Goal: Communication & Community: Answer question/provide support

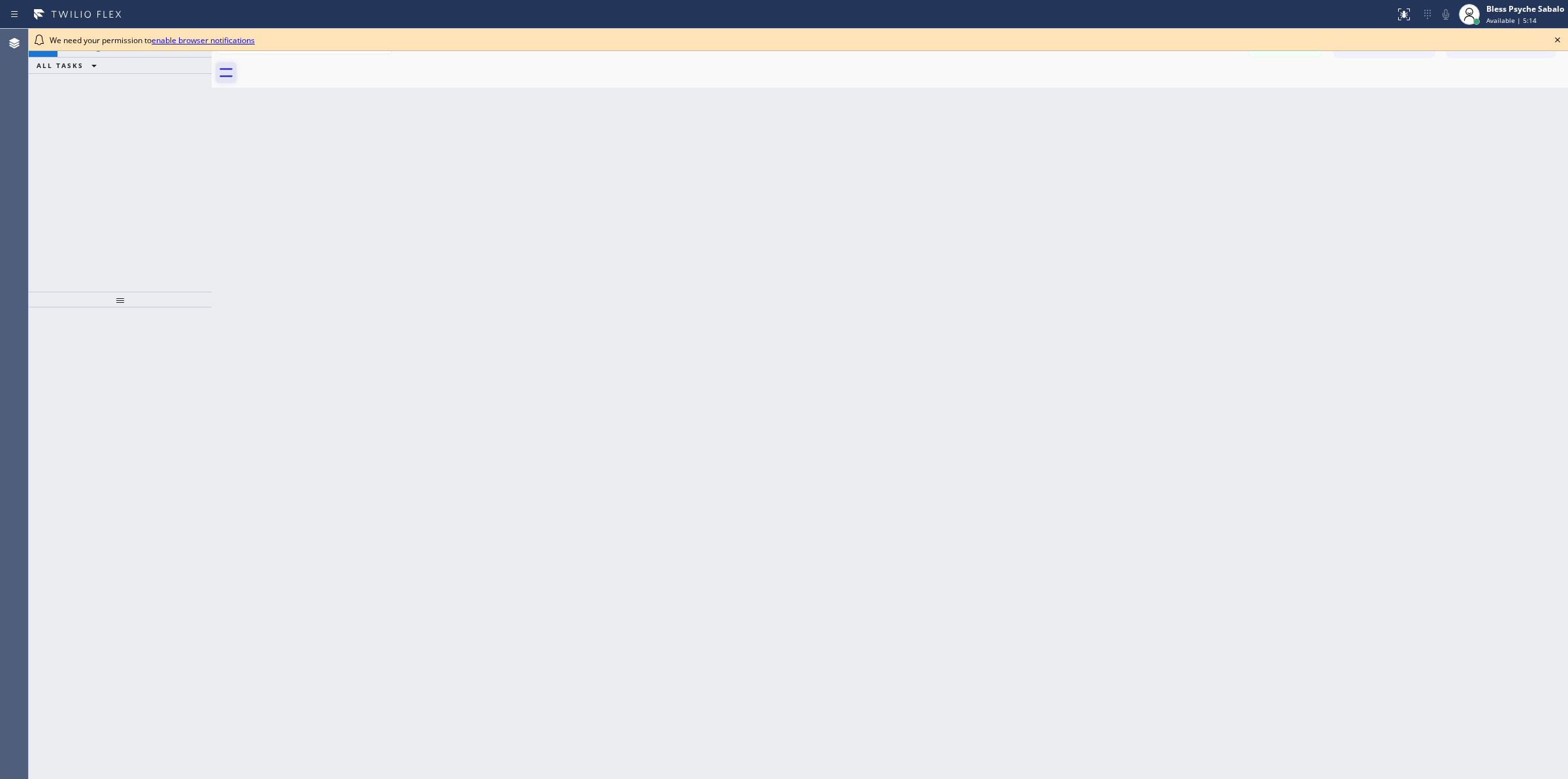
click at [229, 69] on icon at bounding box center [226, 73] width 13 height 9
click at [1558, 39] on icon at bounding box center [1559, 40] width 6 height 6
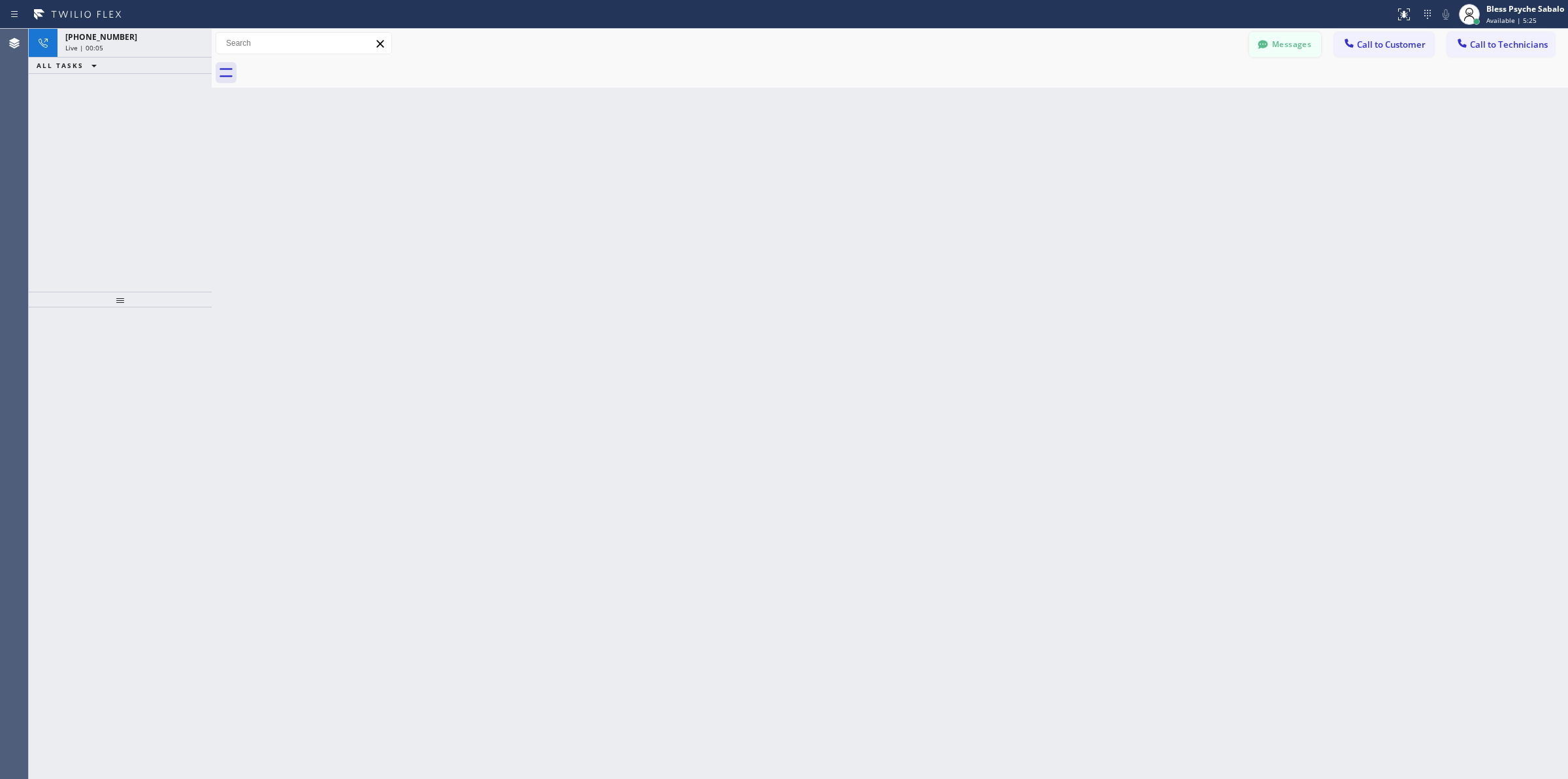
click at [1276, 46] on button "Messages" at bounding box center [1285, 44] width 72 height 25
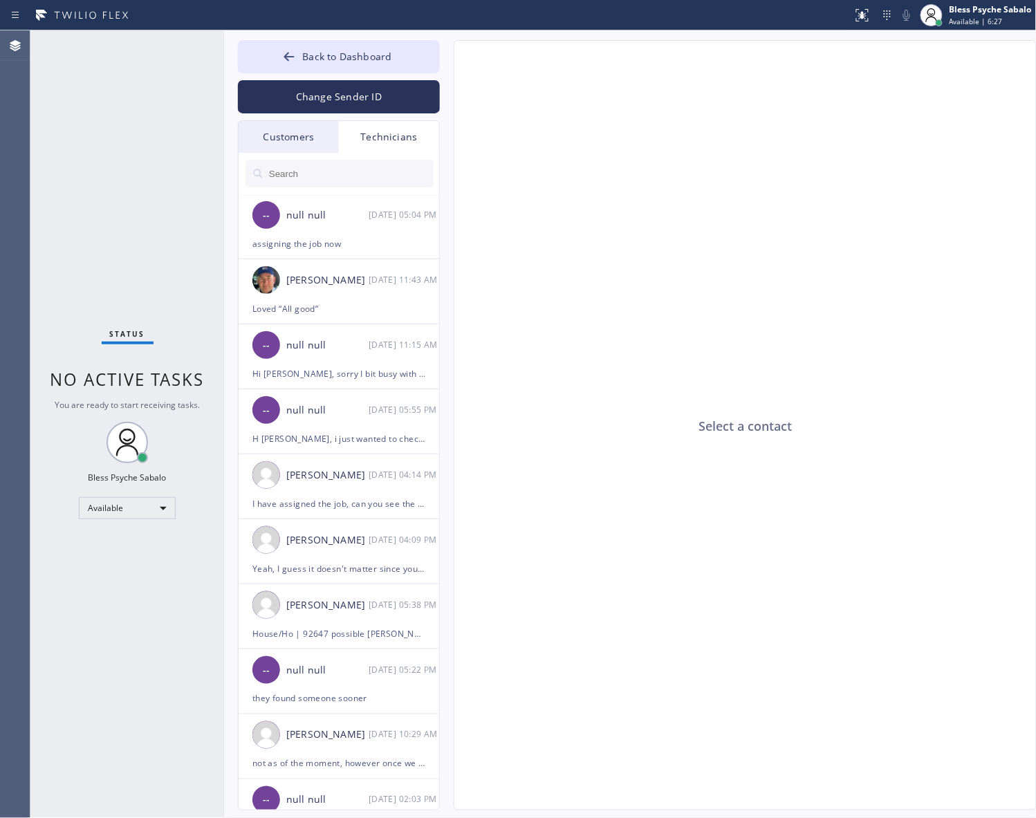
click at [745, 187] on div "Select a contact" at bounding box center [745, 426] width 583 height 770
drag, startPoint x: 163, startPoint y: 95, endPoint x: 63, endPoint y: 95, distance: 100.3
click at [63, 95] on div "Status No active tasks You are ready to start receiving tasks. Bless Psyche Sab…" at bounding box center [127, 424] width 194 height 788
drag, startPoint x: 565, startPoint y: 174, endPoint x: 434, endPoint y: 102, distance: 148.8
click at [567, 167] on div "Select a contact" at bounding box center [745, 426] width 583 height 770
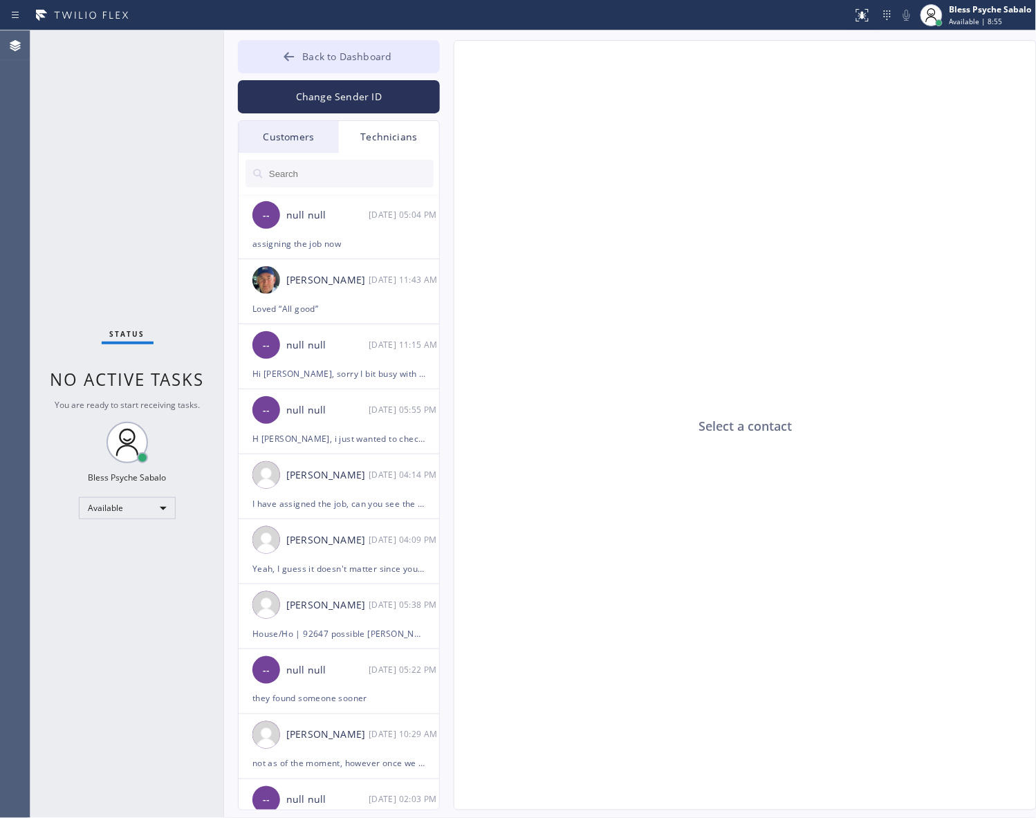
click at [379, 55] on span "Back to Dashboard" at bounding box center [346, 56] width 89 height 13
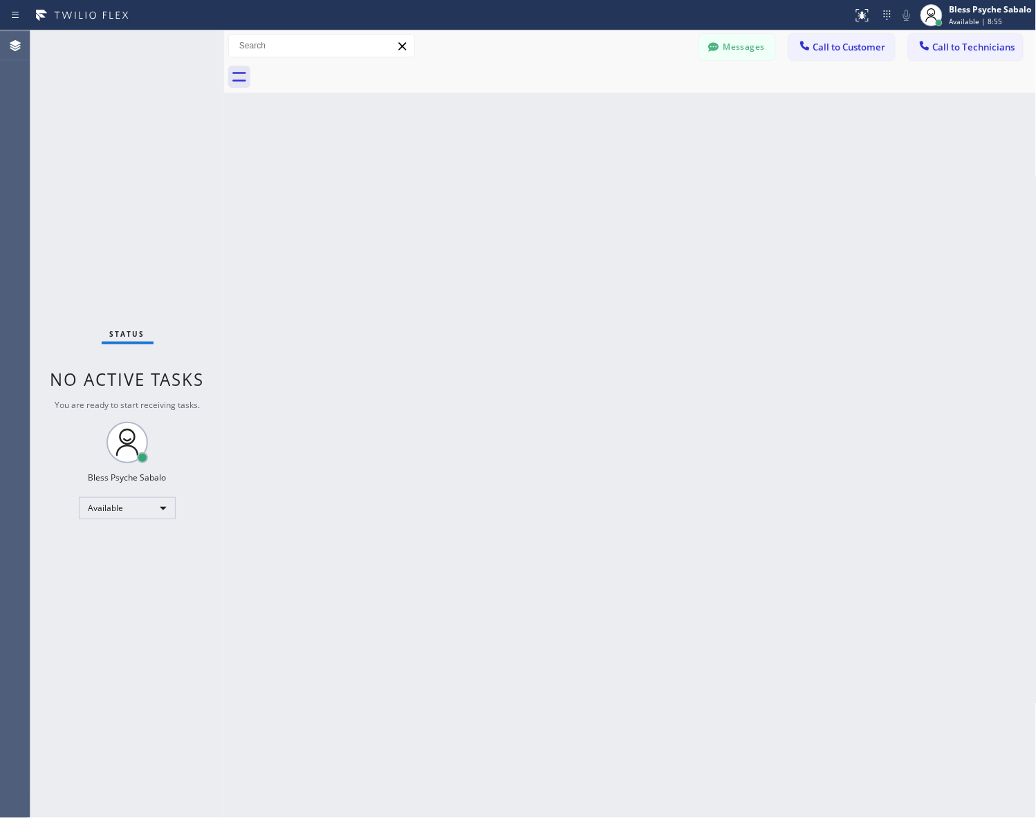
click at [640, 178] on div "Back to Dashboard Change Sender ID Customers Technicians AM [PERSON_NAME] [DATE…" at bounding box center [630, 424] width 812 height 788
click at [811, 48] on icon at bounding box center [805, 46] width 14 height 14
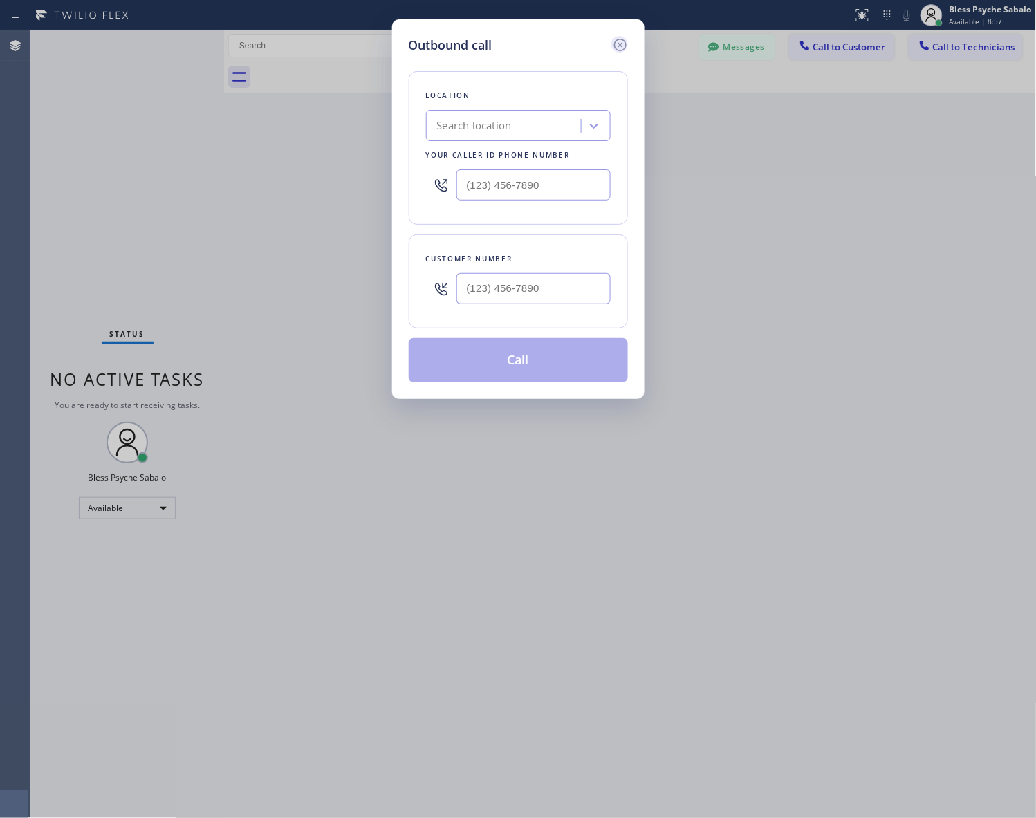
click at [620, 44] on icon at bounding box center [619, 45] width 12 height 12
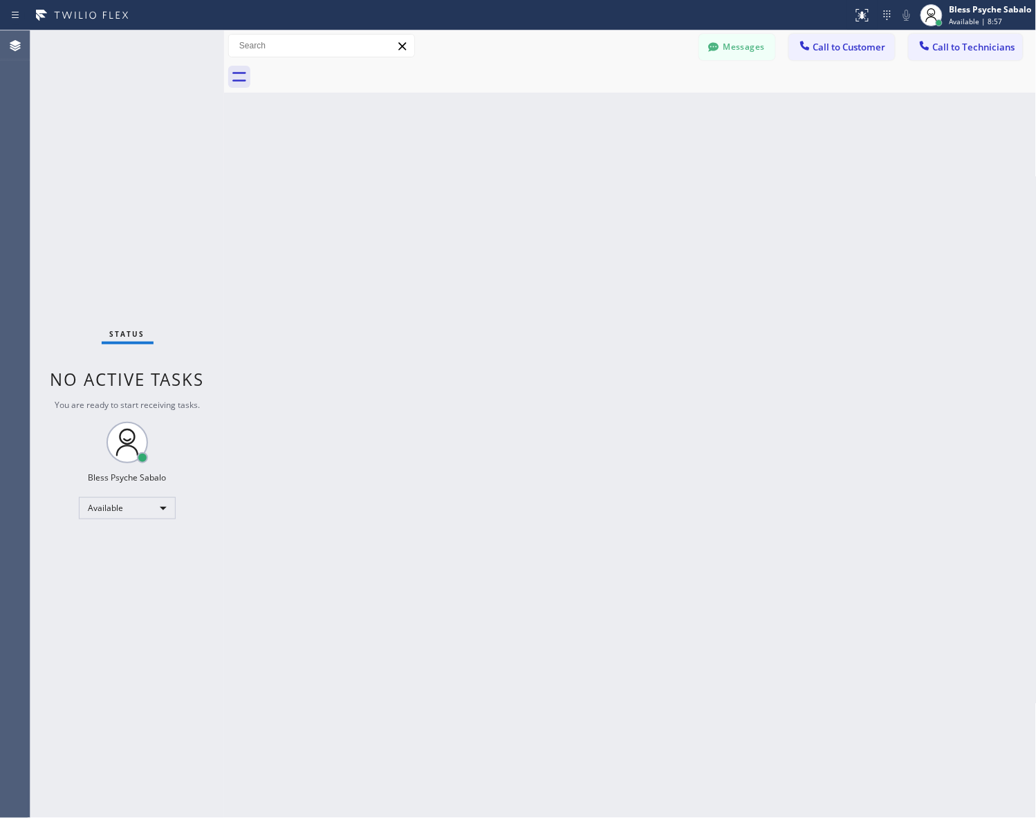
drag, startPoint x: 702, startPoint y: 118, endPoint x: 884, endPoint y: 89, distance: 184.3
click at [734, 114] on div "Back to Dashboard Change Sender ID Customers Technicians AM [PERSON_NAME] [DATE…" at bounding box center [630, 424] width 812 height 788
click at [962, 38] on button "Call to Technicians" at bounding box center [966, 47] width 114 height 26
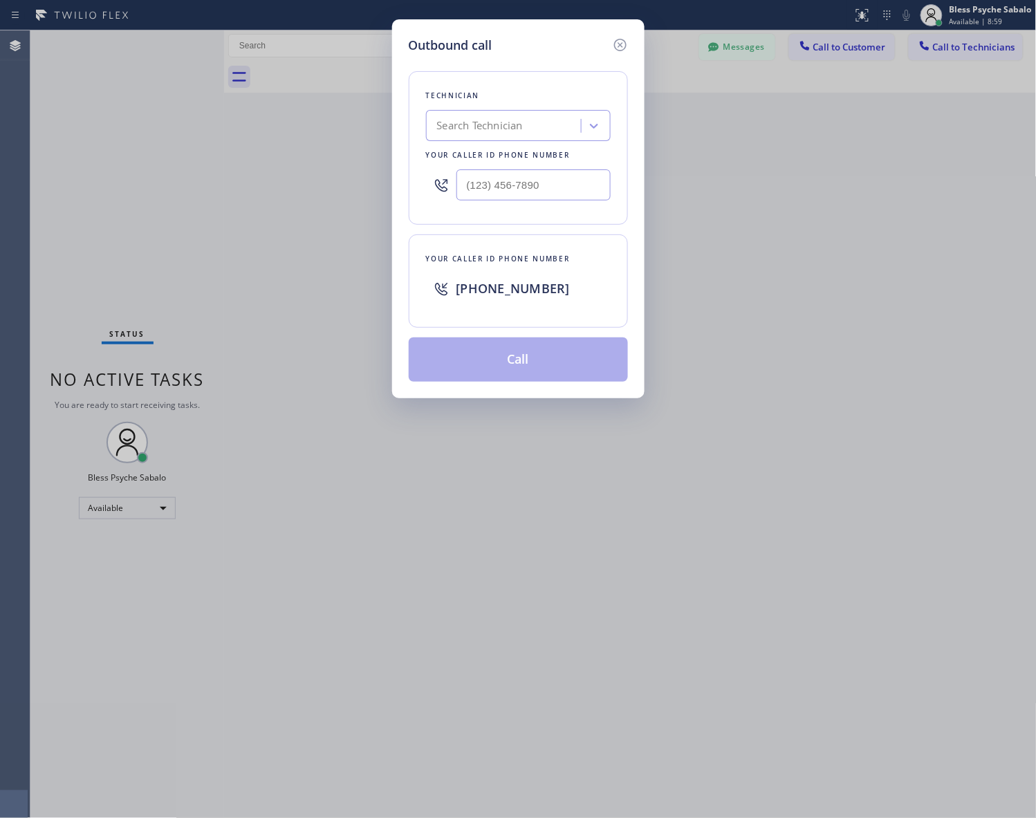
drag, startPoint x: 621, startPoint y: 46, endPoint x: 665, endPoint y: 82, distance: 56.6
click at [621, 46] on icon at bounding box center [619, 45] width 12 height 12
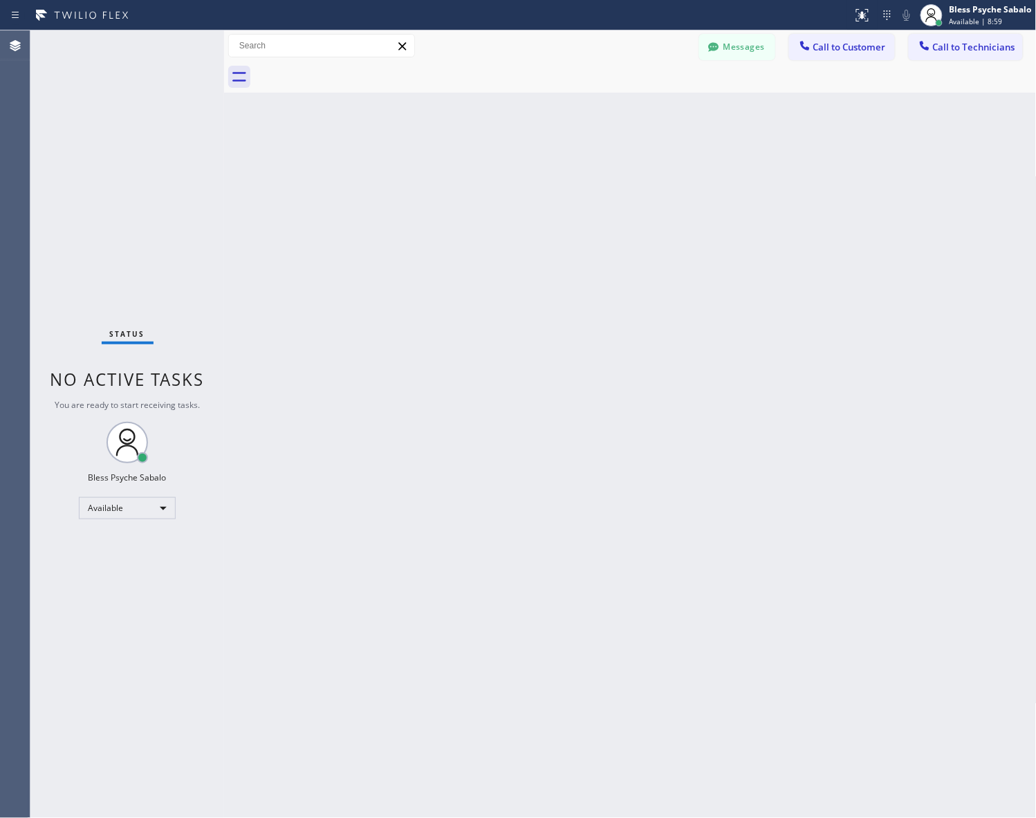
drag, startPoint x: 669, startPoint y: 97, endPoint x: 699, endPoint y: 83, distance: 32.8
click at [672, 95] on div "Back to Dashboard Change Sender ID Customers Technicians AM [PERSON_NAME] [DATE…" at bounding box center [630, 424] width 812 height 788
click at [743, 53] on button "Messages" at bounding box center [737, 47] width 76 height 26
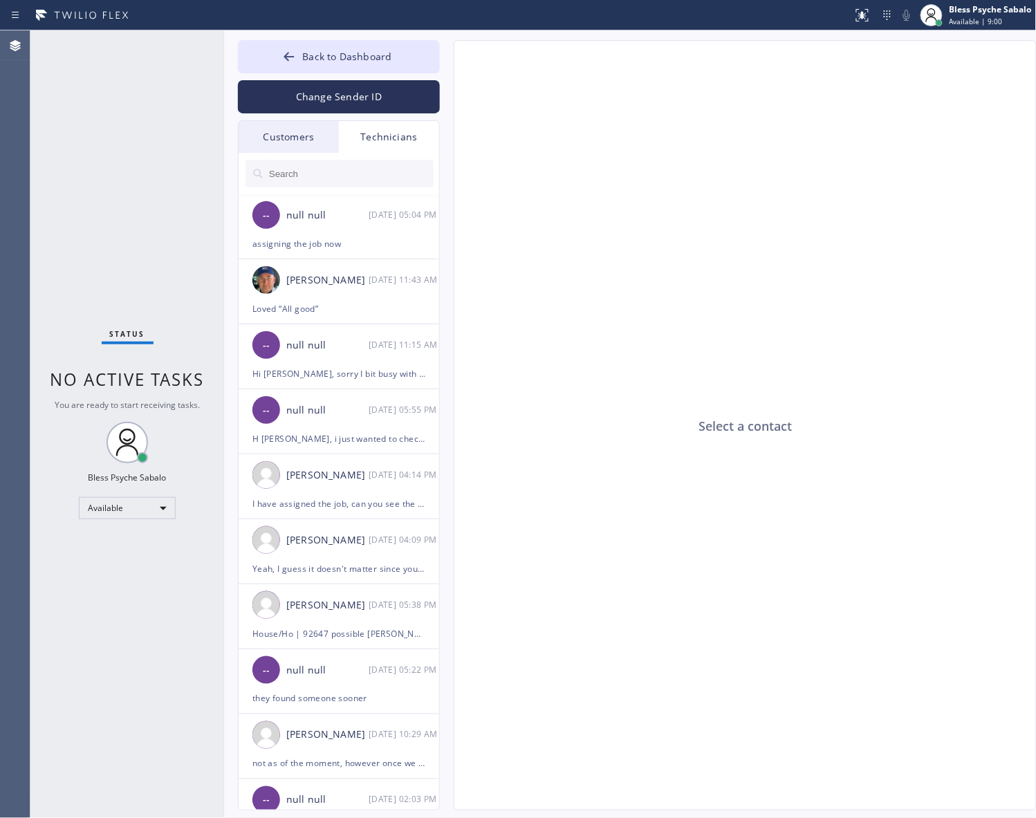
click at [371, 136] on div "Technicians" at bounding box center [389, 137] width 100 height 32
click at [312, 180] on input "text" at bounding box center [351, 174] width 166 height 28
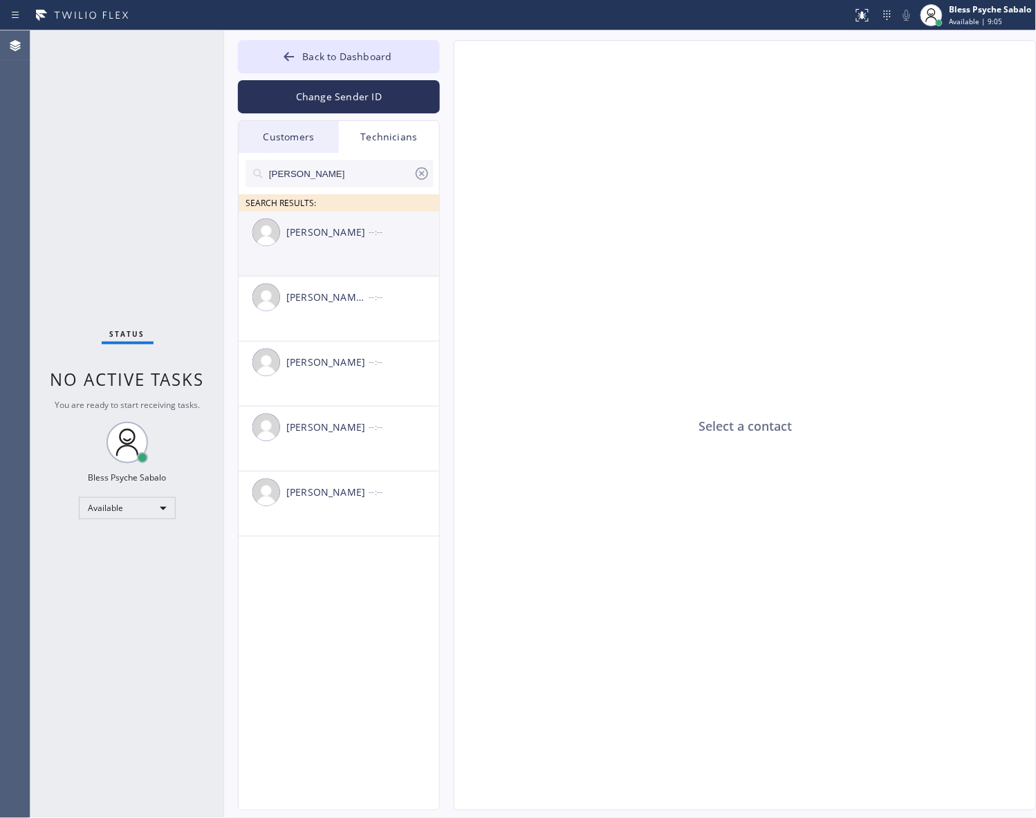
type input "[PERSON_NAME]"
click at [326, 249] on div "Christopher Gonzales --:--" at bounding box center [340, 232] width 202 height 41
type input "[PHONE_NUMBER]"
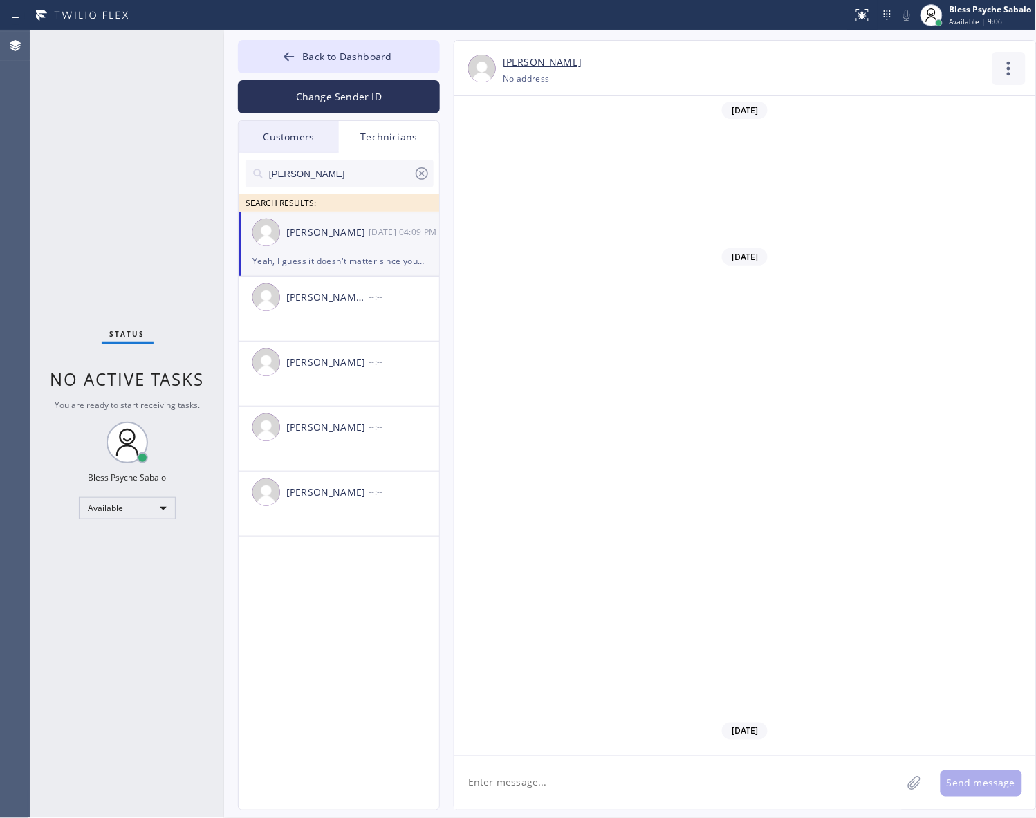
scroll to position [16488, 0]
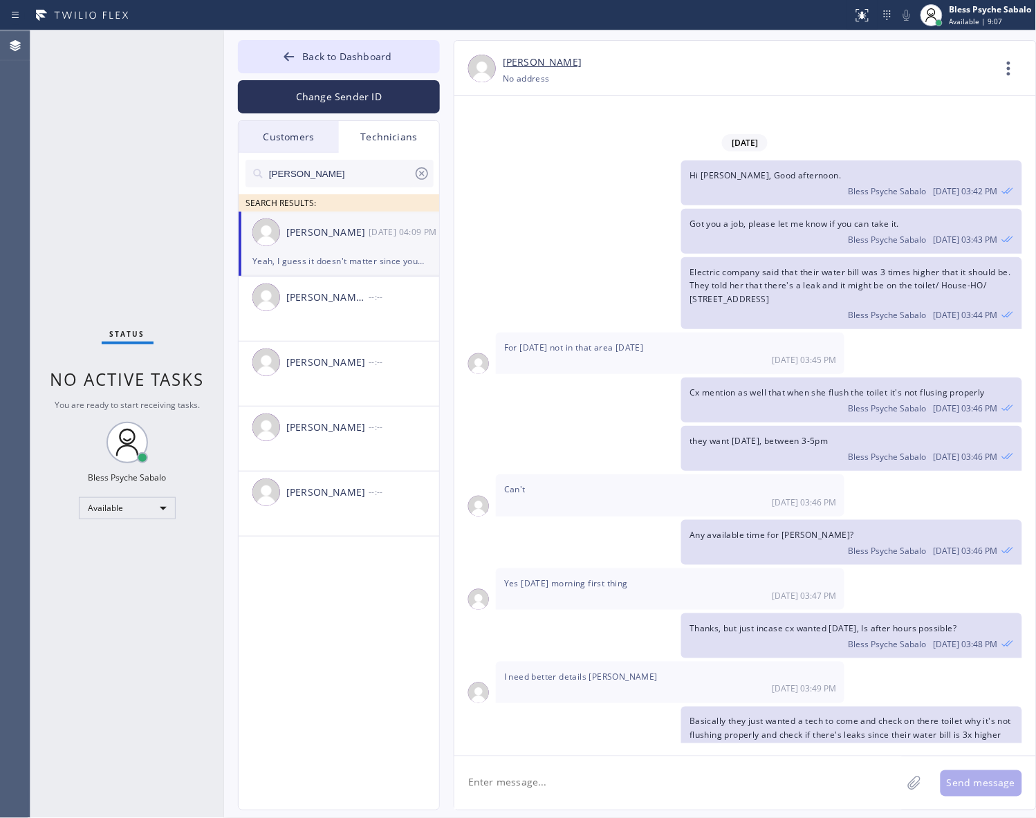
click at [1005, 71] on icon at bounding box center [1008, 68] width 33 height 33
click at [892, 156] on li "Call to Technician" at bounding box center [925, 142] width 201 height 36
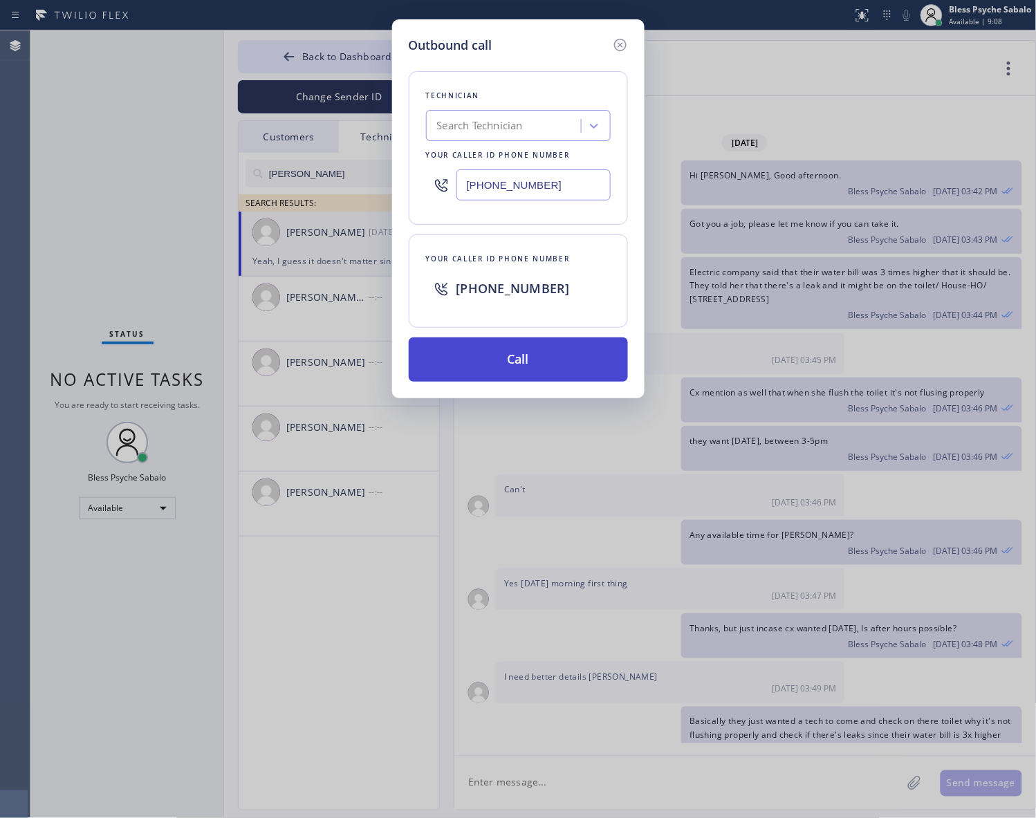
click at [512, 360] on button "Call" at bounding box center [518, 359] width 219 height 44
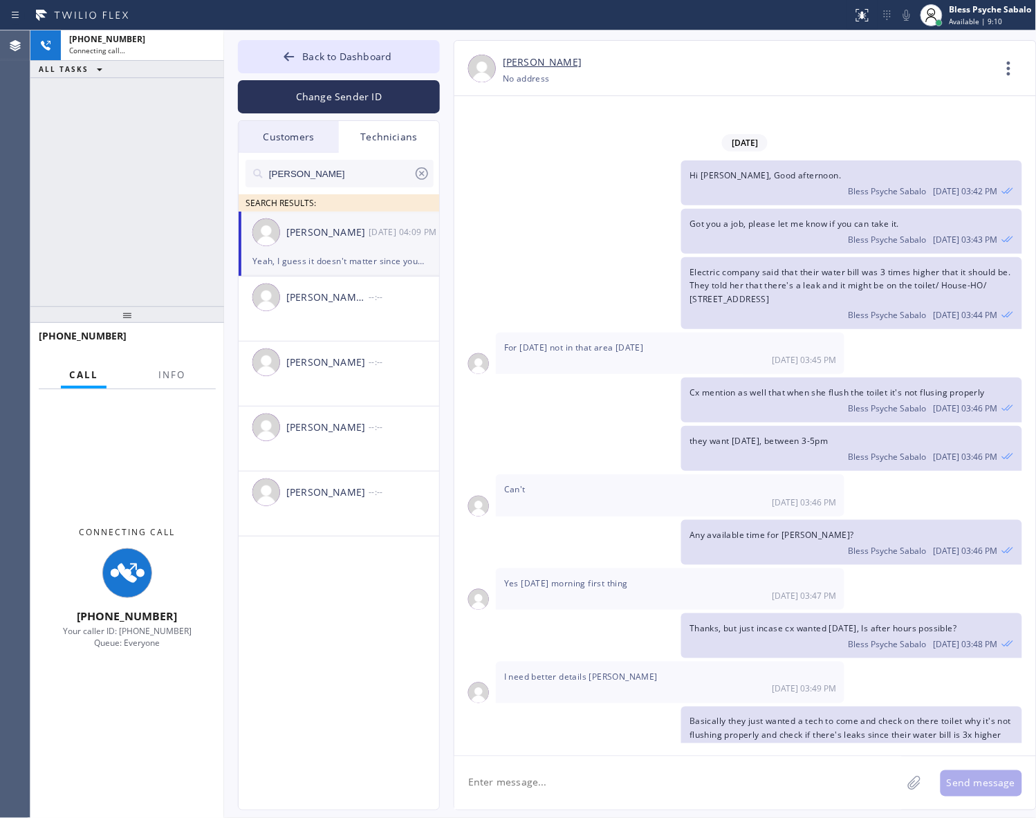
click at [553, 474] on div "Can't 08/19 03:46 PM" at bounding box center [670, 494] width 348 height 41
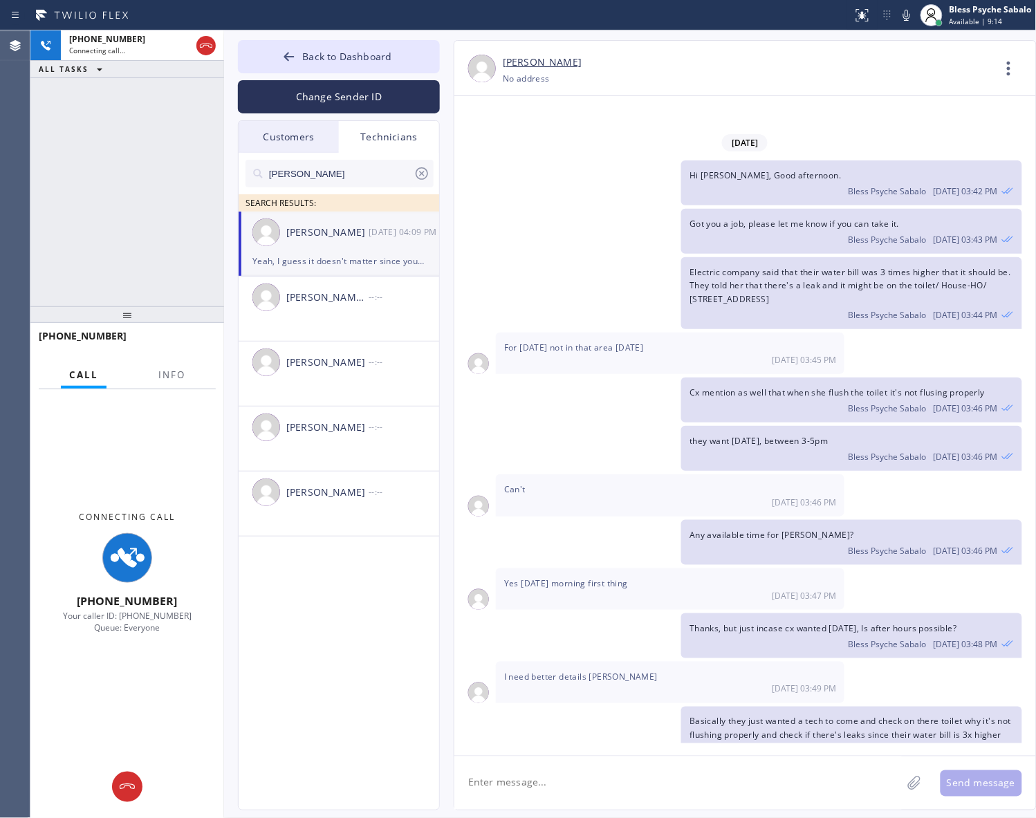
click at [624, 707] on div "Basically they just wanted a tech to come and check on there toilet why it's no…" at bounding box center [738, 736] width 568 height 58
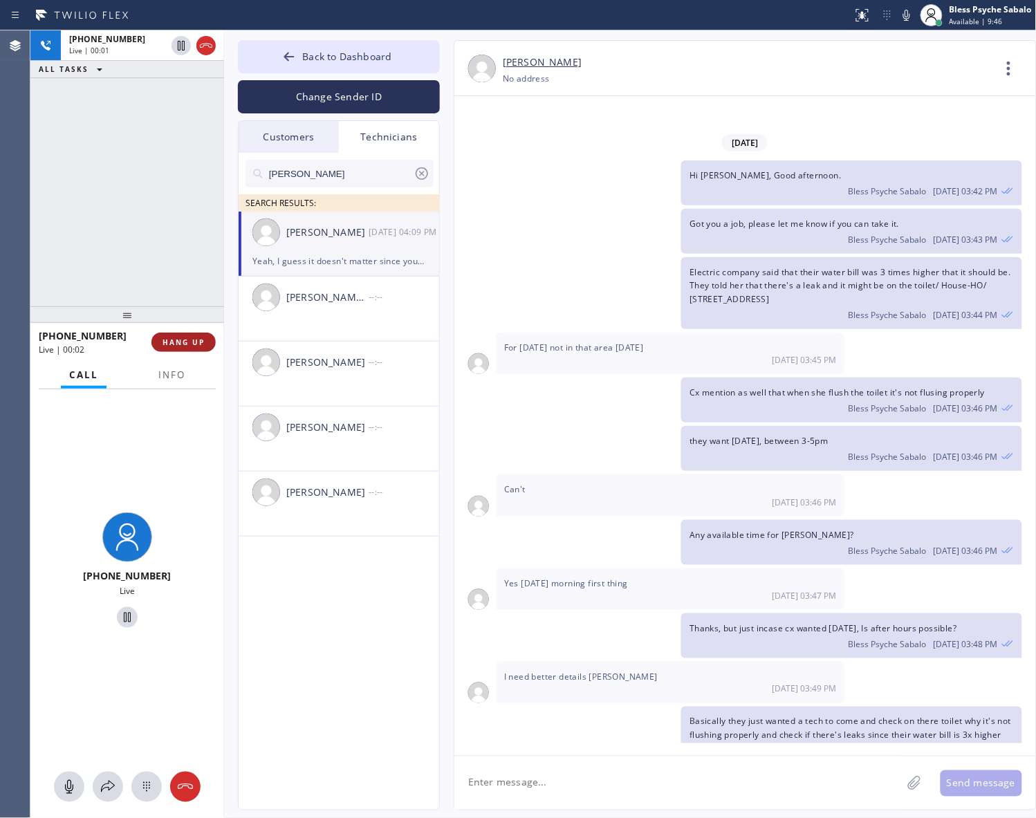
click at [178, 336] on button "HANG UP" at bounding box center [183, 342] width 64 height 19
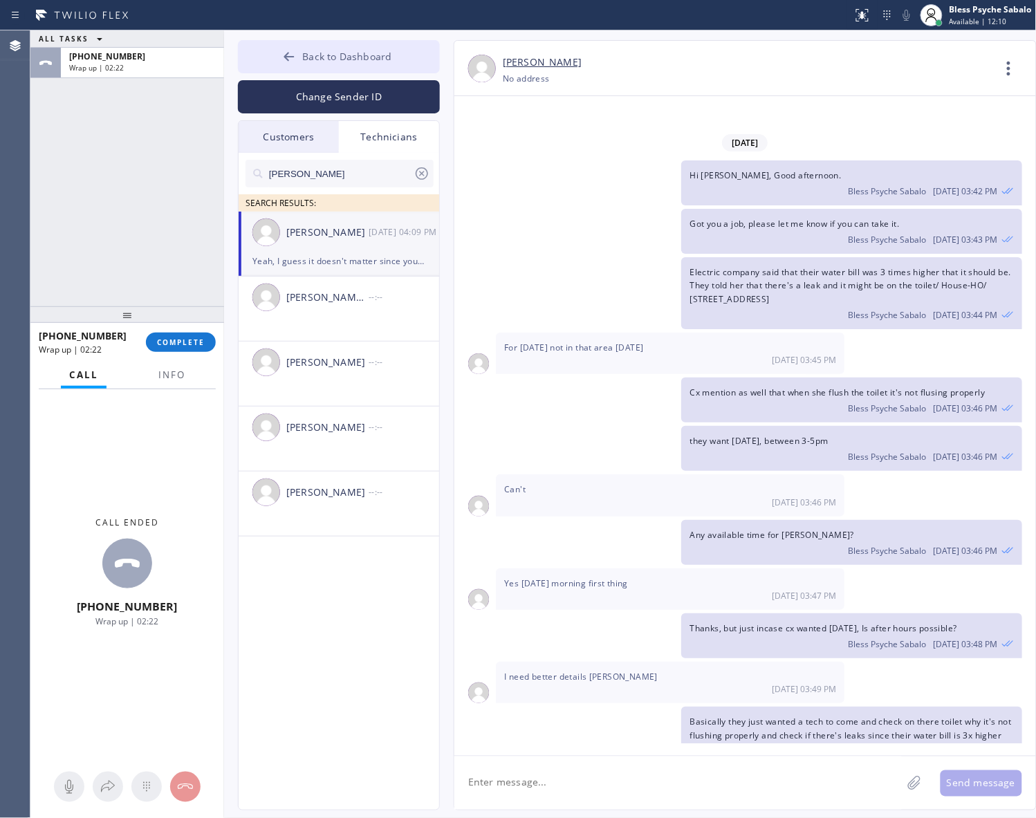
click at [366, 50] on span "Back to Dashboard" at bounding box center [346, 56] width 89 height 13
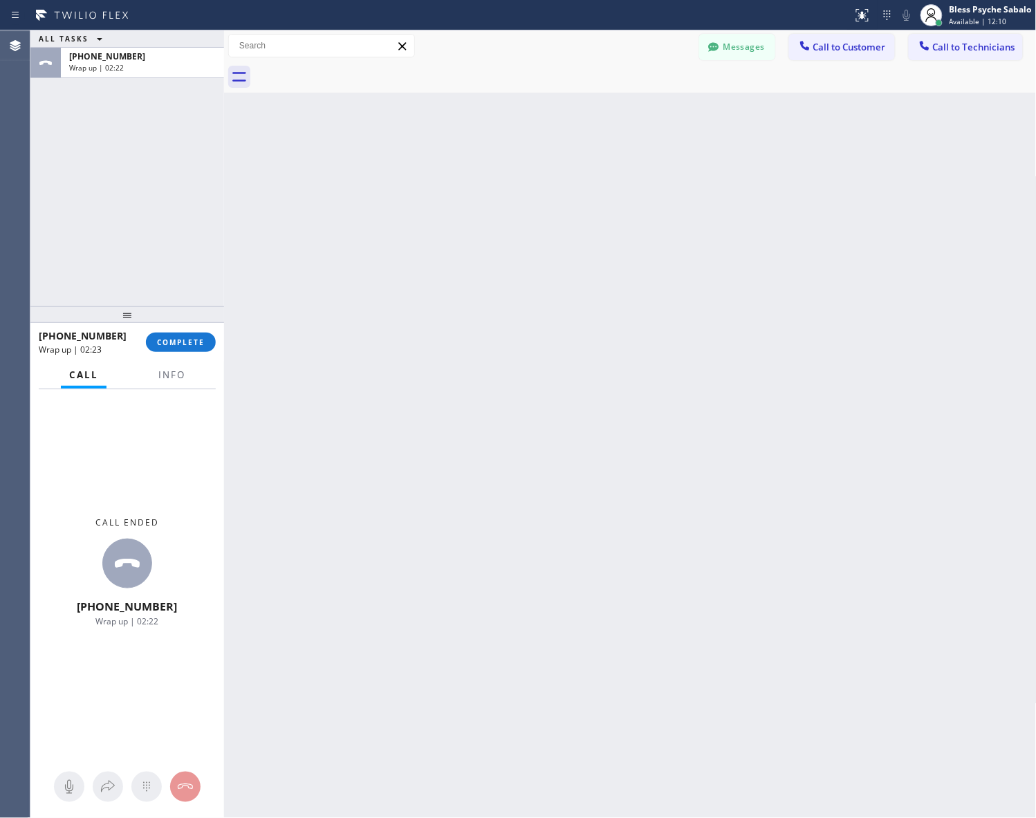
click at [555, 184] on div "Back to Dashboard Change Sender ID Customers Technicians AM [PERSON_NAME] [DATE…" at bounding box center [630, 424] width 812 height 788
click at [862, 205] on div "Back to Dashboard Change Sender ID Customers Technicians AM [PERSON_NAME] [DATE…" at bounding box center [630, 424] width 812 height 788
click at [940, 49] on span "Call to Technicians" at bounding box center [974, 47] width 82 height 12
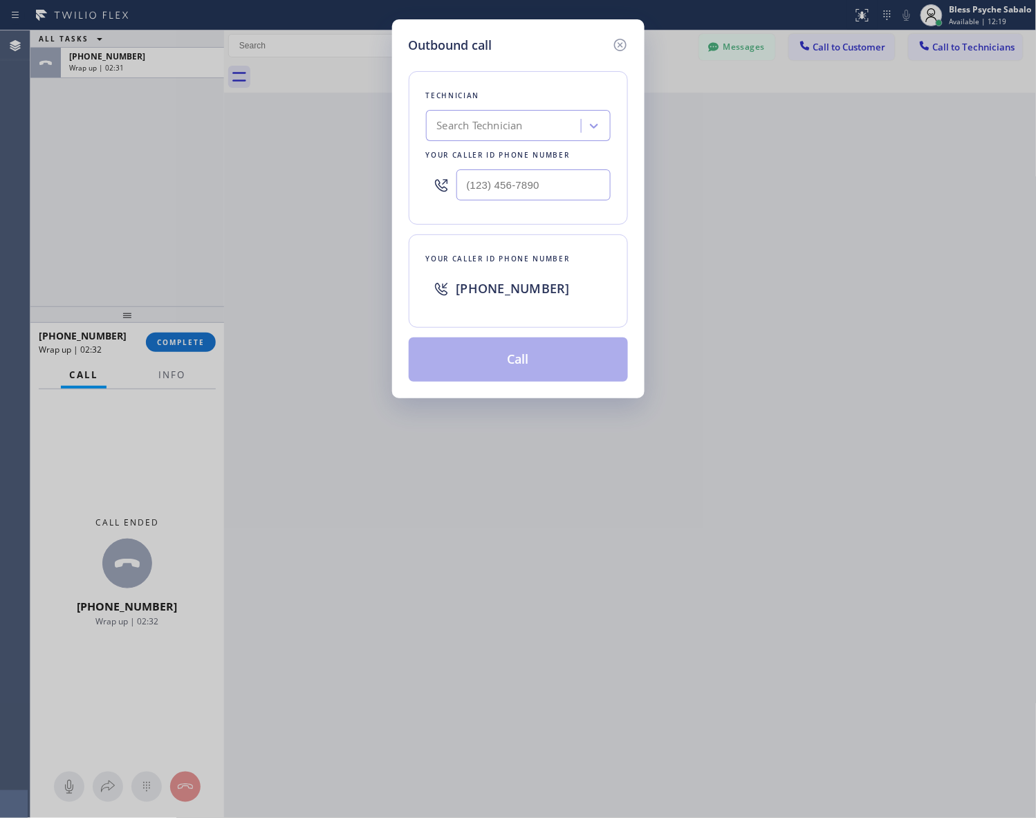
click at [541, 123] on div "Search Technician" at bounding box center [505, 126] width 151 height 24
type input "vache"
click at [522, 162] on div "Vache Katabyan" at bounding box center [518, 154] width 185 height 25
type input "(818) 261-4699"
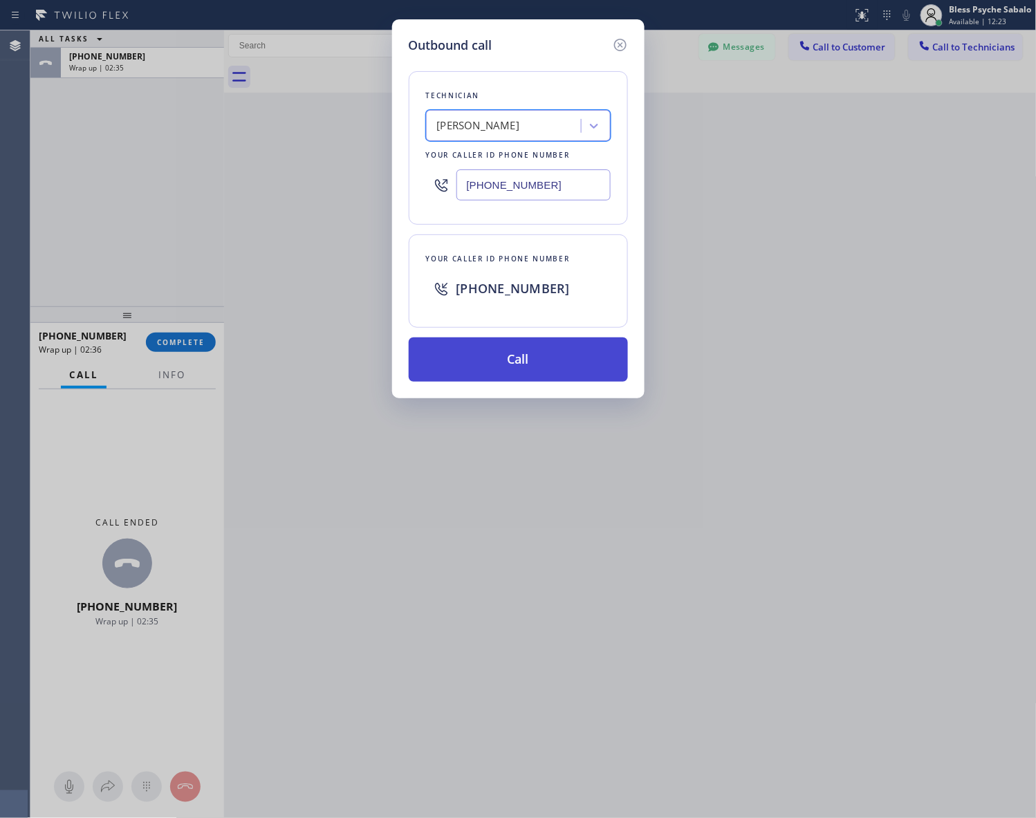
click at [551, 355] on button "Call" at bounding box center [518, 359] width 219 height 44
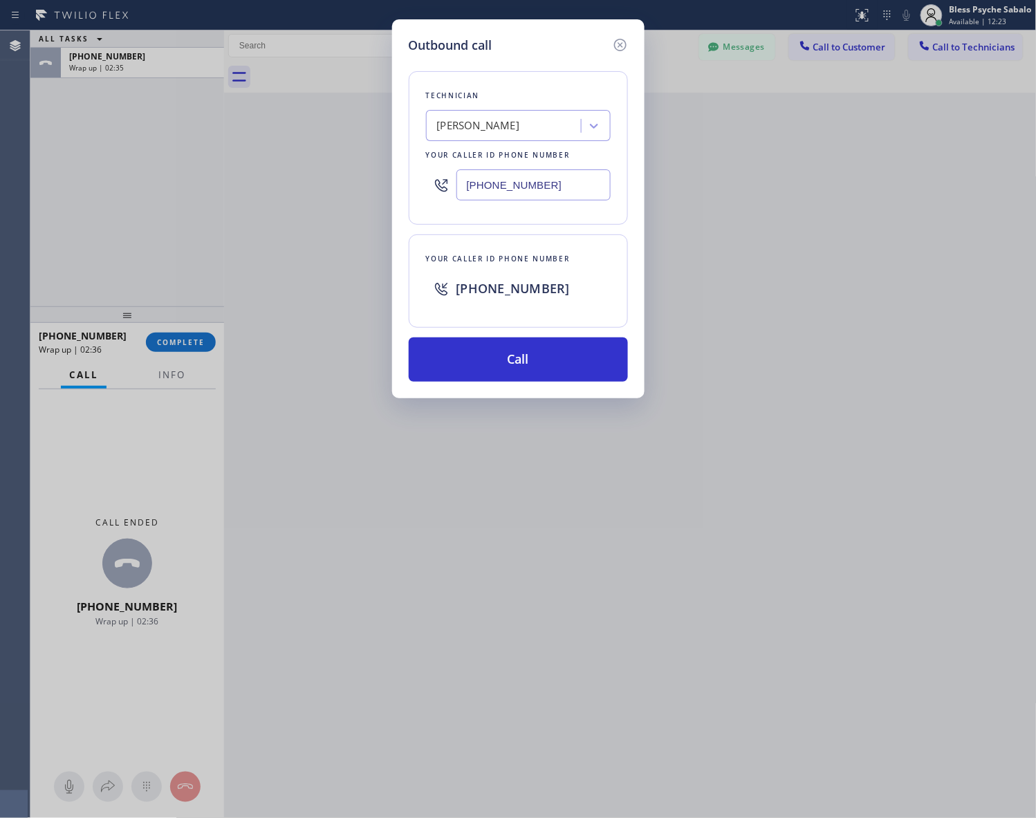
click at [737, 372] on div "Outbound call Technician Vache Katabyan Your caller id phone number (818) 261-4…" at bounding box center [518, 409] width 1036 height 818
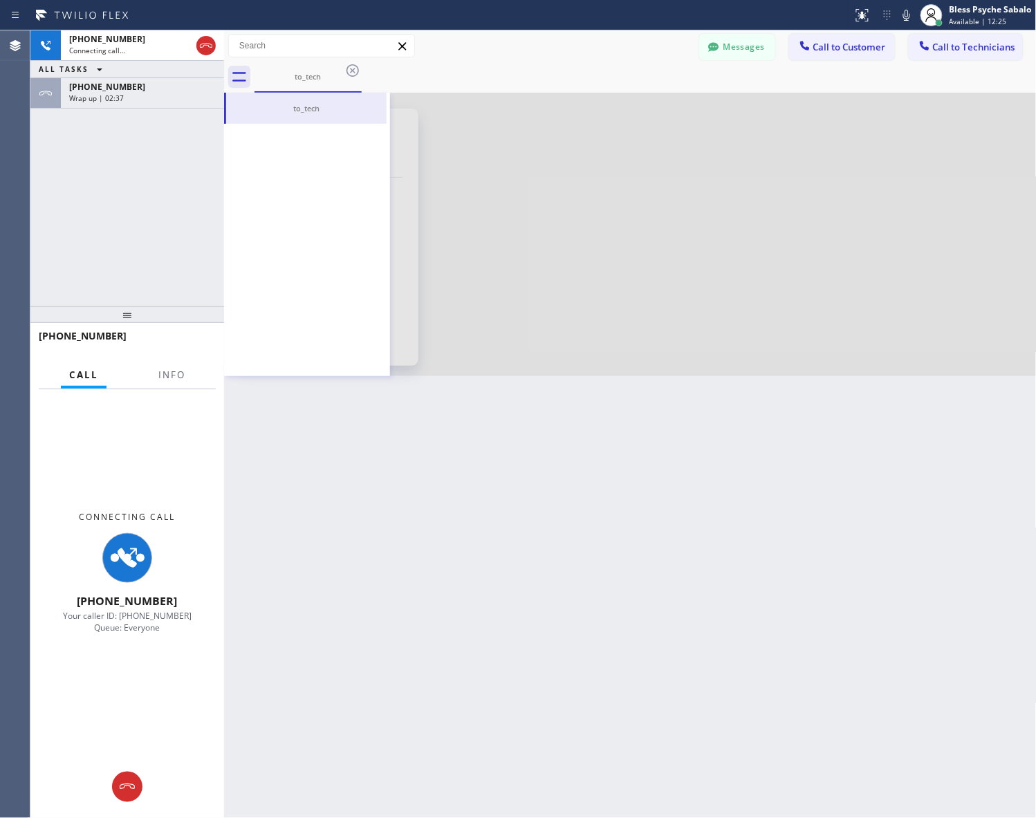
click at [416, 447] on div "Back to Dashboard Change Sender ID Customers Technicians AM [PERSON_NAME] [DATE…" at bounding box center [630, 424] width 812 height 788
click at [568, 507] on div "Back to Dashboard Change Sender ID Customers Technicians AM [PERSON_NAME] [DATE…" at bounding box center [630, 424] width 812 height 788
drag, startPoint x: 427, startPoint y: 457, endPoint x: 381, endPoint y: 281, distance: 181.5
click at [429, 455] on div "Back to Dashboard Change Sender ID Customers Technicians AM [PERSON_NAME] [DATE…" at bounding box center [630, 424] width 812 height 788
click at [360, 69] on icon at bounding box center [352, 70] width 17 height 17
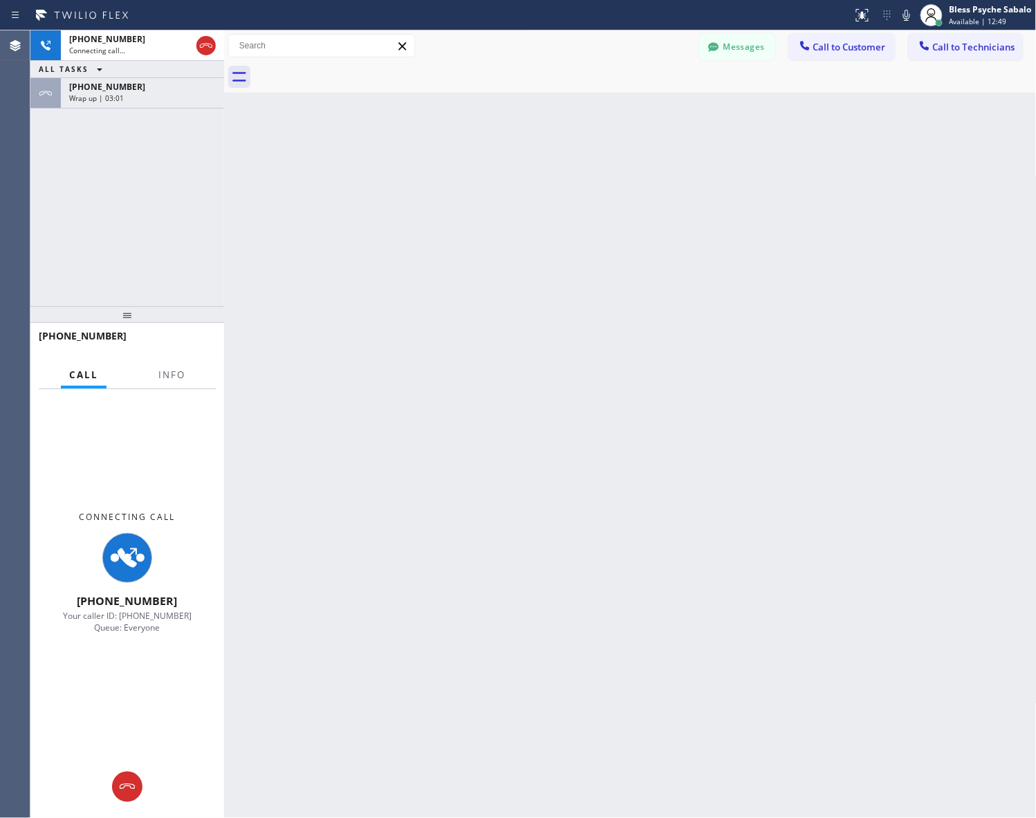
drag, startPoint x: 552, startPoint y: 368, endPoint x: 581, endPoint y: 334, distance: 44.6
click at [559, 375] on div "Back to Dashboard Change Sender ID Customers Technicians AM [PERSON_NAME] [DATE…" at bounding box center [630, 424] width 812 height 788
click at [725, 46] on button "Messages" at bounding box center [737, 47] width 76 height 26
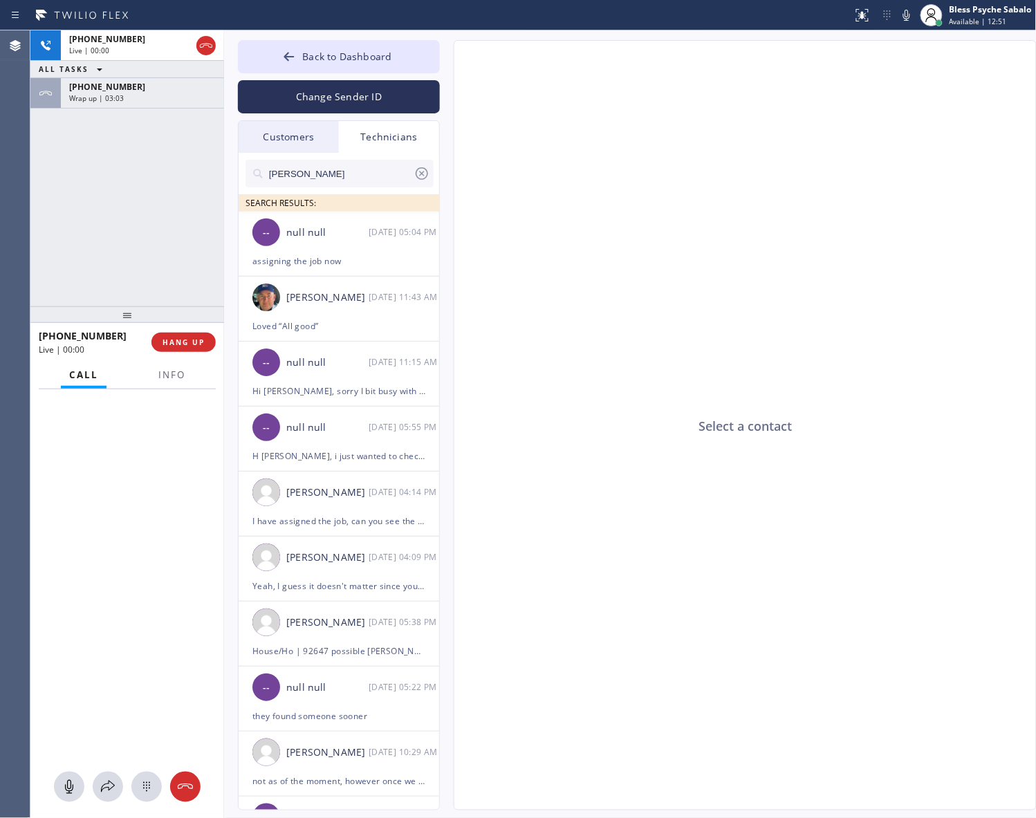
click at [384, 131] on div "Technicians" at bounding box center [389, 137] width 100 height 32
click at [389, 136] on div "Technicians" at bounding box center [389, 137] width 100 height 32
click at [371, 180] on input "[PERSON_NAME]" at bounding box center [341, 174] width 146 height 28
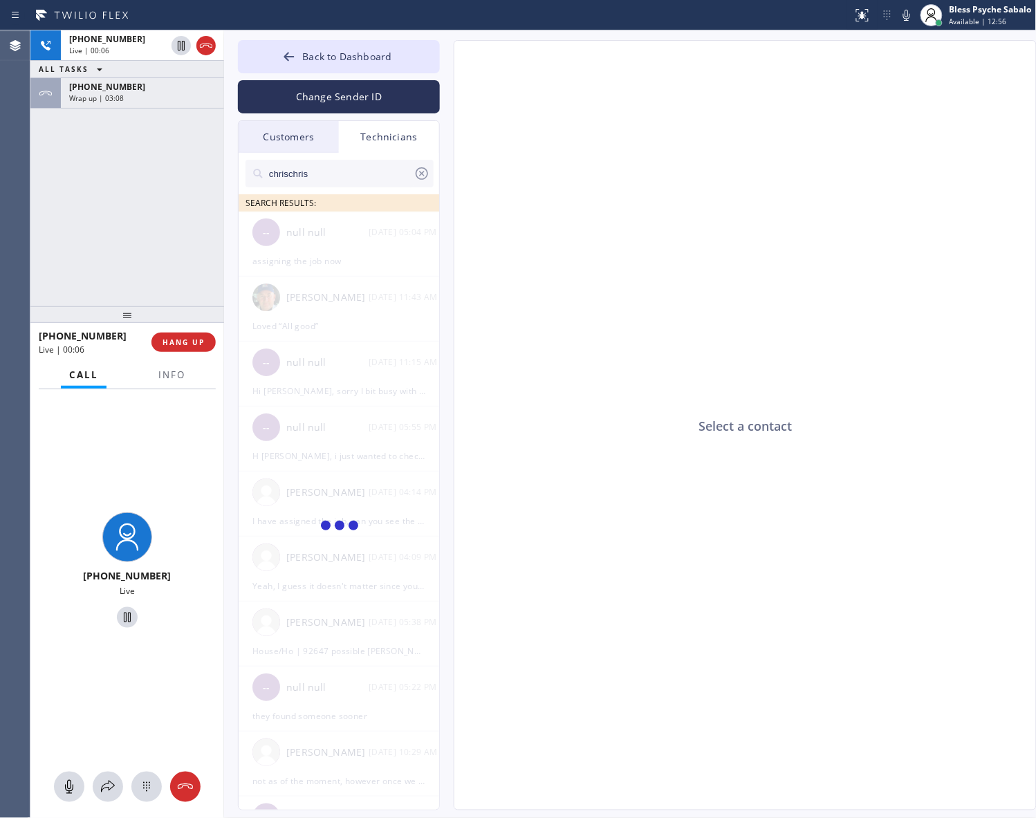
type input "chrischris"
click at [358, 188] on div at bounding box center [339, 195] width 188 height 17
click at [364, 167] on input "chrischris" at bounding box center [341, 174] width 146 height 28
click at [204, 174] on div "+18182614699 Live | 00:08 ALL TASKS ALL TASKS ACTIVE TASKS TASKS IN WRAP UP +19…" at bounding box center [532, 424] width 1005 height 788
type input "ch"
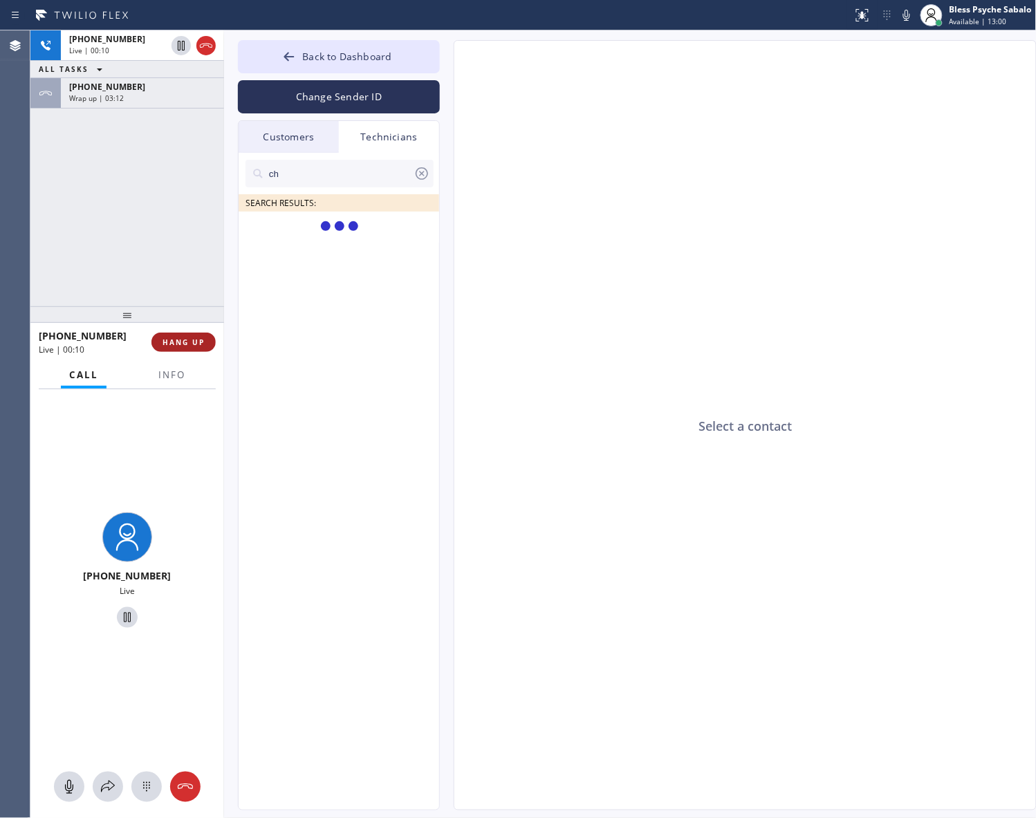
click at [199, 341] on span "HANG UP" at bounding box center [183, 342] width 42 height 10
click at [142, 234] on div "+18182614699 Live | 00:11 ALL TASKS ALL TASKS ACTIVE TASKS TASKS IN WRAP UP +19…" at bounding box center [127, 168] width 194 height 276
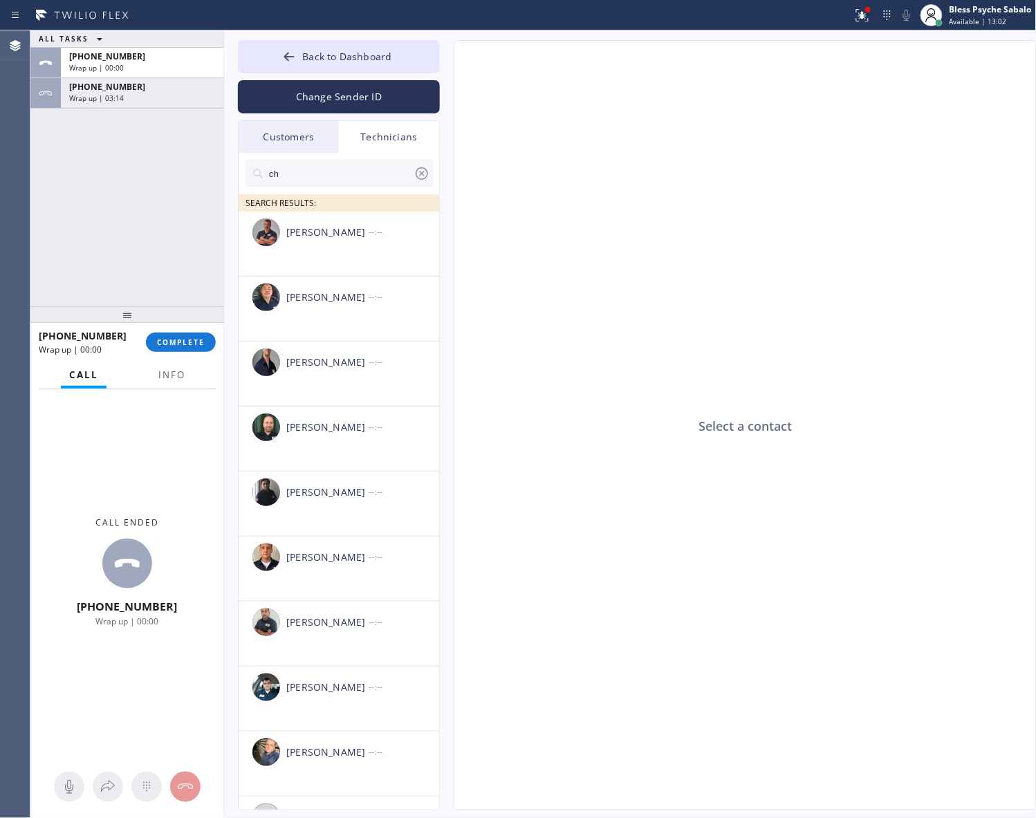
click at [329, 163] on input "ch" at bounding box center [341, 174] width 146 height 28
click at [402, 135] on div "Technicians" at bounding box center [389, 137] width 100 height 32
click at [378, 182] on input "ch" at bounding box center [341, 174] width 146 height 28
drag, startPoint x: 334, startPoint y: 185, endPoint x: 212, endPoint y: 174, distance: 122.2
click at [212, 174] on div "ALL TASKS ALL TASKS ACTIVE TASKS TASKS IN WRAP UP +18182614699 Wrap up | 00:01 …" at bounding box center [532, 424] width 1005 height 788
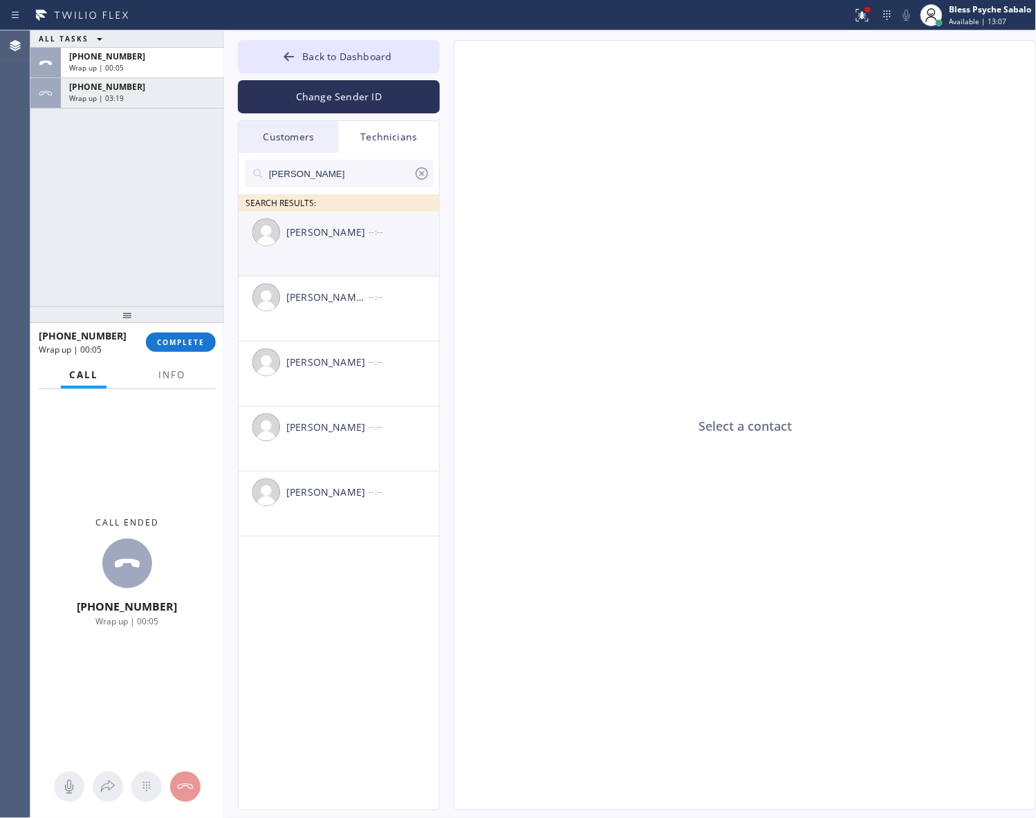
type input "[PERSON_NAME]"
click at [336, 240] on div "[PERSON_NAME]" at bounding box center [327, 233] width 82 height 16
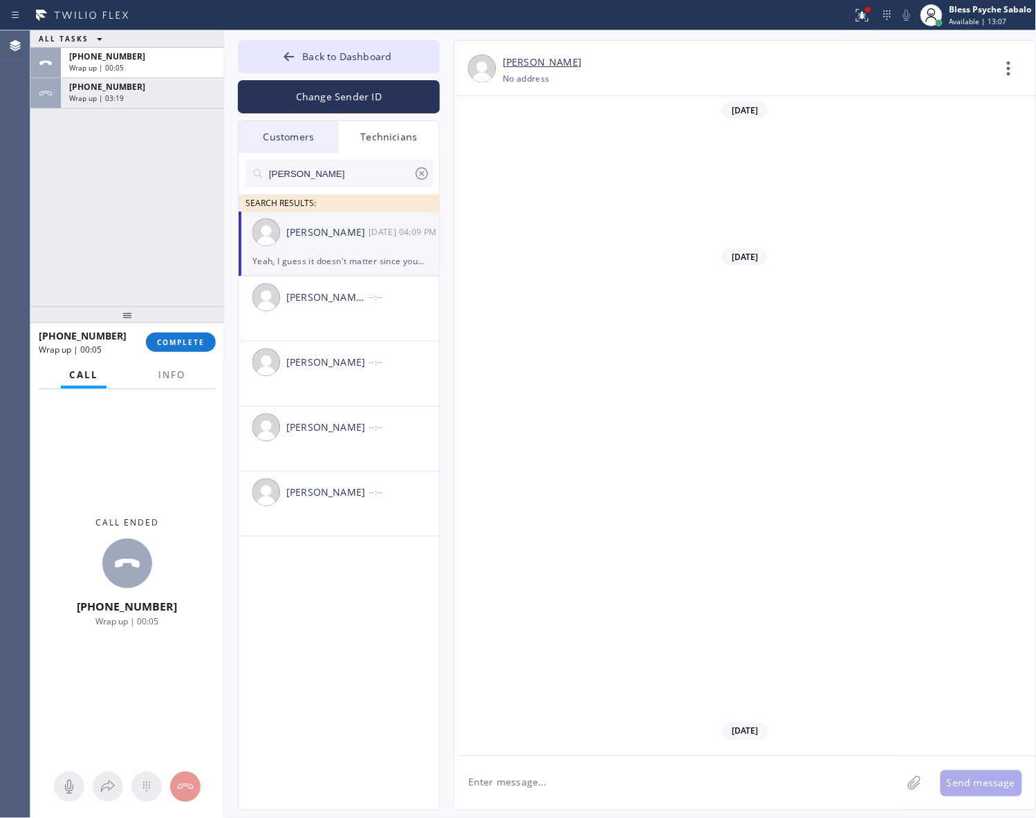
scroll to position [16488, 0]
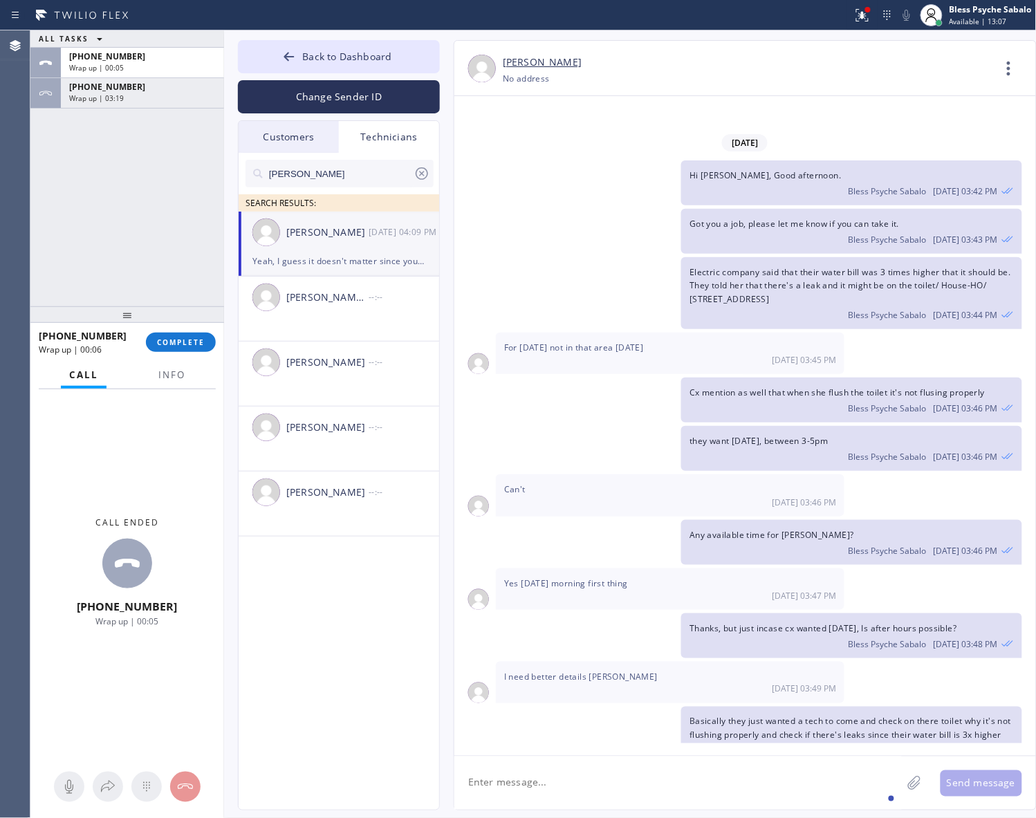
click at [634, 764] on textarea at bounding box center [677, 782] width 447 height 53
type textarea "Hi [PERSON_NAME], good afternoon Im got you a job"
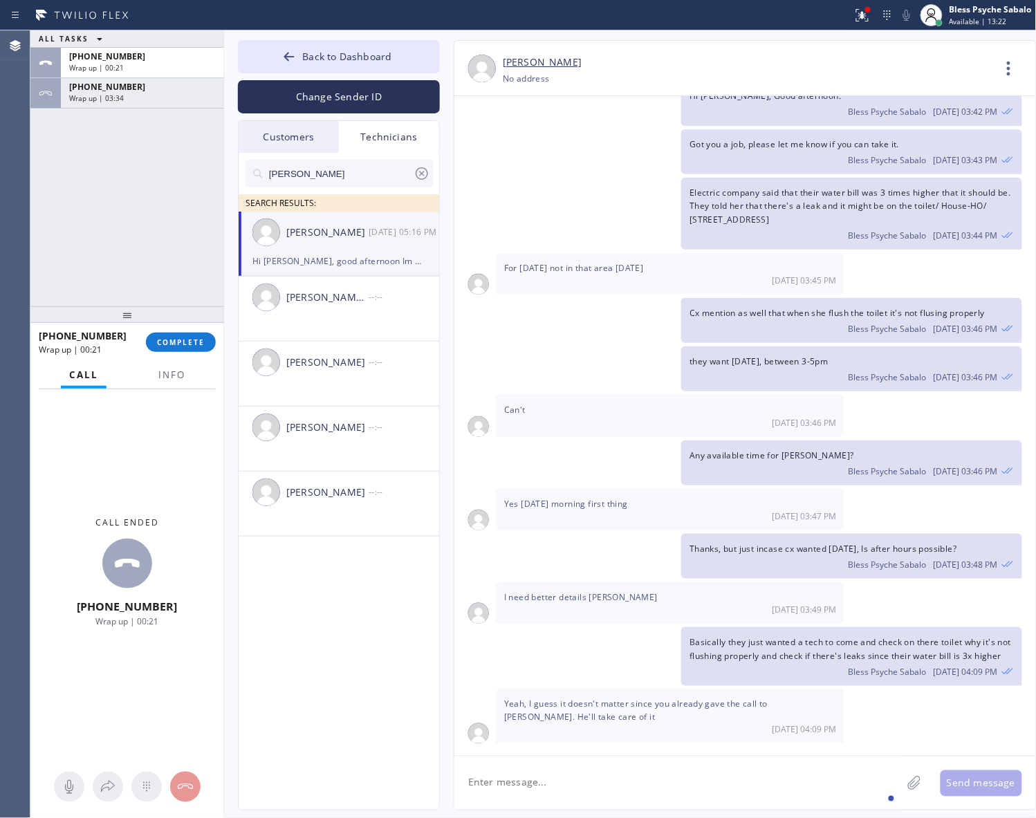
paste textarea "12318 Erwin St, Los Angeles, CA, 91606"
click at [696, 779] on textarea "12318 Erwin St, Los Angeles, CA, 91606" at bounding box center [690, 782] width 472 height 53
click at [588, 771] on textarea "12318 Erwin St, Los Angeles, CA, 91606" at bounding box center [690, 782] width 472 height 53
click at [585, 768] on textarea "12318 Erwin St, Los Angeles, CA, 91606" at bounding box center [690, 782] width 472 height 53
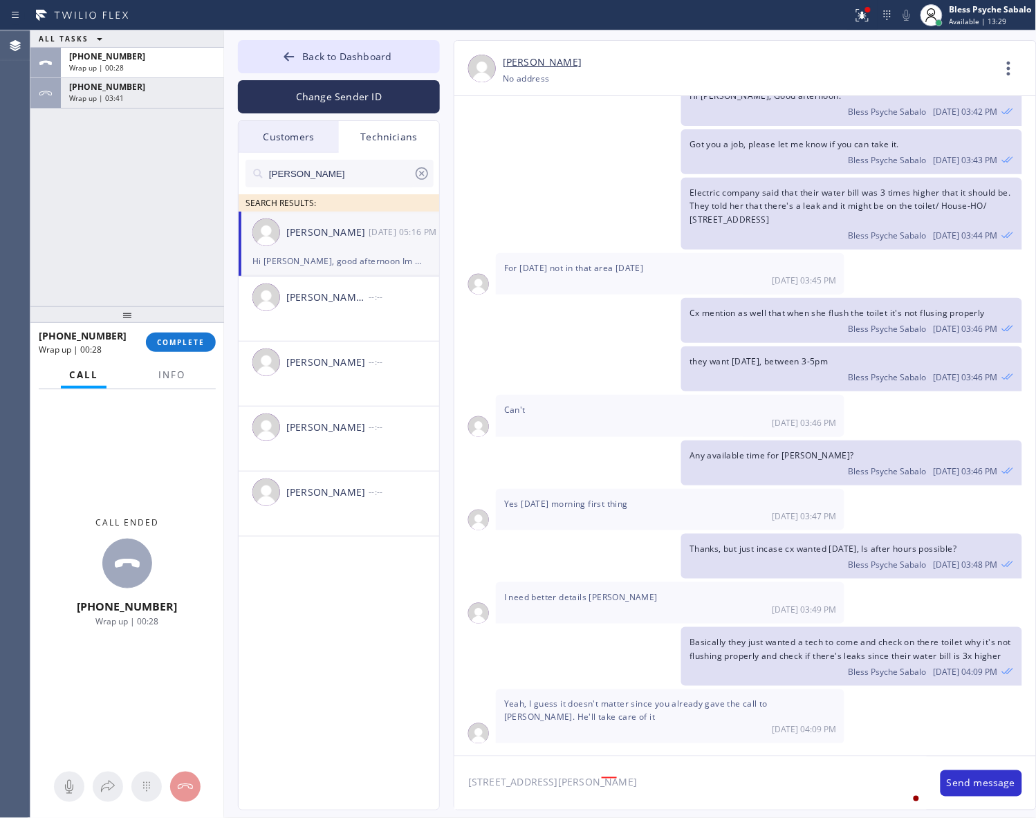
click at [581, 765] on textarea "12318 Erwin St, Los Angeles, CA, 91606" at bounding box center [690, 782] width 472 height 53
paste textarea "when they turn on their laundry water starting to go down in the driveway | [ST…"
type textarea "when they turn on their laundry water starting to go down in the driveway | [ST…"
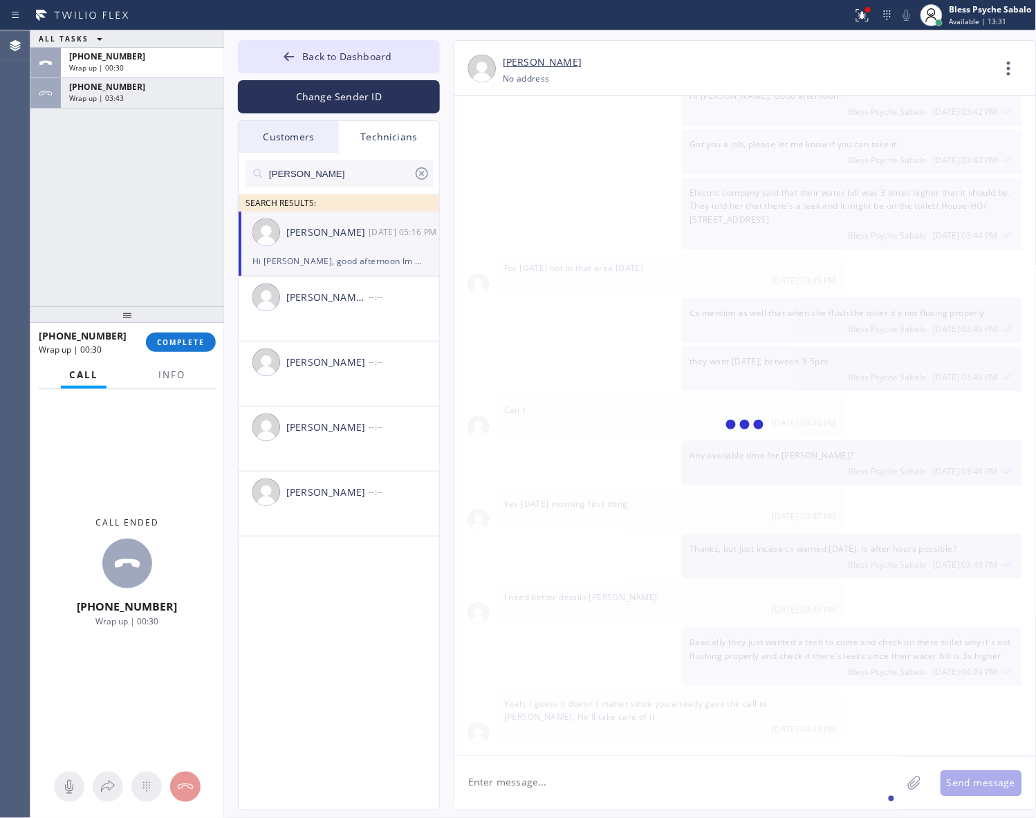
scroll to position [16630, 0]
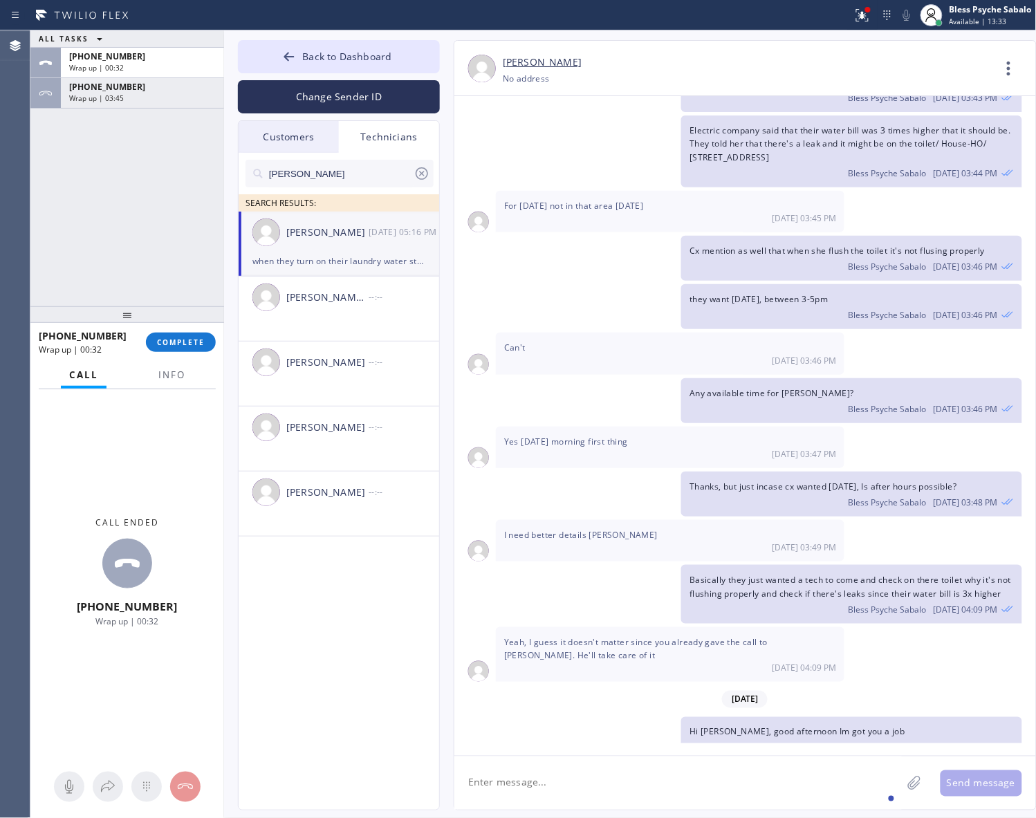
click at [540, 781] on textarea at bounding box center [677, 782] width 447 height 53
type textarea "they want [DATE] if possible"
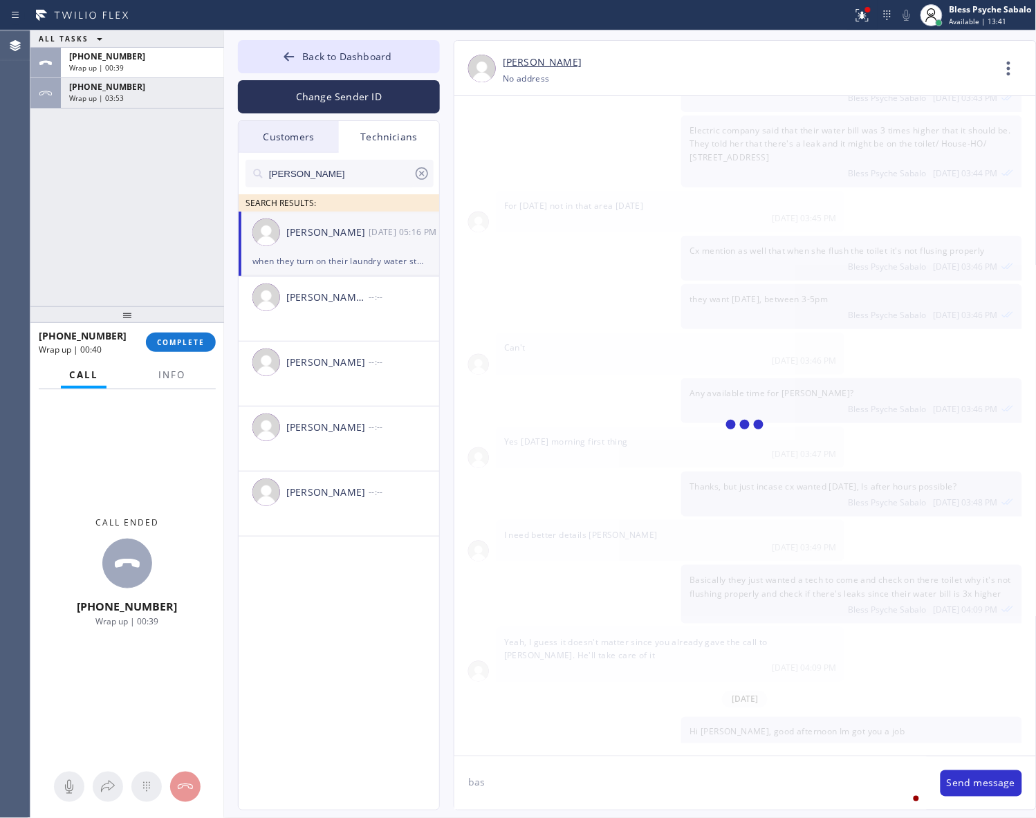
scroll to position [16678, 0]
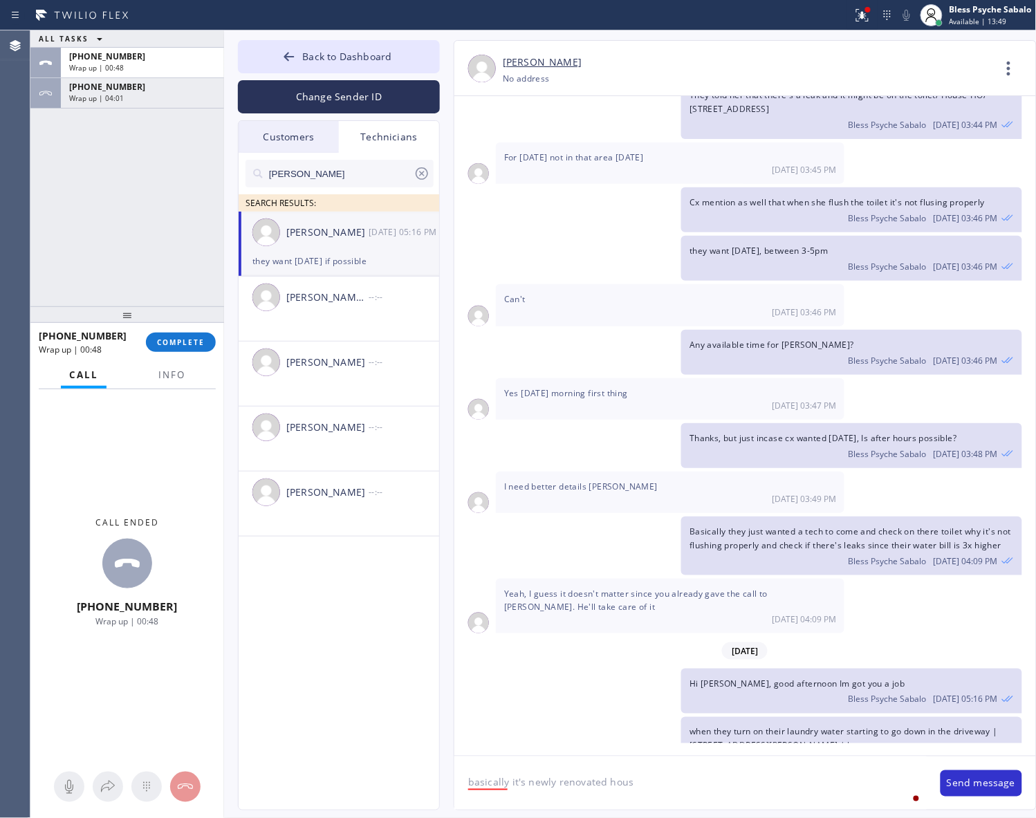
type textarea "basically it's newly renovated house"
click at [501, 768] on div "Ignore" at bounding box center [499, 765] width 37 height 22
click at [703, 780] on textarea "basically it's newly renovated house" at bounding box center [690, 782] width 472 height 53
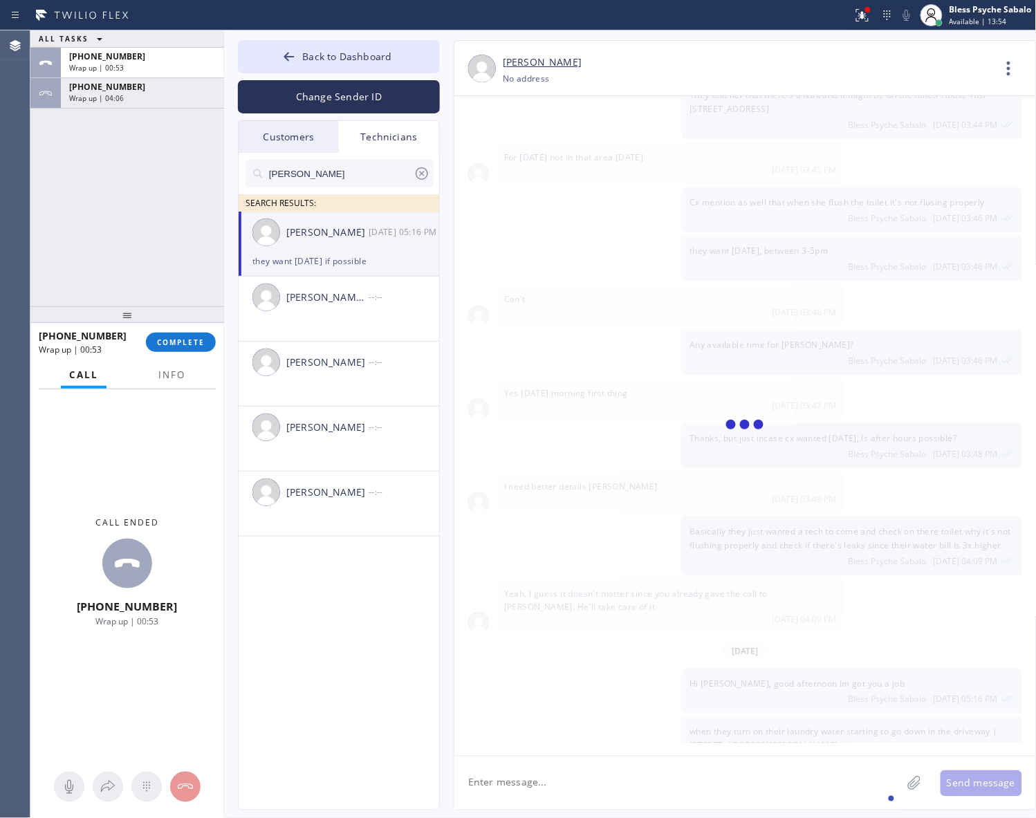
scroll to position [16727, 0]
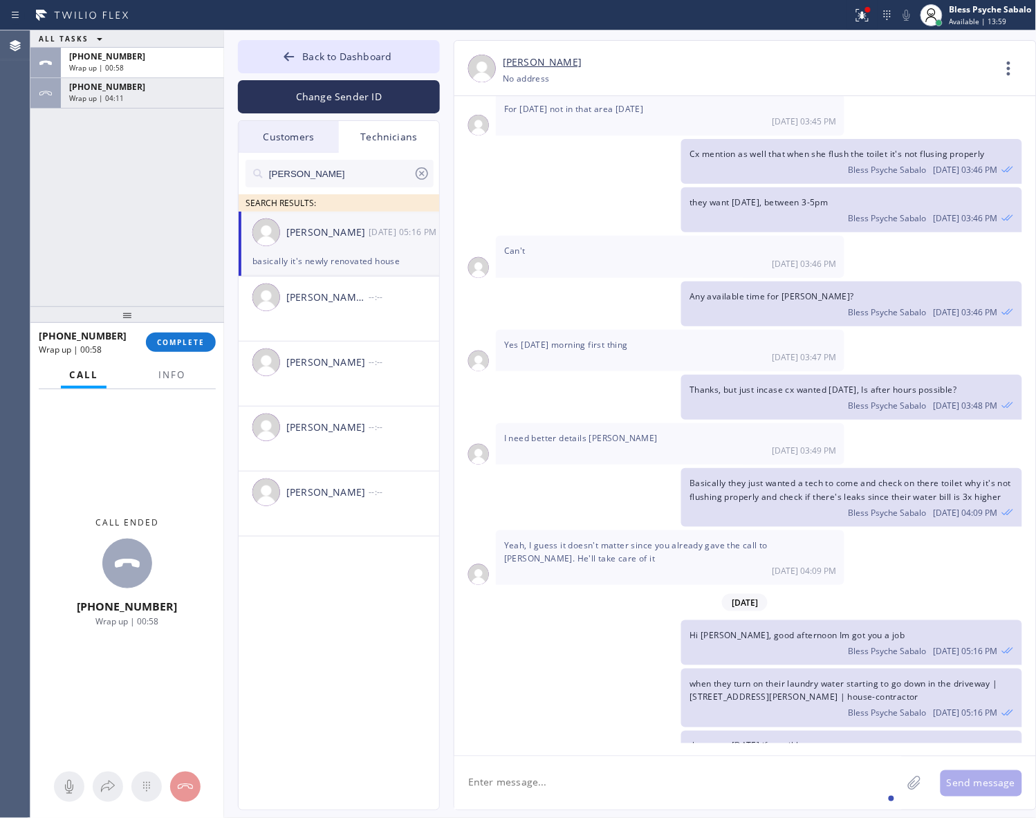
click at [573, 748] on div "06/12/2025 Hi Chris, Just a quick reminder that our training sessions are held …" at bounding box center [745, 426] width 582 height 660
click at [420, 178] on icon at bounding box center [422, 173] width 12 height 12
click at [413, 178] on input "text" at bounding box center [341, 174] width 146 height 28
drag, startPoint x: 408, startPoint y: 487, endPoint x: 280, endPoint y: 315, distance: 215.0
click at [409, 481] on div "Christopher Jones --:--" at bounding box center [340, 492] width 202 height 41
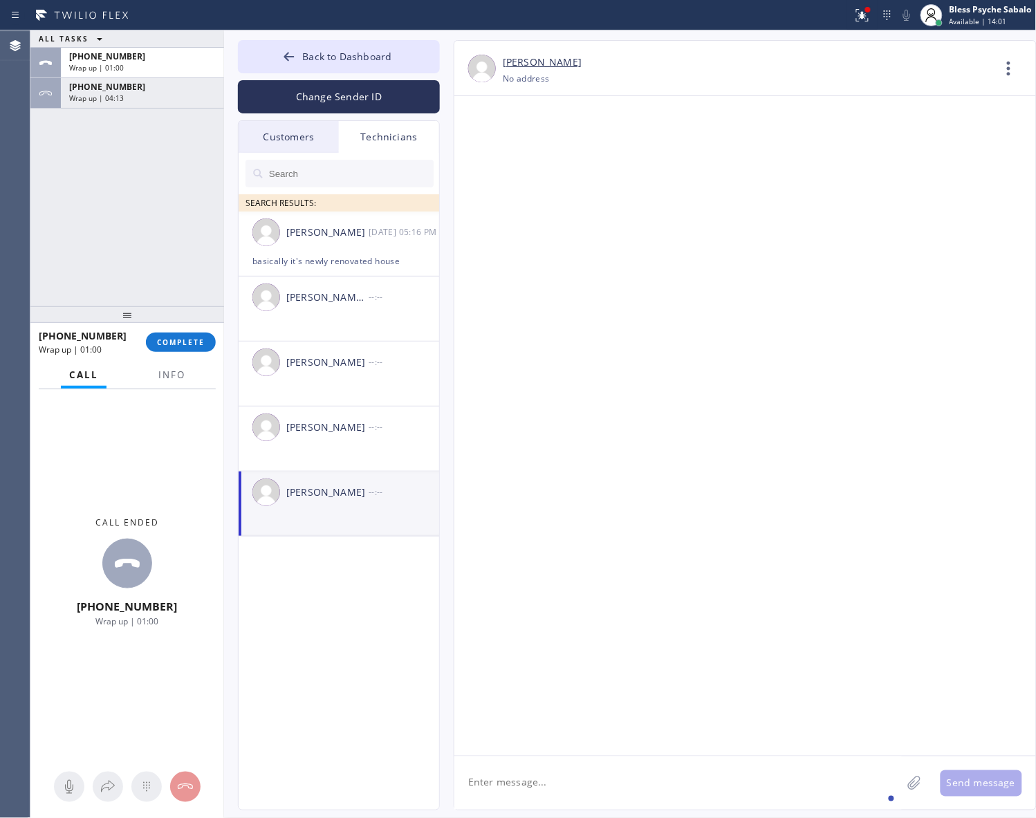
scroll to position [0, 0]
click at [165, 109] on div "ALL TASKS ALL TASKS ACTIVE TASKS TASKS IN WRAP UP +18182614699 Wrap up | 01:00 …" at bounding box center [127, 168] width 194 height 276
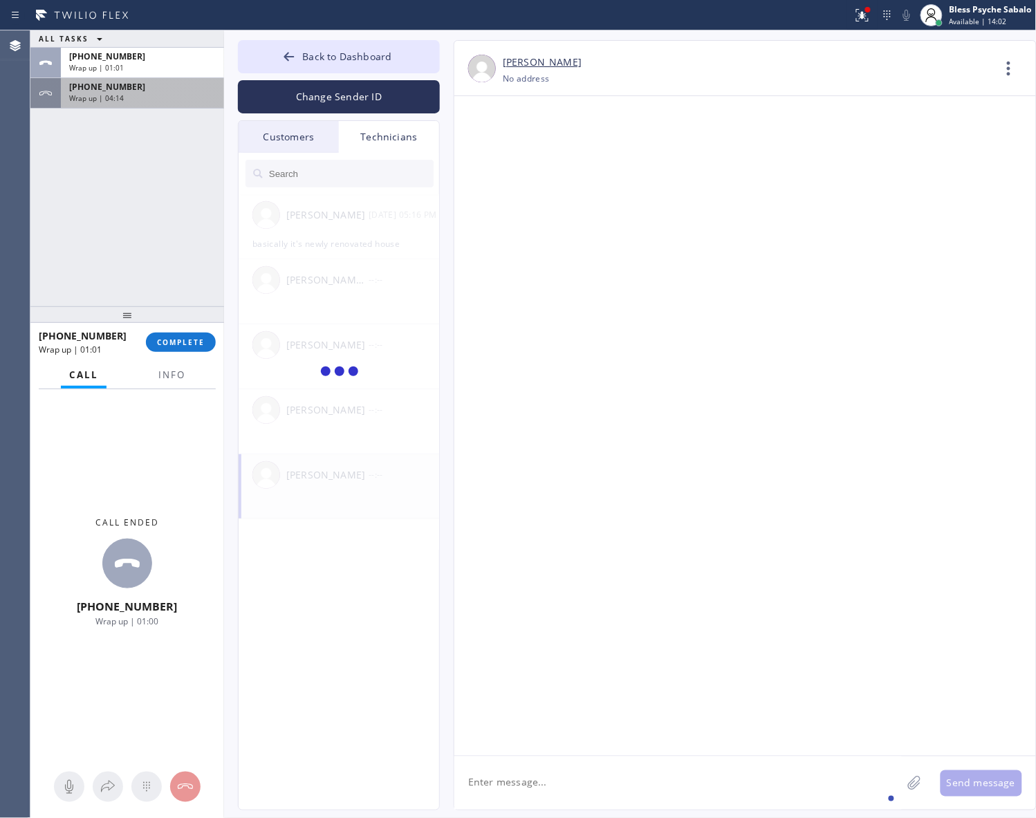
click at [167, 97] on div "Wrap up | 04:14" at bounding box center [142, 98] width 147 height 10
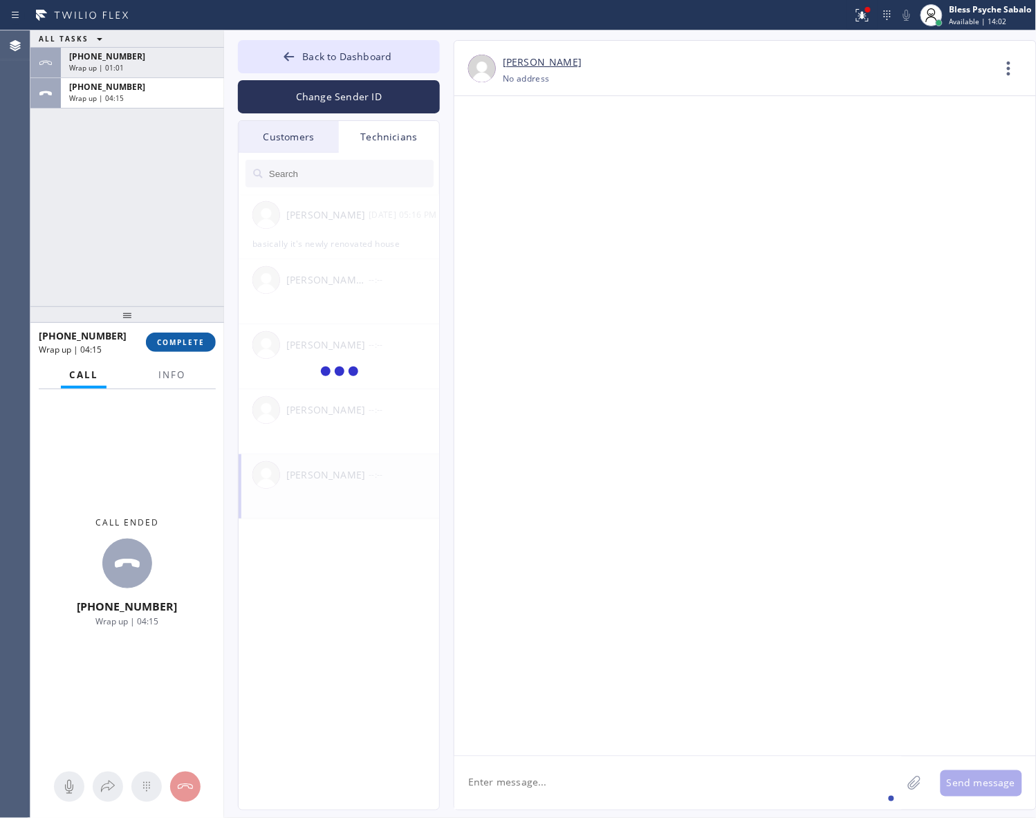
click at [196, 343] on span "COMPLETE" at bounding box center [181, 342] width 48 height 10
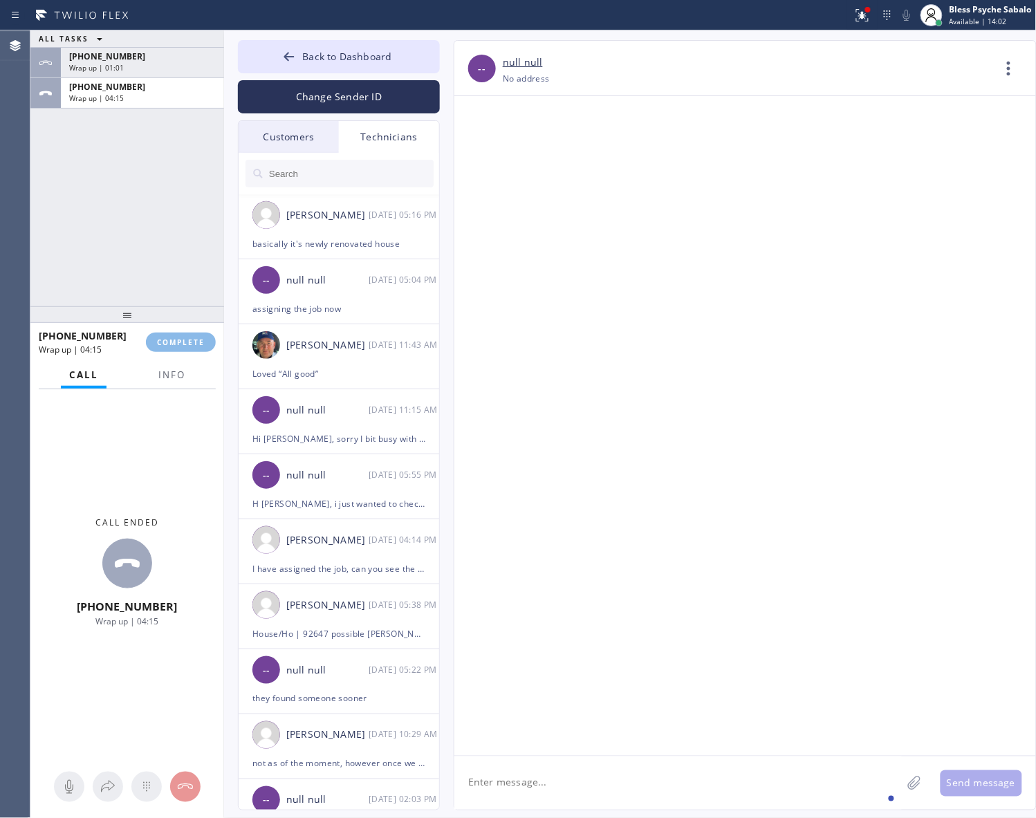
click at [135, 161] on div "ALL TASKS ALL TASKS ACTIVE TASKS TASKS IN WRAP UP +18182614699 Wrap up | 01:01 …" at bounding box center [127, 168] width 194 height 276
click at [135, 43] on div "ALL TASKS ALL TASKS ACTIVE TASKS TASKS IN WRAP UP" at bounding box center [127, 38] width 194 height 17
drag, startPoint x: 140, startPoint y: 63, endPoint x: 145, endPoint y: 71, distance: 10.0
click at [140, 64] on div "Wrap up | 01:02" at bounding box center [142, 68] width 147 height 10
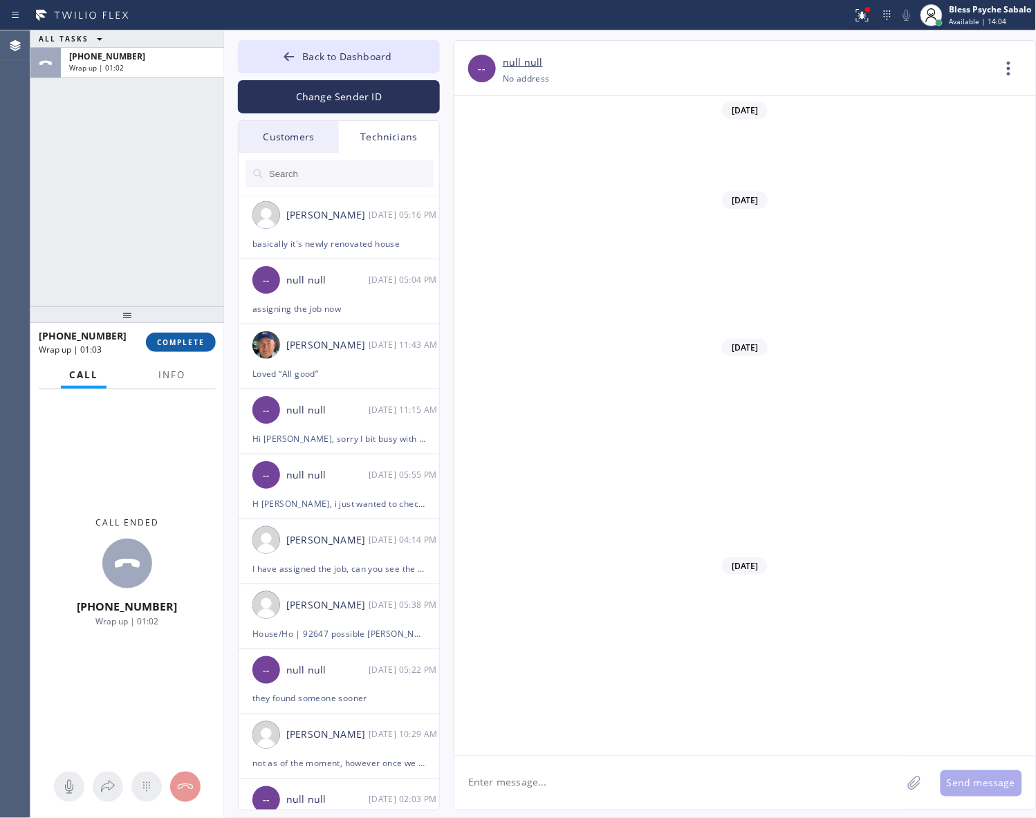
click at [191, 344] on span "COMPLETE" at bounding box center [181, 342] width 48 height 10
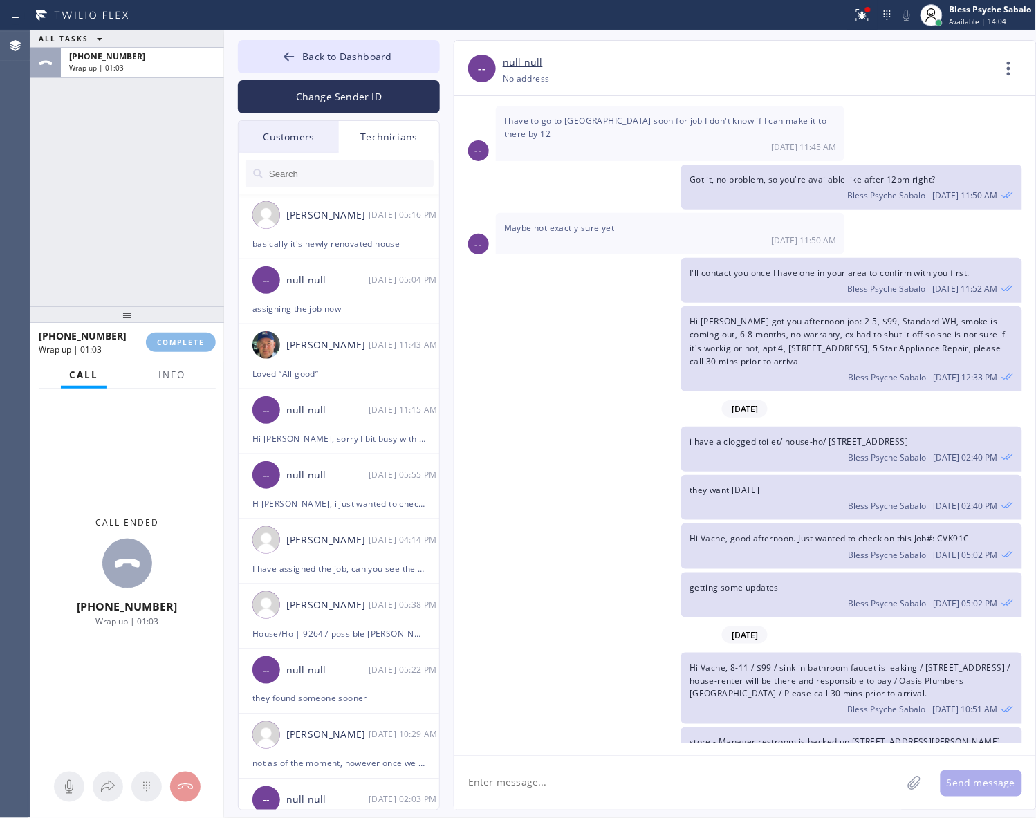
click at [154, 229] on div "ALL TASKS ALL TASKS ACTIVE TASKS TASKS IN WRAP UP +18182614699 Wrap up | 01:03" at bounding box center [127, 168] width 194 height 276
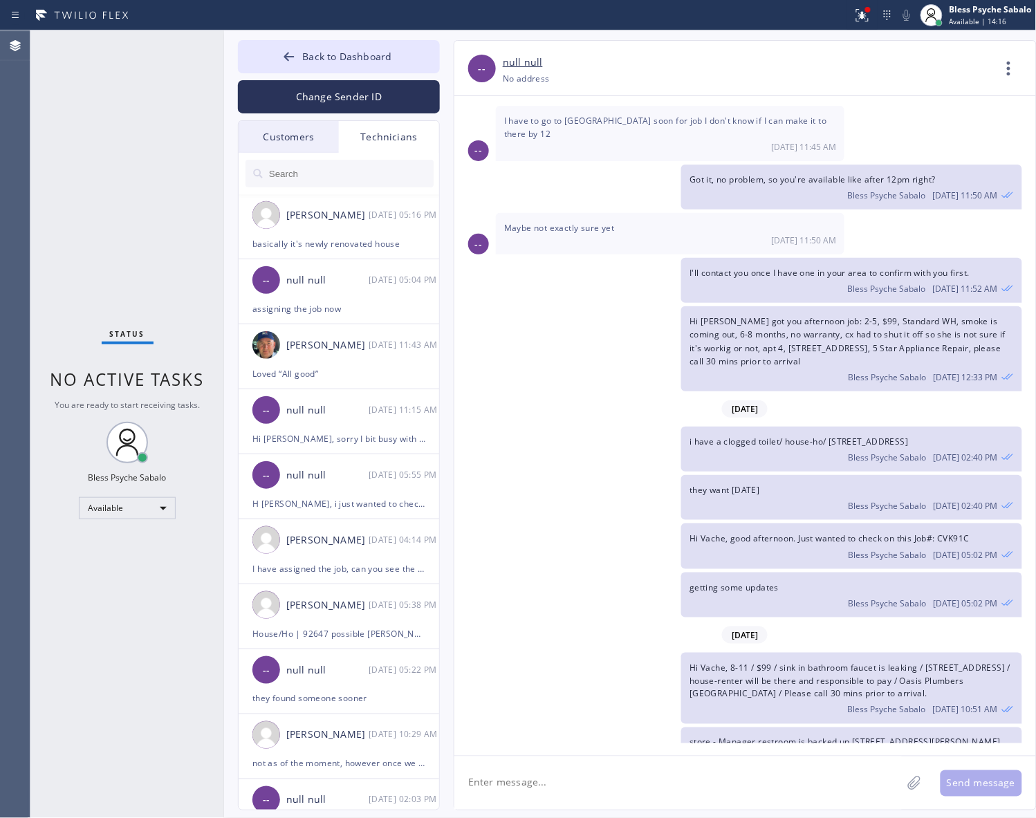
click at [634, 48] on div "-- null null +18182614699 Choose phone number +18182614699 No address Contact F…" at bounding box center [745, 68] width 582 height 55
click at [398, 164] on input "text" at bounding box center [351, 174] width 166 height 28
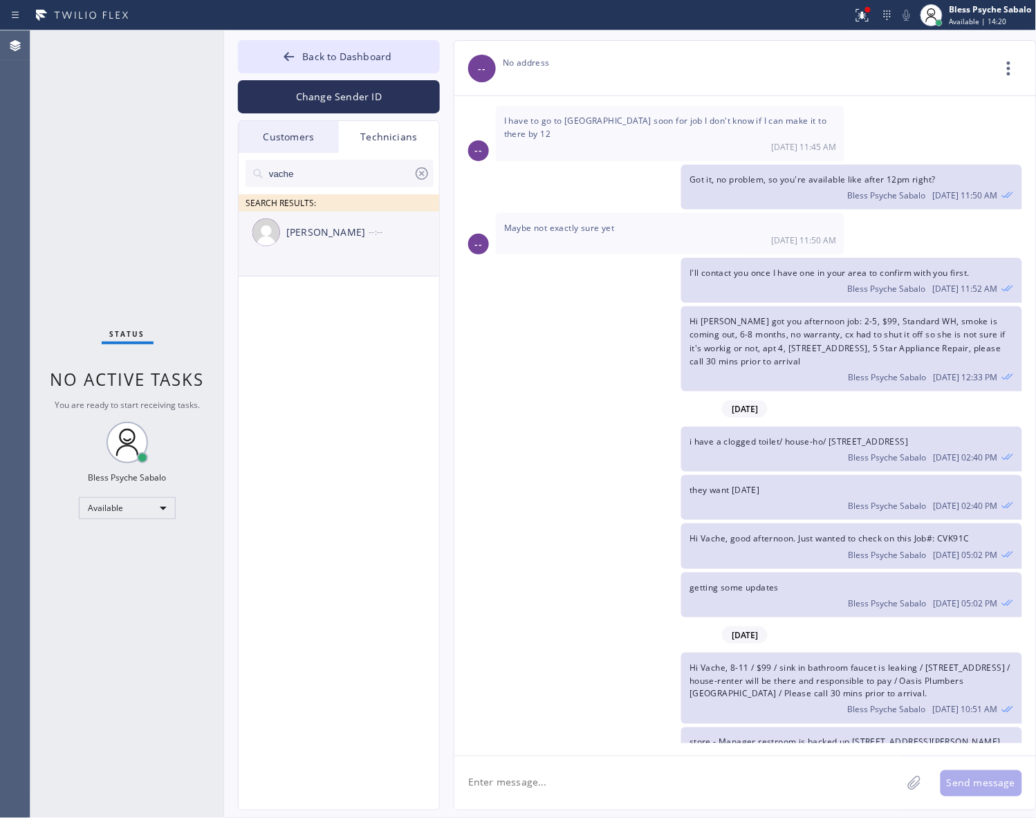
type input "vache"
click at [313, 229] on div "Vache Katabyan" at bounding box center [327, 233] width 82 height 16
click at [590, 793] on textarea at bounding box center [677, 782] width 447 height 53
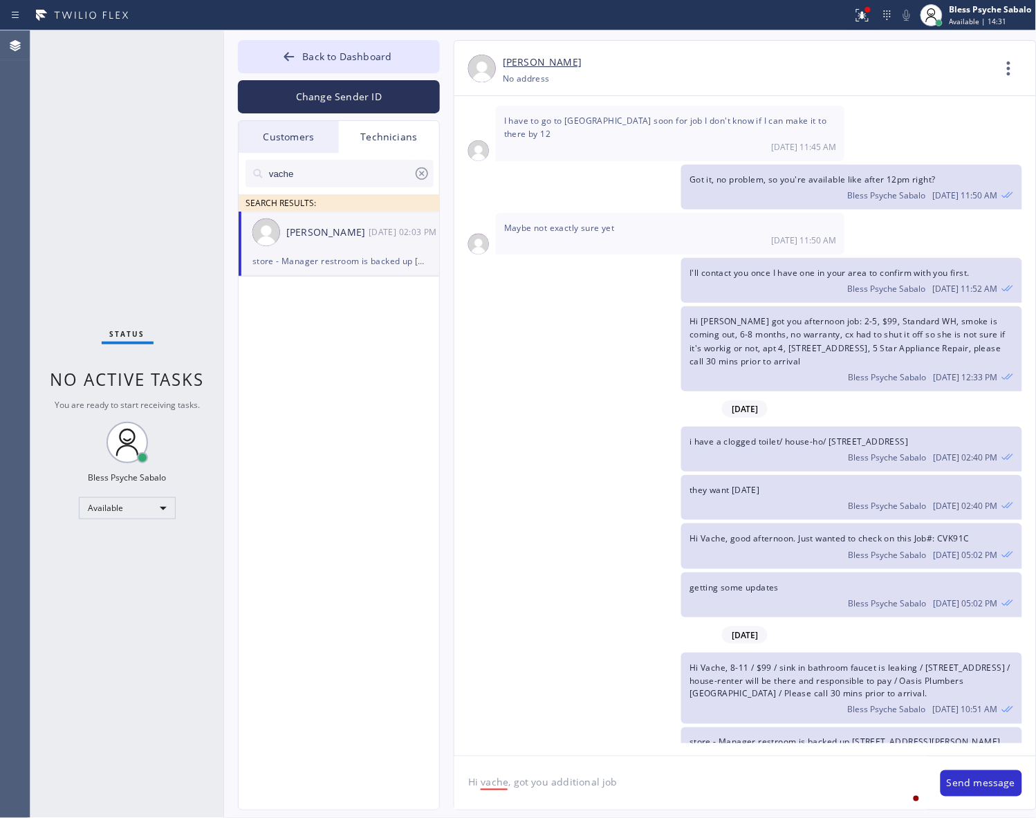
type textarea "Hi vache, got you additional job"
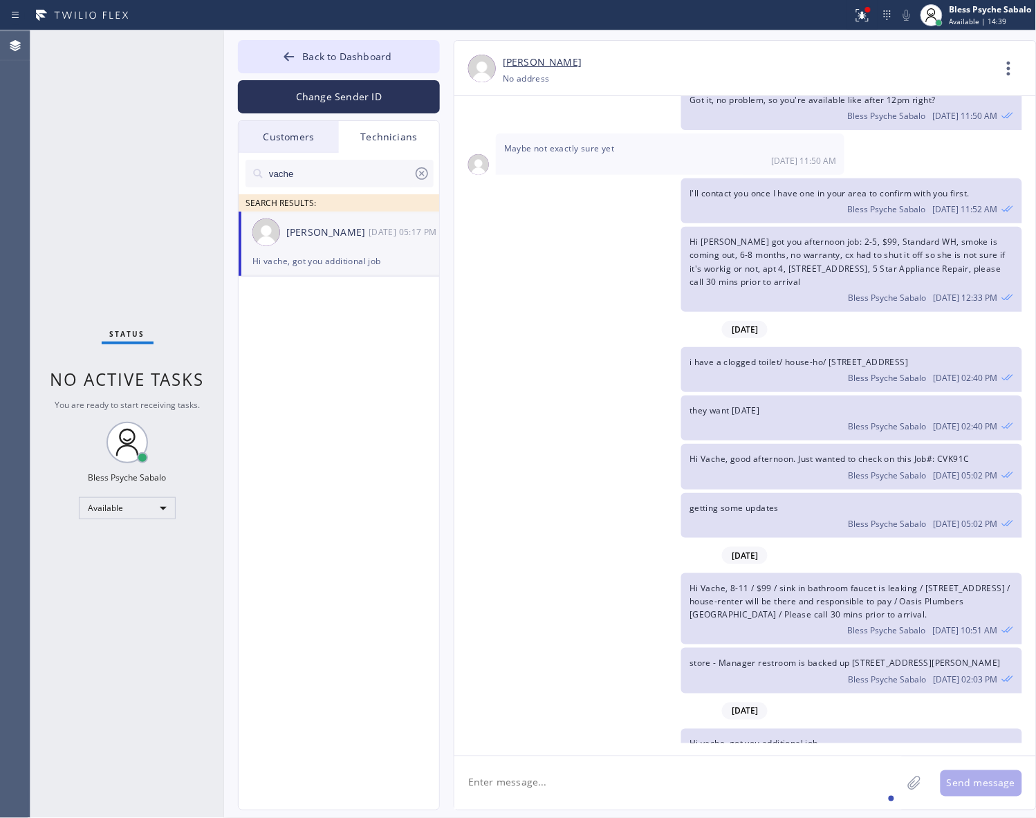
click at [564, 793] on textarea at bounding box center [677, 782] width 447 height 53
paste textarea "Unit 3 - The pump in dishwasher not working / as per cx the pipe between the di…"
type textarea "Unit 3 - The pump in dishwasher not working / as per cx the pipe between the di…"
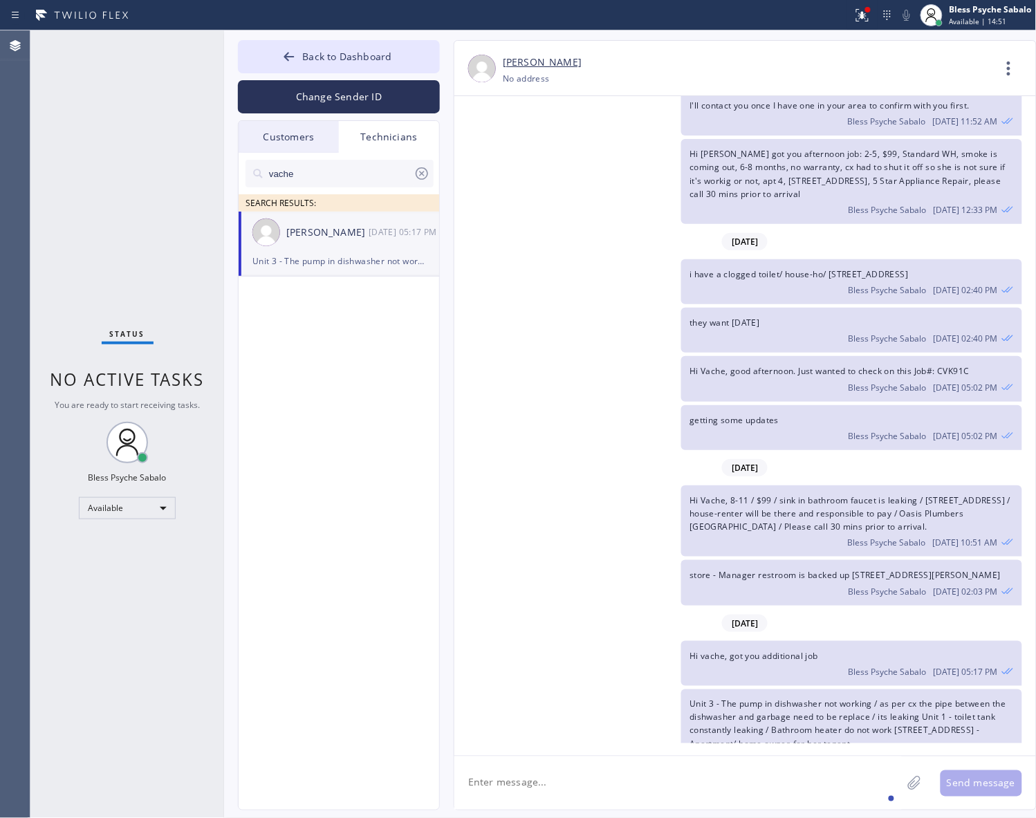
click at [636, 259] on div "i have a clogged toilet/ house-ho/ 21717 Encina Road , Topanga, CA, 90290 Bless…" at bounding box center [738, 281] width 568 height 45
click at [433, 176] on div "vache SEARCH RESULTS:" at bounding box center [340, 182] width 202 height 59
click at [424, 174] on icon at bounding box center [421, 173] width 17 height 17
click at [424, 174] on input "text" at bounding box center [351, 174] width 166 height 28
drag, startPoint x: 416, startPoint y: 140, endPoint x: 408, endPoint y: 129, distance: 14.0
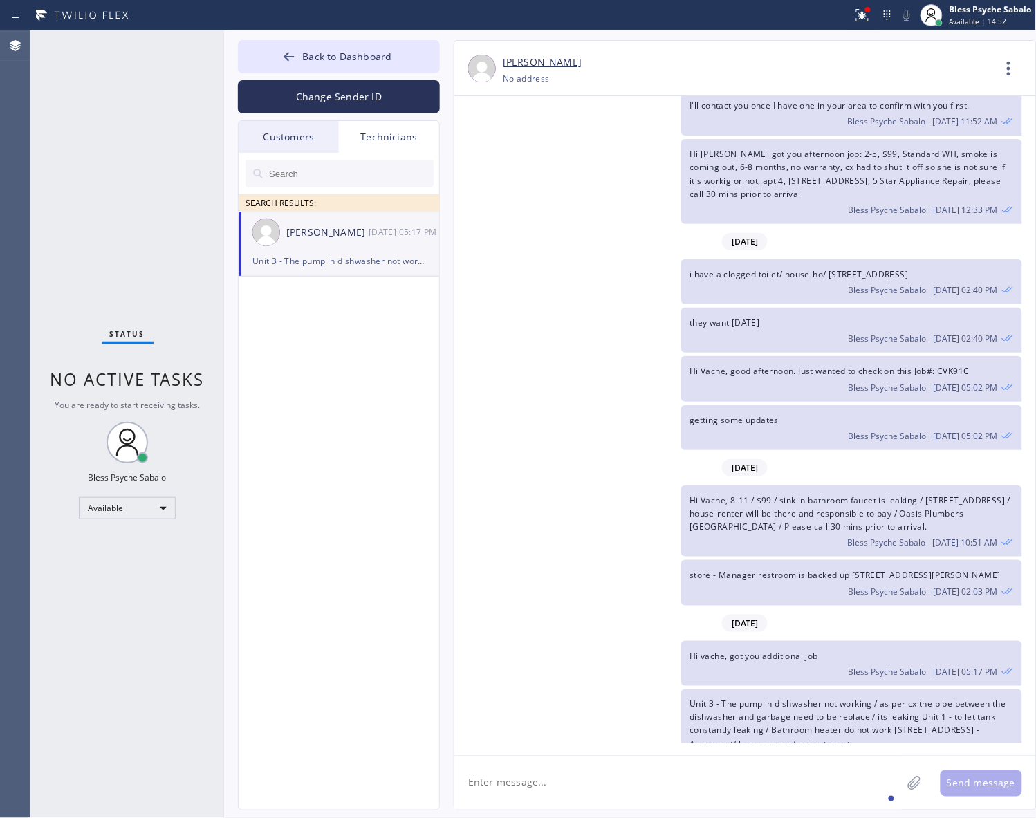
click at [413, 135] on div "Technicians" at bounding box center [389, 137] width 100 height 32
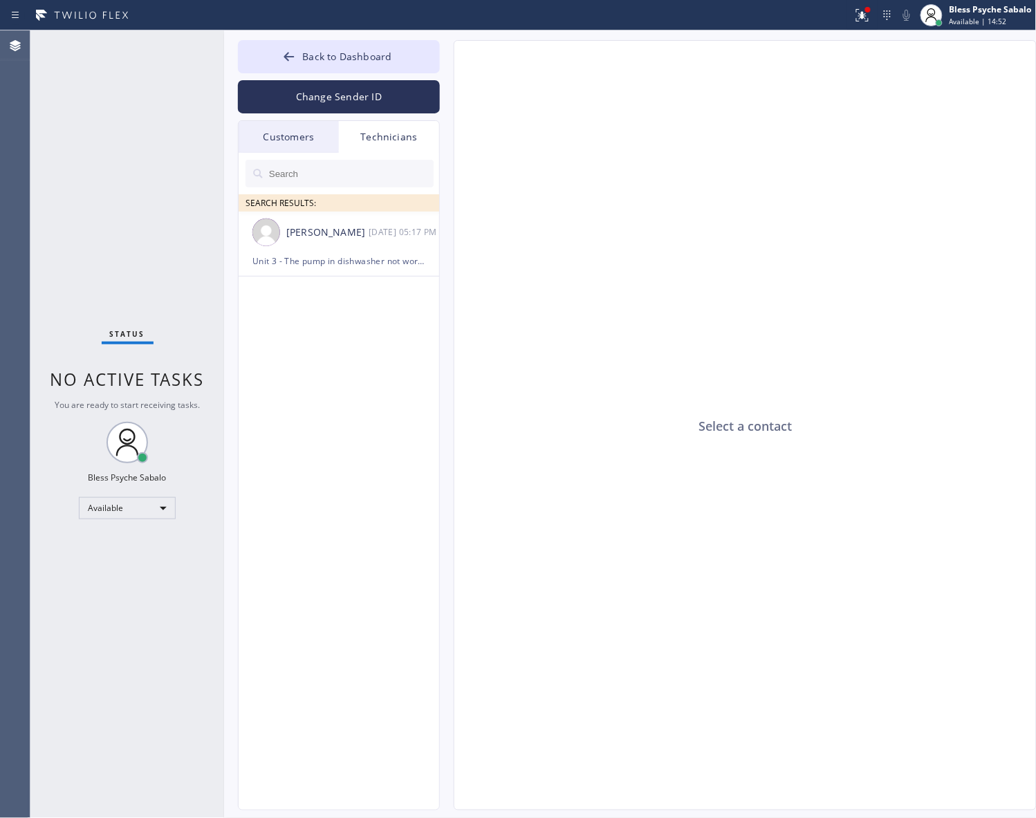
click at [251, 137] on div "Customers" at bounding box center [289, 137] width 100 height 32
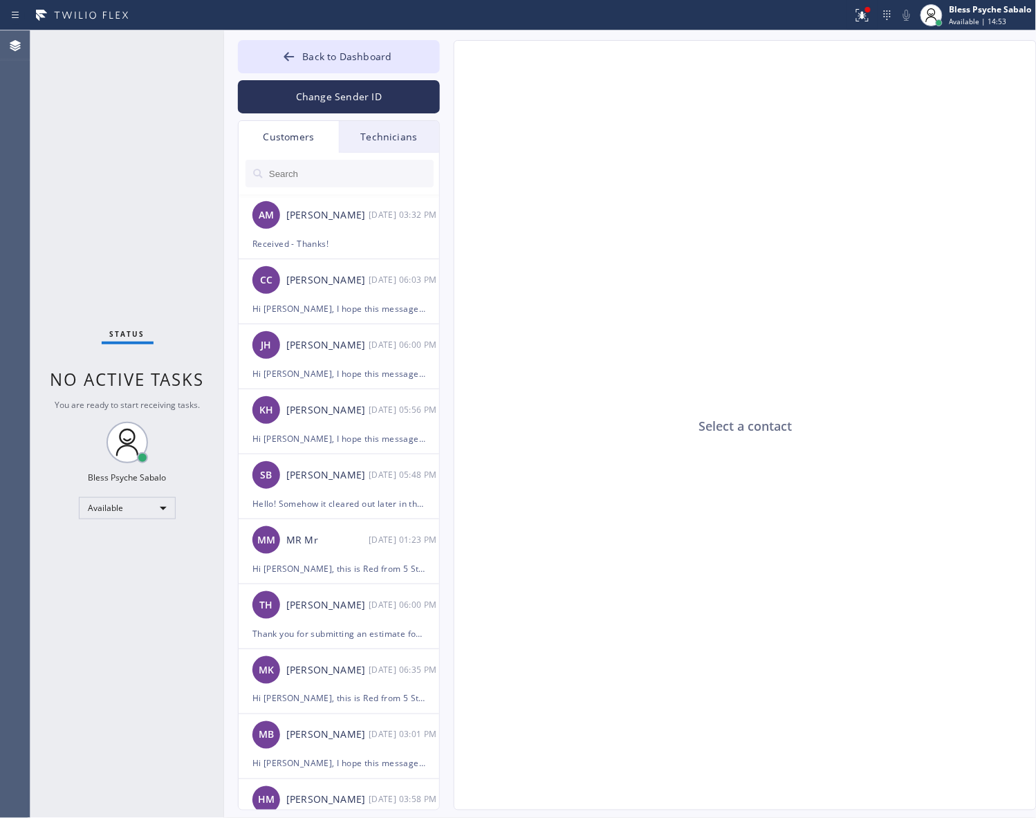
click at [375, 142] on div "Technicians" at bounding box center [389, 137] width 100 height 32
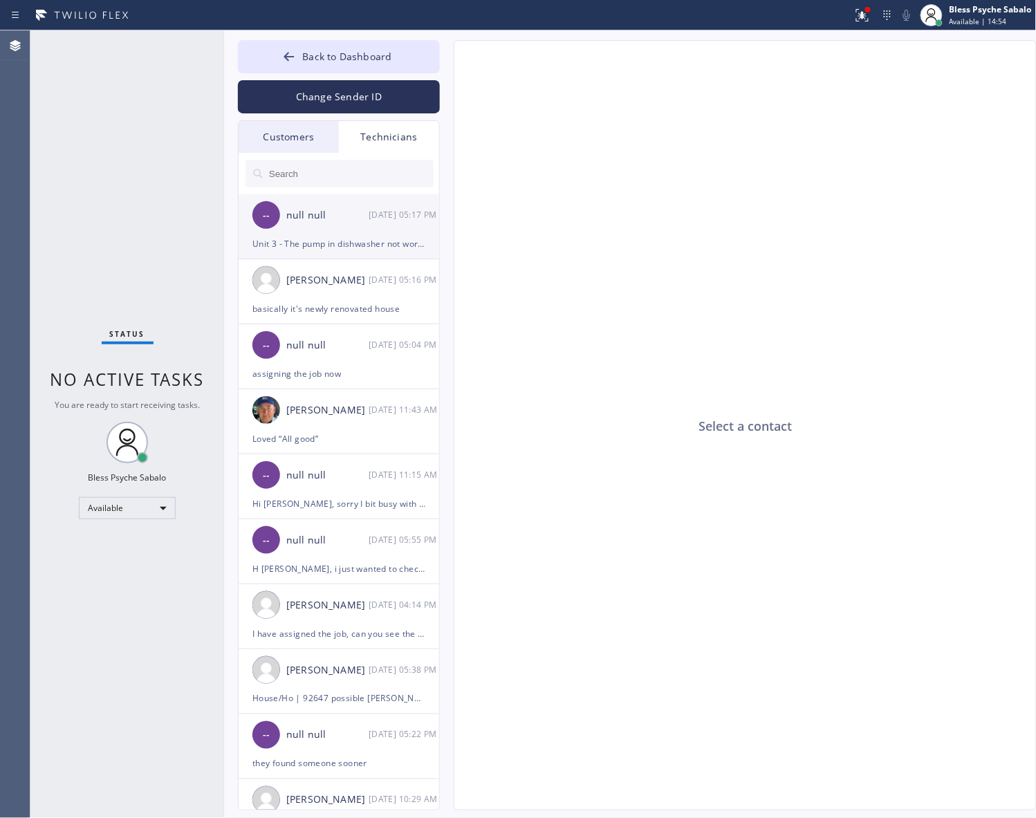
click at [378, 237] on div "Unit 3 - The pump in dishwasher not working / as per cx the pipe between the di…" at bounding box center [338, 244] width 173 height 16
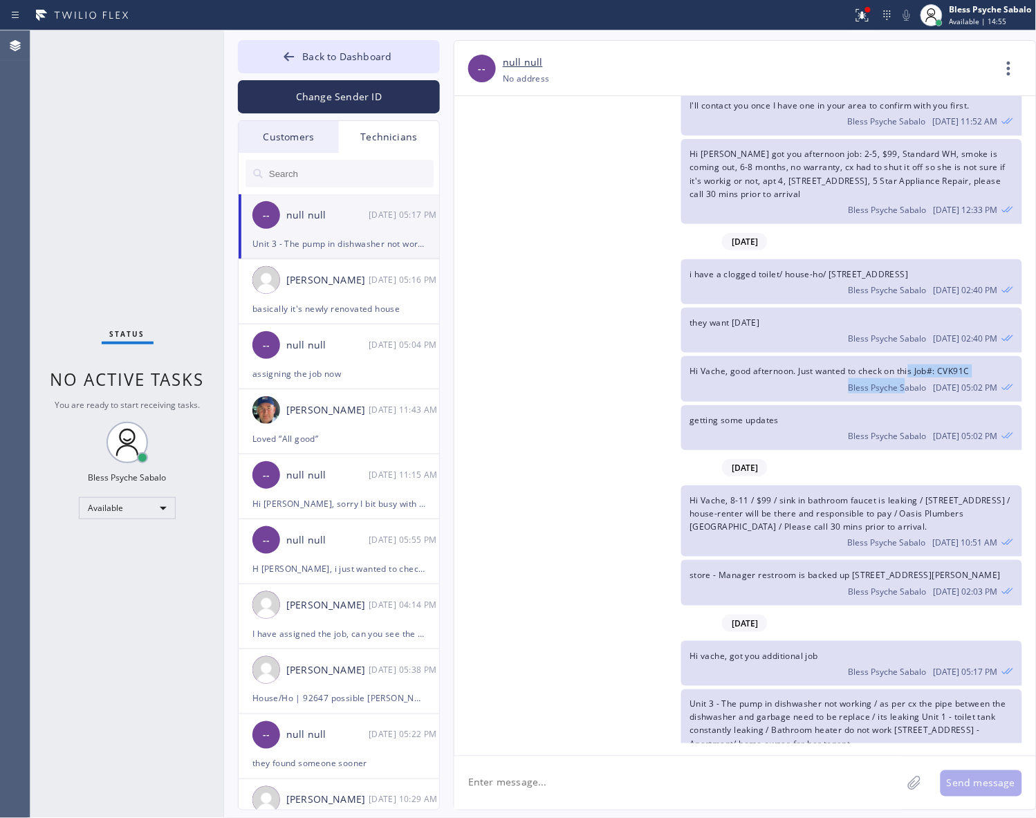
drag, startPoint x: 911, startPoint y: 333, endPoint x: 975, endPoint y: 178, distance: 167.4
click at [913, 356] on div "Hi Vache, good afternoon. Just wanted to check on this Job#: CVK91C Bless Psych…" at bounding box center [851, 378] width 340 height 45
click at [1003, 75] on icon at bounding box center [1008, 68] width 33 height 33
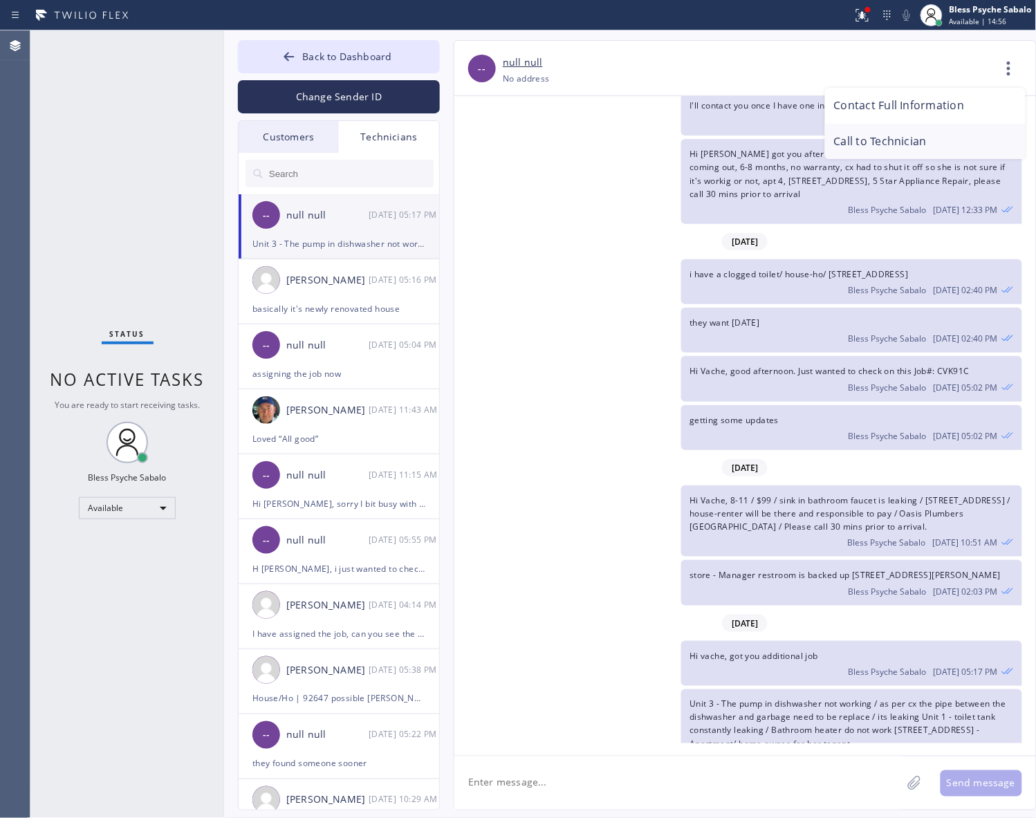
click at [915, 147] on li "Call to Technician" at bounding box center [925, 142] width 201 height 36
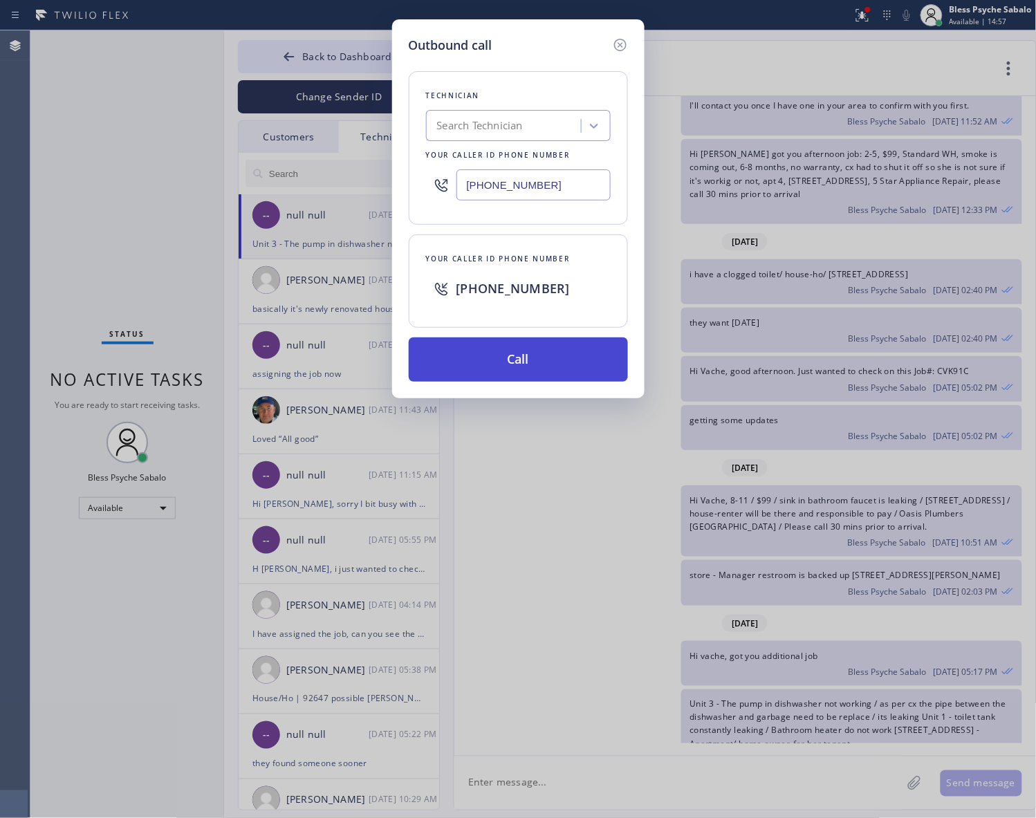
click at [558, 357] on button "Call" at bounding box center [518, 359] width 219 height 44
click at [729, 378] on div "Outbound call Technician Search Technician Your caller id phone number (818) 26…" at bounding box center [518, 409] width 1036 height 818
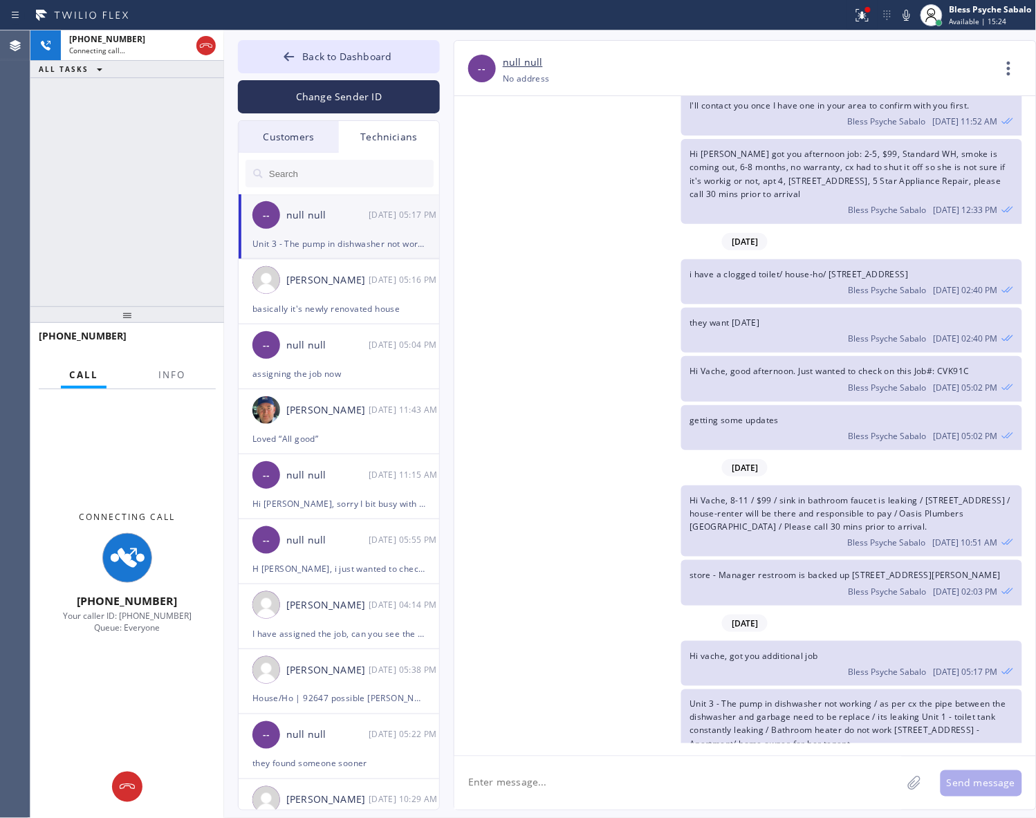
click at [616, 259] on div "i have a clogged toilet/ house-ho/ 21717 Encina Road , Topanga, CA, 90290 Bless…" at bounding box center [738, 281] width 568 height 45
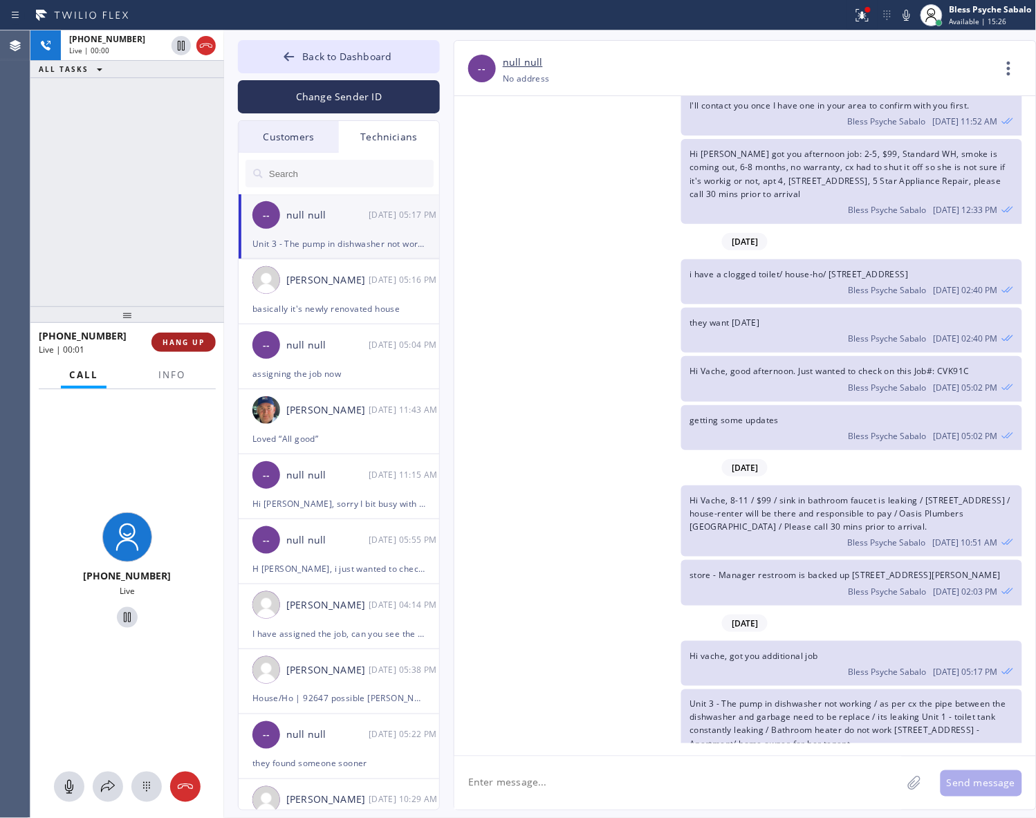
click at [213, 339] on button "HANG UP" at bounding box center [183, 342] width 64 height 19
click at [210, 343] on button "HANG UP" at bounding box center [183, 342] width 64 height 19
drag, startPoint x: 151, startPoint y: 211, endPoint x: 248, endPoint y: 142, distance: 118.6
click at [154, 211] on div "+18182614699 Live | 00:01 ALL TASKS ALL TASKS ACTIVE TASKS TASKS IN WRAP UP" at bounding box center [127, 168] width 194 height 276
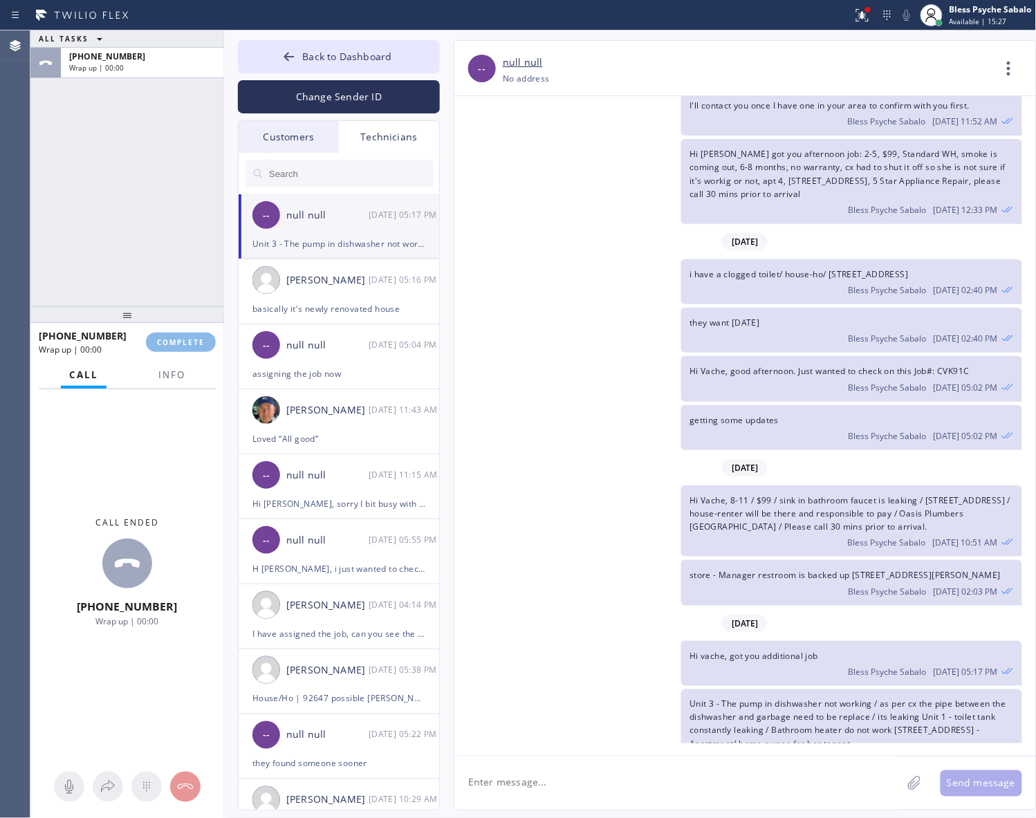
click at [589, 259] on div "i have a clogged toilet/ house-ho/ 21717 Encina Road , Topanga, CA, 90290 Bless…" at bounding box center [738, 281] width 568 height 45
click at [184, 336] on button "COMPLETE" at bounding box center [181, 342] width 70 height 19
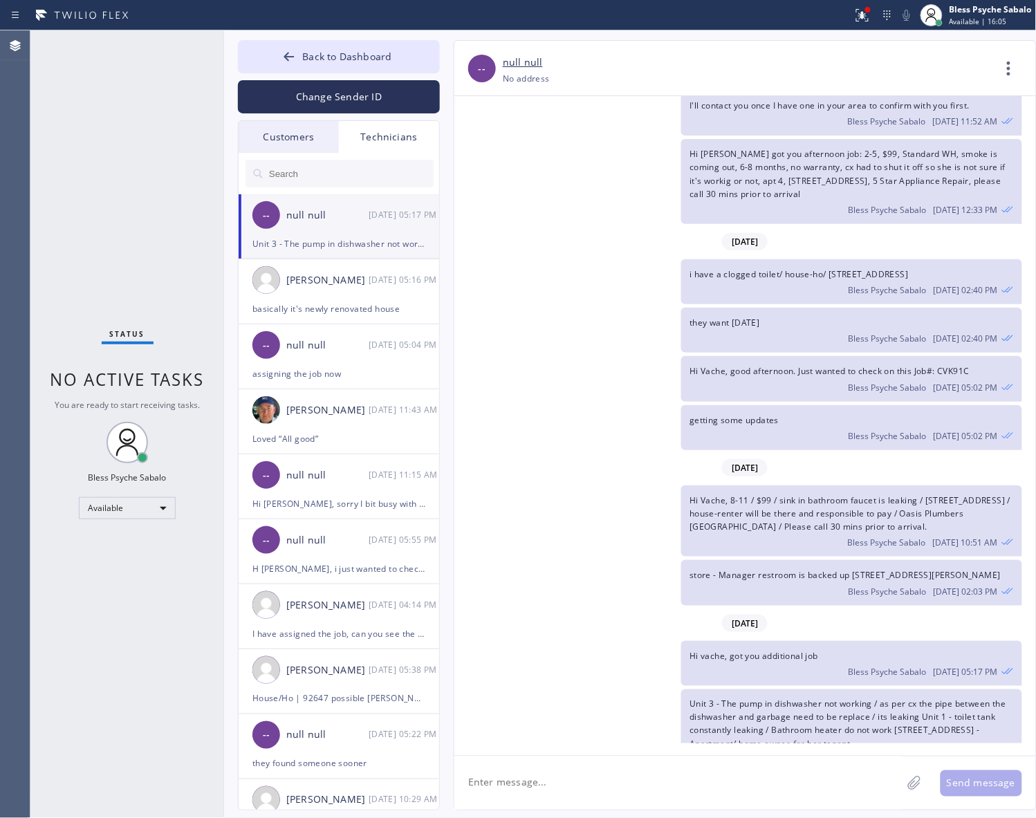
click at [574, 139] on div "Hi Vache got you afternoon job: 2-5, $99, Standard WH, smoke is coming out, 6-8…" at bounding box center [738, 181] width 568 height 85
click at [389, 171] on input "text" at bounding box center [351, 174] width 166 height 28
click at [403, 133] on div "Technicians" at bounding box center [389, 137] width 100 height 32
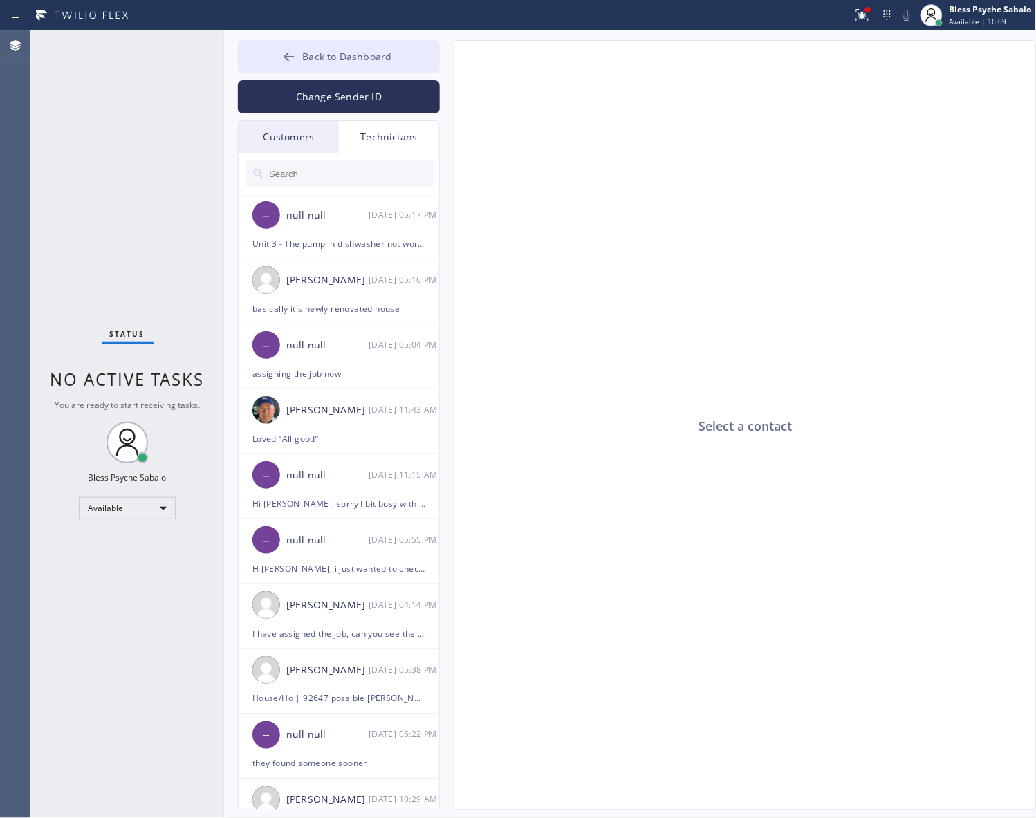
click at [339, 57] on span "Back to Dashboard" at bounding box center [346, 56] width 89 height 13
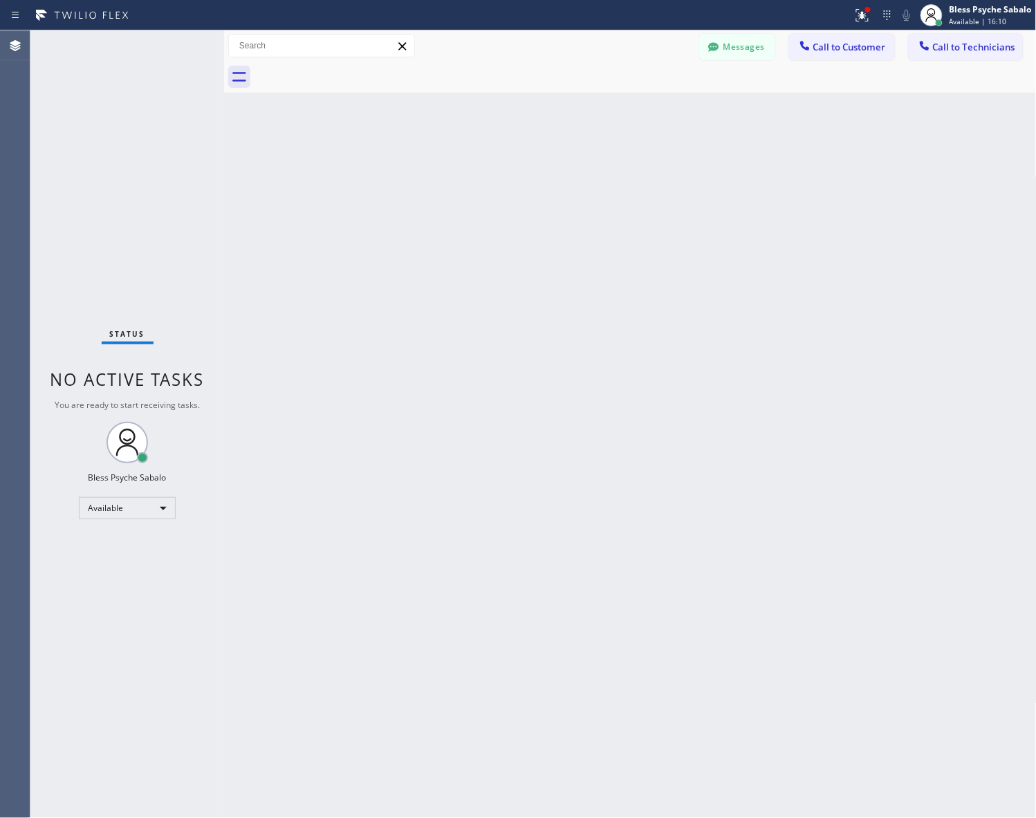
click at [491, 140] on div "Back to Dashboard Change Sender ID Customers Technicians AM [PERSON_NAME] [DATE…" at bounding box center [630, 424] width 812 height 788
drag, startPoint x: 607, startPoint y: 166, endPoint x: 782, endPoint y: 104, distance: 185.7
click at [616, 160] on div "Back to Dashboard Change Sender ID Customers Technicians AM [PERSON_NAME] [DATE…" at bounding box center [630, 424] width 812 height 788
click at [751, 39] on button "Messages" at bounding box center [737, 47] width 76 height 26
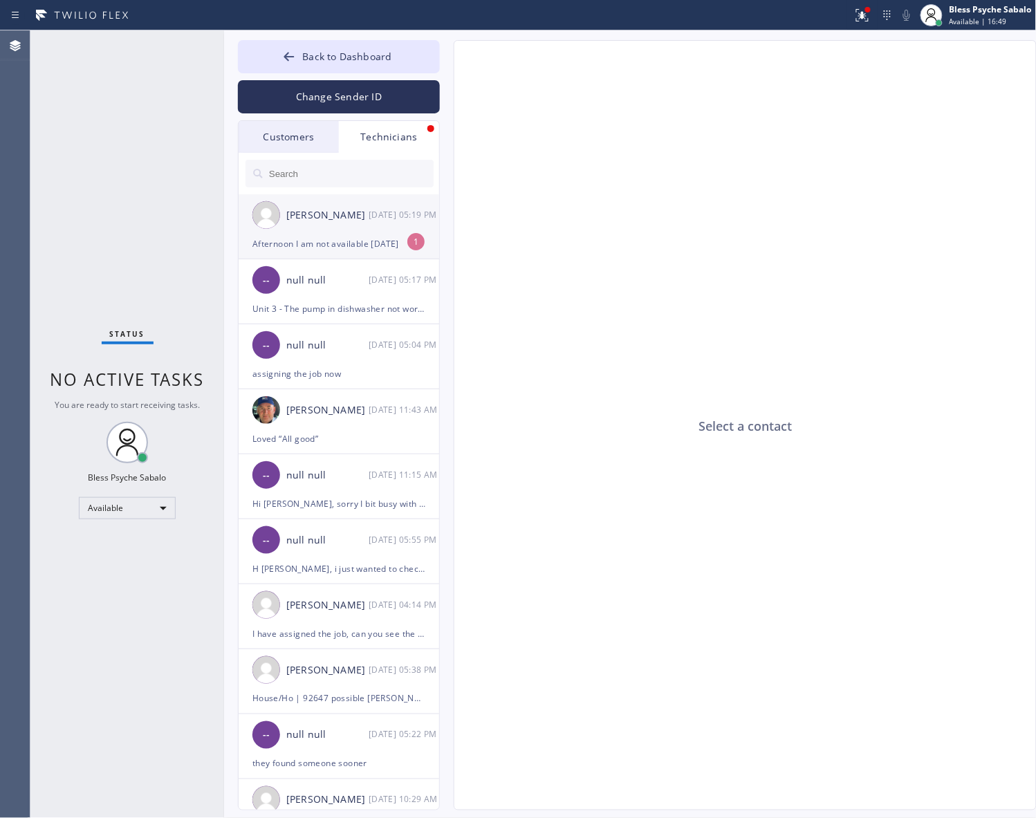
click at [365, 232] on div "Christopher Gonzales 08/22 05:19 PM" at bounding box center [340, 214] width 202 height 41
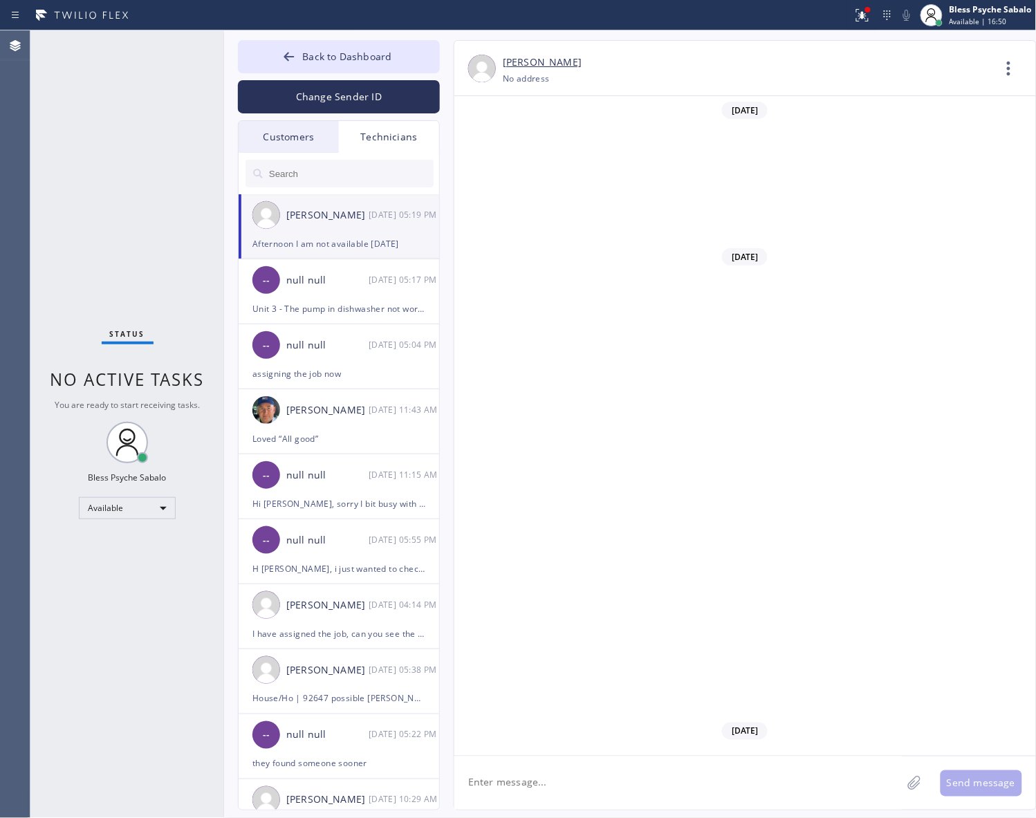
scroll to position [16771, 0]
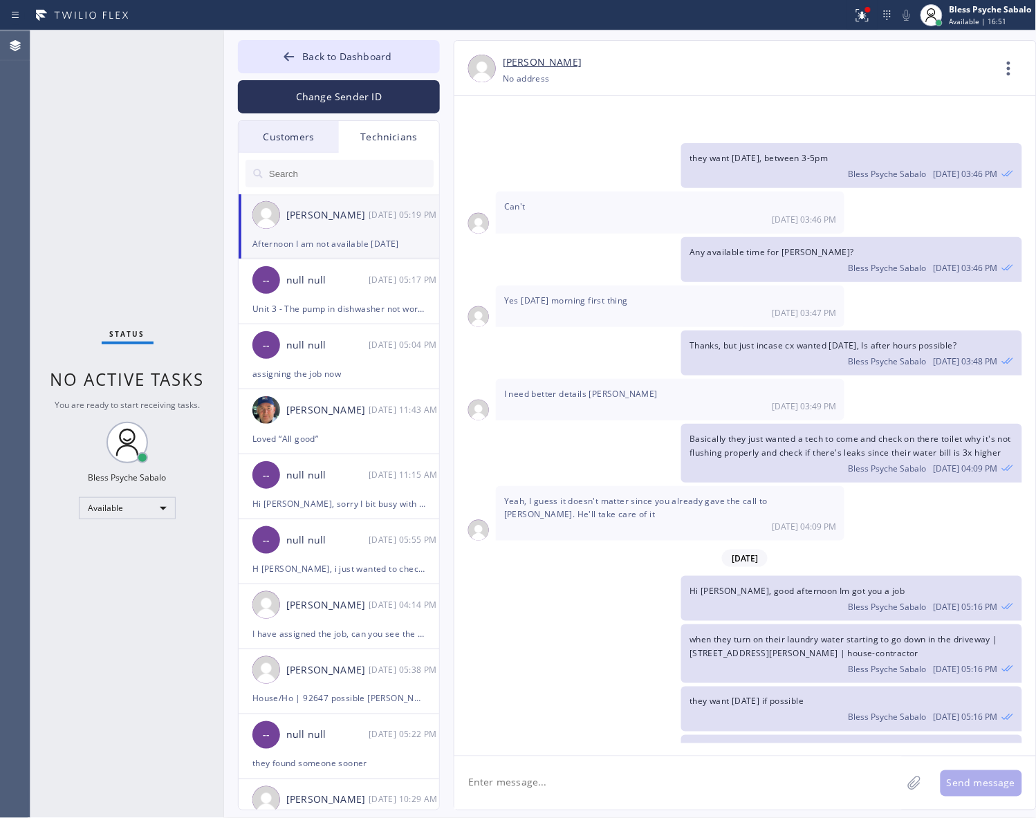
click at [638, 769] on textarea at bounding box center [677, 782] width 447 height 53
type textarea "got it"
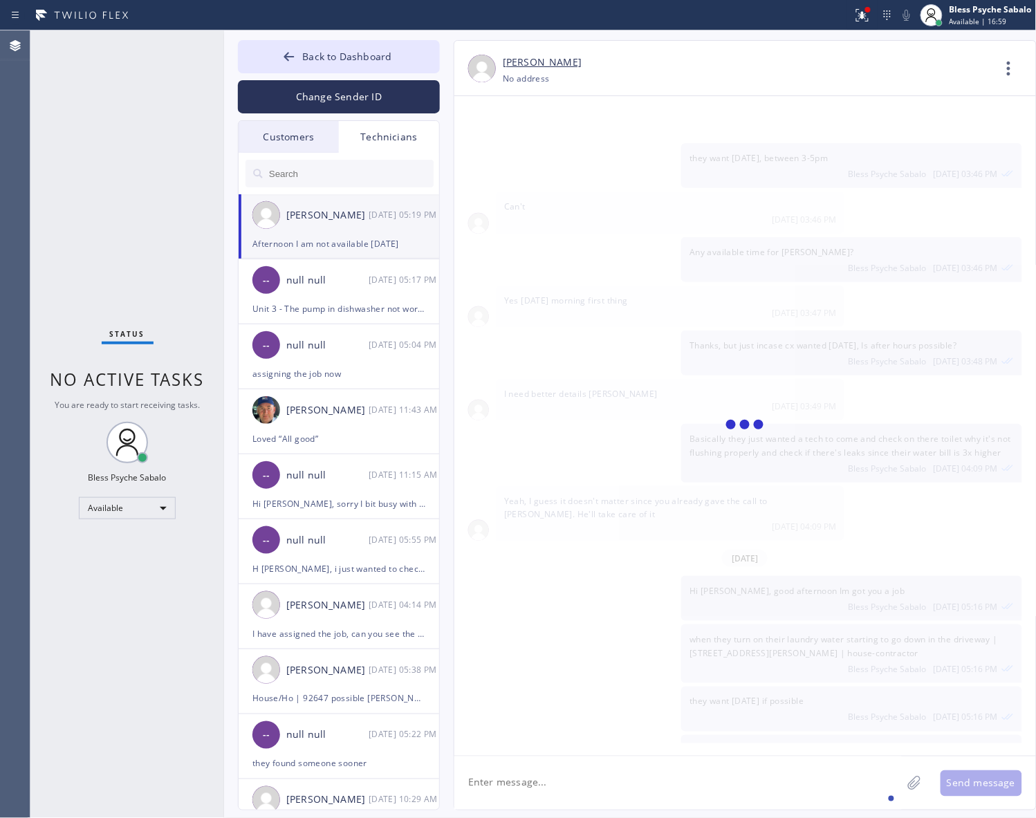
click at [393, 136] on div "Technicians" at bounding box center [389, 137] width 100 height 32
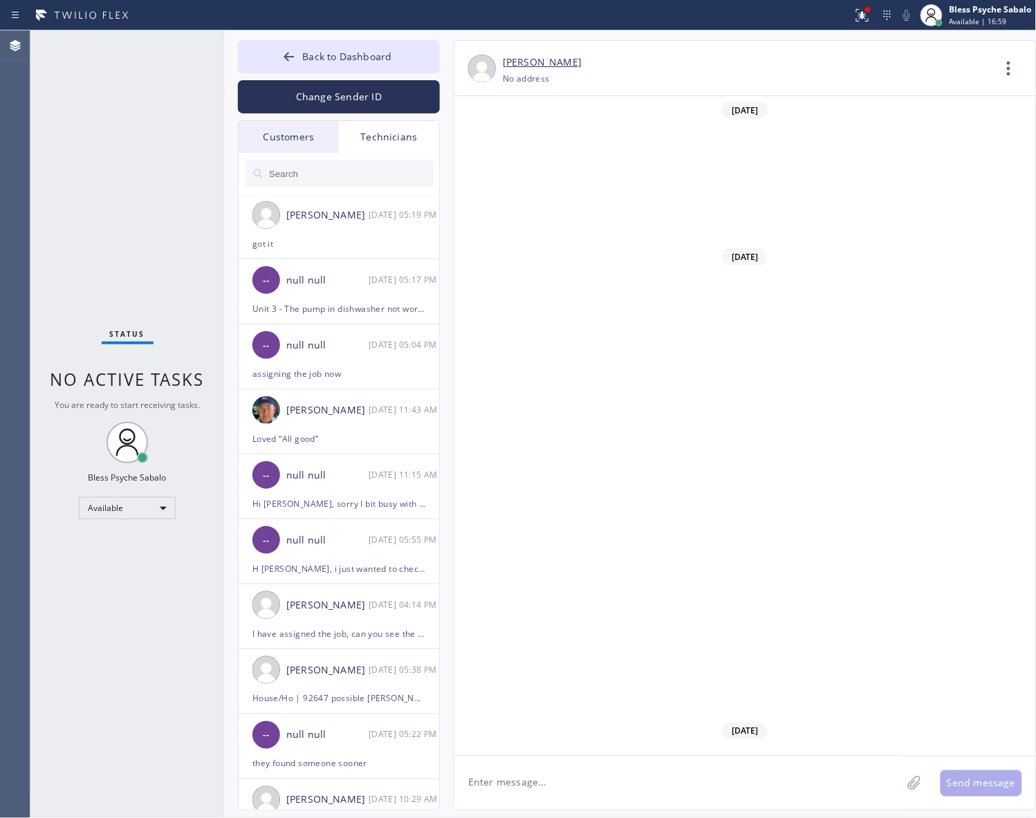
click at [349, 157] on div at bounding box center [340, 173] width 202 height 41
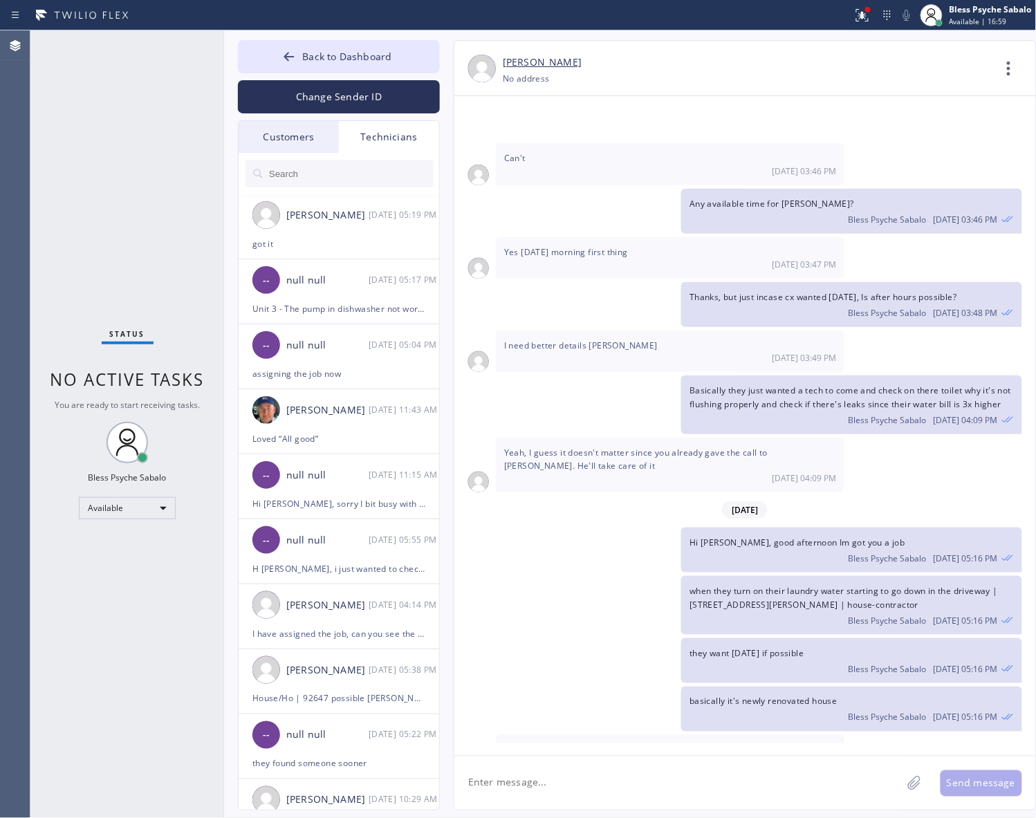
click at [346, 189] on div at bounding box center [340, 173] width 202 height 41
click at [336, 153] on div at bounding box center [340, 173] width 202 height 41
click at [346, 171] on input "text" at bounding box center [351, 174] width 166 height 28
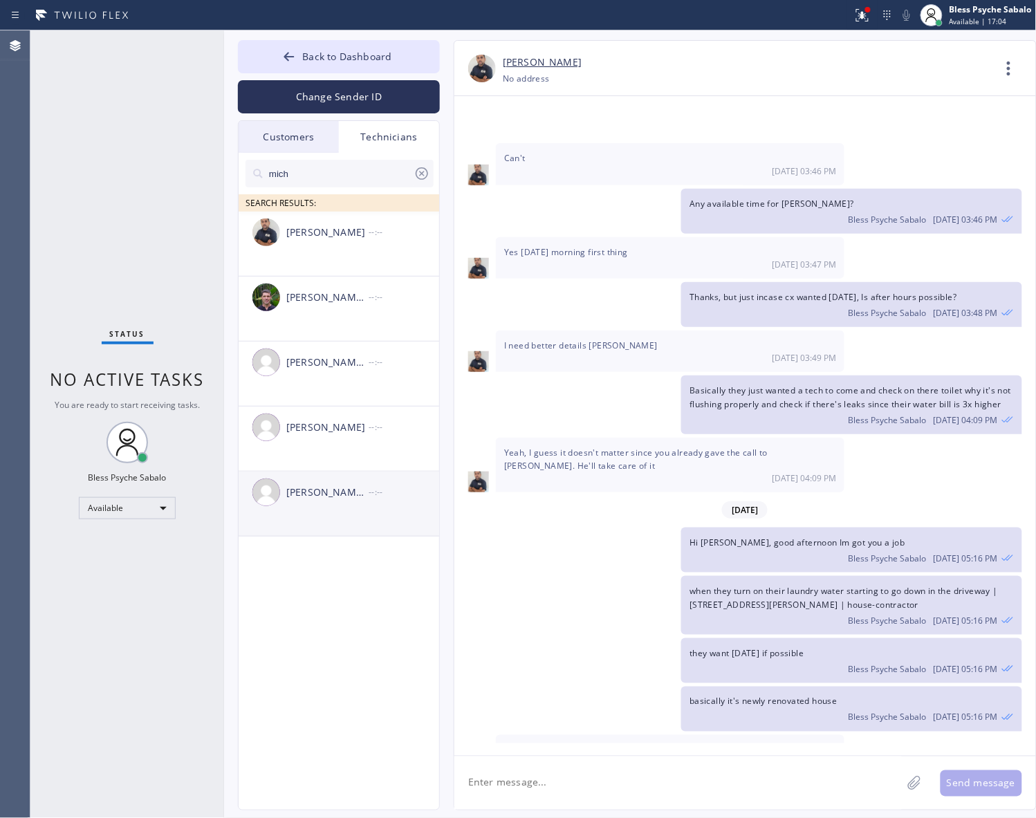
type input "mich"
click at [339, 506] on div "[PERSON_NAME] [PERSON_NAME] --:--" at bounding box center [340, 492] width 202 height 41
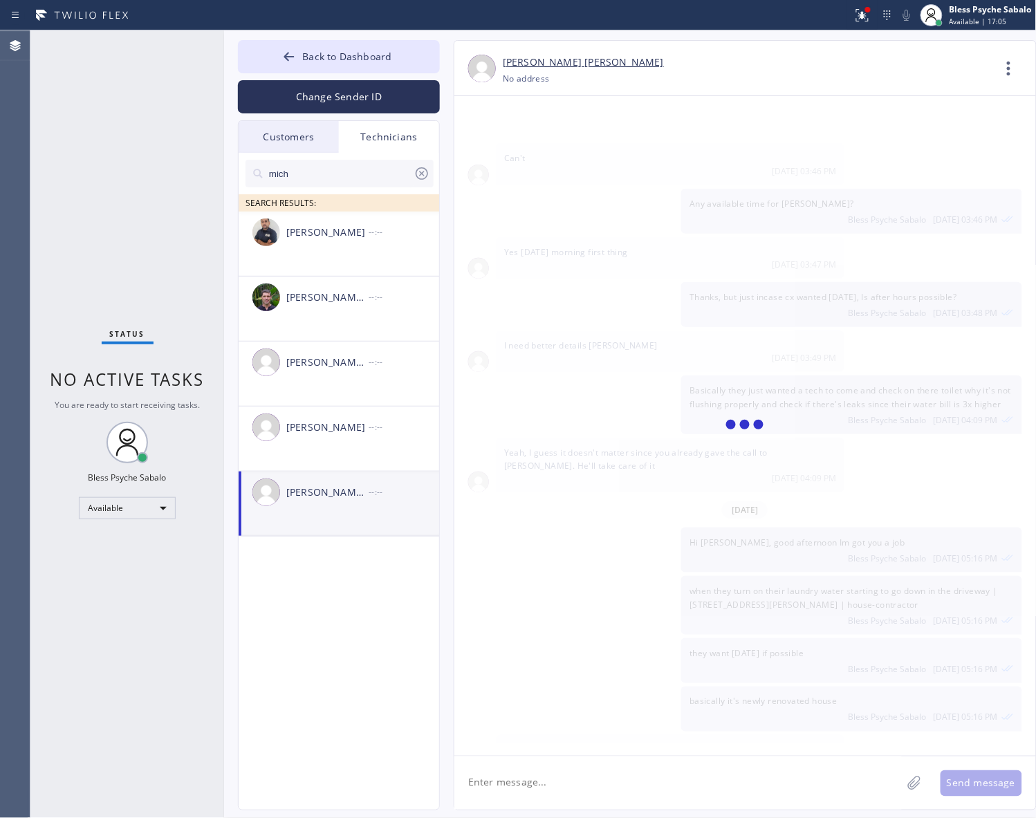
scroll to position [2556, 0]
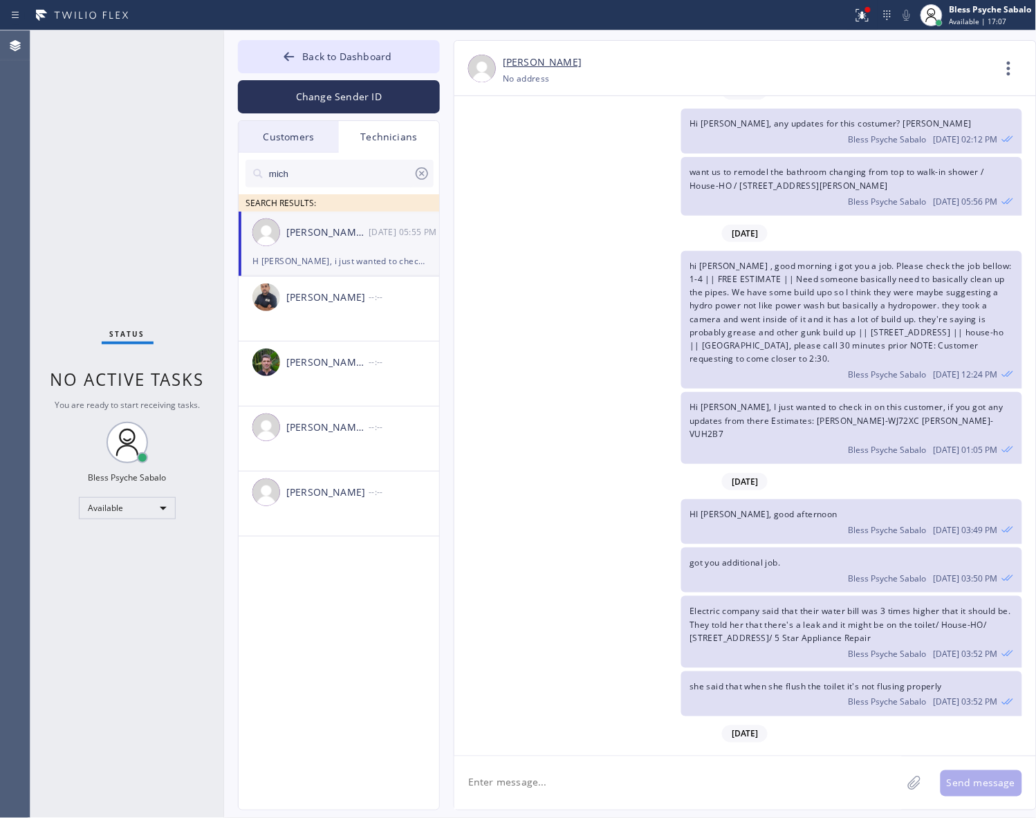
click at [336, 246] on div "Michael Jr Garcia 08/21 05:55 PM" at bounding box center [340, 232] width 202 height 41
type input "[PHONE_NUMBER]"
click at [1001, 76] on icon at bounding box center [1008, 68] width 33 height 33
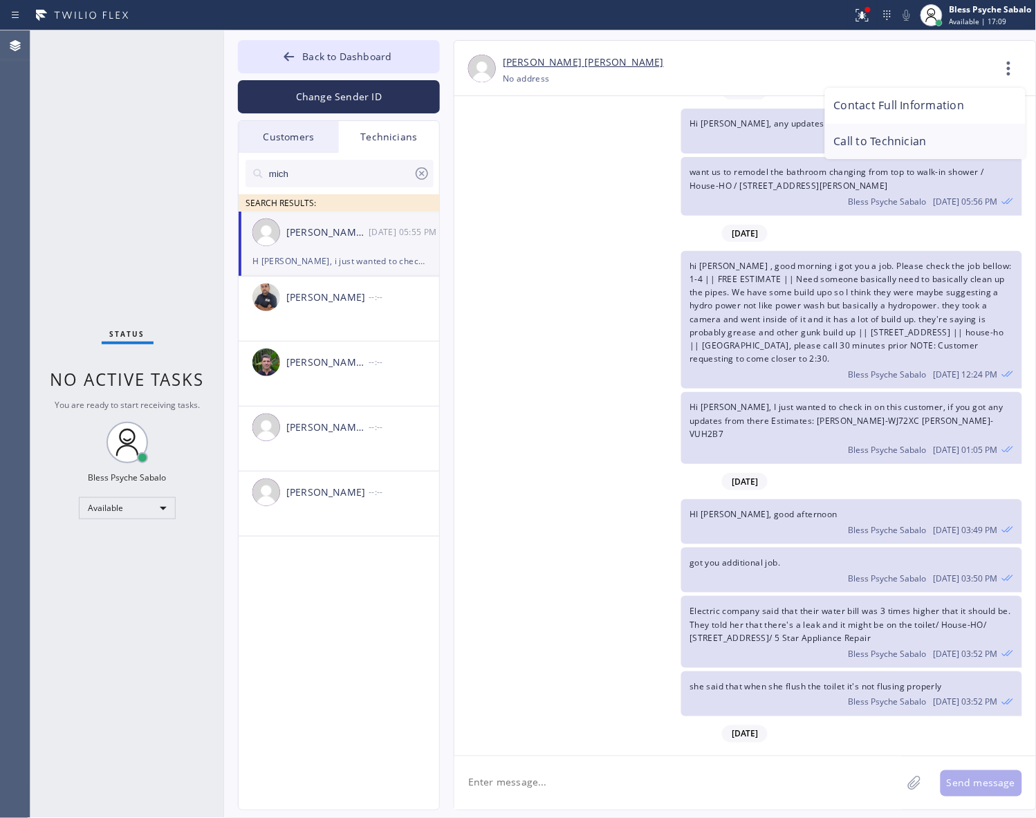
click at [893, 140] on li "Call to Technician" at bounding box center [925, 142] width 201 height 36
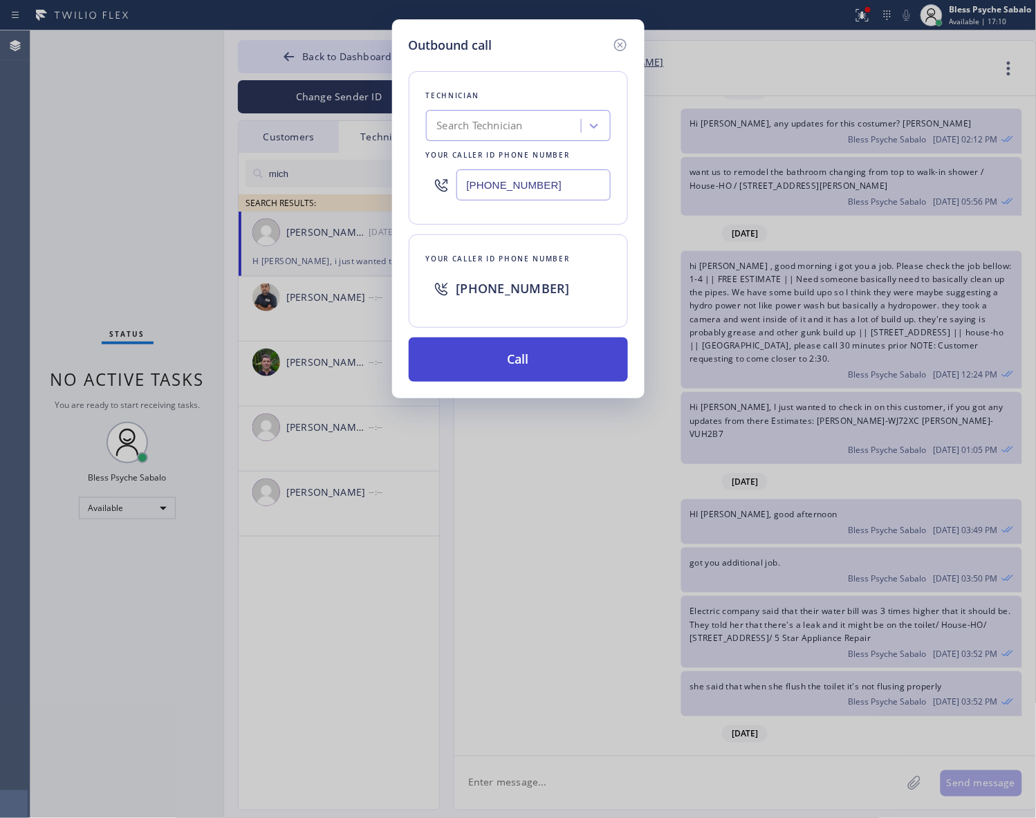
click at [532, 373] on button "Call" at bounding box center [518, 359] width 219 height 44
click at [686, 411] on div "Outbound call Technician Search Technician Your caller id phone number [PHONE_N…" at bounding box center [518, 409] width 1036 height 818
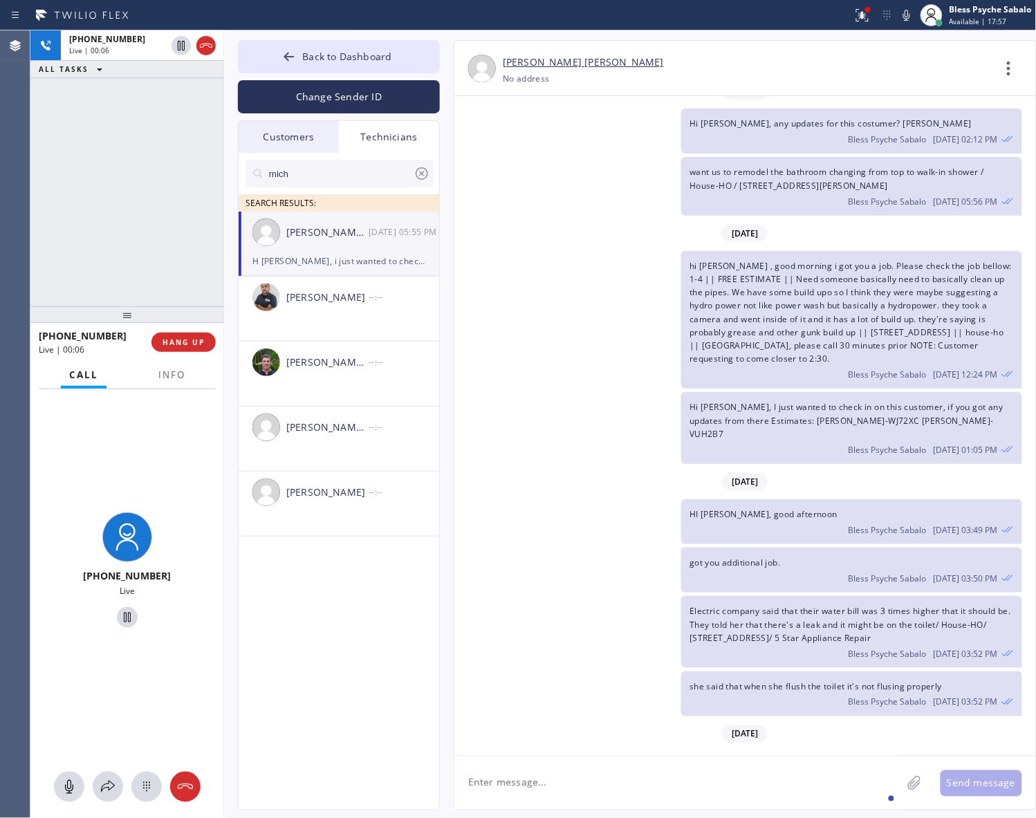
click at [631, 780] on textarea at bounding box center [677, 782] width 447 height 53
click at [199, 337] on span "HANG UP" at bounding box center [183, 342] width 42 height 10
click at [199, 336] on button "HANG UP" at bounding box center [183, 342] width 64 height 19
click at [699, 257] on div "hi mike , good morning i got you a job. Please check the job bellow: 1-4 || FRE…" at bounding box center [851, 320] width 340 height 138
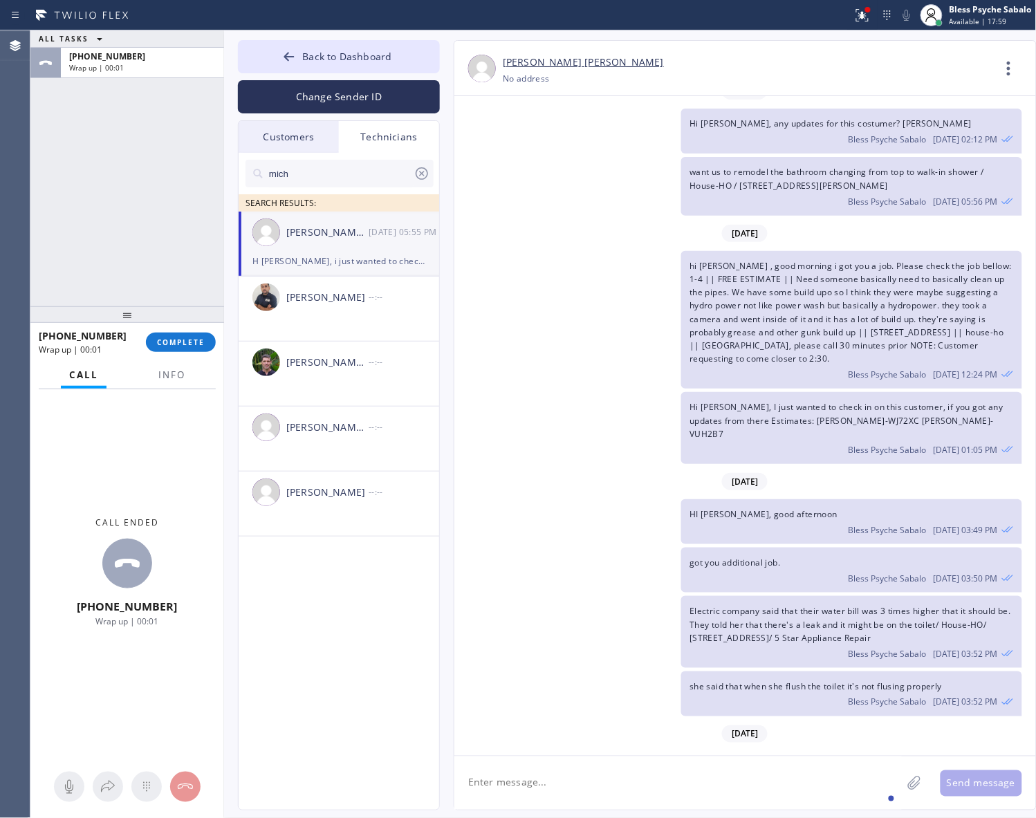
drag, startPoint x: 585, startPoint y: 783, endPoint x: 578, endPoint y: 756, distance: 27.8
click at [585, 782] on textarea at bounding box center [677, 782] width 447 height 53
type textarea "[PERSON_NAME] are you open to work?"
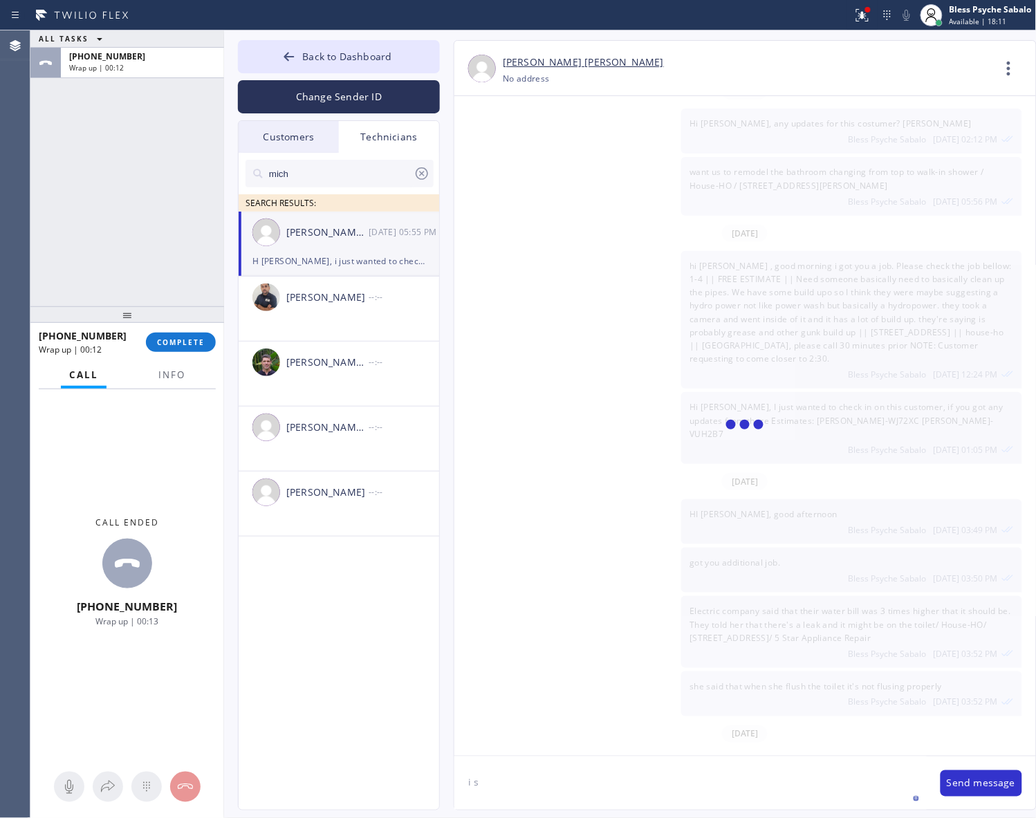
scroll to position [2636, 0]
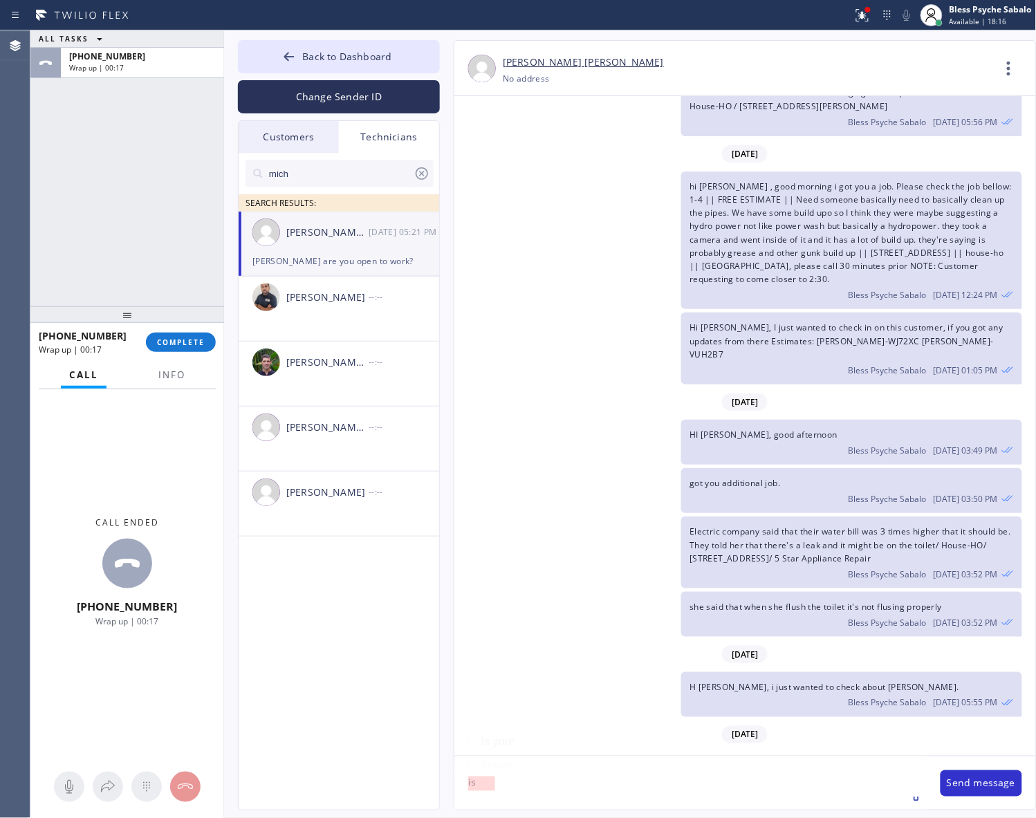
type textarea "i"
click at [171, 333] on button "COMPLETE" at bounding box center [181, 342] width 70 height 19
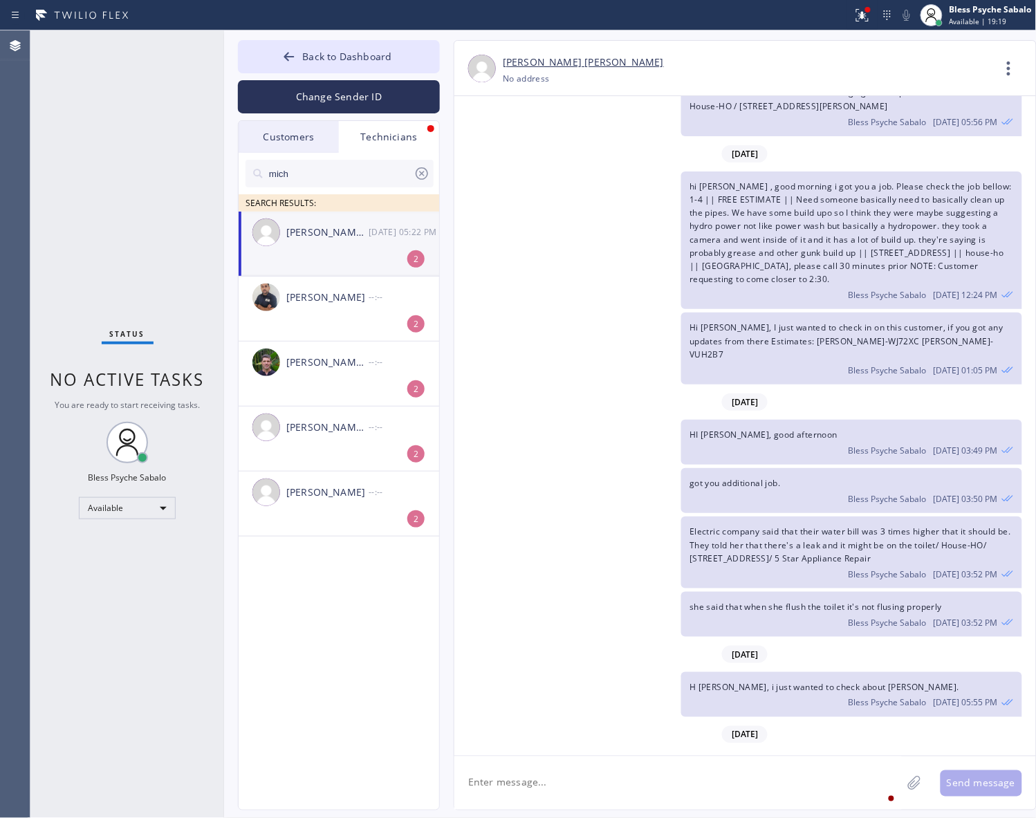
scroll to position [2795, 0]
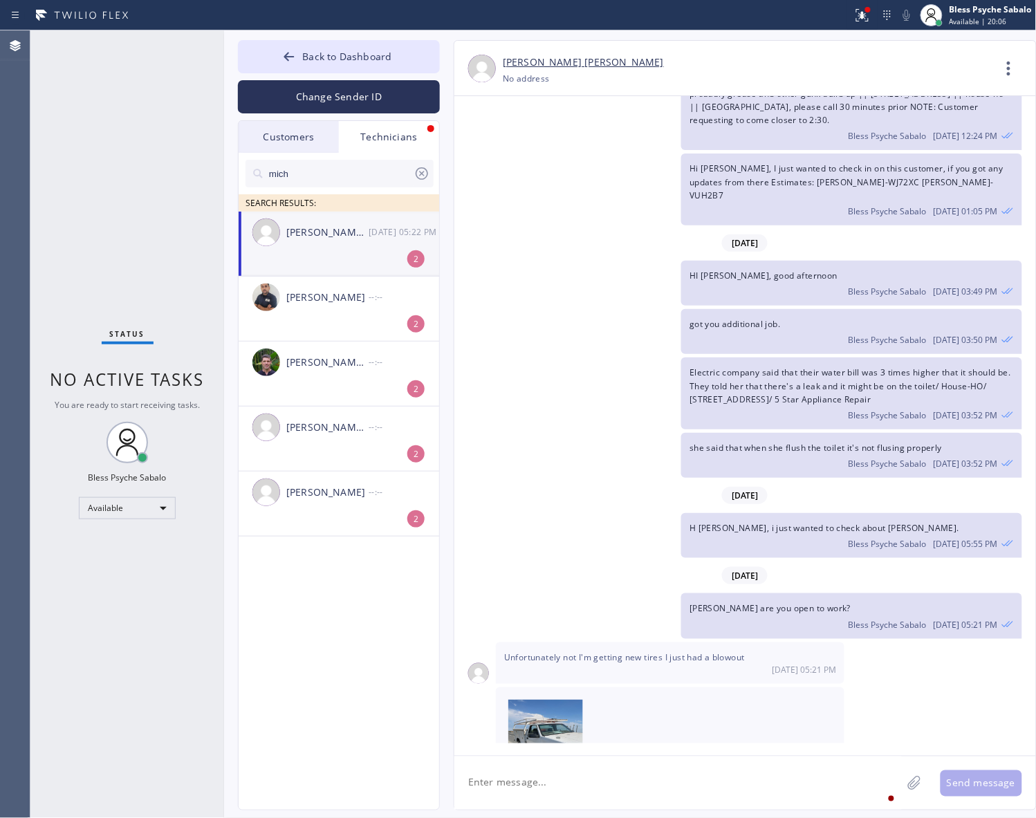
click at [329, 233] on div "[PERSON_NAME] [PERSON_NAME]" at bounding box center [327, 233] width 82 height 16
drag, startPoint x: 613, startPoint y: 779, endPoint x: 595, endPoint y: 717, distance: 64.1
click at [613, 778] on textarea at bounding box center [677, 782] width 447 height 53
click at [369, 142] on div "Technicians" at bounding box center [389, 137] width 100 height 32
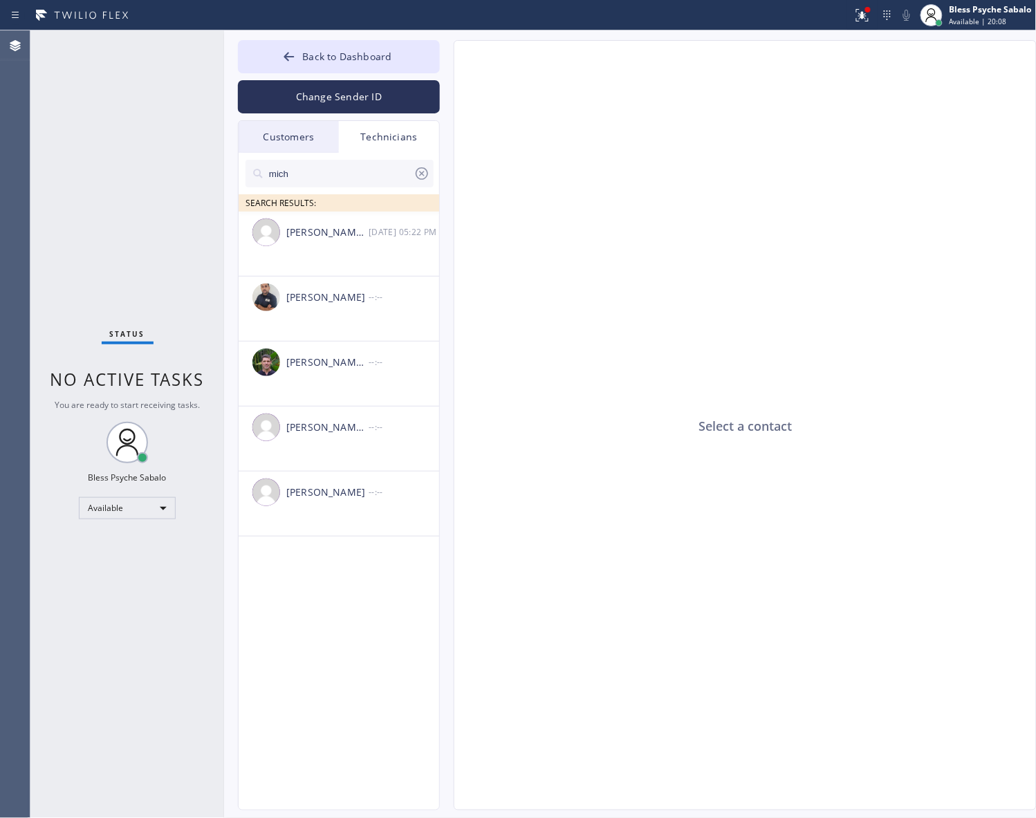
click at [253, 129] on div "Customers" at bounding box center [289, 137] width 100 height 32
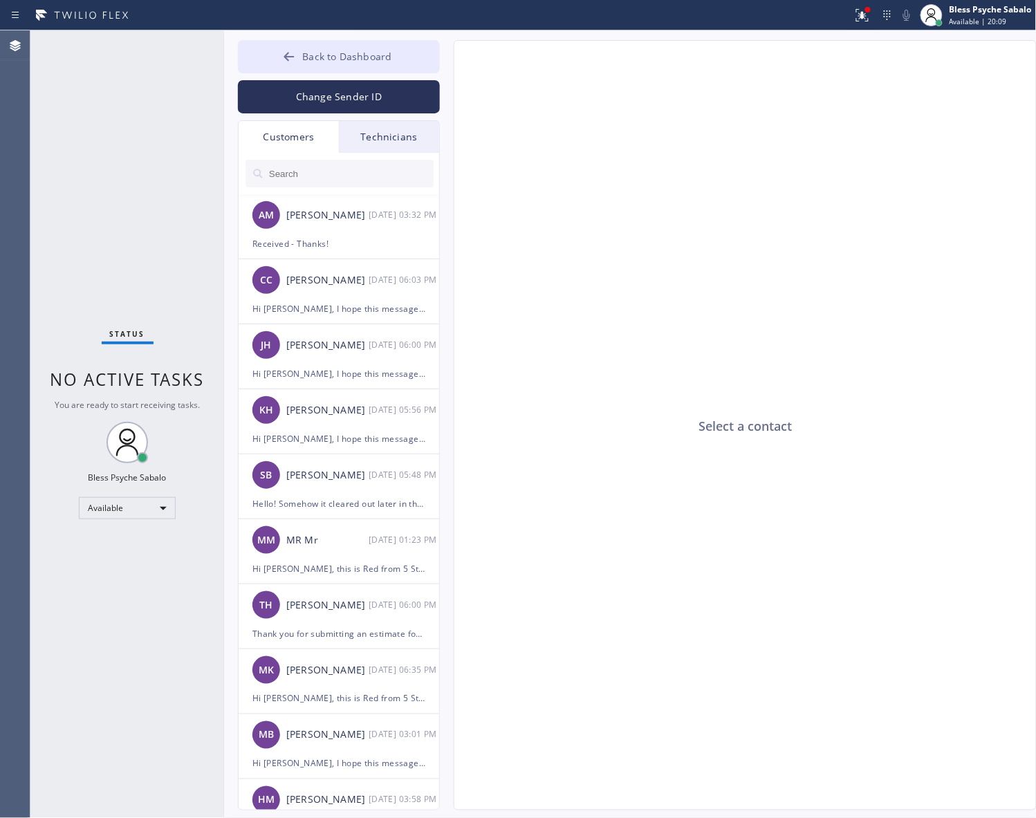
click at [313, 64] on button "Back to Dashboard" at bounding box center [339, 56] width 202 height 33
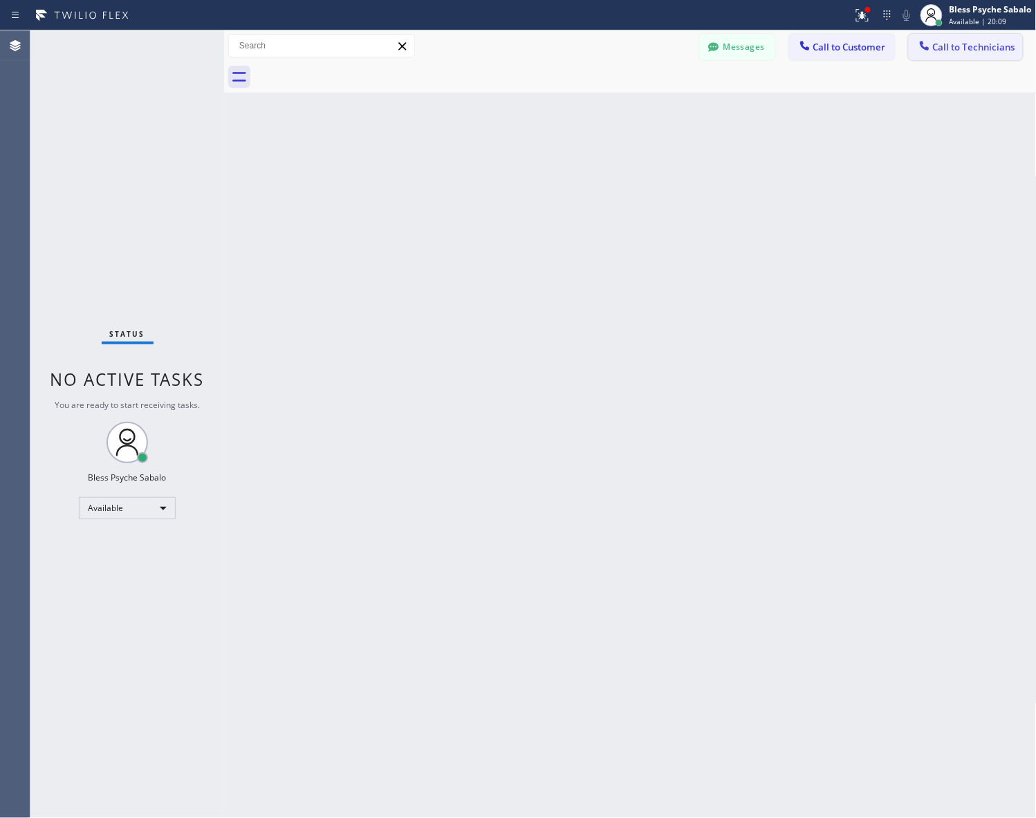
click at [965, 50] on span "Call to Technicians" at bounding box center [974, 47] width 82 height 12
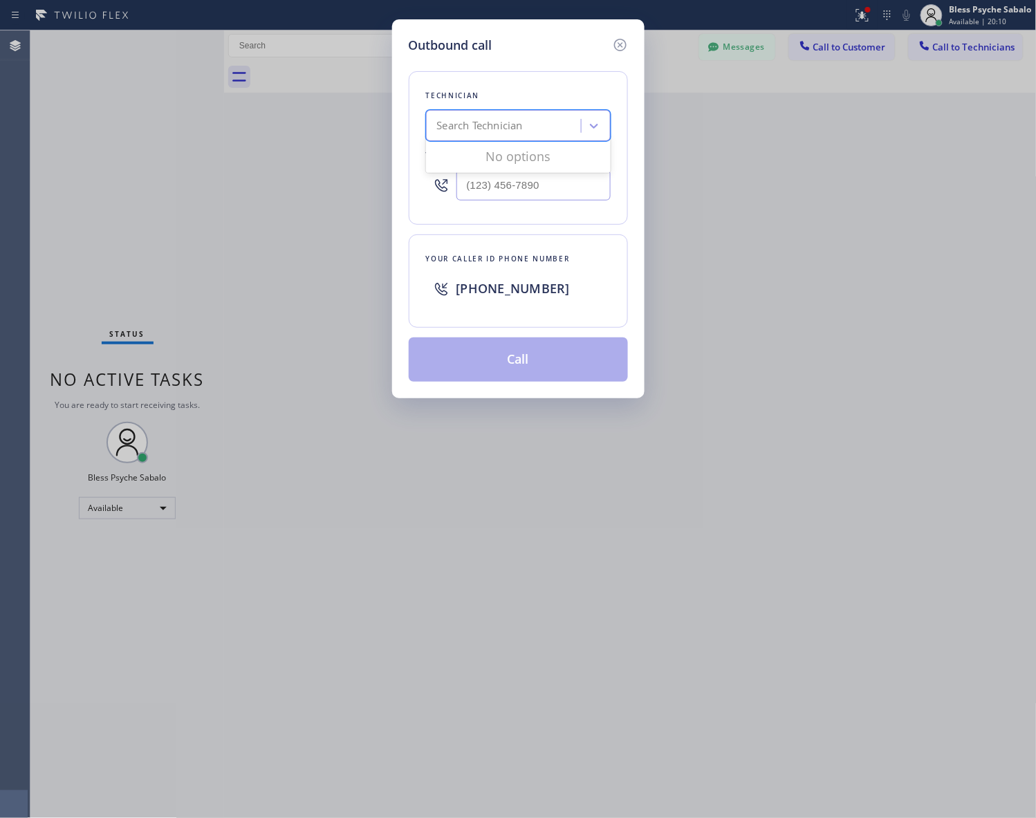
click at [505, 127] on div "Search Technician" at bounding box center [480, 126] width 86 height 16
type input "spruce"
type input "firuz"
click at [510, 156] on div "[PERSON_NAME]" at bounding box center [518, 154] width 185 height 25
type input "[PHONE_NUMBER]"
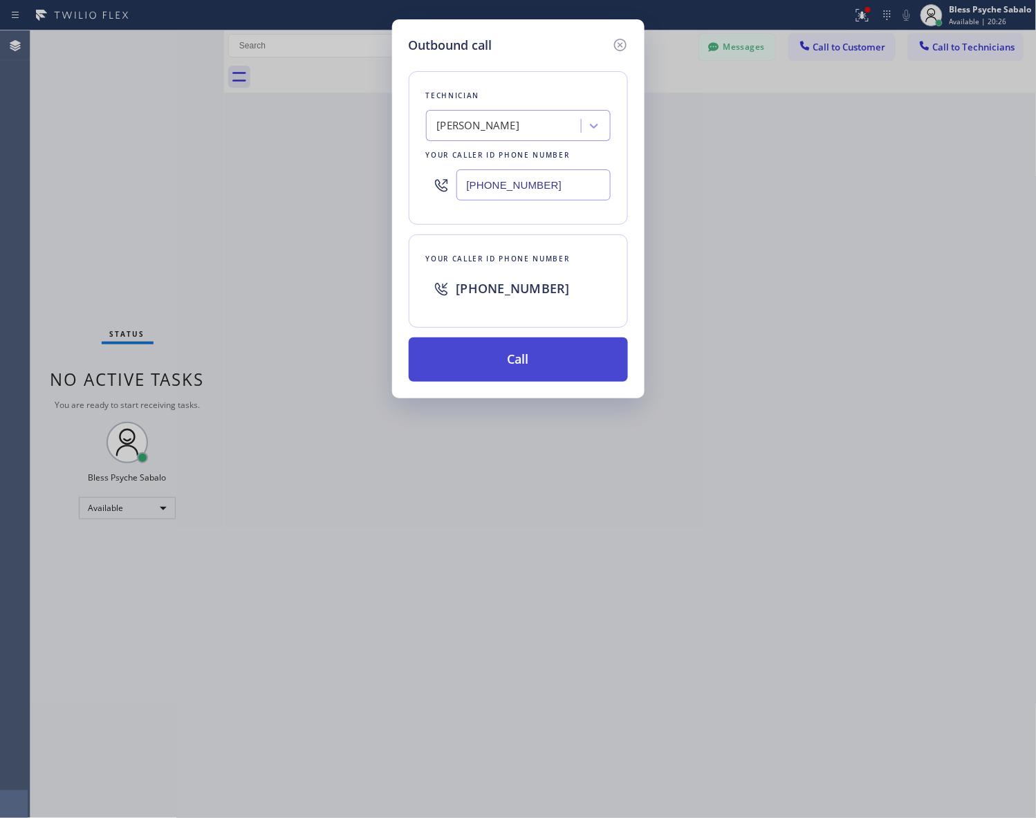
click at [570, 357] on button "Call" at bounding box center [518, 359] width 219 height 44
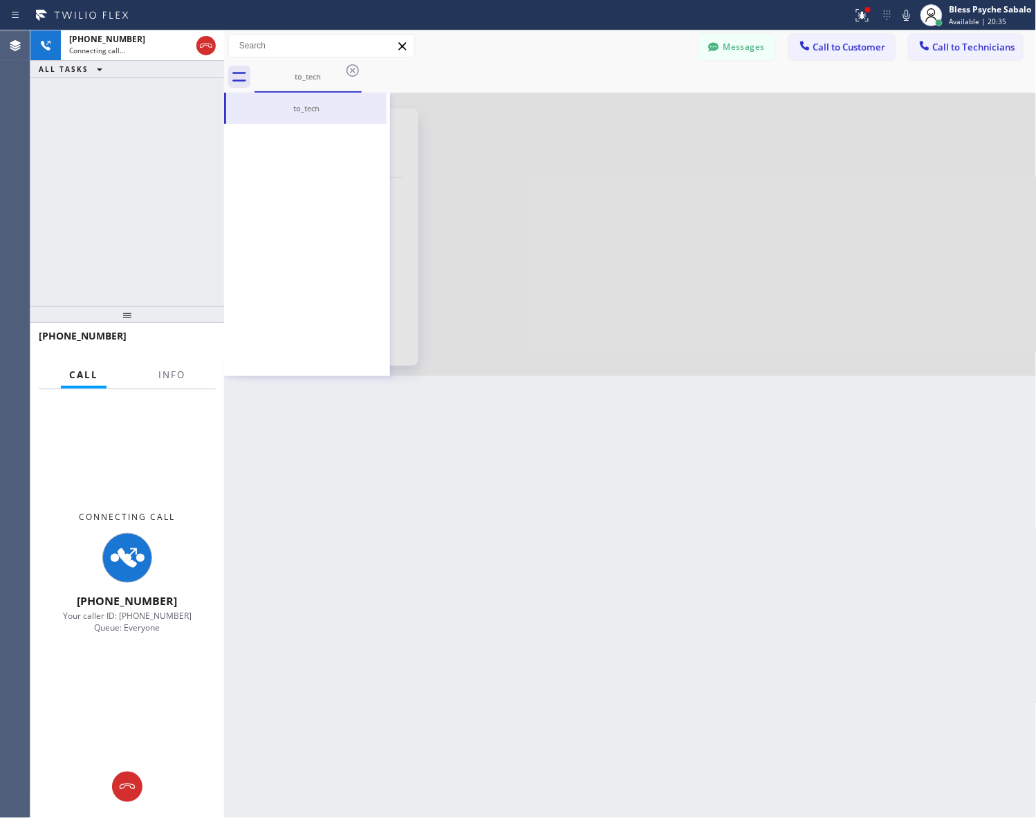
click at [420, 456] on div "Back to Dashboard Change Sender ID Customers Technicians AM [PERSON_NAME] [DATE…" at bounding box center [630, 424] width 812 height 788
click at [371, 468] on div "Back to Dashboard Change Sender ID Customers Technicians AM [PERSON_NAME] [DATE…" at bounding box center [630, 424] width 812 height 788
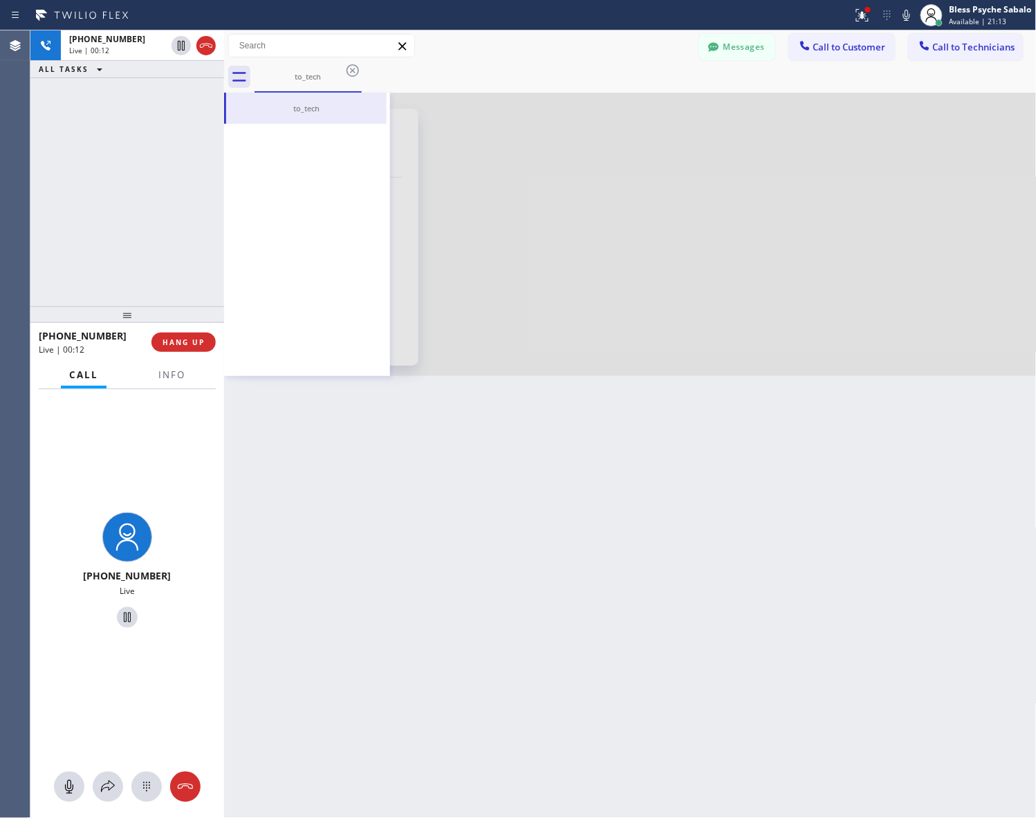
drag, startPoint x: 728, startPoint y: 644, endPoint x: 615, endPoint y: 546, distance: 149.5
click at [728, 638] on div "Back to Dashboard Change Sender ID Customers Technicians AM [PERSON_NAME] [DATE…" at bounding box center [630, 424] width 812 height 788
click at [196, 340] on span "HANG UP" at bounding box center [183, 342] width 42 height 10
click at [183, 259] on div "+19499192234 Live | 00:15 ALL TASKS ALL TASKS ACTIVE TASKS TASKS IN WRAP UP" at bounding box center [127, 168] width 194 height 276
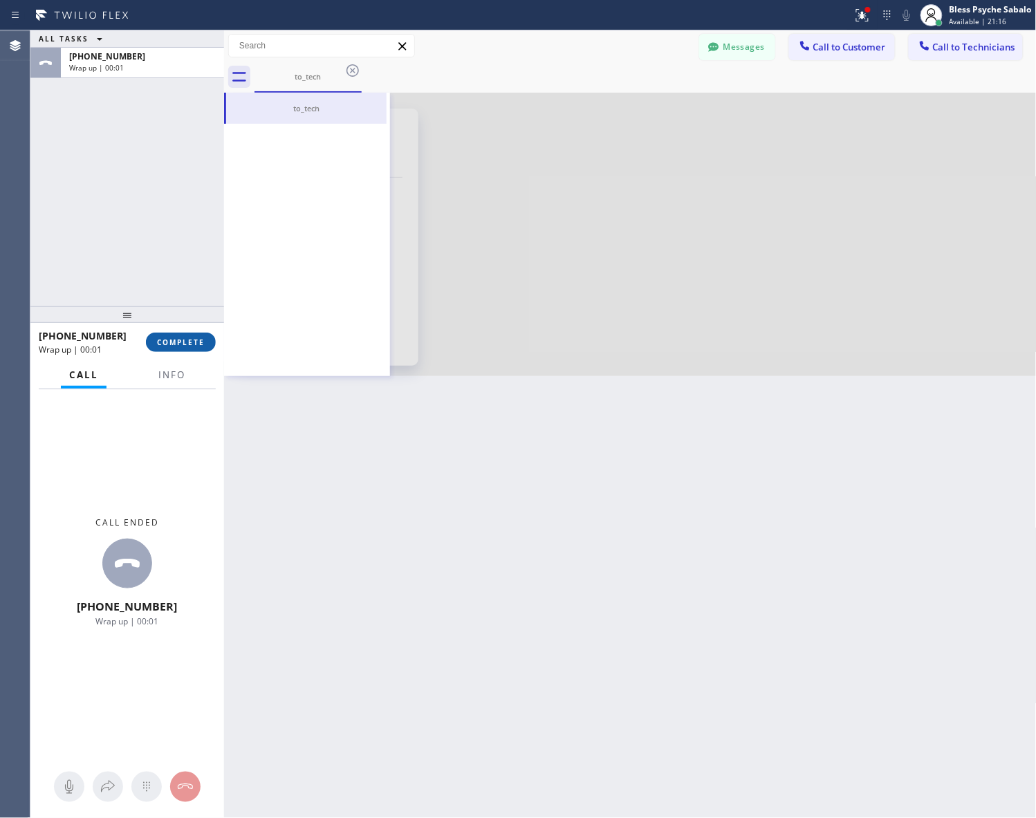
click at [183, 333] on button "COMPLETE" at bounding box center [181, 342] width 70 height 19
click at [154, 260] on div "ALL TASKS ALL TASKS ACTIVE TASKS TASKS IN WRAP UP +19499192234 Wrap up | 00:01" at bounding box center [127, 168] width 194 height 276
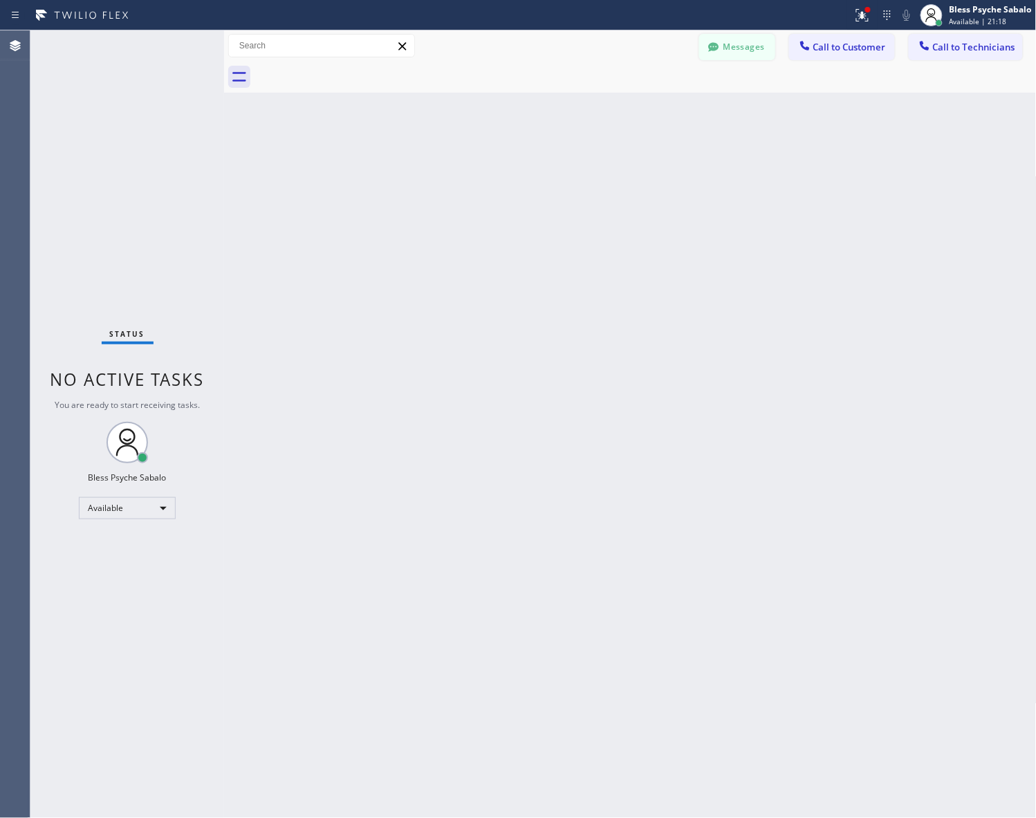
click at [720, 48] on div at bounding box center [713, 48] width 17 height 17
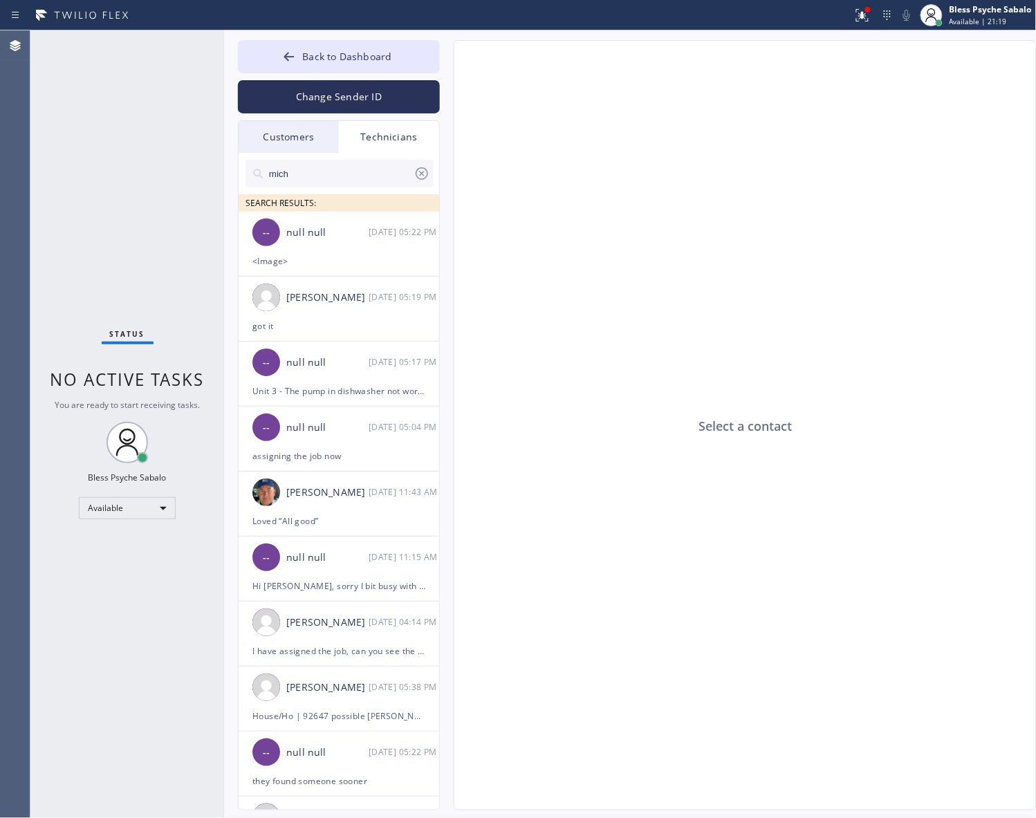
click at [257, 133] on div "Customers" at bounding box center [289, 137] width 100 height 32
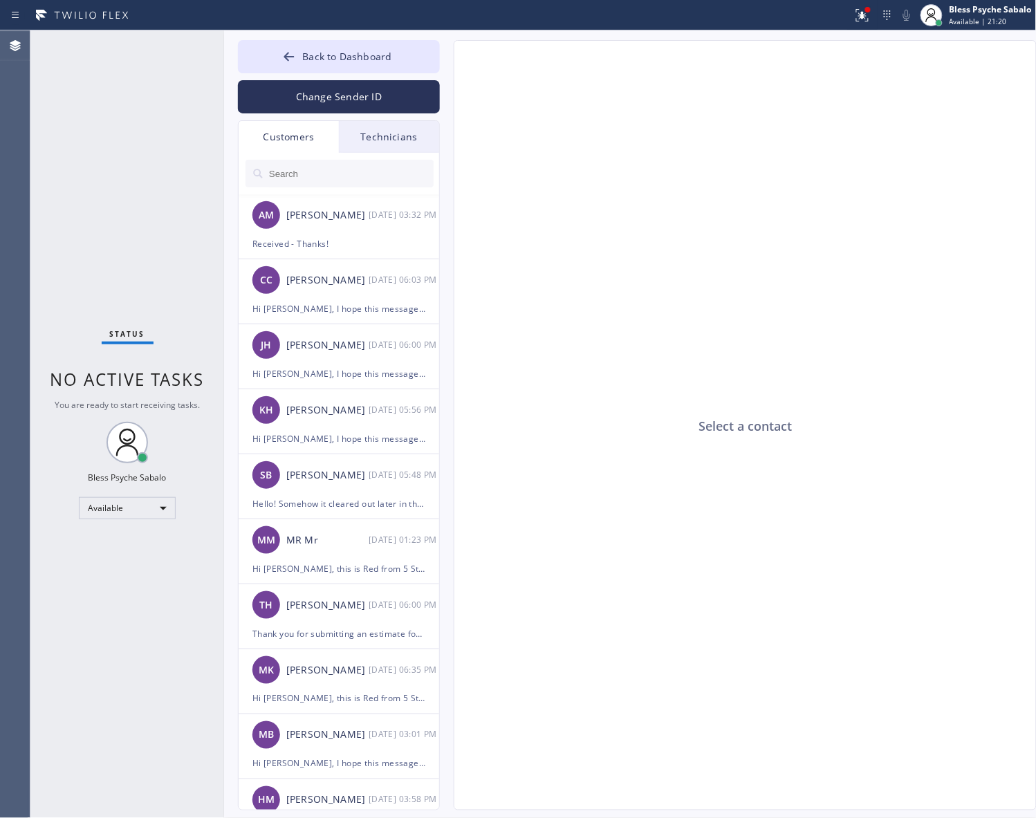
click at [374, 139] on div "Technicians" at bounding box center [389, 137] width 100 height 32
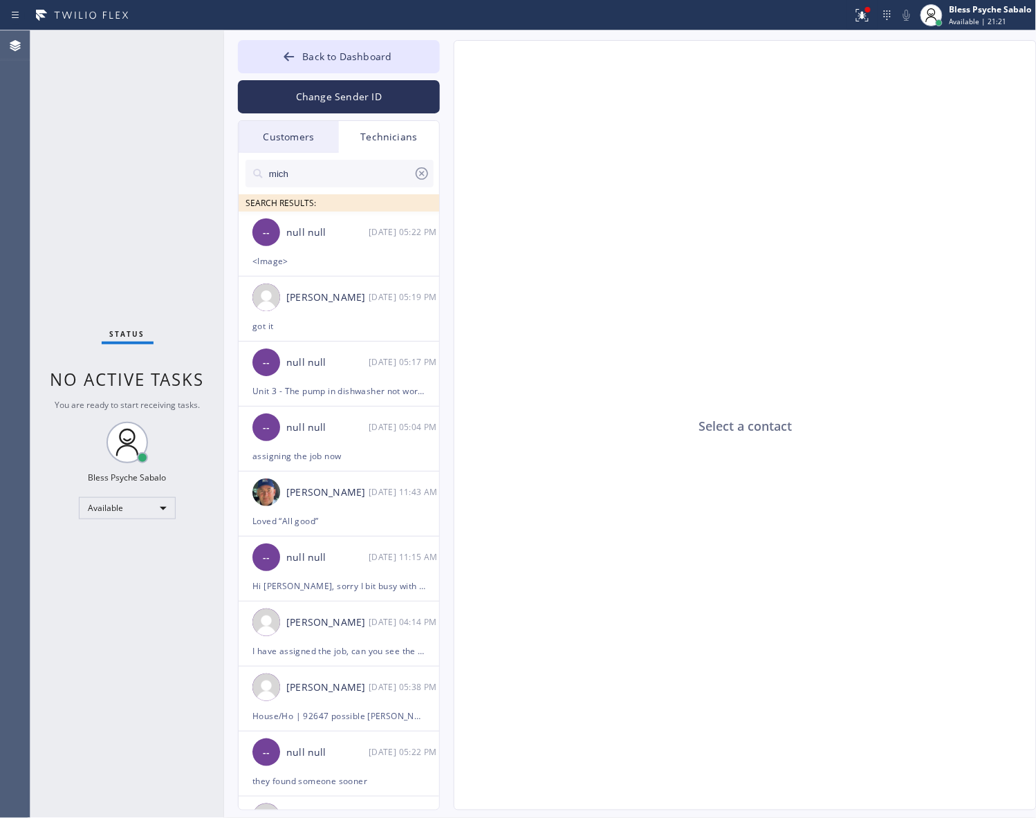
click at [344, 185] on input "mich" at bounding box center [341, 174] width 146 height 28
drag, startPoint x: 239, startPoint y: 178, endPoint x: 218, endPoint y: 177, distance: 20.8
click at [218, 177] on div "Status No active tasks You are ready to start receiving tasks. Bless Psyche Sab…" at bounding box center [532, 424] width 1005 height 788
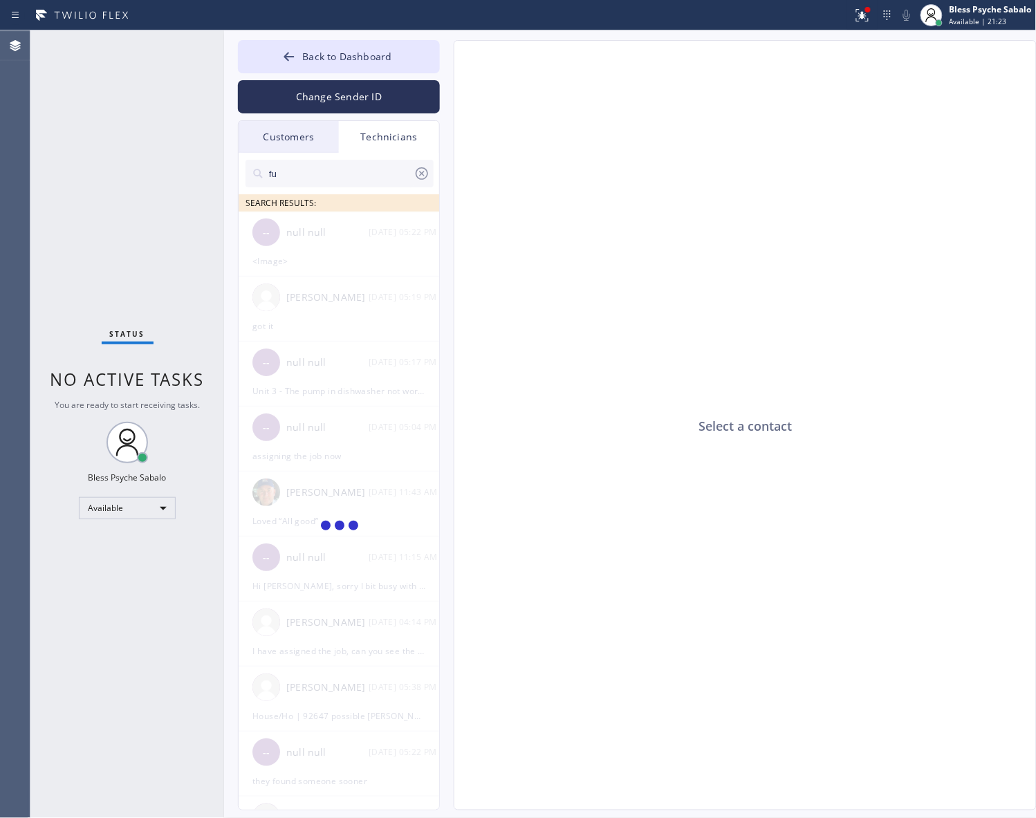
type input "f"
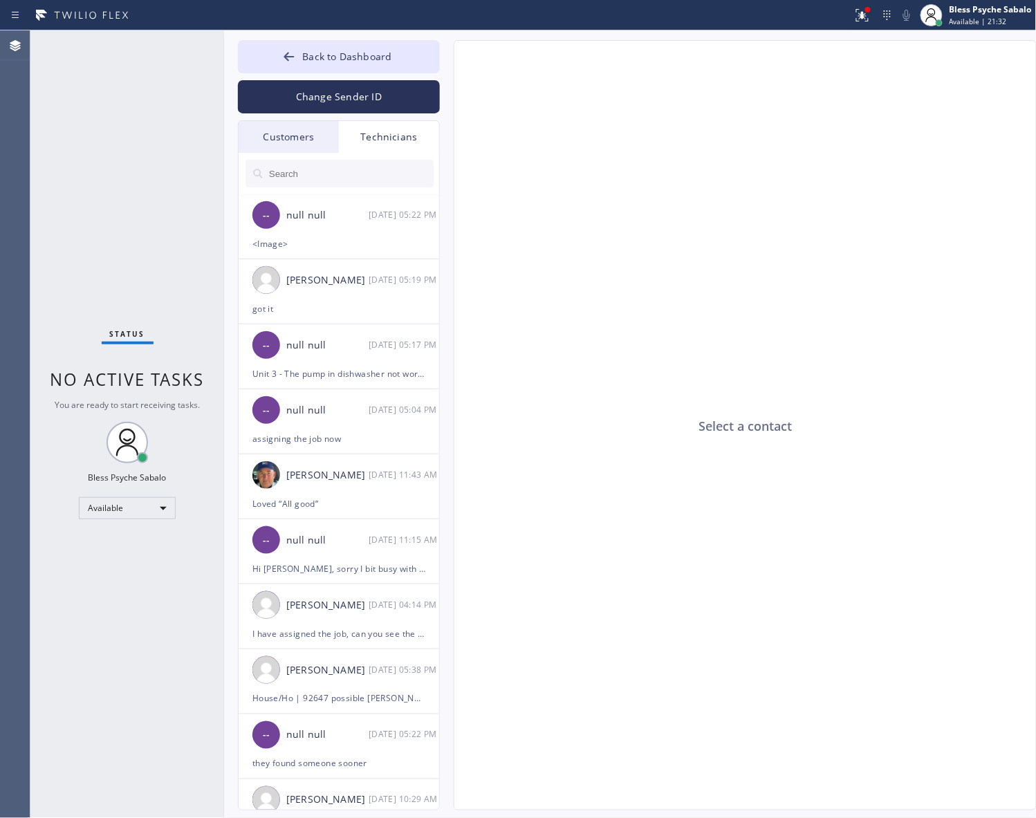
click at [404, 129] on div "Technicians" at bounding box center [389, 137] width 100 height 32
click at [333, 178] on input "text" at bounding box center [351, 174] width 166 height 28
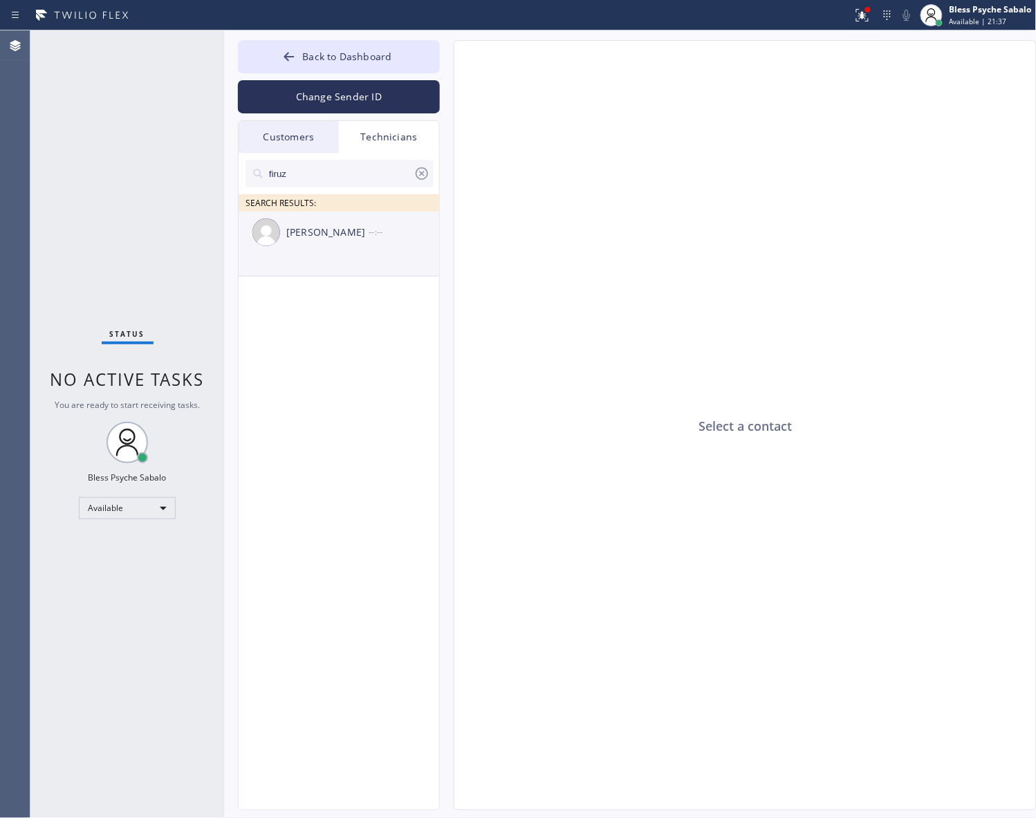
type input "firuz"
click at [327, 234] on div "[PERSON_NAME]" at bounding box center [327, 233] width 82 height 16
click at [619, 795] on textarea at bounding box center [677, 782] width 447 height 53
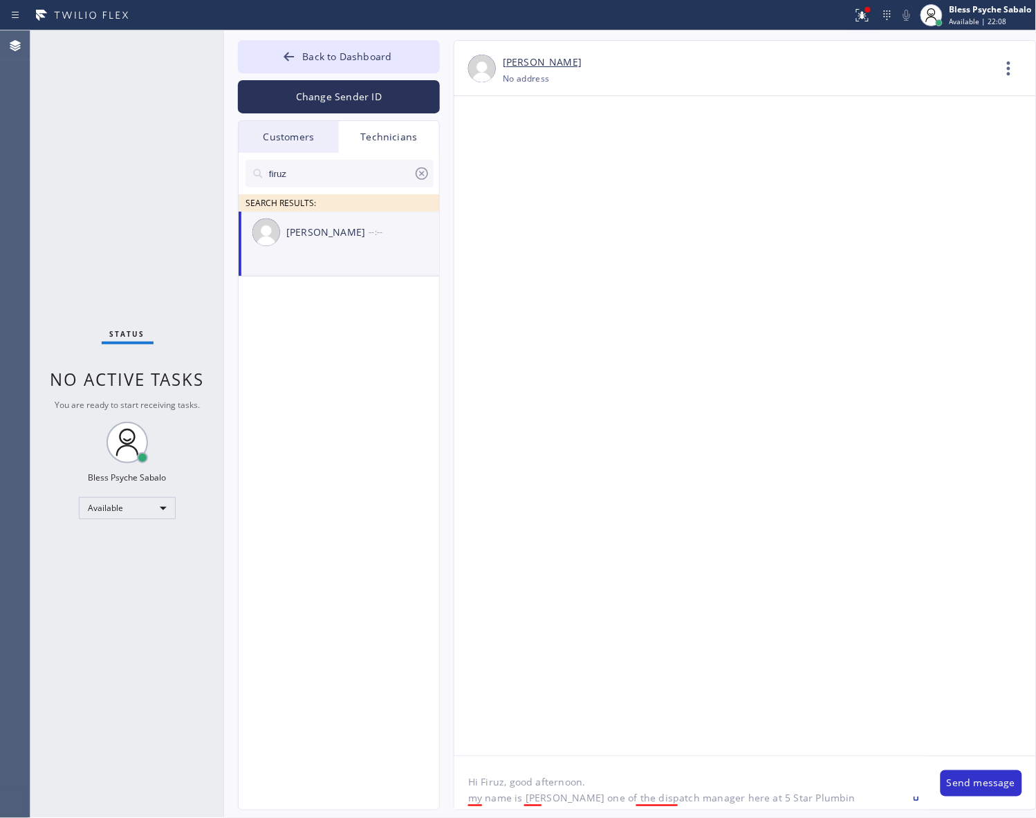
type textarea "Hi Firuz, good afternoon. my name is Red one of the dispatch manager here at 5 …"
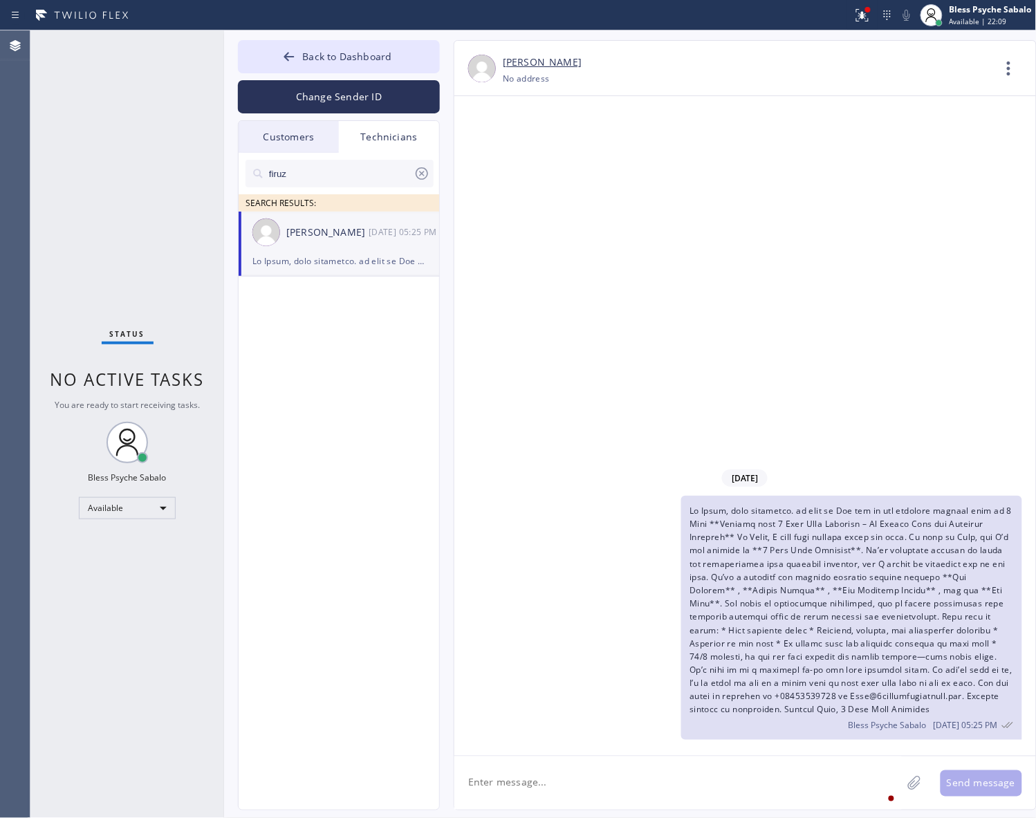
click at [689, 336] on div "08/22/2025 Bless Psyche Sabalo 08/22 05:25 PM" at bounding box center [745, 426] width 582 height 660
click at [783, 559] on span at bounding box center [850, 610] width 323 height 211
click at [783, 557] on div "Bless Psyche Sabalo [DATE] 05:25 PM" at bounding box center [851, 618] width 340 height 244
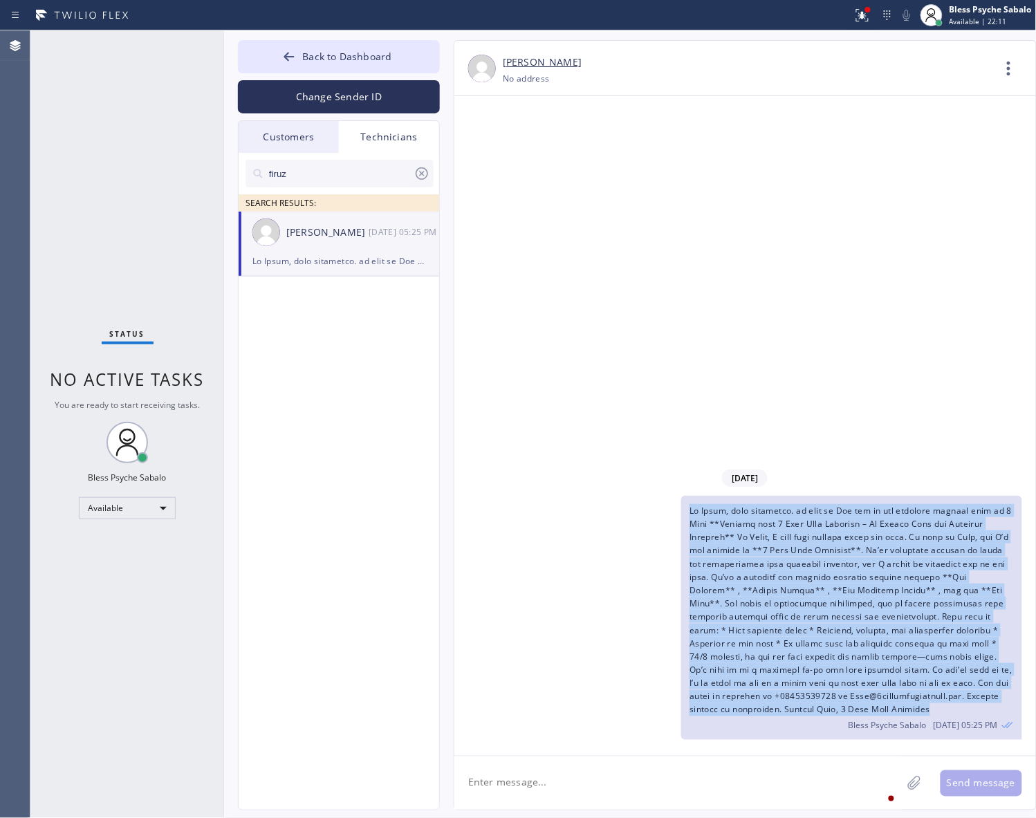
click at [783, 557] on div "Bless Psyche Sabalo [DATE] 05:25 PM" at bounding box center [851, 618] width 340 height 244
click at [787, 590] on span at bounding box center [850, 610] width 323 height 211
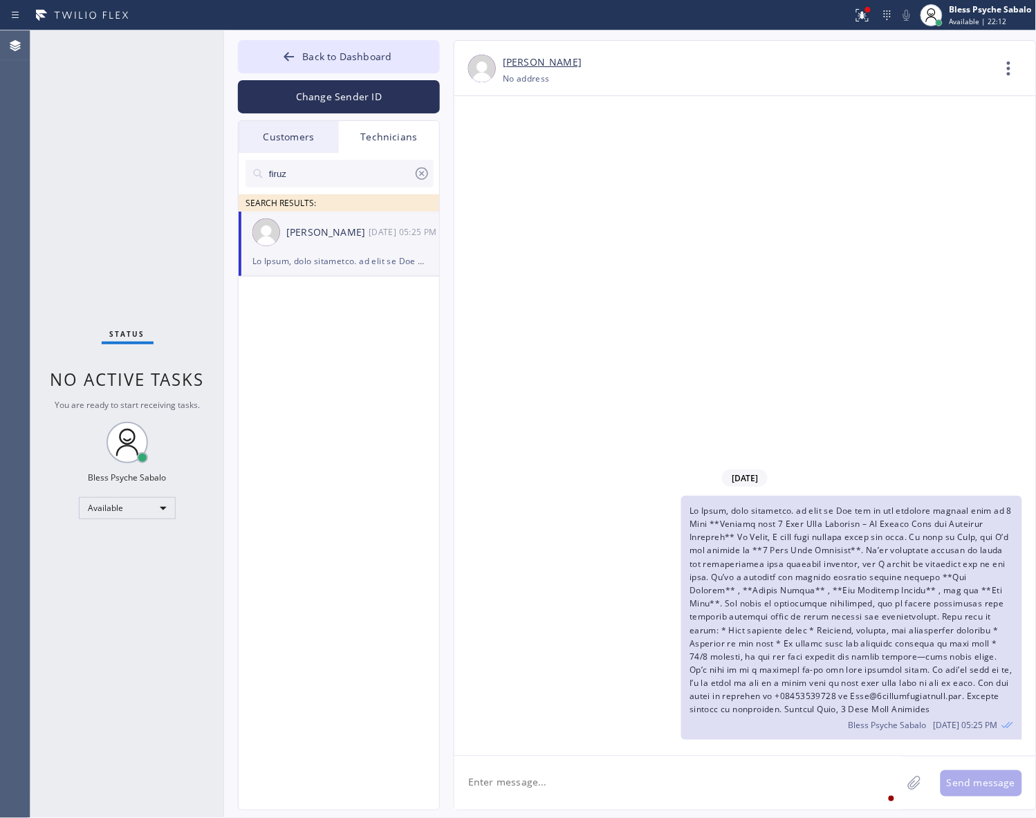
click at [789, 384] on div "08/22/2025 Bless Psyche Sabalo 08/22 05:25 PM" at bounding box center [745, 426] width 582 height 660
click at [1007, 74] on icon at bounding box center [1008, 68] width 33 height 33
click at [927, 146] on li "Call to Technician" at bounding box center [925, 142] width 201 height 36
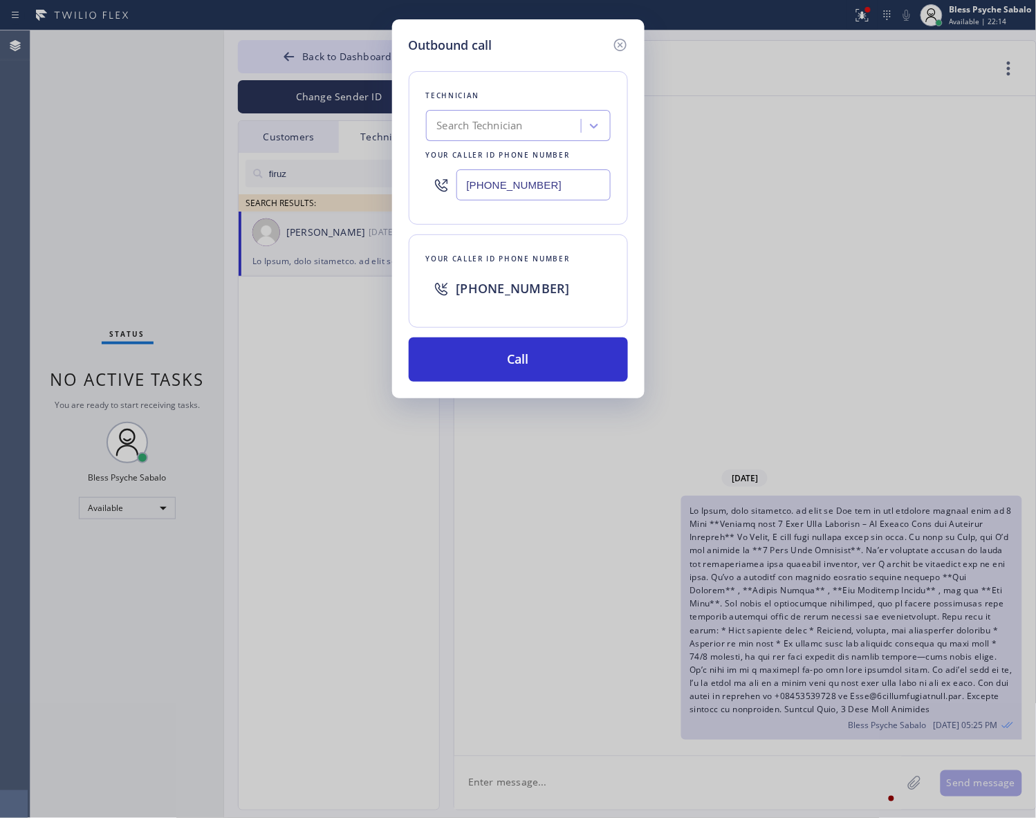
click at [806, 254] on div "Outbound call Technician Search Technician Your caller id phone number (949) 91…" at bounding box center [518, 409] width 1036 height 818
click at [565, 362] on button "Call" at bounding box center [518, 359] width 219 height 44
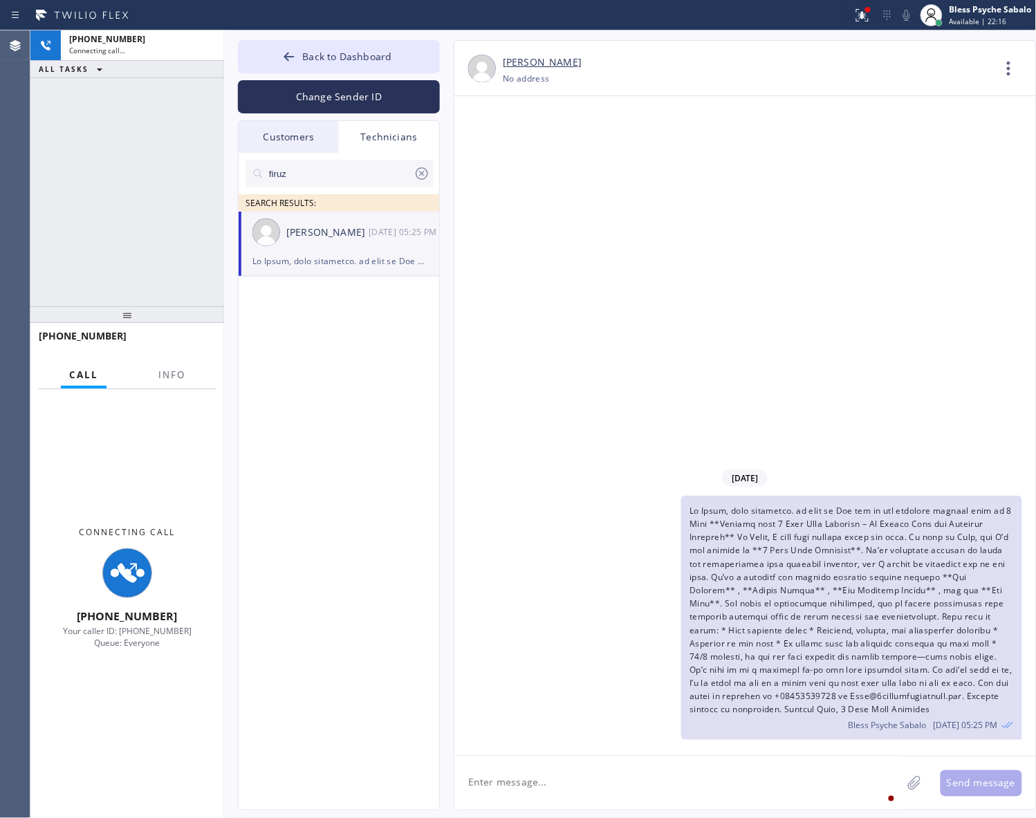
click at [566, 533] on div "Bless Psyche Sabalo [DATE] 05:25 PM" at bounding box center [738, 618] width 568 height 244
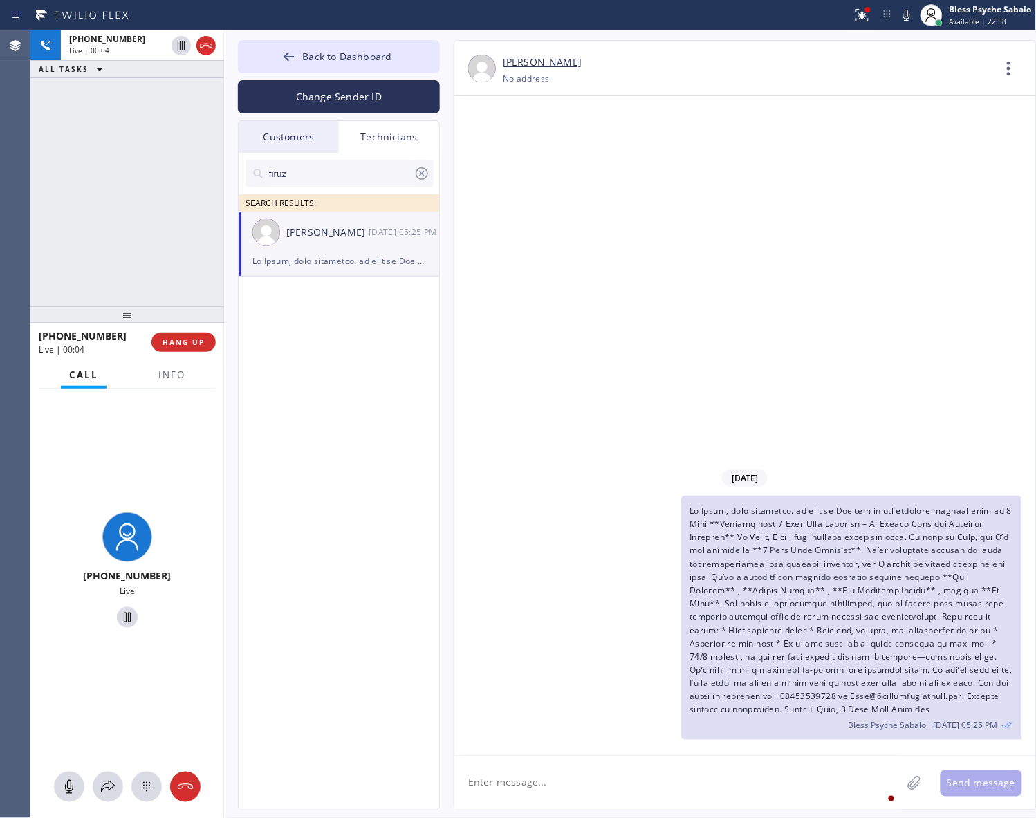
drag, startPoint x: 738, startPoint y: 595, endPoint x: 745, endPoint y: 523, distance: 72.2
click at [738, 593] on span at bounding box center [850, 610] width 323 height 211
click at [726, 418] on div "08/22/2025 Bless Psyche Sabalo 08/22 05:25 PM" at bounding box center [745, 426] width 582 height 660
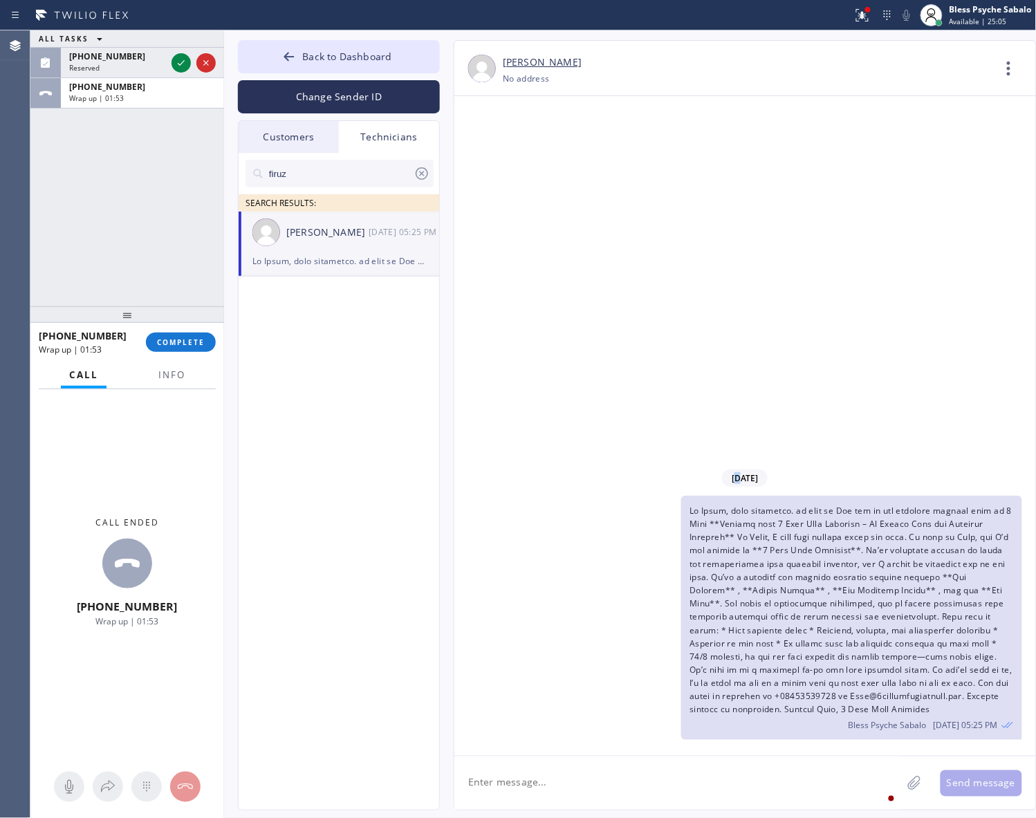
drag, startPoint x: 499, startPoint y: 357, endPoint x: 432, endPoint y: 319, distance: 77.1
click at [499, 357] on div "08/22/2025 Bless Psyche Sabalo 08/22 05:25 PM" at bounding box center [745, 426] width 582 height 660
click at [109, 61] on span "[PHONE_NUMBER]" at bounding box center [107, 56] width 76 height 12
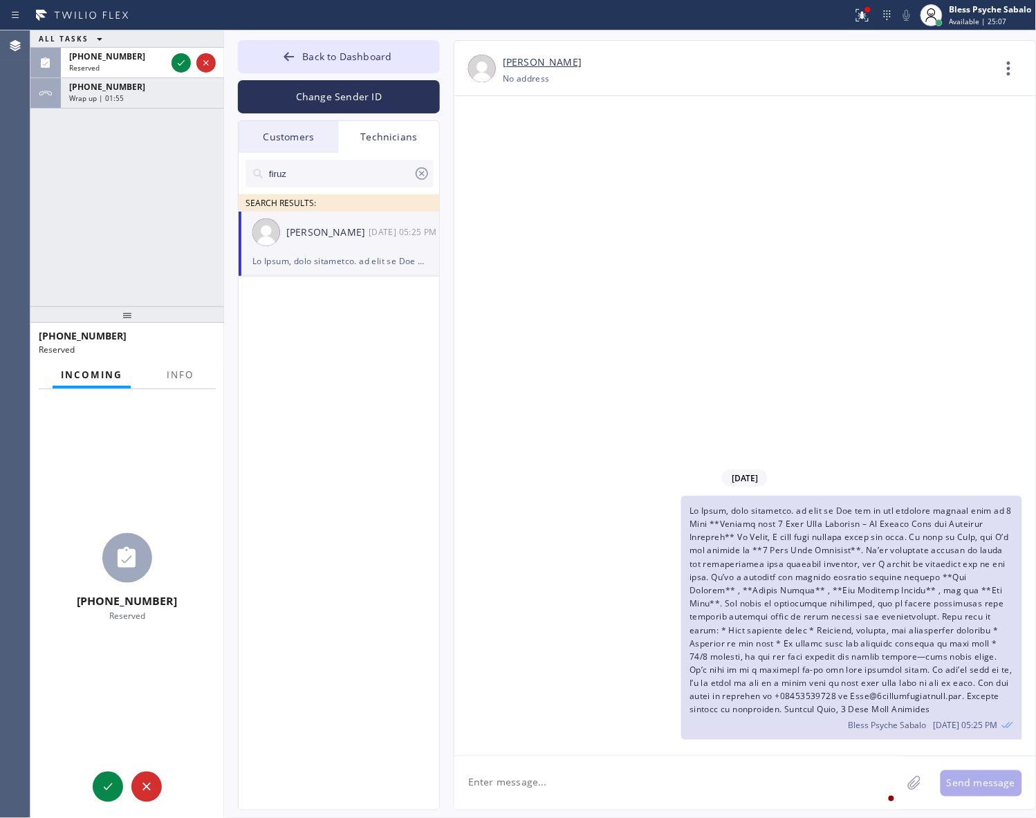
click at [173, 353] on div "Reserved" at bounding box center [122, 350] width 167 height 12
click at [170, 375] on span "Info" at bounding box center [180, 375] width 27 height 12
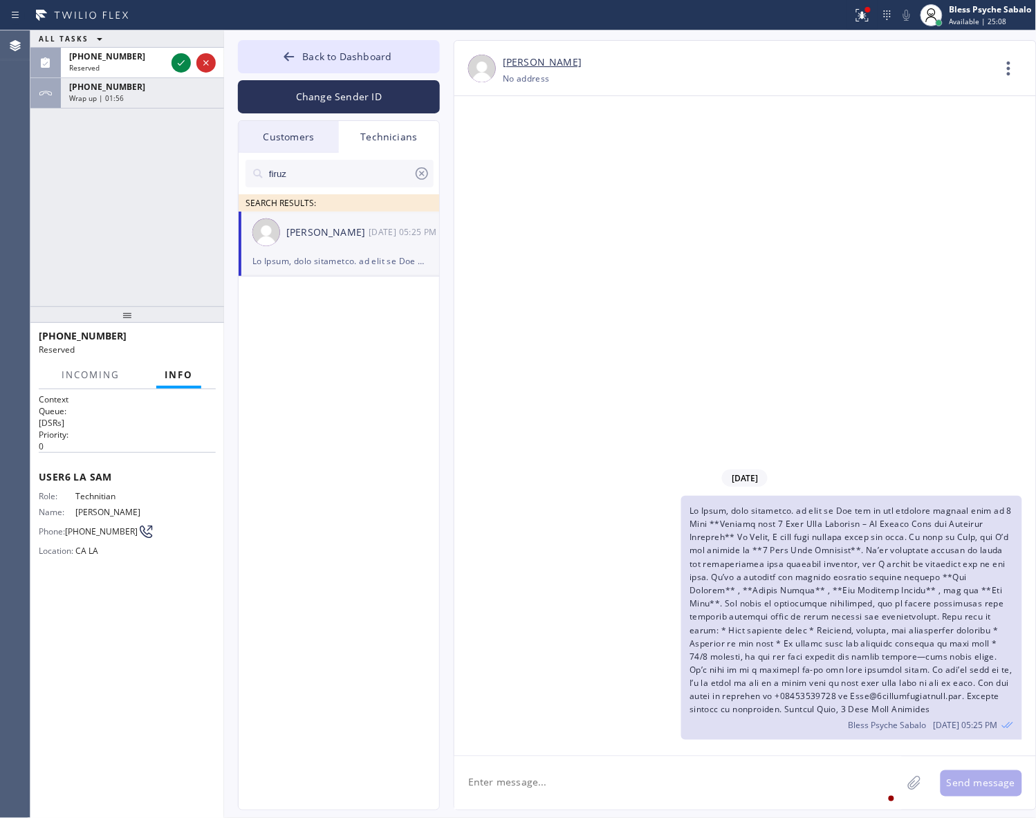
click at [160, 254] on div "ALL TASKS ALL TASKS ACTIVE TASKS TASKS IN WRAP UP (310) 367-6750 Reserved +1949…" at bounding box center [127, 168] width 194 height 276
click at [176, 63] on icon at bounding box center [181, 63] width 17 height 17
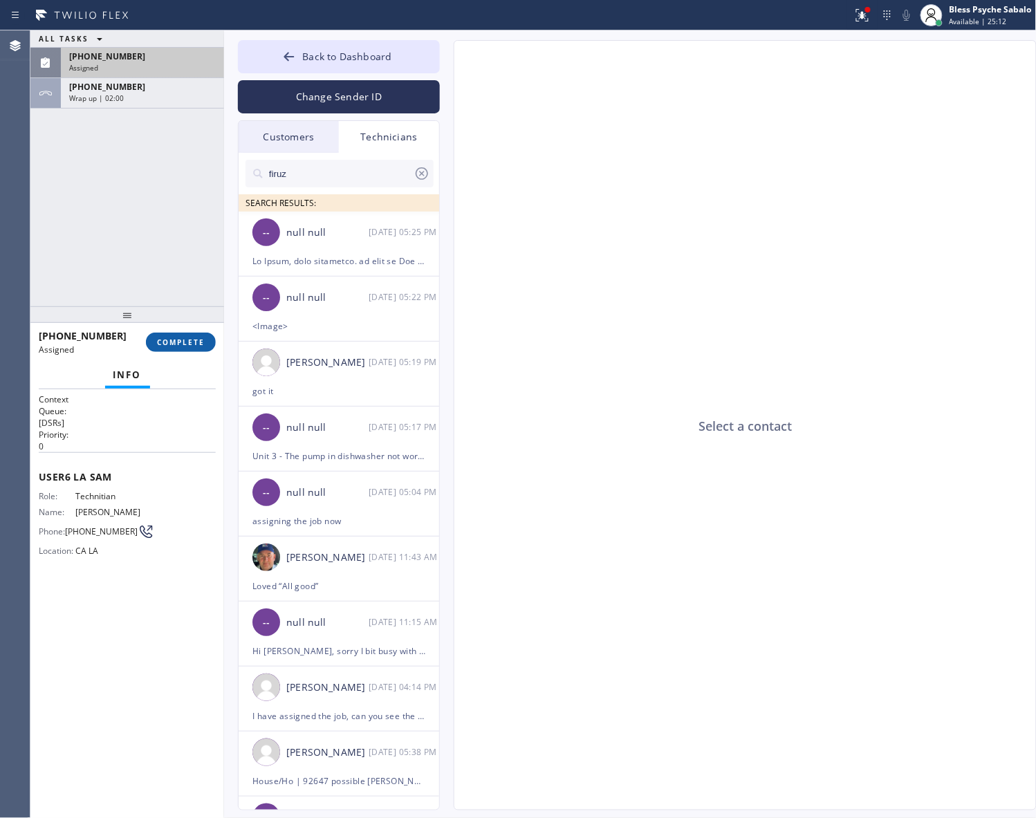
click at [164, 337] on span "COMPLETE" at bounding box center [181, 342] width 48 height 10
click at [126, 253] on div "ALL TASKS ALL TASKS ACTIVE TASKS TASKS IN WRAP UP (310) 367-6750 Assigned +1949…" at bounding box center [127, 168] width 194 height 276
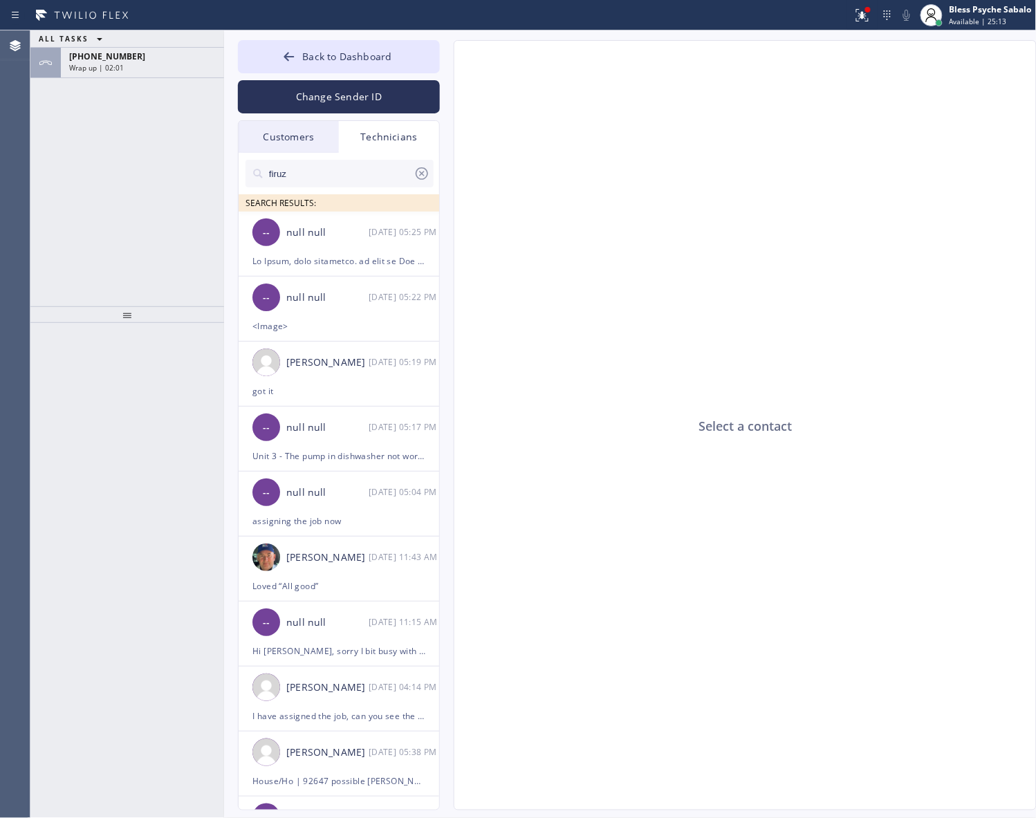
click at [358, 136] on div "Technicians" at bounding box center [389, 137] width 100 height 32
click at [340, 181] on input "firuz" at bounding box center [341, 174] width 146 height 28
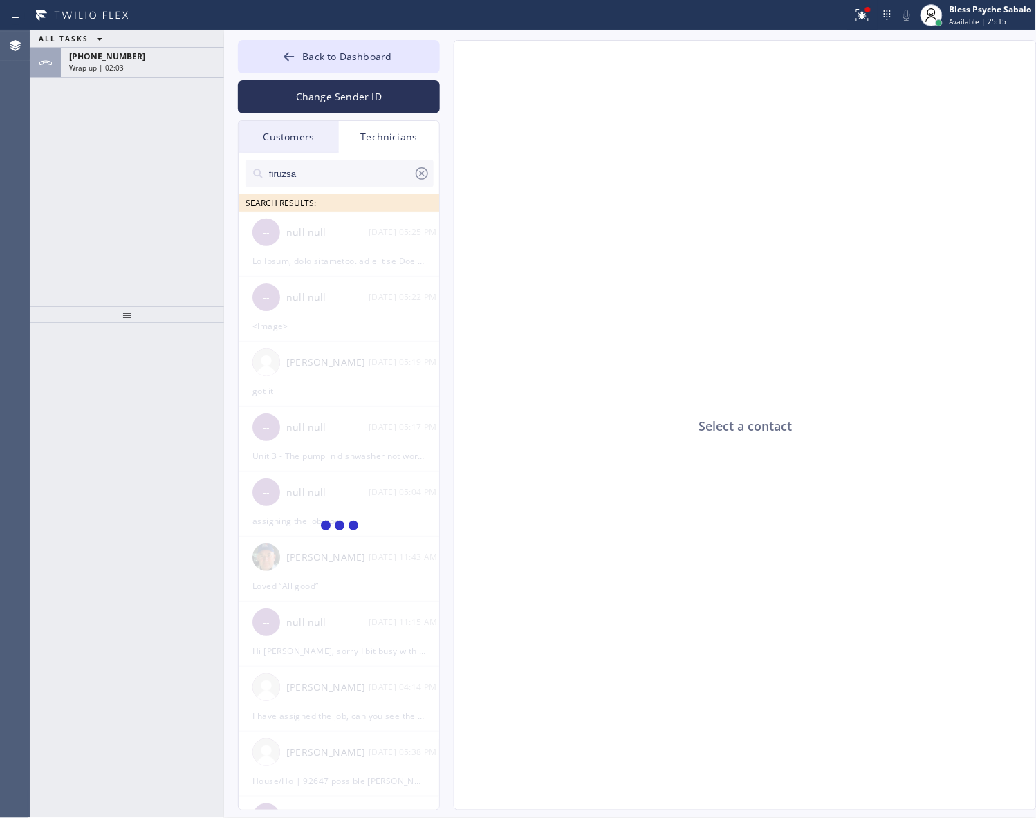
type input "firuzsam"
drag, startPoint x: 333, startPoint y: 174, endPoint x: 233, endPoint y: 161, distance: 100.4
click at [233, 161] on div "Back to Dashboard Change Sender ID Customers Technicians AM [PERSON_NAME] [DATE…" at bounding box center [630, 424] width 812 height 788
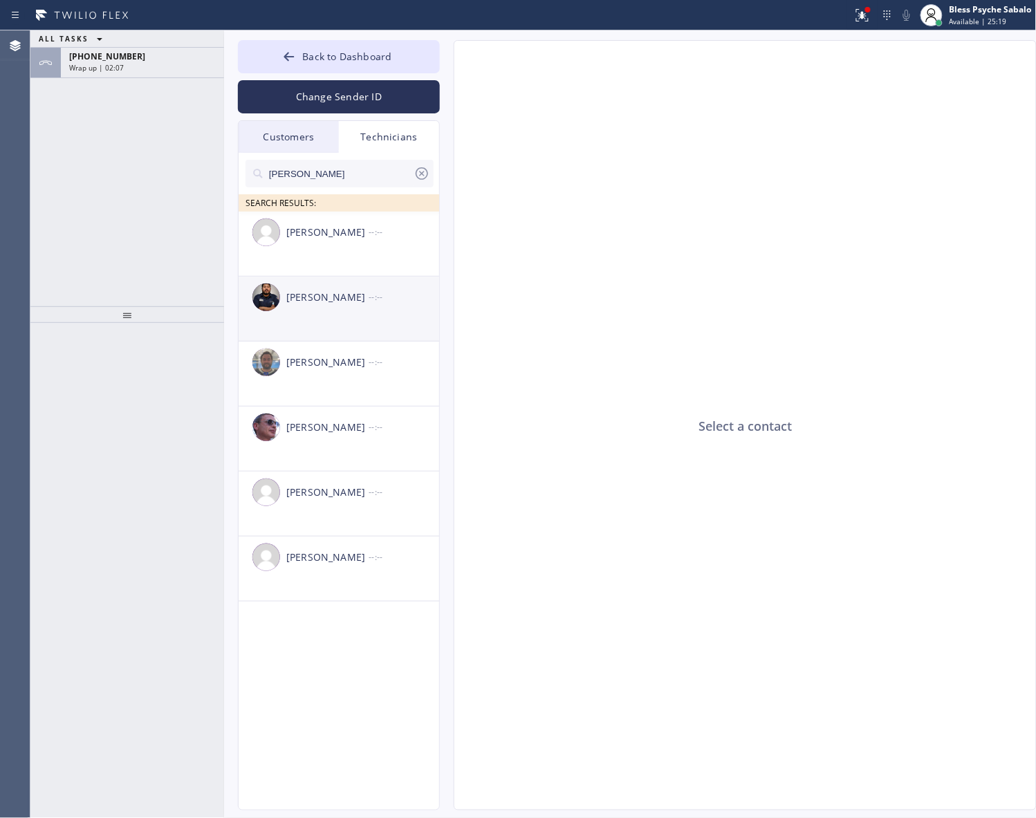
type input "[PERSON_NAME]"
click at [353, 312] on div "[PERSON_NAME] --:--" at bounding box center [340, 297] width 202 height 41
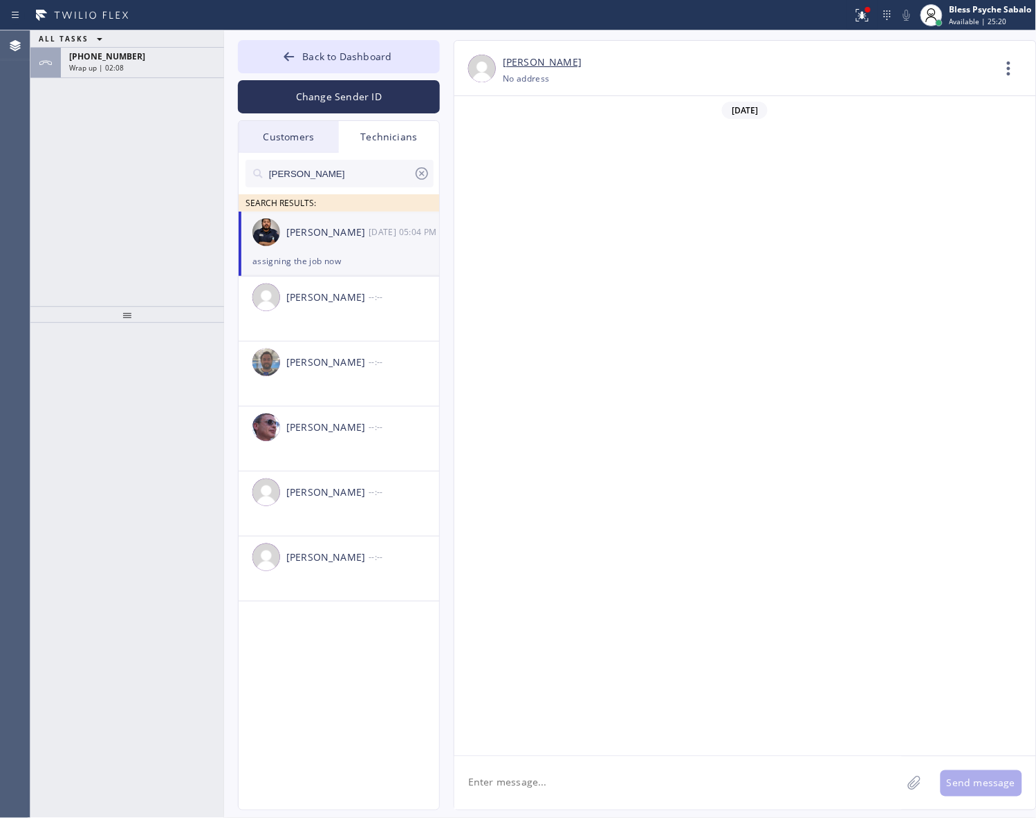
scroll to position [10013, 0]
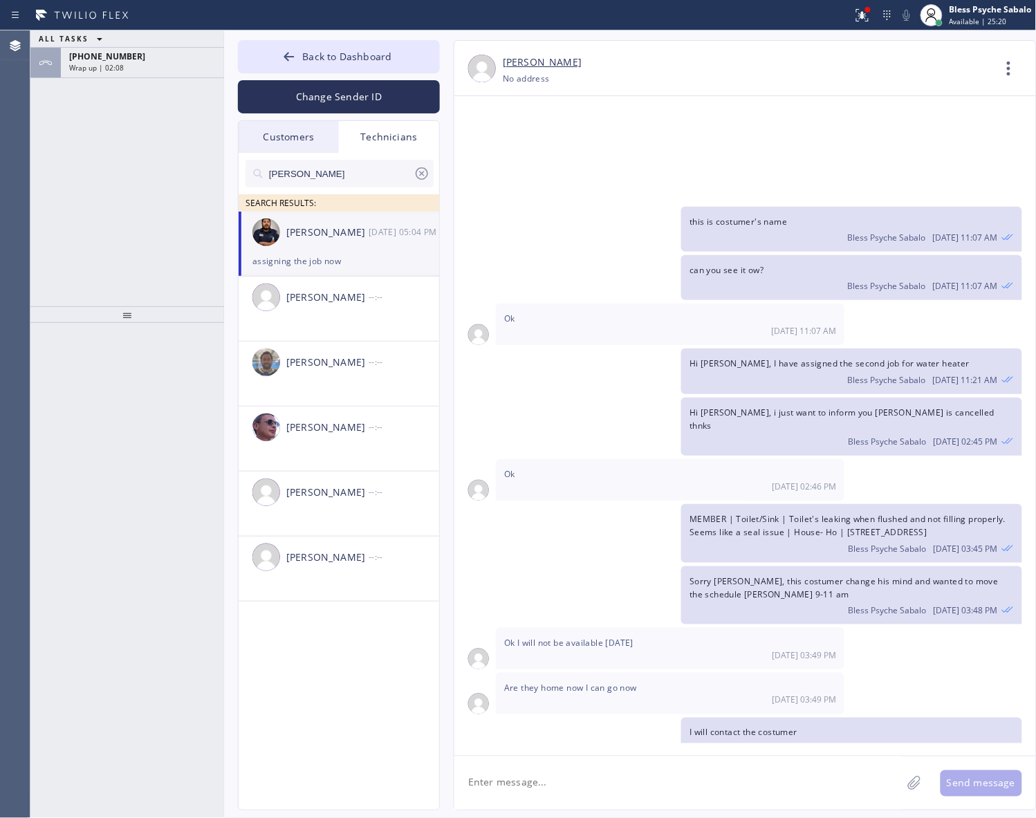
type input "[PHONE_NUMBER]"
click at [1021, 68] on icon at bounding box center [1008, 68] width 33 height 33
click at [907, 160] on div at bounding box center [518, 409] width 1036 height 818
click at [904, 280] on span "Bless Psyche Sabalo" at bounding box center [887, 286] width 78 height 12
click at [992, 67] on div "Sarvar Umirdinov +18588807808 Choose phone number No address Contact Full Infor…" at bounding box center [745, 71] width 582 height 33
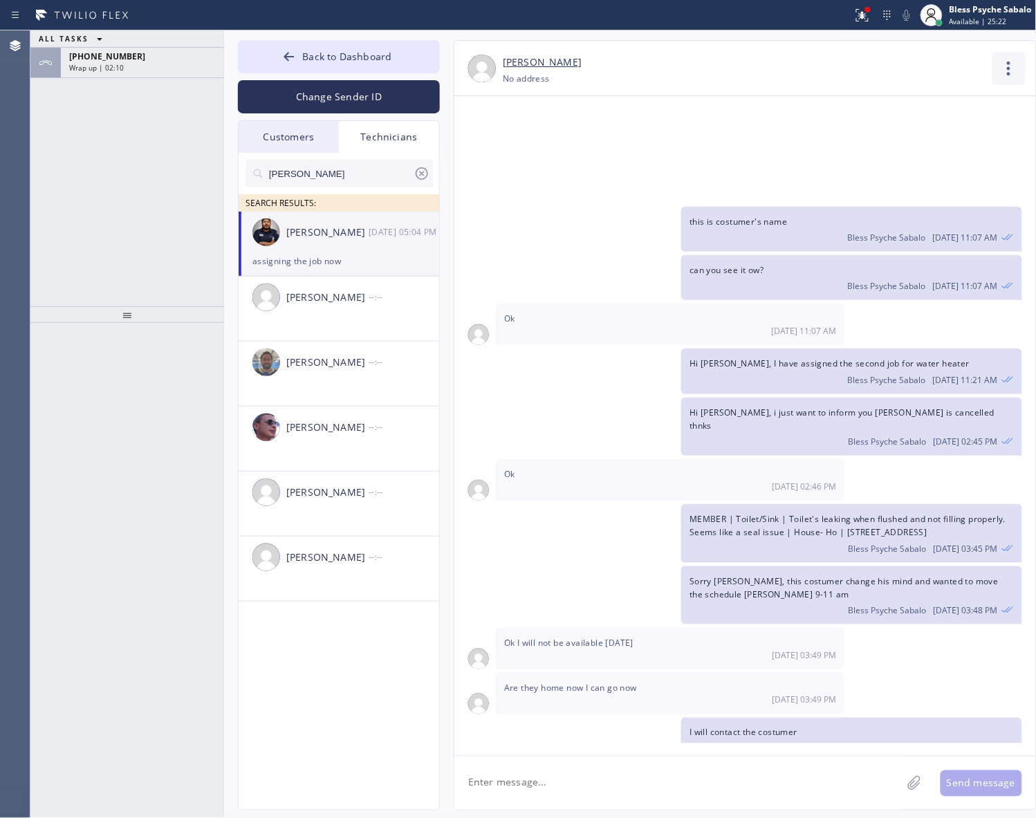
click at [1005, 68] on icon at bounding box center [1008, 68] width 33 height 33
click at [906, 142] on li "Call to Technician" at bounding box center [925, 142] width 201 height 36
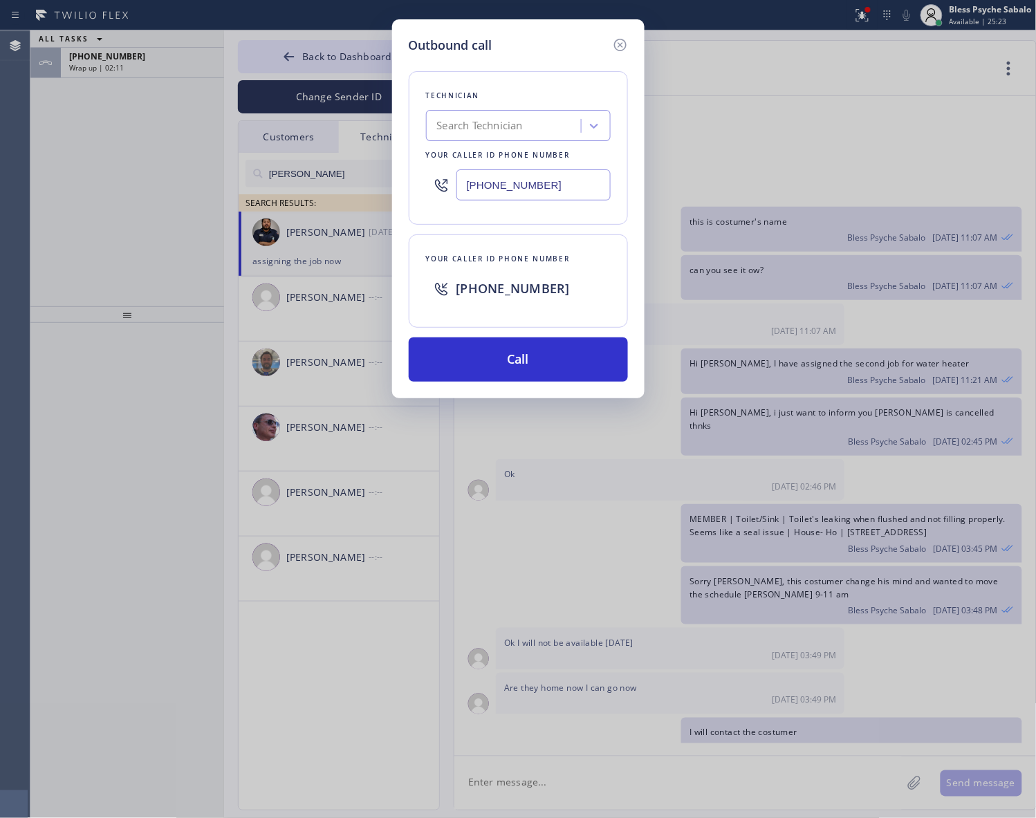
click at [821, 232] on div "Outbound call Technician Search Technician Your caller id phone number (858) 88…" at bounding box center [518, 409] width 1036 height 818
drag, startPoint x: 530, startPoint y: 357, endPoint x: 502, endPoint y: 419, distance: 67.8
click at [531, 357] on button "Call" at bounding box center [518, 359] width 219 height 44
drag, startPoint x: 491, startPoint y: 458, endPoint x: 485, endPoint y: 453, distance: 7.4
click at [487, 455] on div "Outbound call Technician Search Technician Your caller id phone number (858) 88…" at bounding box center [518, 409] width 1036 height 818
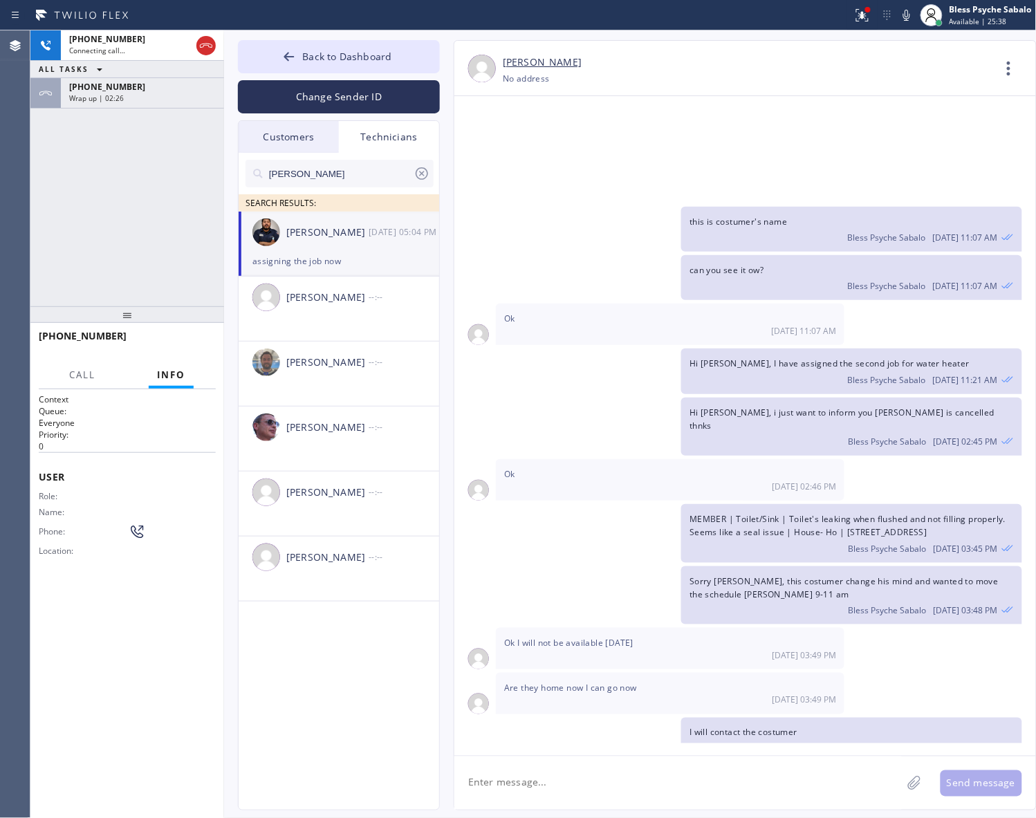
click at [864, 15] on icon at bounding box center [860, 14] width 8 height 10
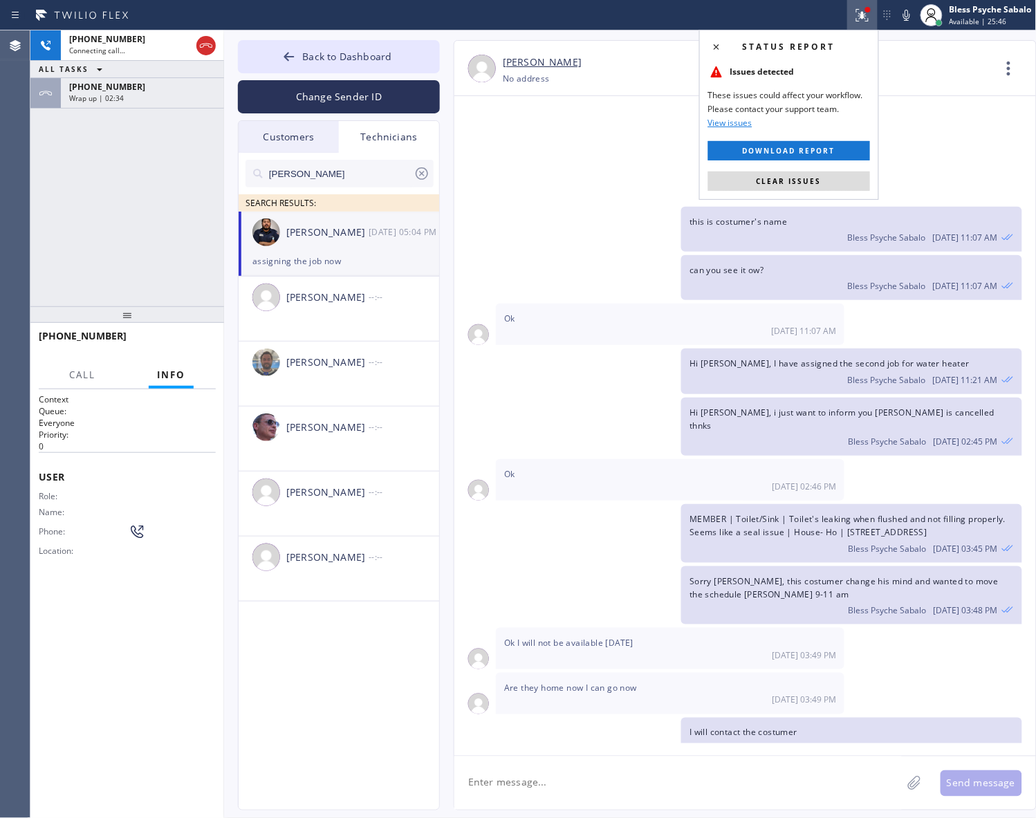
click at [801, 178] on span "Clear issues" at bounding box center [788, 181] width 65 height 10
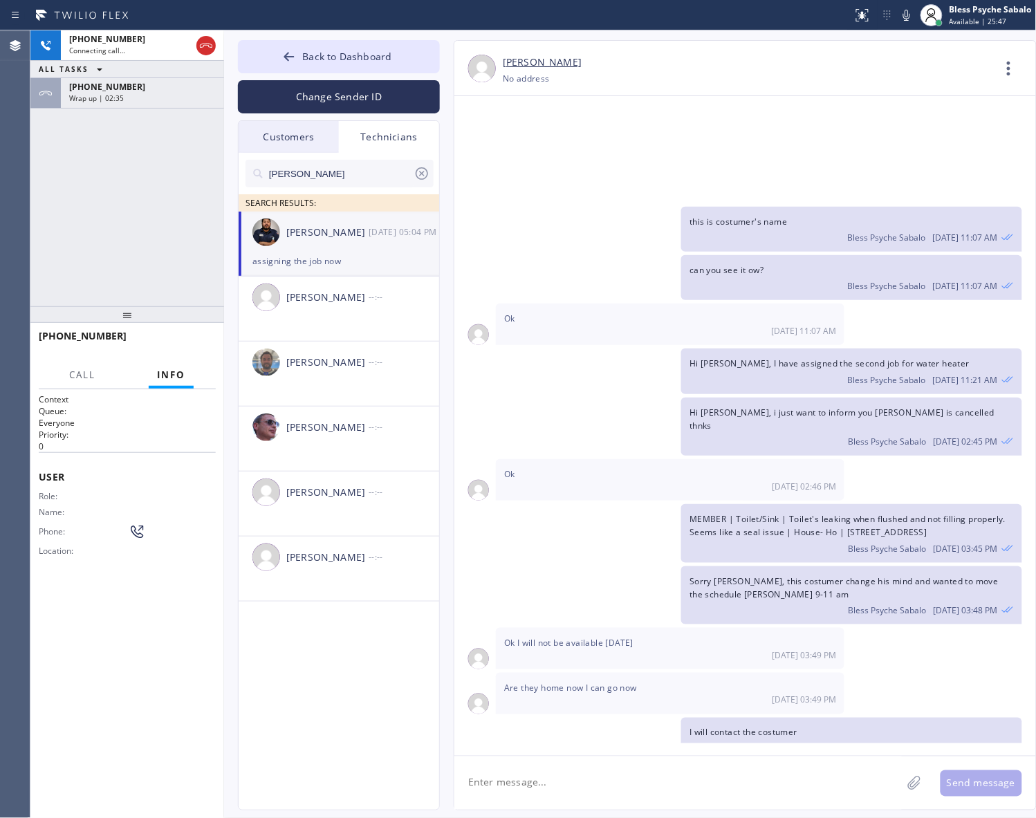
drag, startPoint x: 233, startPoint y: 178, endPoint x: 82, endPoint y: 107, distance: 167.0
click at [232, 178] on div "Back to Dashboard Change Sender ID Customers Technicians AM [PERSON_NAME] [DATE…" at bounding box center [630, 424] width 812 height 788
click at [82, 104] on div "+19499192234 Wrap up | 02:35" at bounding box center [140, 93] width 158 height 30
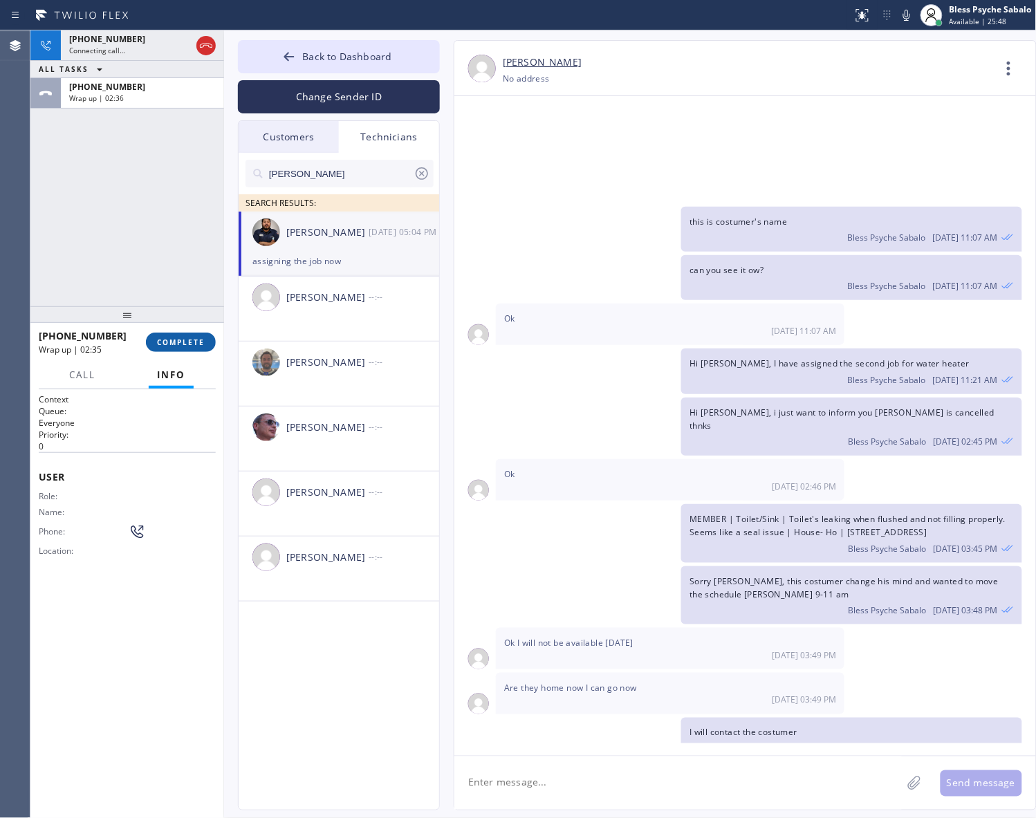
click at [183, 346] on span "COMPLETE" at bounding box center [181, 342] width 48 height 10
click at [174, 286] on div "+18588807808 Connecting call… ALL TASKS ALL TASKS ACTIVE TASKS TASKS IN WRAP UP…" at bounding box center [127, 168] width 194 height 276
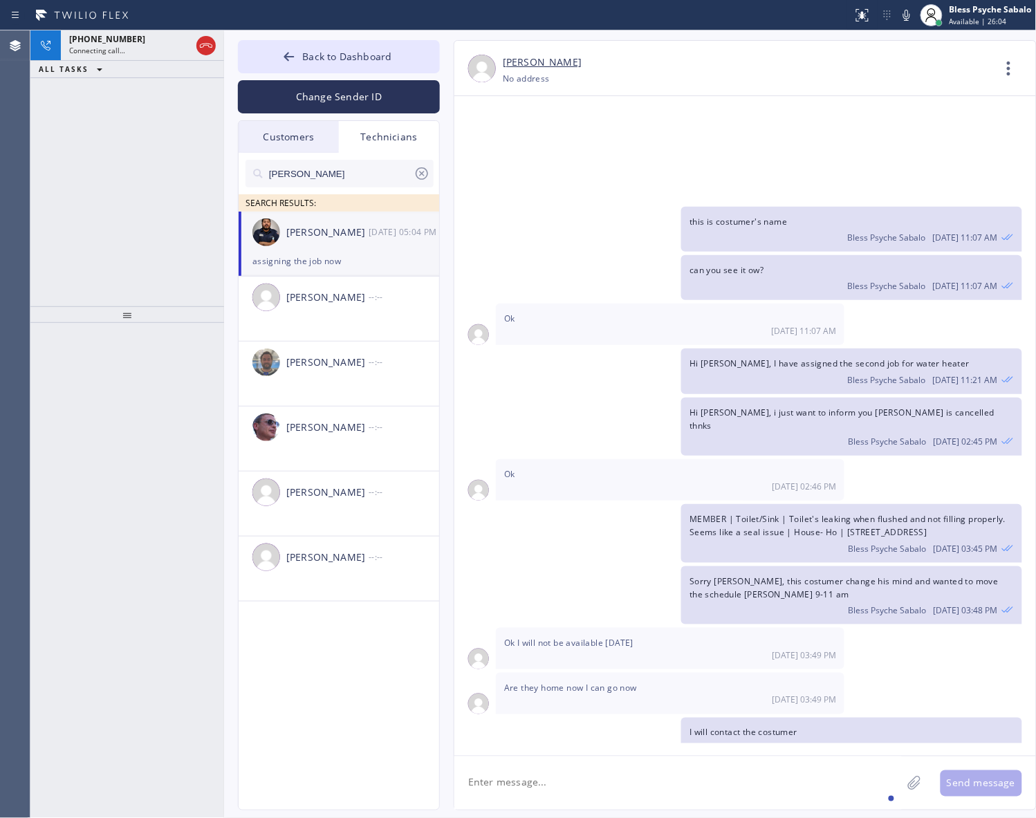
drag, startPoint x: 658, startPoint y: 785, endPoint x: 651, endPoint y: 769, distance: 17.1
click at [658, 783] on textarea at bounding box center [677, 782] width 447 height 53
click at [214, 35] on div at bounding box center [206, 45] width 25 height 30
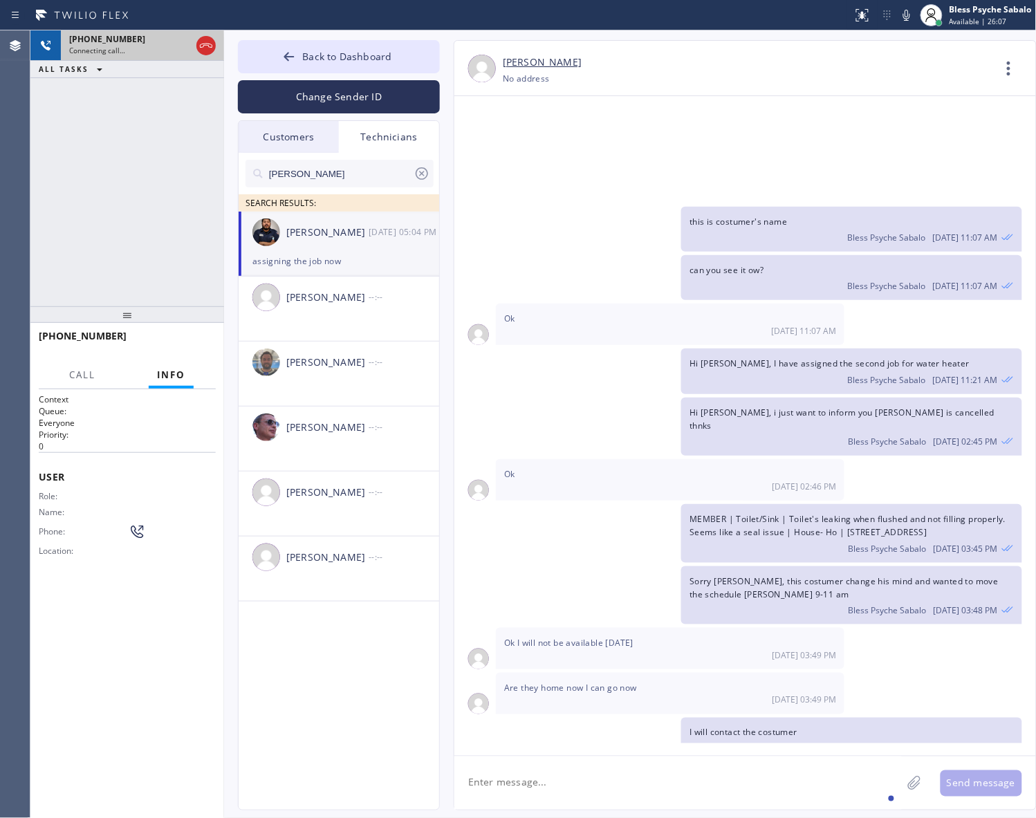
click at [214, 35] on div at bounding box center [206, 45] width 25 height 30
click at [85, 380] on button "Call" at bounding box center [82, 375] width 43 height 27
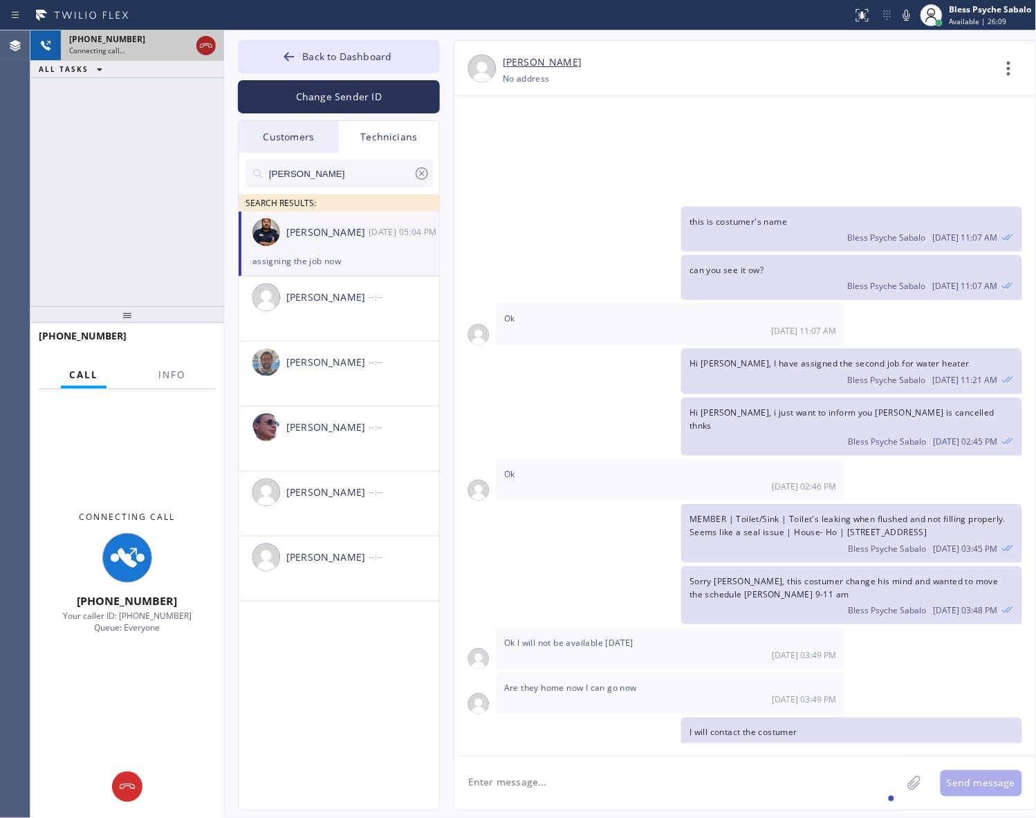
click at [204, 47] on icon at bounding box center [206, 45] width 17 height 17
click at [191, 47] on div "Connecting call…" at bounding box center [130, 51] width 122 height 10
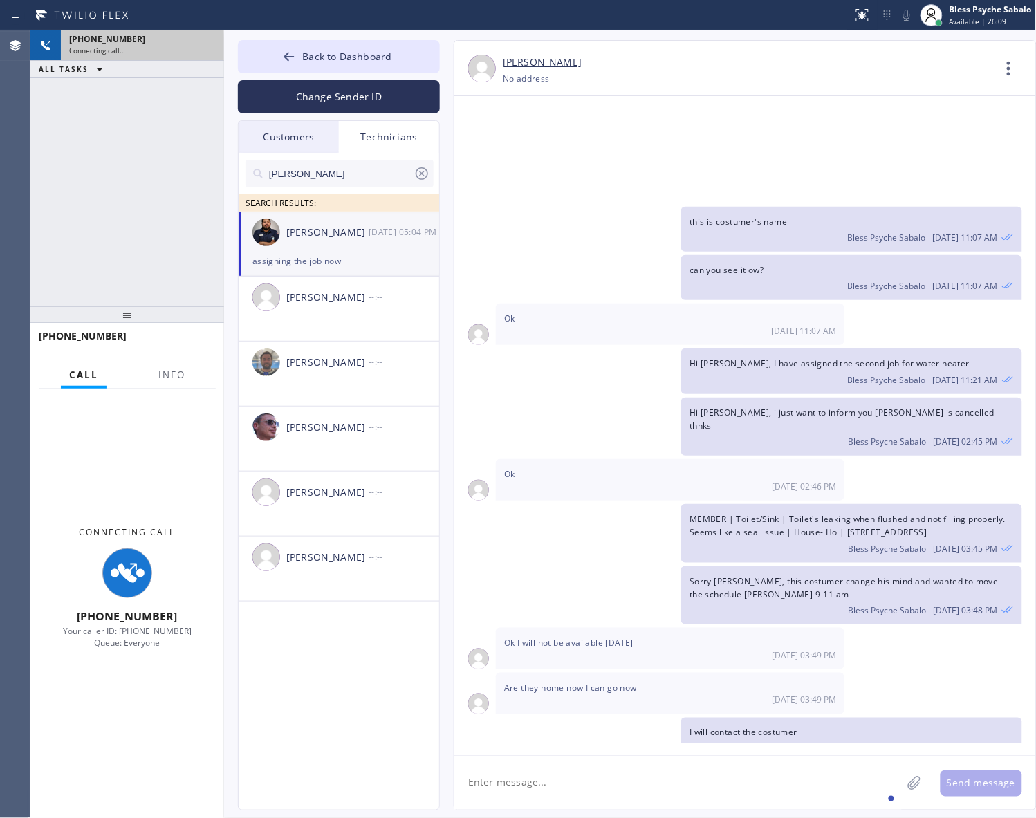
click at [204, 47] on div "Connecting call…" at bounding box center [142, 51] width 147 height 10
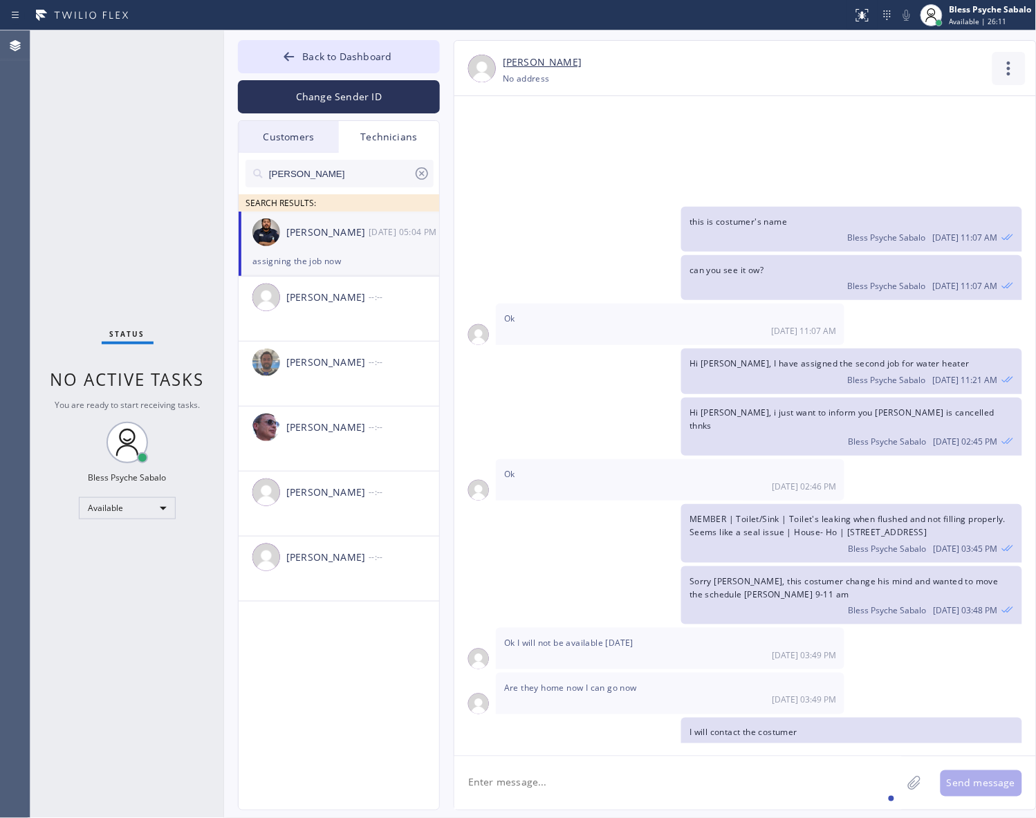
click at [1005, 67] on icon at bounding box center [1008, 68] width 33 height 33
click at [915, 108] on li "Contact Full Information" at bounding box center [925, 106] width 201 height 36
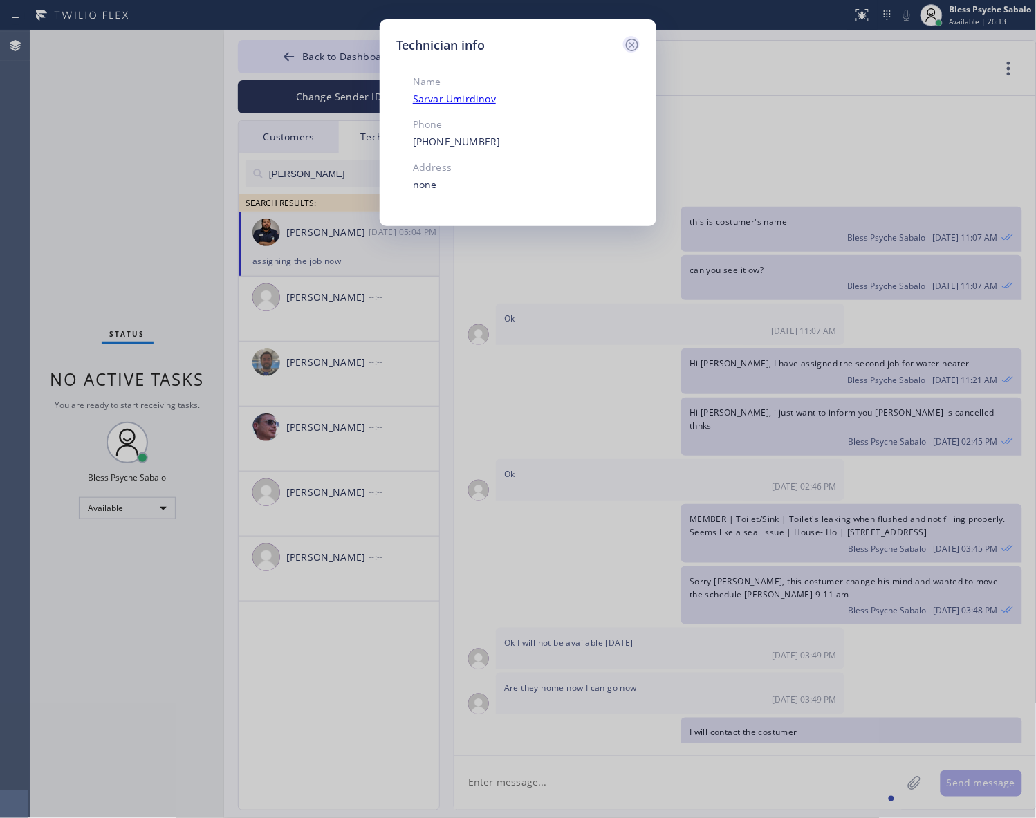
click at [640, 39] on icon at bounding box center [632, 45] width 17 height 17
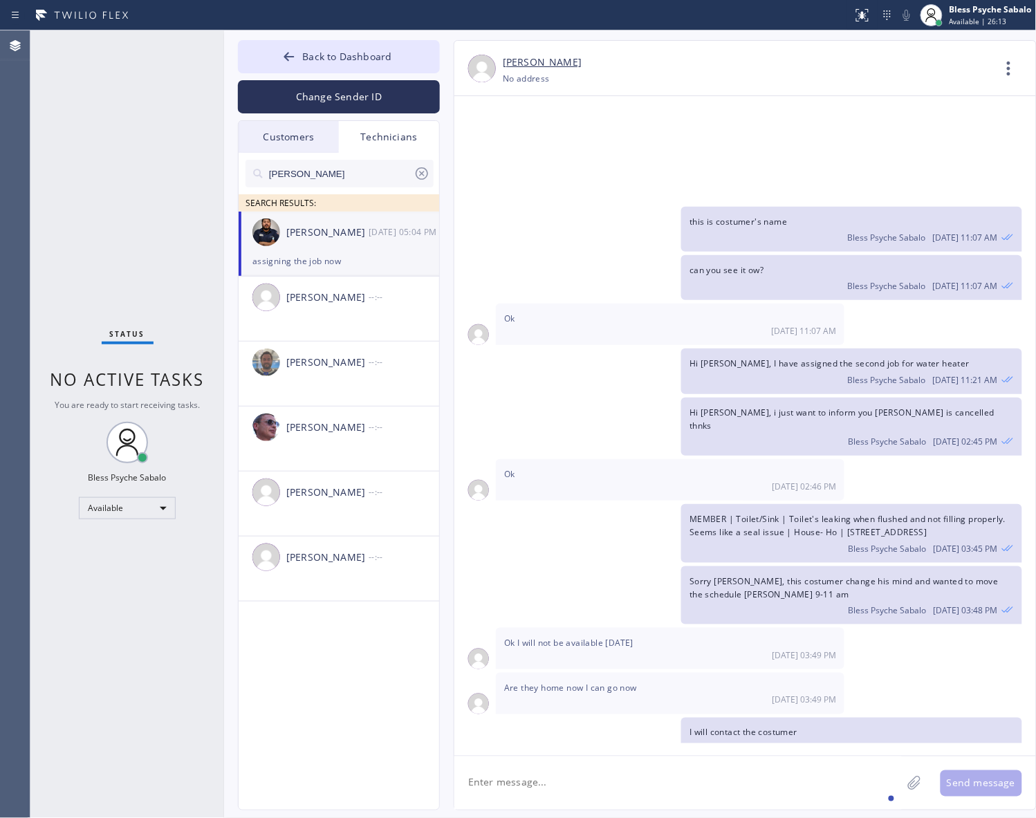
drag, startPoint x: 706, startPoint y: 237, endPoint x: 519, endPoint y: 234, distance: 186.7
click at [707, 348] on div "Hi Sam, I have assigned the second job for water heater Bless Psyche Sabalo 08/…" at bounding box center [851, 370] width 340 height 45
drag, startPoint x: 512, startPoint y: 270, endPoint x: 454, endPoint y: 207, distance: 85.1
click at [512, 398] on div "Hi Sam, i just want to inform you Kanan Hamzeth is cancelled thnks Bless Psyche…" at bounding box center [738, 427] width 568 height 58
drag, startPoint x: 433, startPoint y: 176, endPoint x: 385, endPoint y: 109, distance: 82.3
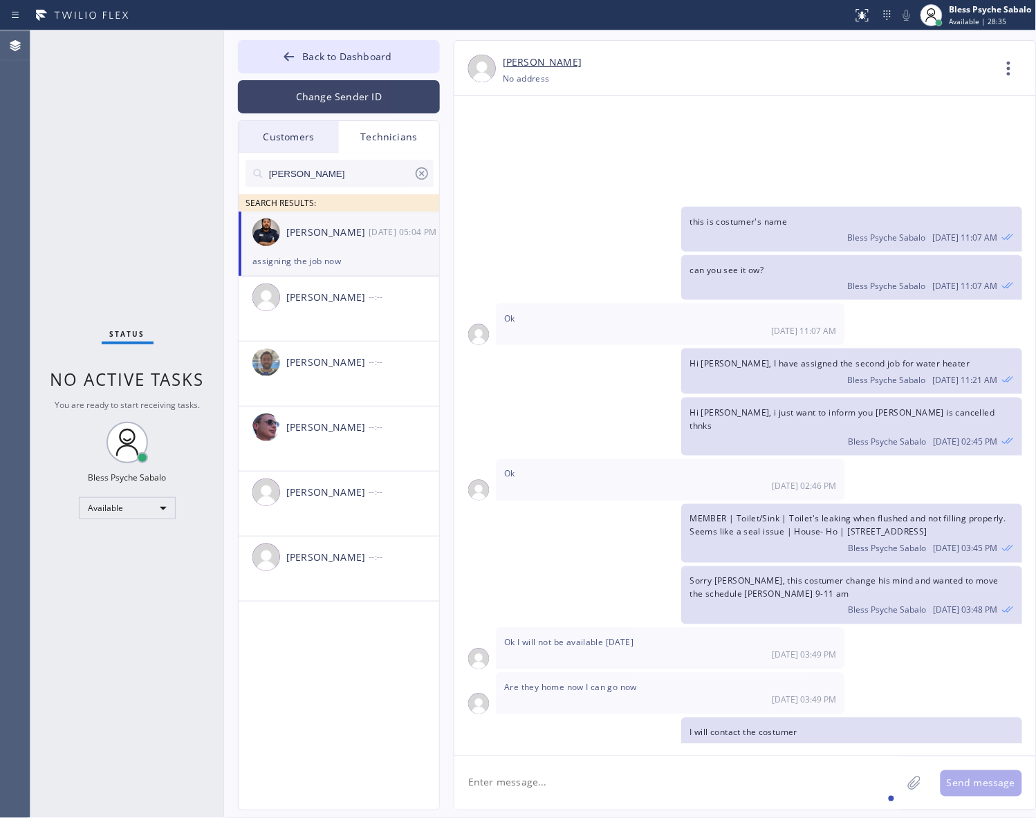
click at [431, 176] on div "[PERSON_NAME]" at bounding box center [339, 174] width 188 height 28
click at [362, 42] on button "Back to Dashboard" at bounding box center [339, 56] width 202 height 33
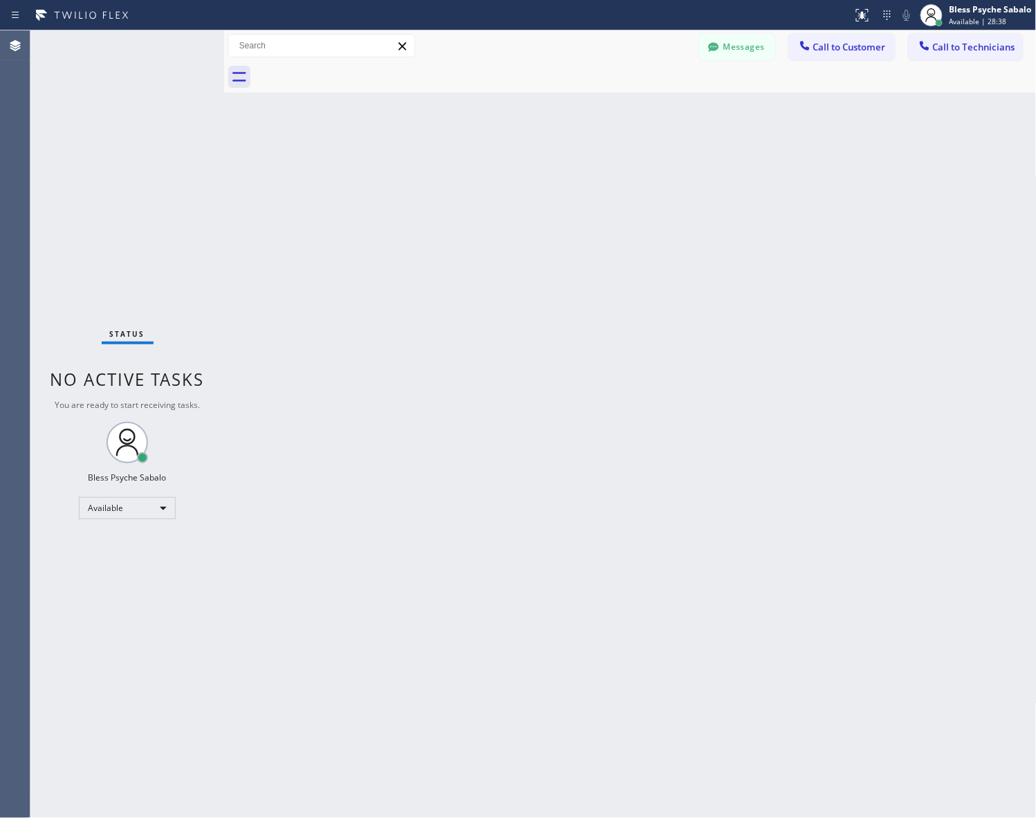
drag, startPoint x: 496, startPoint y: 140, endPoint x: 703, endPoint y: 80, distance: 216.2
click at [498, 140] on div "Back to Dashboard Change Sender ID Customers Technicians AM [PERSON_NAME] [DATE…" at bounding box center [630, 424] width 812 height 788
click at [743, 46] on button "Messages" at bounding box center [737, 47] width 76 height 26
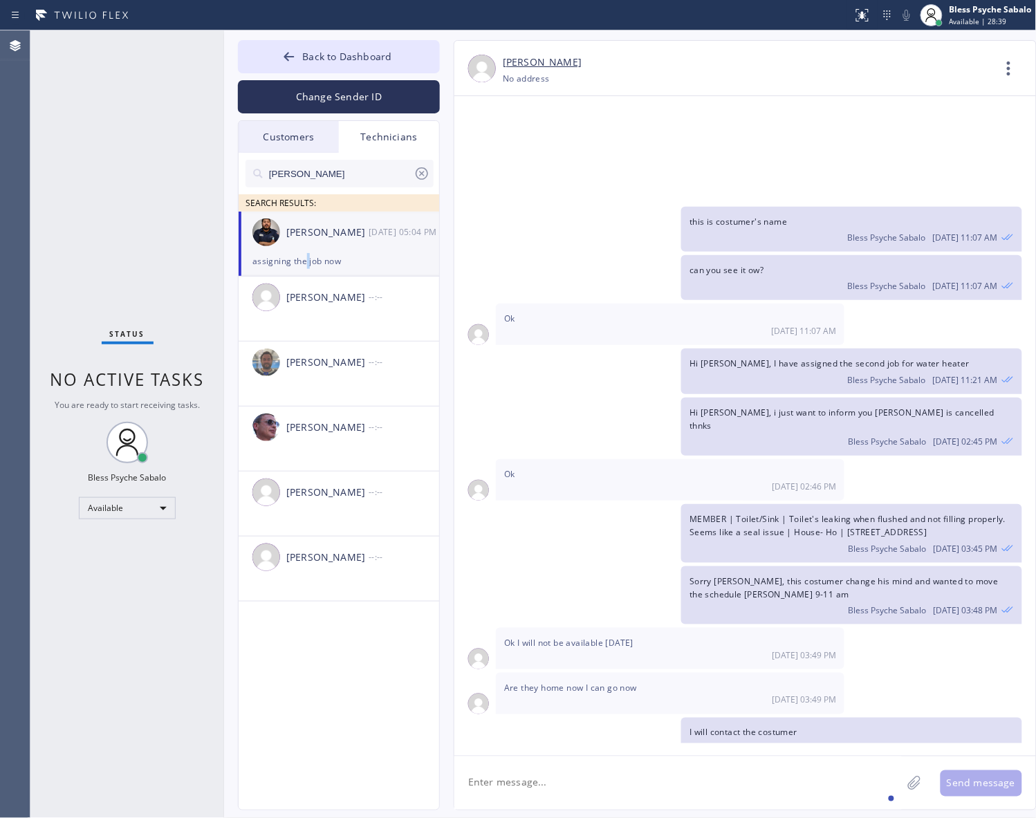
click at [308, 254] on div "assigning the job now" at bounding box center [338, 261] width 173 height 16
click at [595, 774] on textarea at bounding box center [677, 782] width 447 height 53
type textarea "Hey did you receive the second job?"
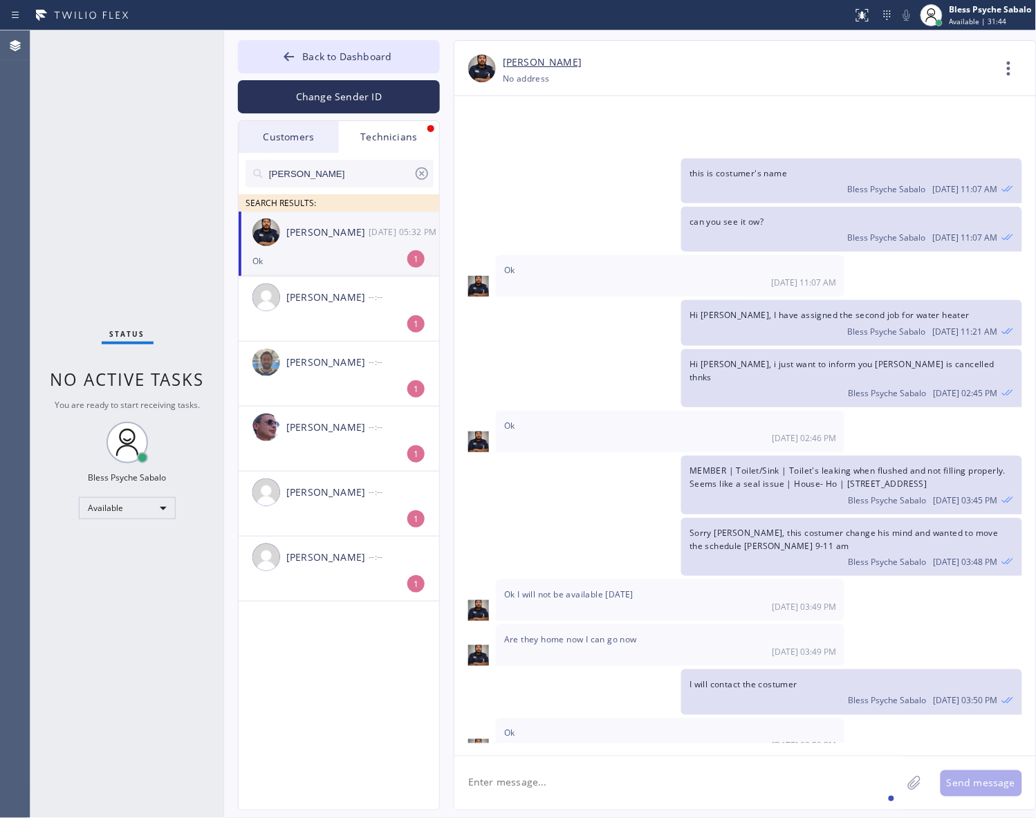
scroll to position [10106, 0]
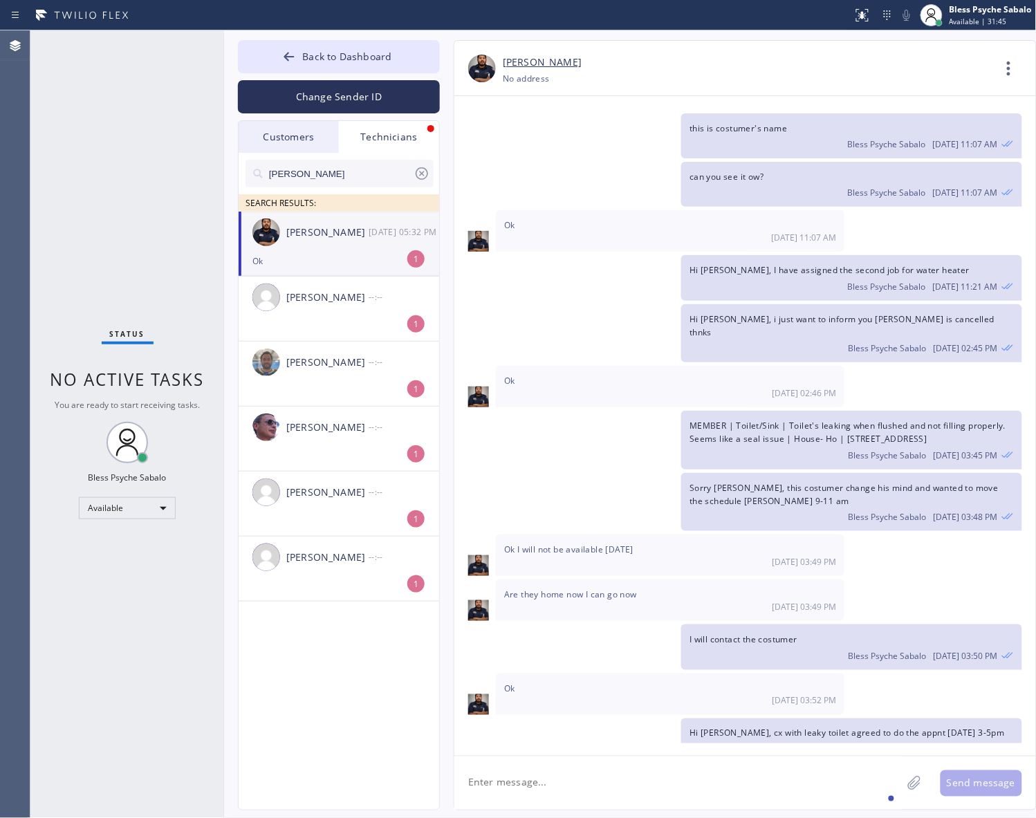
click at [640, 793] on textarea at bounding box center [677, 782] width 447 height 53
click at [678, 754] on div "08/05/2025 Hi Sam, My name is Red. One of the dispatchers here at 5 Star Plumbi…" at bounding box center [745, 426] width 582 height 660
click at [350, 303] on div "[PERSON_NAME]" at bounding box center [327, 298] width 82 height 16
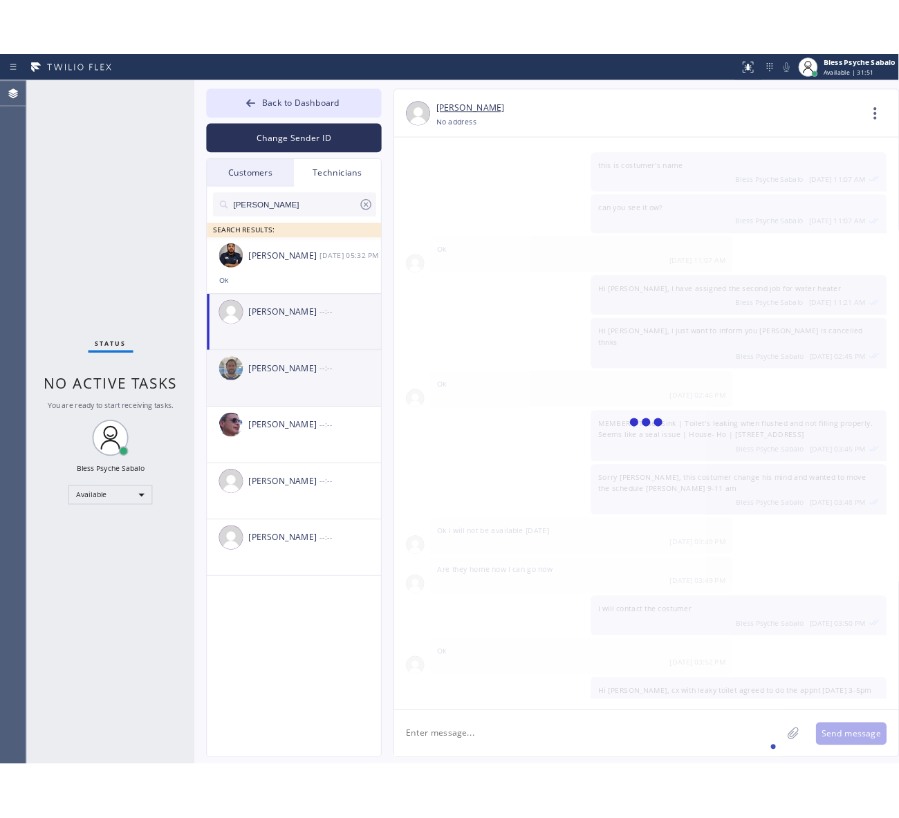
scroll to position [0, 0]
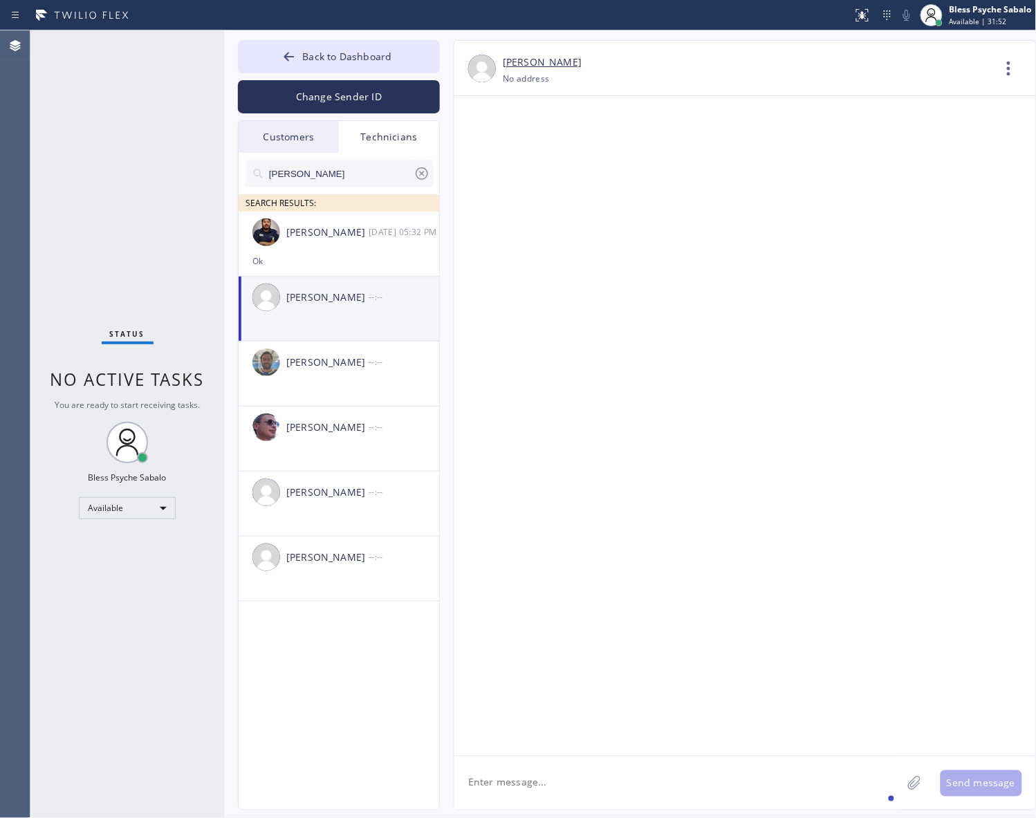
click at [401, 131] on div "Technicians" at bounding box center [389, 137] width 100 height 32
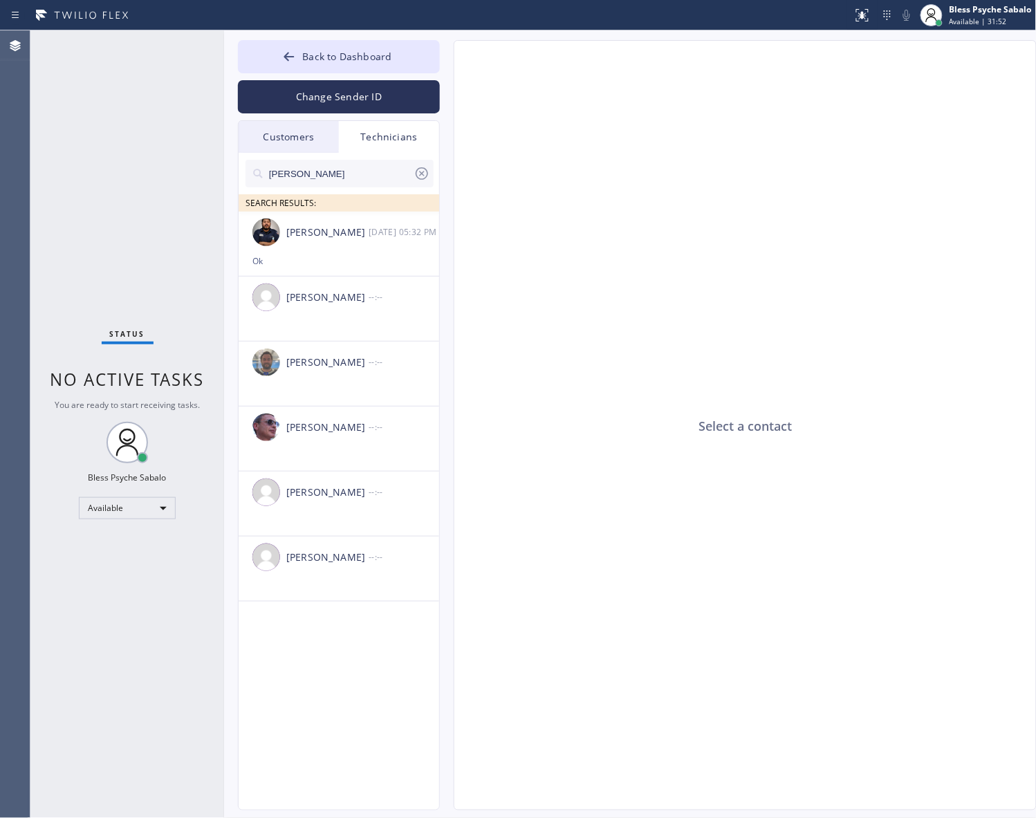
drag, startPoint x: 426, startPoint y: 174, endPoint x: 424, endPoint y: 157, distance: 17.4
click at [427, 174] on icon at bounding box center [421, 173] width 17 height 17
click at [629, 137] on div "Select a contact" at bounding box center [745, 426] width 583 height 770
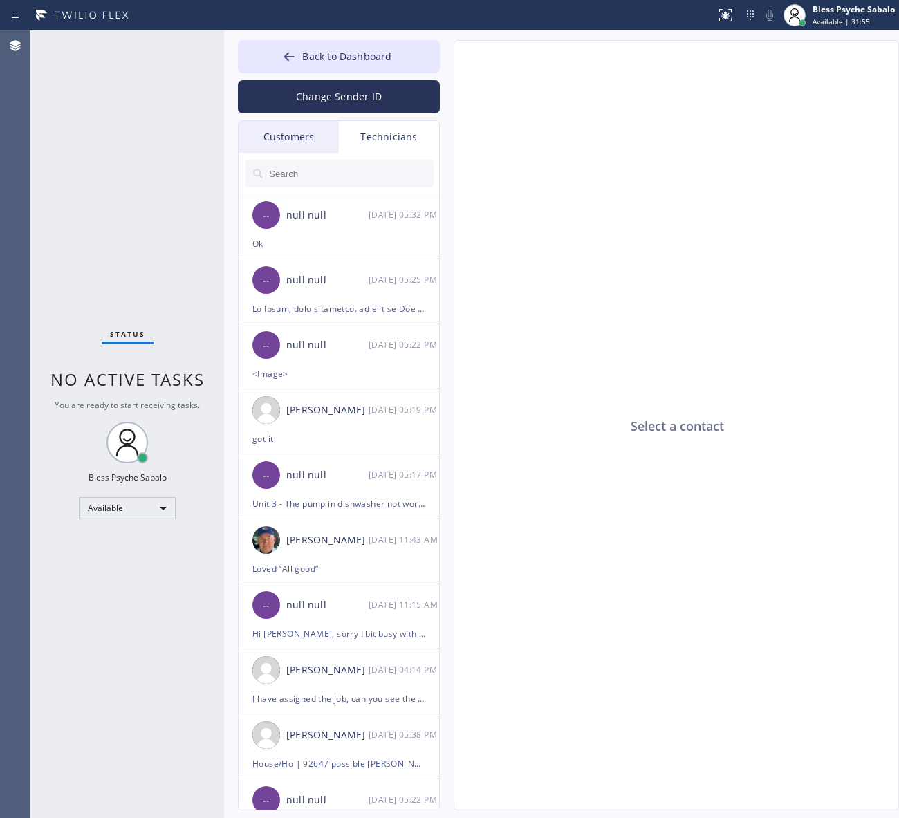
drag, startPoint x: 558, startPoint y: 288, endPoint x: 485, endPoint y: 175, distance: 134.4
click at [558, 284] on div "Select a contact" at bounding box center [676, 426] width 445 height 770
click at [370, 135] on div "Technicians" at bounding box center [389, 137] width 100 height 32
click at [290, 136] on div "Customers" at bounding box center [289, 137] width 100 height 32
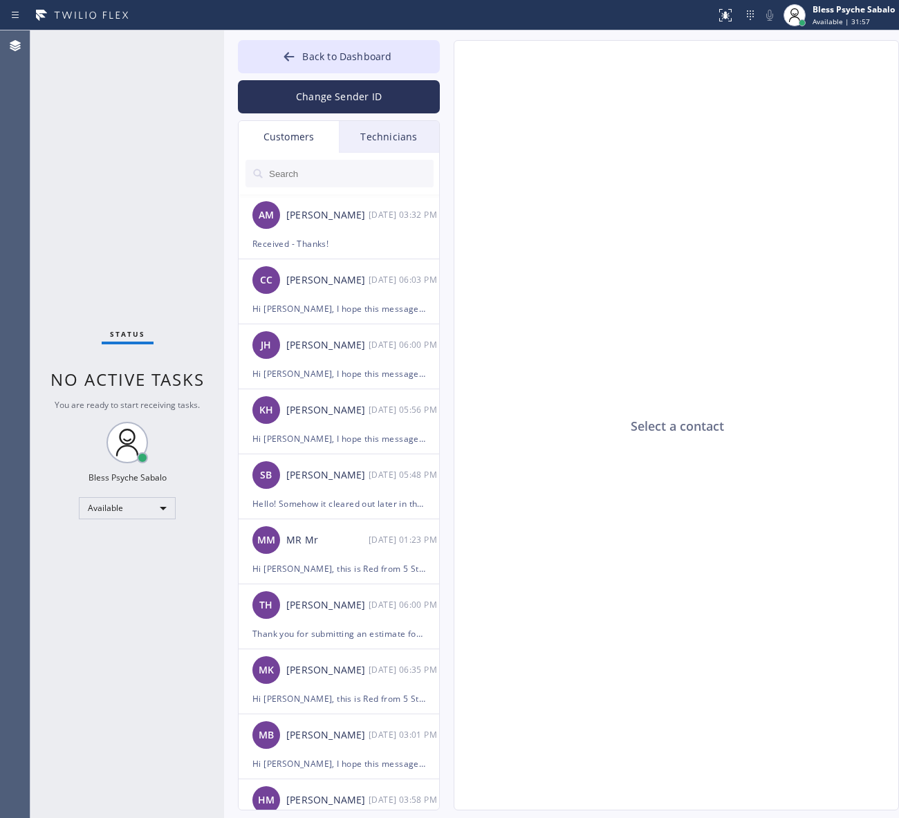
click at [375, 142] on div "Technicians" at bounding box center [389, 137] width 100 height 32
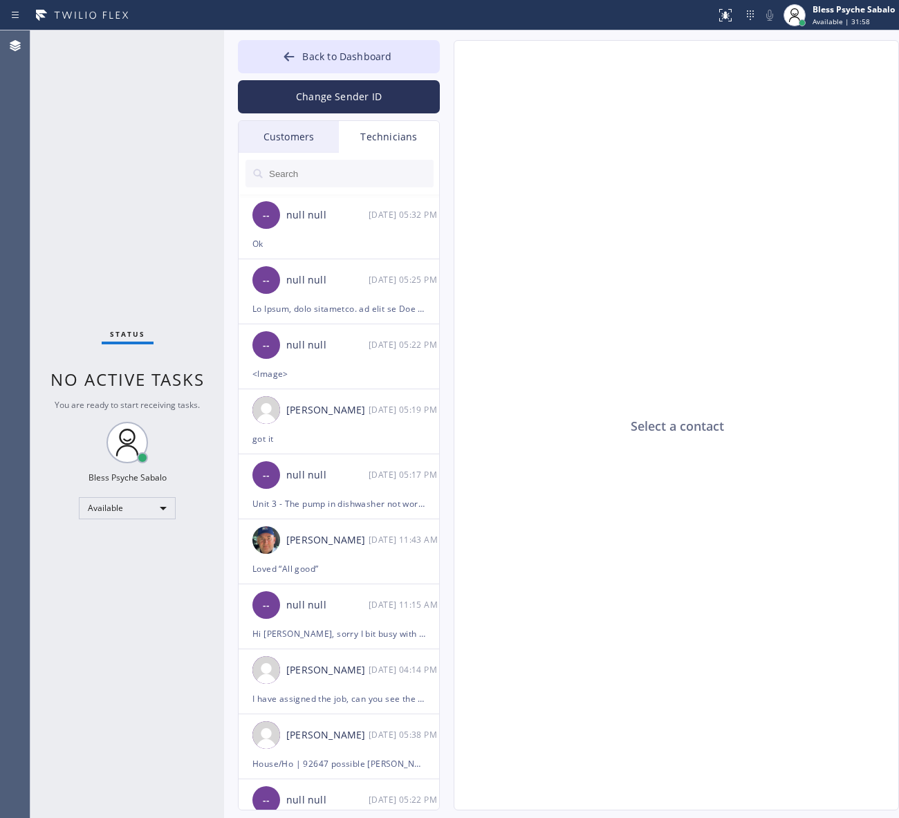
click at [573, 277] on div "Select a contact" at bounding box center [676, 426] width 445 height 770
click at [354, 168] on input "text" at bounding box center [351, 174] width 166 height 28
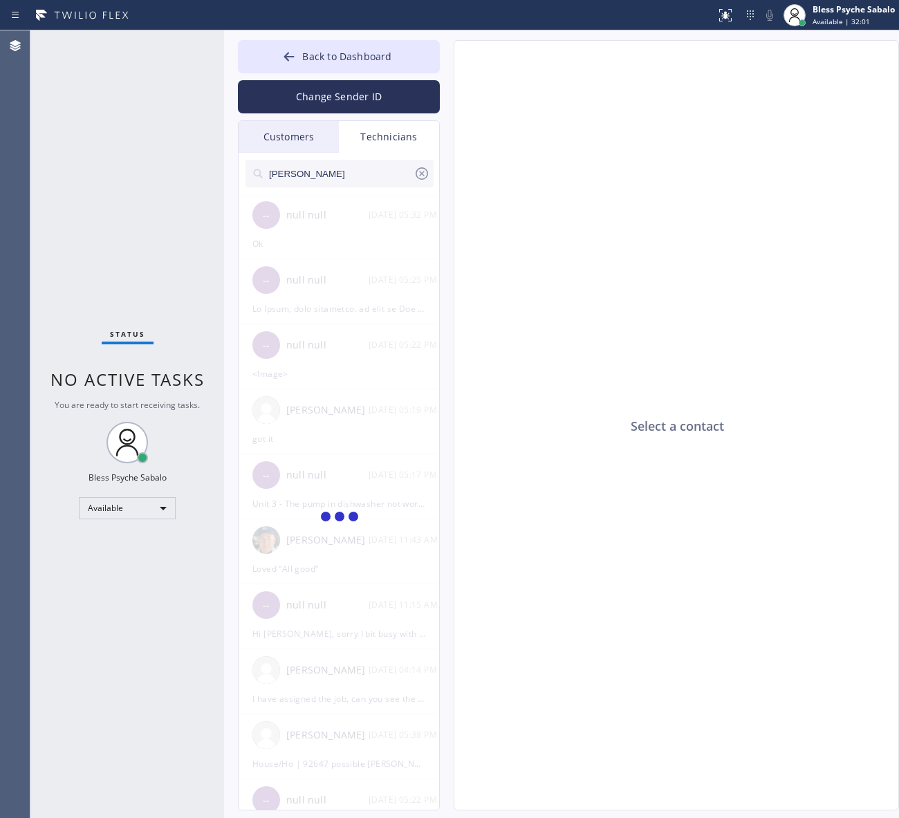
type input "[PERSON_NAME]"
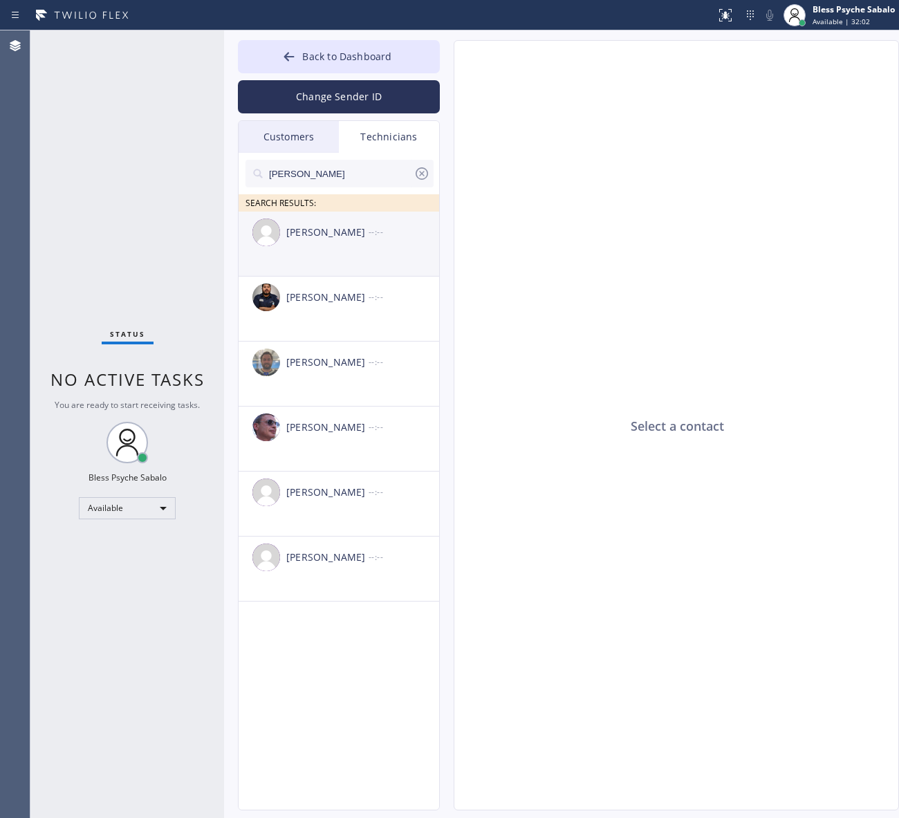
click at [379, 226] on div "--:--" at bounding box center [405, 232] width 72 height 16
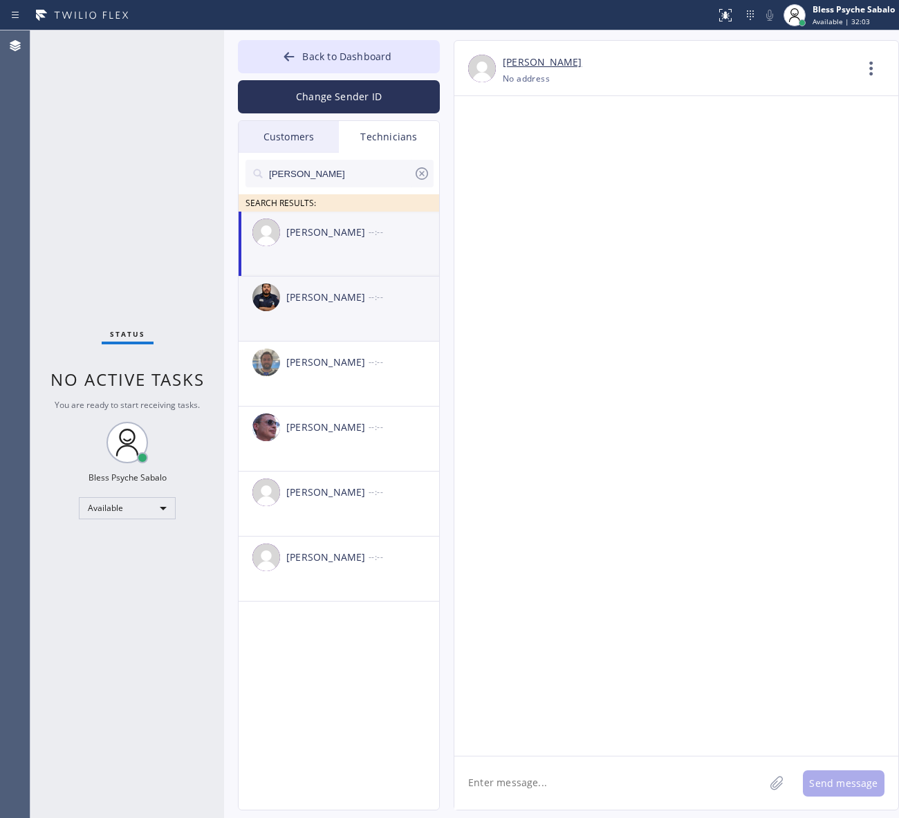
click at [326, 304] on div "[PERSON_NAME]" at bounding box center [327, 298] width 82 height 16
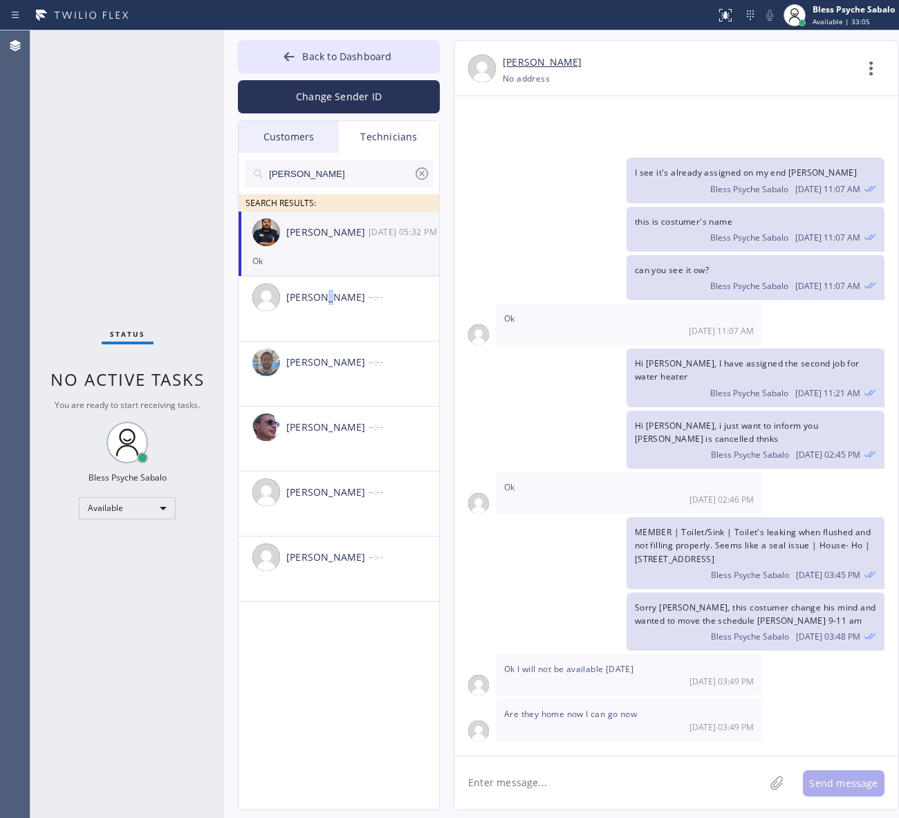
scroll to position [10604, 0]
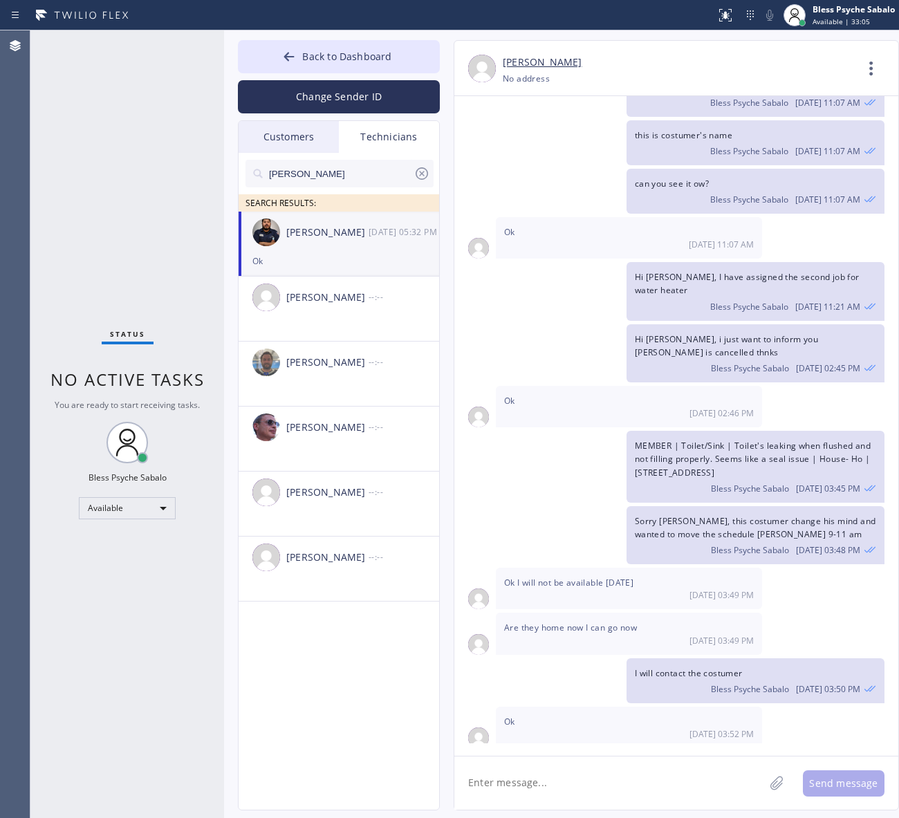
drag, startPoint x: 543, startPoint y: 779, endPoint x: 543, endPoint y: 770, distance: 9.7
click at [543, 780] on textarea at bounding box center [609, 782] width 310 height 53
type textarea "H"
type textarea "h"
type textarea "Hey [PERSON_NAME], do you have Hydrojet?"
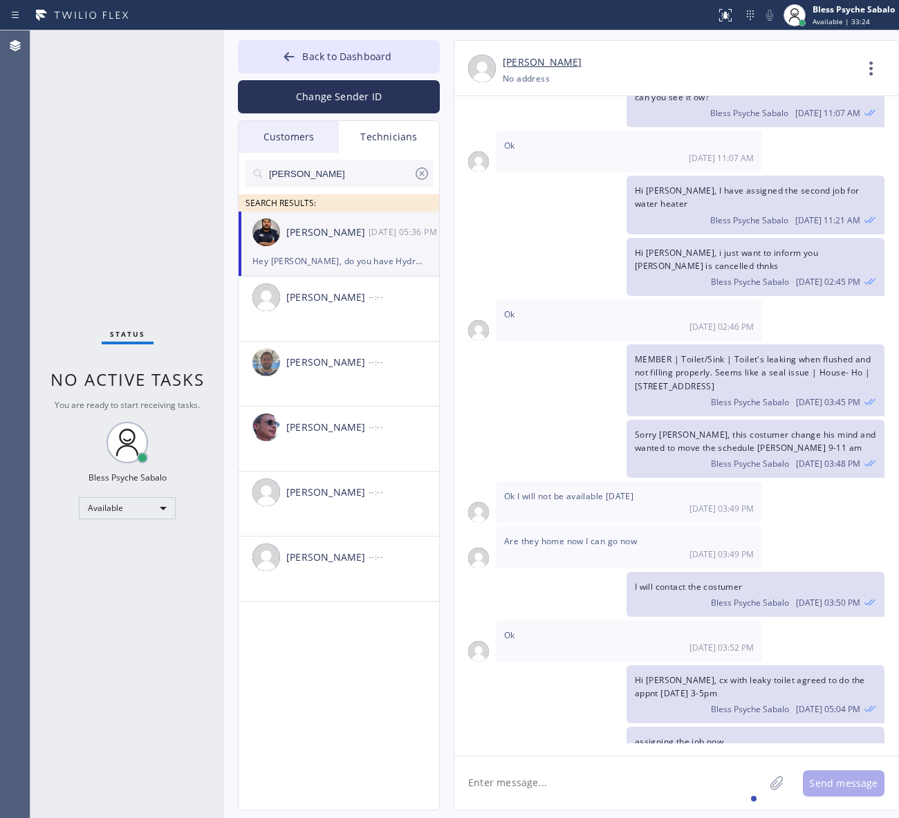
scroll to position [10739, 0]
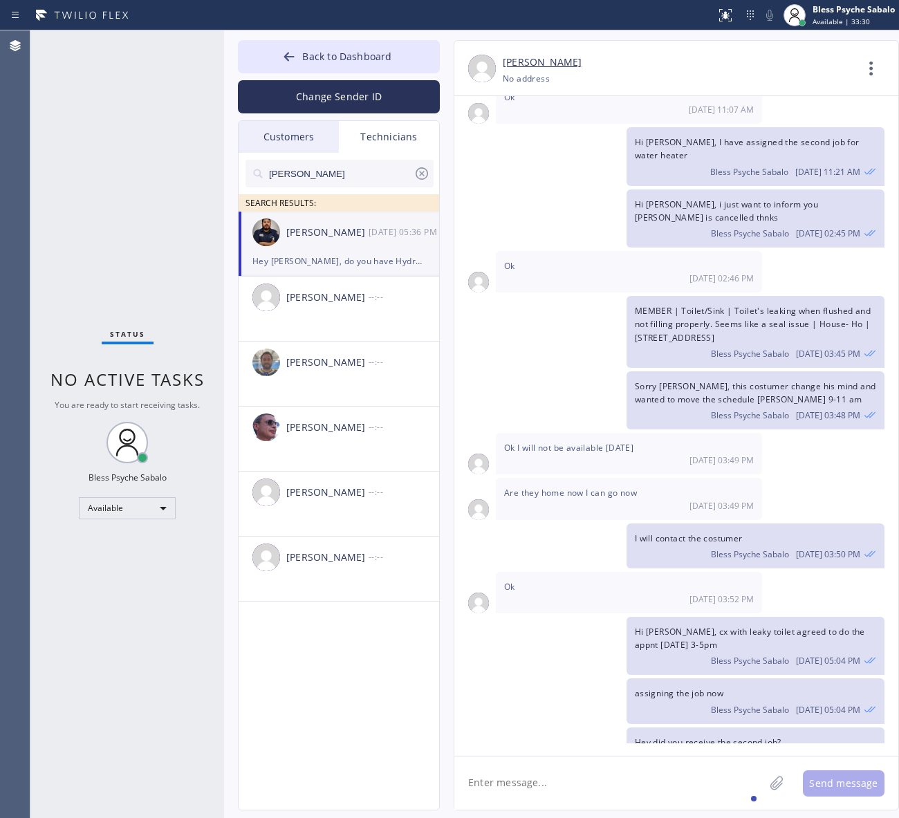
click at [613, 786] on textarea at bounding box center [609, 782] width 310 height 53
click at [614, 792] on textarea at bounding box center [609, 782] width 310 height 53
click at [348, 284] on div "[PERSON_NAME] --:--" at bounding box center [340, 297] width 202 height 41
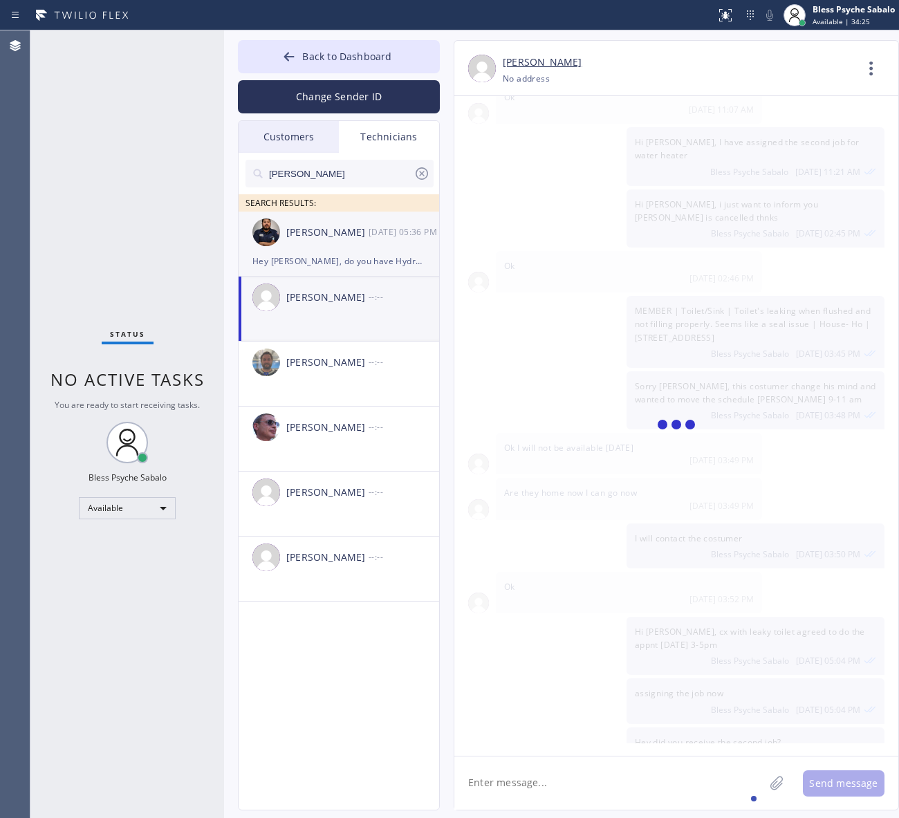
click at [356, 248] on div "Samuel Contreras 08/22 05:36 PM" at bounding box center [340, 232] width 202 height 41
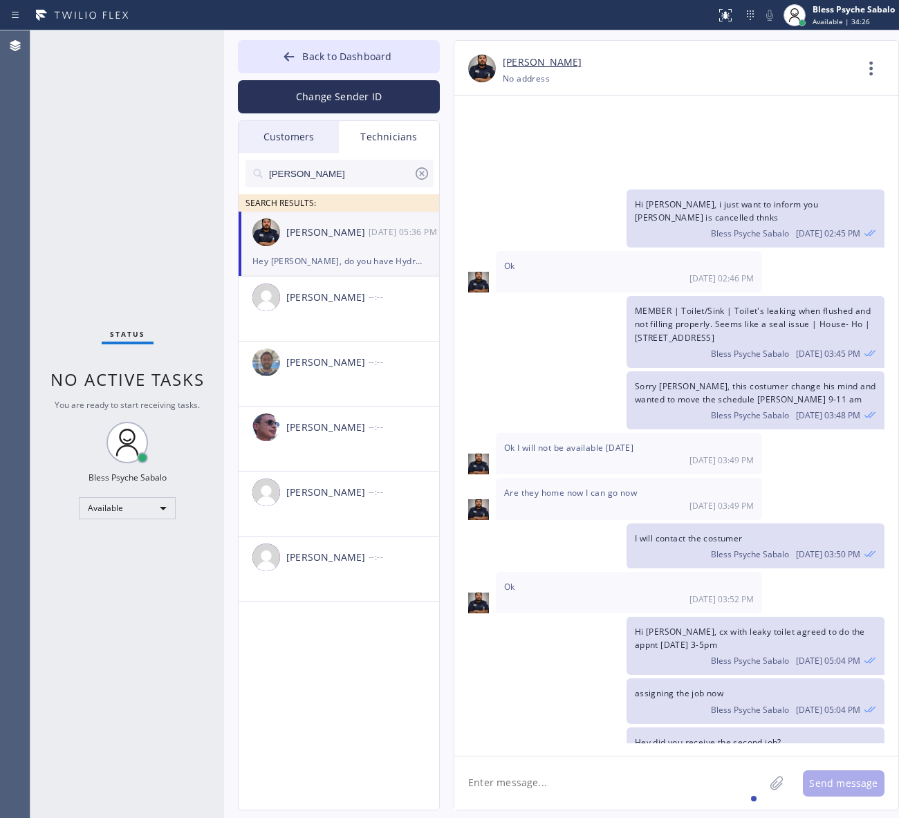
click at [546, 371] on div "Sorry Sam, this costumer change his mind and wanted to move the schedule tom 9-…" at bounding box center [669, 400] width 430 height 58
click at [588, 792] on textarea at bounding box center [609, 782] width 310 height 53
click at [548, 783] on textarea at bounding box center [609, 782] width 310 height 53
click at [857, 66] on icon at bounding box center [871, 68] width 33 height 33
click at [776, 133] on li "Call to Technician" at bounding box center [787, 142] width 201 height 36
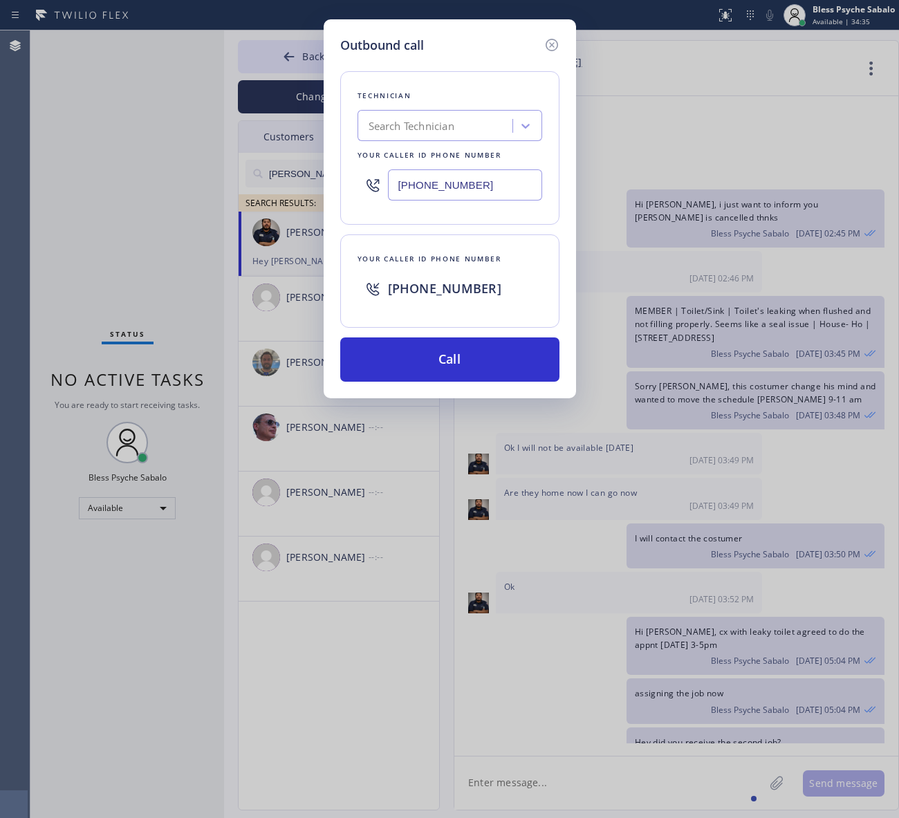
click at [559, 53] on div "Outbound call Technician Search Technician Your caller id phone number (310) 36…" at bounding box center [450, 208] width 252 height 379
click at [688, 120] on div "Outbound call Technician Search Technician Your caller id phone number (310) 36…" at bounding box center [449, 409] width 899 height 818
click at [550, 39] on icon at bounding box center [551, 45] width 12 height 12
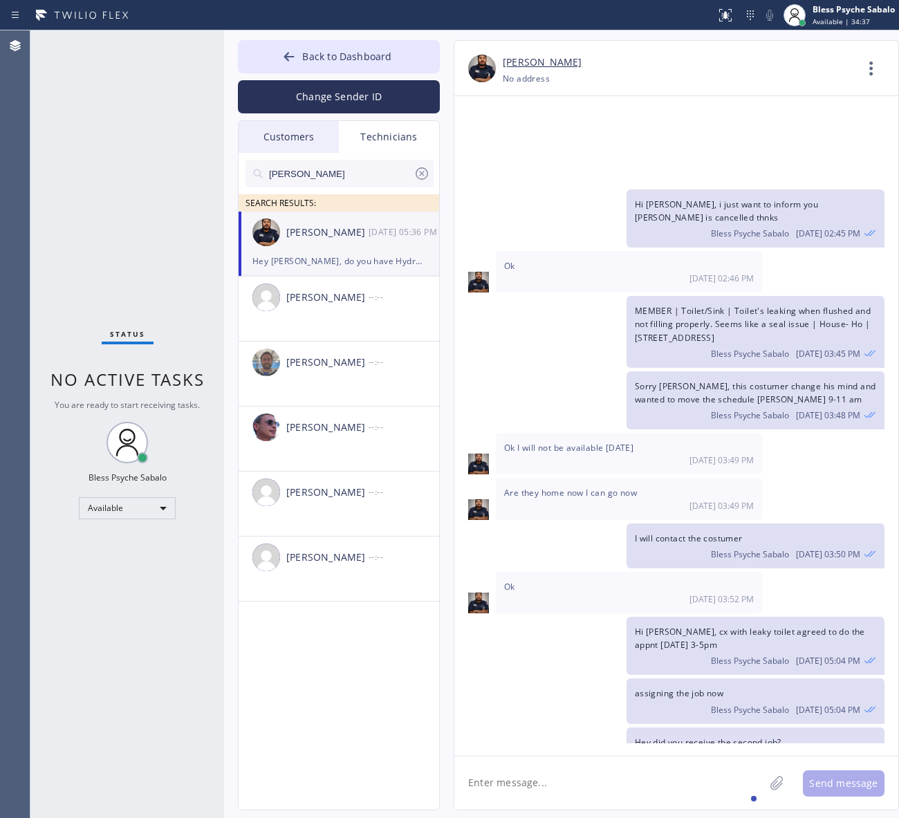
click at [667, 251] on div "Ok 08/22 02:46 PM" at bounding box center [629, 271] width 266 height 41
click at [873, 73] on icon at bounding box center [871, 68] width 33 height 33
click at [768, 98] on li "Contact Full Information" at bounding box center [787, 106] width 201 height 36
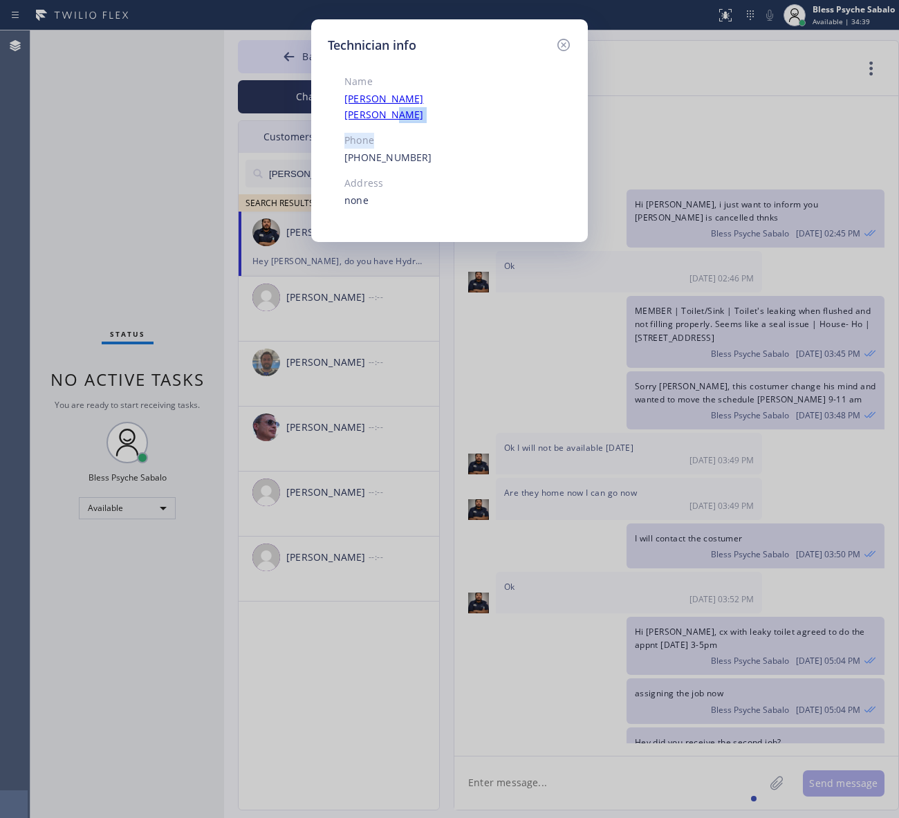
drag, startPoint x: 747, startPoint y: 118, endPoint x: 682, endPoint y: 101, distance: 66.4
click at [688, 102] on div "Technician info Name Samuel Contreras Phone (310) 367-6750 Address none" at bounding box center [449, 409] width 899 height 818
click at [566, 38] on icon at bounding box center [563, 45] width 17 height 17
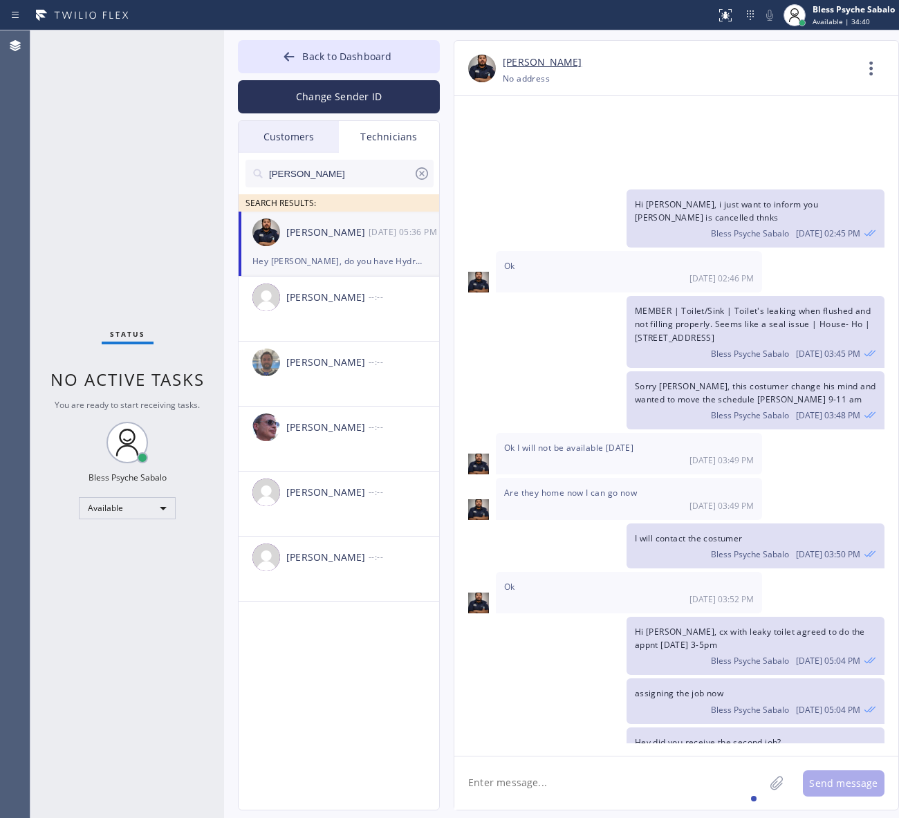
click at [621, 93] on div "Samuel Contreras +13103676750 Choose phone number No address Contact Full Infor…" at bounding box center [676, 68] width 444 height 55
click at [887, 71] on div "Contact Full Information Call to Technician" at bounding box center [877, 71] width 44 height 33
click at [877, 67] on icon at bounding box center [871, 68] width 33 height 33
click at [755, 139] on li "Call to Technician" at bounding box center [787, 142] width 201 height 36
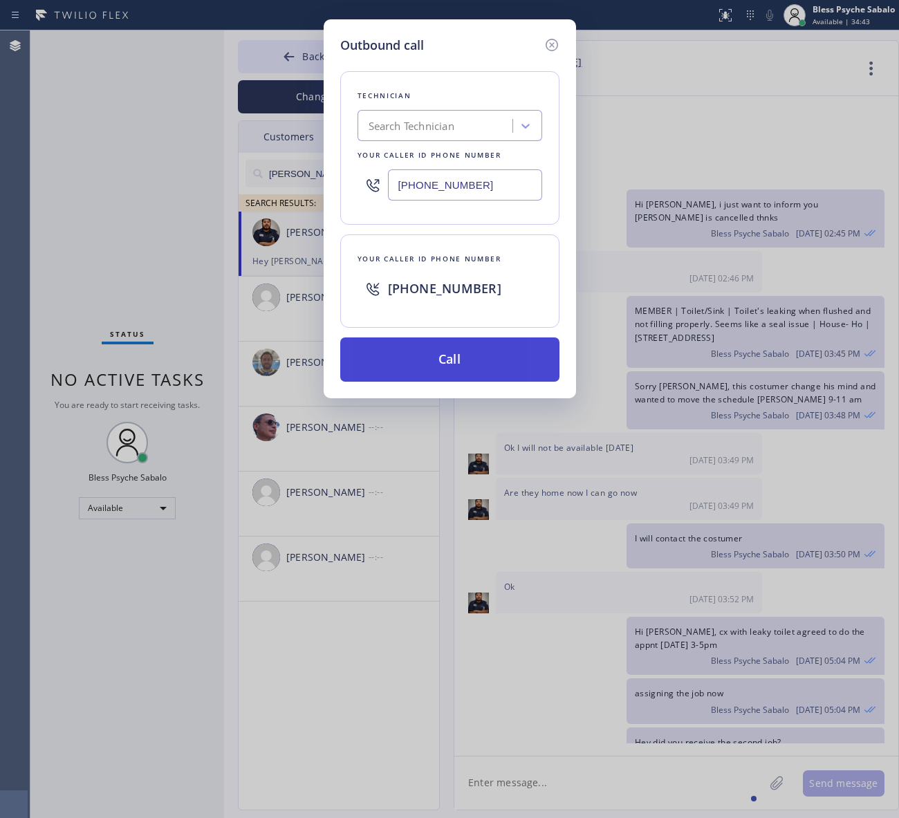
click at [519, 350] on button "Call" at bounding box center [449, 359] width 219 height 44
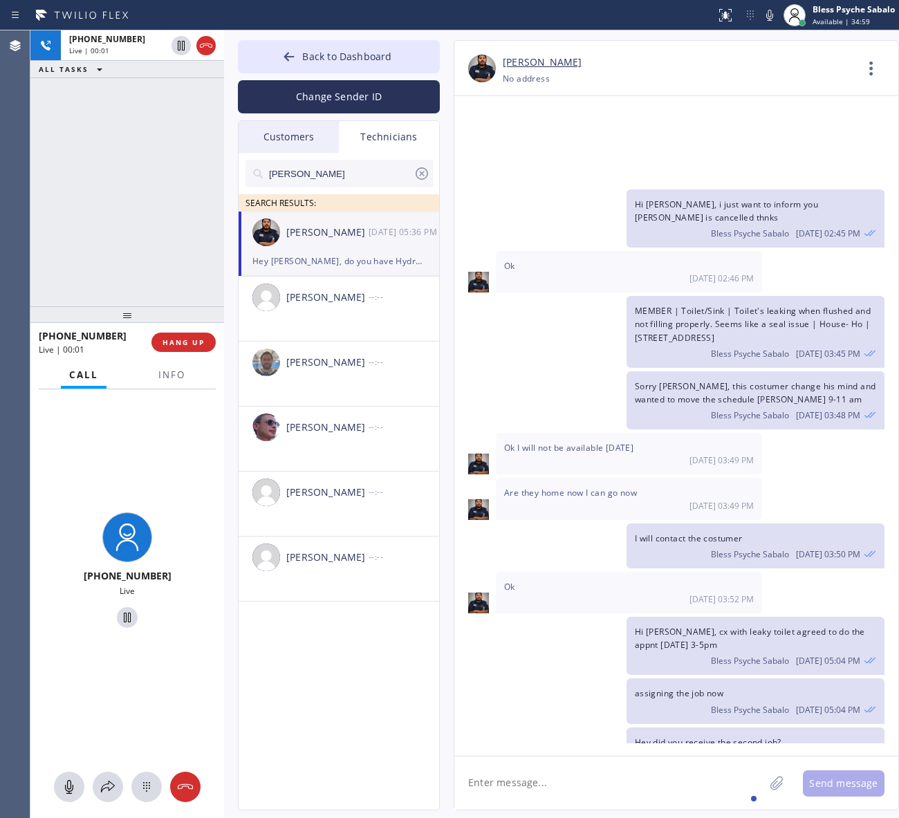
click at [553, 776] on div "Ok 08/22 05:32 PM" at bounding box center [629, 796] width 266 height 41
click at [521, 814] on div "Back to Dashboard Change Sender ID Customers Technicians AM [PERSON_NAME] [DATE…" at bounding box center [561, 424] width 675 height 788
click at [526, 800] on textarea at bounding box center [609, 782] width 310 height 53
paste textarea "3-5|no trip fee| main sewer line it's clogged and it needs to be hydrojetting| …"
type textarea "3-5|no trip fee| main sewer line it's clogged and it needs to be hydrojetting| …"
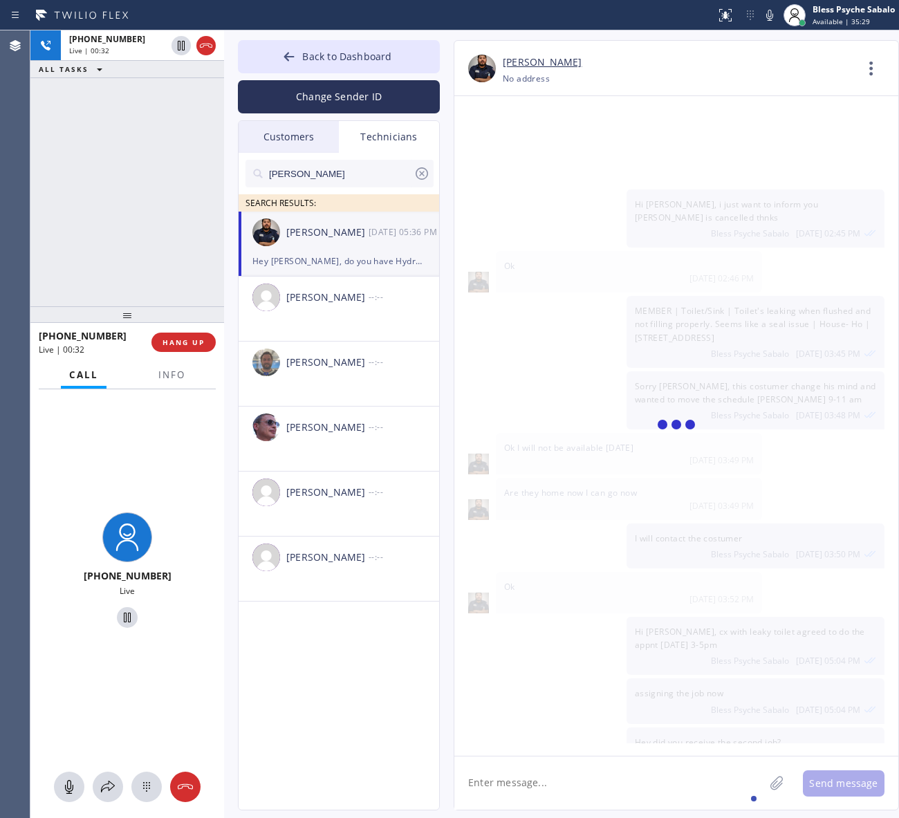
scroll to position [10853, 0]
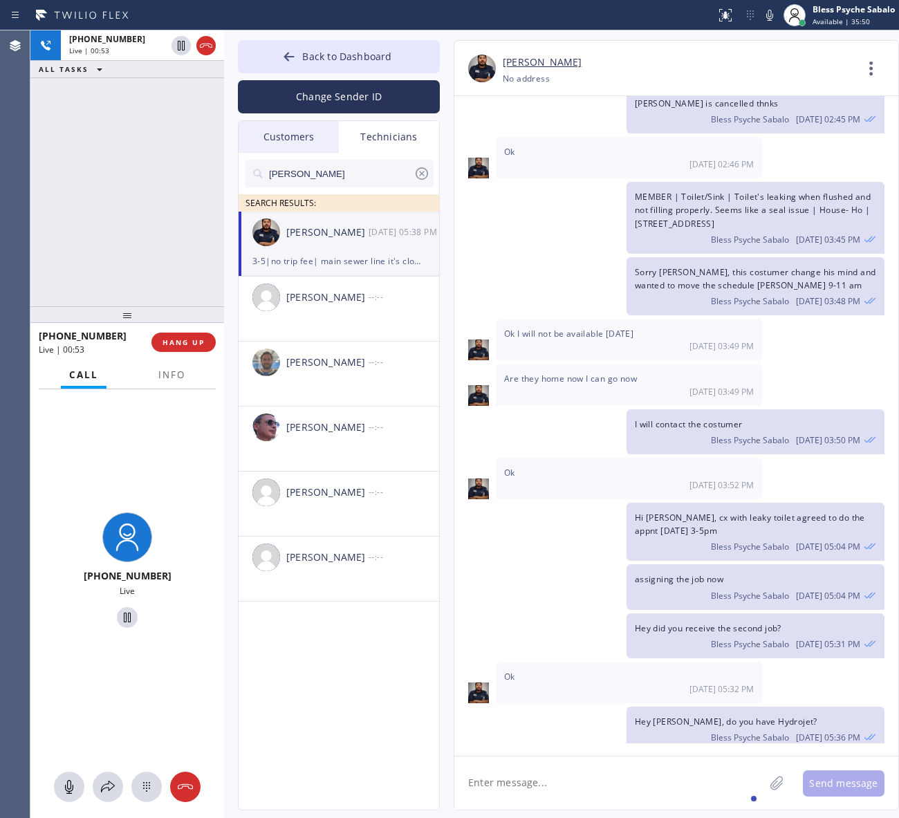
drag, startPoint x: 713, startPoint y: 658, endPoint x: 866, endPoint y: 658, distance: 153.5
click at [866, 764] on span "3-5|no trip fee| main sewer line it's clogged and it needs to be hydrojetting| …" at bounding box center [752, 803] width 235 height 78
copy span "2238 22nd StSanta Monica, CA 90405"
click at [175, 340] on span "HANG UP" at bounding box center [183, 342] width 42 height 10
click at [159, 250] on div "+13103676750 Live | 00:58 ALL TASKS ALL TASKS ACTIVE TASKS TASKS IN WRAP UP" at bounding box center [127, 168] width 194 height 276
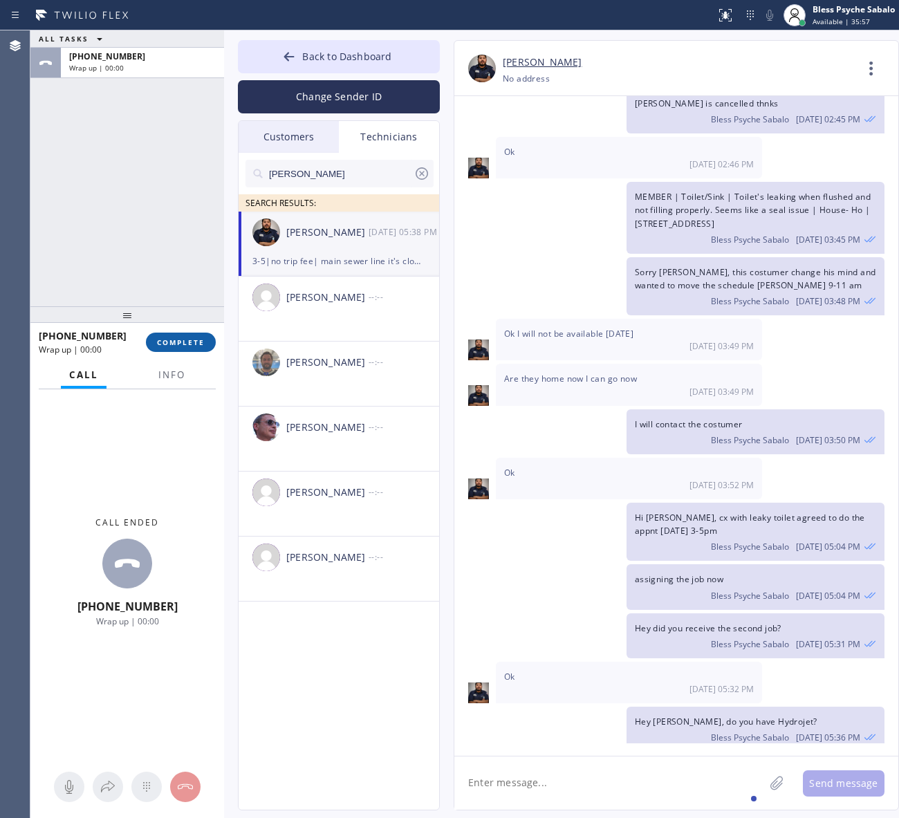
click at [197, 340] on span "COMPLETE" at bounding box center [181, 342] width 48 height 10
drag, startPoint x: 142, startPoint y: 213, endPoint x: 288, endPoint y: 64, distance: 208.8
click at [145, 206] on div "ALL TASKS ALL TASKS ACTIVE TASKS TASKS IN WRAP UP +13103676750 Wrap up | 00:00" at bounding box center [127, 168] width 194 height 276
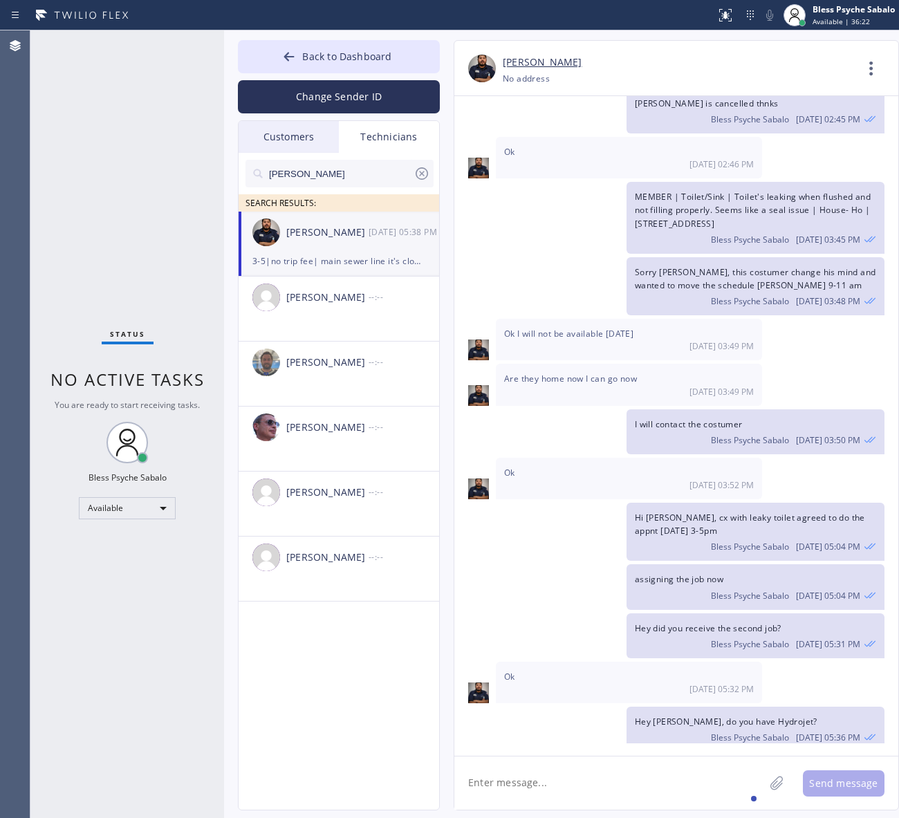
click at [620, 758] on textarea at bounding box center [609, 782] width 310 height 53
click at [605, 788] on textarea at bounding box center [609, 782] width 310 height 53
click at [395, 136] on div "Technicians" at bounding box center [389, 137] width 100 height 32
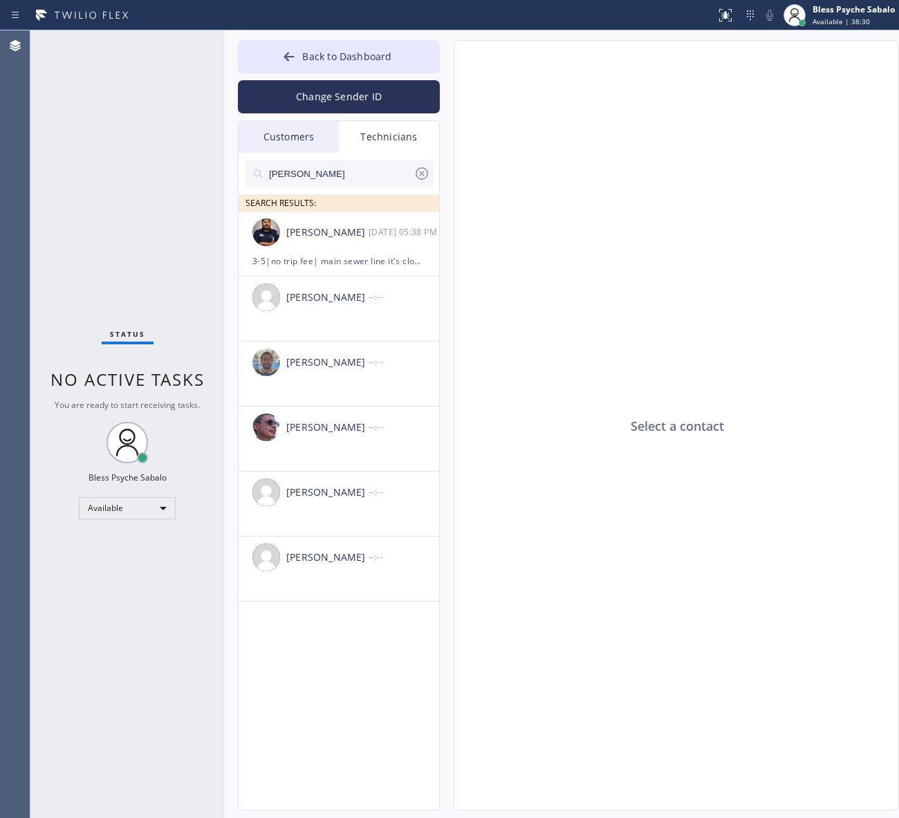
click at [425, 176] on icon at bounding box center [421, 173] width 17 height 17
click at [413, 176] on input "text" at bounding box center [341, 174] width 146 height 28
click at [291, 133] on div "Customers" at bounding box center [289, 137] width 100 height 32
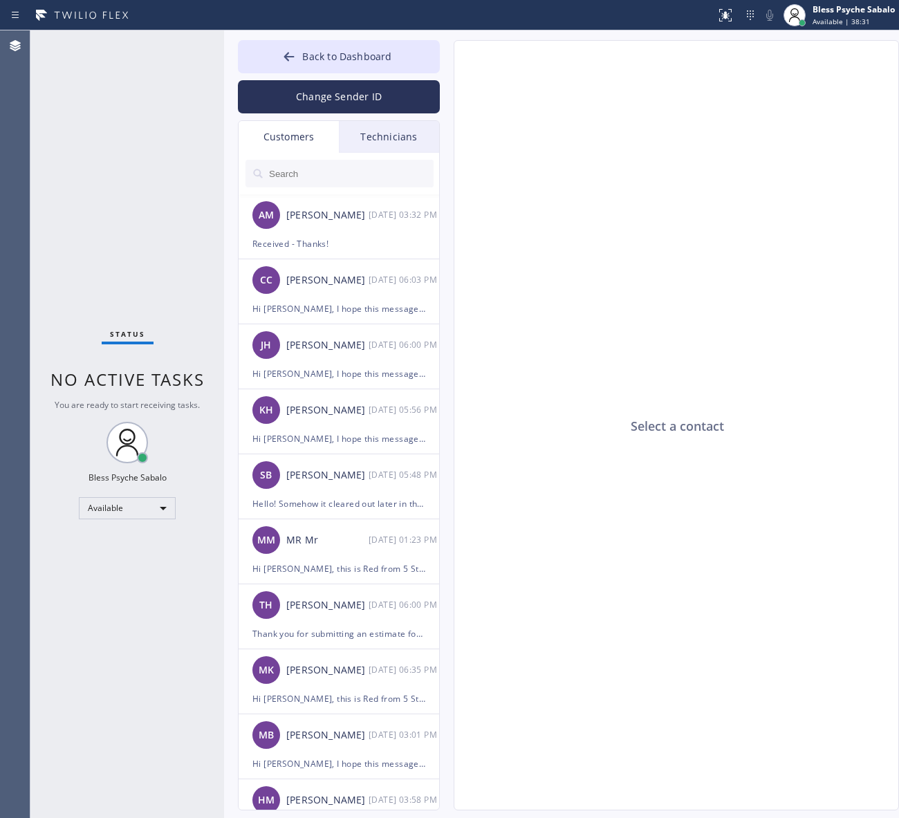
click at [396, 132] on div "Technicians" at bounding box center [389, 137] width 100 height 32
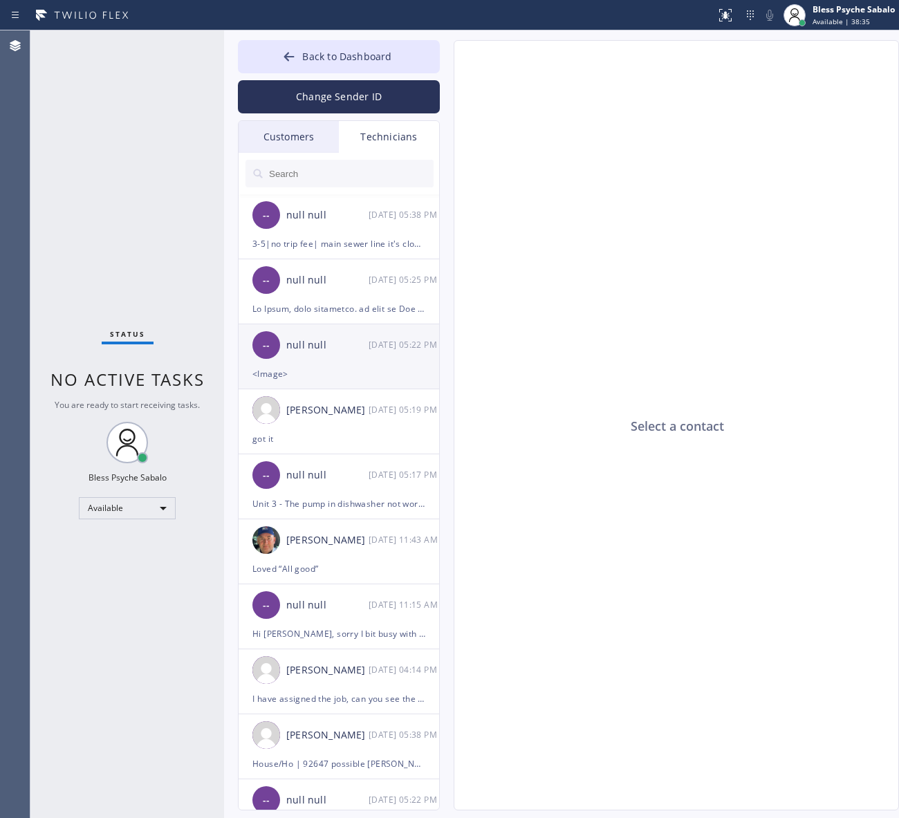
click at [356, 371] on div "<Image>" at bounding box center [338, 374] width 173 height 16
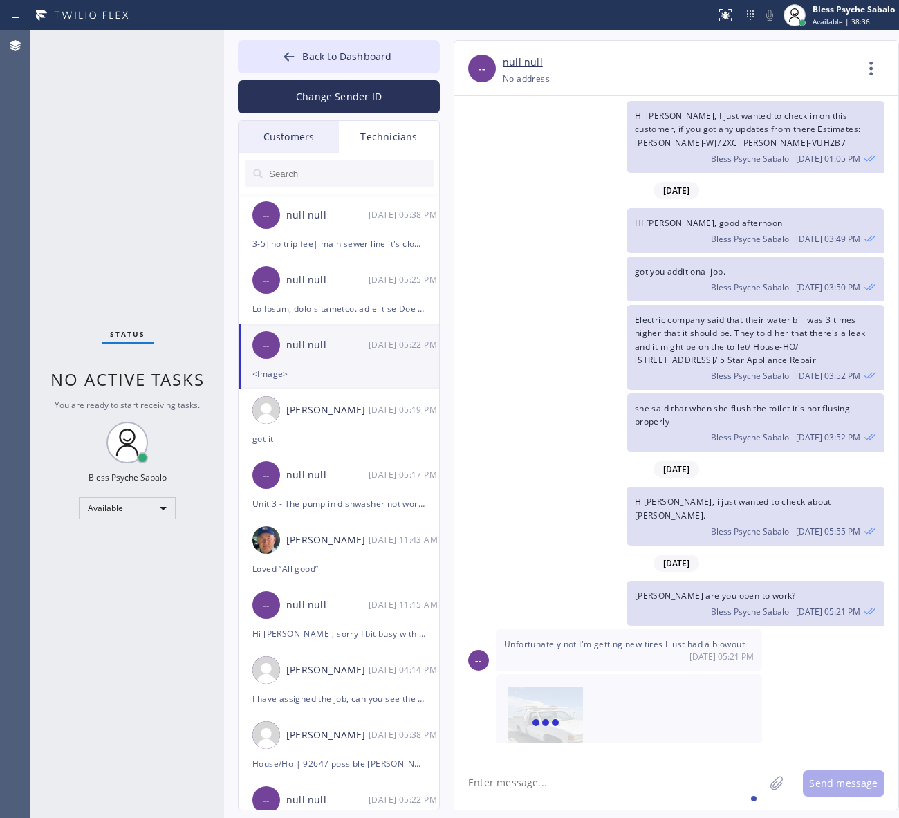
click at [626, 797] on textarea at bounding box center [609, 782] width 310 height 53
click at [561, 700] on img at bounding box center [545, 728] width 75 height 83
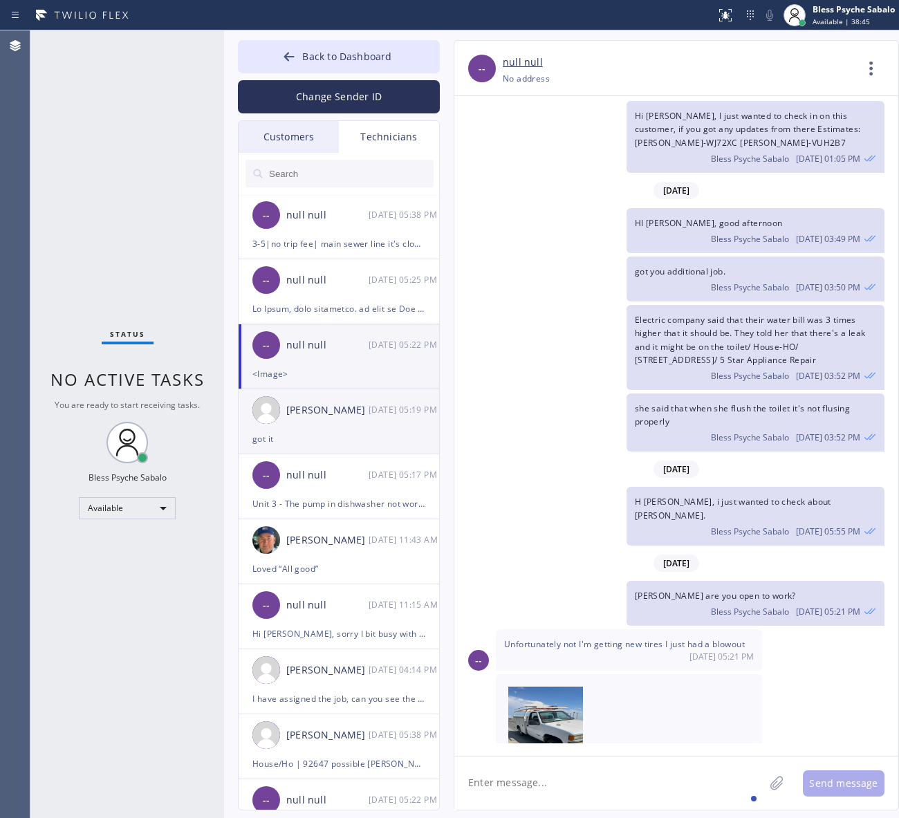
click at [303, 436] on div "got it" at bounding box center [338, 439] width 173 height 16
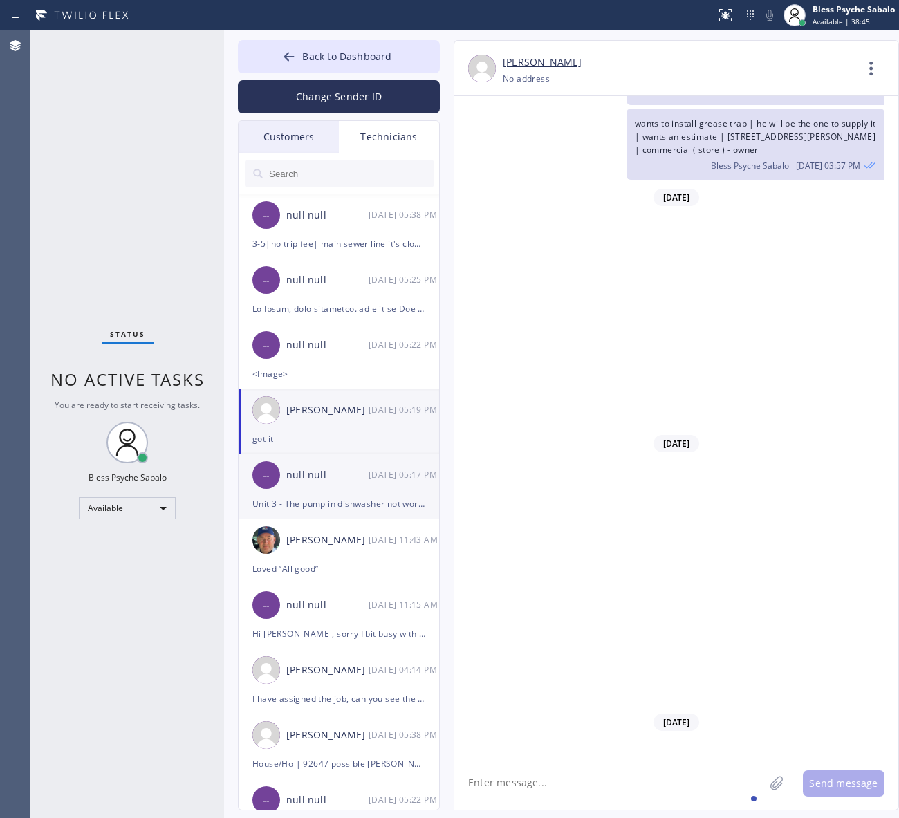
click at [318, 503] on div "Unit 3 - The pump in dishwasher not working / as per cx the pipe between the di…" at bounding box center [338, 504] width 173 height 16
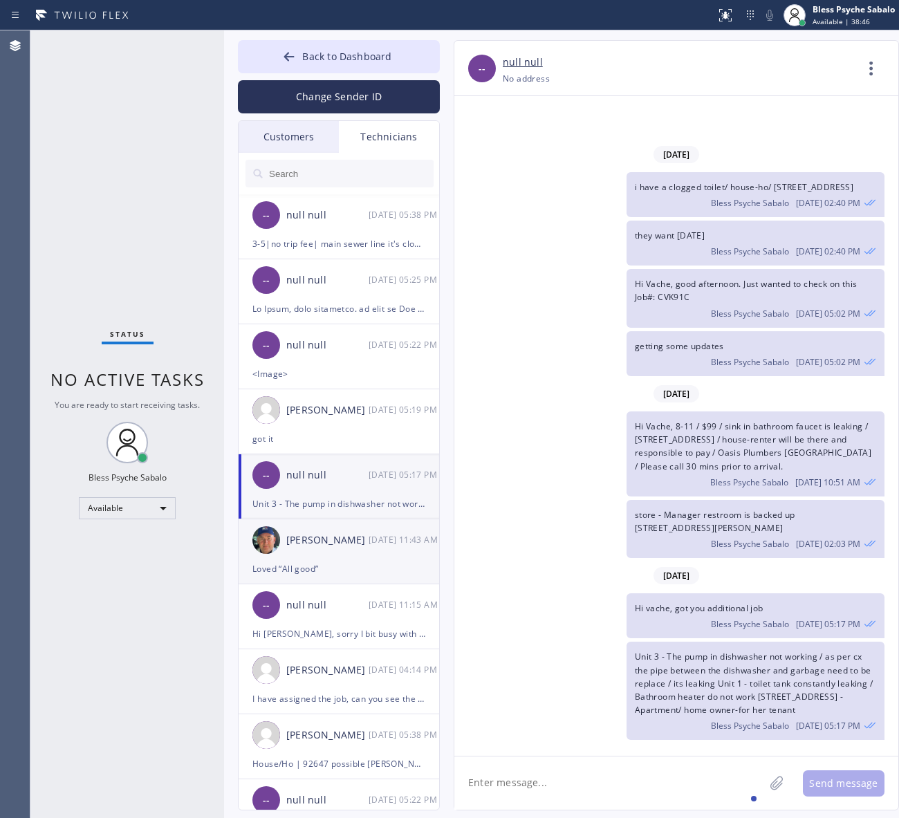
scroll to position [14199, 0]
click at [629, 809] on textarea at bounding box center [609, 782] width 310 height 53
click at [631, 795] on textarea at bounding box center [609, 782] width 310 height 53
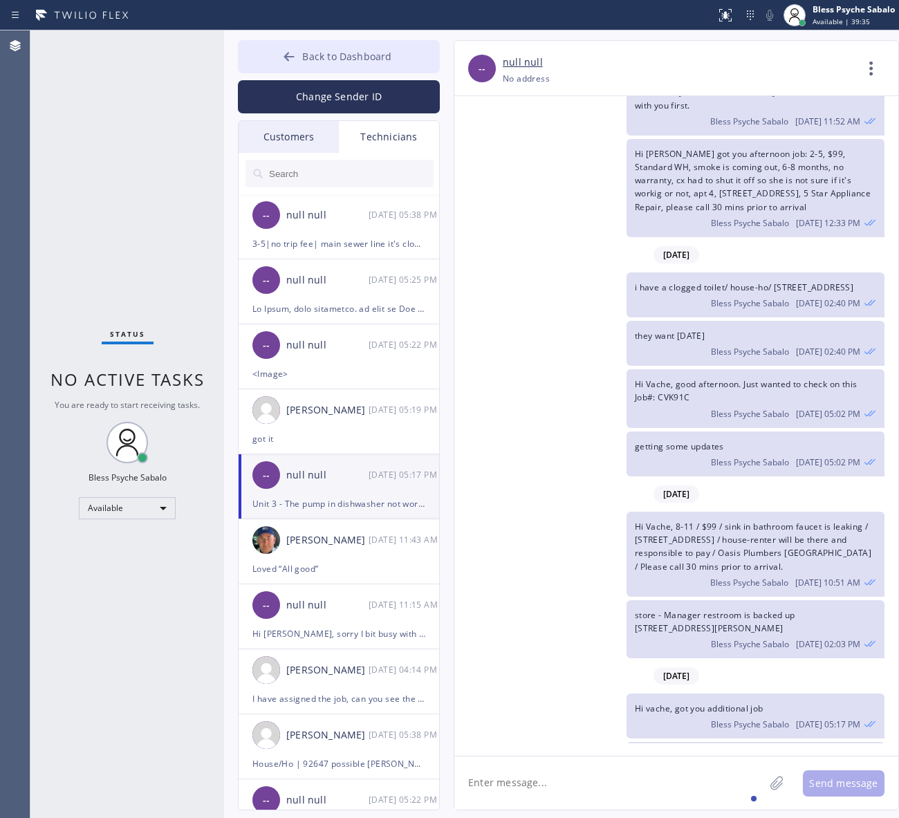
click at [353, 53] on span "Back to Dashboard" at bounding box center [346, 56] width 89 height 13
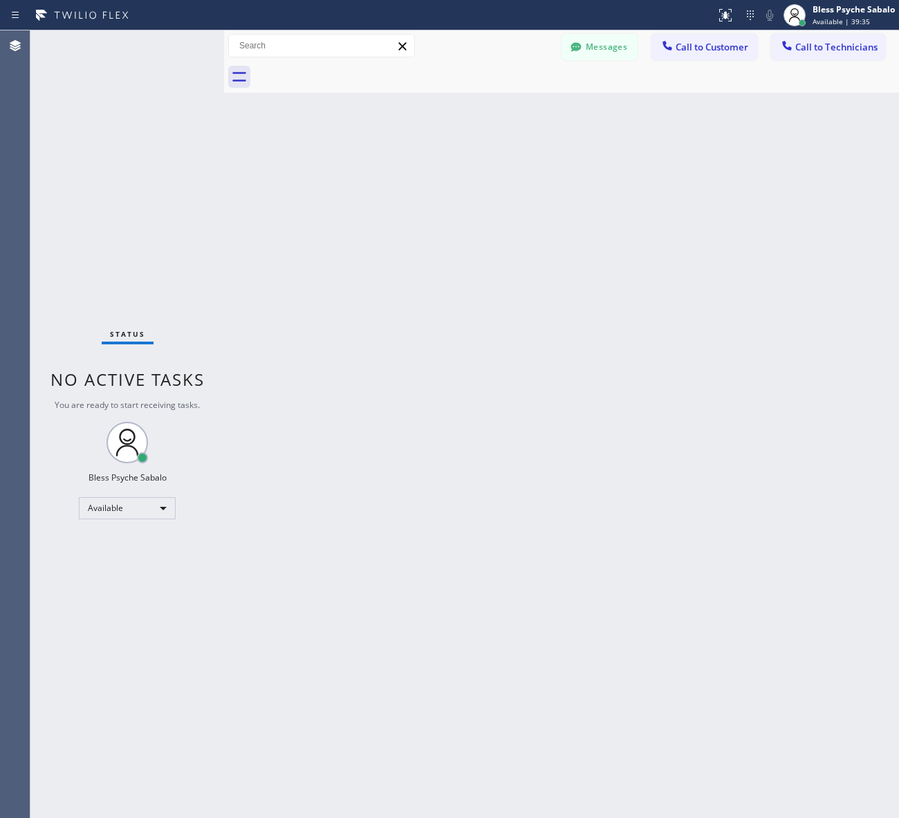
click at [612, 212] on div "Back to Dashboard Change Sender ID Customers Technicians AM [PERSON_NAME] [DATE…" at bounding box center [561, 424] width 675 height 788
drag, startPoint x: 370, startPoint y: 143, endPoint x: 588, endPoint y: 28, distance: 246.8
click at [378, 140] on div "Back to Dashboard Change Sender ID Customers Technicians AM [PERSON_NAME] [DATE…" at bounding box center [561, 424] width 675 height 788
click at [586, 53] on button "Messages" at bounding box center [599, 47] width 76 height 26
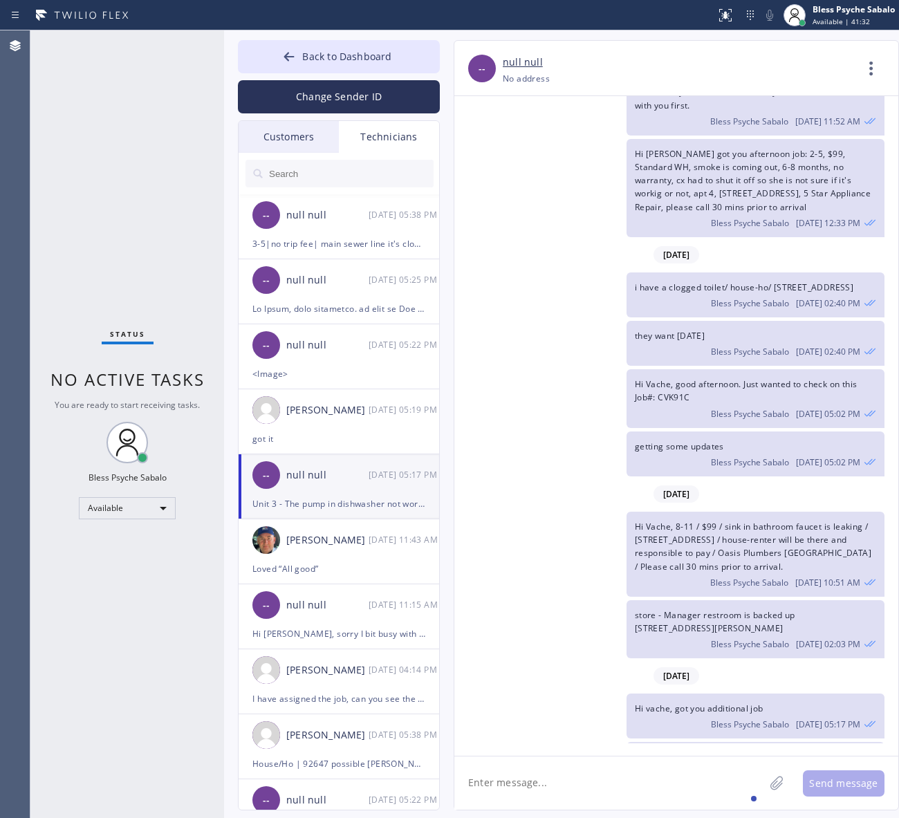
click at [391, 114] on div "Back to Dashboard Change Sender ID Customers Technicians AM [PERSON_NAME] [DATE…" at bounding box center [339, 425] width 202 height 770
click at [391, 122] on div "Technicians" at bounding box center [389, 137] width 100 height 32
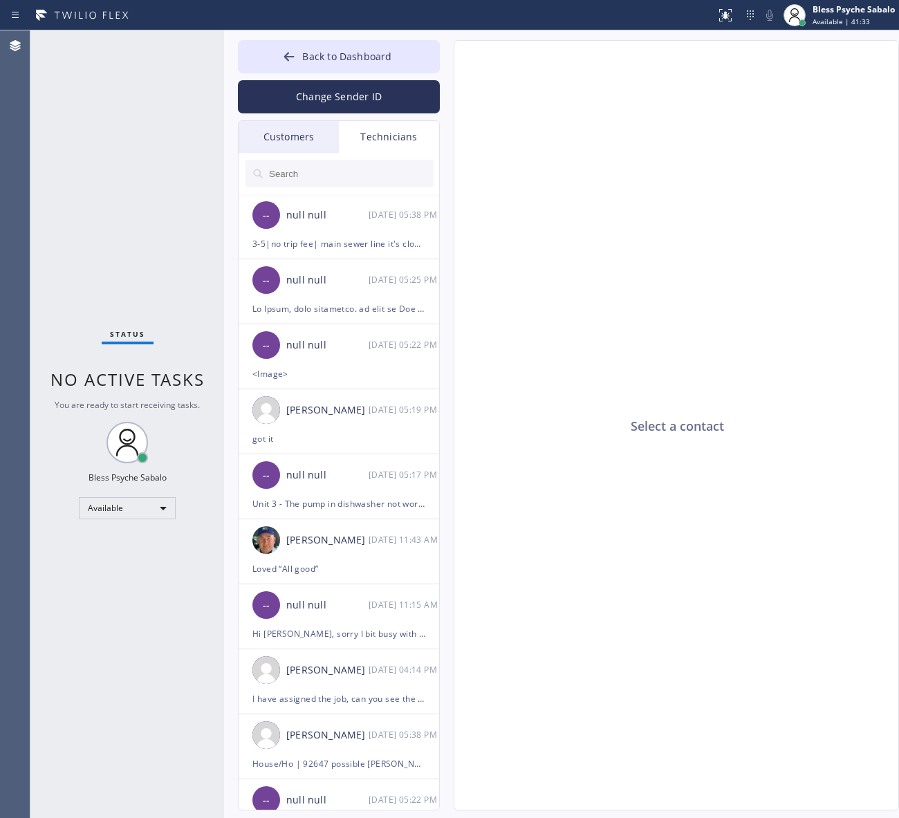
click at [389, 127] on div "Technicians" at bounding box center [389, 137] width 100 height 32
click at [362, 184] on input "text" at bounding box center [351, 174] width 166 height 28
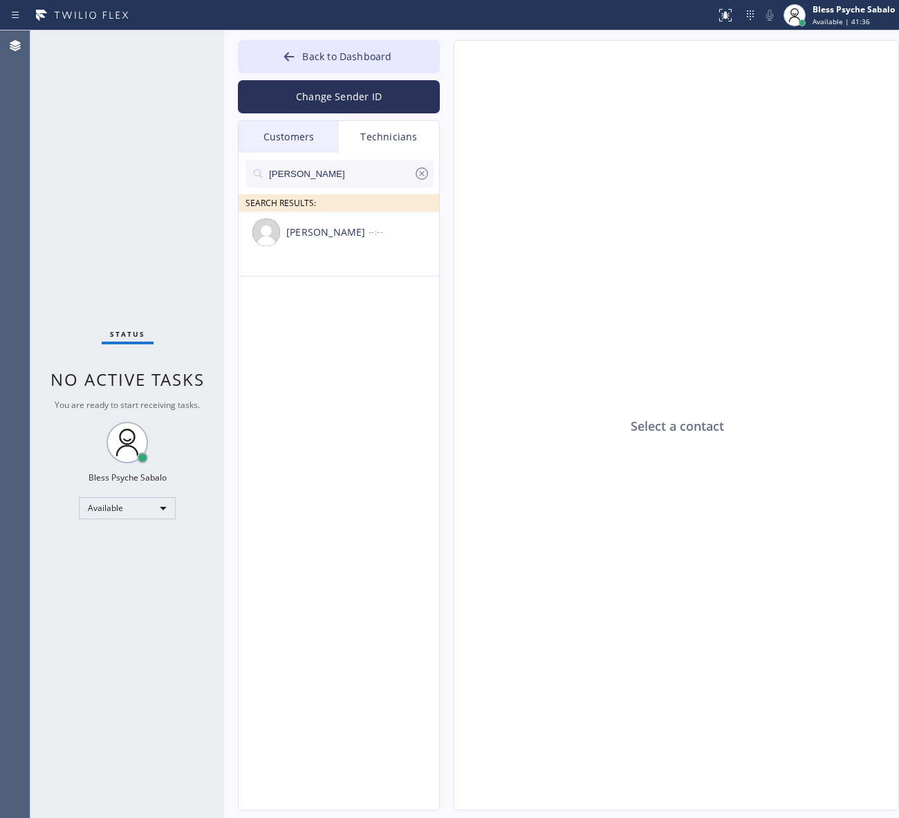
type input "[PERSON_NAME]"
click at [351, 257] on li "Hovik Khachaturyan --:--" at bounding box center [340, 244] width 202 height 65
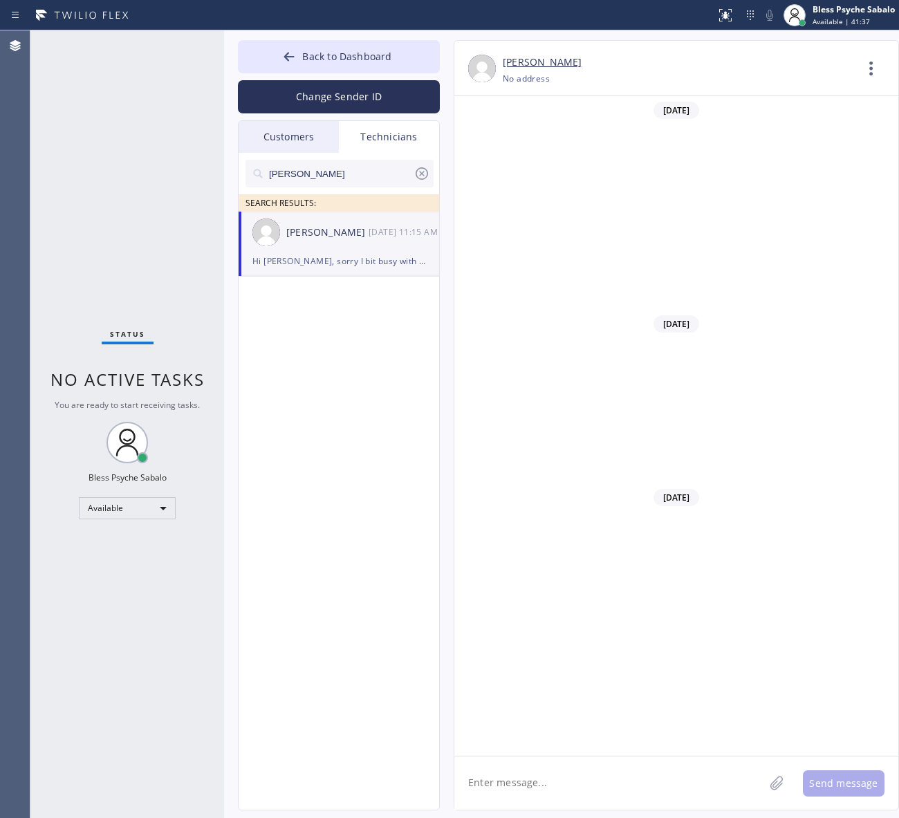
scroll to position [14770, 0]
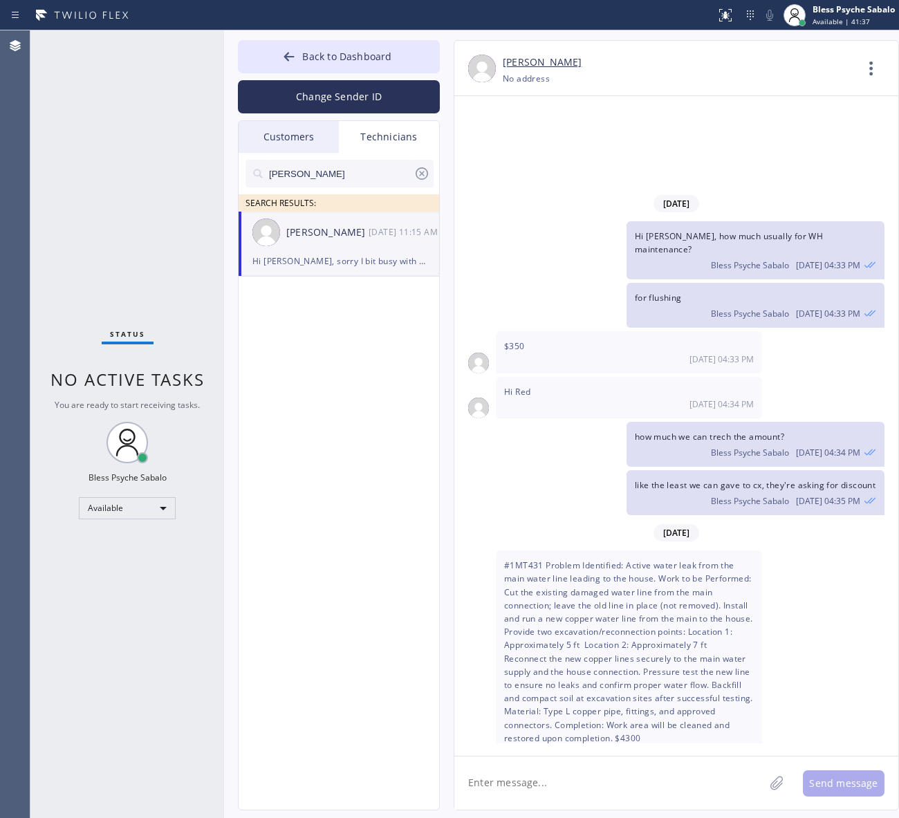
click at [665, 802] on textarea at bounding box center [609, 782] width 310 height 53
type textarea "Hi [PERSON_NAME], good afternoon"
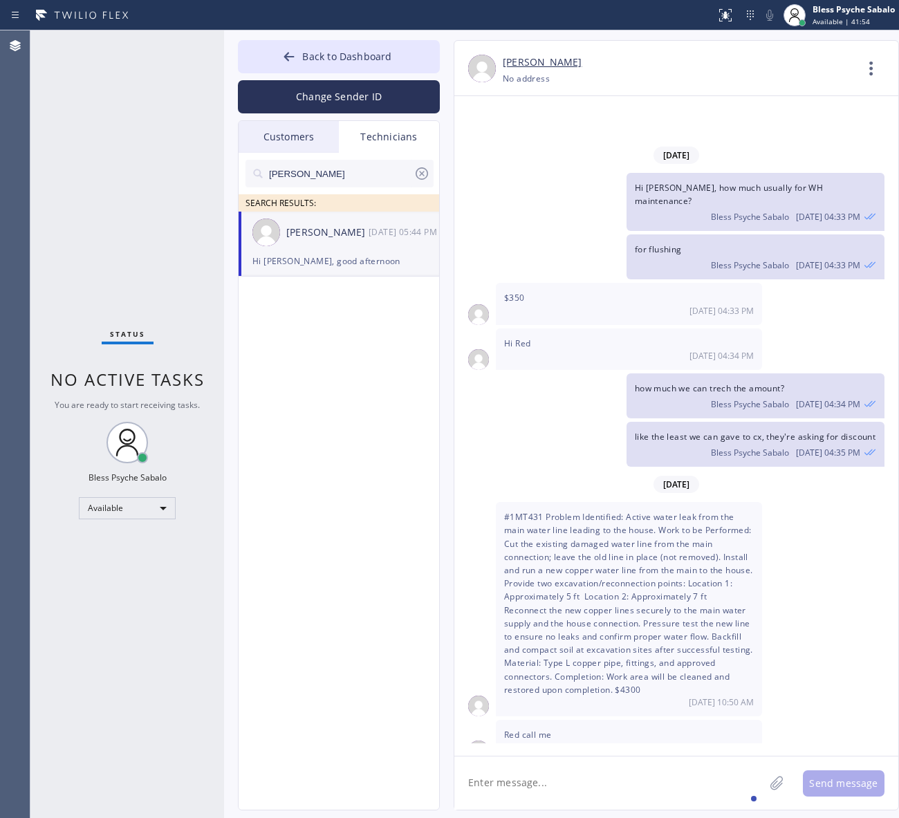
click at [595, 806] on textarea at bounding box center [609, 782] width 310 height 53
click at [613, 792] on textarea "just wanted to check if" at bounding box center [621, 782] width 335 height 53
paste textarea "3-5|no trip fee| main sewer line it's clogged and it needs to be hydrojetting| …"
type textarea "just wanted to check if you can take this job 3-5|no trip fee| main sewer line …"
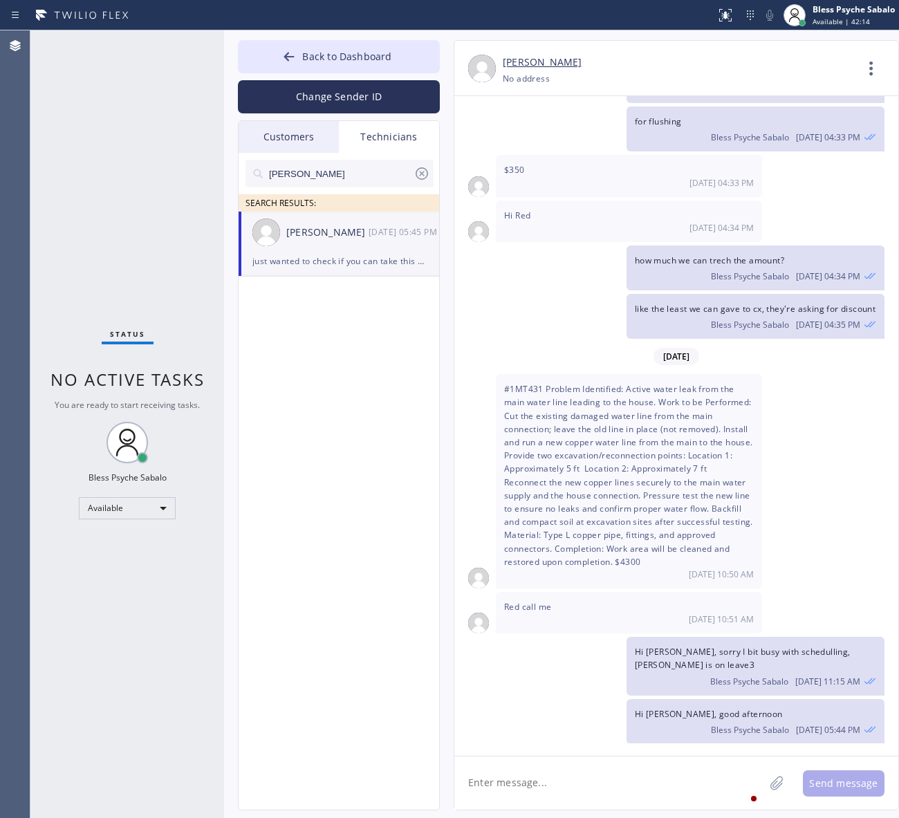
click at [736, 342] on div "[DATE]" at bounding box center [676, 356] width 444 height 28
click at [868, 77] on icon at bounding box center [871, 68] width 33 height 33
click at [837, 128] on li "Call to Technician" at bounding box center [787, 142] width 201 height 36
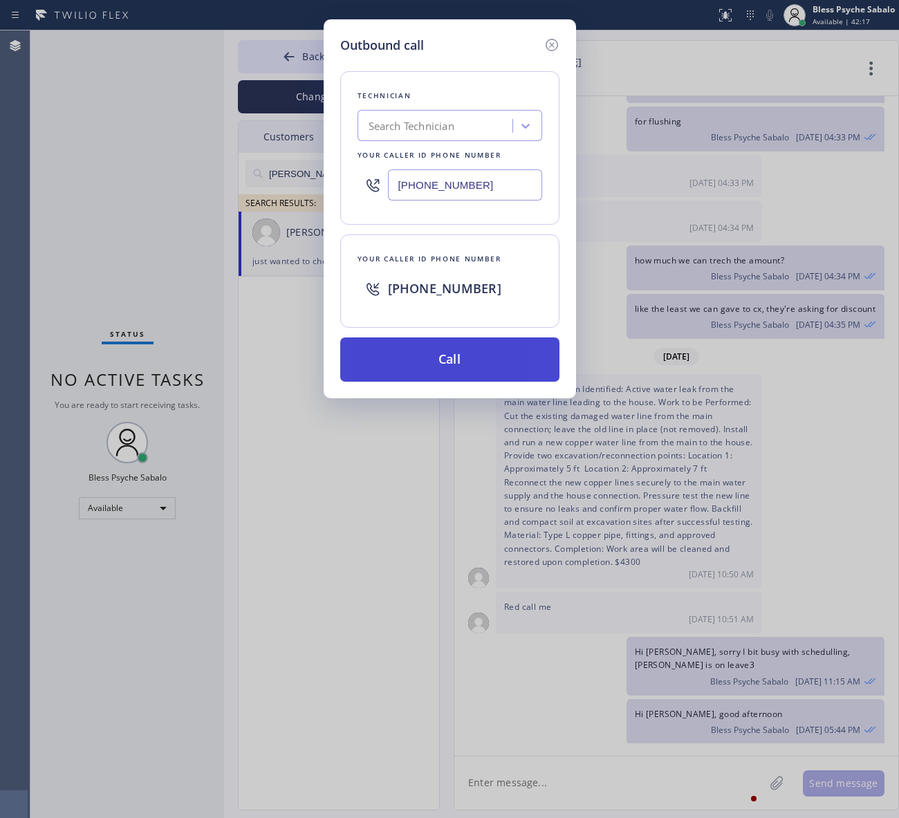
click at [517, 344] on button "Call" at bounding box center [449, 359] width 219 height 44
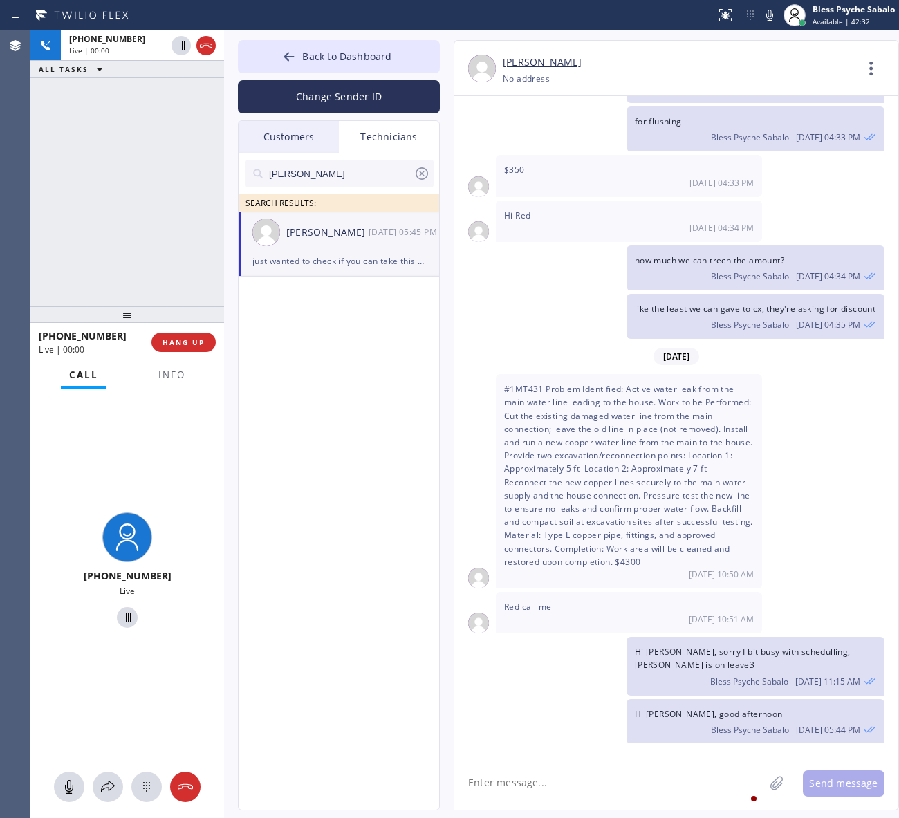
click at [375, 651] on div "hovik SEARCH RESULTS: Hovik Khachaturyan 08/22 05:45 PM just wanted to check if…" at bounding box center [340, 497] width 202 height 689
drag, startPoint x: 792, startPoint y: 630, endPoint x: 852, endPoint y: 703, distance: 93.8
click at [852, 747] on div "just wanted to check if you can take this job 3-5|no trip fee| main sewer line …" at bounding box center [755, 809] width 258 height 124
click at [706, 756] on span "just wanted to check if you can take this job 3-5|no trip fee| main sewer line …" at bounding box center [754, 801] width 238 height 91
drag, startPoint x: 713, startPoint y: 703, endPoint x: 631, endPoint y: 623, distance: 113.9
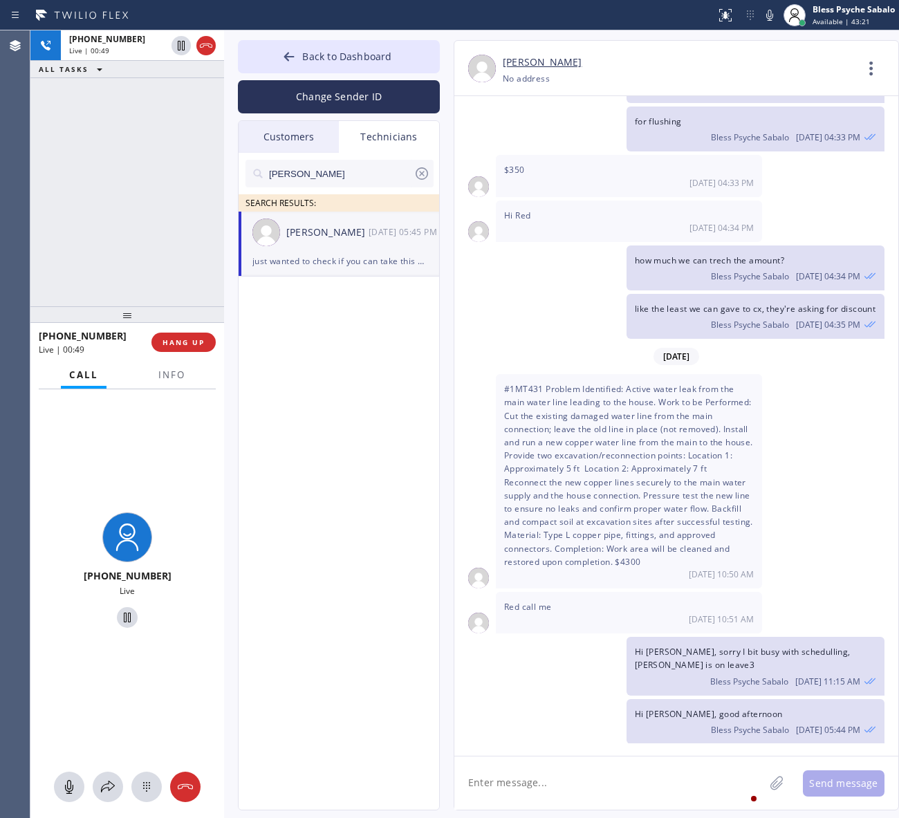
click at [631, 747] on div "just wanted to check if you can take this job 3-5|no trip fee| main sewer line …" at bounding box center [755, 809] width 258 height 124
click at [693, 756] on span "just wanted to check if you can take this job 3-5|no trip fee| main sewer line …" at bounding box center [754, 801] width 238 height 91
drag, startPoint x: 665, startPoint y: 671, endPoint x: 693, endPoint y: 667, distance: 28.0
click at [693, 756] on span "just wanted to check if you can take this job 3-5|no trip fee| main sewer line …" at bounding box center [754, 801] width 238 height 91
click at [687, 756] on span "just wanted to check if you can take this job 3-5|no trip fee| main sewer line …" at bounding box center [754, 801] width 238 height 91
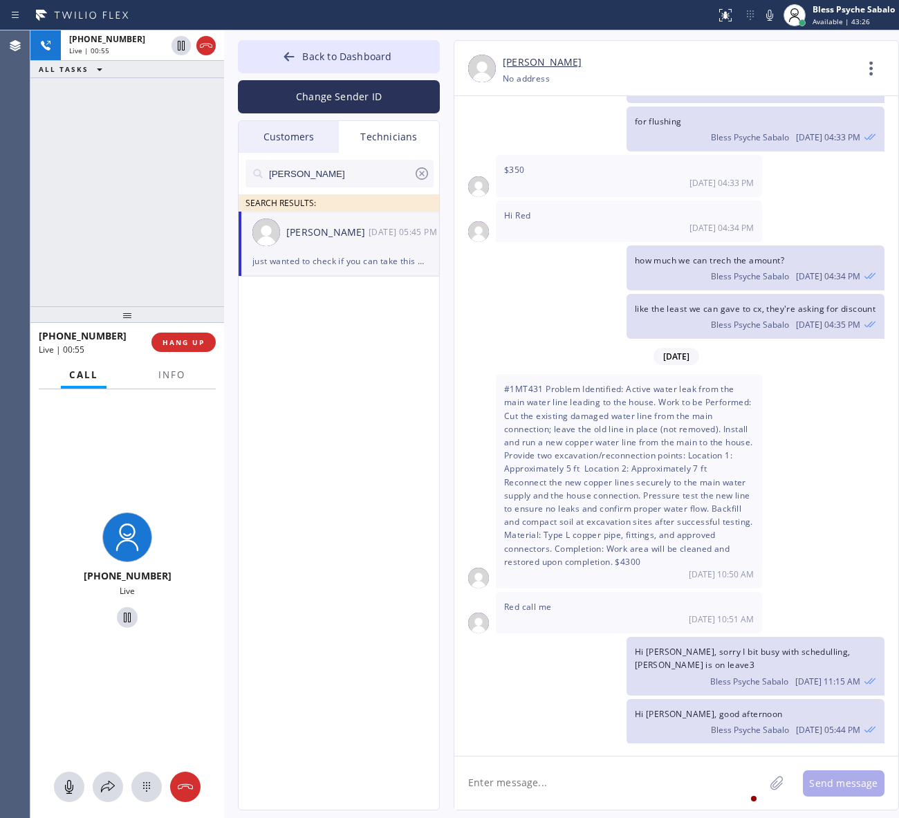
drag, startPoint x: 691, startPoint y: 657, endPoint x: 851, endPoint y: 657, distance: 159.7
click at [851, 747] on div "just wanted to check if you can take this job 3-5|no trip fee| main sewer line …" at bounding box center [755, 809] width 258 height 124
click at [841, 756] on span "just wanted to check if you can take this job 3-5|no trip fee| main sewer line …" at bounding box center [754, 801] width 238 height 91
drag, startPoint x: 691, startPoint y: 659, endPoint x: 848, endPoint y: 658, distance: 156.3
click at [848, 747] on div "just wanted to check if you can take this job 3-5|no trip fee| main sewer line …" at bounding box center [755, 809] width 258 height 124
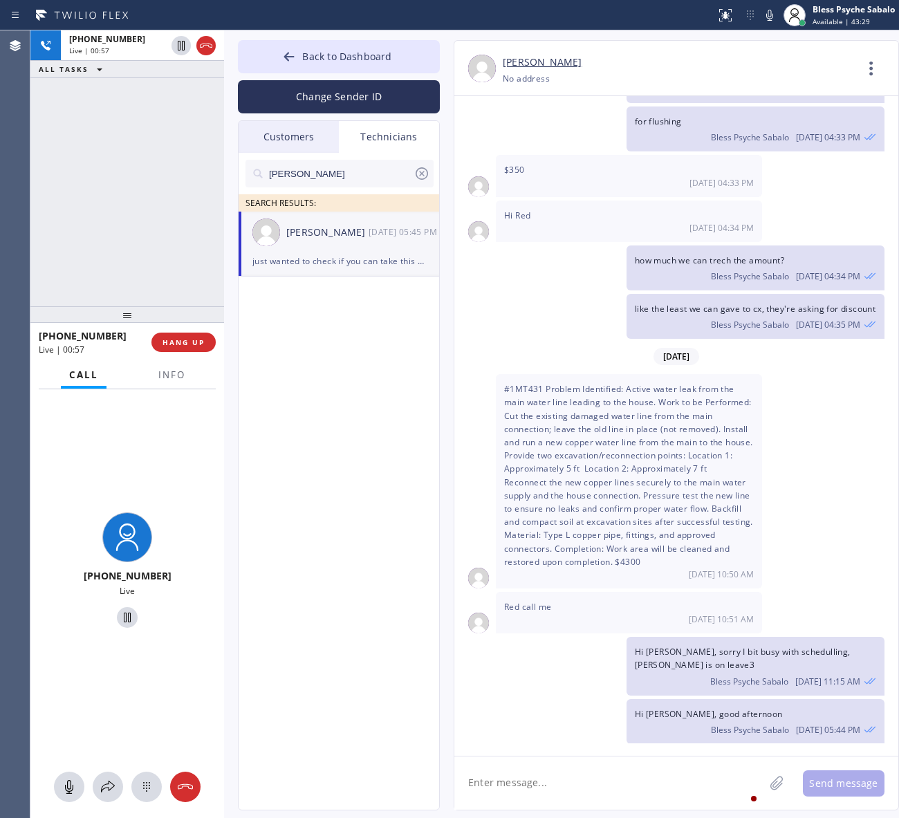
copy span "2238 22nd StSanta Monica, CA 90405,"
drag, startPoint x: 586, startPoint y: 787, endPoint x: 585, endPoint y: 780, distance: 7.1
click at [586, 780] on textarea at bounding box center [609, 782] width 310 height 53
paste textarea "Kevin Newman Phone (310) 266-1877"
click at [487, 779] on textarea "Kevin Newman Phone (310) 266-1877" at bounding box center [621, 782] width 335 height 53
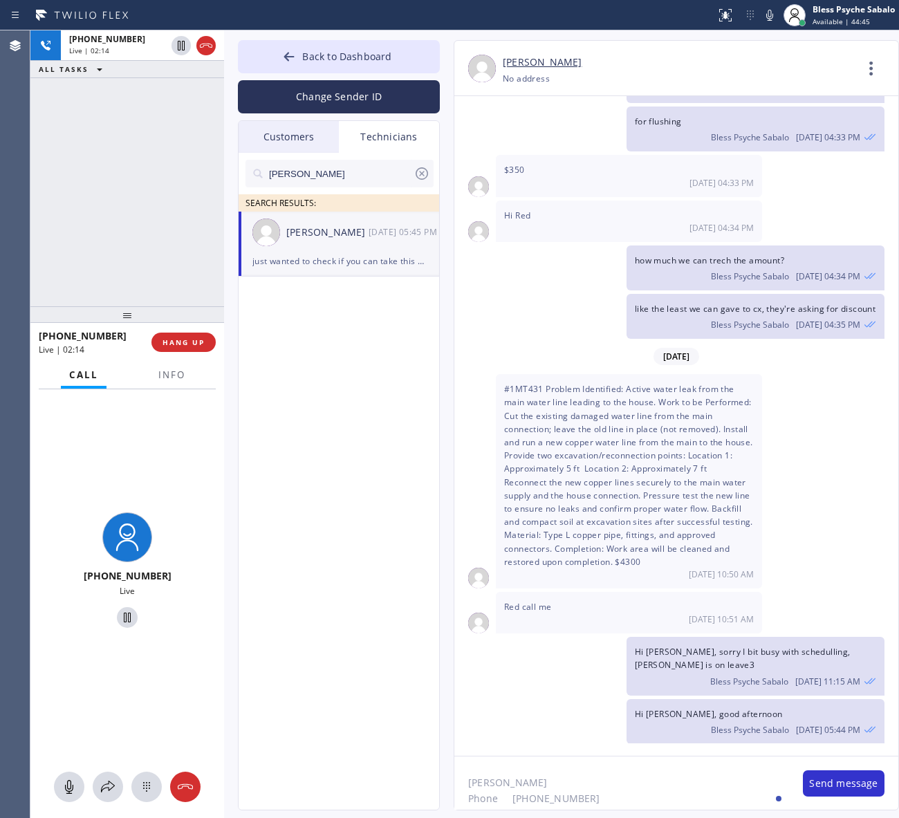
click at [507, 796] on textarea "Kevin Newman Phone (310) 266-1877" at bounding box center [621, 782] width 335 height 53
type textarea "[PERSON_NAME] Phone [PHONE_NUMBER]"
click at [868, 783] on button "Send message" at bounding box center [844, 783] width 82 height 26
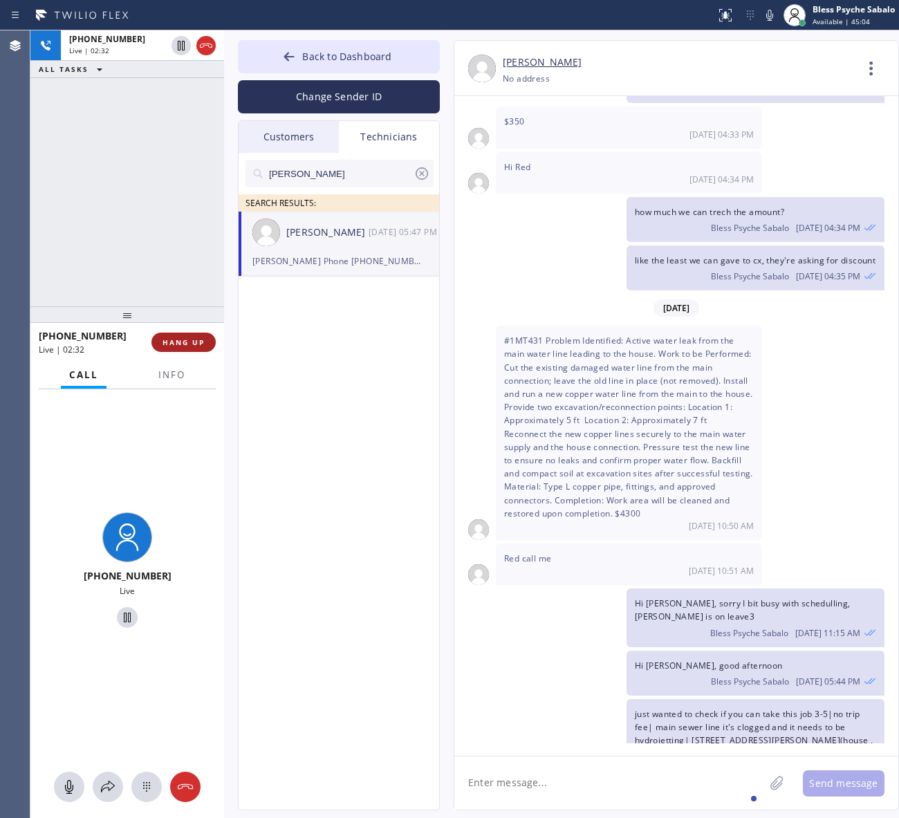
click at [180, 346] on span "HANG UP" at bounding box center [183, 342] width 42 height 10
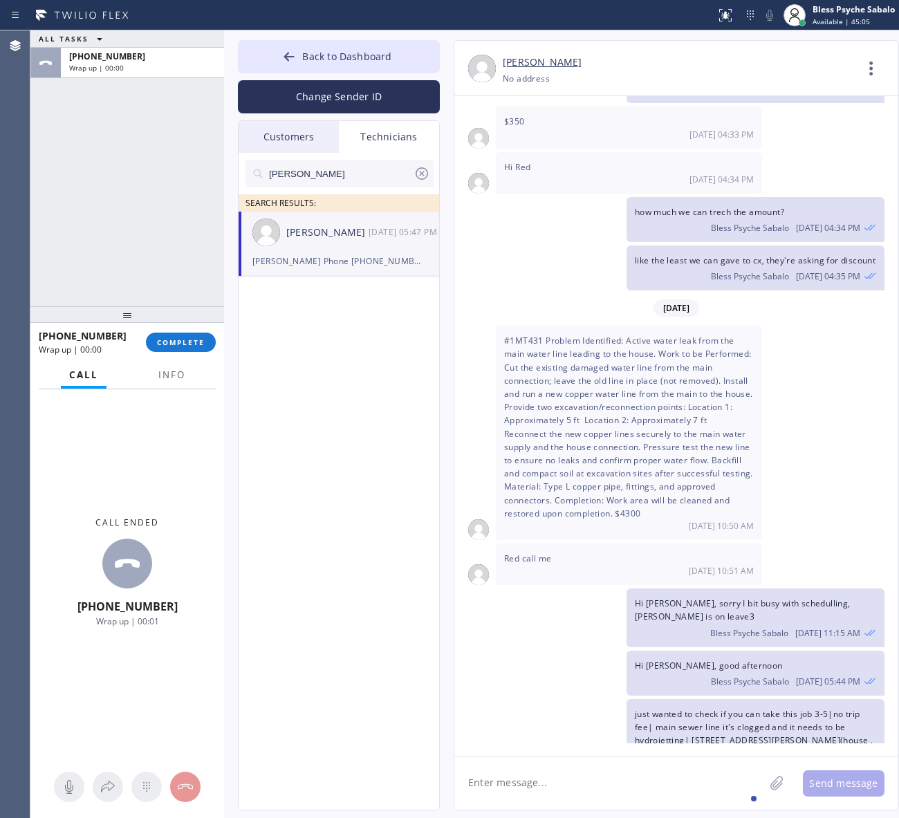
click at [174, 268] on div "ALL TASKS ALL TASKS ACTIVE TASKS TASKS IN WRAP UP +18189669606 Wrap up | 00:00" at bounding box center [127, 168] width 194 height 276
click at [292, 458] on div "[PERSON_NAME] SEARCH RESULTS: [PERSON_NAME] [DATE] 05:47 PM [PERSON_NAME] Phone…" at bounding box center [340, 497] width 202 height 689
click at [176, 339] on span "COMPLETE" at bounding box center [181, 342] width 48 height 10
click at [140, 286] on div "ALL TASKS ALL TASKS ACTIVE TASKS TASKS IN WRAP UP +18189669606 Wrap up | 01:47" at bounding box center [127, 168] width 194 height 276
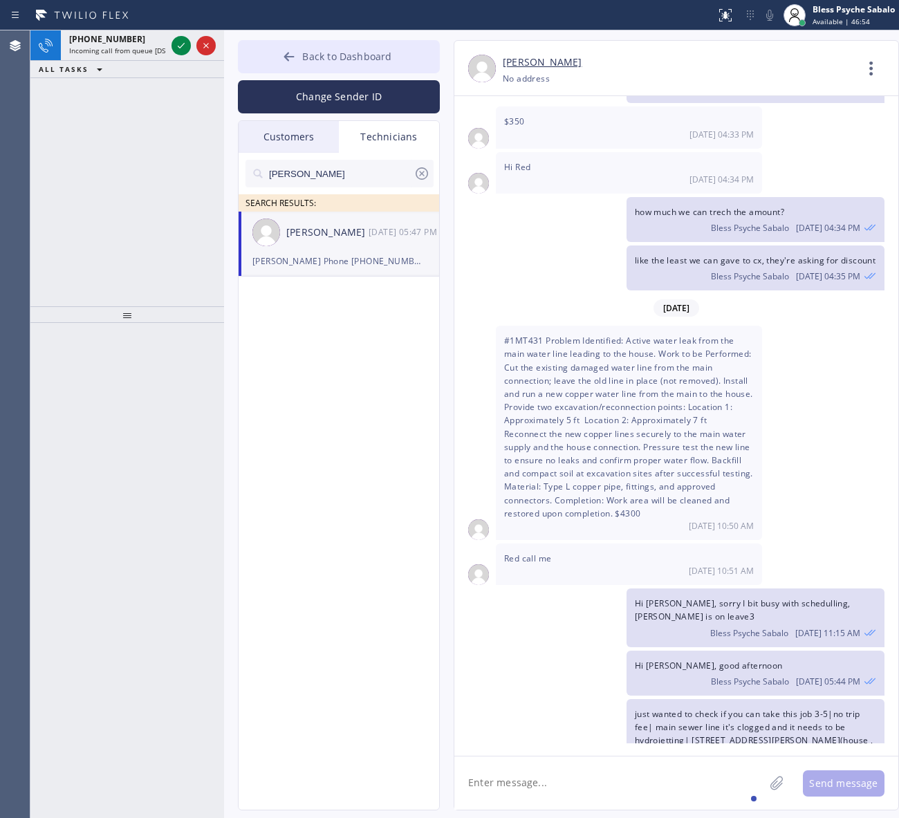
click at [327, 62] on span "Back to Dashboard" at bounding box center [346, 56] width 89 height 13
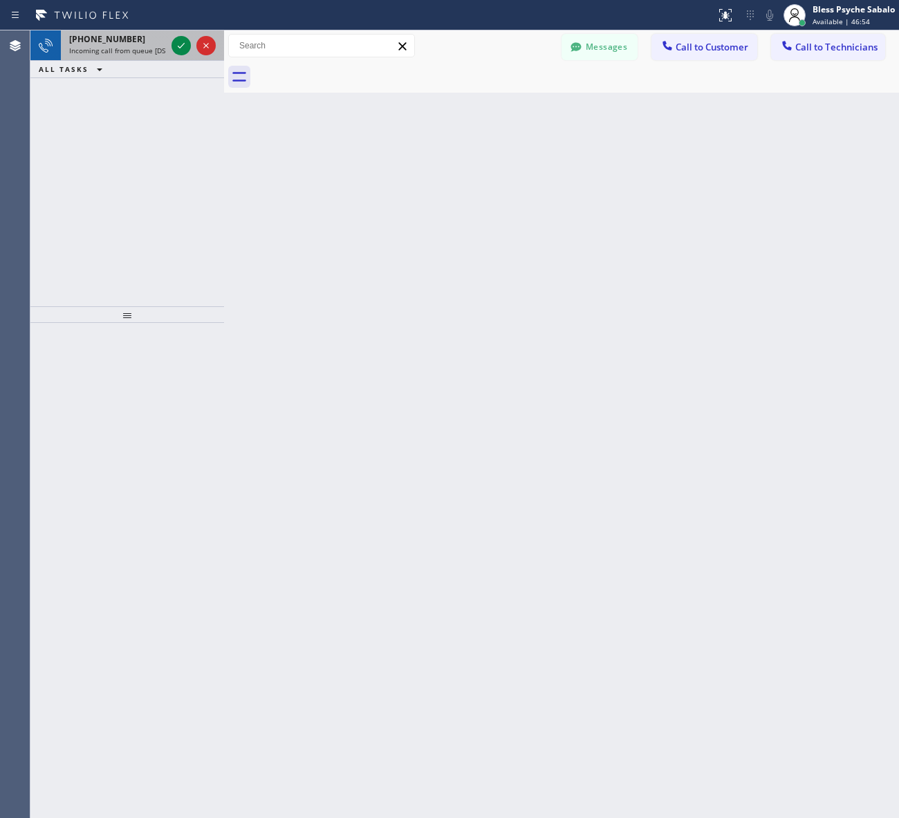
click at [136, 47] on span "Incoming call from queue [DSRs]" at bounding box center [122, 51] width 106 height 10
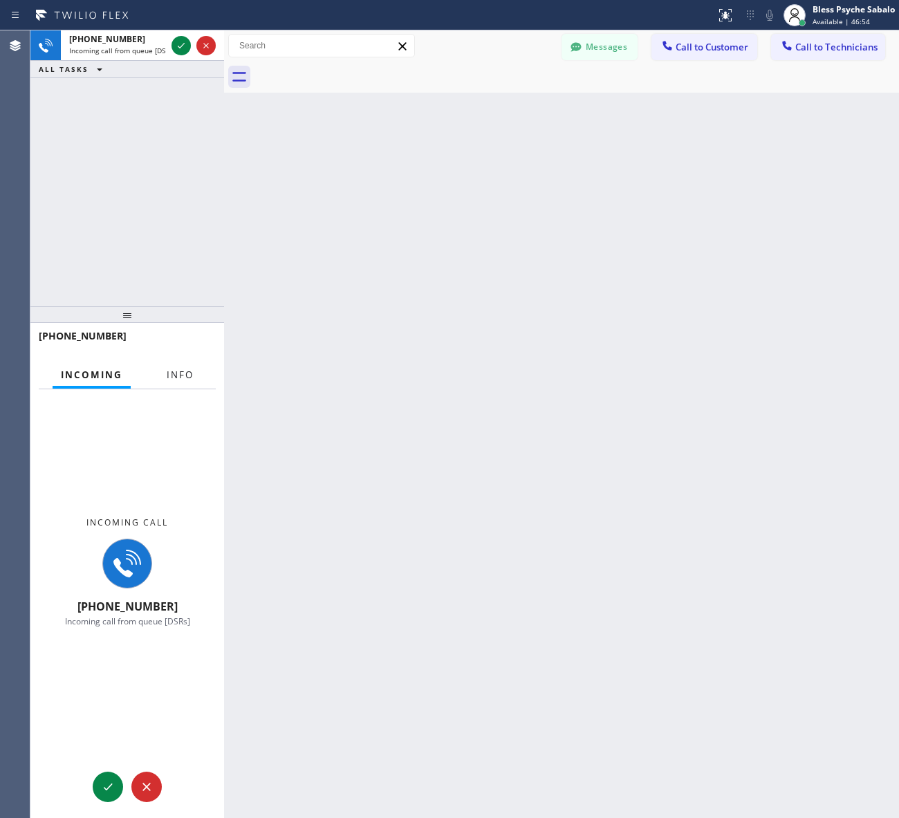
click at [184, 379] on span "Info" at bounding box center [180, 375] width 27 height 12
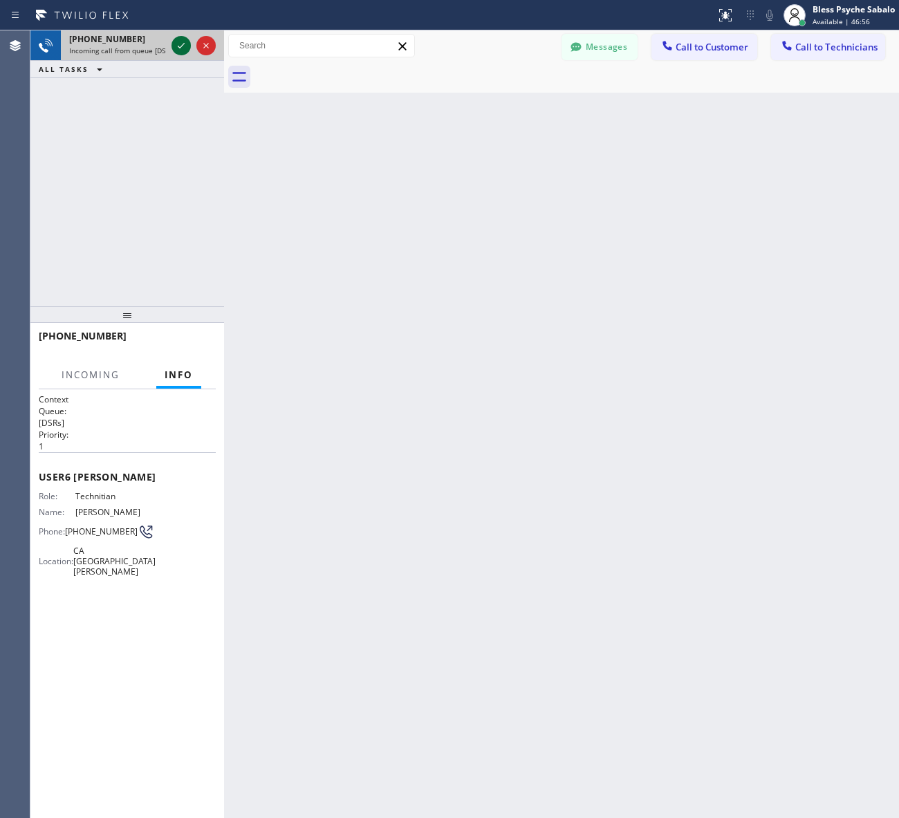
click at [174, 45] on icon at bounding box center [181, 45] width 17 height 17
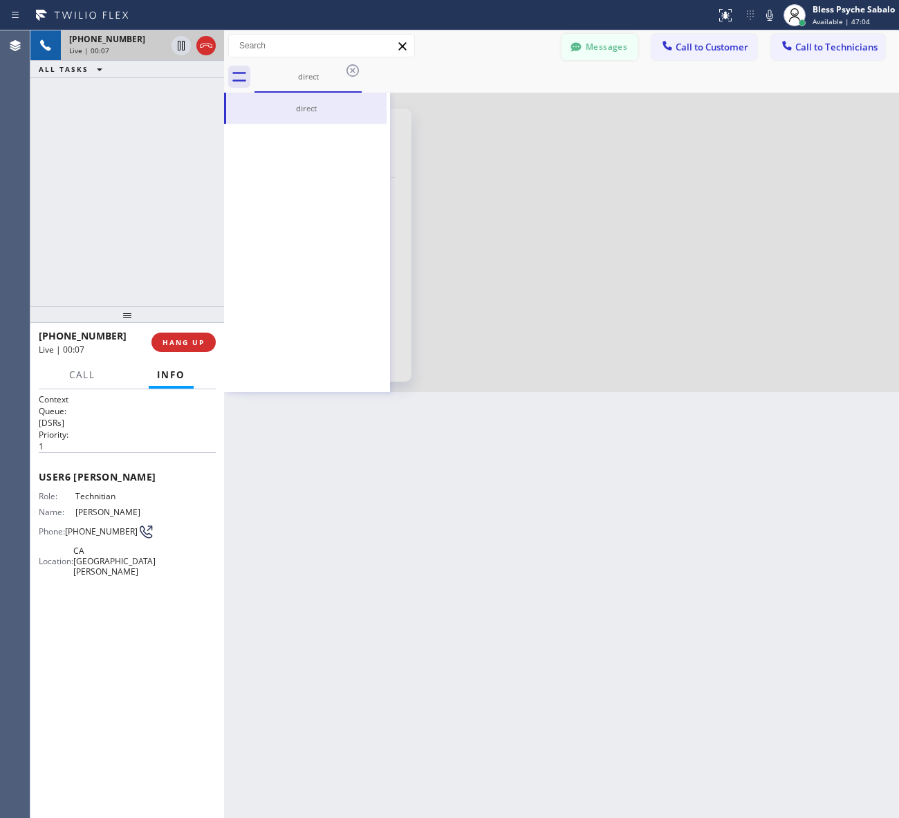
click at [603, 53] on button "Messages" at bounding box center [599, 47] width 76 height 26
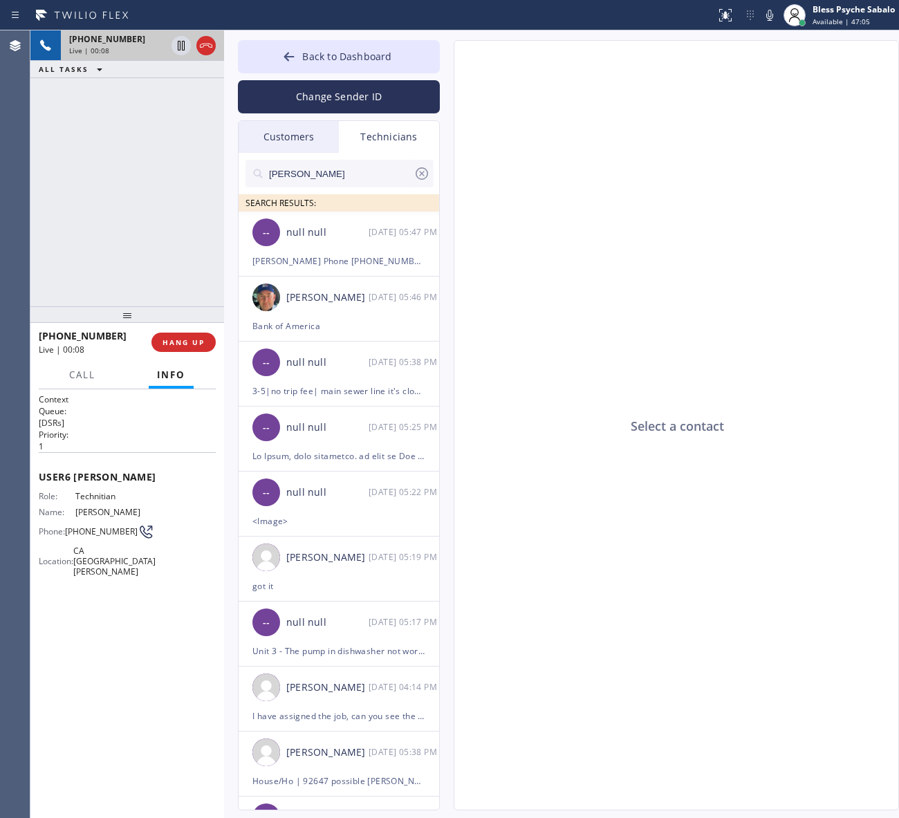
click at [558, 191] on div "Select a contact" at bounding box center [676, 426] width 445 height 770
click at [368, 147] on div "Technicians" at bounding box center [389, 137] width 100 height 32
click at [281, 136] on div "Customers" at bounding box center [289, 137] width 100 height 32
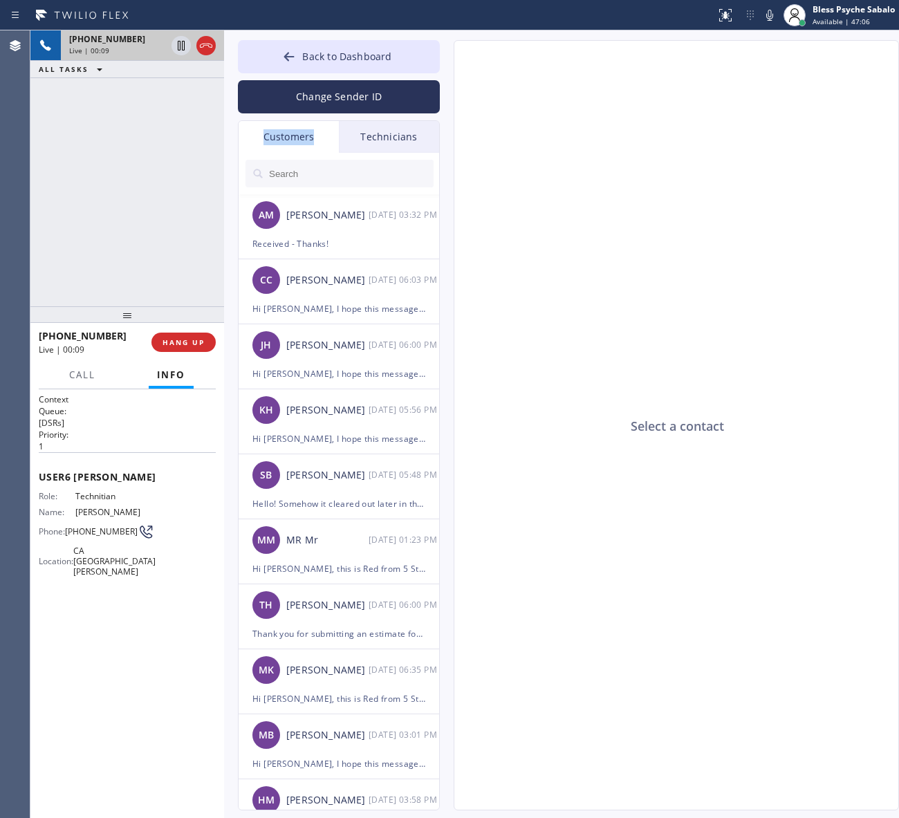
click at [281, 136] on div "Customers" at bounding box center [289, 137] width 100 height 32
click at [394, 126] on div "Technicians" at bounding box center [389, 137] width 100 height 32
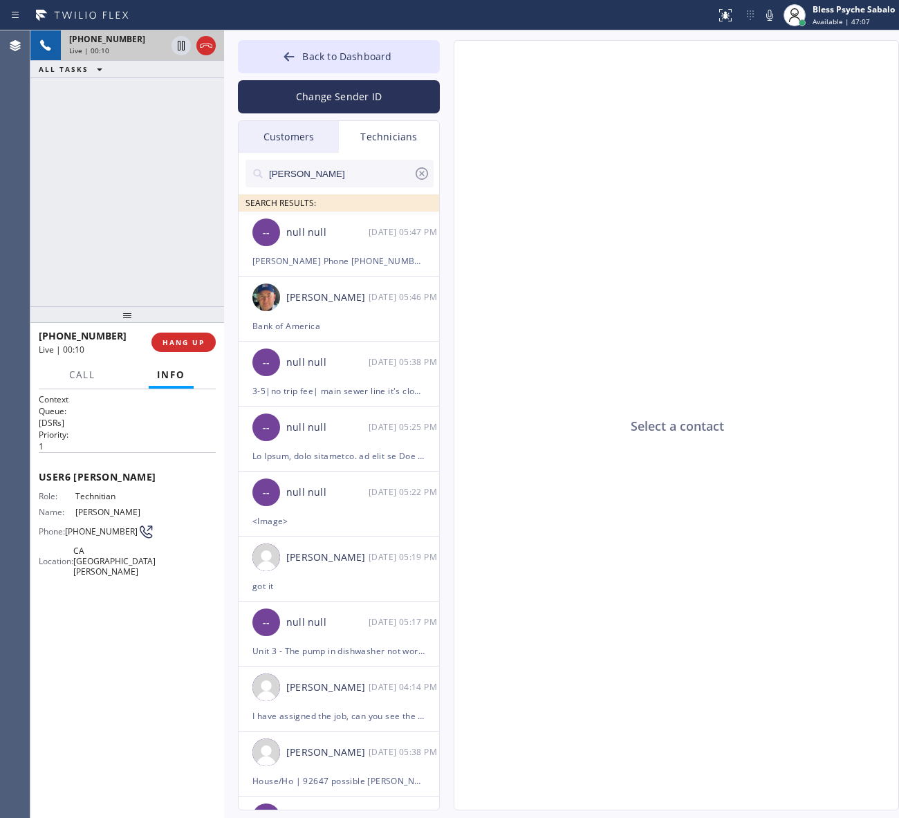
click at [427, 174] on icon at bounding box center [421, 173] width 17 height 17
click at [413, 173] on input "text" at bounding box center [341, 174] width 146 height 28
click at [461, 169] on div "Select a contact" at bounding box center [676, 426] width 445 height 770
click at [289, 128] on div "Customers" at bounding box center [289, 137] width 100 height 32
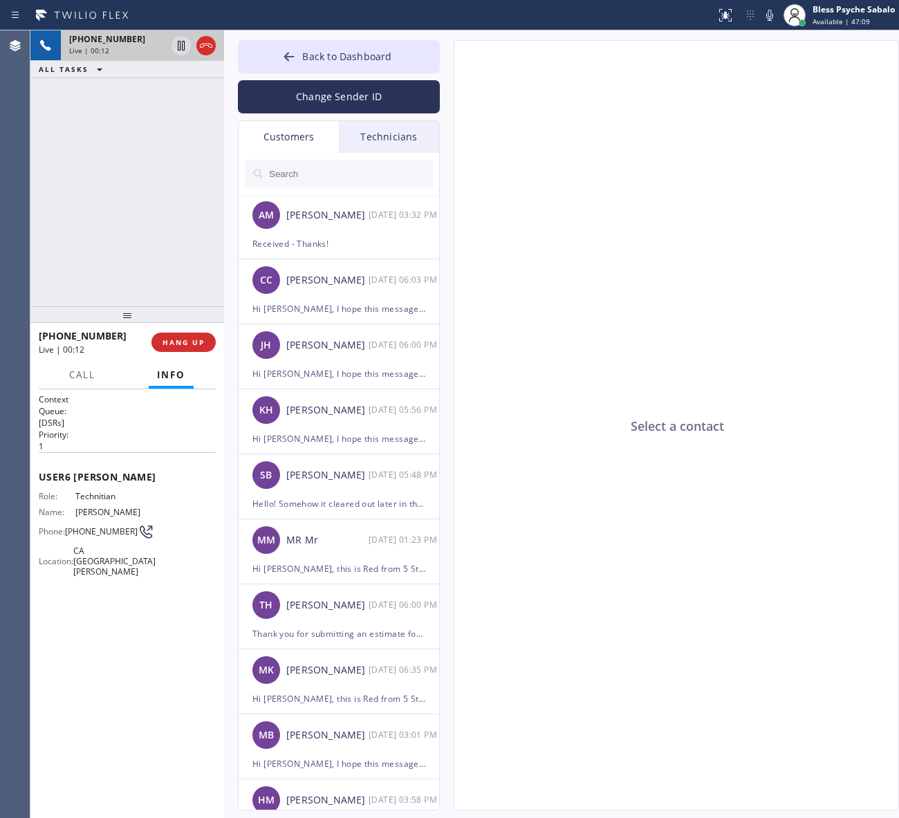
click at [346, 133] on div "Technicians" at bounding box center [389, 137] width 100 height 32
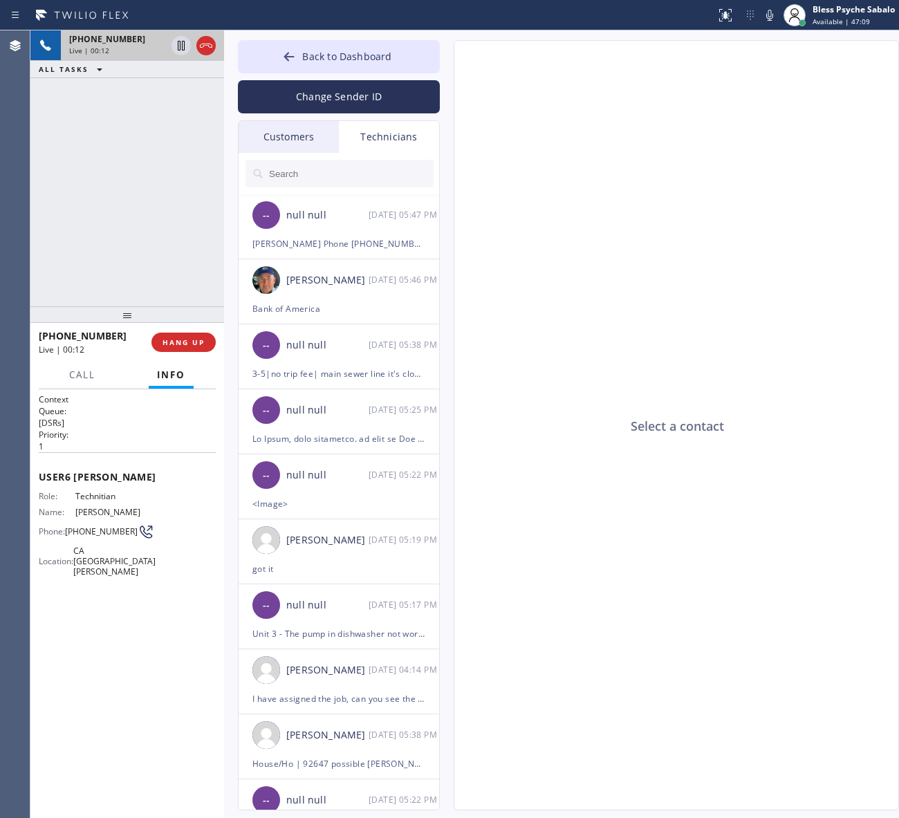
click at [336, 160] on input "text" at bounding box center [351, 174] width 166 height 28
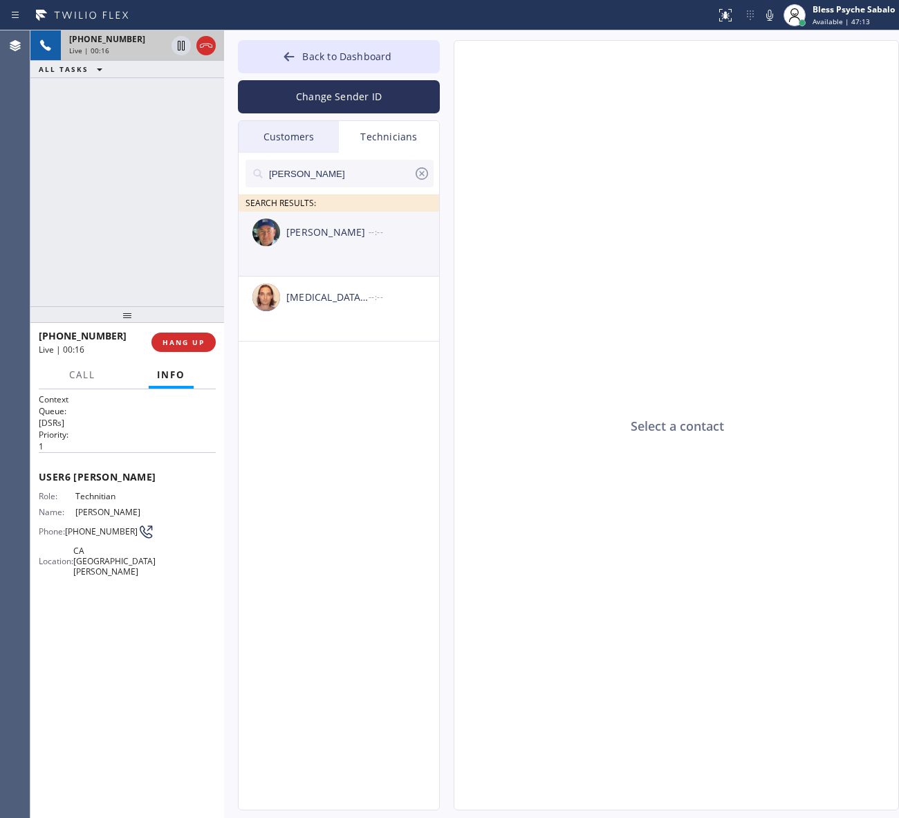
type input "[PERSON_NAME]"
click at [341, 277] on li "[PERSON_NAME] --:--" at bounding box center [340, 309] width 202 height 65
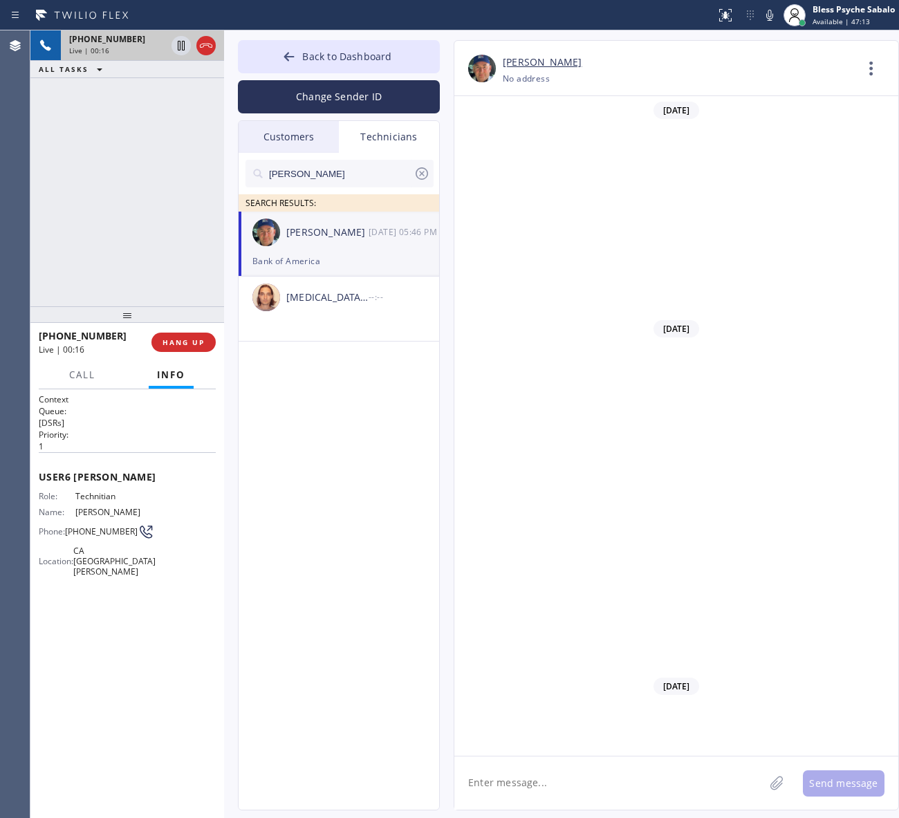
scroll to position [13864, 0]
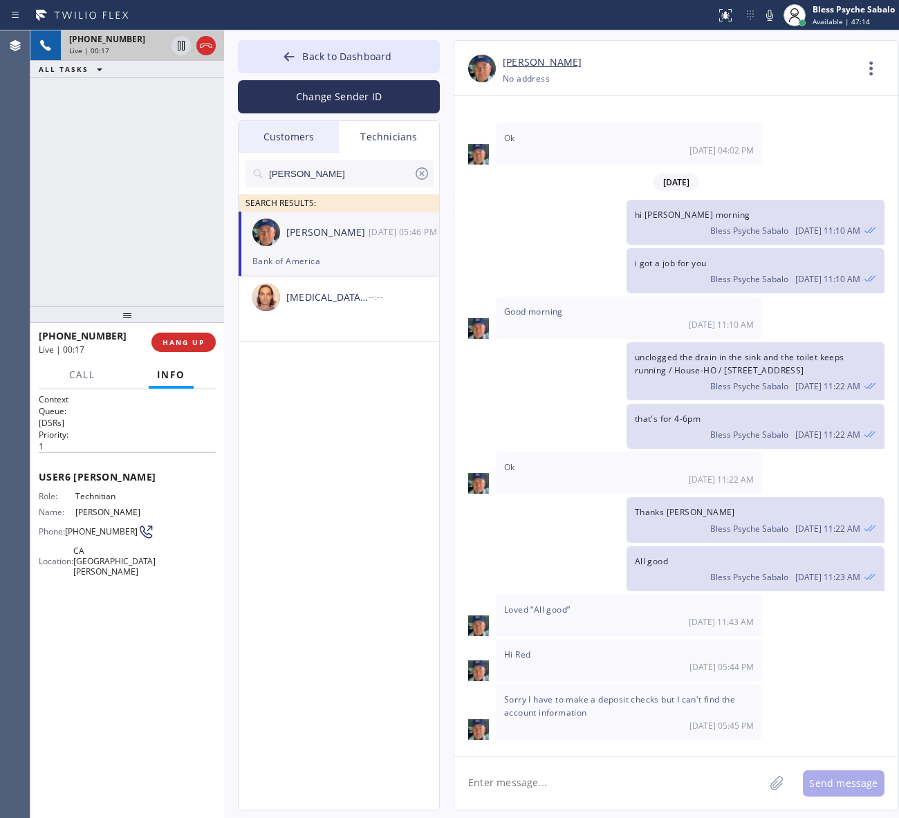
click at [630, 783] on textarea at bounding box center [609, 782] width 310 height 53
click at [504, 604] on span "Loved “All good”" at bounding box center [537, 610] width 66 height 12
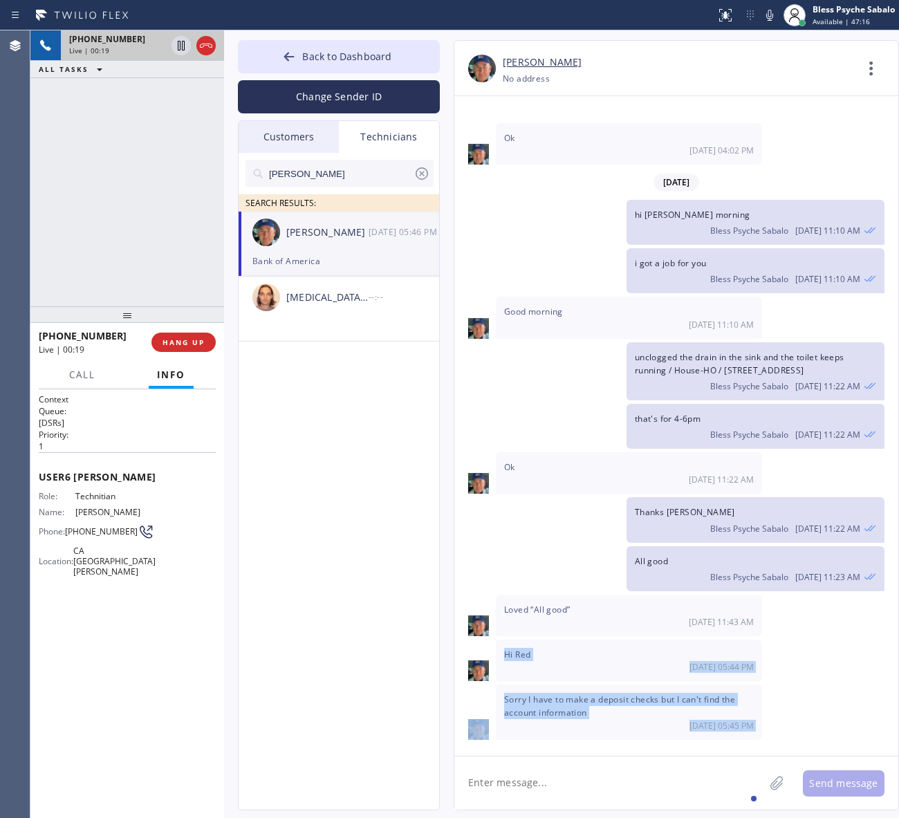
drag, startPoint x: 503, startPoint y: 606, endPoint x: 613, endPoint y: 729, distance: 165.1
click at [613, 729] on div "[DATE] Hi Nik, Just a quick reminder that our training sessions are held every …" at bounding box center [676, 419] width 444 height 647
click at [591, 743] on div "Bank of America 08/22 05:46 PM" at bounding box center [629, 763] width 266 height 41
drag, startPoint x: 578, startPoint y: 719, endPoint x: 503, endPoint y: 613, distance: 129.9
click at [503, 613] on div "[DATE] Hi Nik, Just a quick reminder that our training sessions are held every …" at bounding box center [676, 419] width 444 height 647
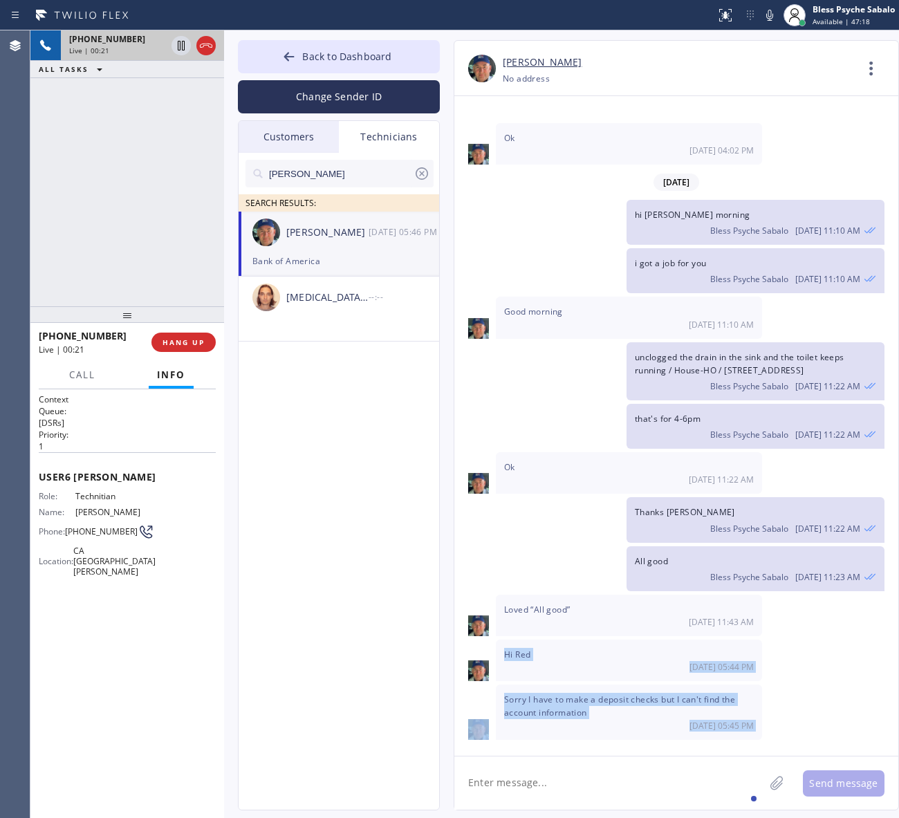
click at [544, 743] on div "Bank of America 08/22 05:46 PM" at bounding box center [629, 763] width 266 height 41
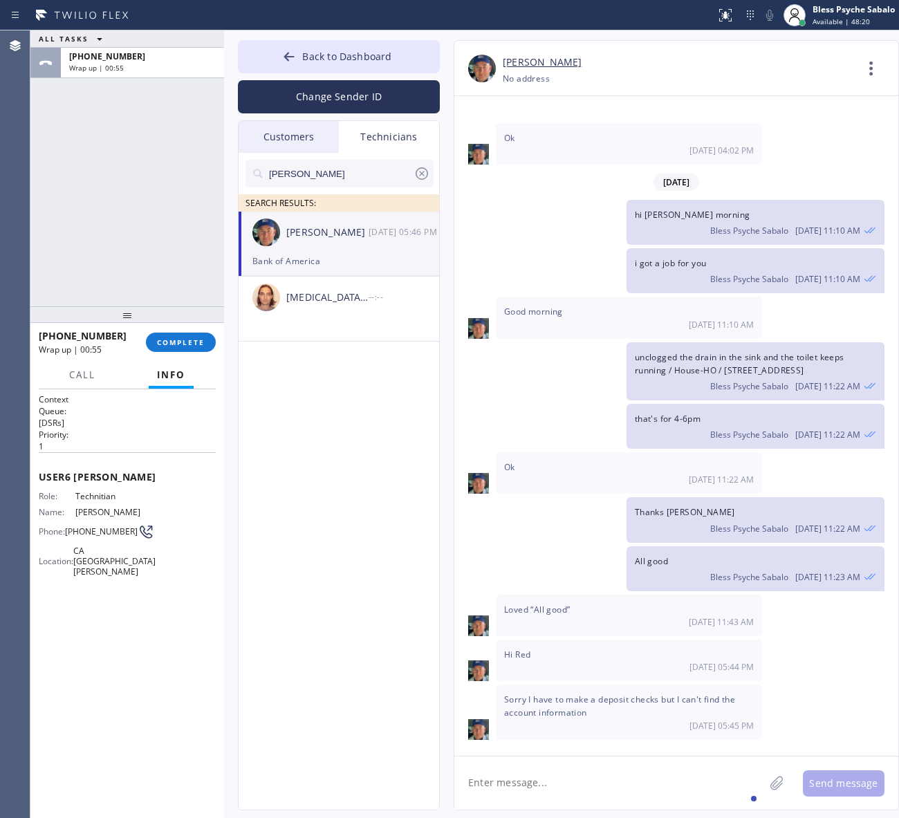
drag, startPoint x: 627, startPoint y: 801, endPoint x: 613, endPoint y: 772, distance: 31.9
click at [626, 797] on textarea at bounding box center [609, 782] width 310 height 53
click at [171, 347] on button "COMPLETE" at bounding box center [181, 342] width 70 height 19
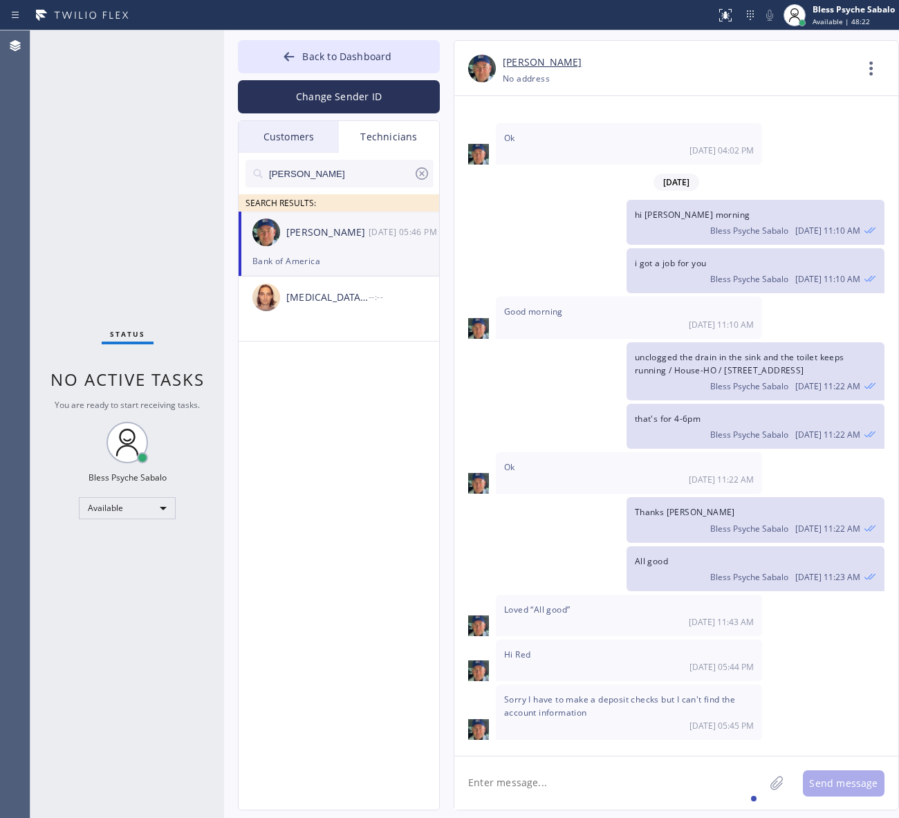
click at [154, 274] on div "Status No active tasks You are ready to start receiving tasks. Bless Psyche Sab…" at bounding box center [127, 424] width 194 height 788
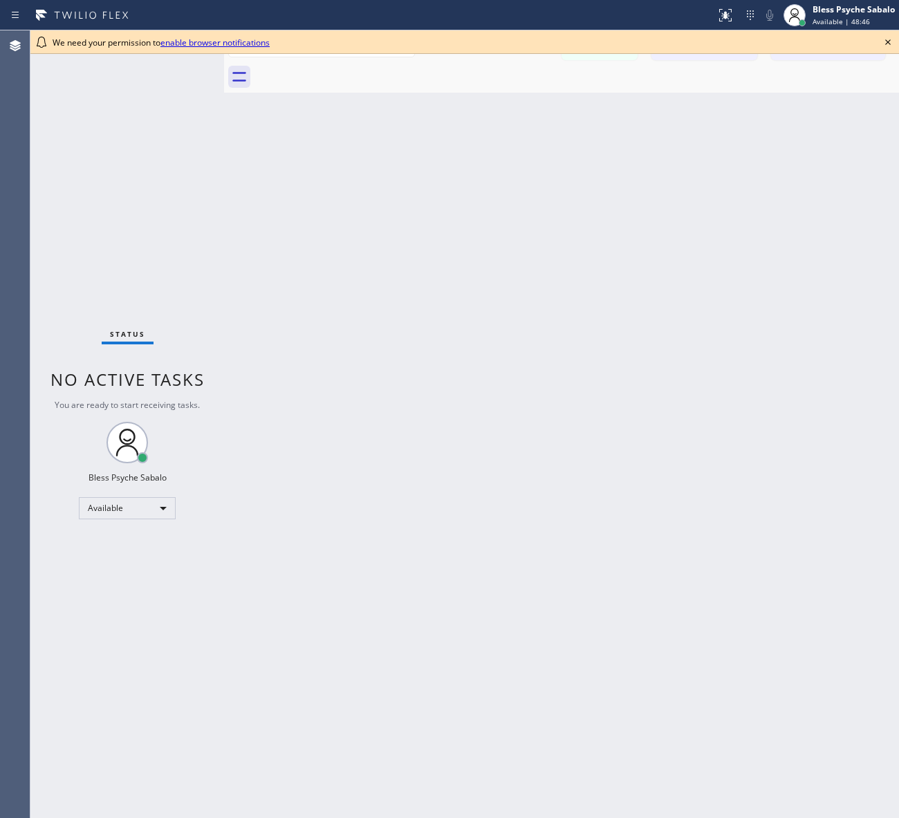
click at [892, 42] on html "Status report No issues detected If you experience an issue, please download th…" at bounding box center [449, 409] width 899 height 818
click at [882, 45] on icon at bounding box center [888, 42] width 17 height 17
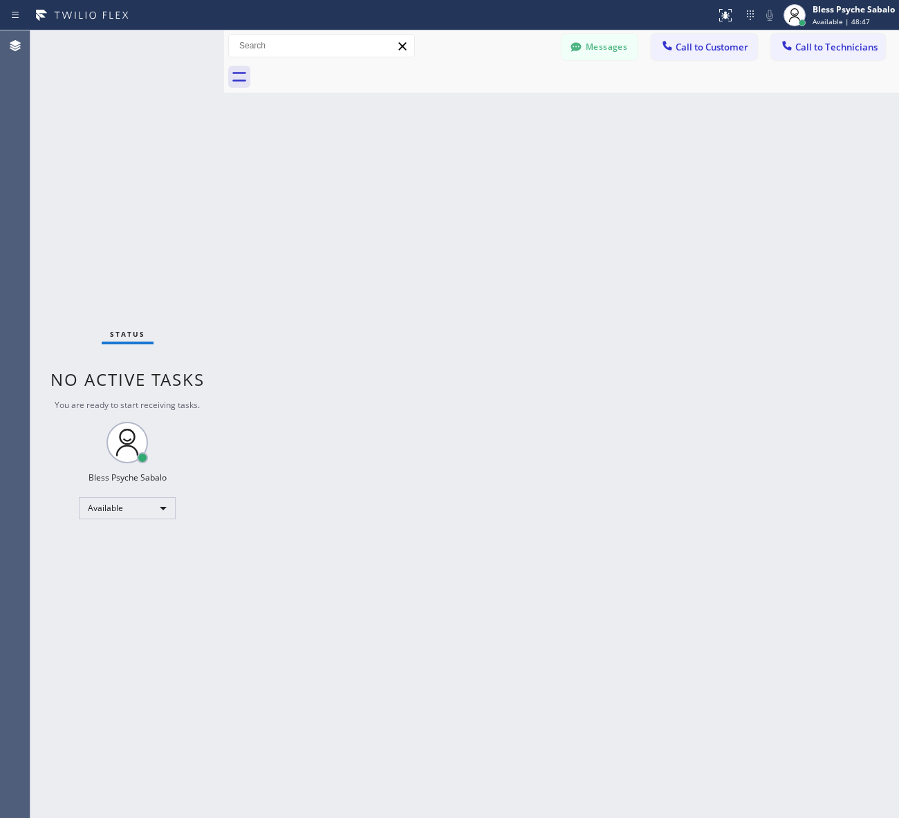
click at [882, 45] on button "Call to Technicians" at bounding box center [828, 47] width 114 height 26
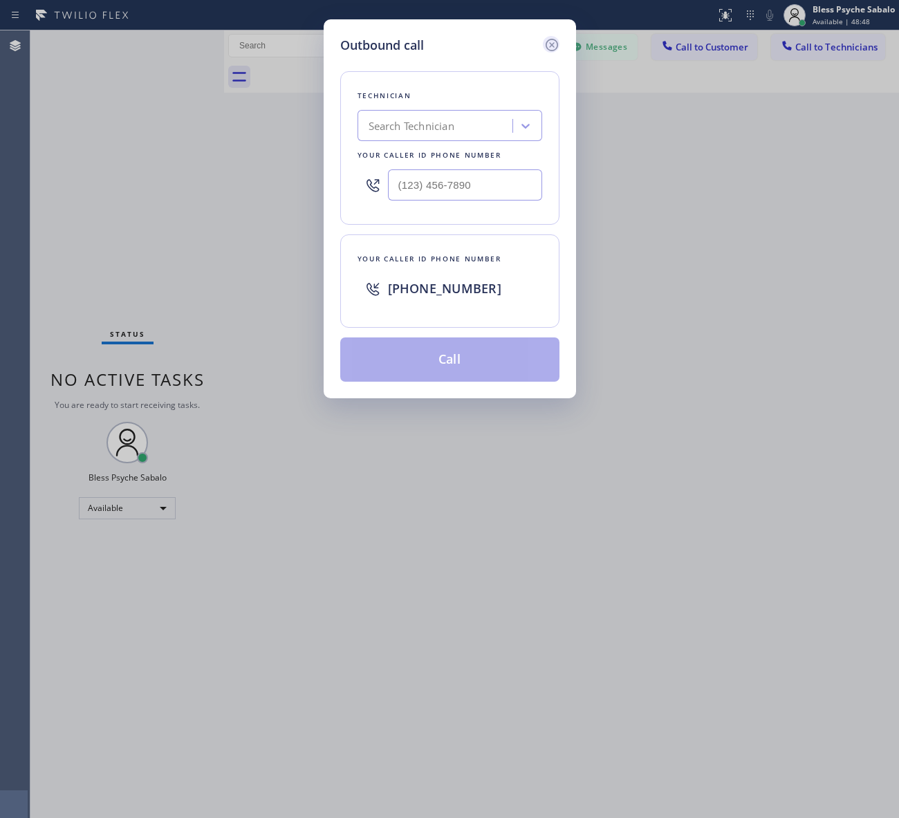
click at [555, 42] on icon at bounding box center [551, 45] width 17 height 17
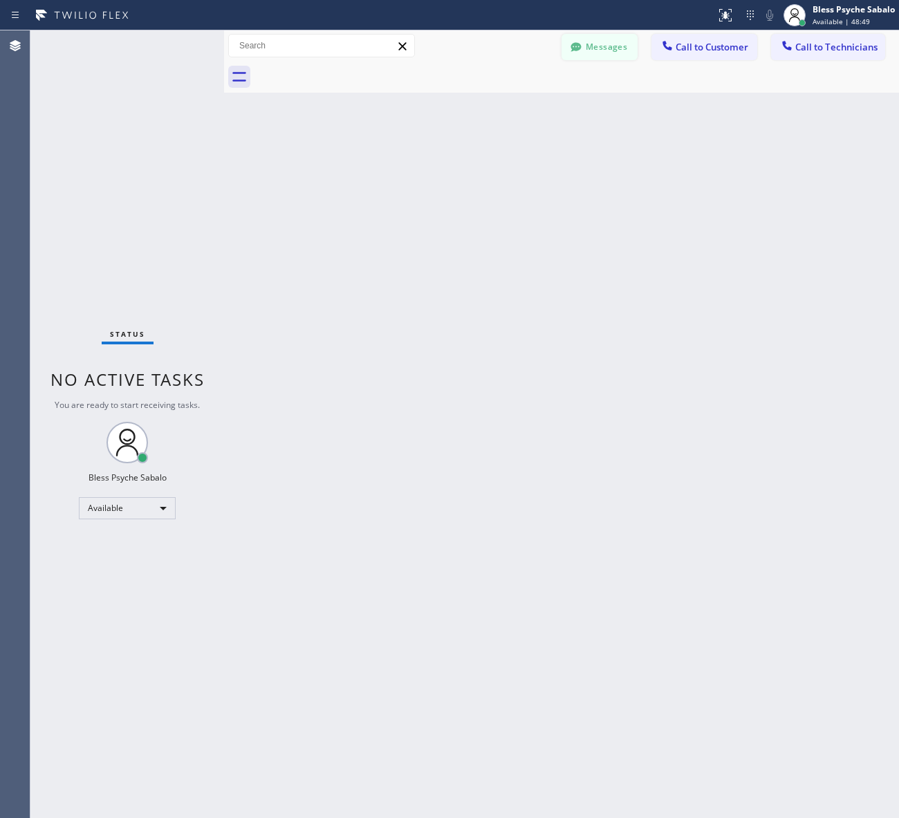
drag, startPoint x: 589, startPoint y: 152, endPoint x: 589, endPoint y: 50, distance: 102.3
click at [588, 143] on div "Back to Dashboard Change Sender ID Customers Technicians AM [PERSON_NAME] [DATE…" at bounding box center [561, 424] width 675 height 788
click at [592, 32] on div "Messages Call to Customer Call to Technicians Outbound call Location Search loc…" at bounding box center [561, 45] width 675 height 31
click at [595, 50] on button "Messages" at bounding box center [599, 47] width 76 height 26
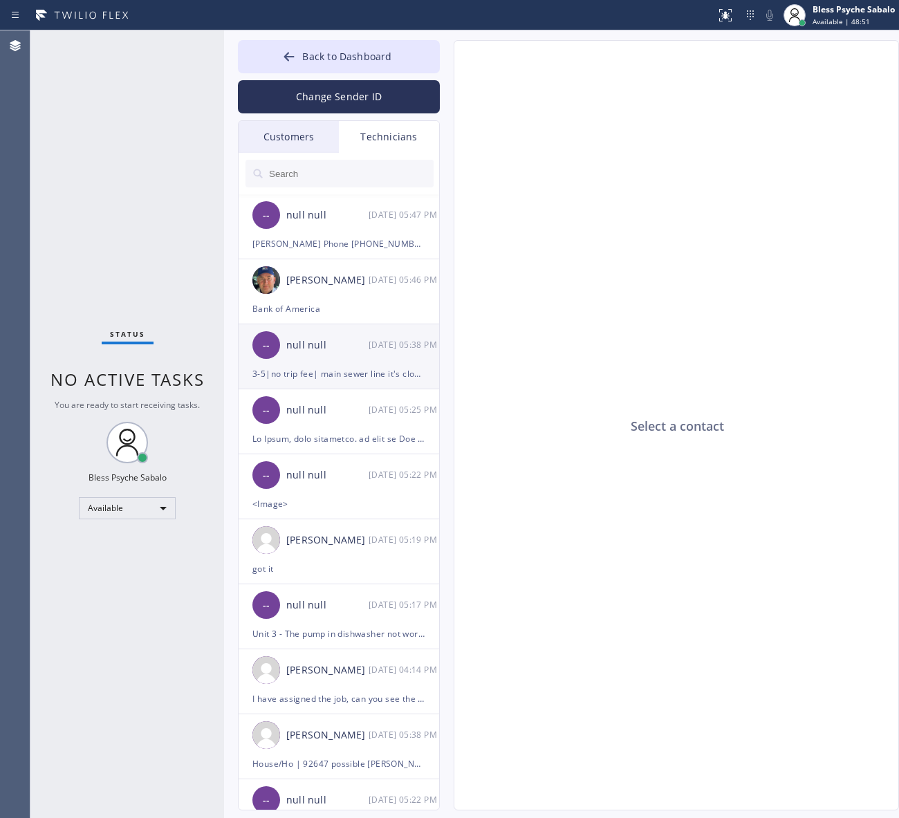
click at [341, 362] on div "-- null null [DATE] 05:38 PM" at bounding box center [340, 344] width 202 height 41
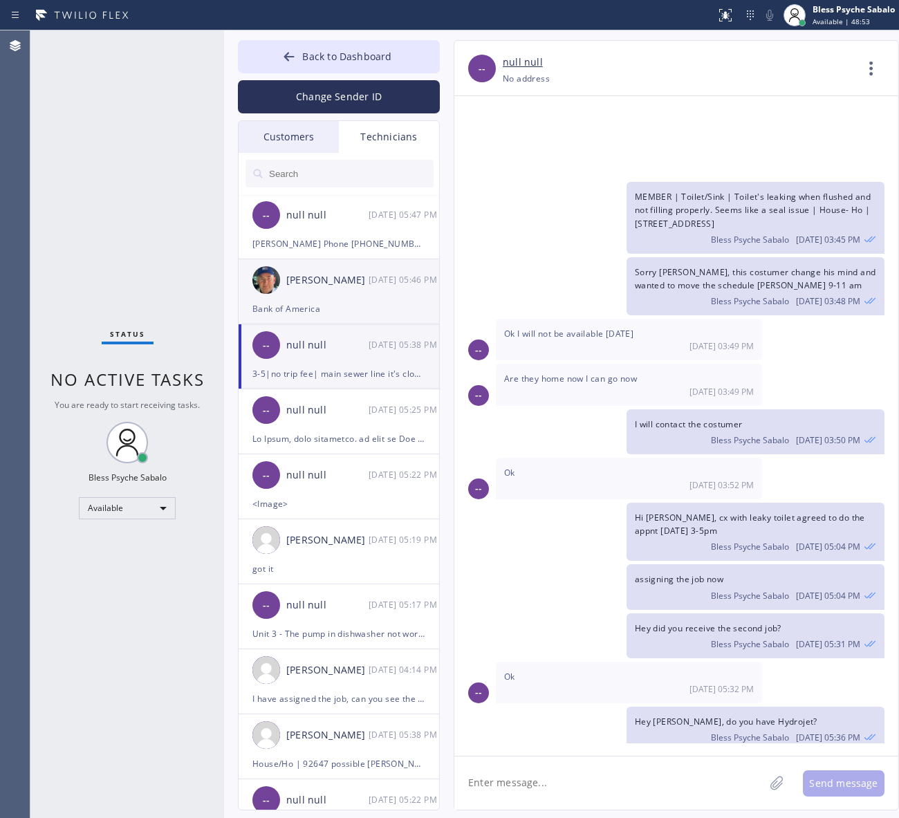
click at [358, 291] on div "[PERSON_NAME] [DATE] 05:46 PM" at bounding box center [340, 279] width 202 height 41
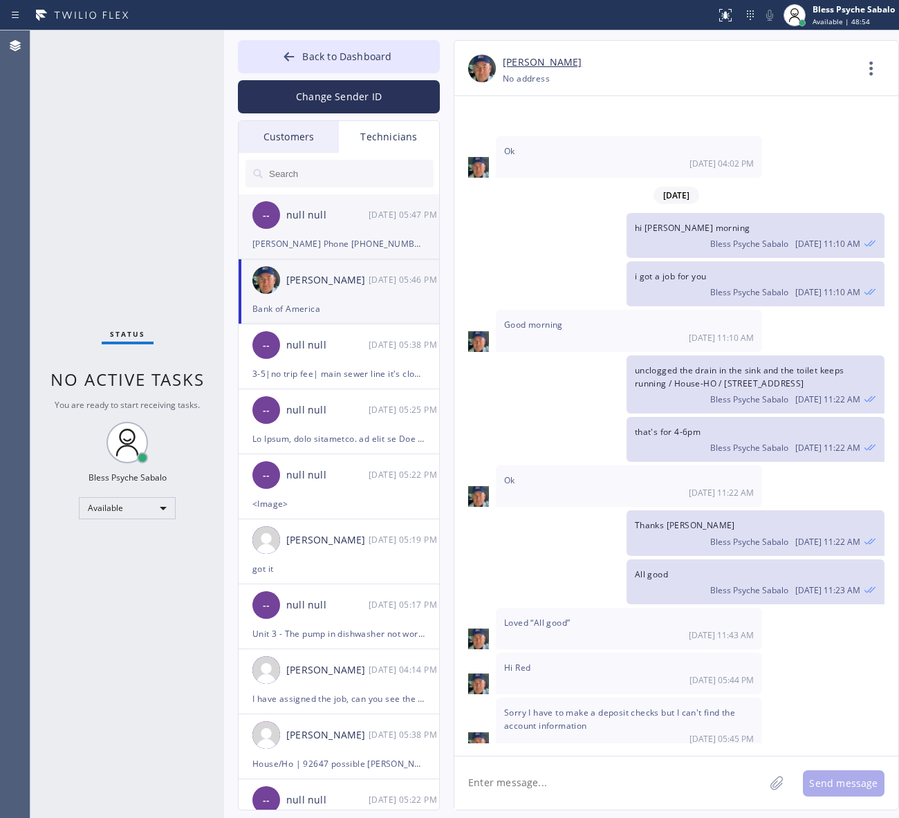
click at [353, 228] on div "-- null null [DATE] 05:47 PM" at bounding box center [340, 214] width 202 height 41
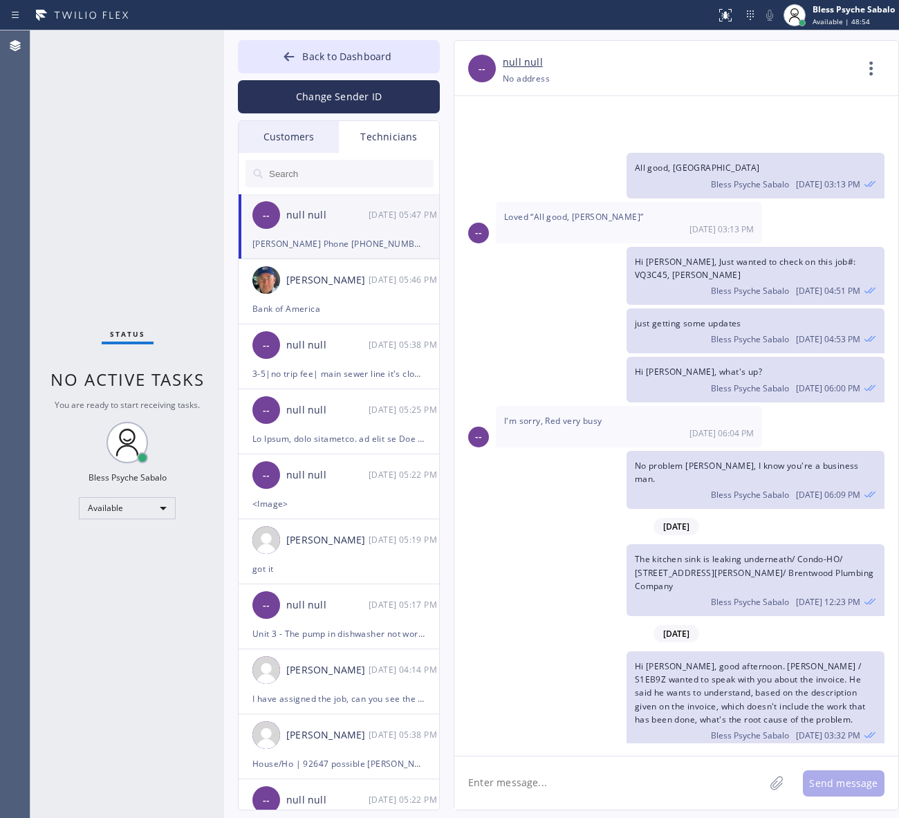
scroll to position [15008, 0]
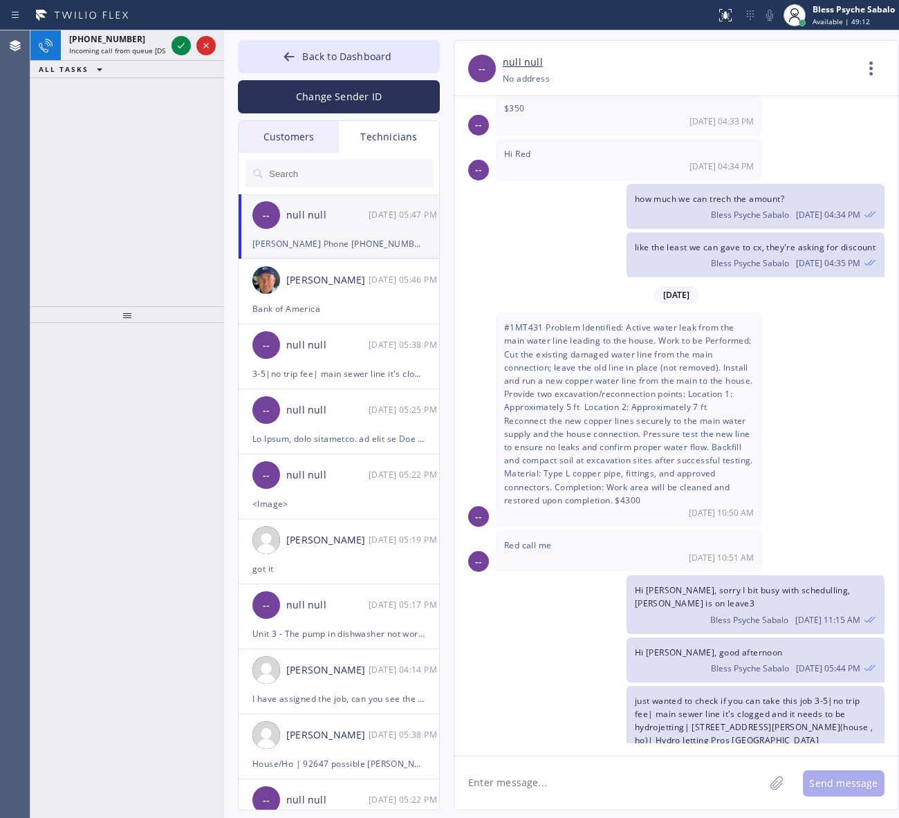
click at [199, 140] on div "[PHONE_NUMBER] Incoming call from queue [DSRs] ALL TASKS ALL TASKS ACTIVE TASKS…" at bounding box center [127, 168] width 194 height 276
click at [123, 46] on span "Incoming call from queue [DSRs]" at bounding box center [122, 51] width 106 height 10
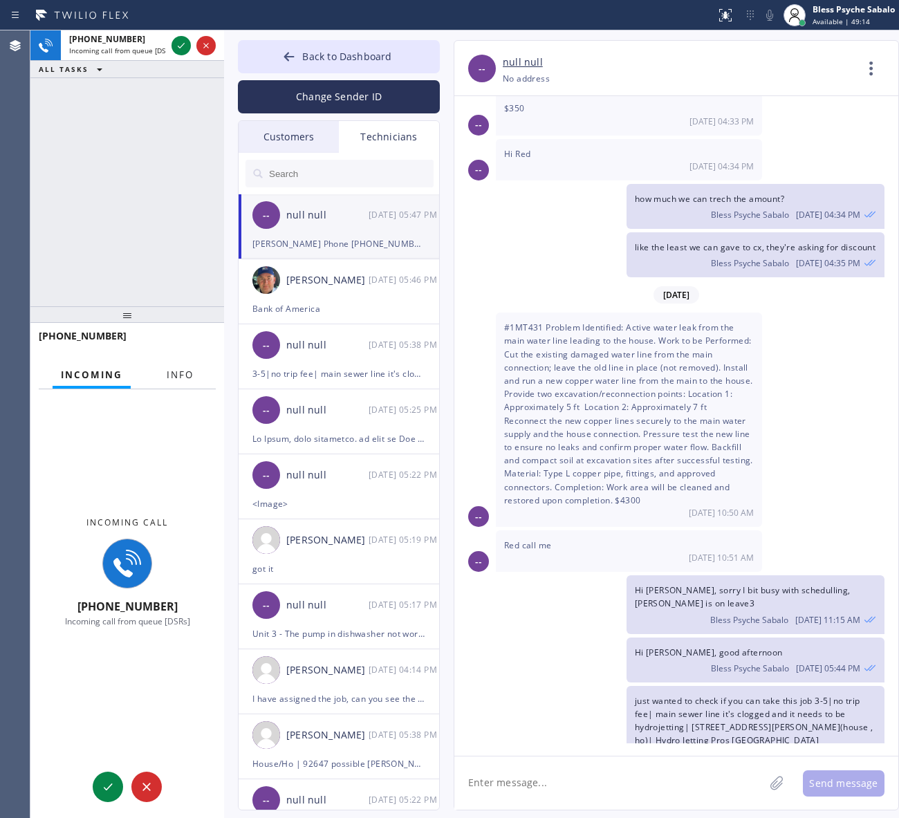
drag, startPoint x: 175, startPoint y: 371, endPoint x: 180, endPoint y: 384, distance: 13.6
click at [175, 371] on span "Info" at bounding box center [180, 375] width 27 height 12
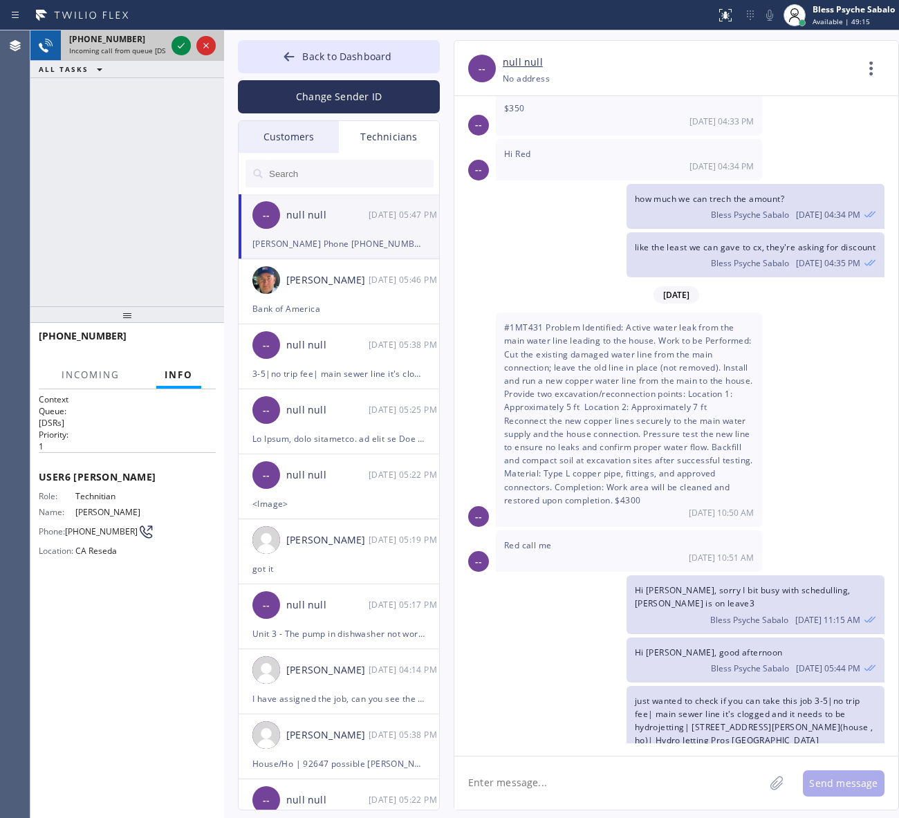
click at [175, 36] on div at bounding box center [194, 45] width 50 height 30
click at [180, 46] on icon at bounding box center [181, 45] width 17 height 17
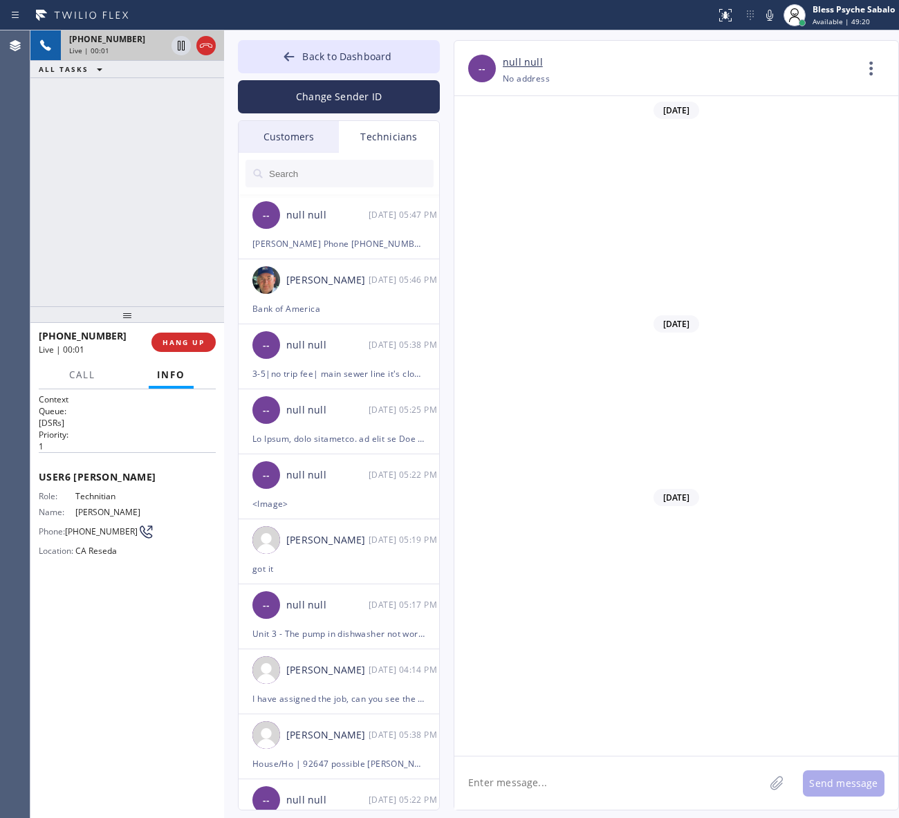
scroll to position [15008, 0]
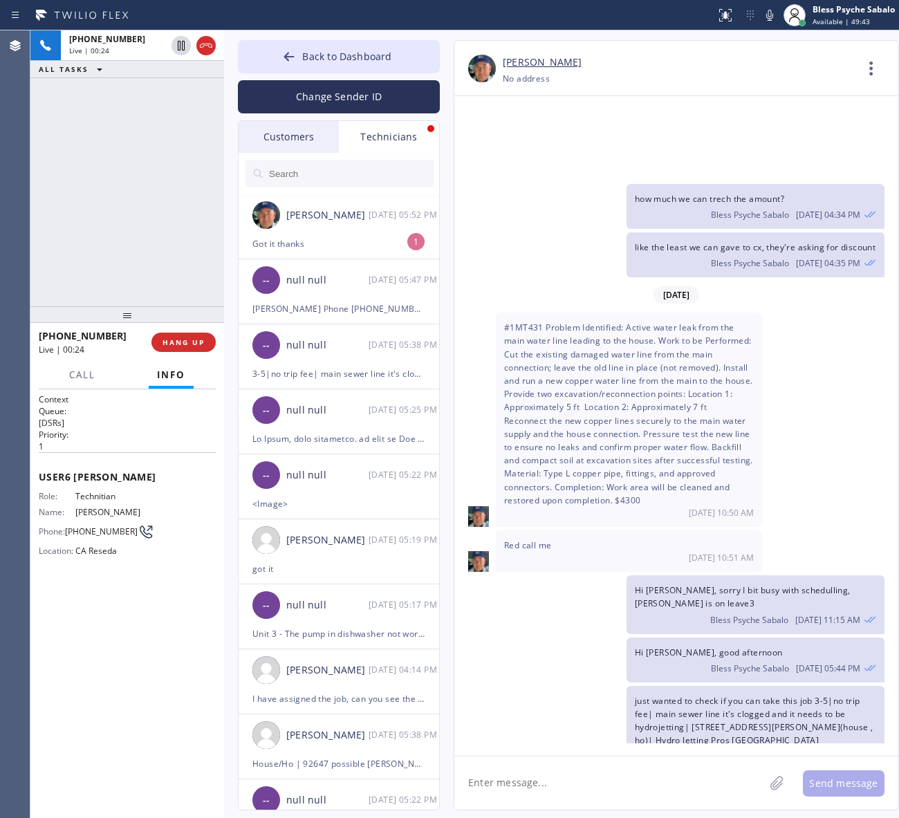
click at [174, 212] on div "[PHONE_NUMBER] Live | 00:24 ALL TASKS ALL TASKS ACTIVE TASKS TASKS IN WRAP UP" at bounding box center [127, 168] width 194 height 276
click at [409, 129] on div "Technicians" at bounding box center [389, 137] width 100 height 32
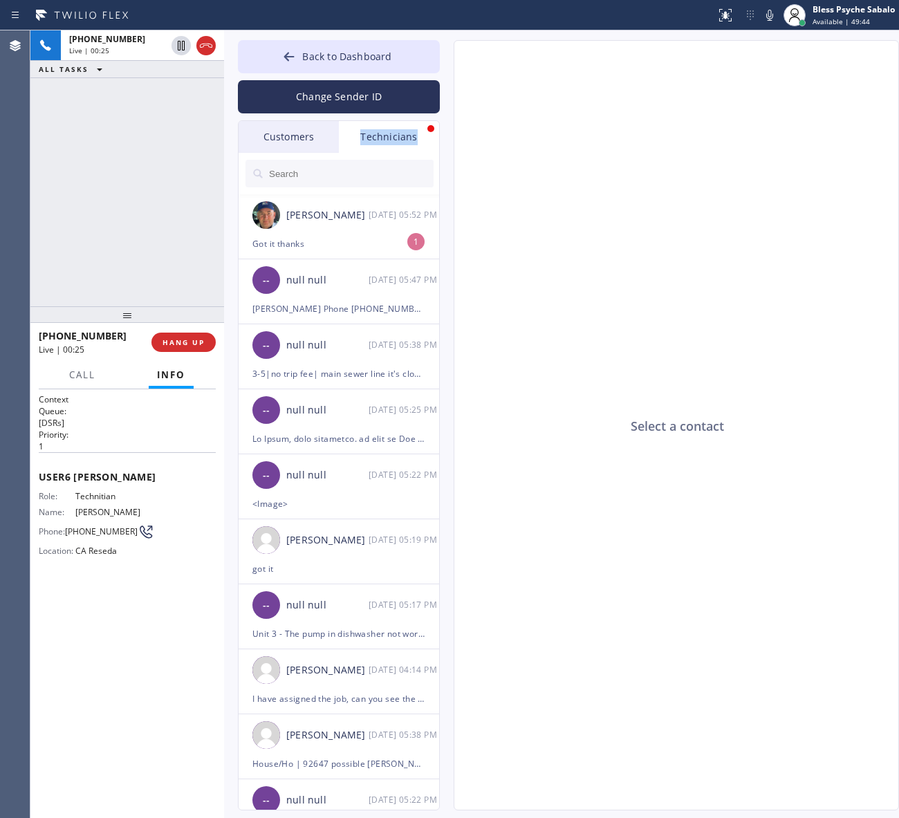
click at [409, 129] on div "Technicians" at bounding box center [389, 137] width 100 height 32
click at [373, 250] on div "Got it thanks" at bounding box center [338, 244] width 173 height 16
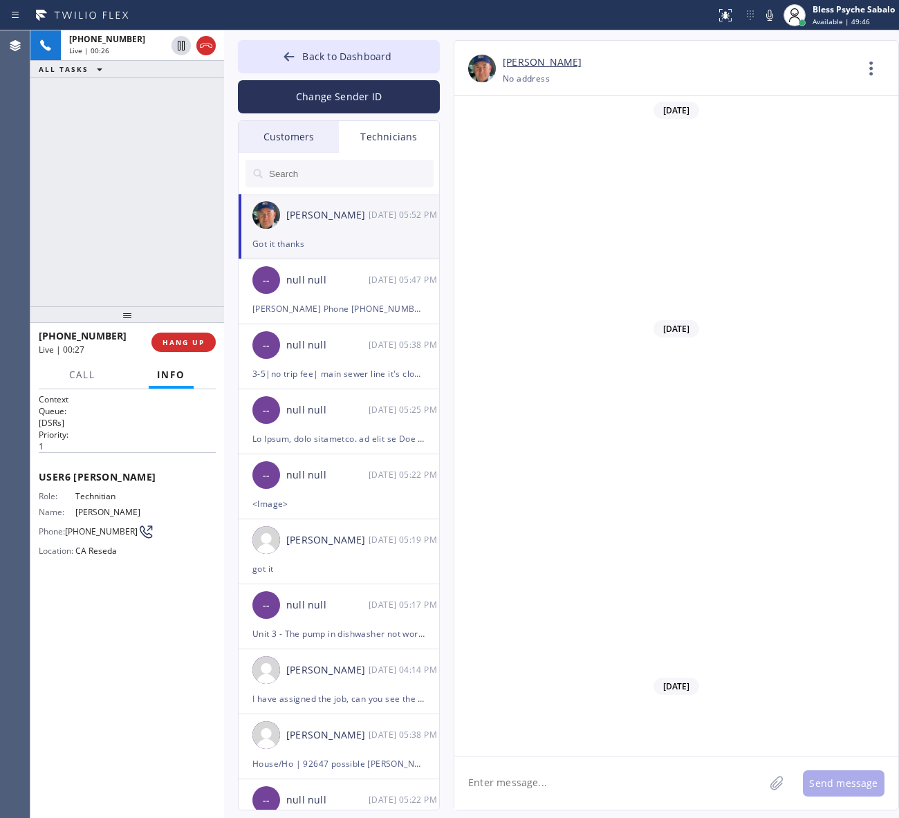
scroll to position [13895, 0]
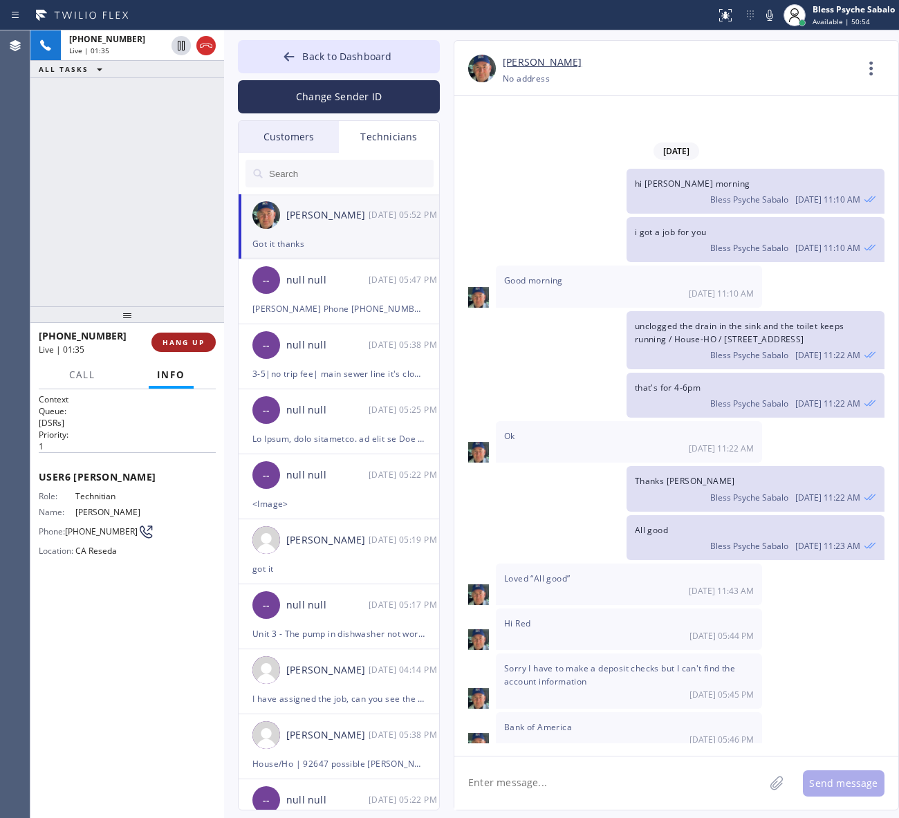
click at [204, 344] on span "HANG UP" at bounding box center [183, 342] width 42 height 10
click at [197, 308] on div at bounding box center [127, 314] width 194 height 17
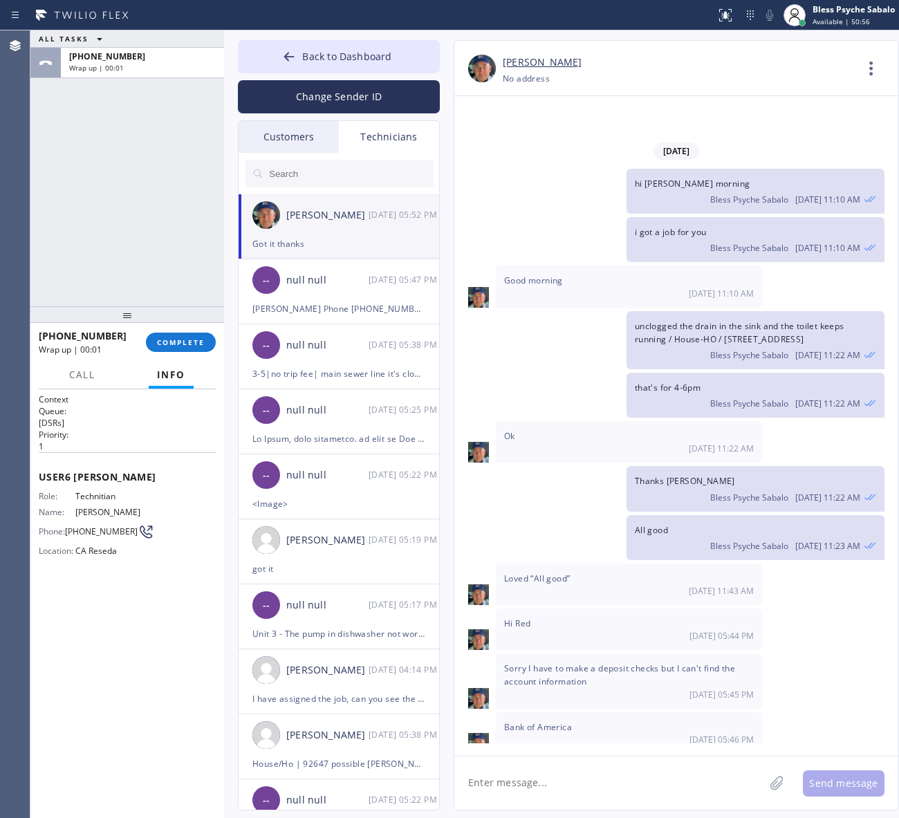
click at [194, 331] on div "[PHONE_NUMBER] Wrap up | 00:01 COMPLETE" at bounding box center [127, 342] width 177 height 36
click at [194, 333] on button "COMPLETE" at bounding box center [181, 342] width 70 height 19
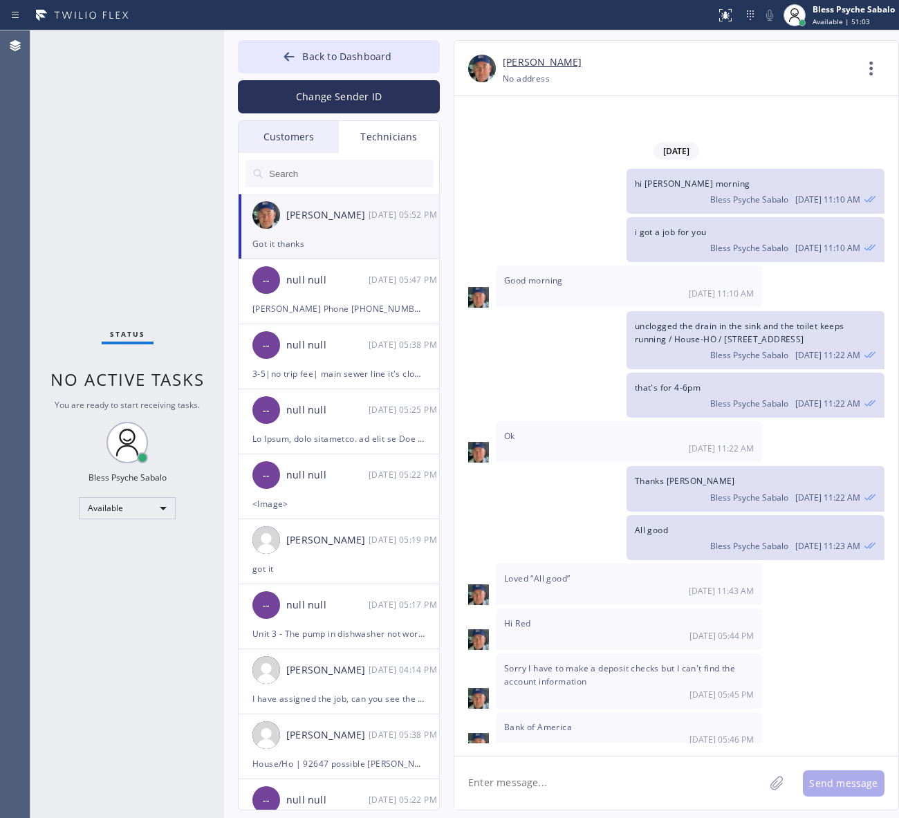
click at [644, 43] on div "[PERSON_NAME] [PHONE_NUMBER] Choose phone number [PHONE_NUMBER] No address Cont…" at bounding box center [676, 68] width 444 height 55
click at [199, 90] on div "Status No active tasks You are ready to start receiving tasks. Bless Psyche Sab…" at bounding box center [127, 424] width 194 height 788
click at [588, 788] on textarea at bounding box center [609, 782] width 310 height 53
click at [174, 115] on div "Status No active tasks You are ready to start receiving tasks. Bless Psyche Sab…" at bounding box center [127, 424] width 194 height 788
click at [474, 266] on div at bounding box center [474, 286] width 41 height 41
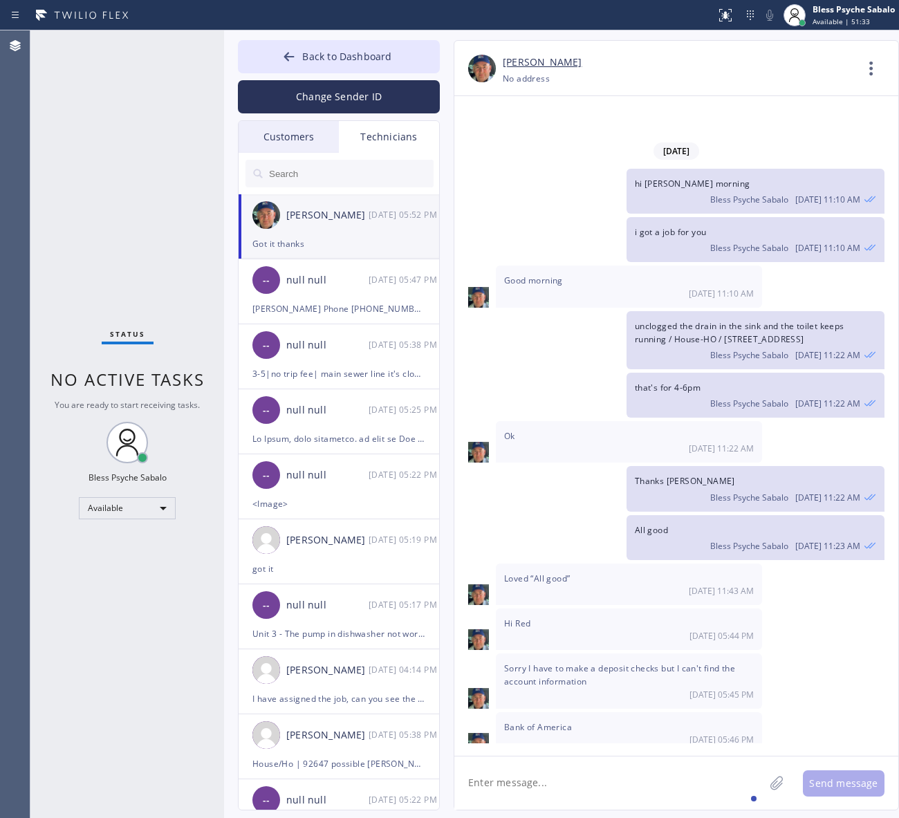
click at [378, 119] on div "Back to Dashboard Change Sender ID Customers Technicians AM [PERSON_NAME] [DATE…" at bounding box center [339, 425] width 202 height 770
click at [380, 132] on div "Technicians" at bounding box center [389, 137] width 100 height 32
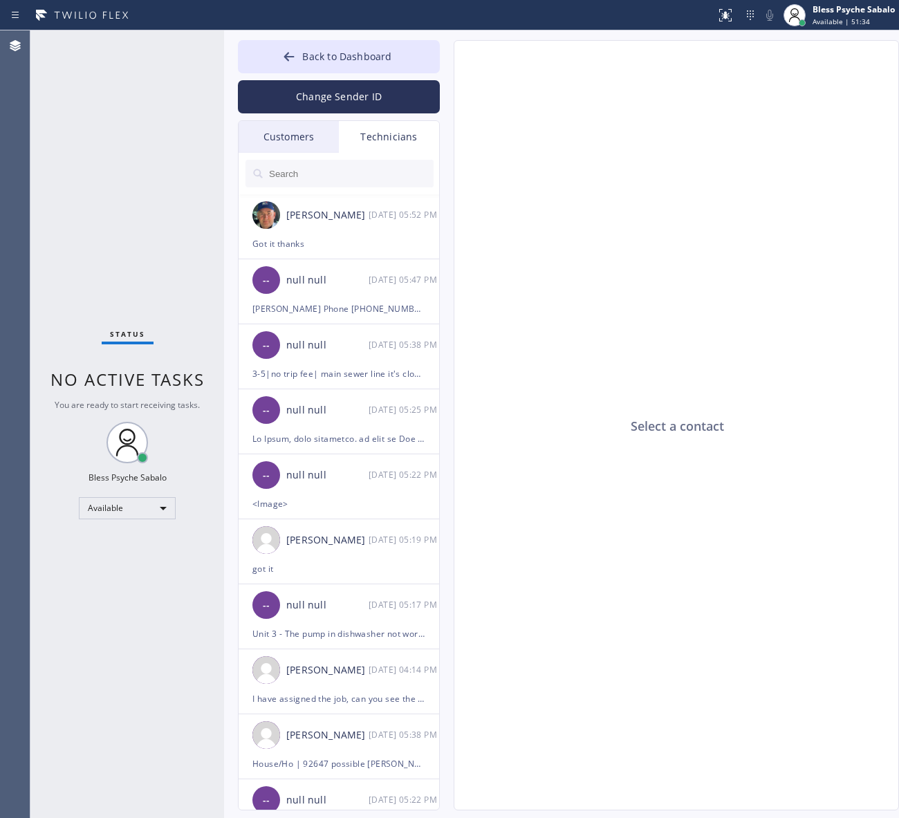
click at [336, 187] on input "text" at bounding box center [351, 174] width 166 height 28
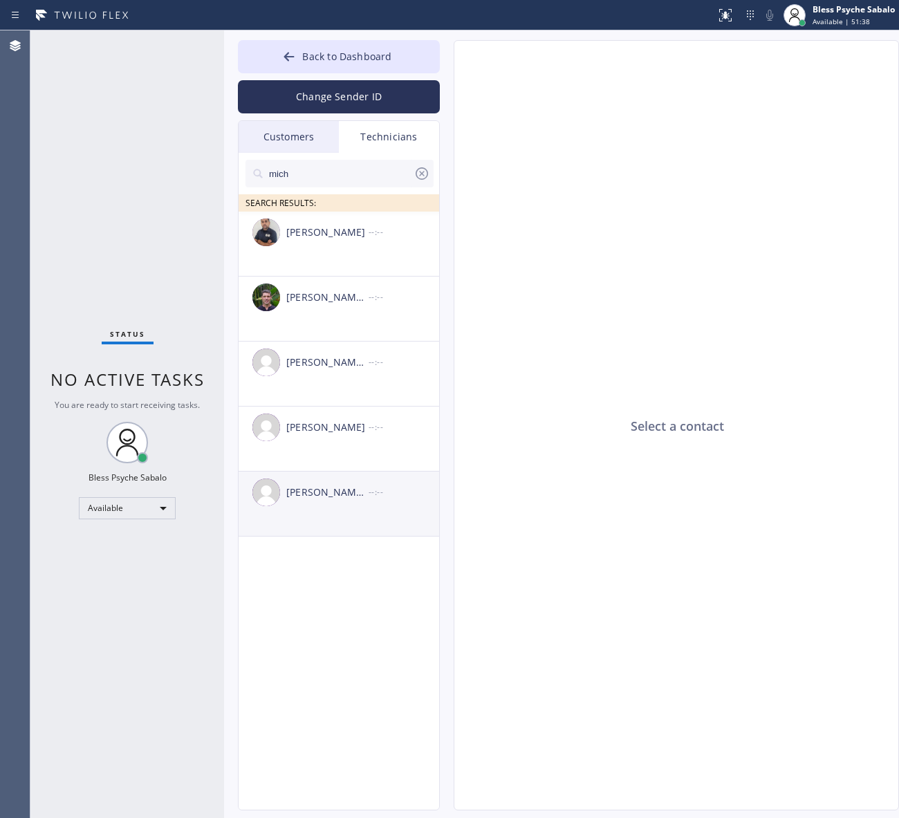
type input "mich"
click at [363, 510] on div "[PERSON_NAME] [PERSON_NAME] --:--" at bounding box center [340, 492] width 202 height 41
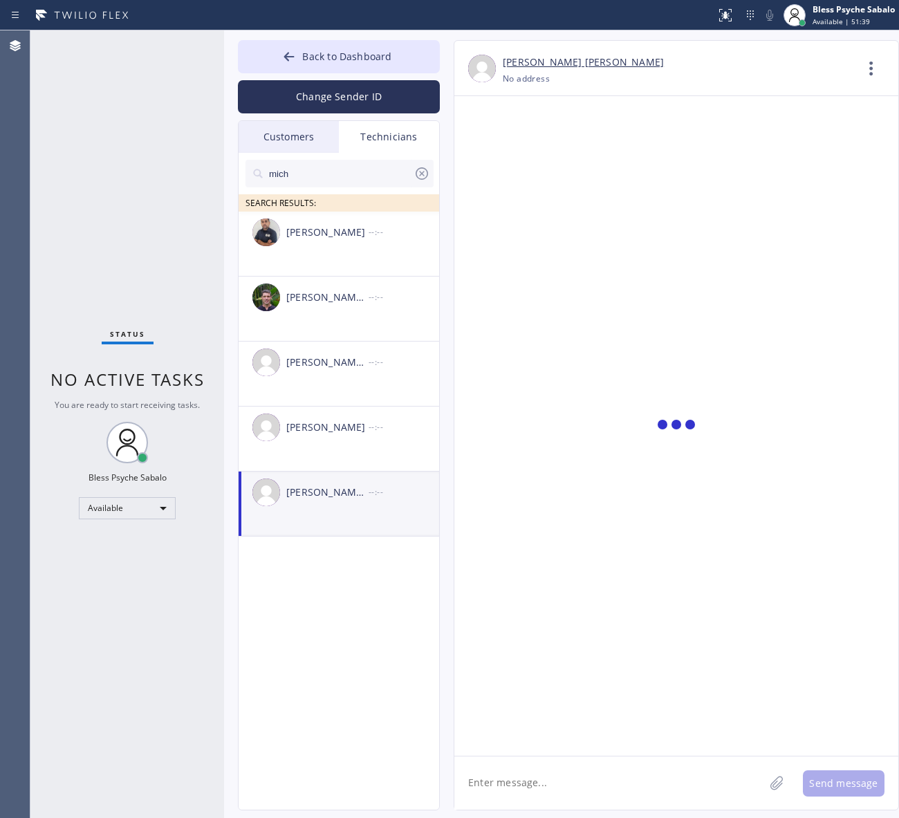
scroll to position [3033, 0]
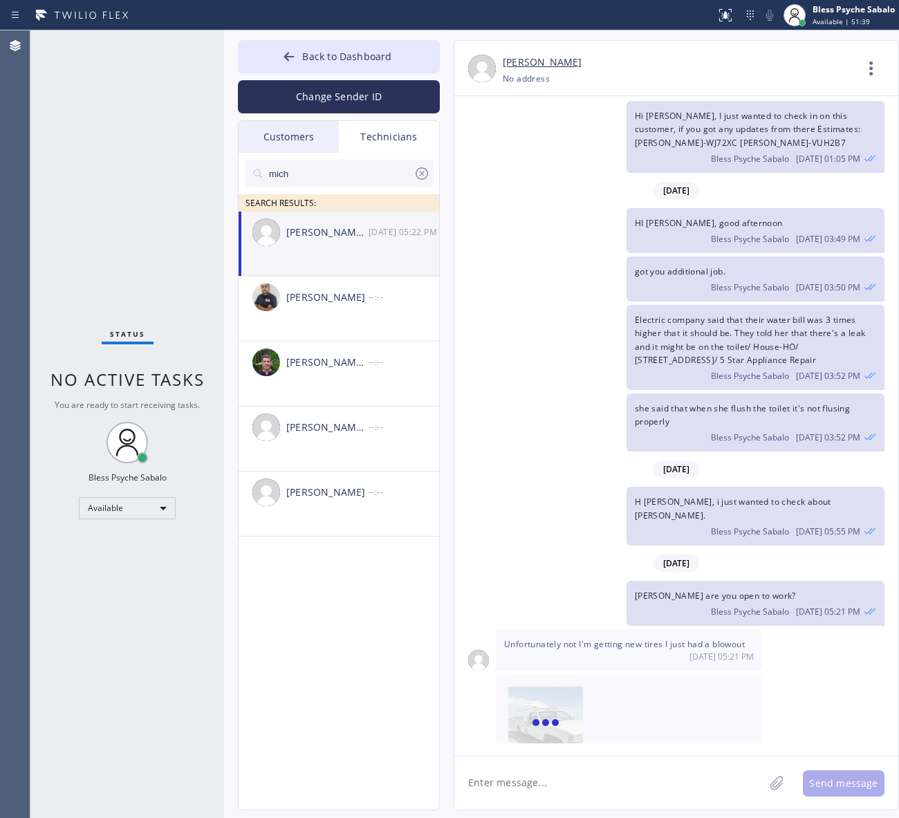
click at [696, 768] on textarea at bounding box center [609, 782] width 310 height 53
click at [606, 776] on textarea at bounding box center [609, 782] width 310 height 53
click at [577, 759] on textarea at bounding box center [609, 782] width 310 height 53
click at [572, 781] on textarea at bounding box center [609, 782] width 310 height 53
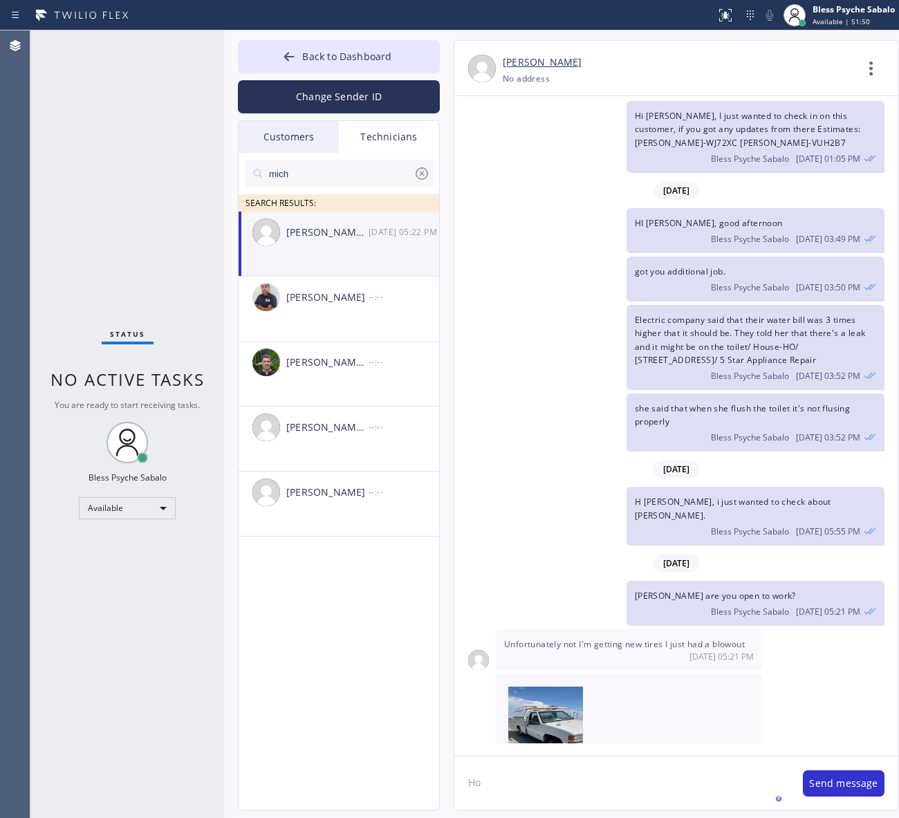
type textarea "H"
type textarea "I see when can you start?"
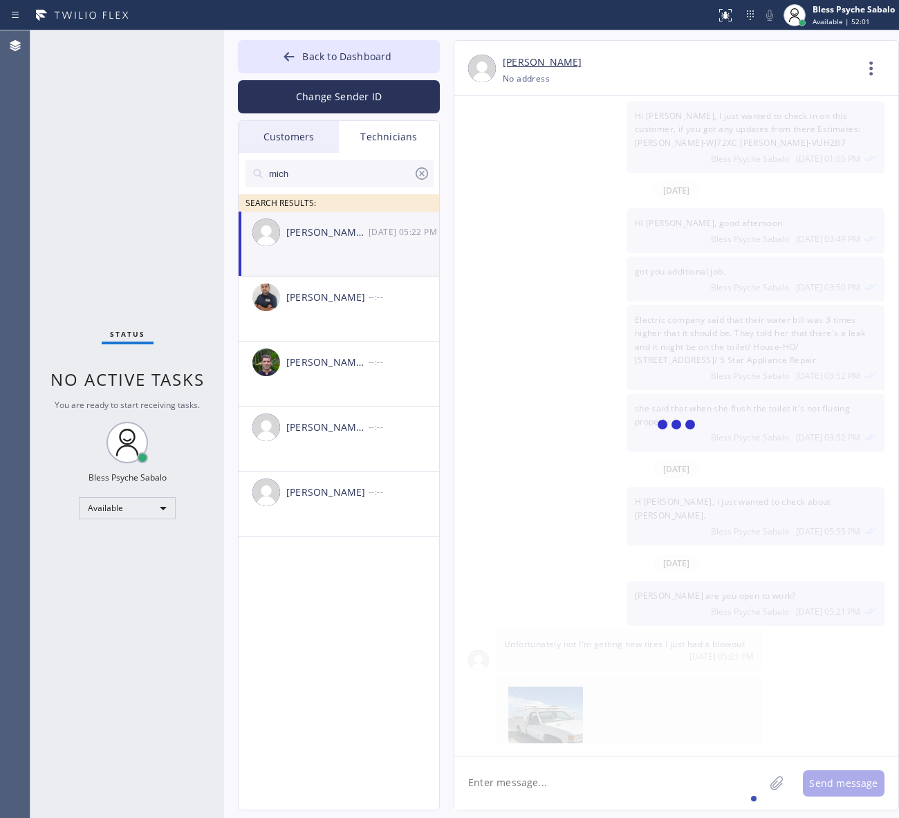
scroll to position [3082, 0]
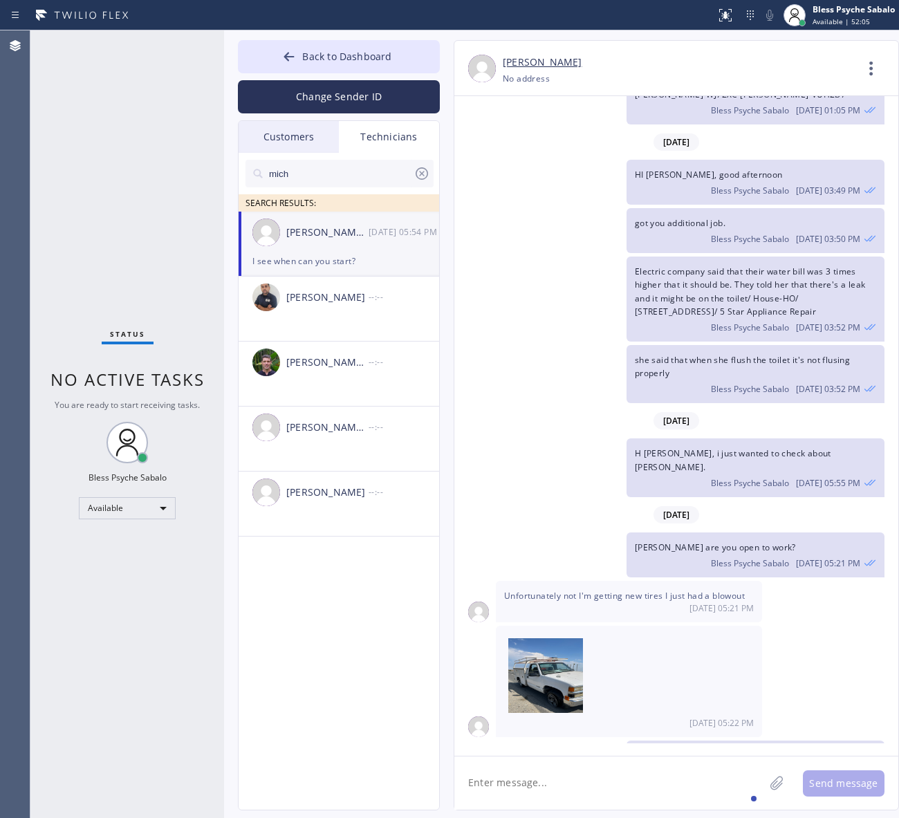
click at [591, 774] on textarea at bounding box center [609, 782] width 310 height 53
click at [425, 169] on icon at bounding box center [422, 173] width 12 height 12
click at [290, 135] on div "Customers" at bounding box center [289, 137] width 100 height 32
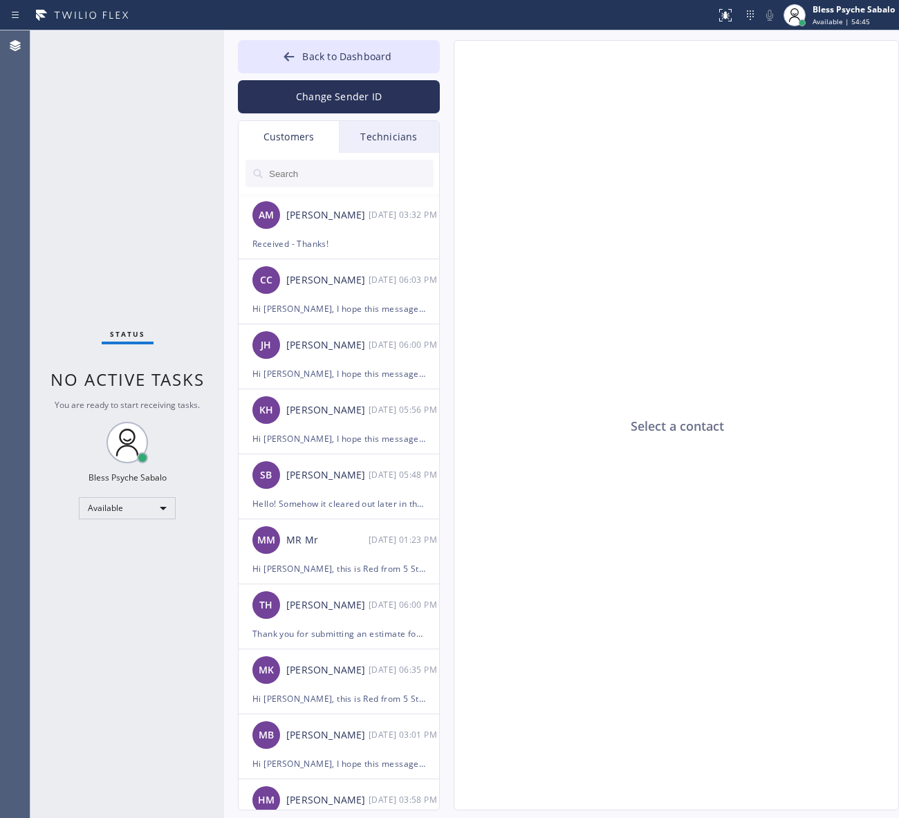
click at [388, 142] on div "Technicians" at bounding box center [389, 137] width 100 height 32
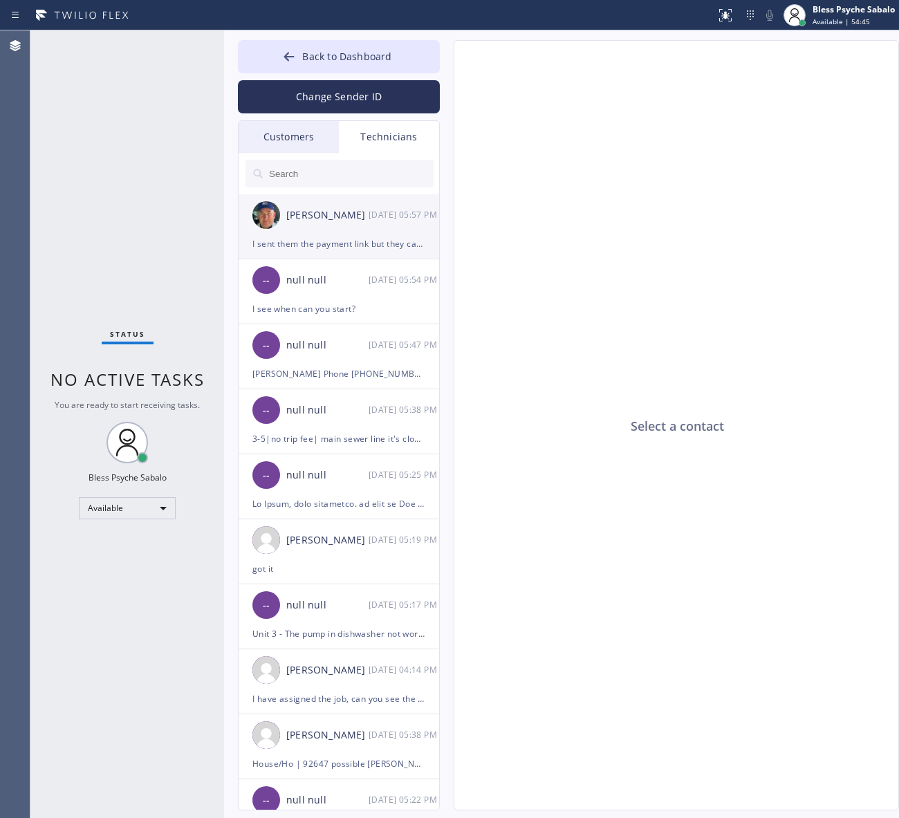
click at [361, 212] on div "[PERSON_NAME]" at bounding box center [327, 215] width 82 height 16
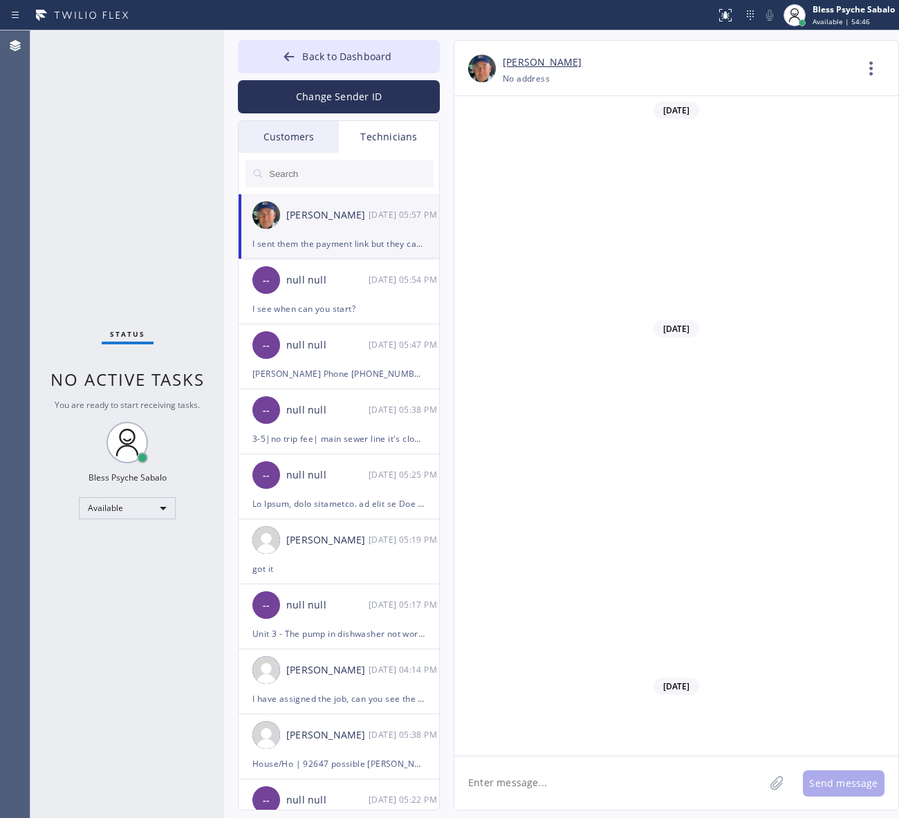
scroll to position [14028, 0]
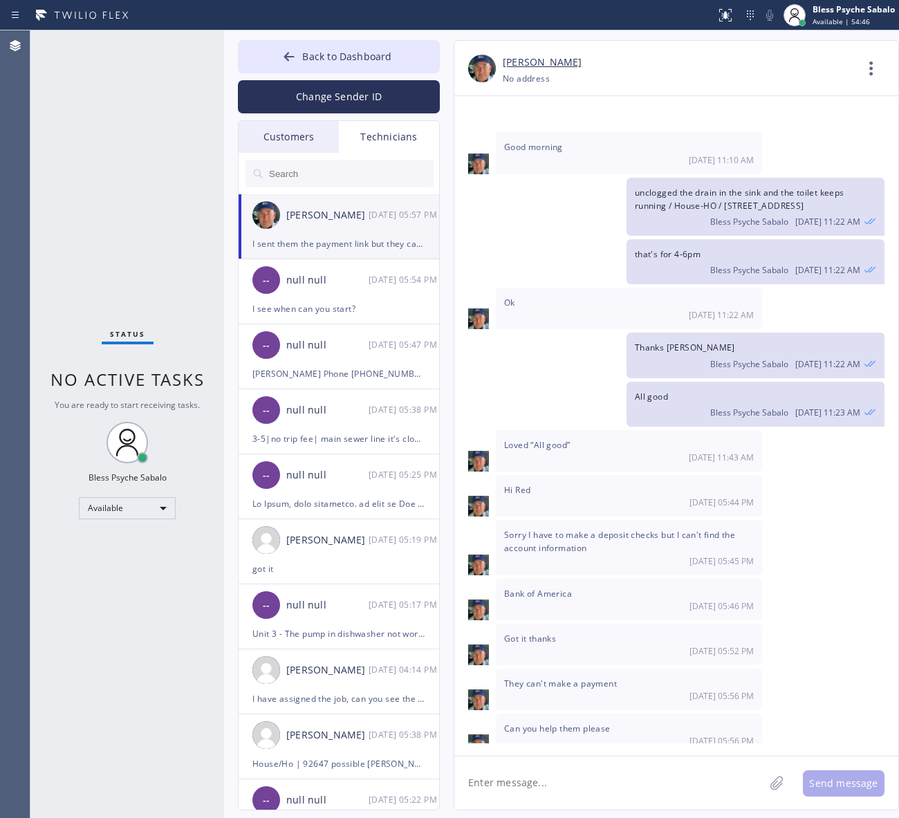
click at [395, 133] on div "Technicians" at bounding box center [389, 137] width 100 height 32
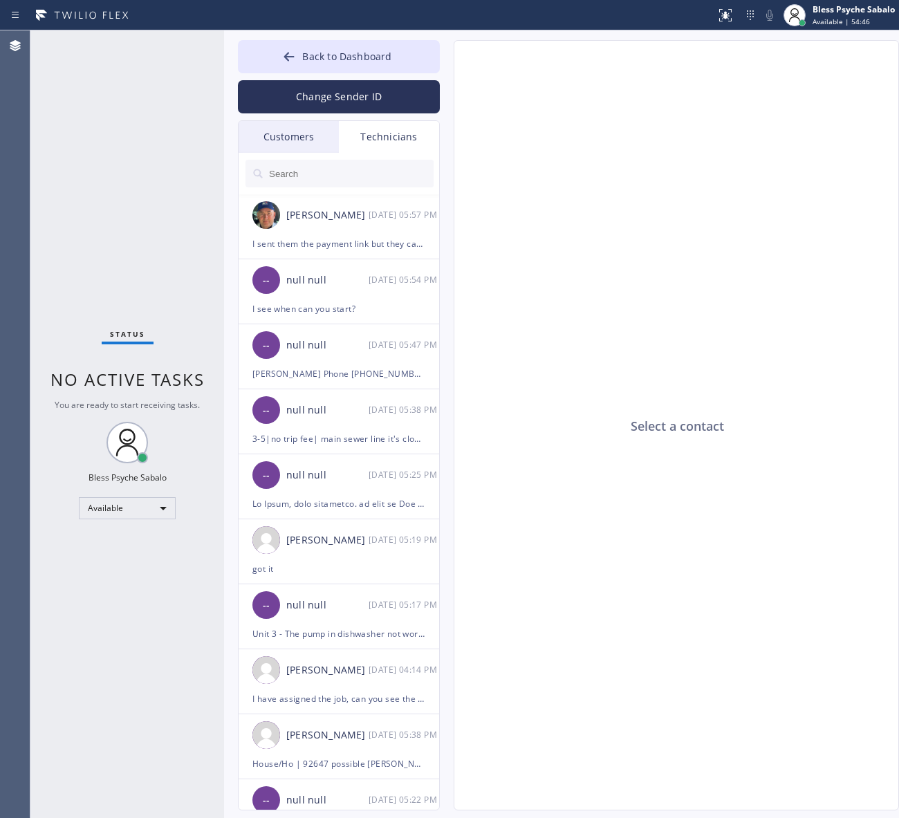
click at [379, 168] on input "text" at bounding box center [351, 174] width 166 height 28
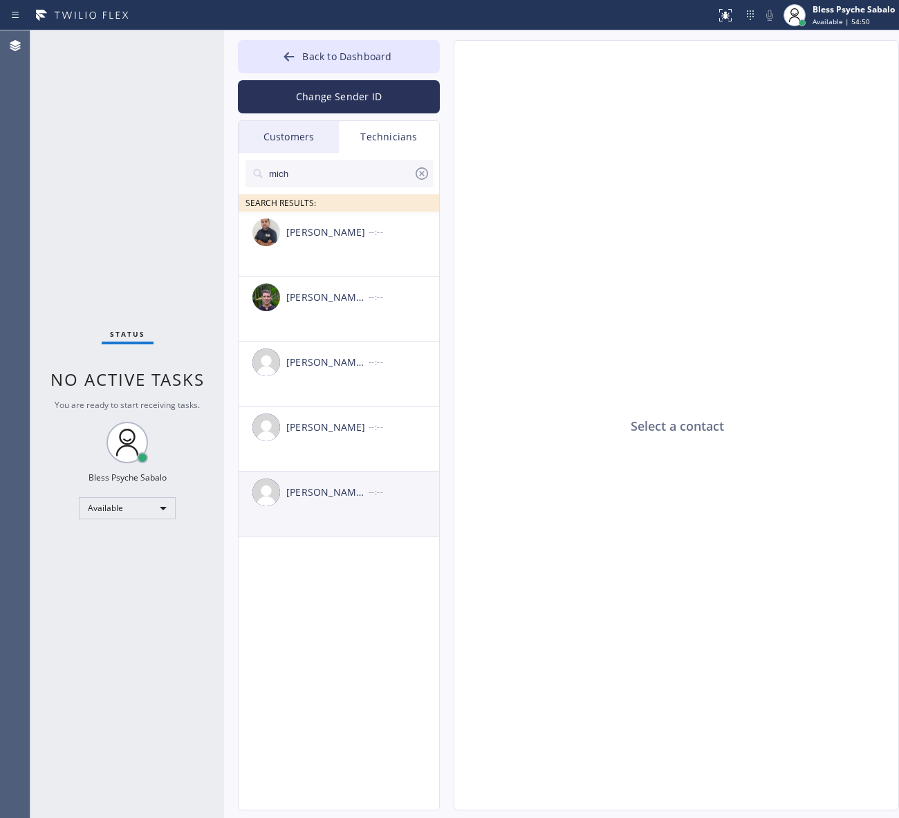
type input "mich"
click at [372, 479] on div "[PERSON_NAME] [PERSON_NAME] --:--" at bounding box center [340, 492] width 202 height 41
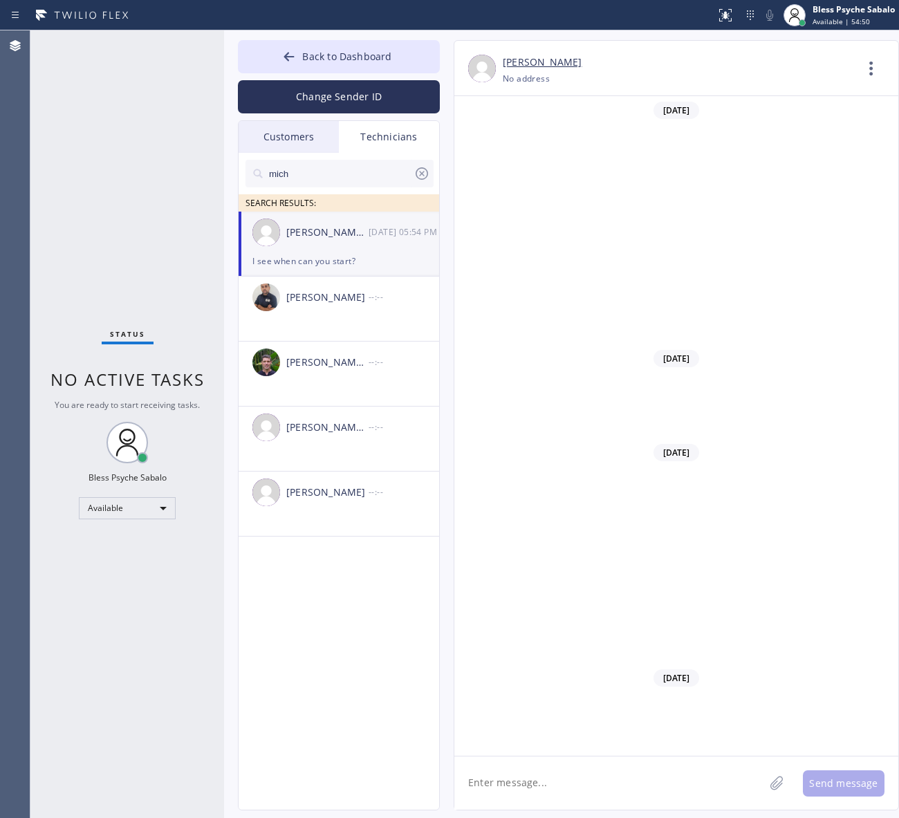
scroll to position [3082, 0]
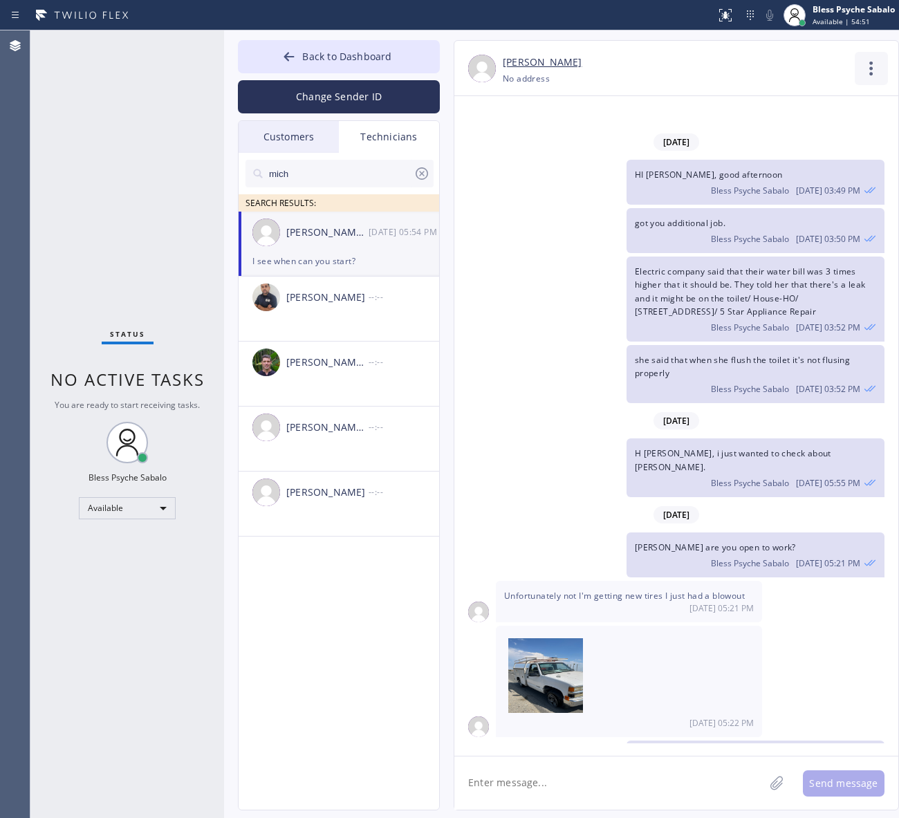
click at [873, 75] on icon at bounding box center [871, 68] width 33 height 33
click at [787, 131] on li "Call to Technician" at bounding box center [787, 142] width 201 height 36
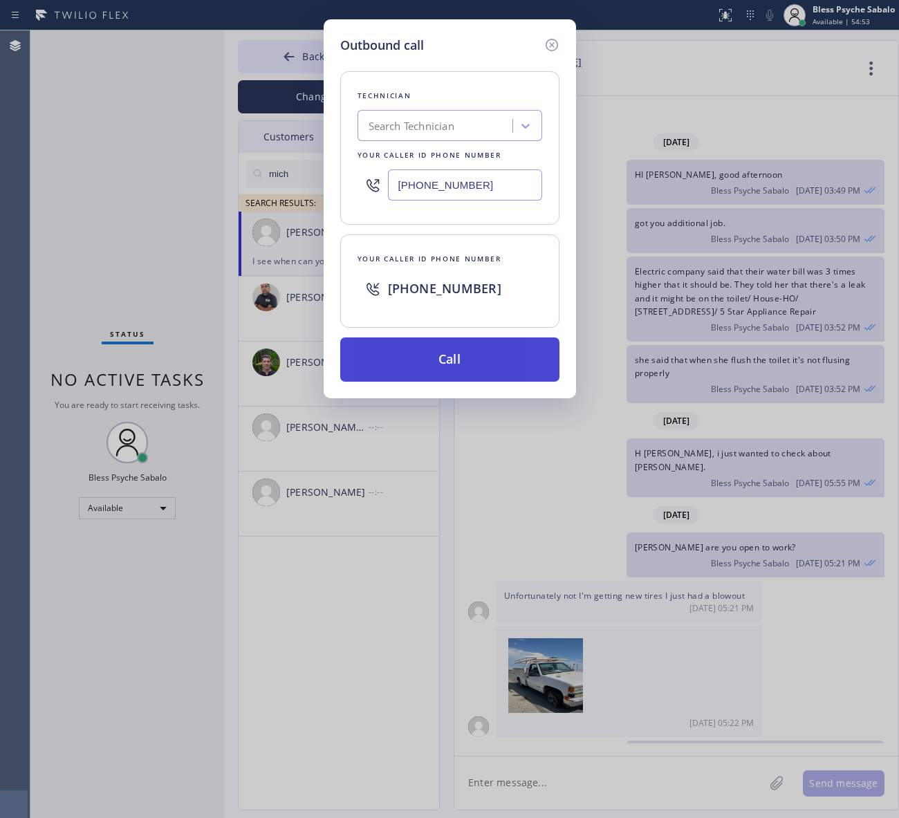
click at [493, 360] on button "Call" at bounding box center [449, 359] width 219 height 44
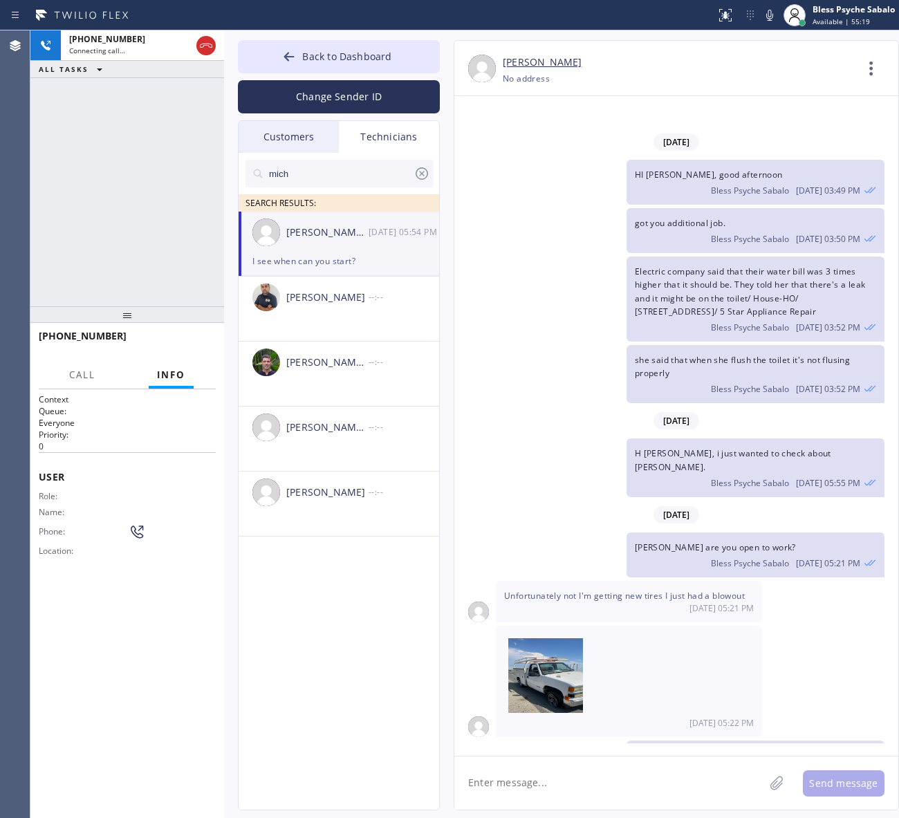
click at [385, 657] on div "mich SEARCH RESULTS: [PERSON_NAME] [PERSON_NAME] [DATE] 05:54 PM I see when can…" at bounding box center [340, 497] width 202 height 689
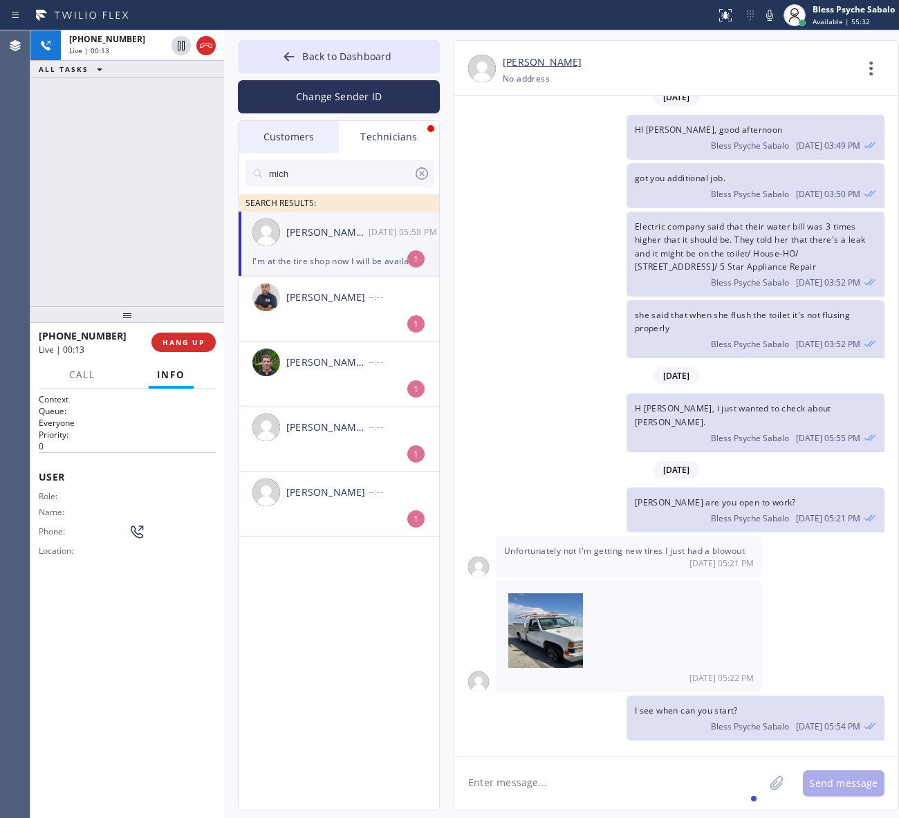
click at [564, 772] on textarea at bounding box center [609, 782] width 310 height 53
click at [561, 792] on textarea at bounding box center [609, 782] width 310 height 53
paste textarea "5|no trip fee| main sewer line it's clogged and it needs to be hydrojetting| [S…"
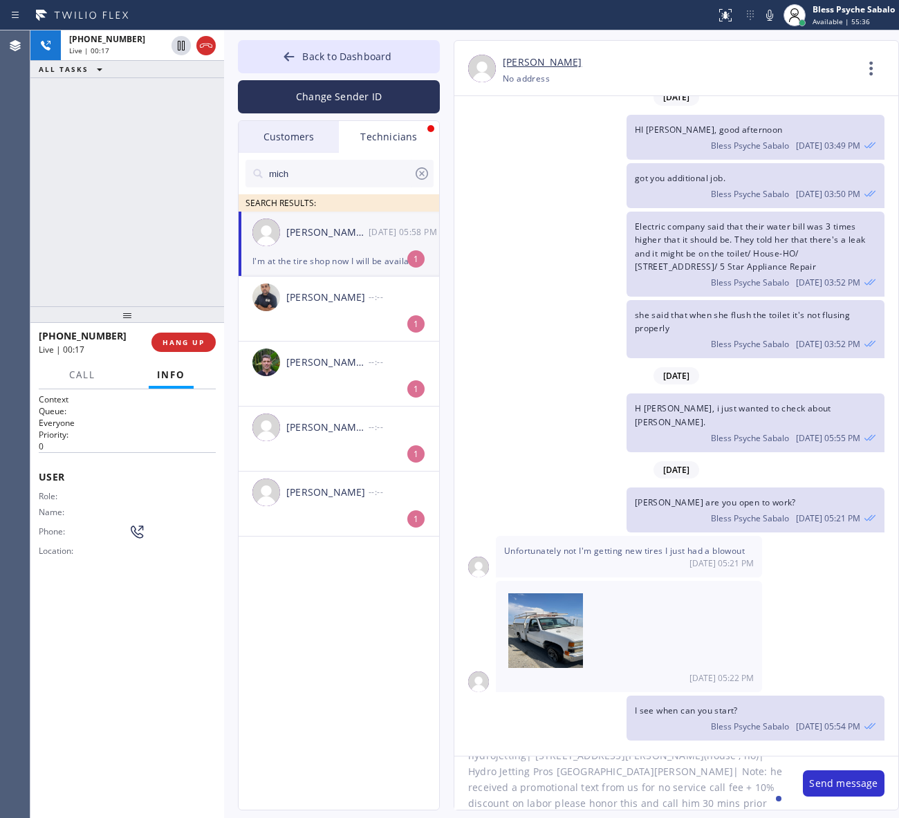
scroll to position [43, 0]
type textarea "5|no trip fee| main sewer line it's clogged and it needs to be hydrojetting| [S…"
click at [856, 792] on button "Send message" at bounding box center [844, 783] width 82 height 26
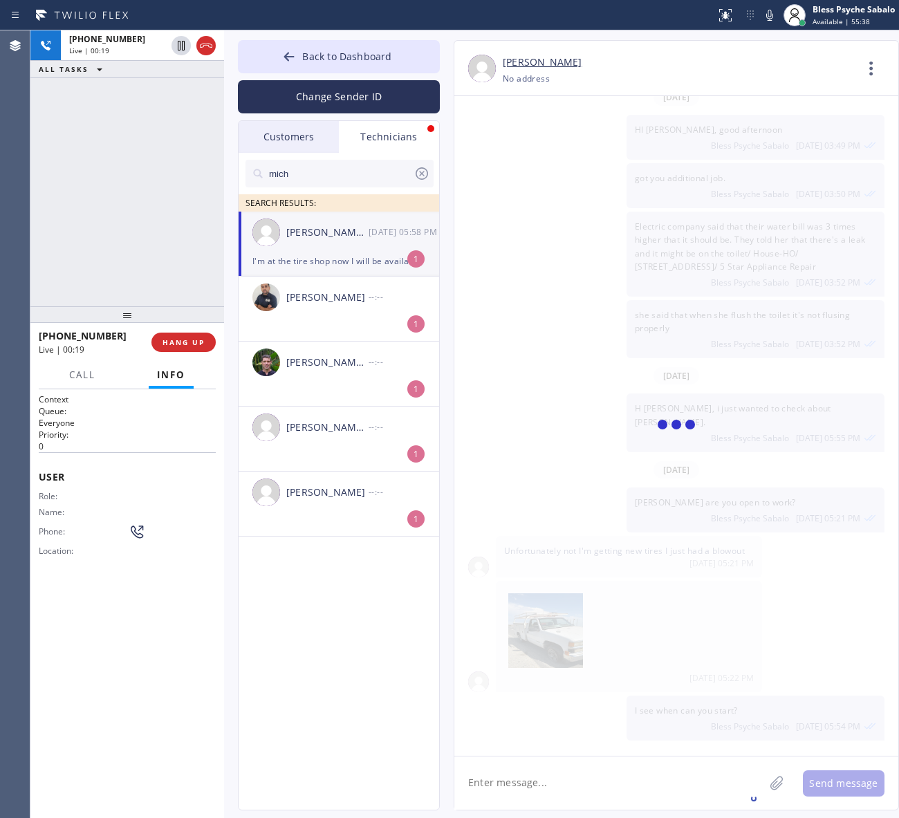
scroll to position [3241, 0]
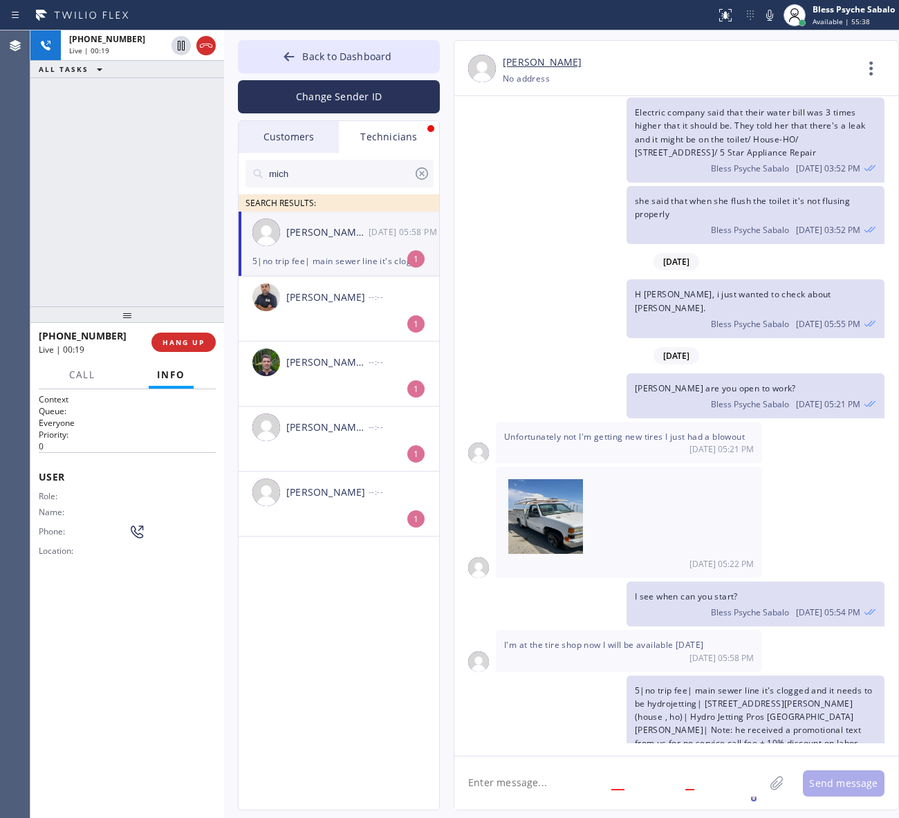
click at [694, 788] on textarea at bounding box center [609, 782] width 310 height 53
click at [187, 342] on span "HANG UP" at bounding box center [183, 342] width 42 height 10
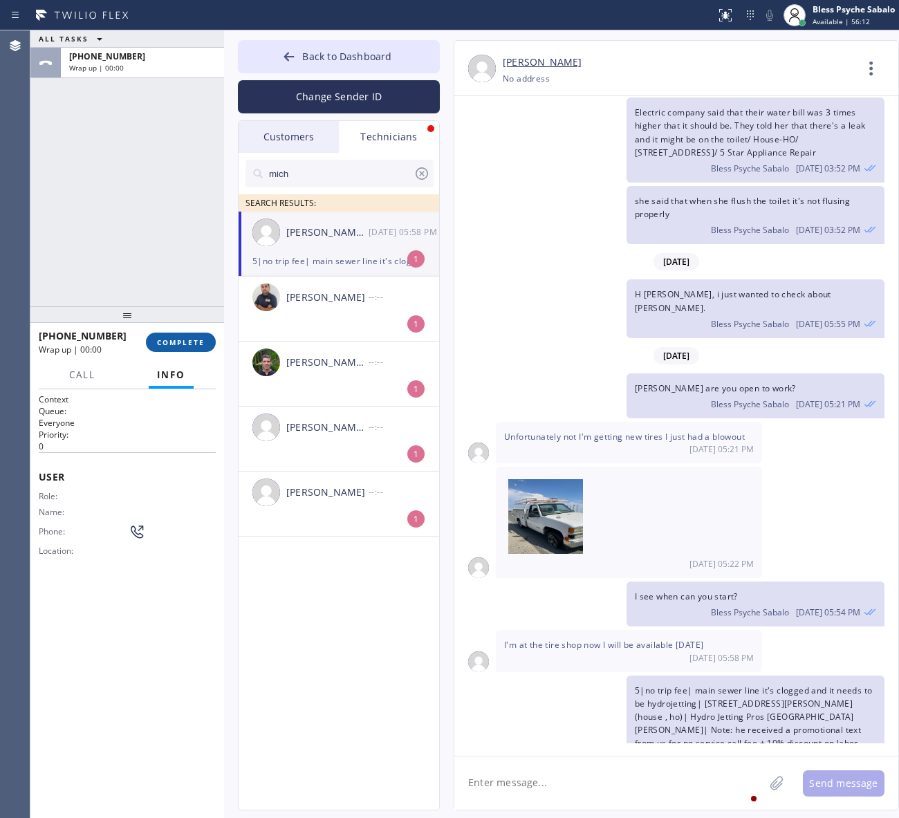
click at [184, 339] on span "COMPLETE" at bounding box center [181, 342] width 48 height 10
click at [138, 284] on div "ALL TASKS ALL TASKS ACTIVE TASKS TASKS IN WRAP UP [PHONE_NUMBER] Wrap up | 00:01" at bounding box center [127, 168] width 194 height 276
click at [582, 759] on textarea at bounding box center [609, 782] width 310 height 53
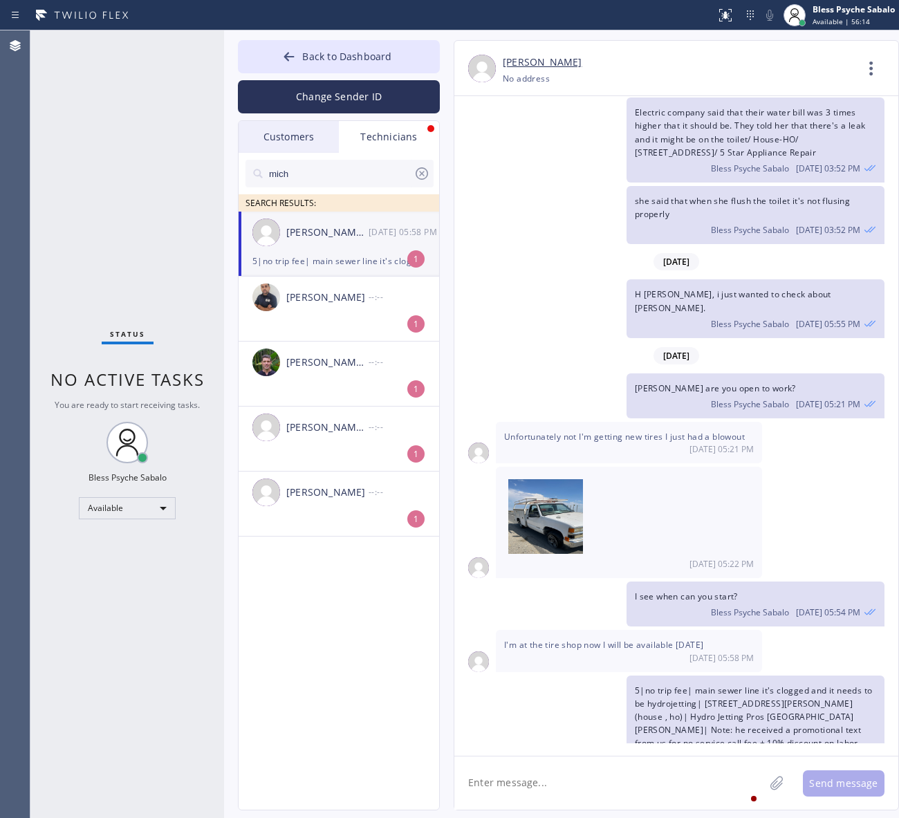
type textarea "t"
type textarea "I"
click at [578, 778] on textarea "This costumer has a busget of $500" at bounding box center [621, 782] width 335 height 53
click at [529, 740] on div "customer" at bounding box center [528, 743] width 51 height 22
type textarea "This customer has a budget of $500"
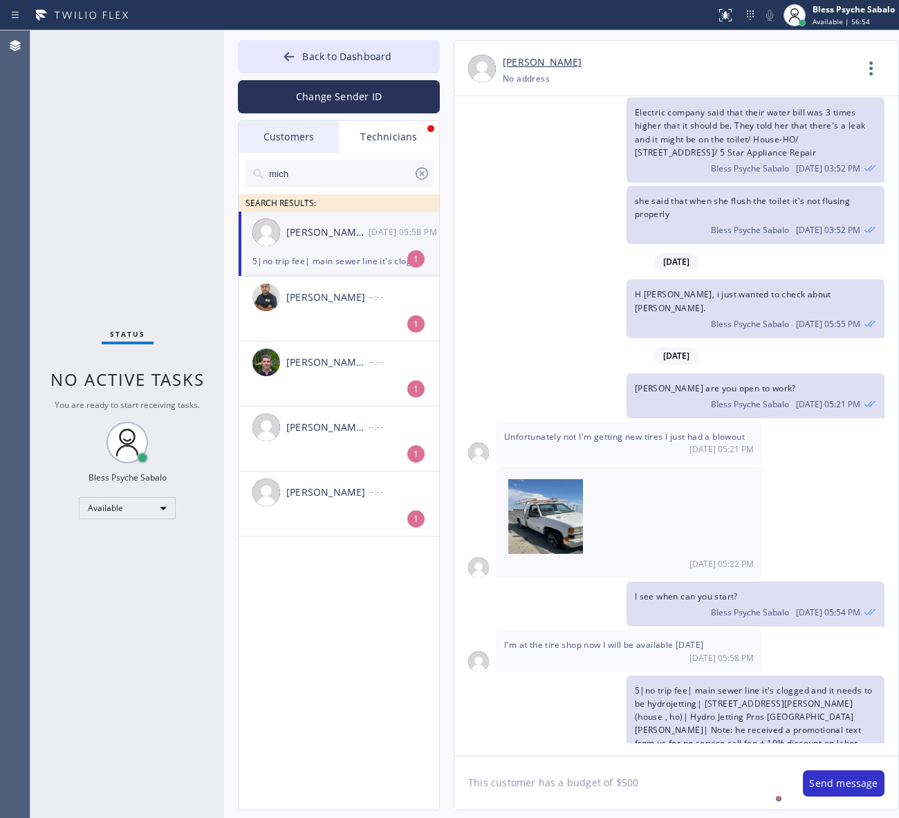
click at [675, 783] on textarea "This customer has a budget of $500" at bounding box center [621, 782] width 335 height 53
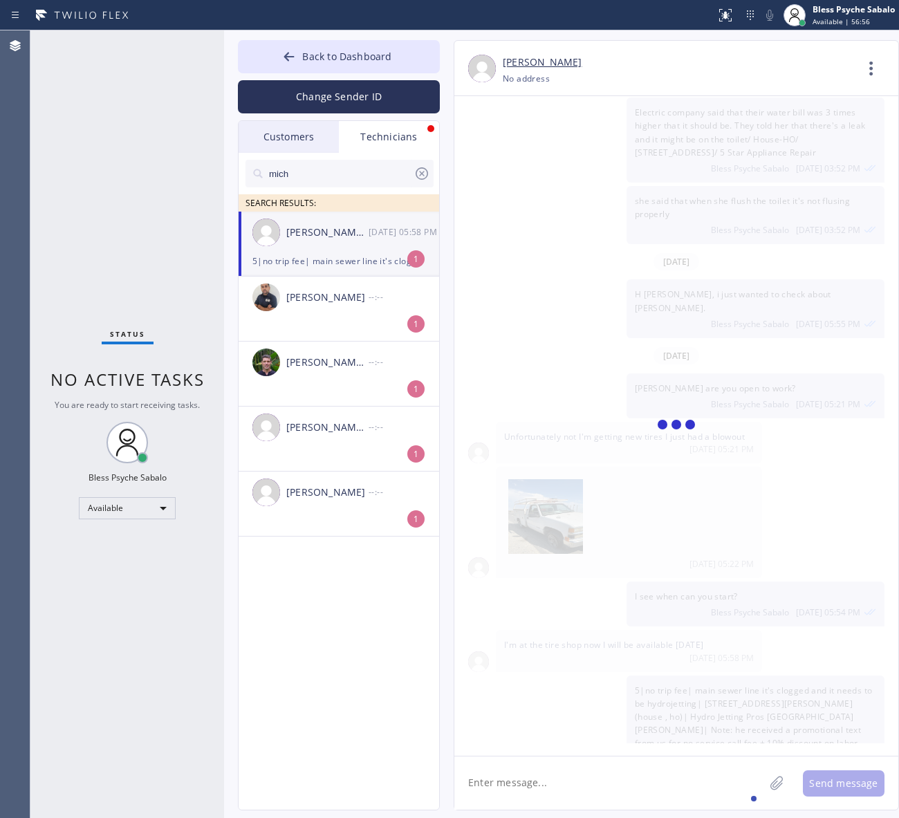
scroll to position [3289, 0]
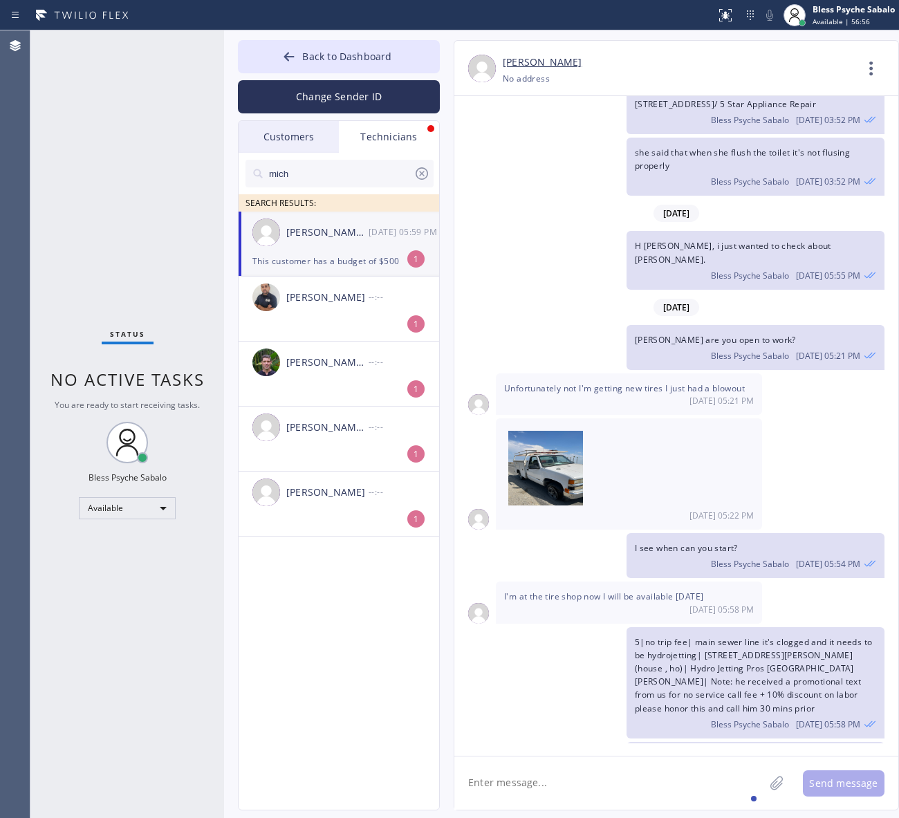
click at [666, 802] on textarea at bounding box center [609, 782] width 310 height 53
click at [664, 790] on textarea at bounding box center [609, 782] width 310 height 53
drag, startPoint x: 714, startPoint y: 787, endPoint x: 694, endPoint y: 779, distance: 22.1
click at [714, 785] on textarea "If you can take the job, I can call this costumer" at bounding box center [621, 782] width 335 height 53
click at [690, 734] on div "customer" at bounding box center [676, 743] width 51 height 22
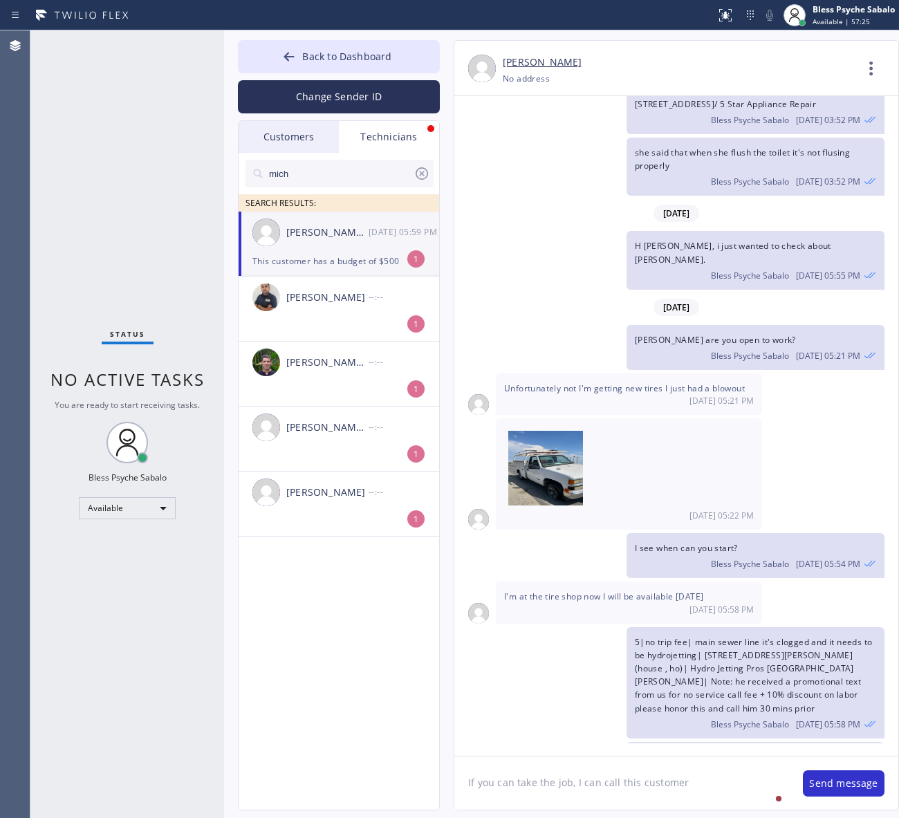
click at [714, 778] on textarea "If you can take the job, I can call this customer" at bounding box center [621, 782] width 335 height 53
type textarea "If you can take the job, I can call this customer resched for [PERSON_NAME]"
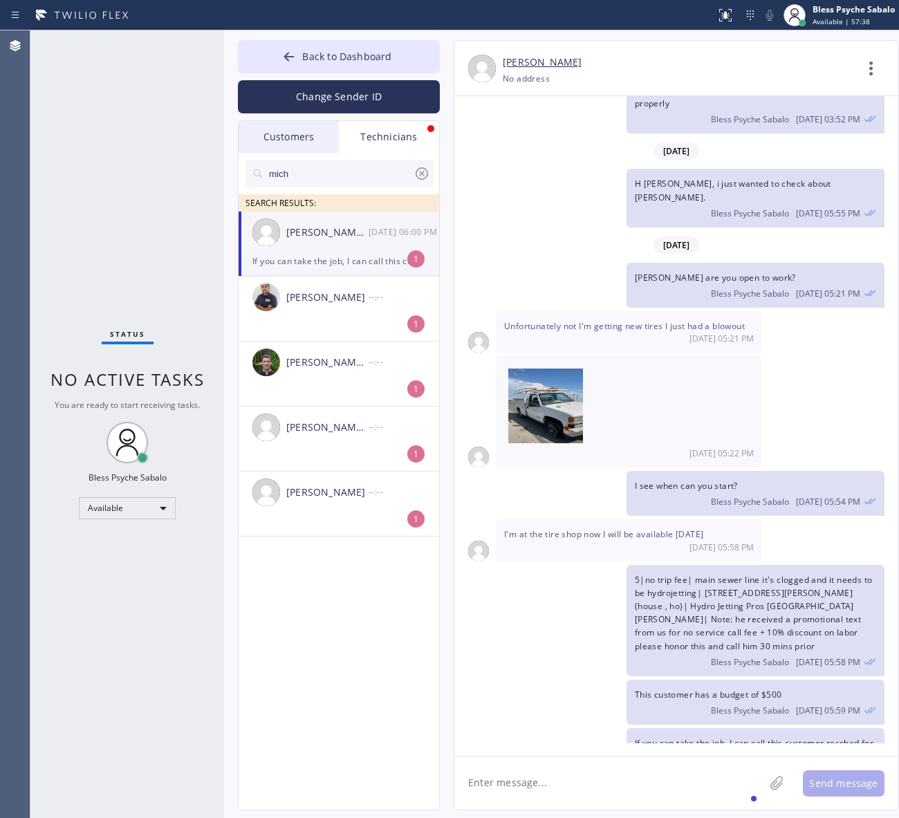
drag, startPoint x: 620, startPoint y: 796, endPoint x: 621, endPoint y: 783, distance: 13.2
click at [621, 792] on textarea at bounding box center [609, 782] width 310 height 53
drag, startPoint x: 623, startPoint y: 763, endPoint x: 566, endPoint y: 710, distance: 77.8
click at [623, 762] on textarea at bounding box center [609, 782] width 310 height 53
drag, startPoint x: 357, startPoint y: 140, endPoint x: 367, endPoint y: 140, distance: 10.4
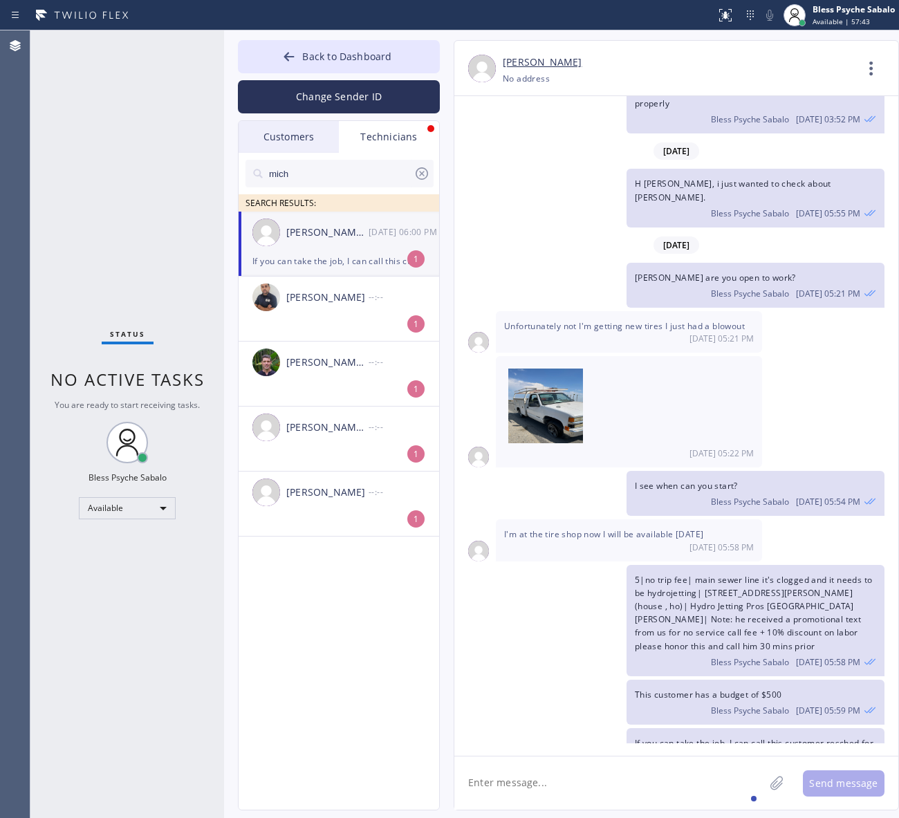
click at [357, 139] on div "Technicians" at bounding box center [389, 137] width 100 height 32
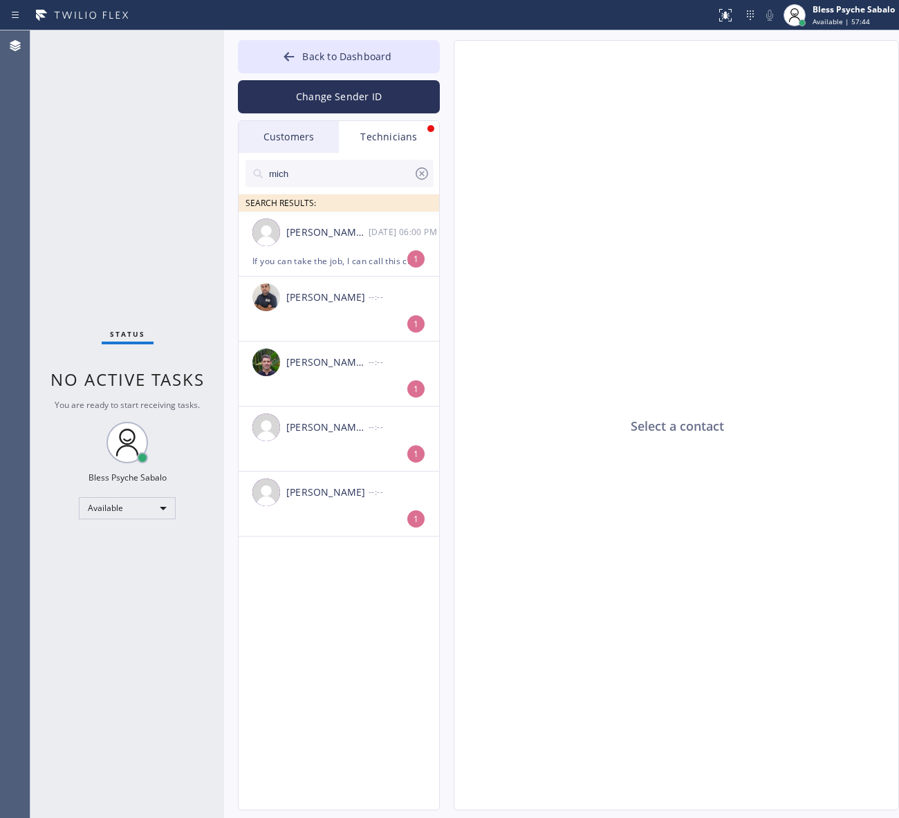
click at [402, 136] on div "Technicians" at bounding box center [389, 137] width 100 height 32
click at [402, 133] on div "Technicians" at bounding box center [389, 137] width 100 height 32
click at [371, 277] on div "[PERSON_NAME] --:--" at bounding box center [340, 297] width 202 height 41
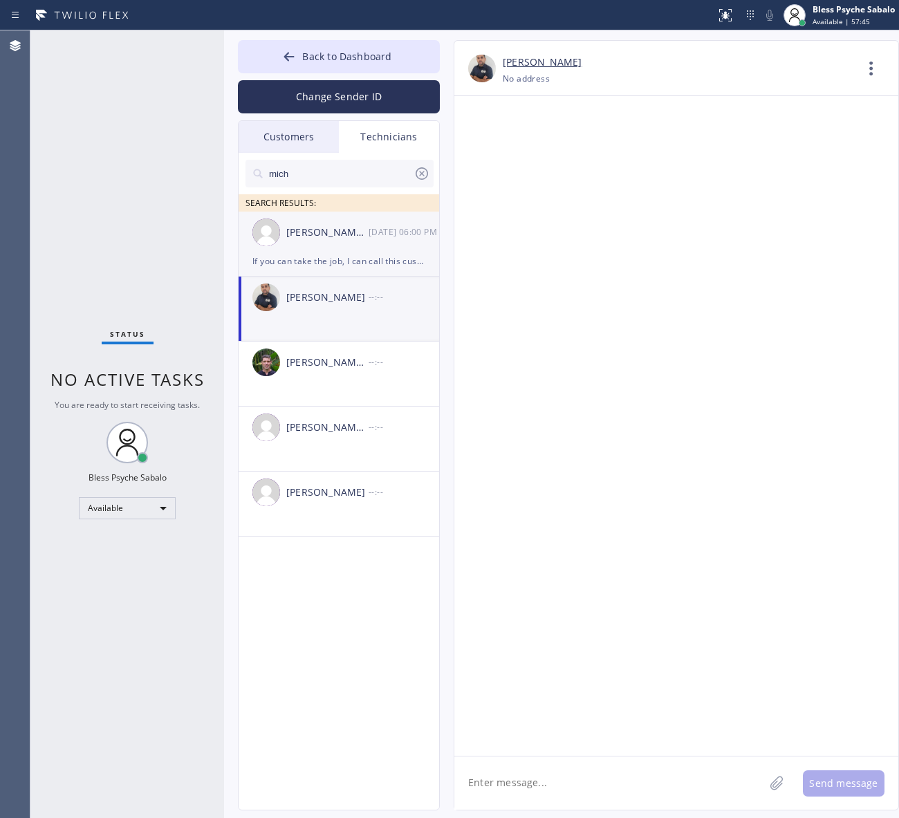
click at [371, 257] on div "If you can take the job, I can call this customer resched for [PERSON_NAME]" at bounding box center [338, 261] width 173 height 16
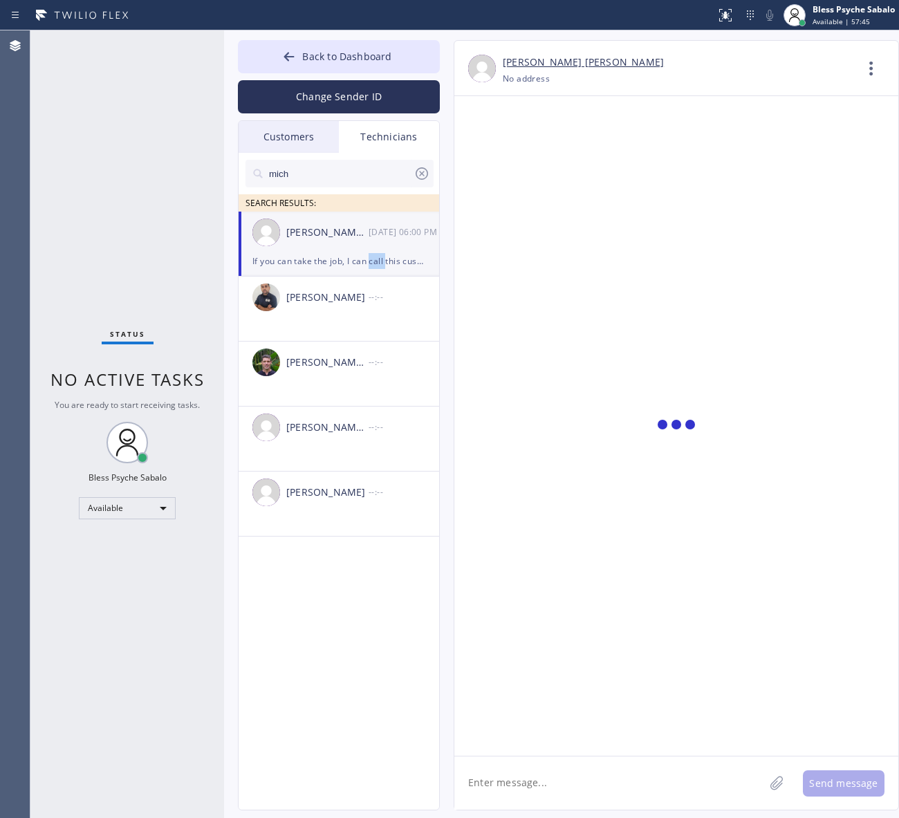
click at [371, 257] on div "If you can take the job, I can call this customer resched for [PERSON_NAME]" at bounding box center [338, 261] width 173 height 16
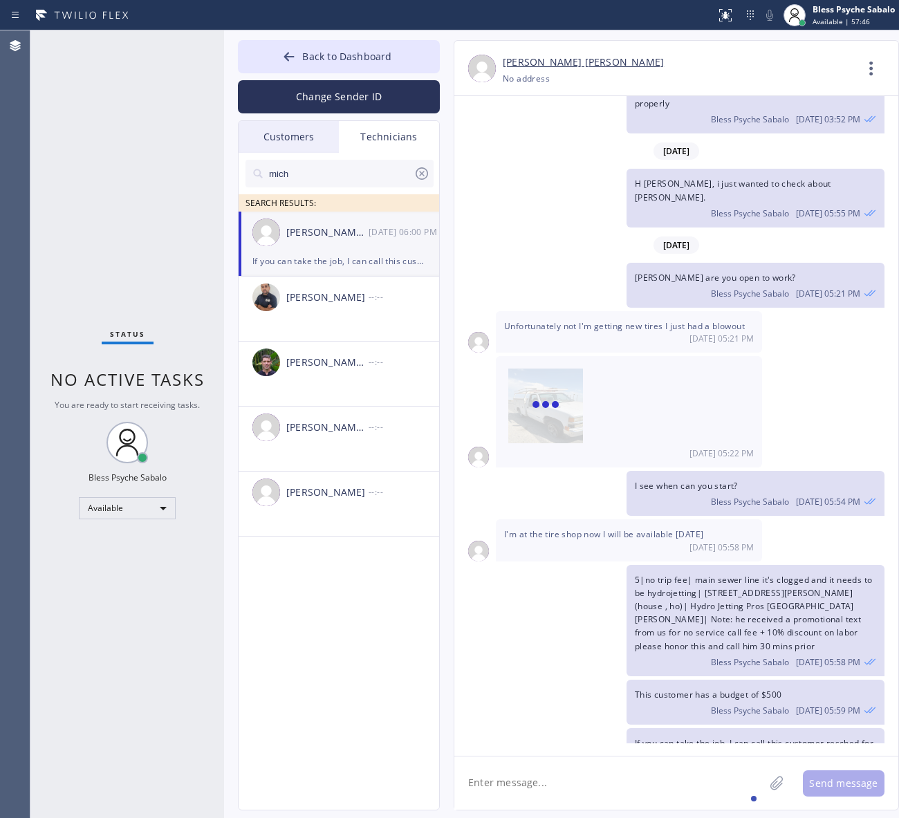
click at [658, 790] on textarea at bounding box center [609, 782] width 310 height 53
click at [872, 73] on icon at bounding box center [870, 69] width 3 height 14
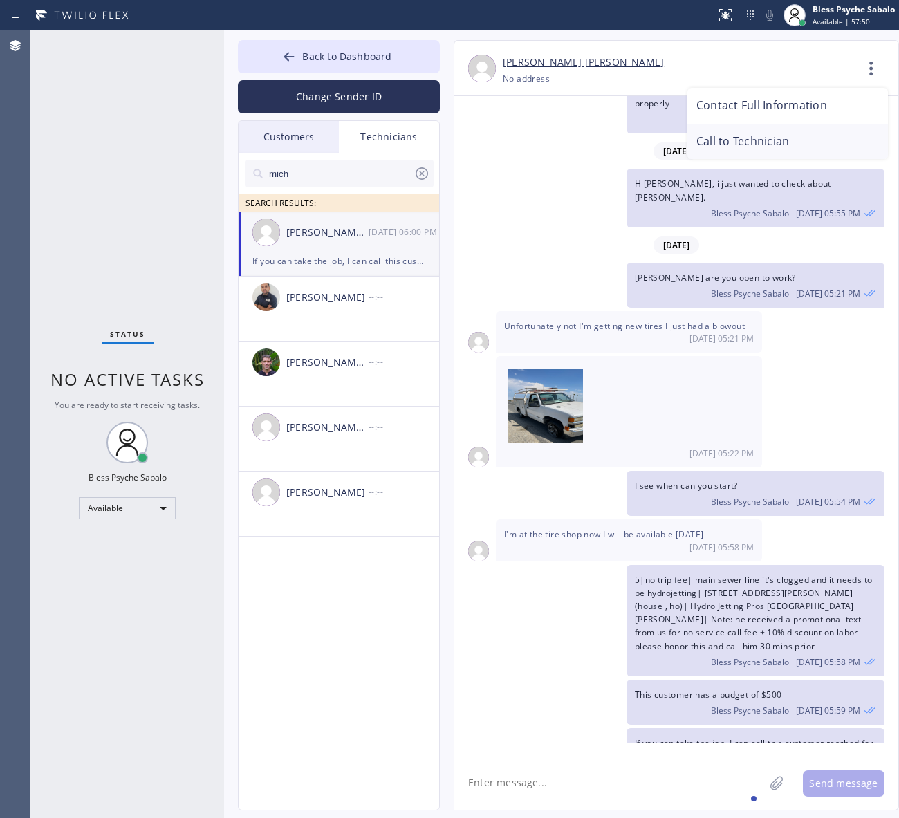
click at [782, 147] on li "Call to Technician" at bounding box center [787, 142] width 201 height 36
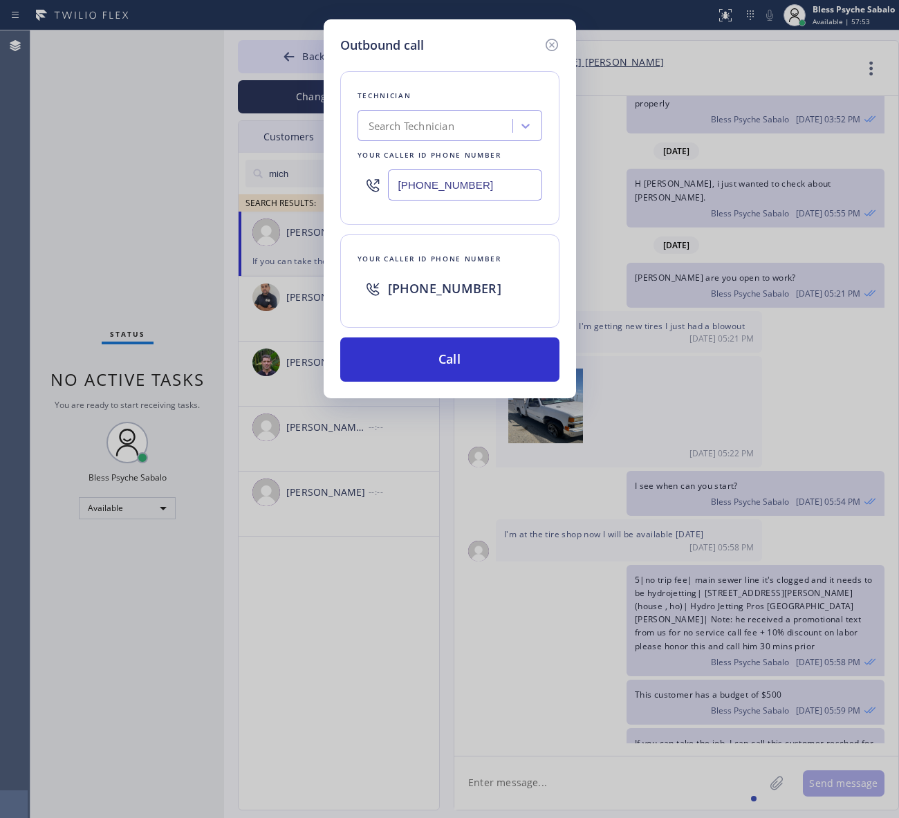
click at [550, 35] on div "Outbound call Technician Search Technician Your caller id phone number [PHONE_N…" at bounding box center [450, 208] width 252 height 379
click at [628, 167] on div "Outbound call Technician Search Technician Your caller id phone number [PHONE_N…" at bounding box center [449, 409] width 899 height 818
click at [551, 46] on icon at bounding box center [551, 45] width 17 height 17
click at [551, 46] on div "[PERSON_NAME] [PERSON_NAME] [PHONE_NUMBER] Choose phone number No address Conta…" at bounding box center [676, 68] width 444 height 55
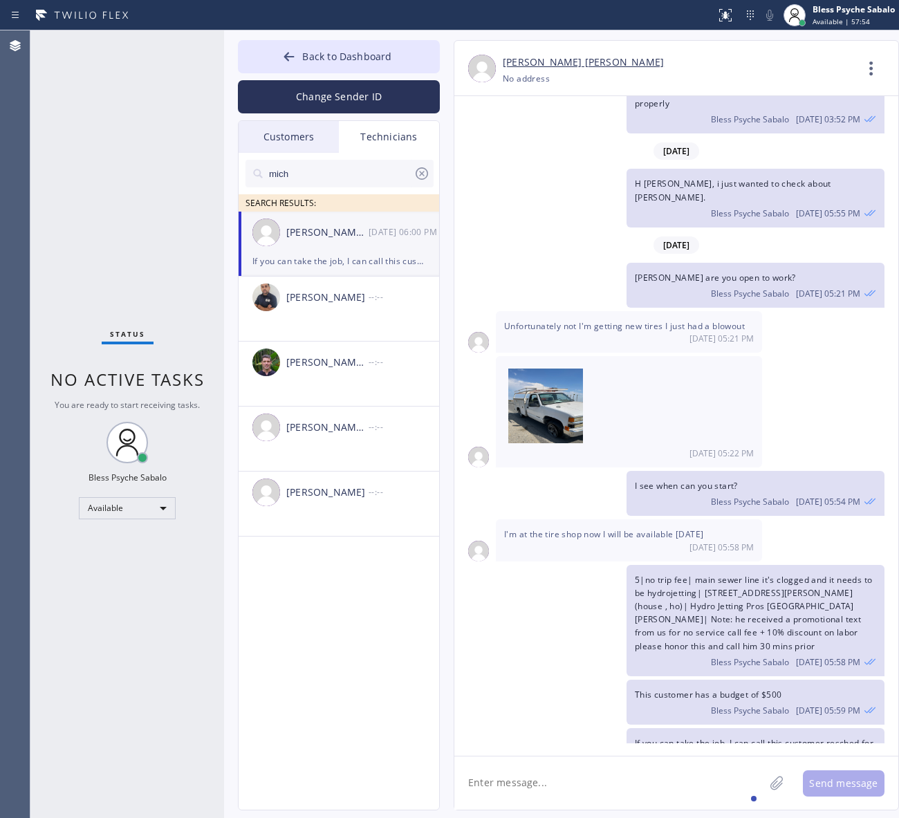
click at [576, 263] on div "[PERSON_NAME] are you open to work? Bless Psyche Sabalo [DATE] 05:21 PM" at bounding box center [669, 285] width 430 height 45
click at [323, 301] on div "[PERSON_NAME]" at bounding box center [327, 298] width 82 height 16
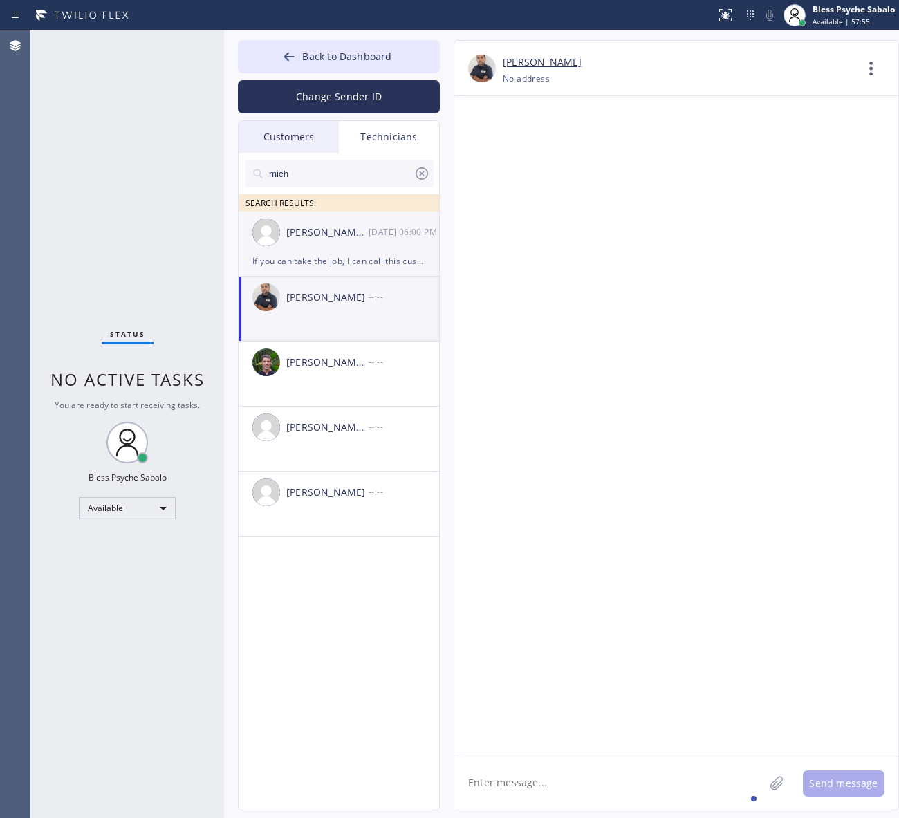
click at [322, 230] on div "[PERSON_NAME] [PERSON_NAME]" at bounding box center [327, 233] width 82 height 16
click at [320, 234] on div "[PERSON_NAME] [PERSON_NAME]" at bounding box center [327, 233] width 82 height 16
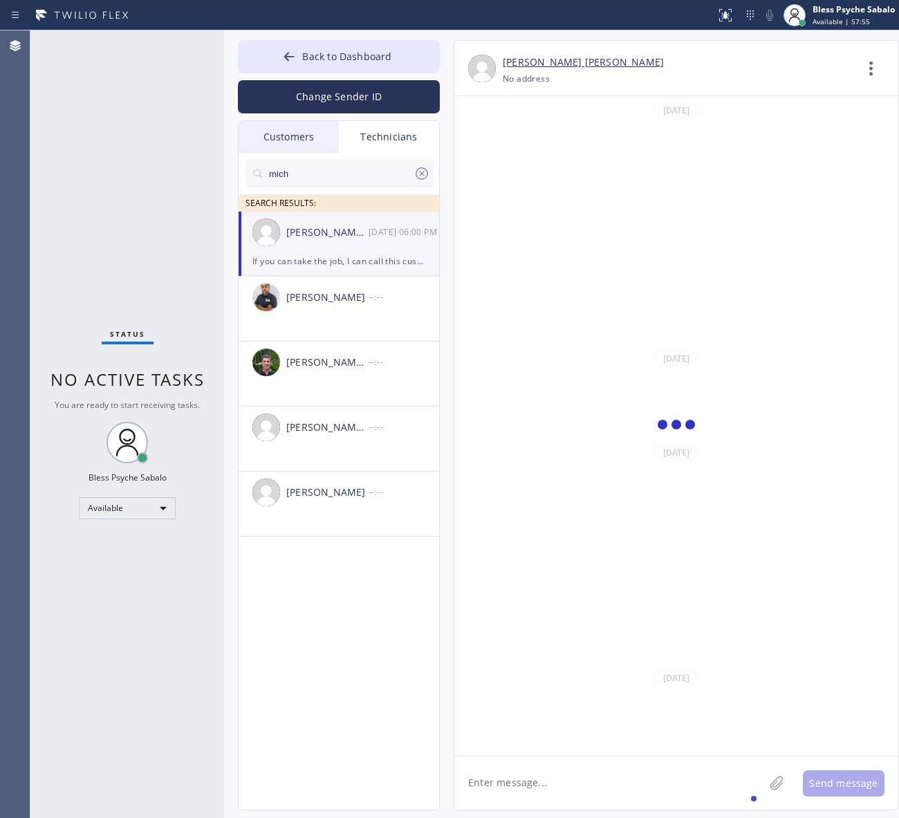
scroll to position [3351, 0]
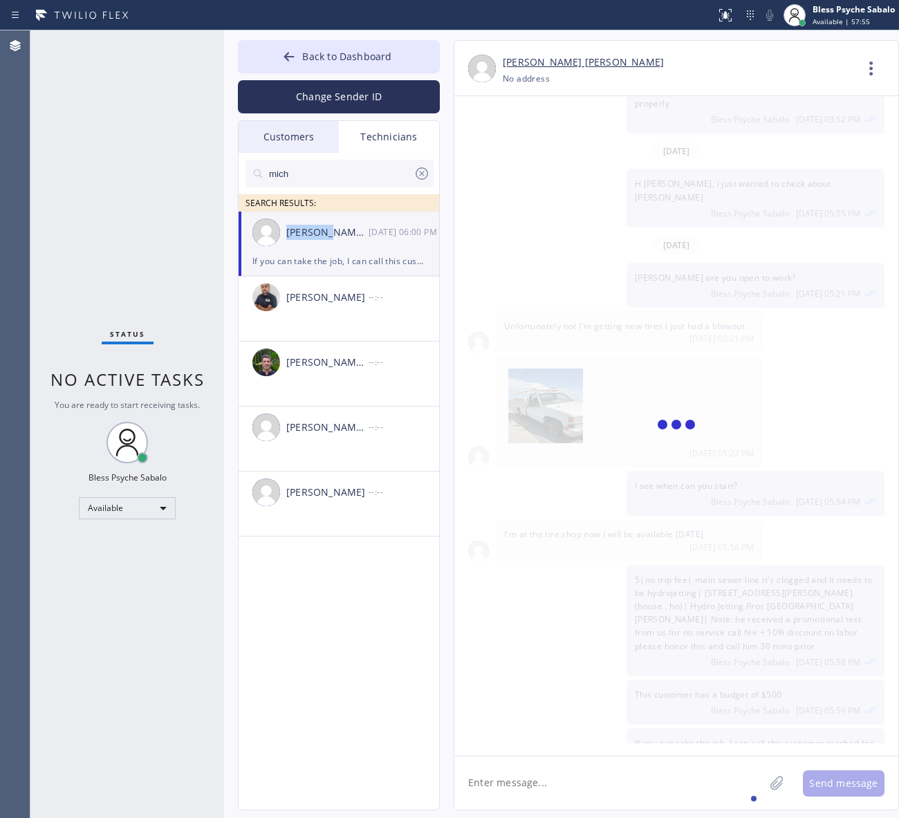
click at [320, 234] on div "[PERSON_NAME] [PERSON_NAME]" at bounding box center [327, 233] width 82 height 16
click at [664, 272] on span "[PERSON_NAME] are you open to work?" at bounding box center [715, 278] width 161 height 12
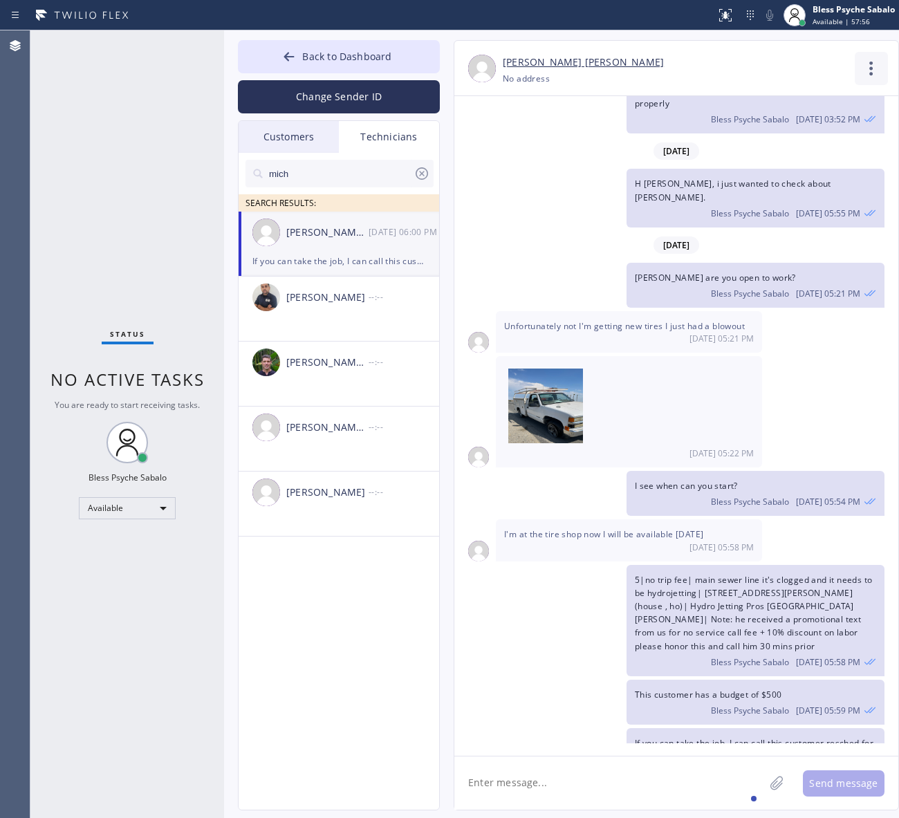
click at [861, 59] on icon at bounding box center [871, 68] width 33 height 33
click at [744, 142] on li "Call to Technician" at bounding box center [787, 142] width 201 height 36
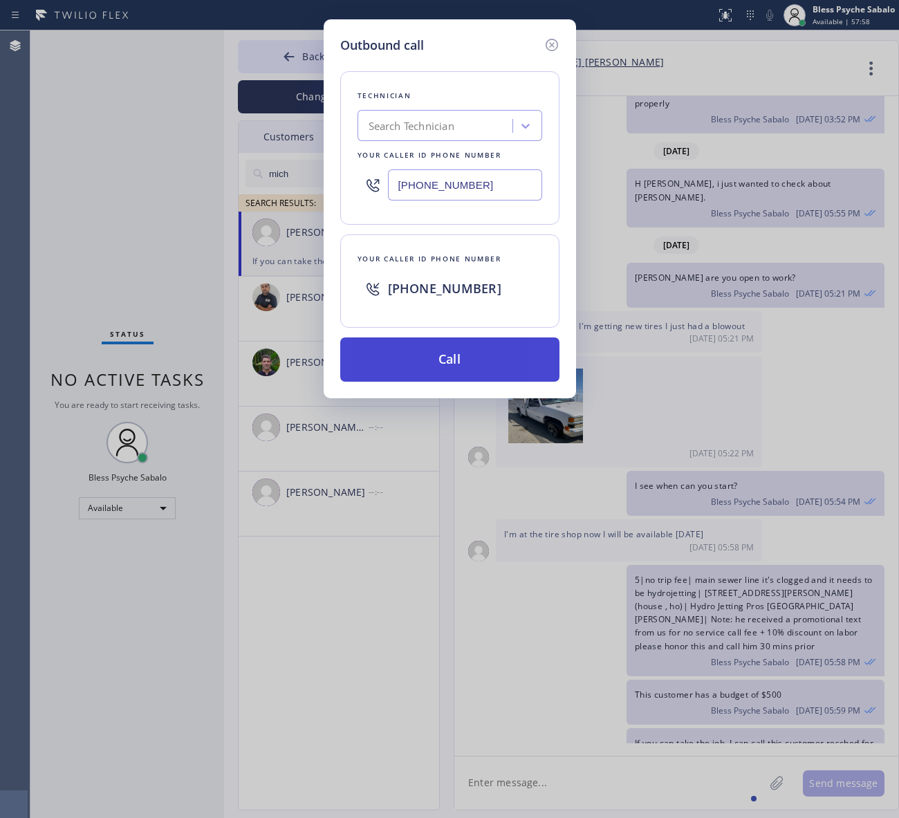
click at [536, 370] on button "Call" at bounding box center [449, 359] width 219 height 44
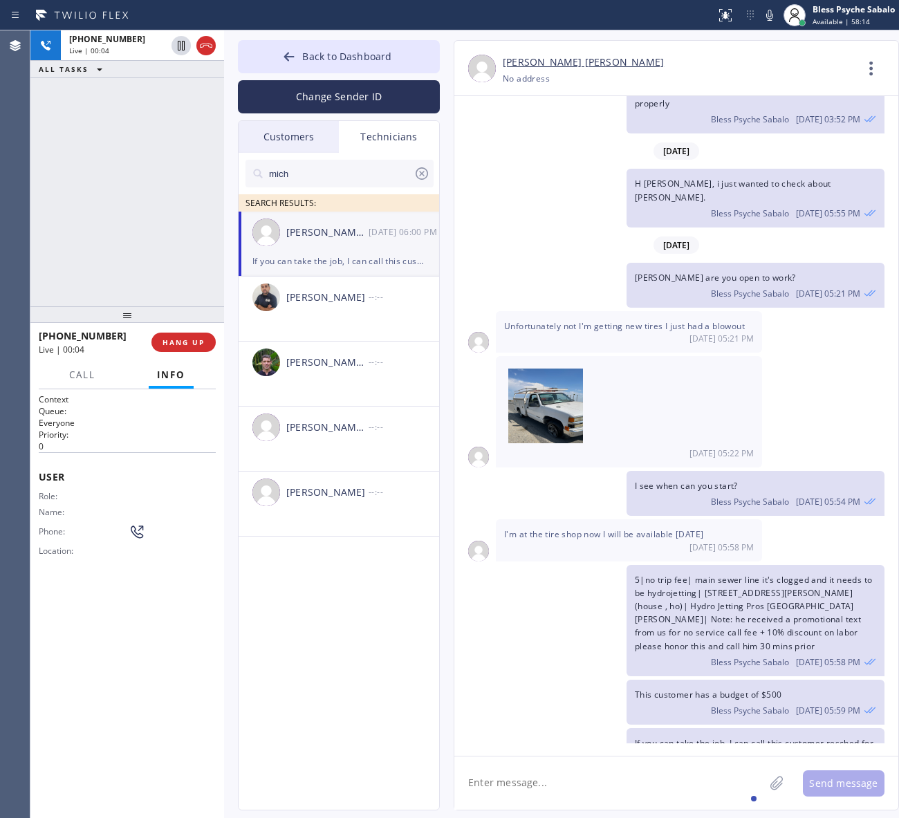
drag, startPoint x: 648, startPoint y: 697, endPoint x: 630, endPoint y: 689, distance: 19.8
click at [648, 737] on span "If you can take the job, I can call this customer resched for [PERSON_NAME]" at bounding box center [754, 749] width 239 height 25
click at [671, 807] on textarea at bounding box center [609, 782] width 310 height 53
click at [600, 779] on textarea at bounding box center [609, 782] width 310 height 53
click at [138, 253] on div "[PHONE_NUMBER] Live | 01:14 ALL TASKS ALL TASKS ACTIVE TASKS TASKS IN WRAP UP" at bounding box center [127, 168] width 194 height 276
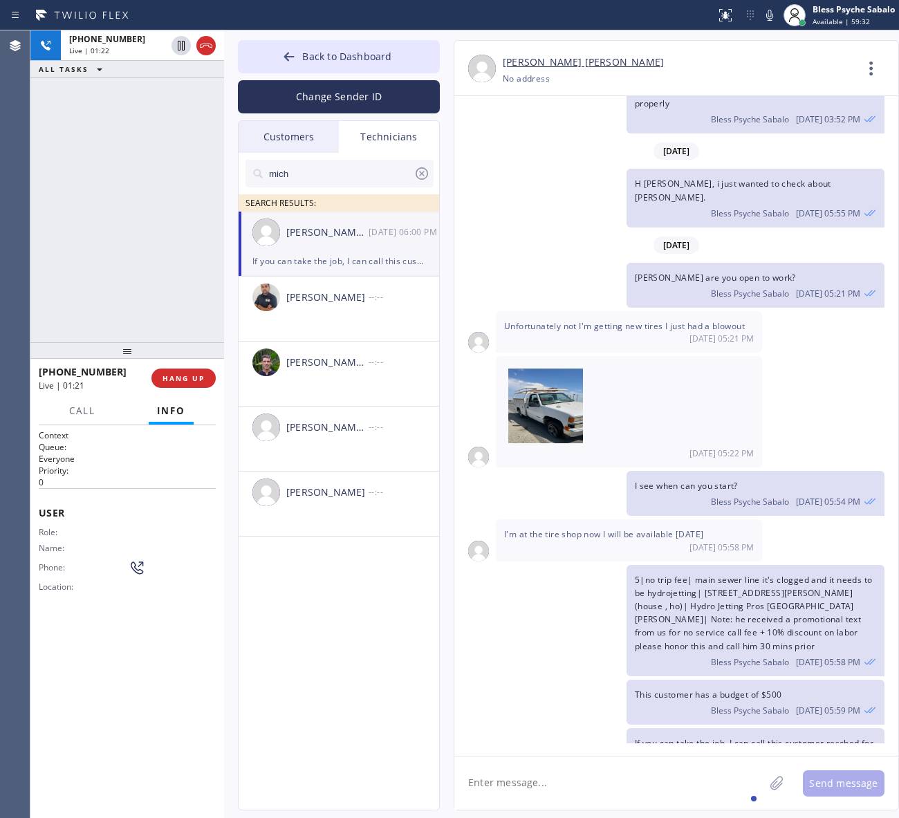
drag, startPoint x: 129, startPoint y: 317, endPoint x: 136, endPoint y: 353, distance: 36.8
click at [136, 353] on div at bounding box center [127, 350] width 194 height 17
click at [224, 128] on div at bounding box center [224, 424] width 0 height 788
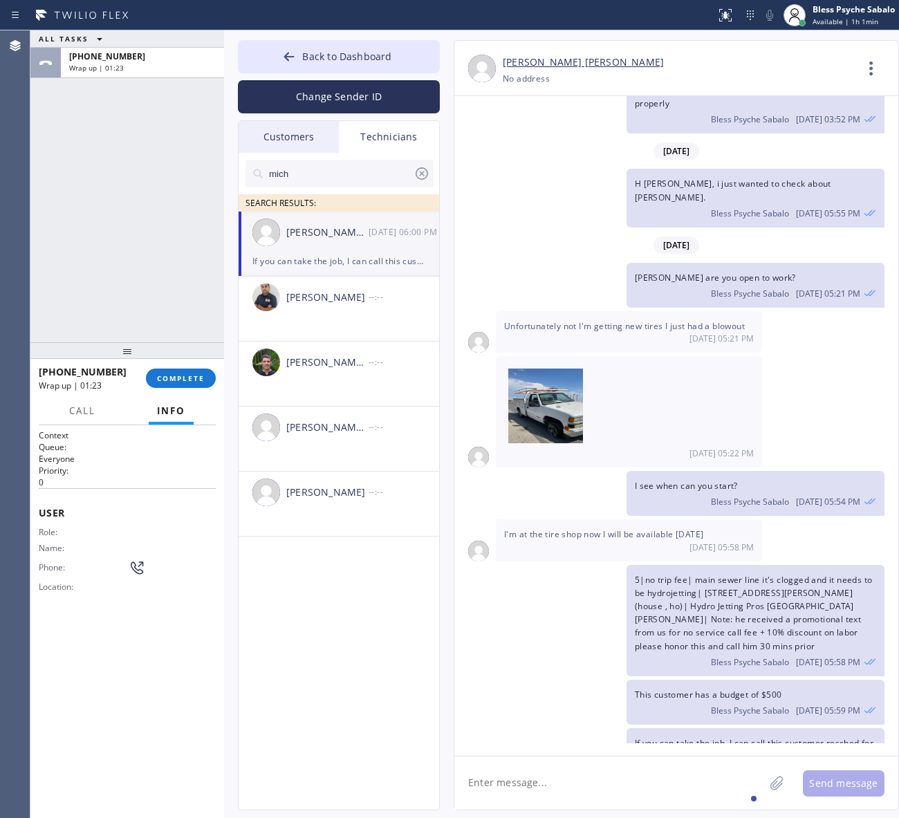
drag, startPoint x: 254, startPoint y: 562, endPoint x: 199, endPoint y: 402, distance: 169.0
click at [257, 554] on ul "[PERSON_NAME] [PERSON_NAME] [DATE] 06:00 PM If you can take the job, I can call…" at bounding box center [340, 390] width 202 height 356
click at [194, 375] on span "COMPLETE" at bounding box center [181, 378] width 48 height 10
click at [143, 259] on div "ALL TASKS ALL TASKS ACTIVE TASKS TASKS IN WRAP UP [PHONE_NUMBER] Wrap up | 01:24" at bounding box center [127, 186] width 194 height 312
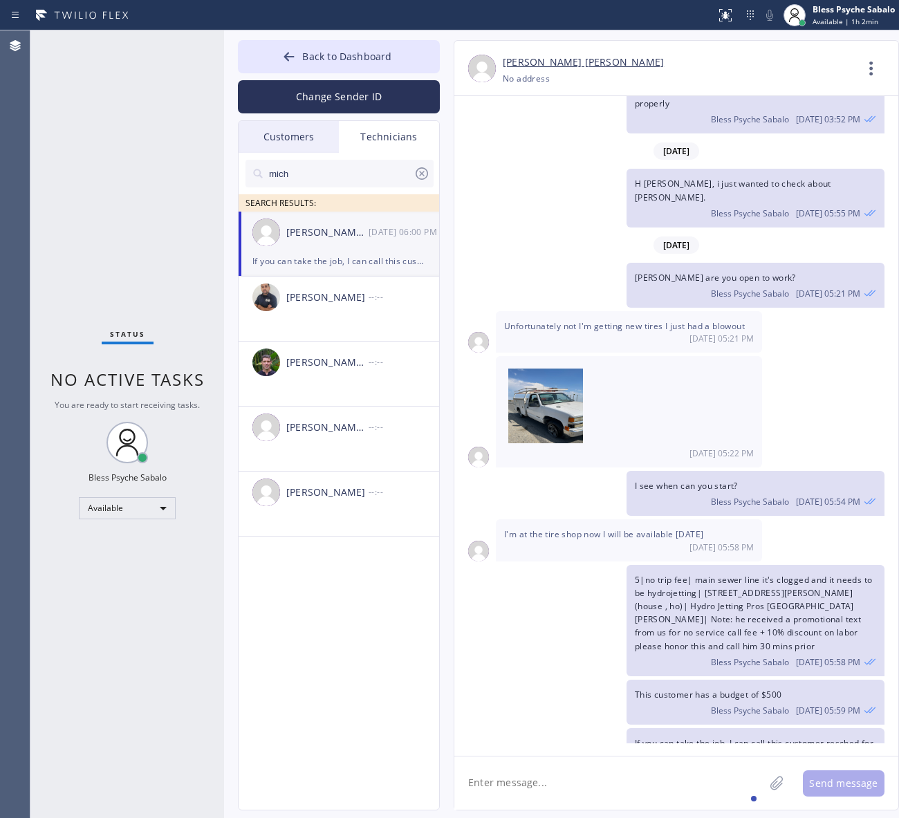
click at [361, 644] on div "mich SEARCH RESULTS: [PERSON_NAME] [PERSON_NAME] [DATE] 06:00 PM If you can tak…" at bounding box center [340, 497] width 202 height 689
click at [332, 62] on span "Back to Dashboard" at bounding box center [346, 56] width 89 height 13
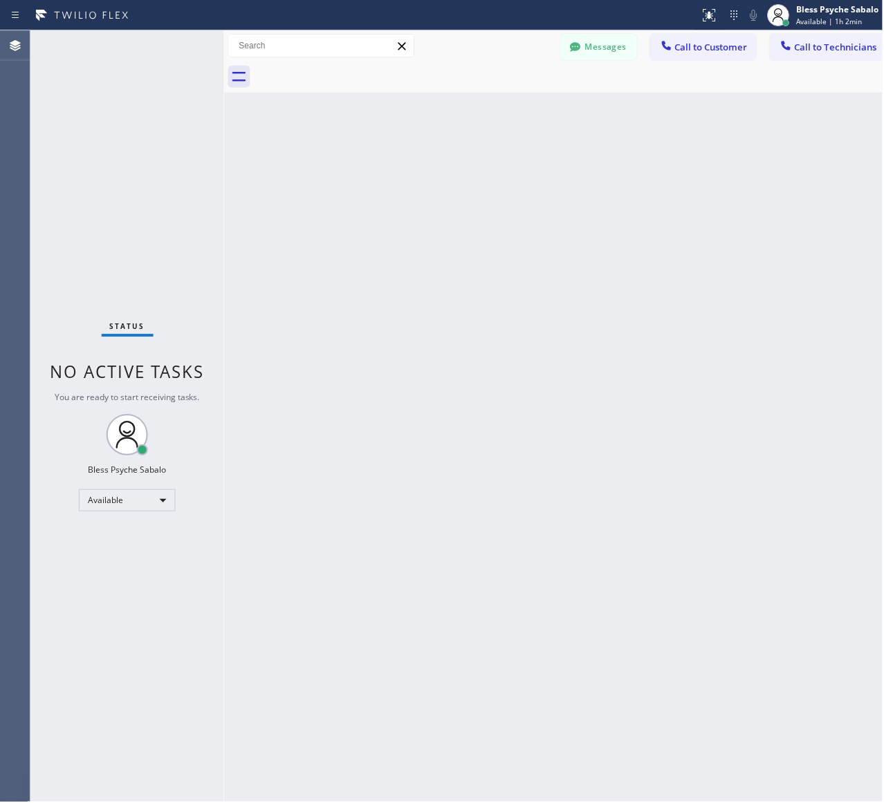
click at [203, 175] on div "Status No active tasks You are ready to start receiving tasks. Bless Psyche Sab…" at bounding box center [127, 416] width 194 height 773
click at [619, 46] on button "Messages" at bounding box center [599, 47] width 76 height 26
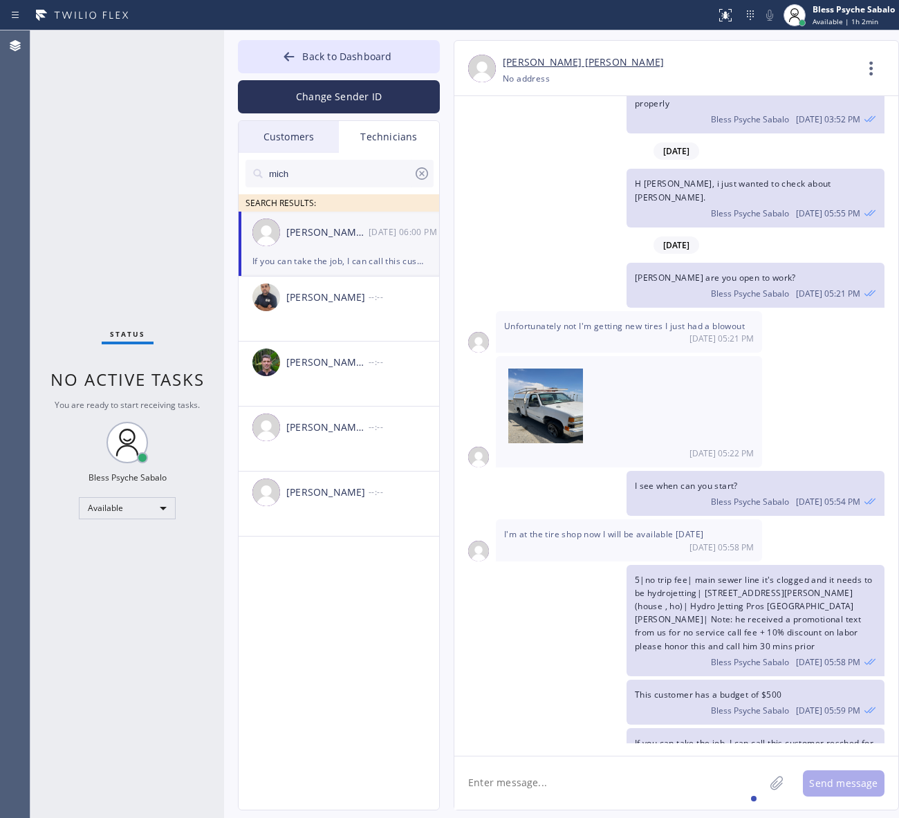
click at [389, 142] on div "Technicians" at bounding box center [389, 137] width 100 height 32
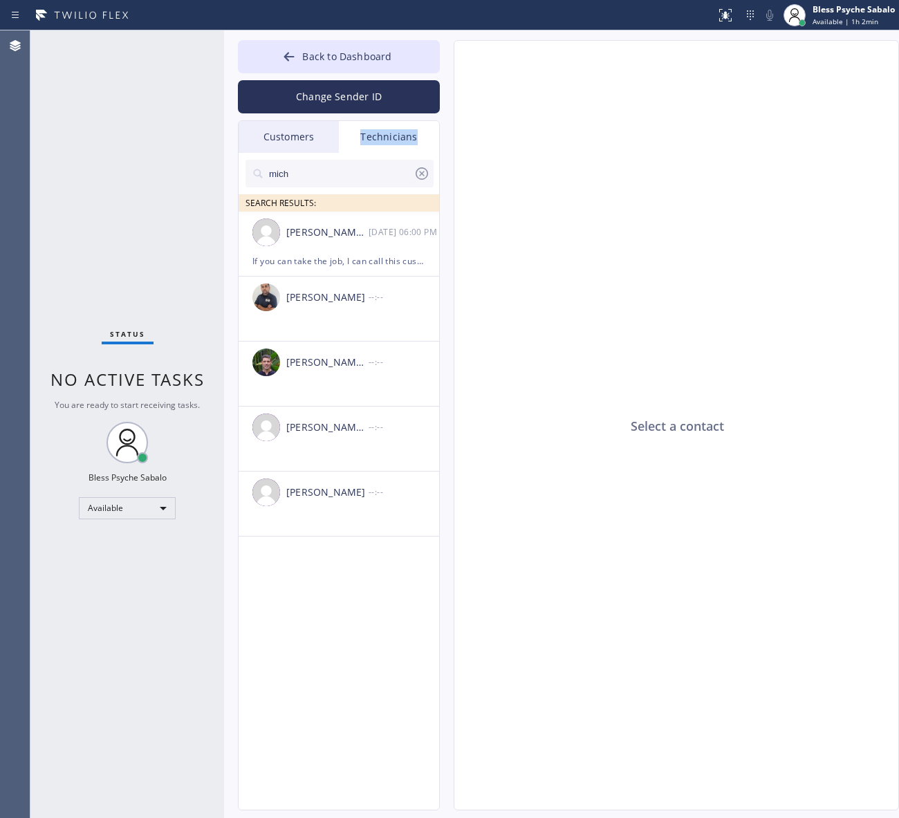
click at [389, 142] on div "Technicians" at bounding box center [389, 137] width 100 height 32
click at [281, 140] on div "Customers" at bounding box center [289, 137] width 100 height 32
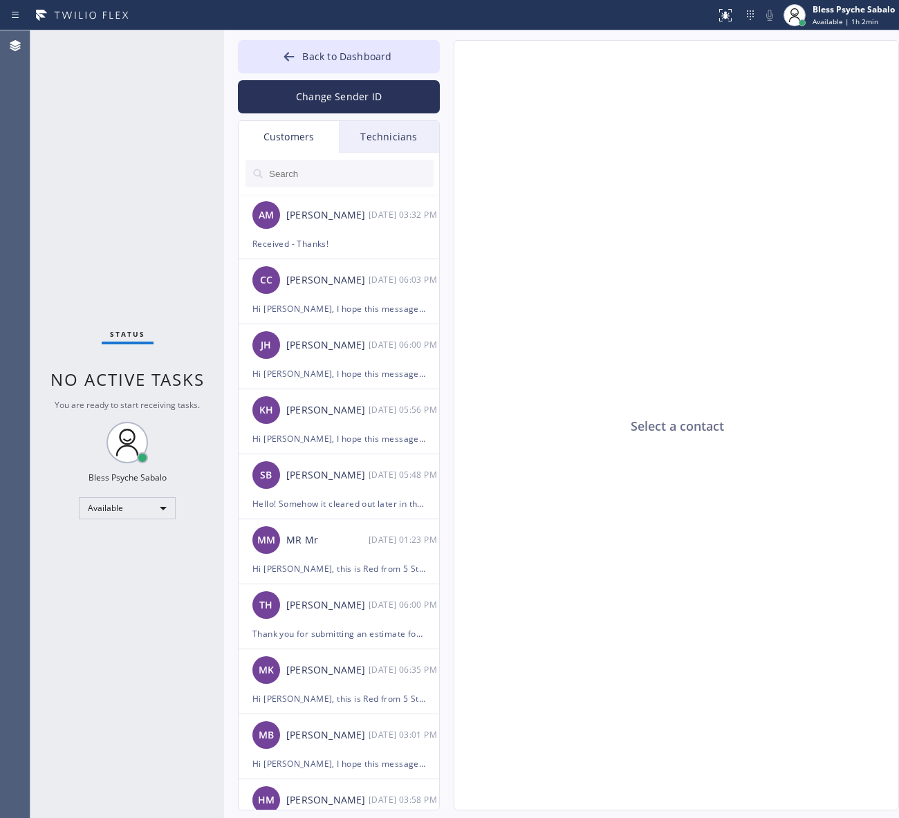
click at [398, 136] on div "Technicians" at bounding box center [389, 137] width 100 height 32
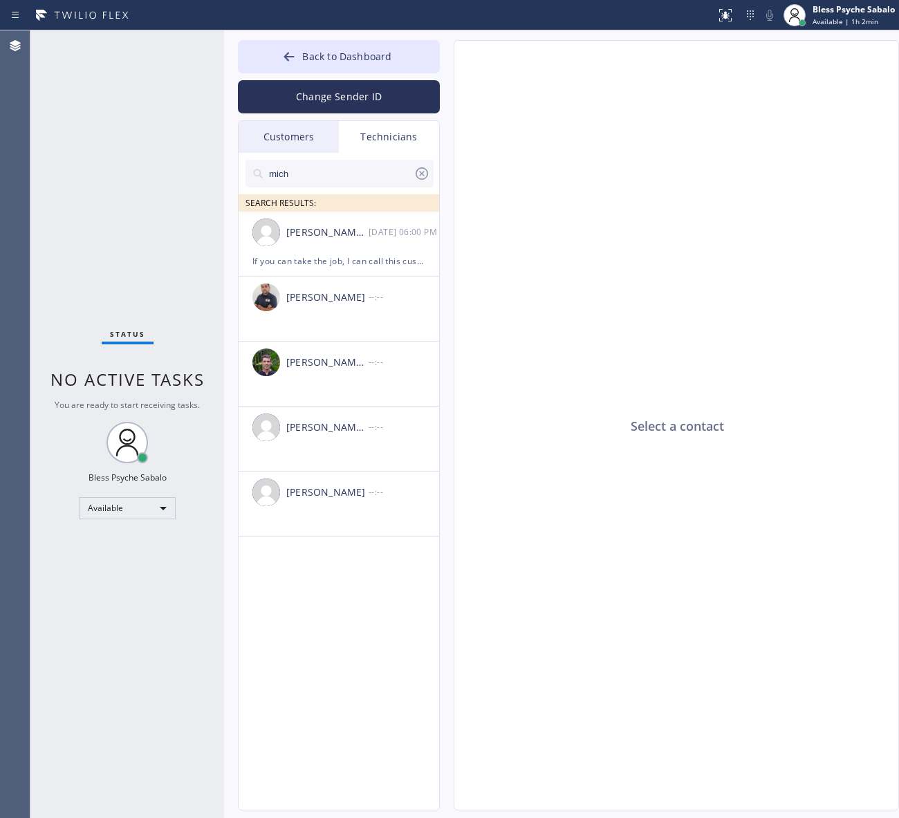
click at [357, 174] on input "mich" at bounding box center [341, 174] width 146 height 28
drag, startPoint x: 351, startPoint y: 176, endPoint x: 250, endPoint y: 196, distance: 102.1
click at [250, 196] on div "mich SEARCH RESULTS:" at bounding box center [340, 182] width 202 height 59
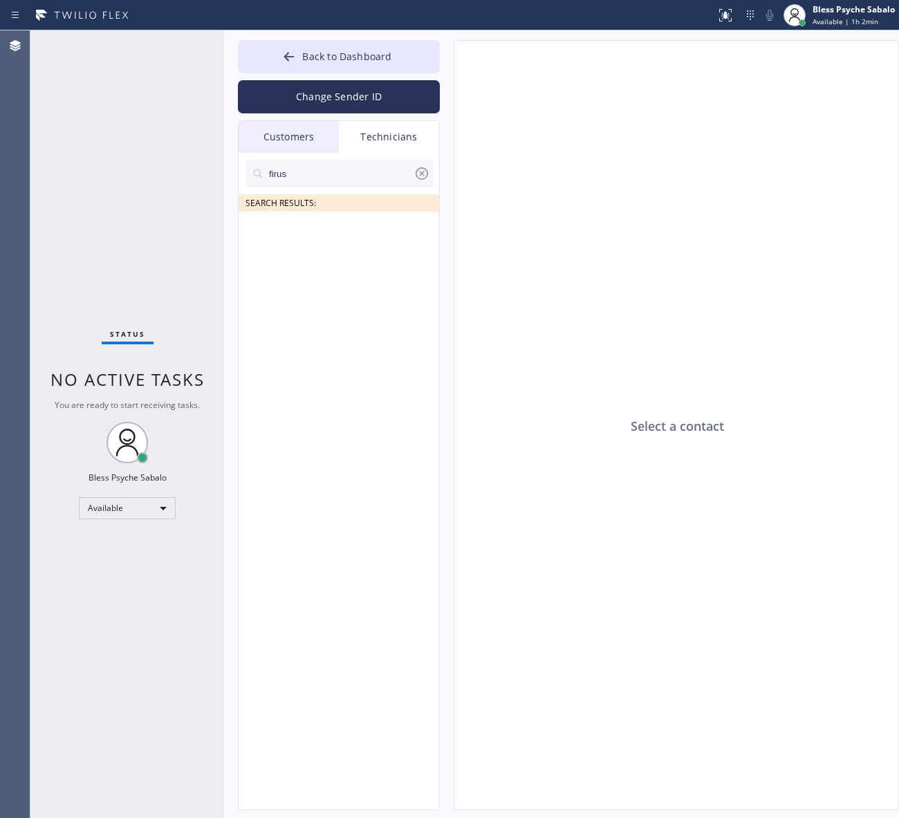
click at [319, 156] on div "firus SEARCH RESULTS:" at bounding box center [340, 182] width 202 height 59
click at [336, 177] on input "firus" at bounding box center [341, 174] width 146 height 28
type input "firuz"
click at [323, 266] on li "[PERSON_NAME] --:--" at bounding box center [340, 244] width 202 height 65
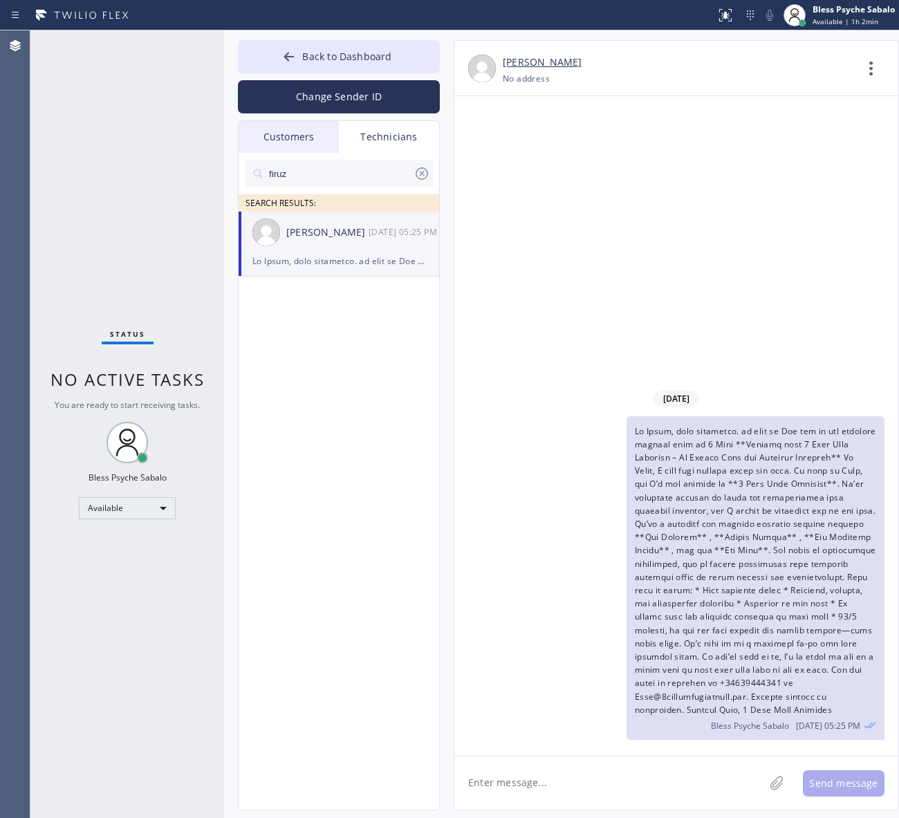
click at [596, 766] on textarea at bounding box center [609, 782] width 310 height 53
click at [763, 799] on textarea "Hi Firuz, good afternoon. my name id Red one of the Dispatch Manager here at" at bounding box center [621, 782] width 335 height 53
paste textarea "5 Star Plumbing"
click at [495, 771] on textarea "Hi Firuz, good afternoon. my name id Red one of the Dispatch Manager here at 5 …" at bounding box center [621, 782] width 335 height 53
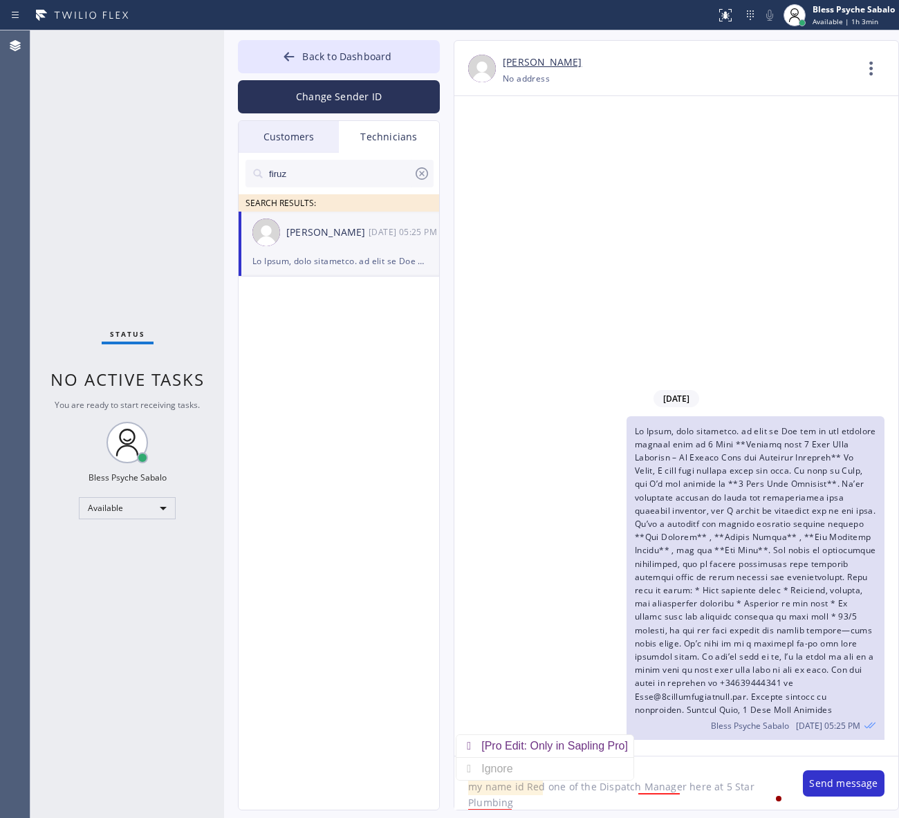
click at [547, 810] on div "[PERSON_NAME] [PHONE_NUMBER] Choose phone number No address Contact Full Inform…" at bounding box center [676, 425] width 445 height 770
click at [674, 756] on div "Managers" at bounding box center [679, 746] width 55 height 22
click at [597, 812] on div "Back to Dashboard Change Sender ID Customers Technicians AM [PERSON_NAME] [DATE…" at bounding box center [561, 424] width 675 height 788
drag, startPoint x: 586, startPoint y: 801, endPoint x: 515, endPoint y: 803, distance: 70.6
click at [565, 801] on textarea "Hi Firuz, good afternoon. my name id Red one of the Dispatch Managers here at 5…" at bounding box center [621, 782] width 335 height 53
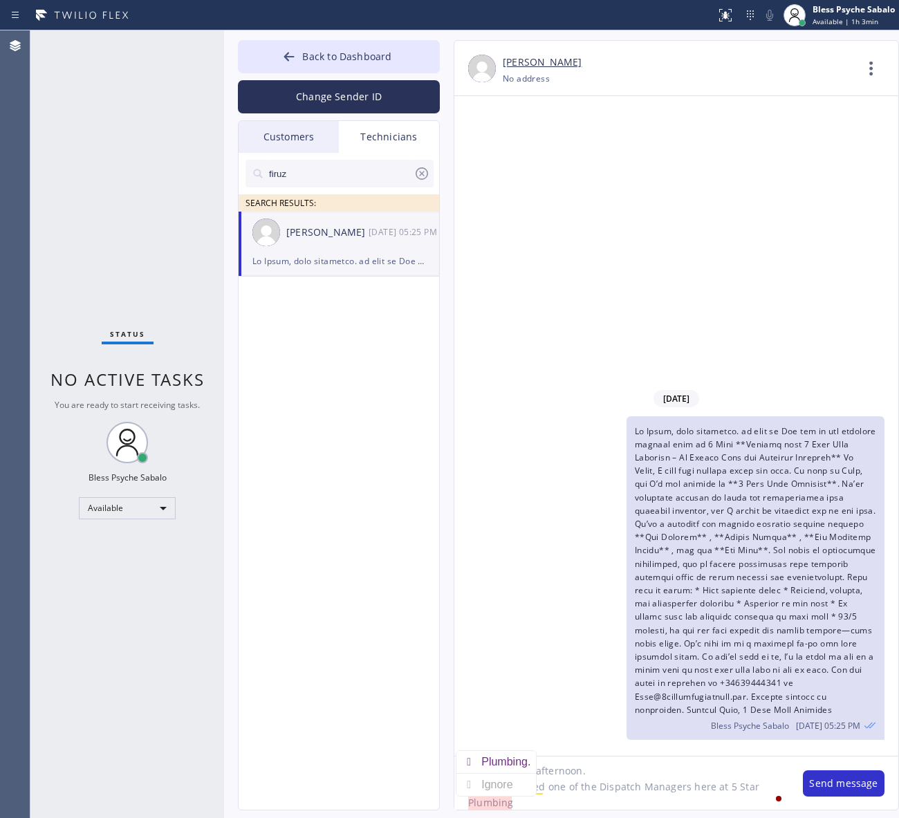
click at [477, 806] on textarea "Hi Firuz, good afternoon. my name id Red one of the Dispatch Managers here at 5…" at bounding box center [621, 782] width 335 height 53
click at [516, 764] on div "Plumbing." at bounding box center [508, 762] width 55 height 22
click at [543, 809] on textarea "Hi Firuz, good afternoon. my name id Red one of the Dispatch Managers here at 5…" at bounding box center [621, 782] width 335 height 53
drag, startPoint x: 516, startPoint y: 801, endPoint x: 711, endPoint y: 825, distance: 196.5
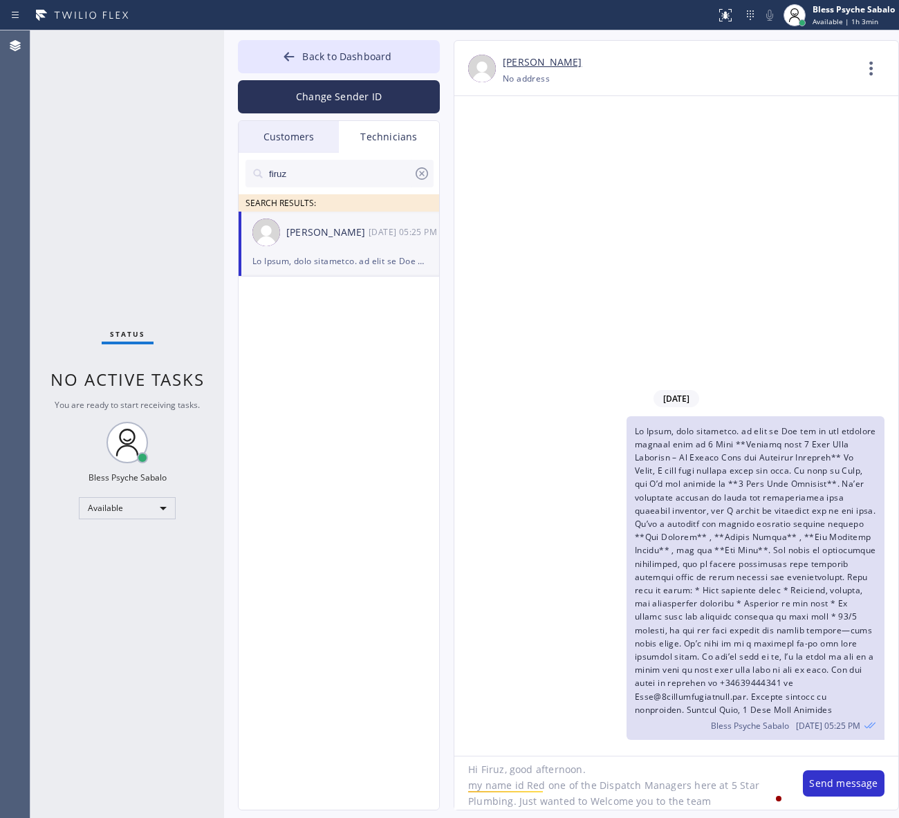
click at [711, 817] on html "Status report No issues detected If you experience an issue, please download th…" at bounding box center [449, 409] width 899 height 818
click at [660, 804] on textarea "Hi Firuz, good afternoon. my name id Red one of the Dispatch Managers here at 5…" at bounding box center [621, 782] width 335 height 53
type textarea "Hi Firuz, good afternoon. my name id Red one of the Dispatch Managers here at 5…"
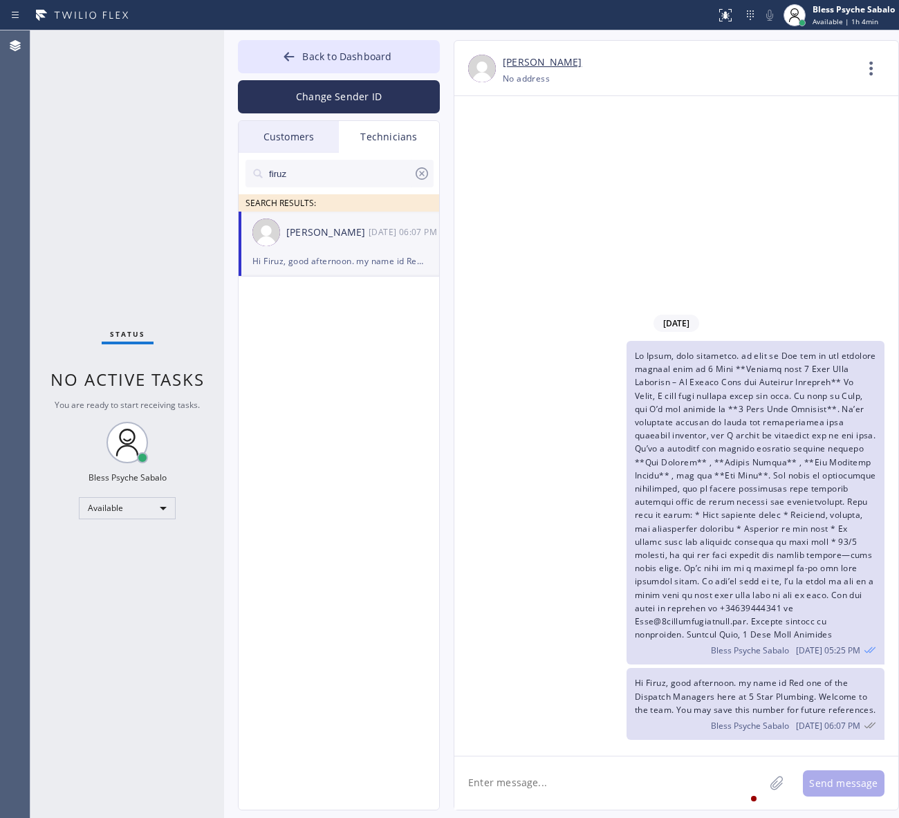
click at [623, 779] on textarea at bounding box center [609, 782] width 310 height 53
click at [475, 783] on textarea "btw just to let you know the job that was supposedly sv" at bounding box center [621, 782] width 335 height 53
click at [620, 735] on div "Hi Firuz, good afternoon. my name id Red one of the Dispatch Managers here at 5…" at bounding box center [669, 704] width 430 height 72
click at [614, 748] on div "know," at bounding box center [619, 743] width 34 height 22
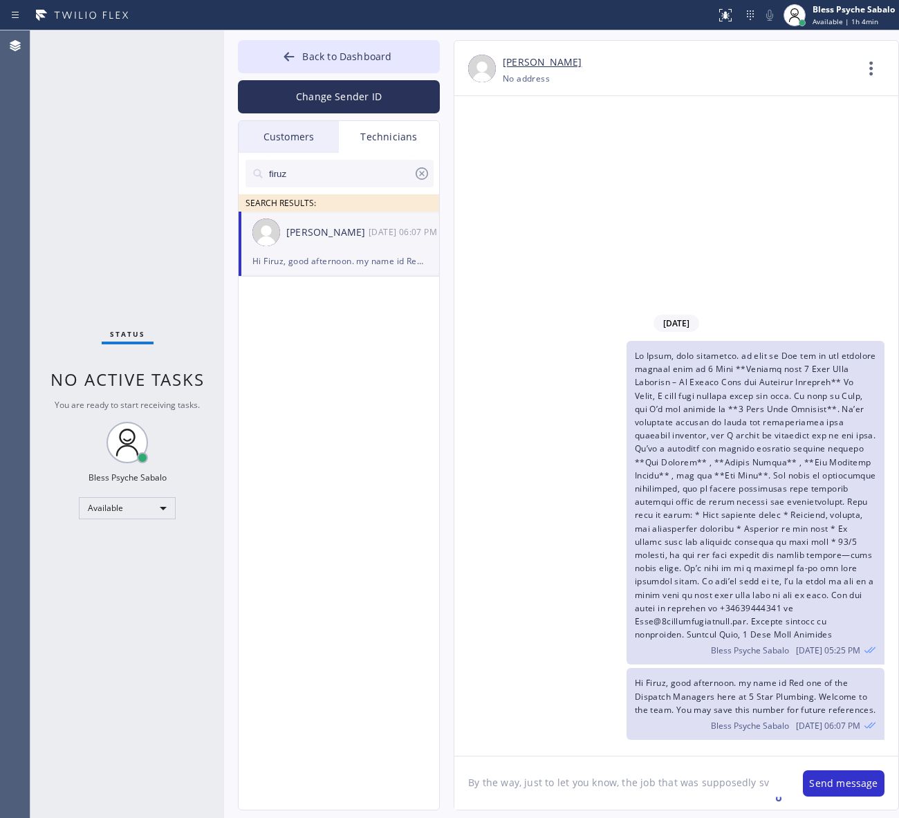
click at [771, 792] on textarea "By the way, just to let you know, the job that was supposedly sv" at bounding box center [621, 782] width 335 height 53
click at [703, 758] on div "moved" at bounding box center [704, 758] width 39 height 22
click at [727, 803] on textarea "By the way, just to let you know, the job that was supposedly supposedly [DATE]…" at bounding box center [621, 782] width 335 height 53
click at [750, 745] on div "to [DATE]" at bounding box center [746, 746] width 53 height 22
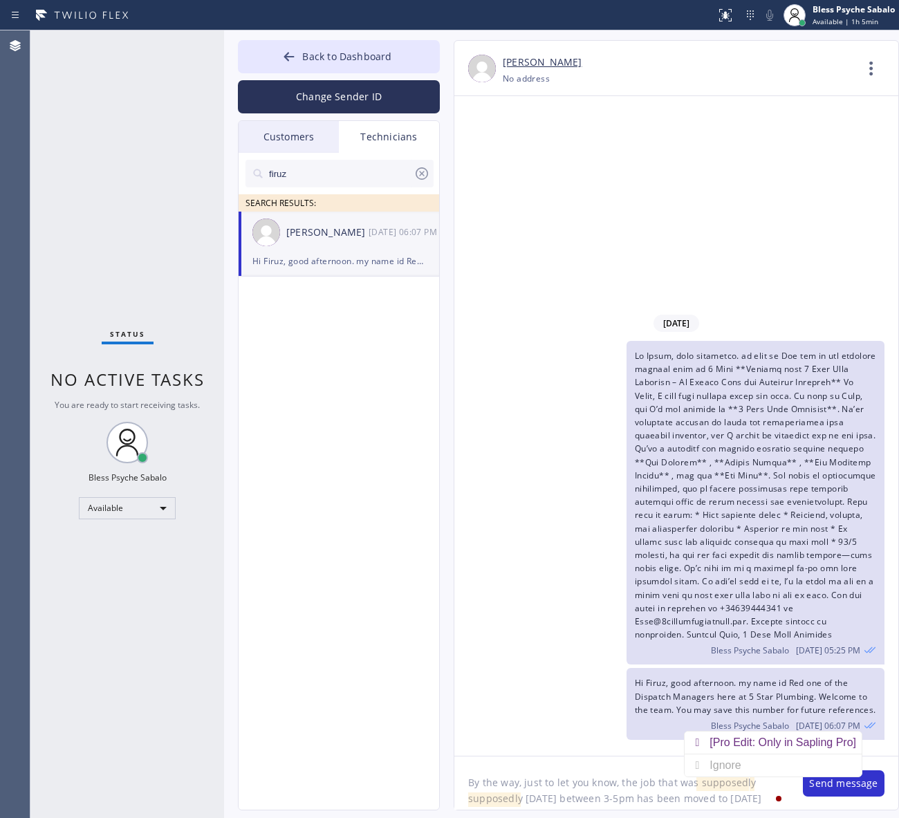
scroll to position [12, 0]
click at [588, 799] on textarea "By the way, just to let you know, the job that was supposedly supposedly [DATE]…" at bounding box center [621, 782] width 335 height 53
type textarea "By the way, just to let you know, the job that was supposedly supposedly [DATE]…"
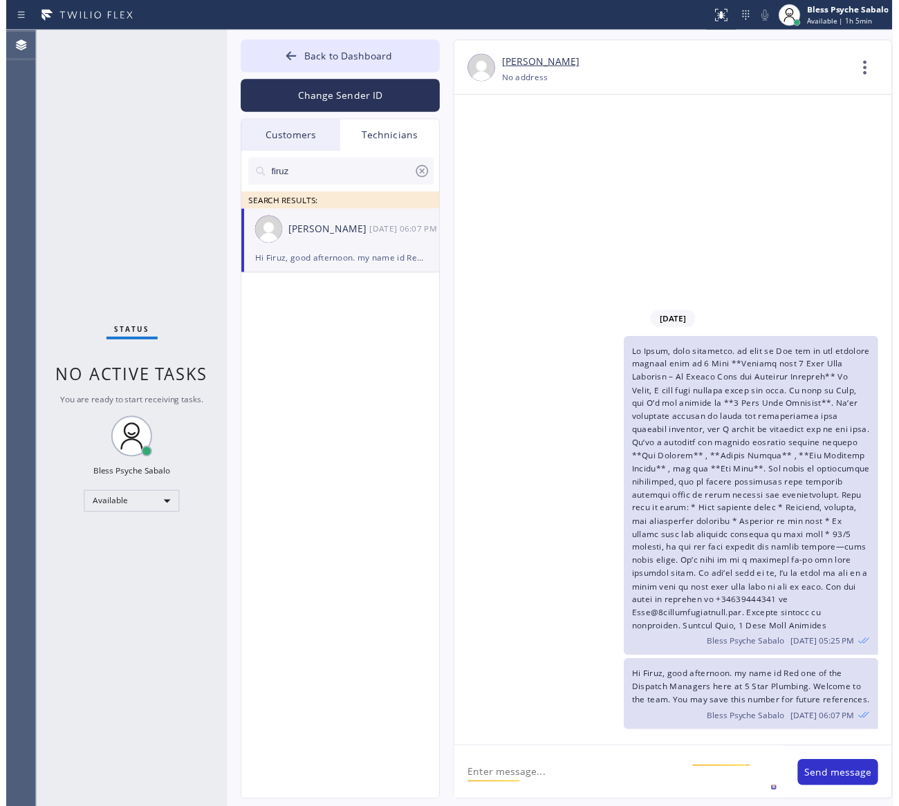
scroll to position [0, 0]
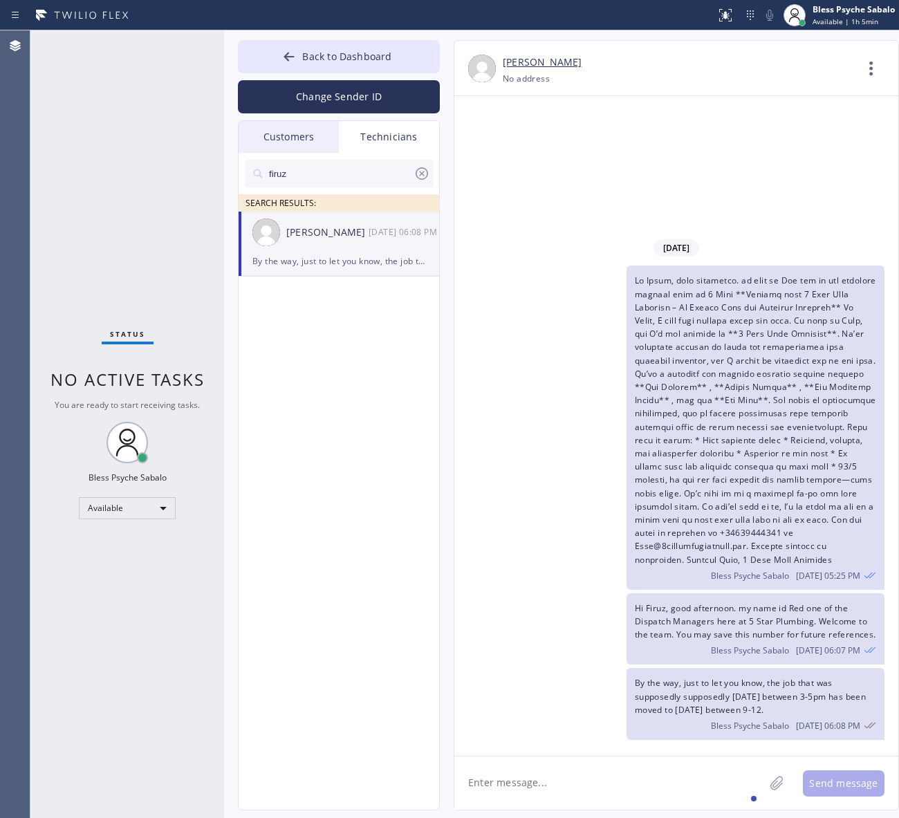
click at [614, 526] on div "Bless Psyche Sabalo [DATE] 05:25 PM" at bounding box center [669, 428] width 430 height 324
click at [582, 593] on div "Hi Firuz, good afternoon. my name id Red one of the Dispatch Managers here at 5…" at bounding box center [669, 629] width 430 height 72
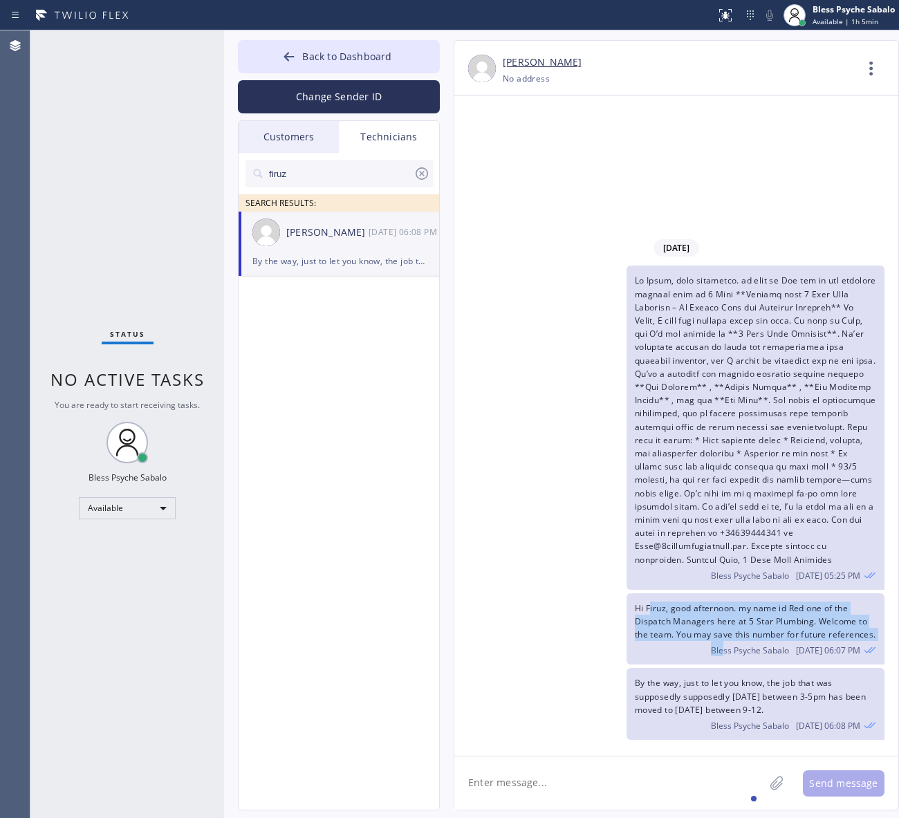
drag, startPoint x: 649, startPoint y: 598, endPoint x: 724, endPoint y: 658, distance: 96.4
click at [727, 664] on div "Hi Firuz, good afternoon. my name id Red one of the Dispatch Managers here at 5…" at bounding box center [755, 629] width 258 height 72
click at [720, 654] on span "Bless Psyche Sabalo" at bounding box center [750, 650] width 78 height 12
click at [420, 167] on icon at bounding box center [421, 173] width 17 height 17
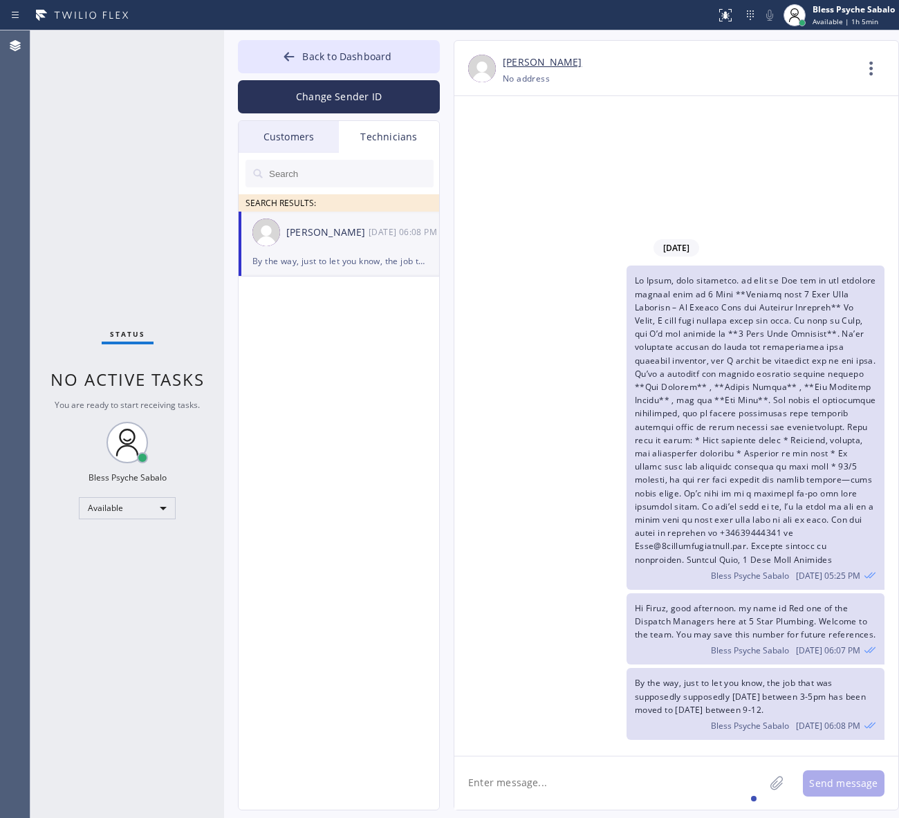
click at [420, 167] on input "text" at bounding box center [351, 174] width 166 height 28
click at [298, 140] on div "Customers" at bounding box center [289, 137] width 100 height 32
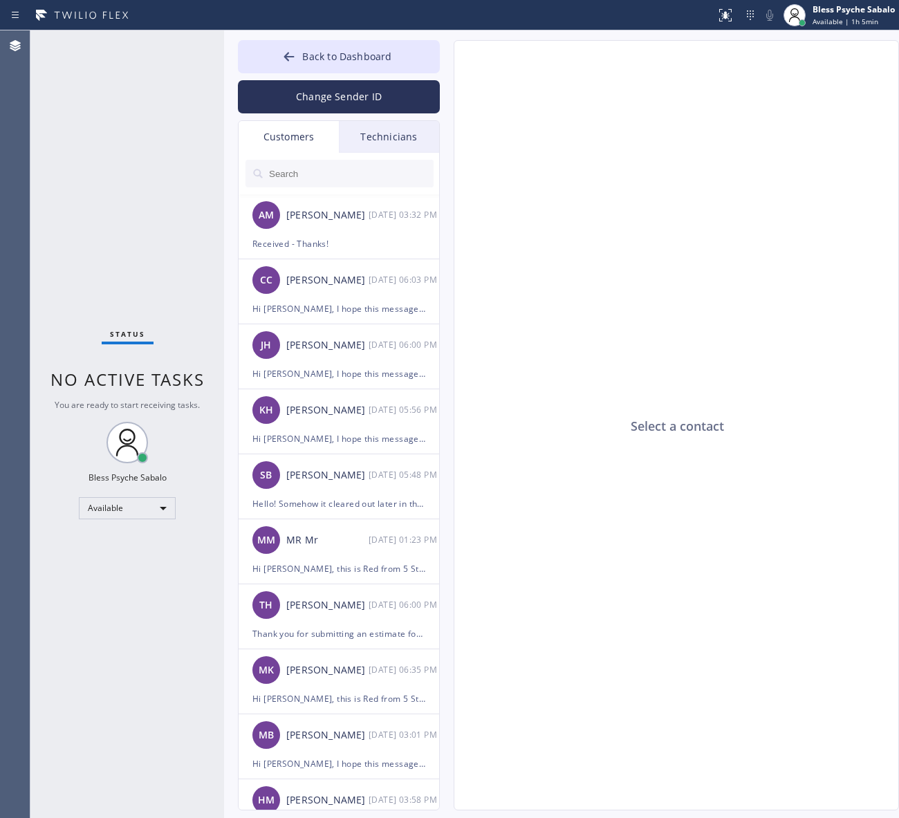
click at [344, 128] on div "Technicians" at bounding box center [389, 137] width 100 height 32
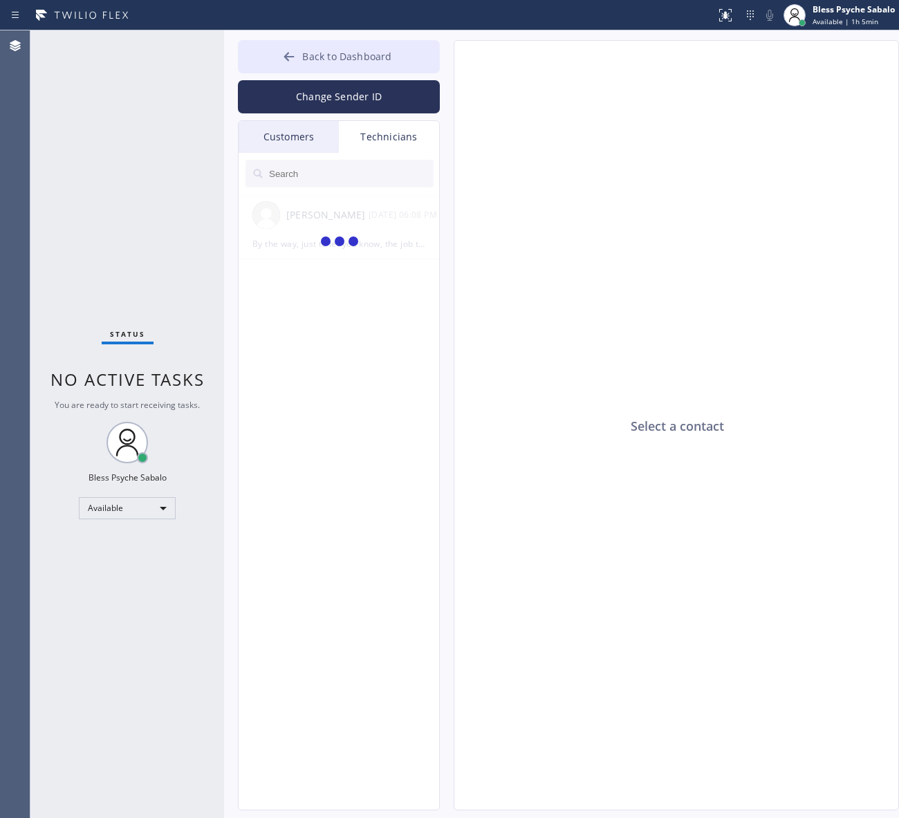
click at [333, 56] on span "Back to Dashboard" at bounding box center [346, 56] width 89 height 13
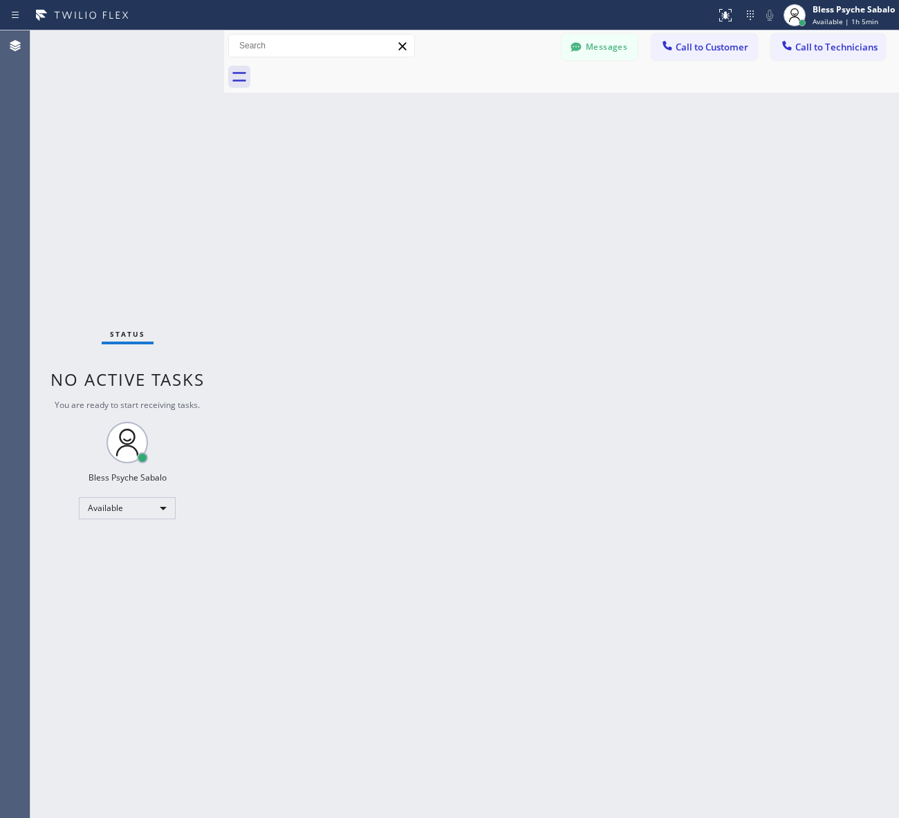
drag, startPoint x: 474, startPoint y: 263, endPoint x: 472, endPoint y: 271, distance: 8.6
click at [474, 268] on div "Back to Dashboard Change Sender ID Customers Technicians AM [PERSON_NAME] [DATE…" at bounding box center [561, 424] width 675 height 788
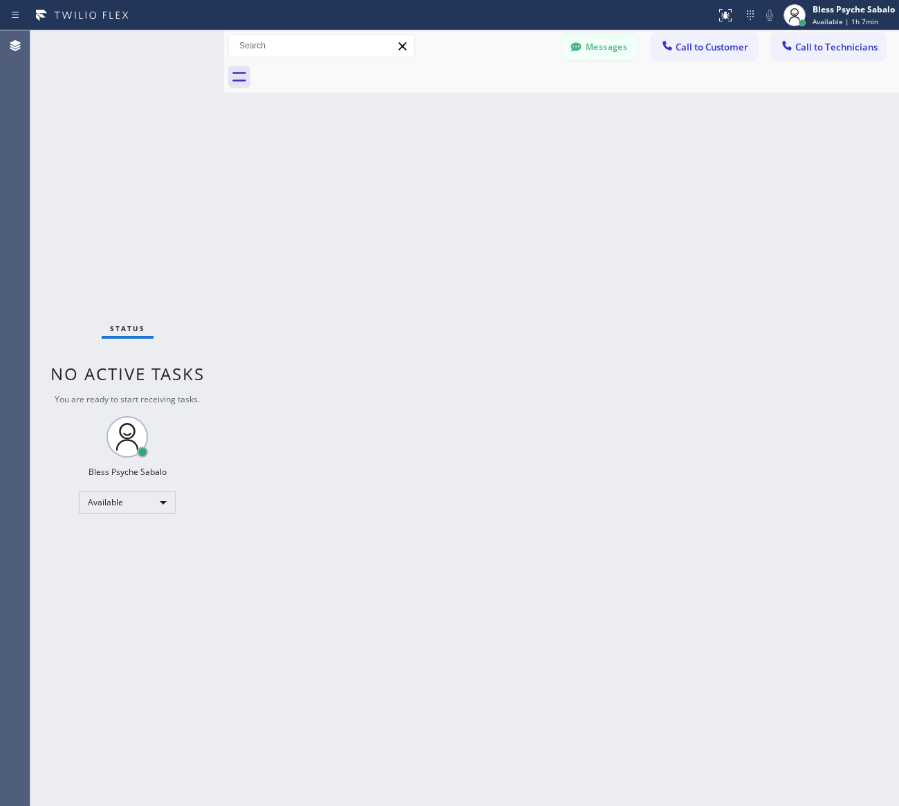
click at [586, 64] on div at bounding box center [576, 77] width 644 height 31
click at [595, 50] on button "Messages" at bounding box center [599, 47] width 76 height 26
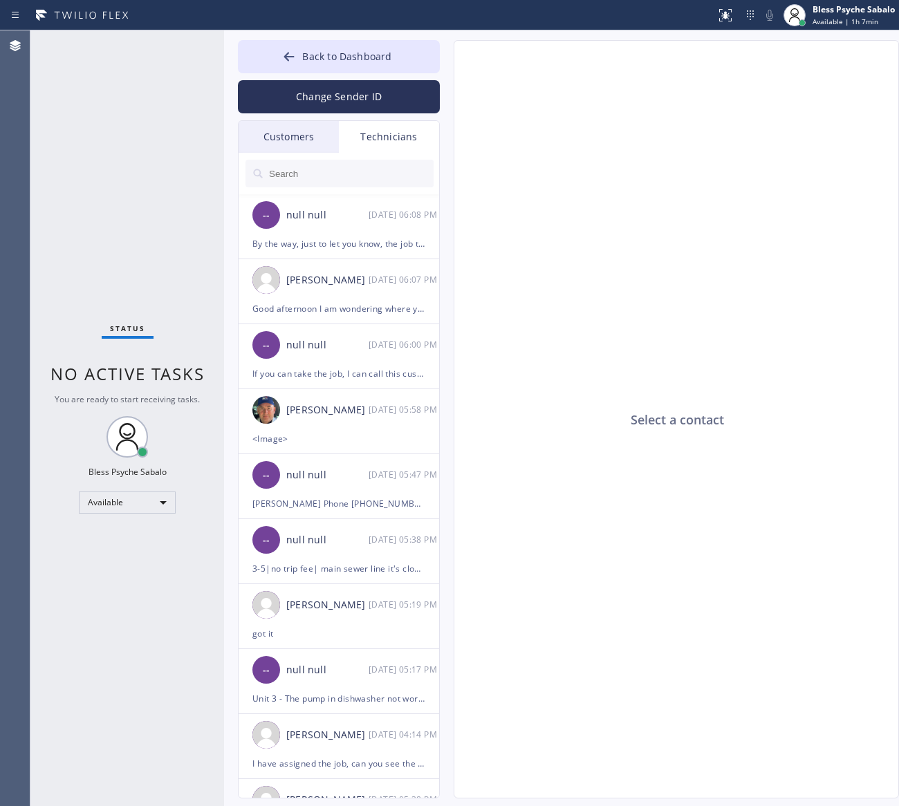
click at [392, 136] on div "Technicians" at bounding box center [389, 137] width 100 height 32
click at [351, 185] on input "text" at bounding box center [351, 174] width 166 height 28
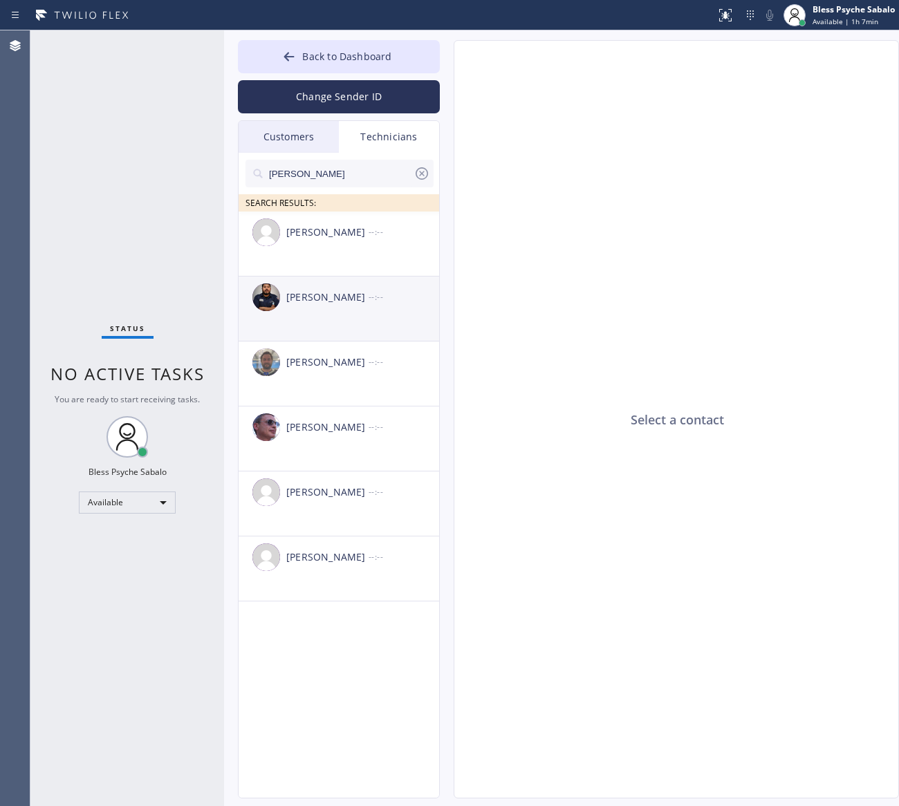
type input "[PERSON_NAME]"
click at [330, 311] on div "[PERSON_NAME] --:--" at bounding box center [340, 297] width 202 height 41
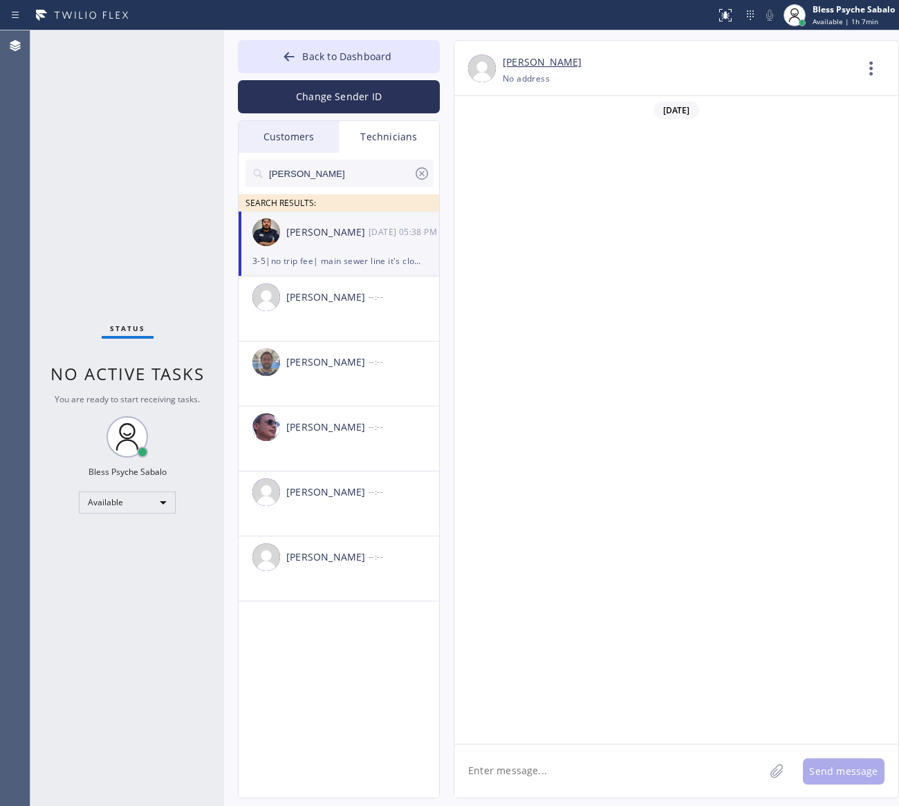
scroll to position [10865, 0]
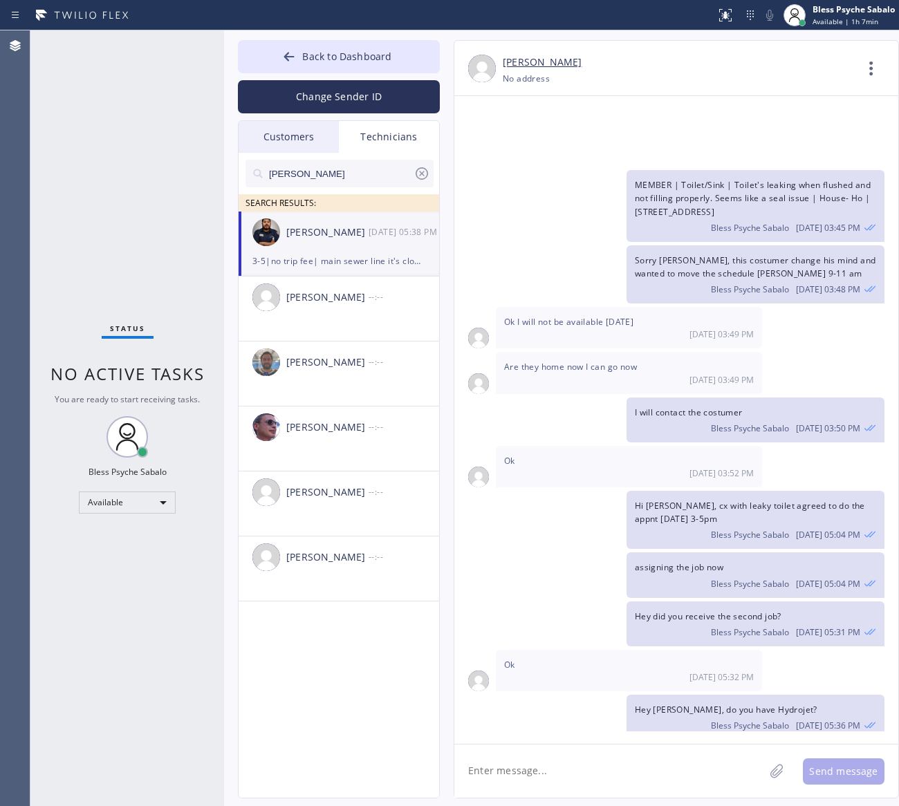
click at [595, 776] on textarea at bounding box center [609, 771] width 310 height 53
type textarea "h"
type textarea "H"
paste textarea "[PERSON_NAME]"
paste textarea "BCX817"
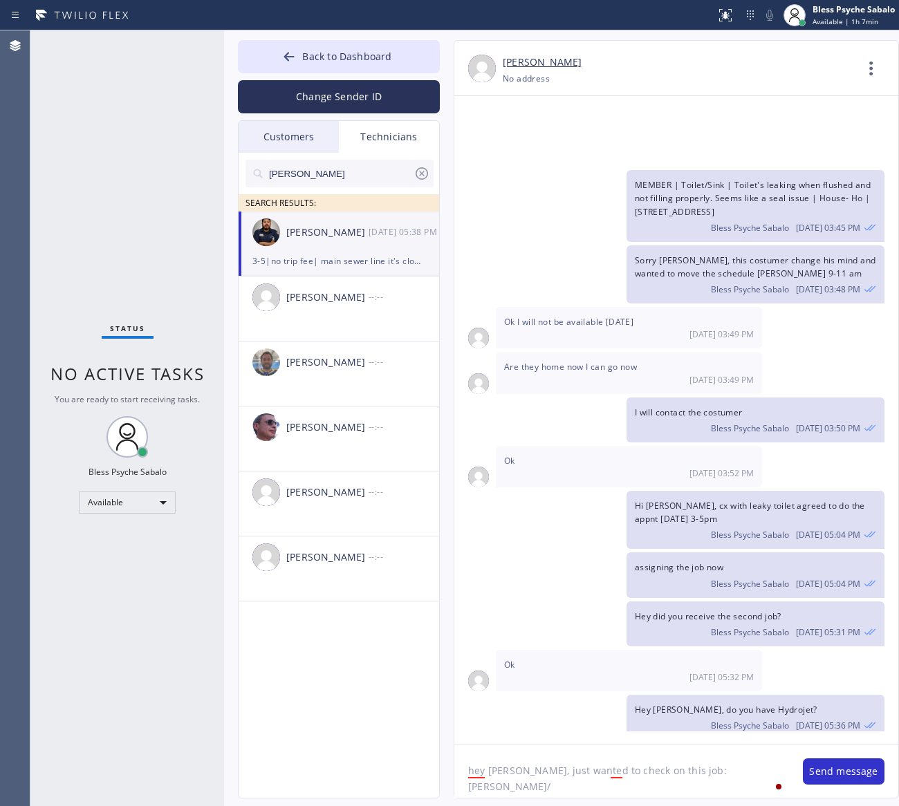
type textarea "hey [PERSON_NAME], just wanted to check on this job: [PERSON_NAME]/BCX817"
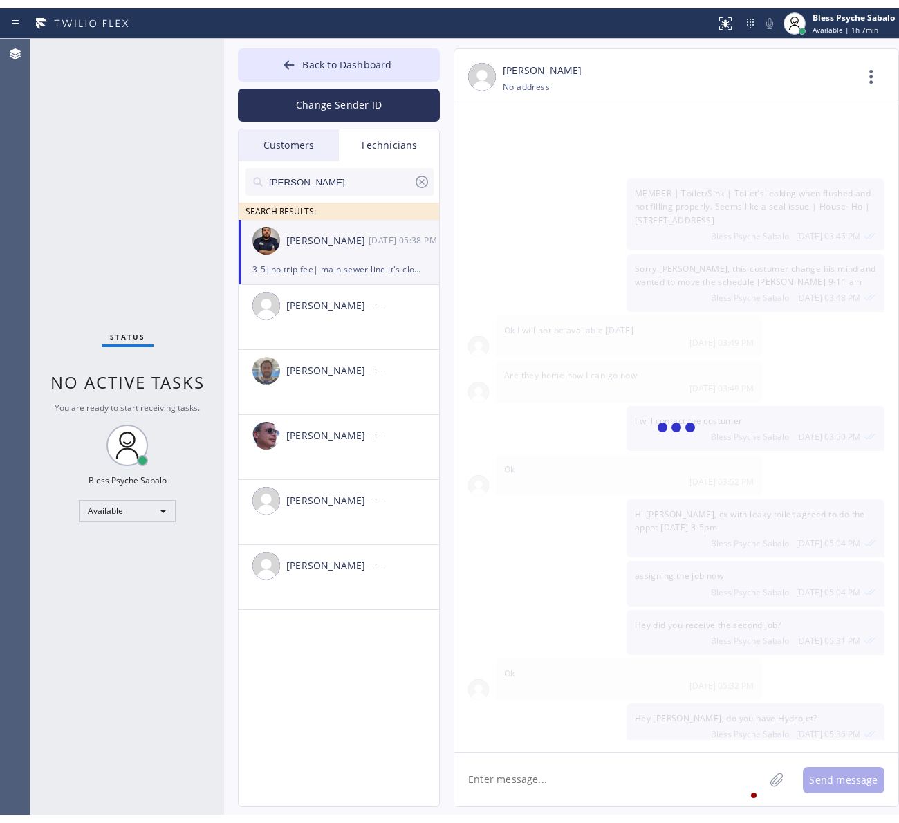
scroll to position [10927, 0]
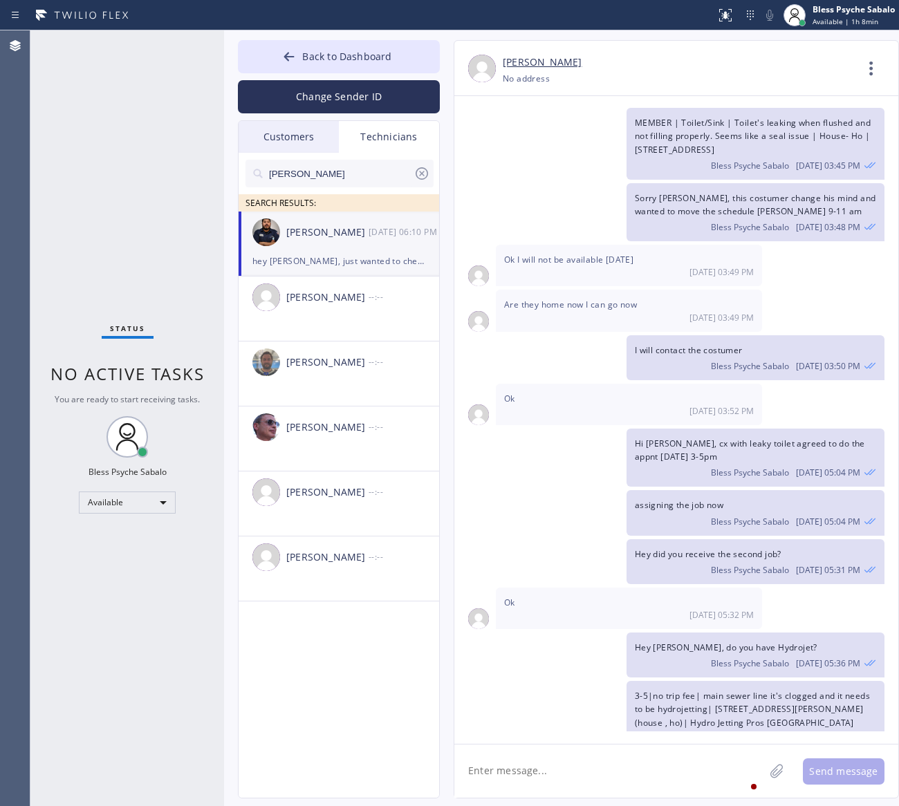
click at [326, 756] on div "[PERSON_NAME] SEARCH RESULTS: [PERSON_NAME] [DATE] 06:10 PM hey [PERSON_NAME], …" at bounding box center [340, 491] width 202 height 677
click at [543, 765] on textarea at bounding box center [609, 771] width 310 height 53
drag, startPoint x: 606, startPoint y: 246, endPoint x: 612, endPoint y: 301, distance: 55.0
click at [606, 335] on div "I will contact the costumer Bless Psyche Sabalo [DATE] 03:50 PM" at bounding box center [669, 357] width 430 height 45
click at [324, 55] on span "Back to Dashboard" at bounding box center [346, 56] width 89 height 13
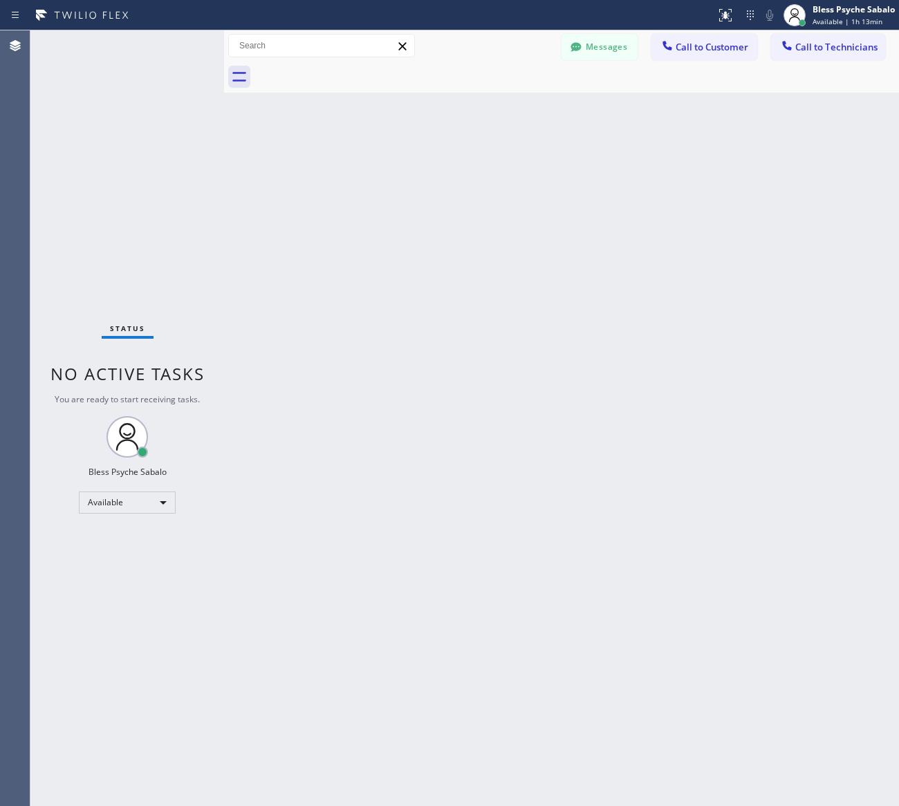
drag, startPoint x: 598, startPoint y: 266, endPoint x: 505, endPoint y: 140, distance: 157.2
click at [598, 263] on div "Back to Dashboard Change Sender ID Customers Technicians AM [PERSON_NAME] [DATE…" at bounding box center [561, 418] width 675 height 776
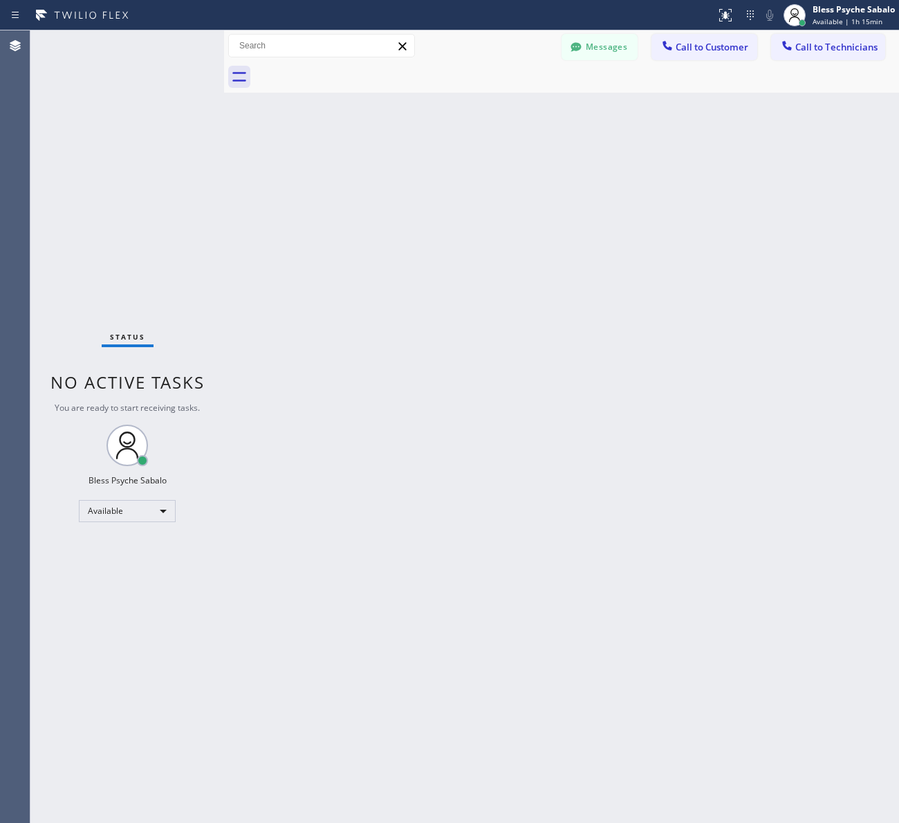
scroll to position [10911, 0]
click at [695, 53] on button "Call to Customer" at bounding box center [704, 47] width 106 height 26
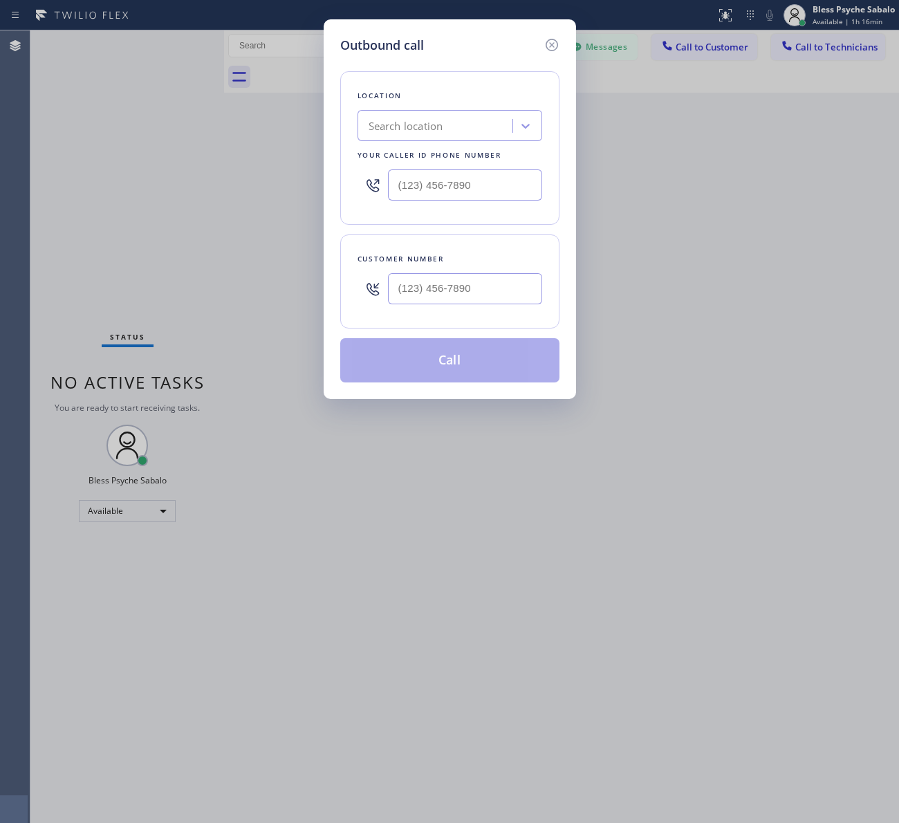
click at [446, 115] on div "Search location" at bounding box center [437, 126] width 151 height 24
paste input "Hydro Jetting Pros [GEOGRAPHIC_DATA][PERSON_NAME]"
type input "Hydro Jetting Pros [GEOGRAPHIC_DATA][PERSON_NAME]"
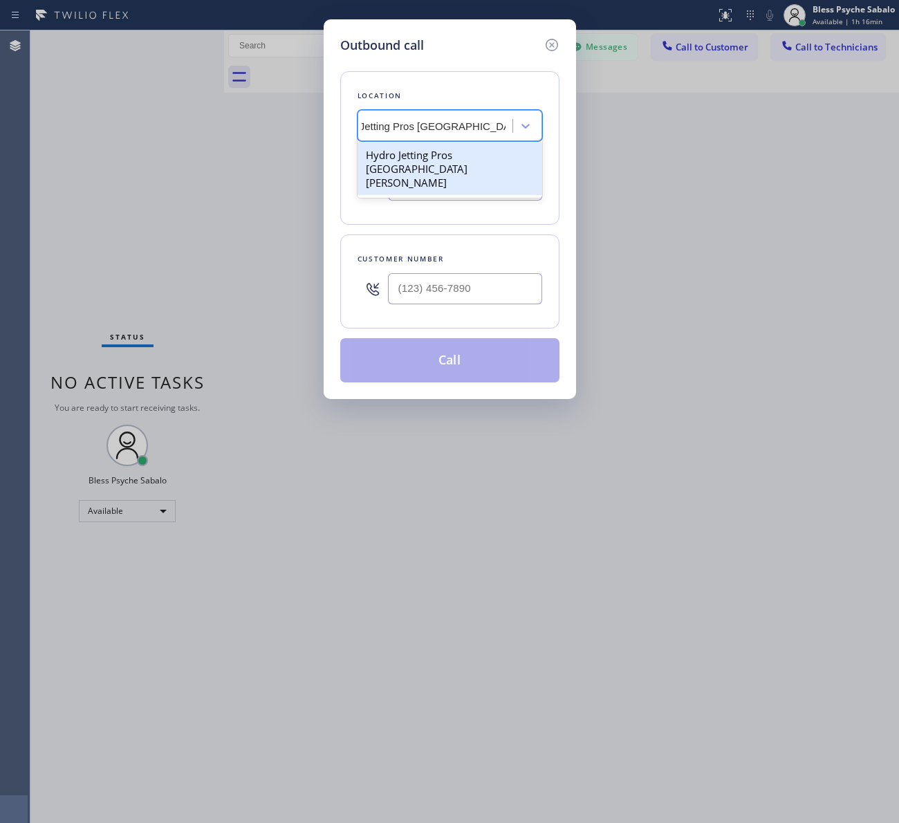
click at [485, 165] on div "Hydro Jetting Pros [GEOGRAPHIC_DATA][PERSON_NAME]" at bounding box center [449, 168] width 185 height 53
type input "[PHONE_NUMBER]"
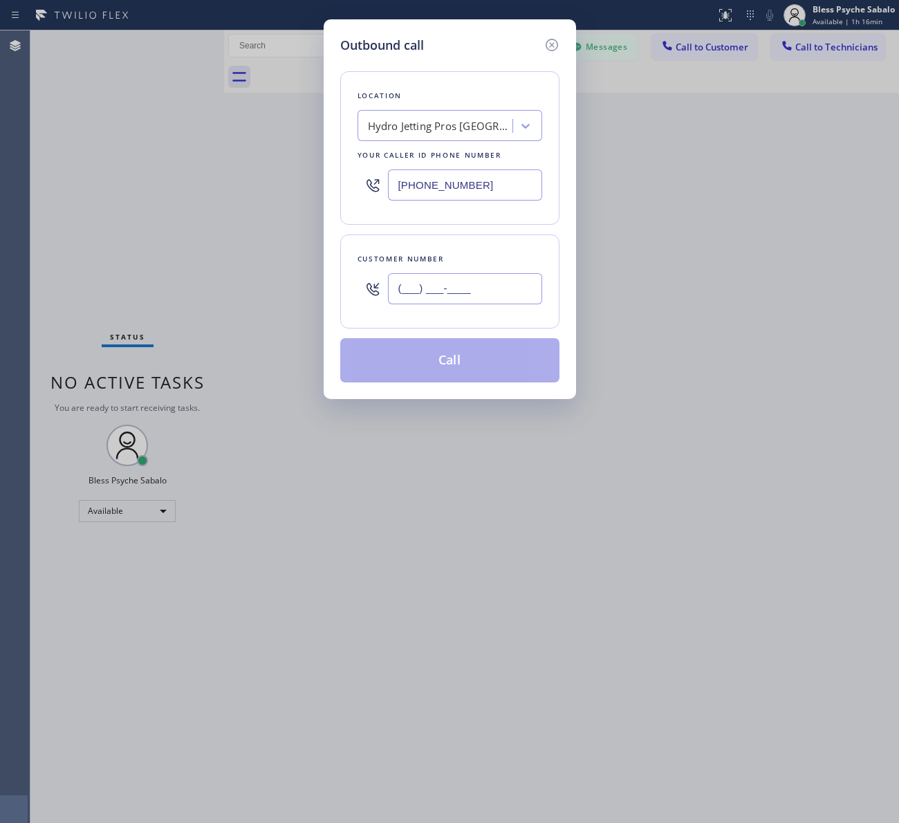
drag, startPoint x: 396, startPoint y: 301, endPoint x: 417, endPoint y: 299, distance: 21.5
click at [396, 299] on input "(___) ___-____" at bounding box center [465, 288] width 154 height 31
paste input "text"
click at [479, 288] on input "(___) ___-____" at bounding box center [465, 288] width 154 height 31
paste input "text"
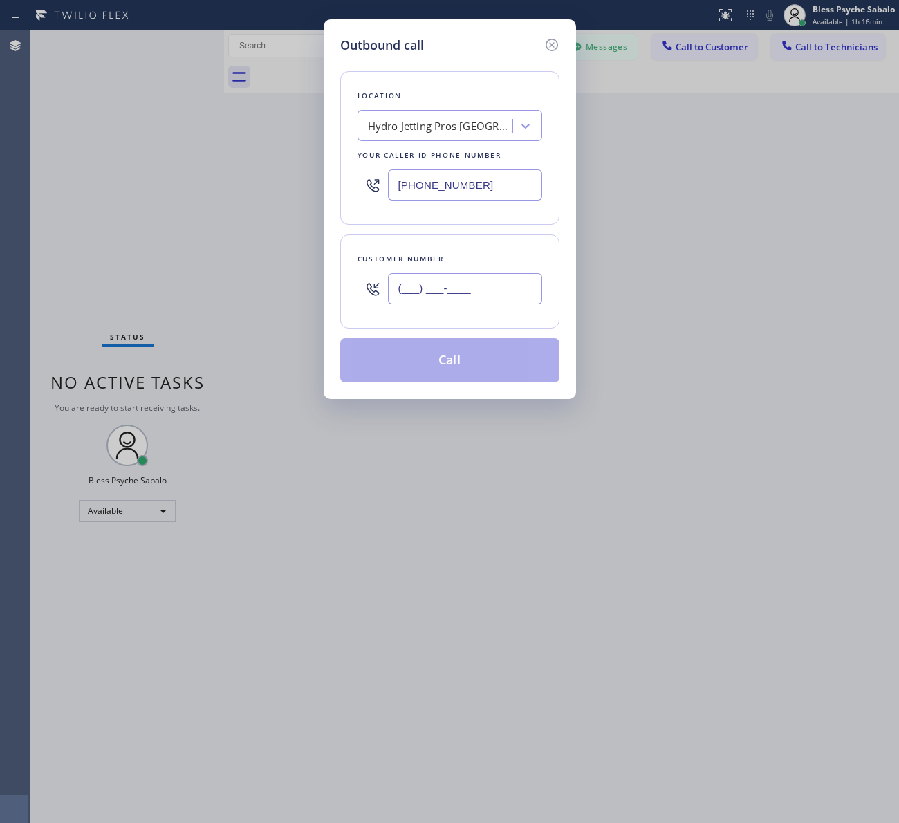
drag, startPoint x: 503, startPoint y: 281, endPoint x: 309, endPoint y: 280, distance: 193.6
click at [309, 280] on div "Outbound call Location Hydro Jetting Pros [GEOGRAPHIC_DATA][PERSON_NAME] Your c…" at bounding box center [449, 411] width 899 height 823
paste input "text"
type input "(___) ___-____"
click at [422, 286] on input "(___) ___-____" at bounding box center [465, 288] width 154 height 31
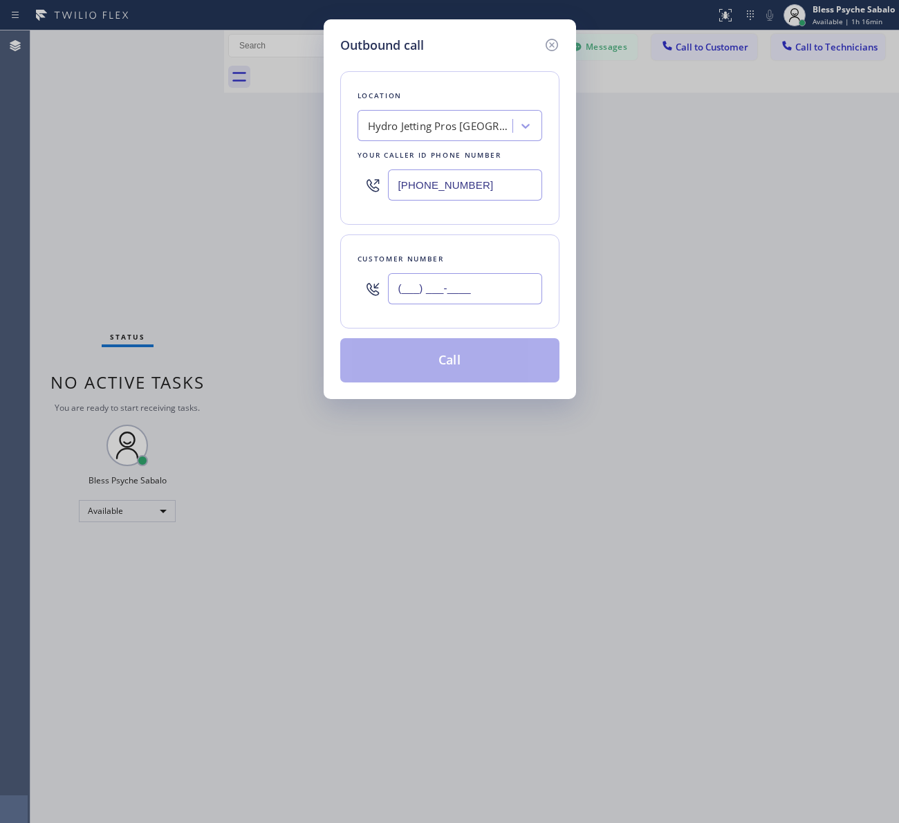
paste input "310-2661"
click at [411, 295] on input "(___) 310-2661" at bounding box center [465, 288] width 154 height 31
click at [403, 291] on input "(___) 310-2661" at bounding box center [465, 288] width 154 height 31
paste input "310) 266-1877"
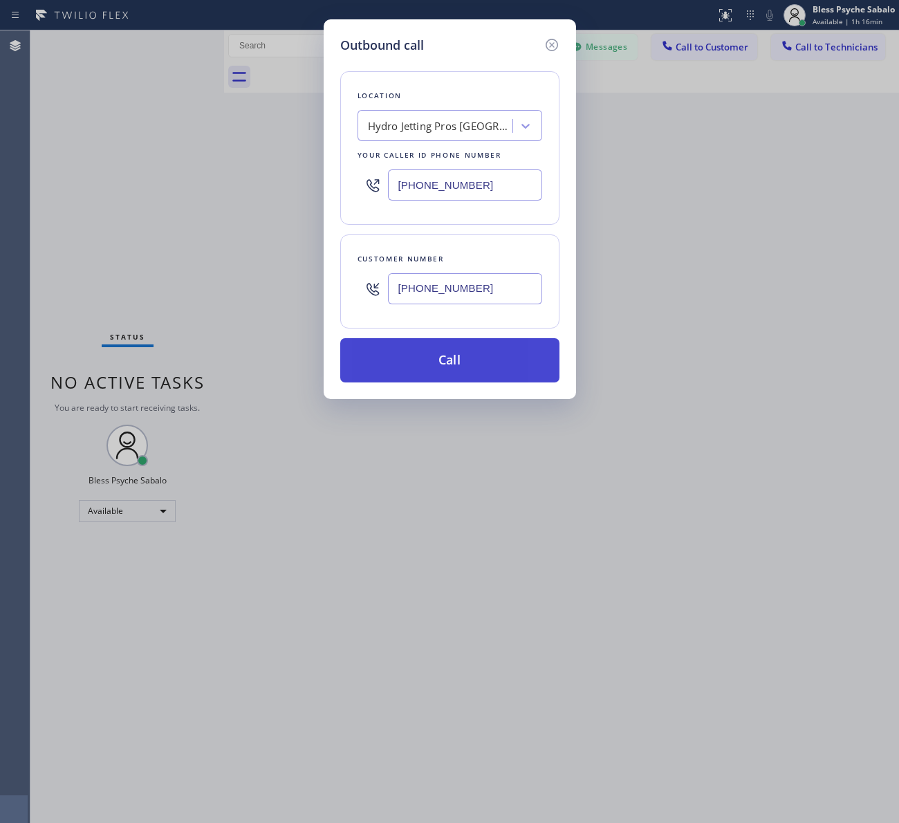
type input "[PHONE_NUMBER]"
click at [445, 354] on button "Call" at bounding box center [449, 360] width 219 height 44
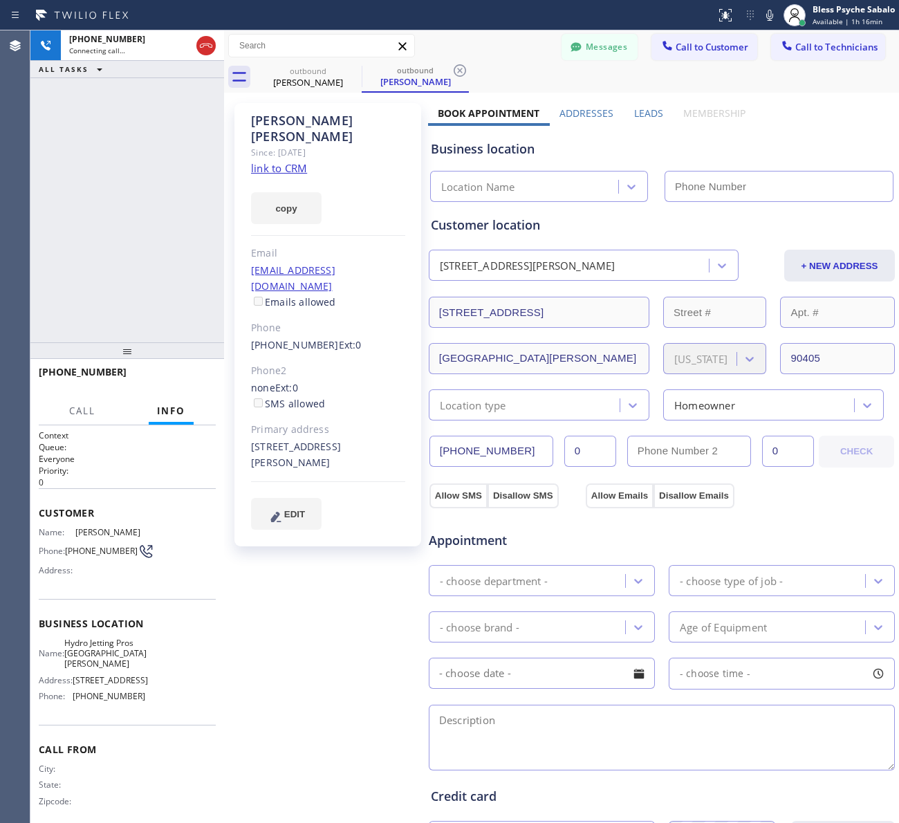
type input "[PHONE_NUMBER]"
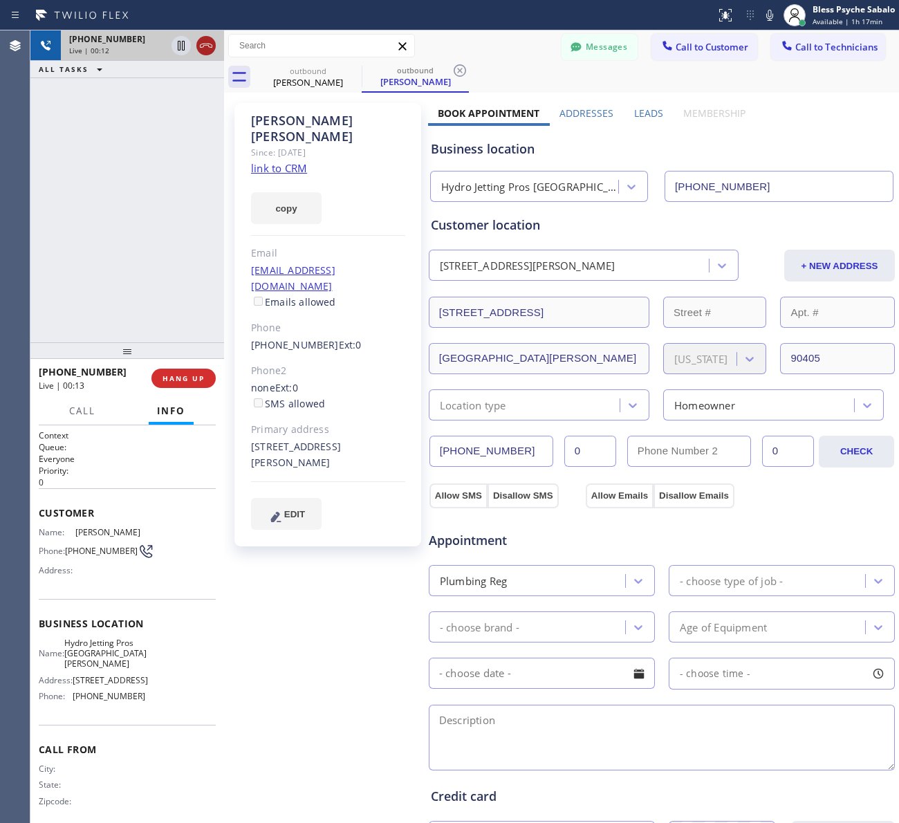
click at [212, 40] on icon at bounding box center [206, 45] width 17 height 17
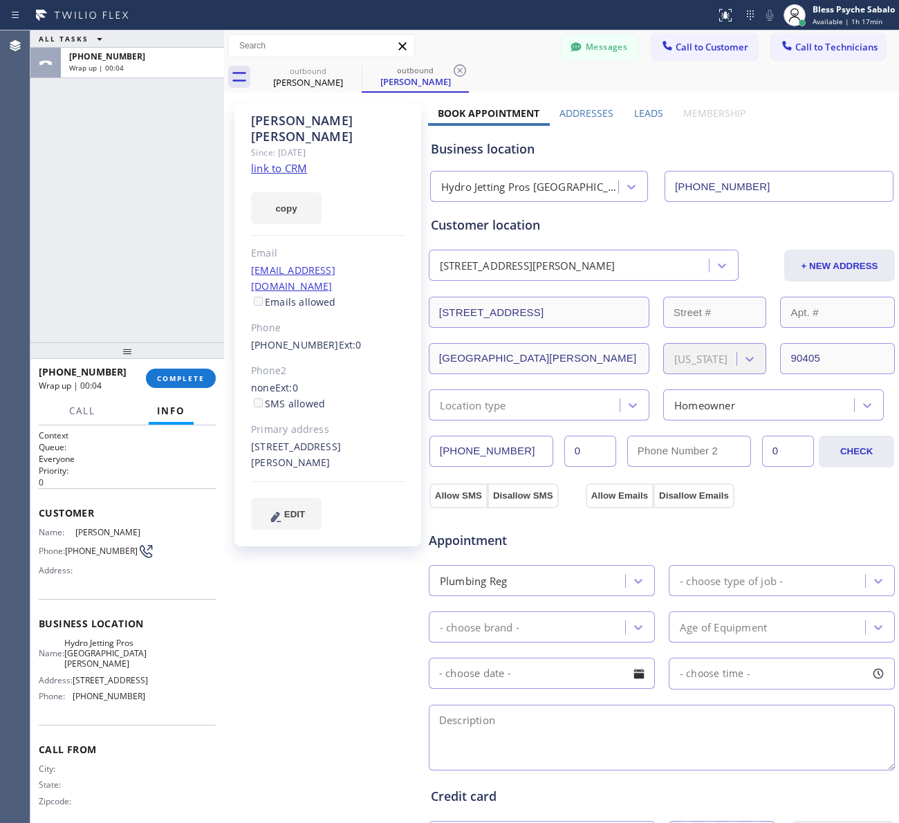
click at [544, 735] on textarea at bounding box center [662, 738] width 466 height 66
click at [337, 735] on div "[PERSON_NAME] Since: [DATE] link to CRM copy Email [EMAIL_ADDRESS][DOMAIN_NAME]…" at bounding box center [327, 558] width 201 height 924
click at [188, 378] on span "COMPLETE" at bounding box center [181, 378] width 48 height 10
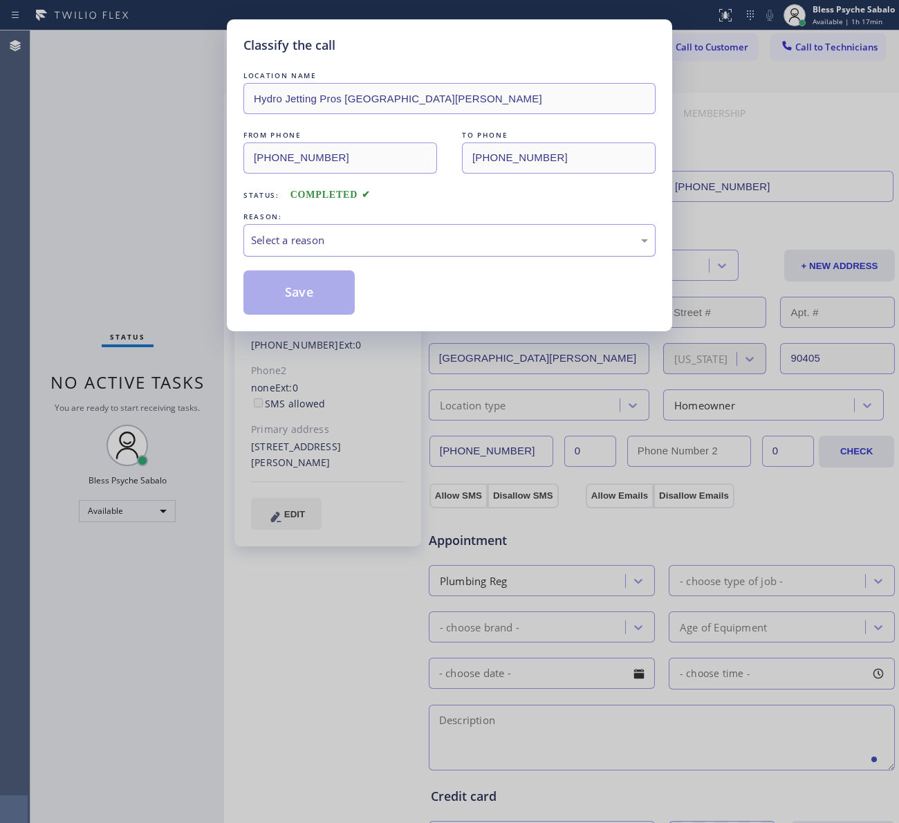
click at [368, 230] on div "Select a reason" at bounding box center [449, 240] width 412 height 32
click at [344, 285] on button "Save" at bounding box center [298, 292] width 111 height 44
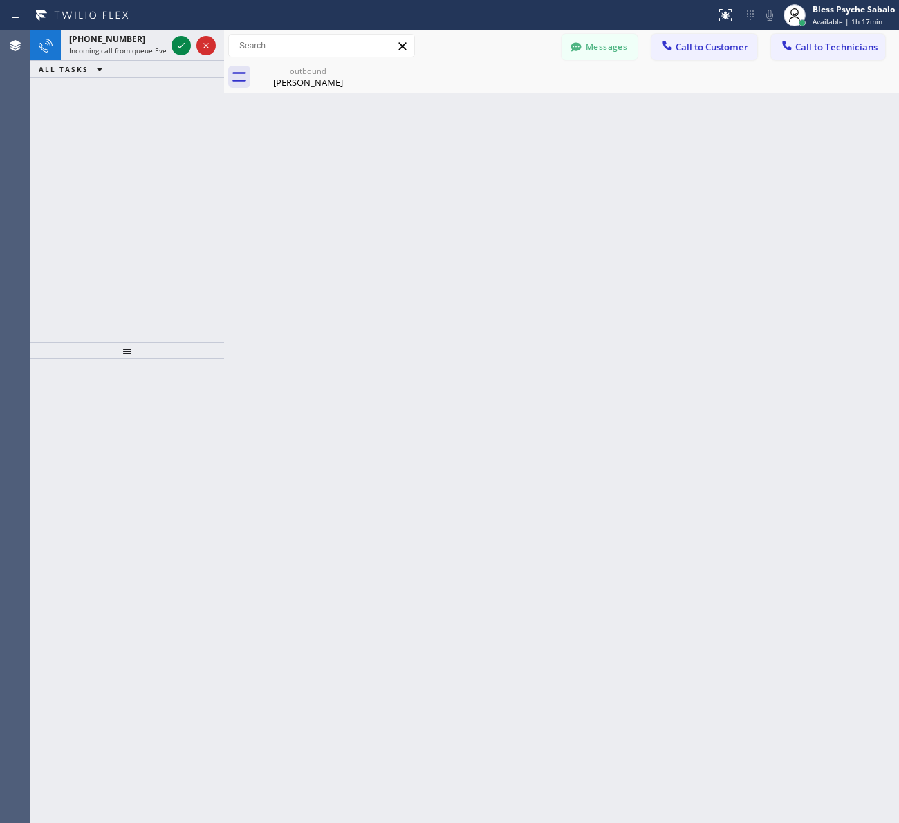
click at [340, 136] on div "Back to Dashboard Change Sender ID Customers Technicians AM [PERSON_NAME] [DATE…" at bounding box center [561, 426] width 675 height 792
click at [143, 42] on div "[PHONE_NUMBER]" at bounding box center [117, 39] width 97 height 12
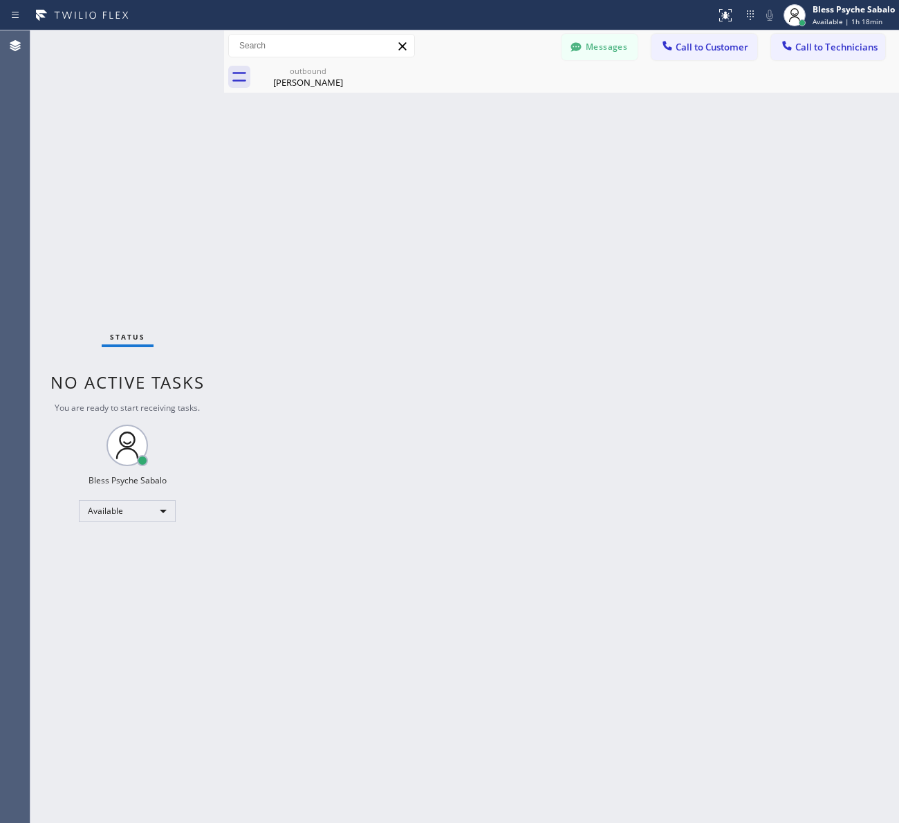
click at [579, 123] on div "Back to Dashboard Change Sender ID Customers Technicians AM [PERSON_NAME] [DATE…" at bounding box center [561, 426] width 675 height 792
click at [355, 73] on icon at bounding box center [352, 70] width 17 height 17
click at [394, 130] on div "Back to Dashboard Change Sender ID Customers Technicians AM [PERSON_NAME] [DATE…" at bounding box center [561, 426] width 675 height 792
click at [689, 46] on span "Call to Customer" at bounding box center [712, 47] width 73 height 12
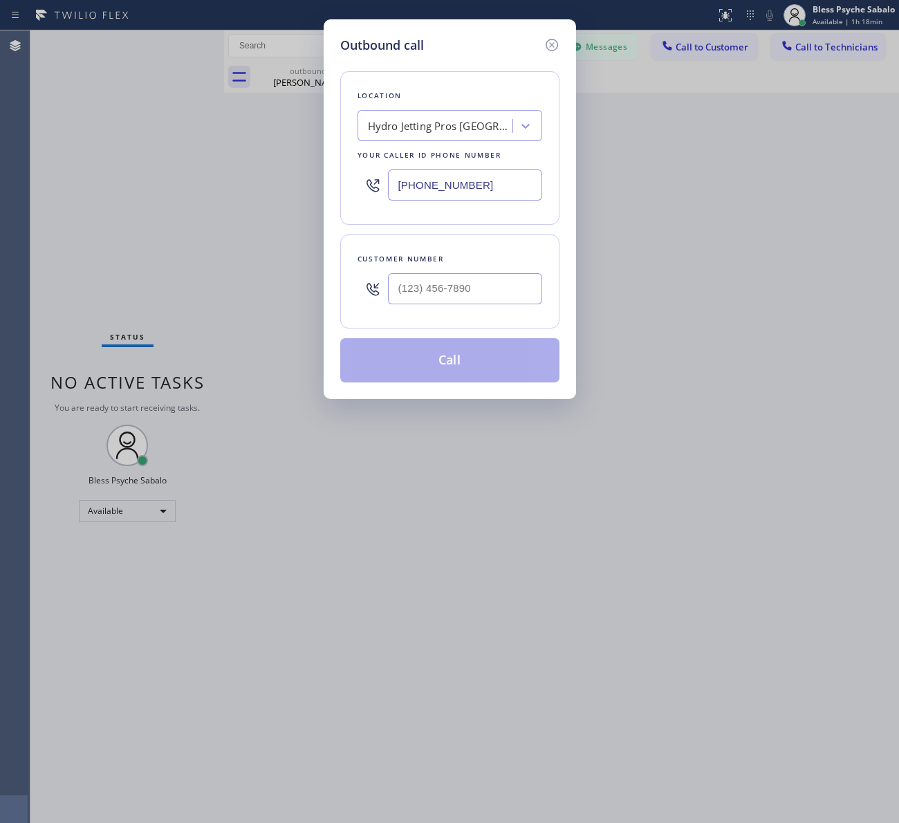
click at [418, 136] on div "Hydro Jetting Pros [GEOGRAPHIC_DATA][PERSON_NAME]" at bounding box center [437, 126] width 151 height 24
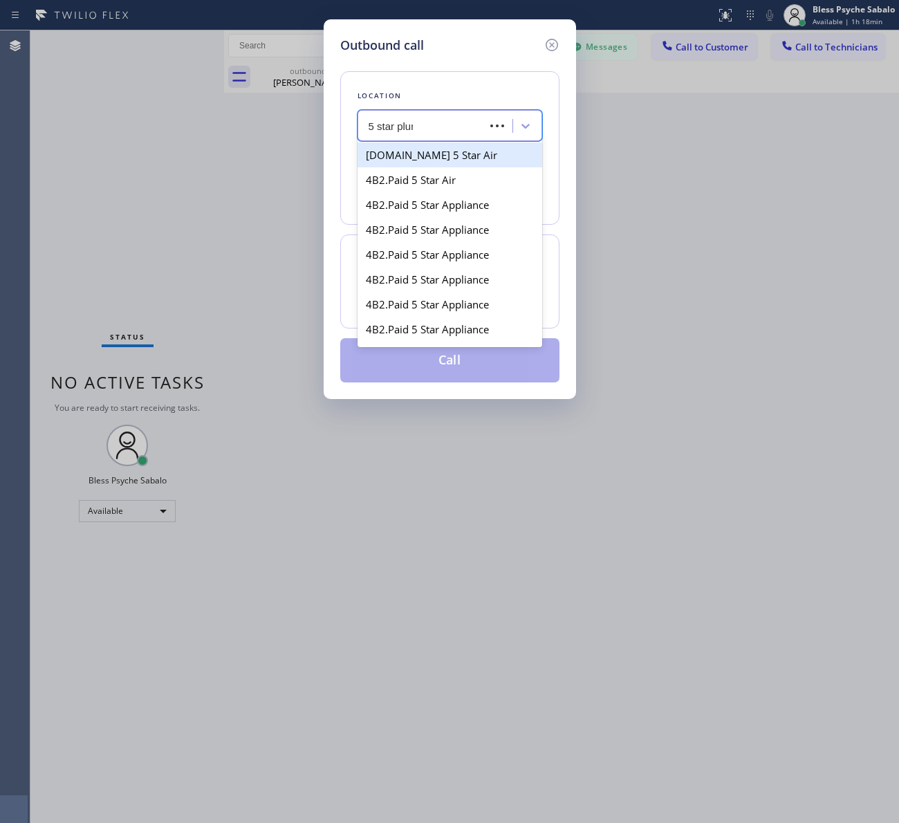
type input "5 star plumb"
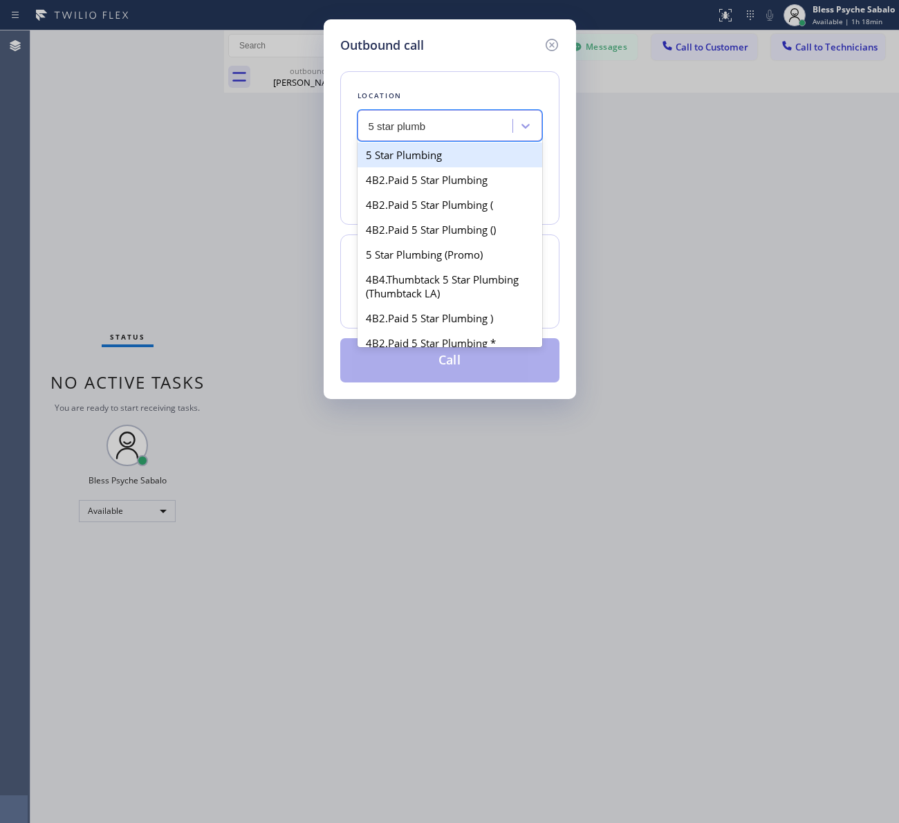
click at [389, 142] on div "5 Star Plumbing" at bounding box center [449, 154] width 185 height 25
type input "[PHONE_NUMBER]"
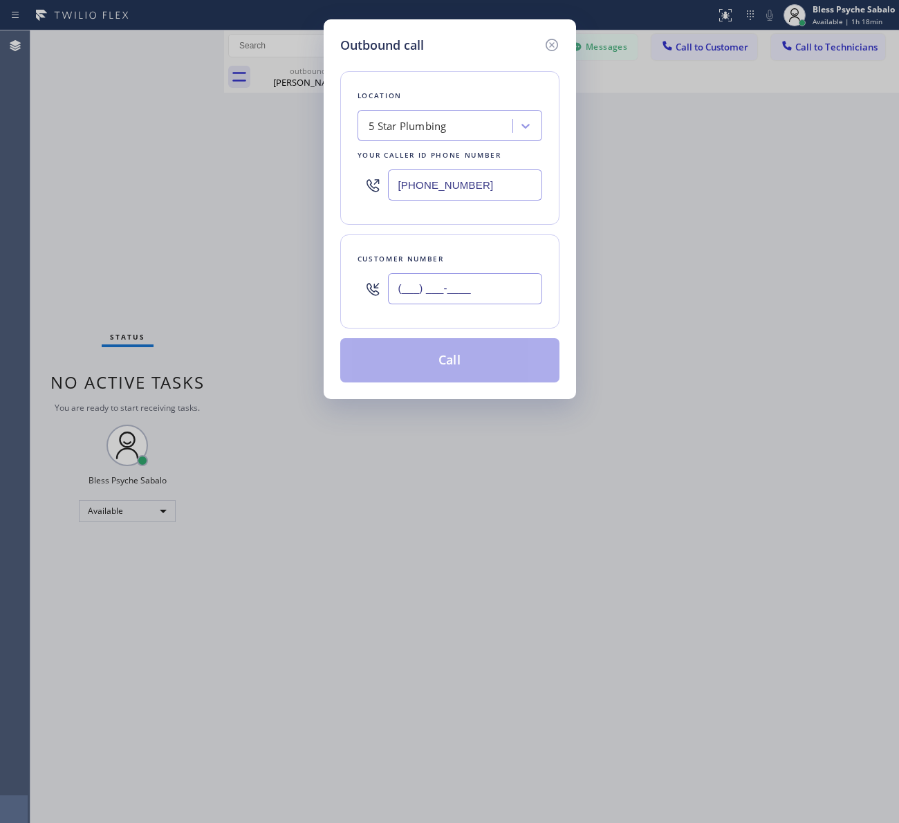
click at [463, 282] on input "(___) ___-____" at bounding box center [465, 288] width 154 height 31
paste input "714) 281-1361"
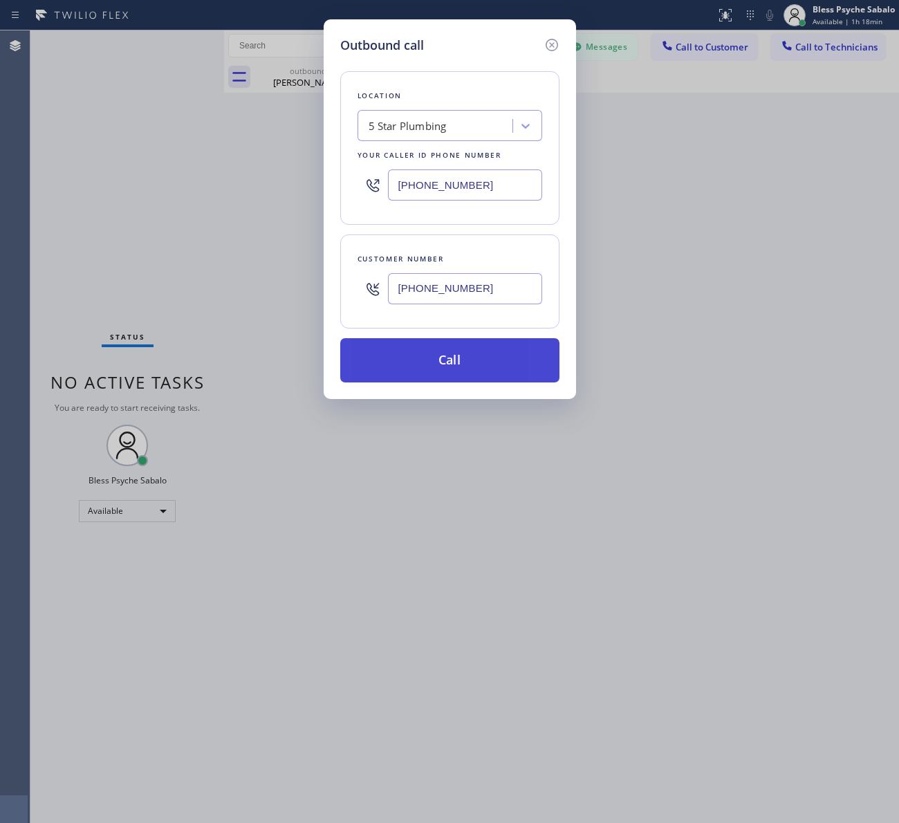
type input "[PHONE_NUMBER]"
click at [490, 365] on button "Call" at bounding box center [449, 360] width 219 height 44
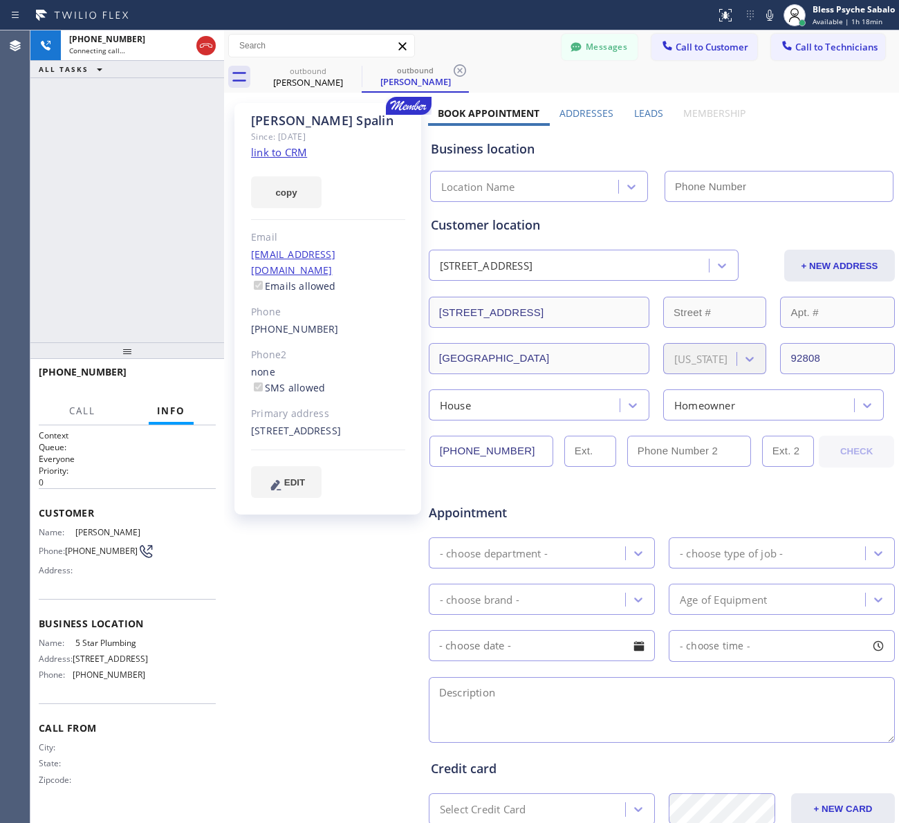
click at [391, 557] on div "[PERSON_NAME] Since: [DATE] link to CRM copy Email [EMAIL_ADDRESS][DOMAIN_NAME]…" at bounding box center [327, 544] width 201 height 896
type input "[PHONE_NUMBER]"
click at [351, 537] on div "[PERSON_NAME] Since: [DATE] link to CRM copy Email [EMAIL_ADDRESS][DOMAIN_NAME]…" at bounding box center [327, 544] width 201 height 896
click at [295, 628] on div "[PERSON_NAME] Since: [DATE] link to CRM copy Email [EMAIL_ADDRESS][DOMAIN_NAME]…" at bounding box center [327, 544] width 201 height 896
click at [212, 392] on div "[PHONE_NUMBER] Live | 01:08 HANG UP" at bounding box center [127, 378] width 177 height 36
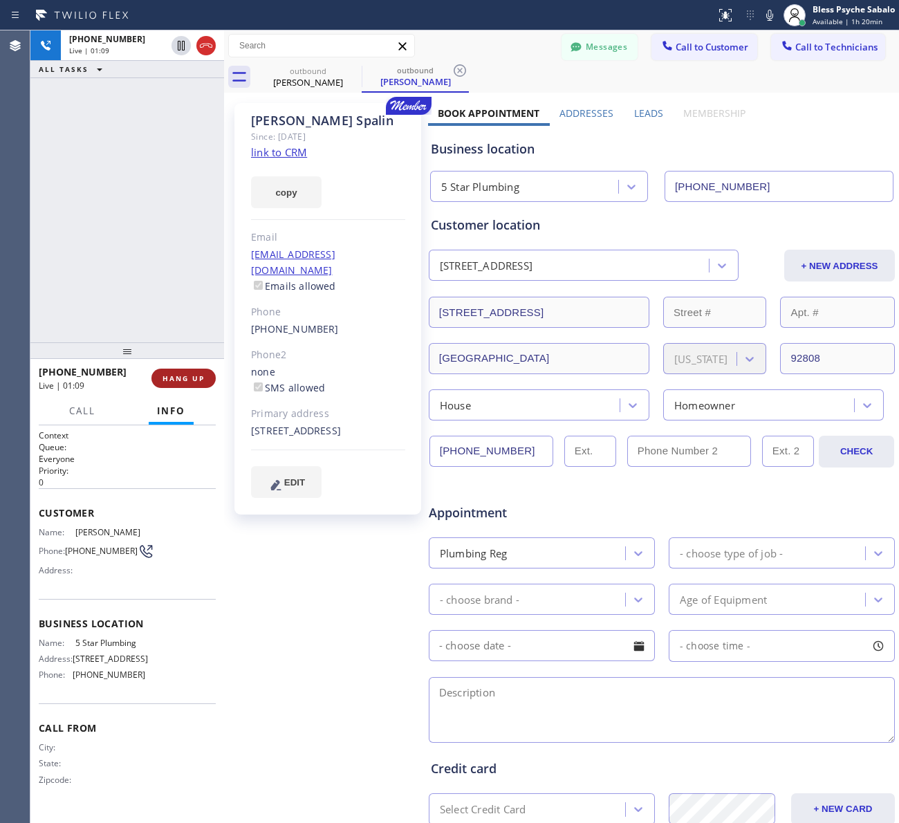
click at [196, 378] on span "HANG UP" at bounding box center [183, 378] width 42 height 10
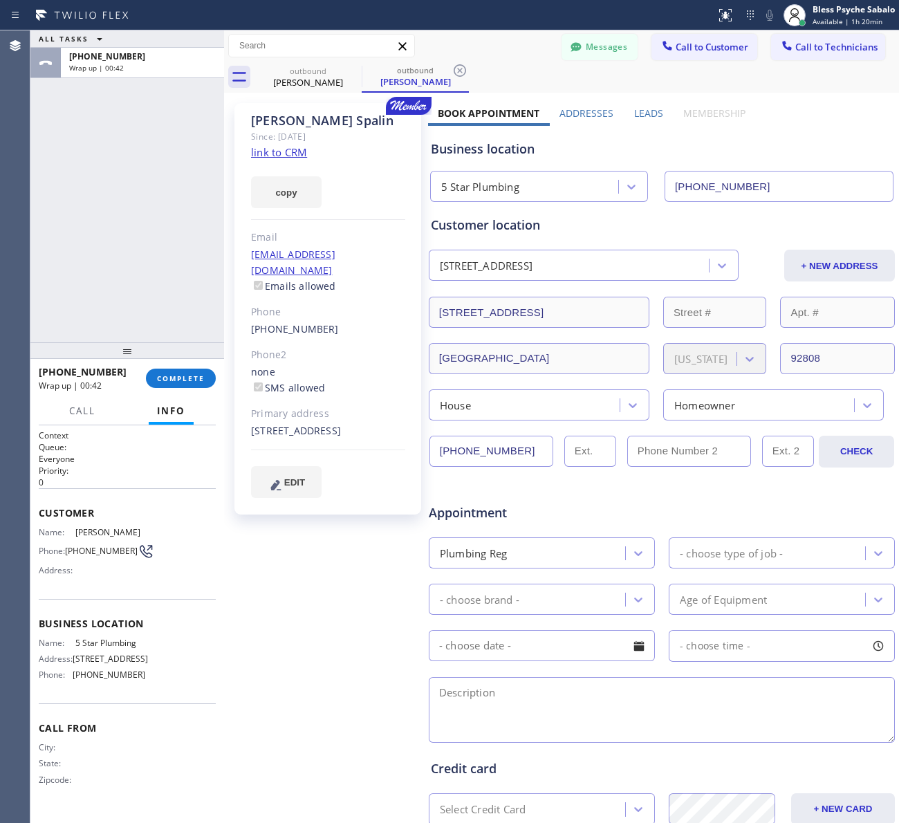
click at [323, 693] on div "[PERSON_NAME] Since: [DATE] link to CRM copy Email [EMAIL_ADDRESS][DOMAIN_NAME]…" at bounding box center [327, 544] width 201 height 896
click at [190, 374] on span "COMPLETE" at bounding box center [181, 378] width 48 height 10
click at [174, 249] on div "ALL TASKS ALL TASKS ACTIVE TASKS TASKS IN WRAP UP [PHONE_NUMBER] Wrap up | 00:43" at bounding box center [127, 186] width 194 height 312
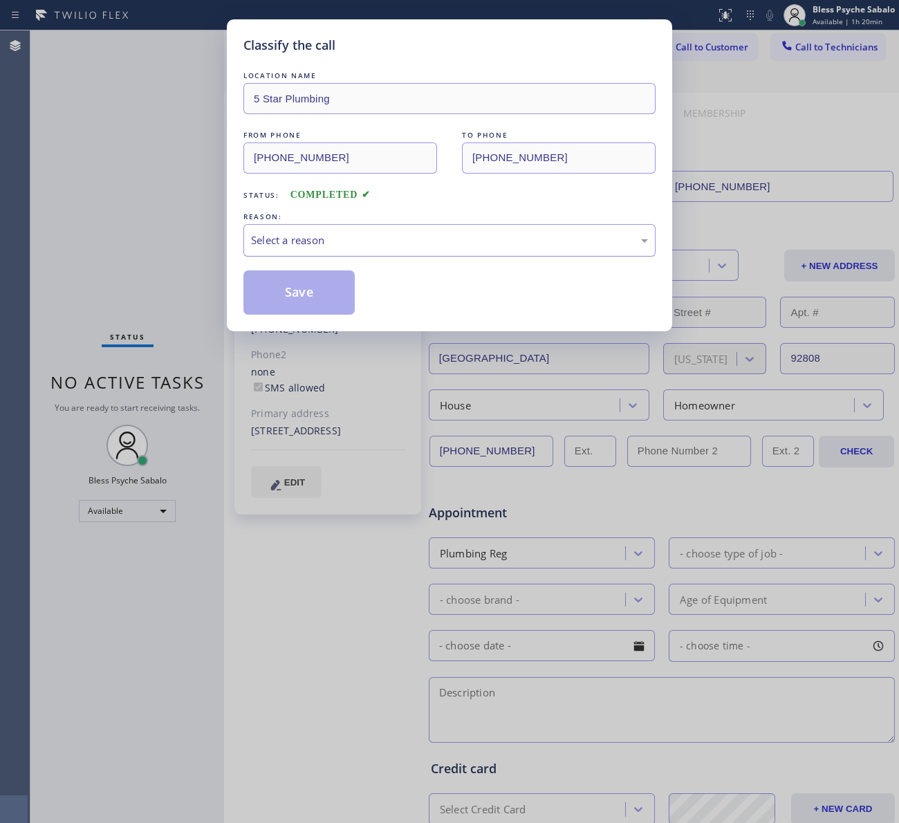
click at [313, 246] on div "Select a reason" at bounding box center [449, 240] width 397 height 16
click at [278, 297] on button "Save" at bounding box center [298, 292] width 111 height 44
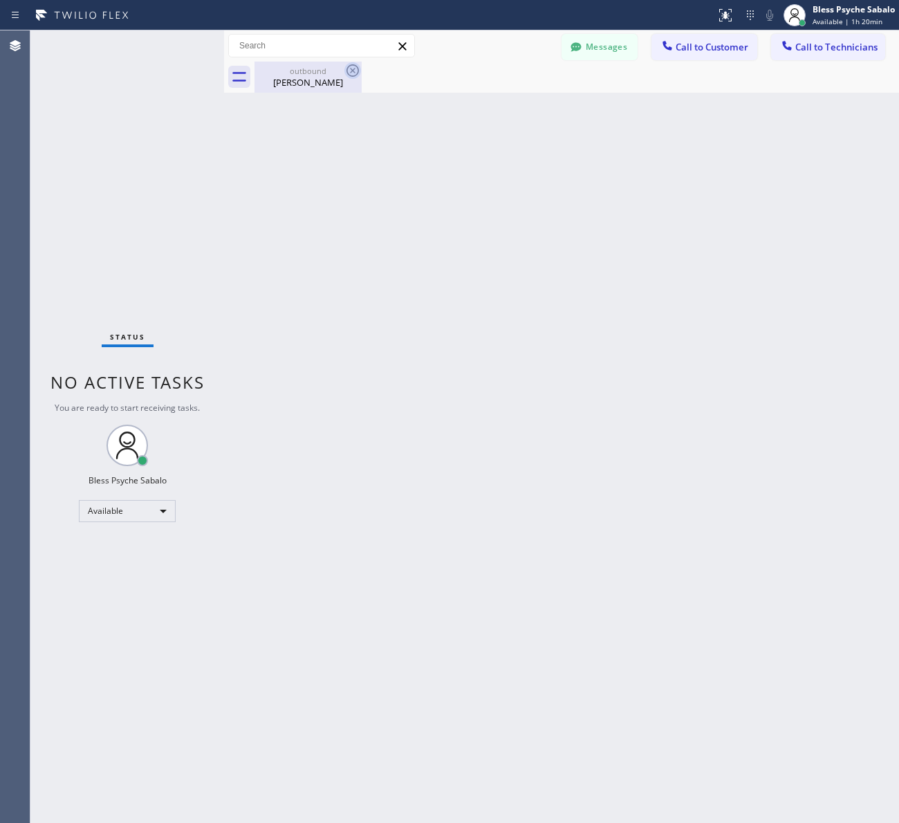
click at [351, 70] on icon at bounding box center [352, 70] width 17 height 17
click at [348, 122] on div "Back to Dashboard Change Sender ID Customers Technicians AM [PERSON_NAME] [DATE…" at bounding box center [561, 426] width 675 height 792
drag, startPoint x: 416, startPoint y: 323, endPoint x: 498, endPoint y: 157, distance: 184.9
click at [416, 323] on div "Back to Dashboard Change Sender ID Customers Technicians AM [PERSON_NAME] [DATE…" at bounding box center [561, 426] width 675 height 792
click at [713, 50] on span "Call to Customer" at bounding box center [712, 47] width 73 height 12
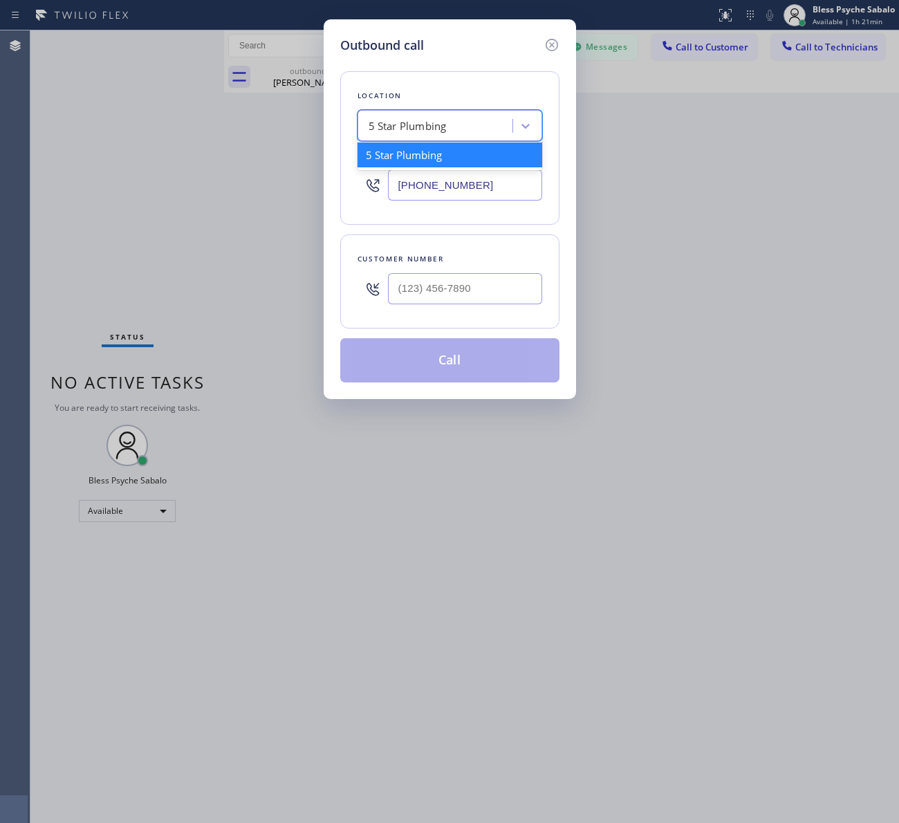
click at [403, 122] on div "5 Star Plumbing" at bounding box center [408, 126] width 78 height 16
paste input "Hydro Jetting Pros Santa [PERSON_NAME] [PERSON_NAME]"
click at [409, 160] on div "No options" at bounding box center [449, 156] width 185 height 28
type input "Hydro Jetting Pros Santa [PERSON_NAME] [PERSON_NAME]"
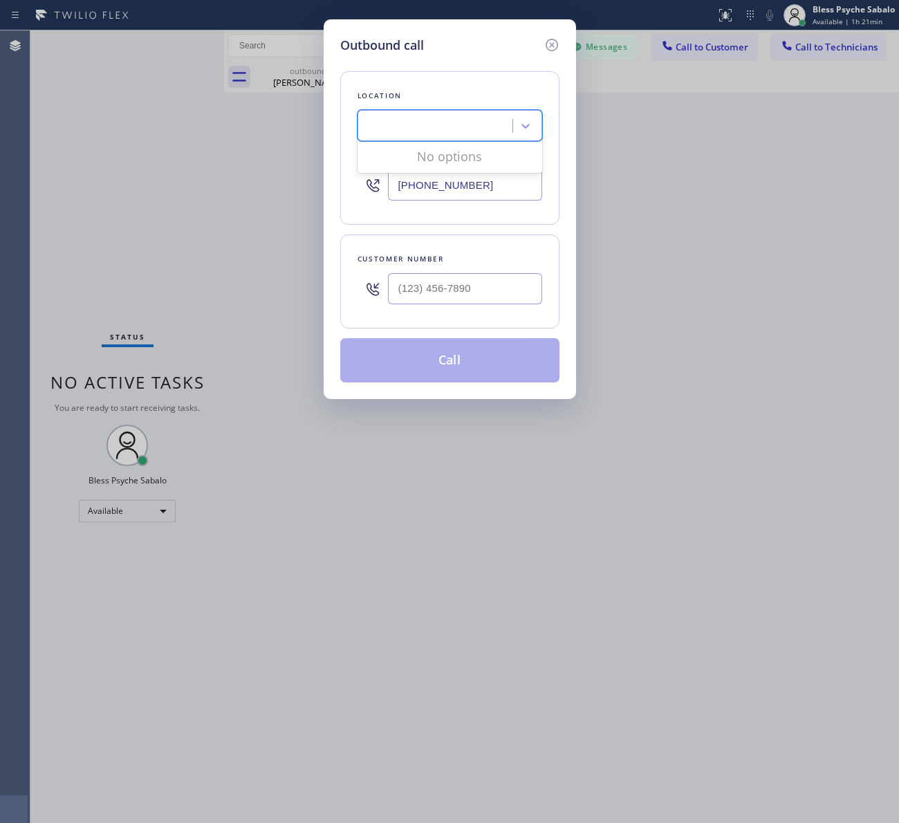
click at [469, 104] on div "Location option 5 Star Plumbing, selected. 0 results available for search term …" at bounding box center [449, 148] width 219 height 154
click at [454, 133] on div "5 Star Plumbing" at bounding box center [437, 126] width 151 height 24
click at [393, 131] on div "5 Star Plumbing" at bounding box center [408, 126] width 78 height 16
paste input "Hydro Jetting Pros Santa [PERSON_NAME] [PERSON_NAME]"
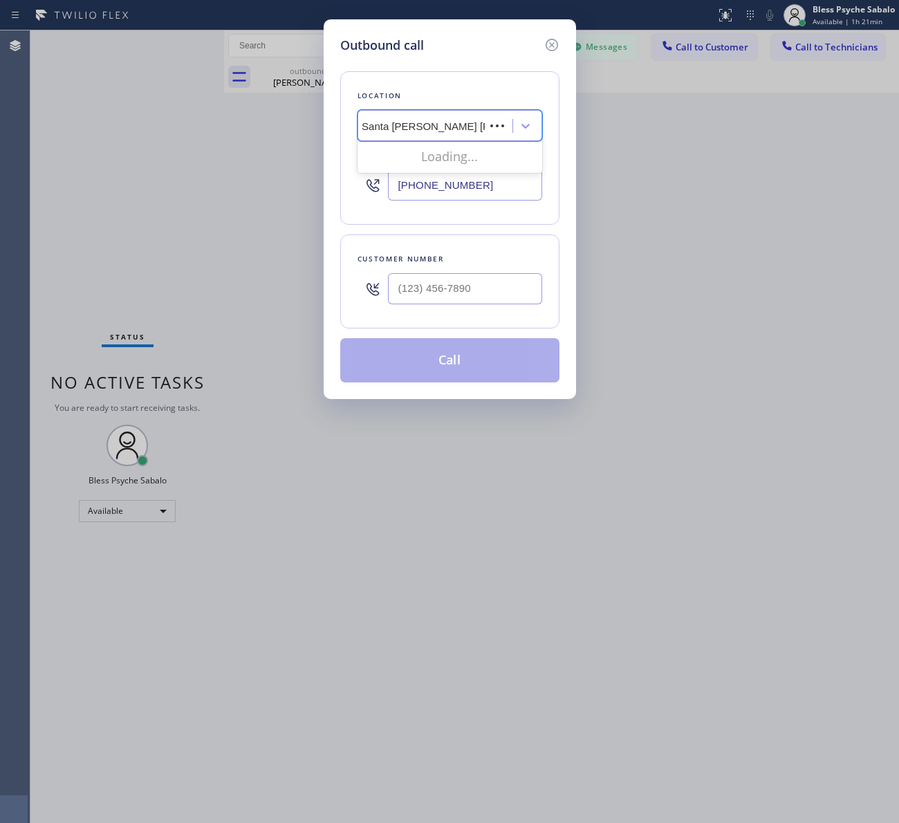
scroll to position [0, 74]
drag, startPoint x: 444, startPoint y: 129, endPoint x: 521, endPoint y: 135, distance: 76.9
click at [521, 135] on div "Hydro Jetting Pros Santa [PERSON_NAME] [PERSON_NAME] Hydro Jetting Pros Santa […" at bounding box center [449, 125] width 185 height 31
type input "Hydro Jetting Pros [GEOGRAPHIC_DATA][PERSON_NAME]"
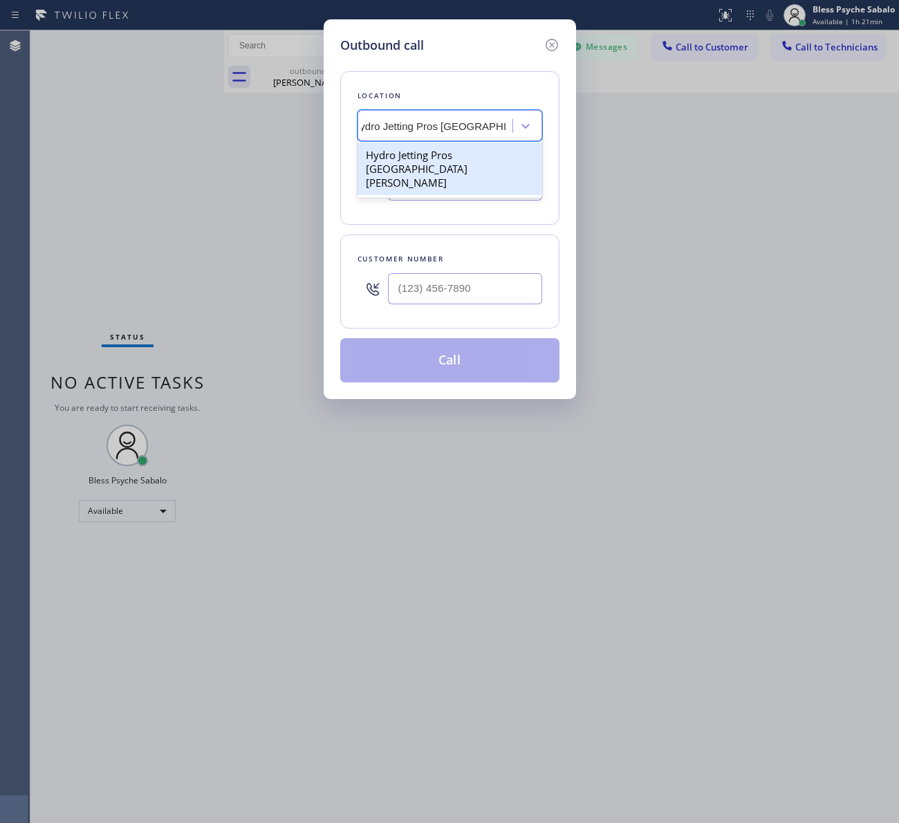
click at [464, 149] on div "Hydro Jetting Pros [GEOGRAPHIC_DATA][PERSON_NAME]" at bounding box center [449, 168] width 185 height 53
type input "[PHONE_NUMBER]"
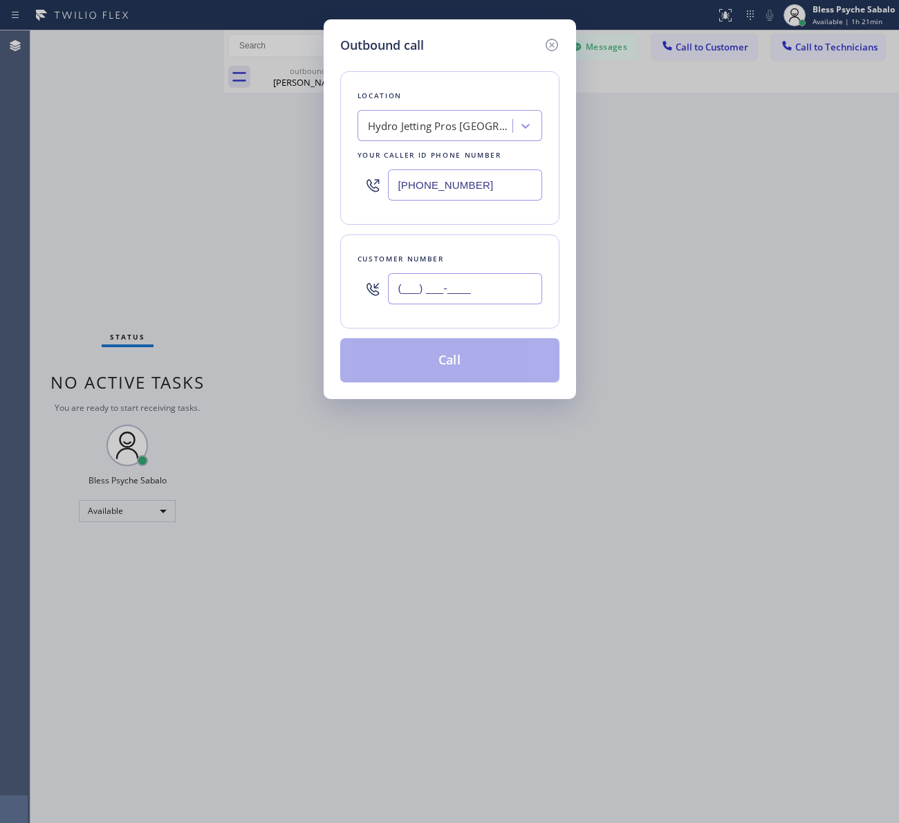
click at [422, 287] on input "(___) ___-____" at bounding box center [465, 288] width 154 height 31
paste input "310) 266-1877"
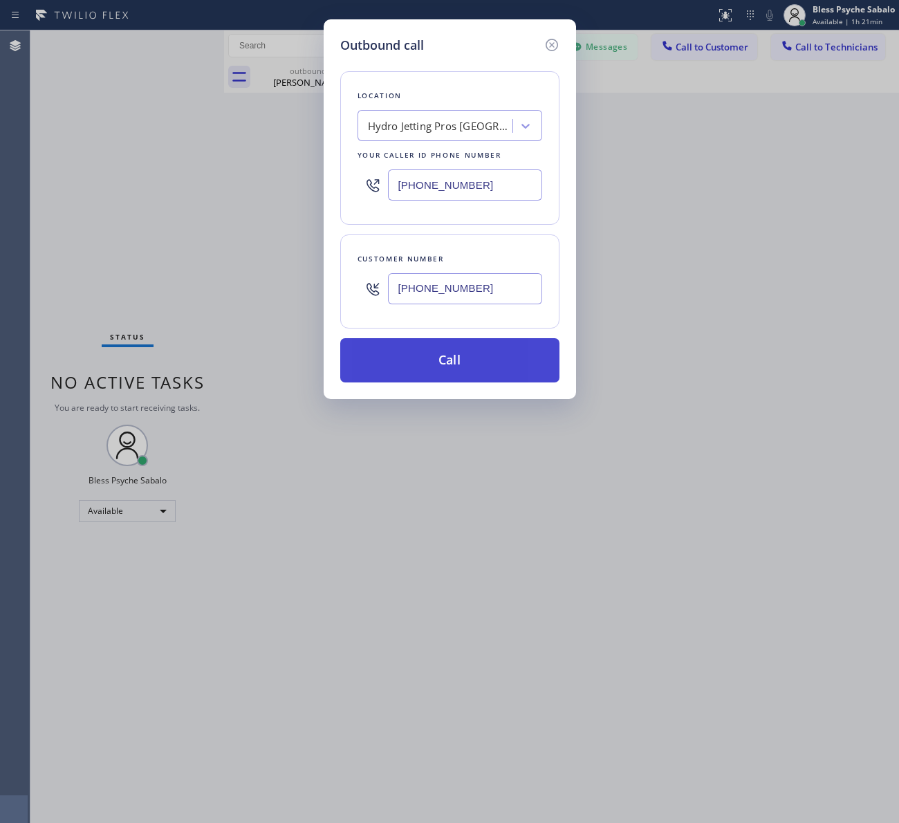
type input "[PHONE_NUMBER]"
click at [408, 346] on button "Call" at bounding box center [449, 360] width 219 height 44
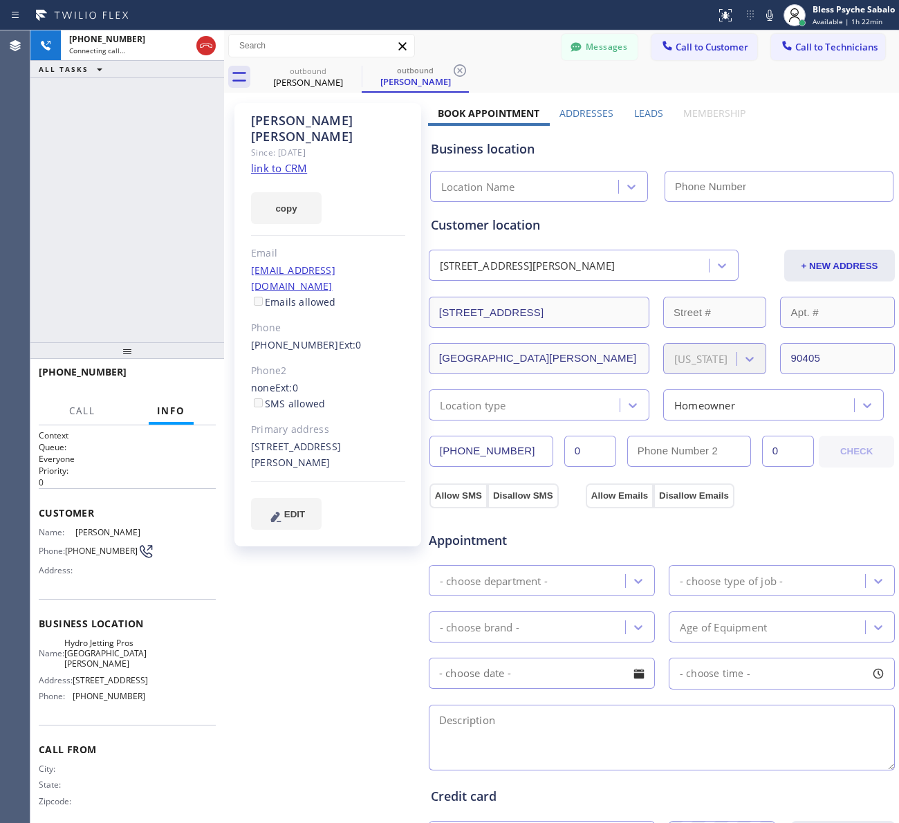
type input "[PHONE_NUMBER]"
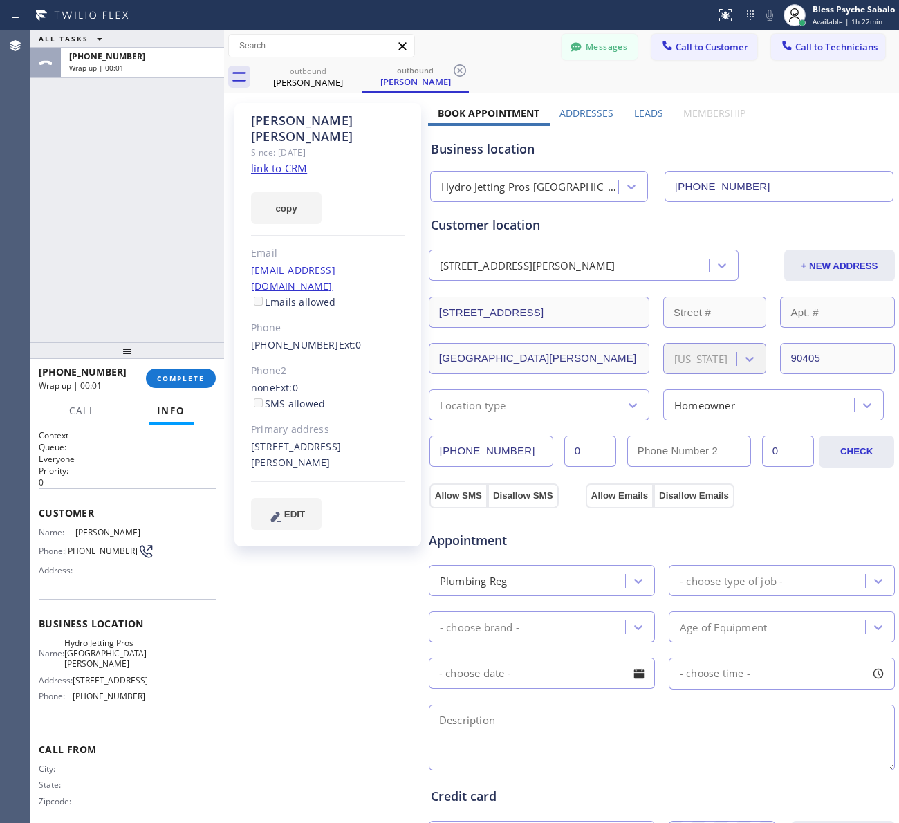
drag, startPoint x: 275, startPoint y: 534, endPoint x: 261, endPoint y: 449, distance: 86.2
click at [278, 534] on div "[PERSON_NAME] Since: [DATE] link to CRM copy Email [EMAIL_ADDRESS][DOMAIN_NAME]…" at bounding box center [327, 558] width 201 height 924
click at [188, 367] on div "[PHONE_NUMBER] Wrap up | 00:02 COMPLETE" at bounding box center [127, 378] width 177 height 36
click at [181, 364] on div "[PHONE_NUMBER] Wrap up | 00:03 COMPLETE" at bounding box center [127, 378] width 177 height 36
click at [185, 369] on button "COMPLETE" at bounding box center [181, 378] width 70 height 19
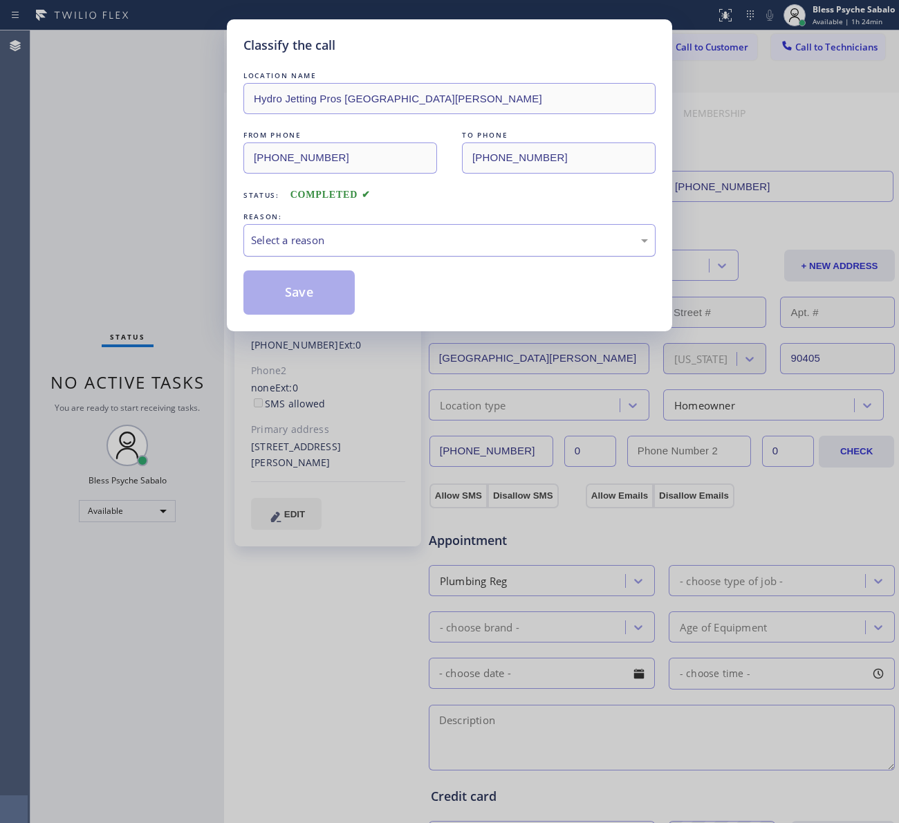
click at [413, 242] on div "Select a reason" at bounding box center [449, 240] width 397 height 16
click at [260, 281] on button "Save" at bounding box center [298, 292] width 111 height 44
click at [285, 292] on button "Save" at bounding box center [298, 292] width 111 height 44
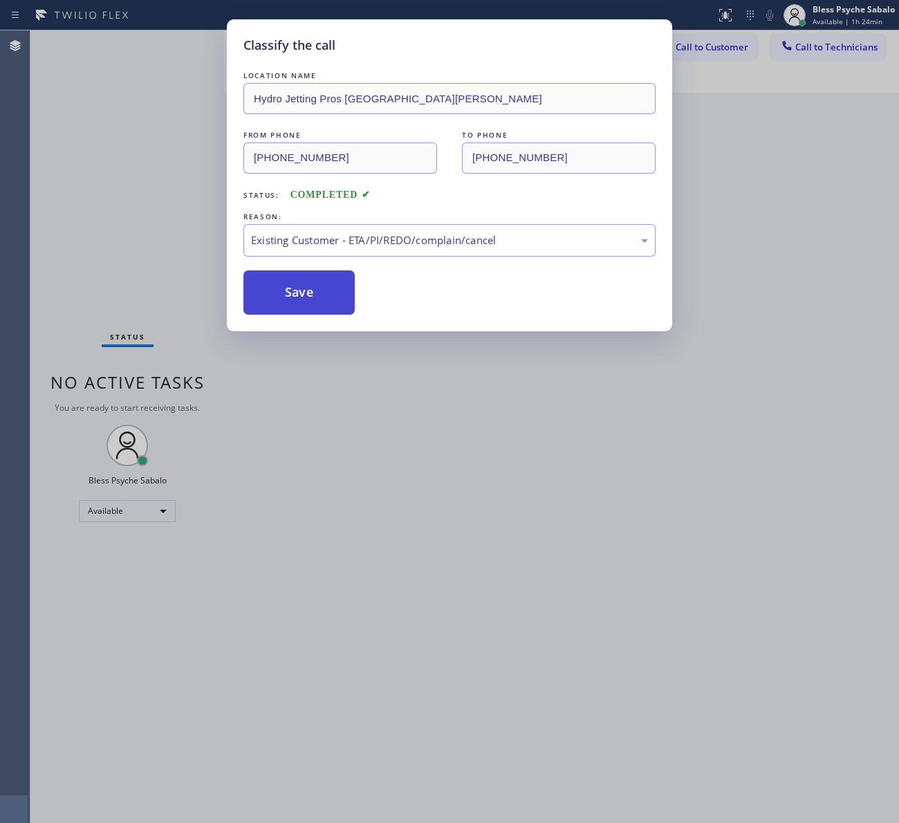
click at [285, 294] on div "Back to Dashboard Change Sender ID Customers Technicians AM [PERSON_NAME] [DATE…" at bounding box center [561, 426] width 675 height 792
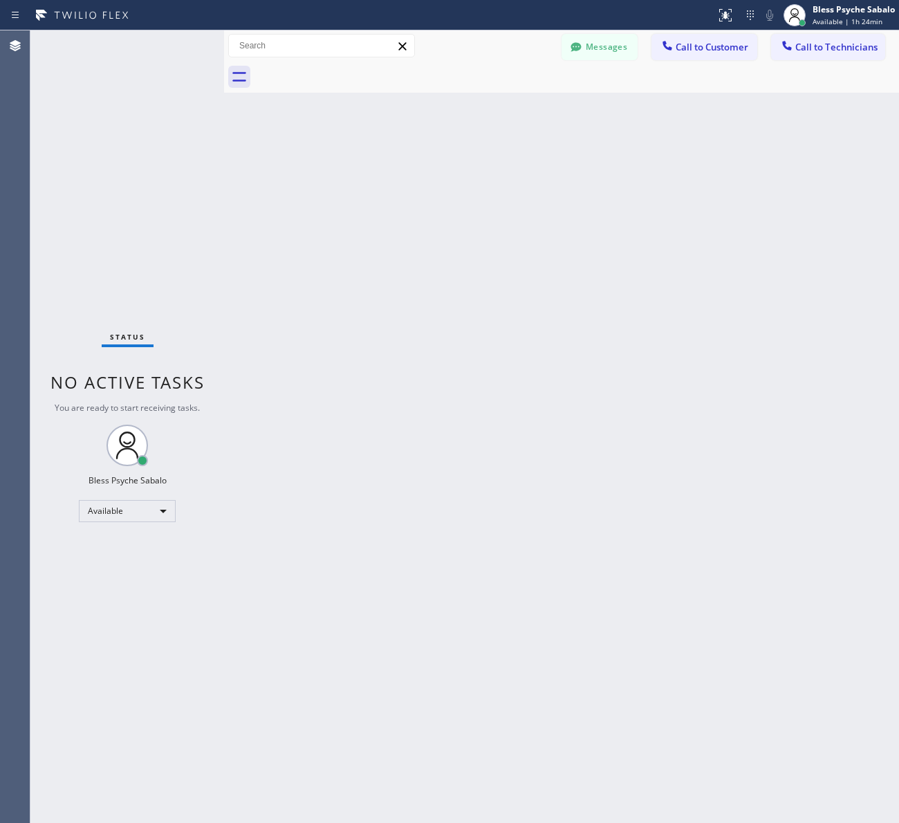
click at [285, 294] on div "Back to Dashboard Change Sender ID Customers Technicians AM [PERSON_NAME] [DATE…" at bounding box center [561, 426] width 675 height 792
click at [366, 180] on div "Back to Dashboard Change Sender ID Customers Technicians AM [PERSON_NAME] [DATE…" at bounding box center [561, 426] width 675 height 792
click at [270, 211] on div "Back to Dashboard Change Sender ID Customers Technicians AM [PERSON_NAME] [DATE…" at bounding box center [561, 426] width 675 height 792
click at [586, 49] on button "Messages" at bounding box center [599, 47] width 76 height 26
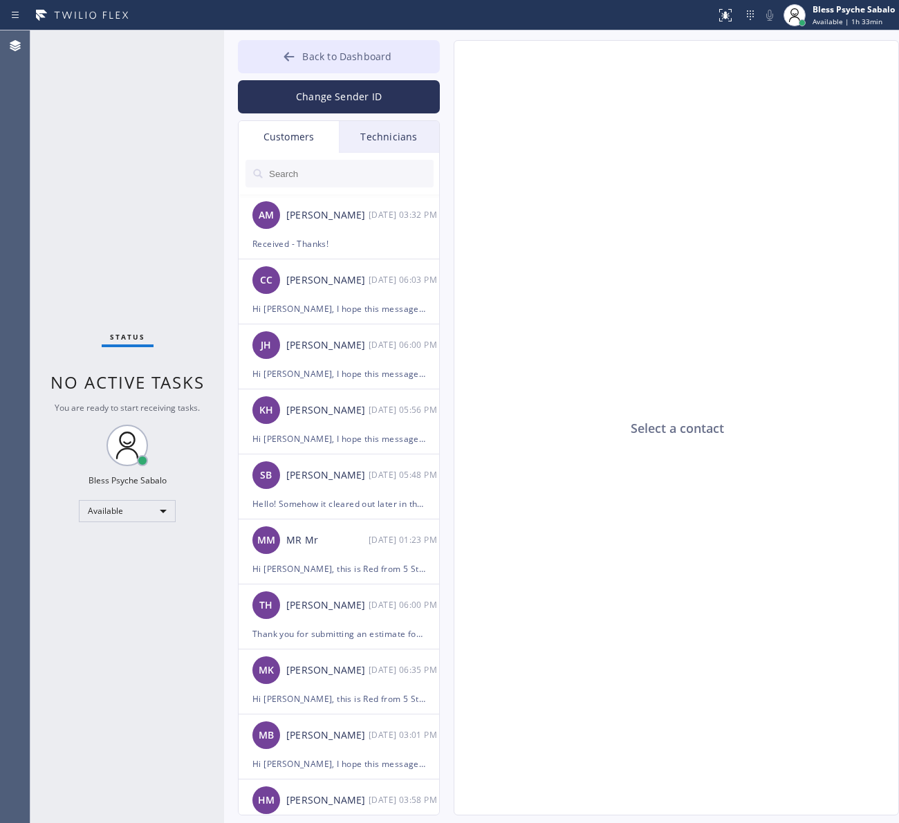
click at [406, 59] on button "Back to Dashboard" at bounding box center [339, 56] width 202 height 33
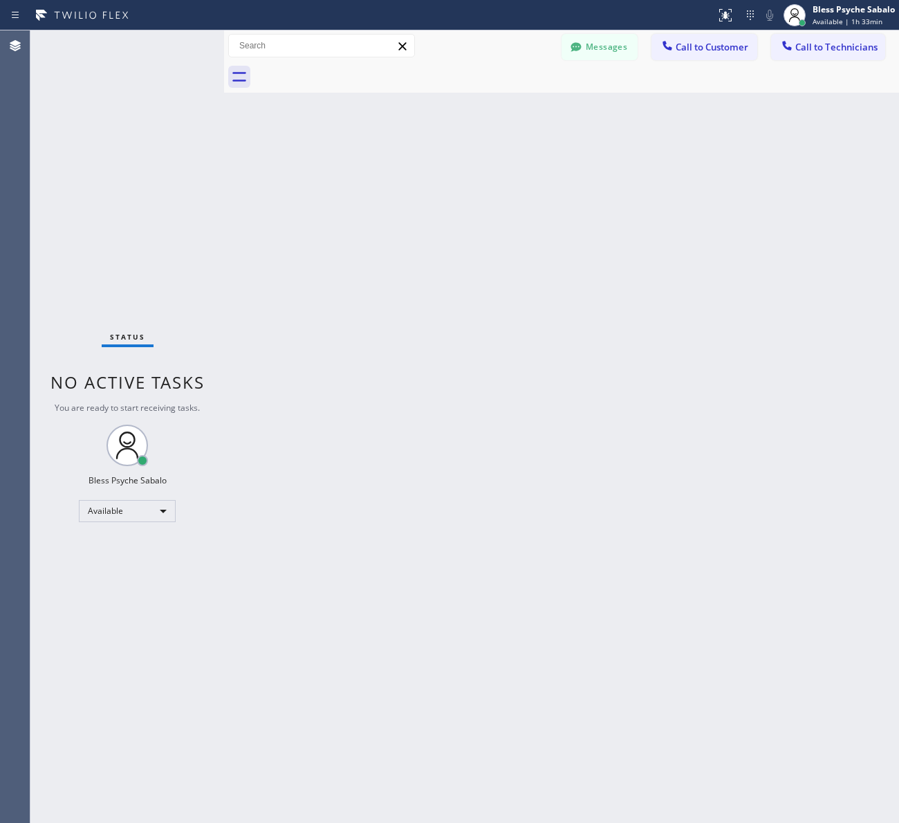
drag, startPoint x: 474, startPoint y: 109, endPoint x: 489, endPoint y: 108, distance: 15.3
click at [474, 112] on div "Back to Dashboard Change Sender ID Customers Technicians AM [PERSON_NAME] [DATE…" at bounding box center [561, 426] width 675 height 792
click at [599, 50] on button "Messages" at bounding box center [599, 47] width 76 height 26
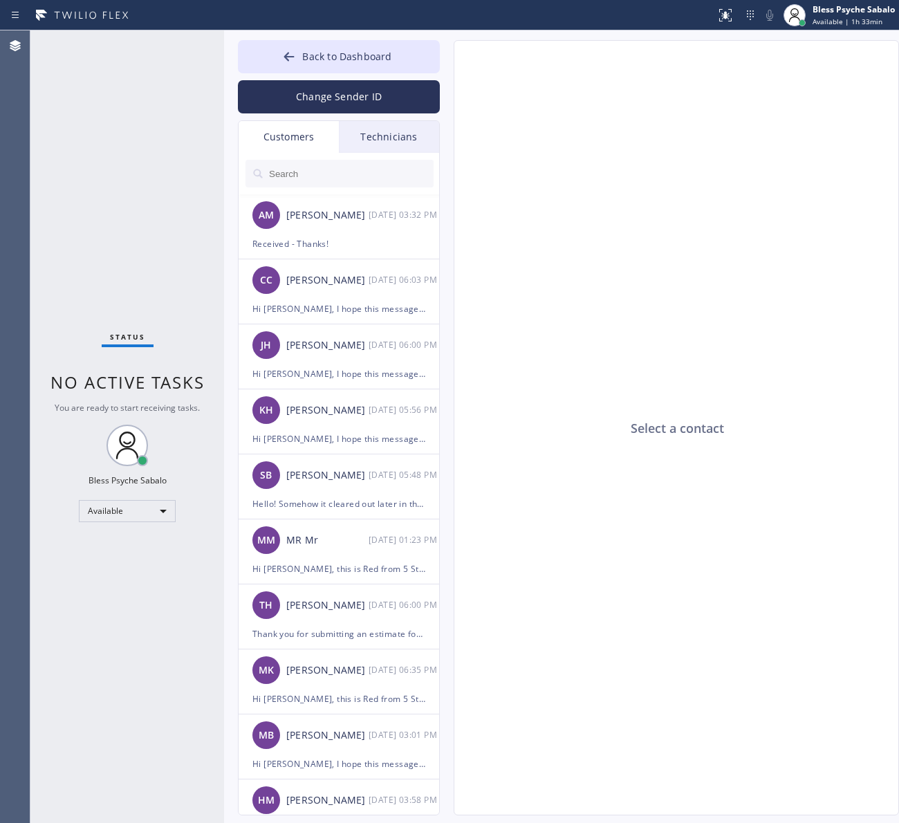
click at [416, 135] on div "Technicians" at bounding box center [389, 137] width 100 height 32
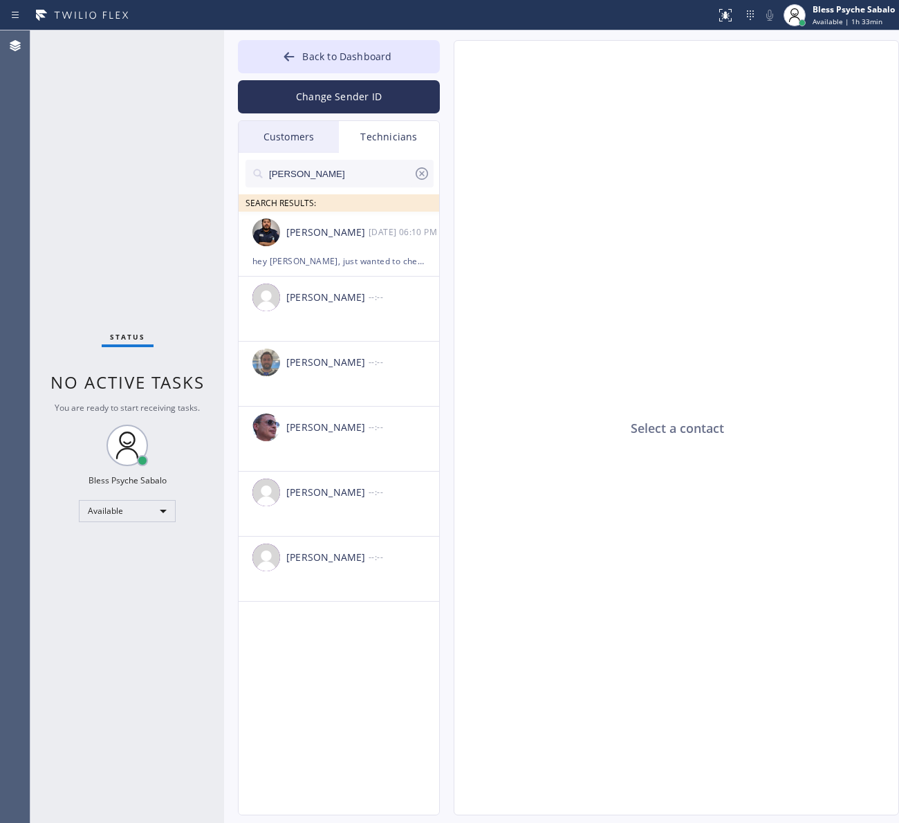
click at [416, 135] on div "Technicians" at bounding box center [389, 137] width 100 height 32
click at [364, 160] on input "[PERSON_NAME]" at bounding box center [341, 174] width 146 height 28
drag, startPoint x: 295, startPoint y: 169, endPoint x: 232, endPoint y: 176, distance: 63.3
click at [232, 176] on div "Back to Dashboard Change Sender ID Customers Technicians AM [PERSON_NAME] [DATE…" at bounding box center [561, 426] width 675 height 792
click at [292, 153] on div "SEARCH RESULTS:" at bounding box center [340, 182] width 202 height 59
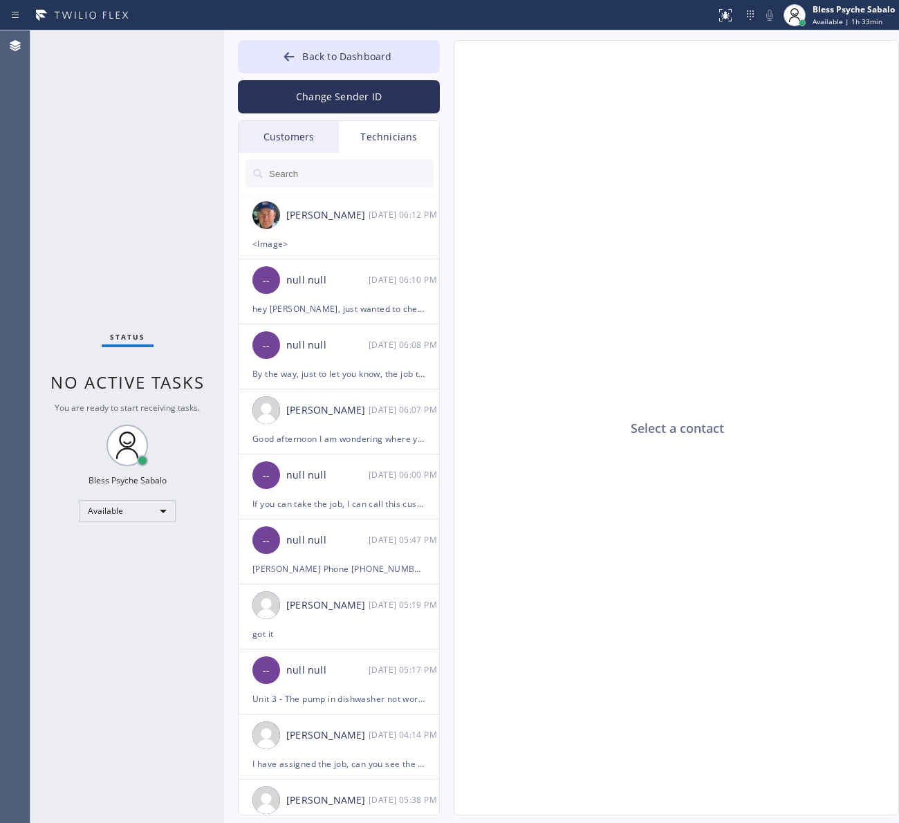
click at [295, 136] on div "Customers" at bounding box center [289, 137] width 100 height 32
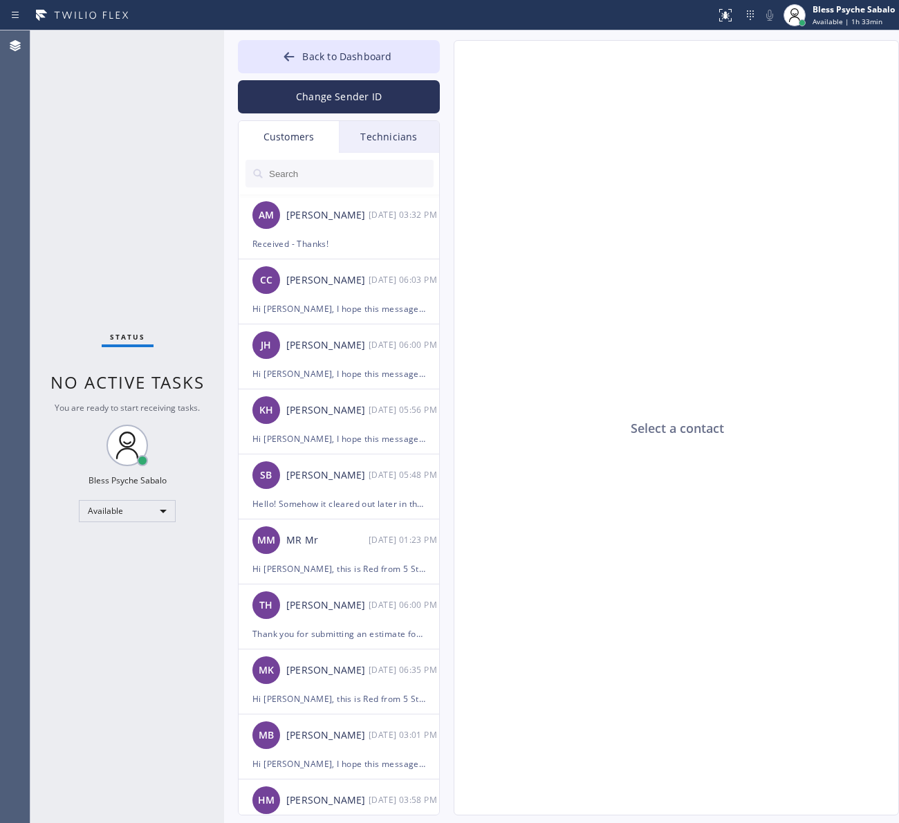
click at [366, 139] on div "Technicians" at bounding box center [389, 137] width 100 height 32
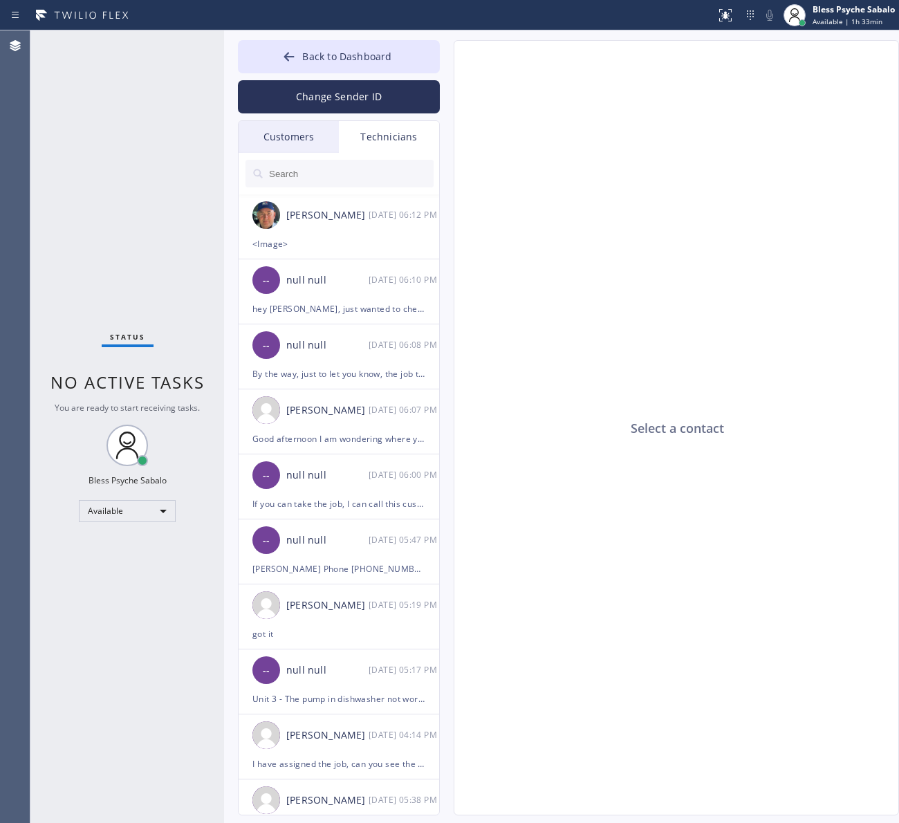
click at [350, 162] on input "text" at bounding box center [351, 174] width 166 height 28
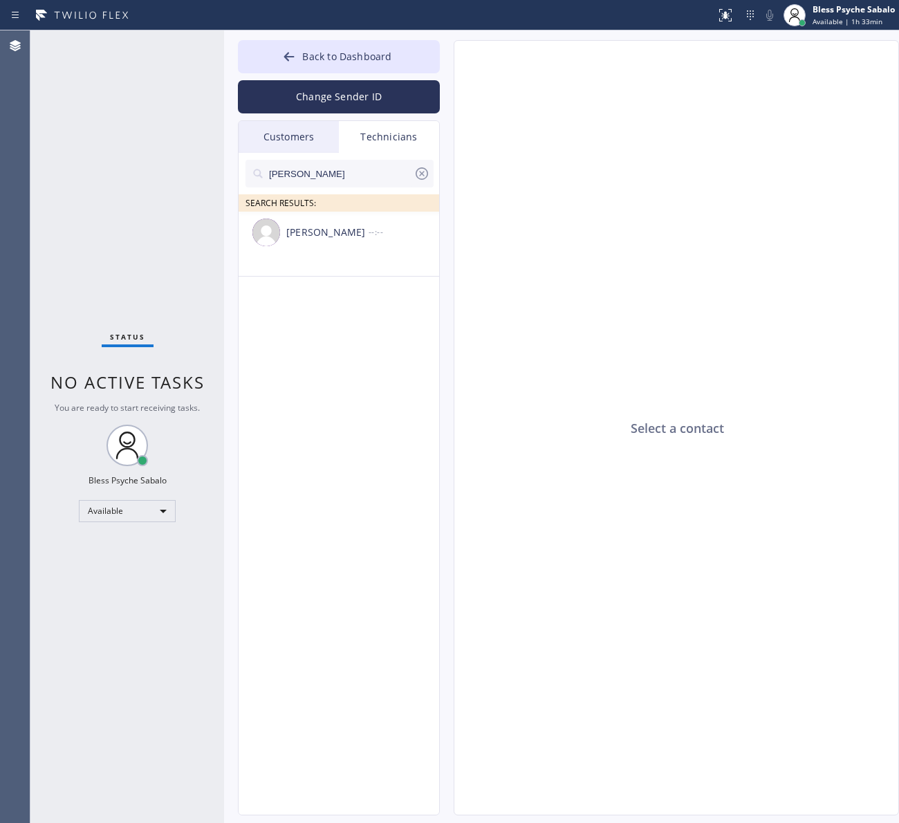
type input "[PERSON_NAME]"
click at [346, 227] on div "[PERSON_NAME]" at bounding box center [327, 233] width 82 height 16
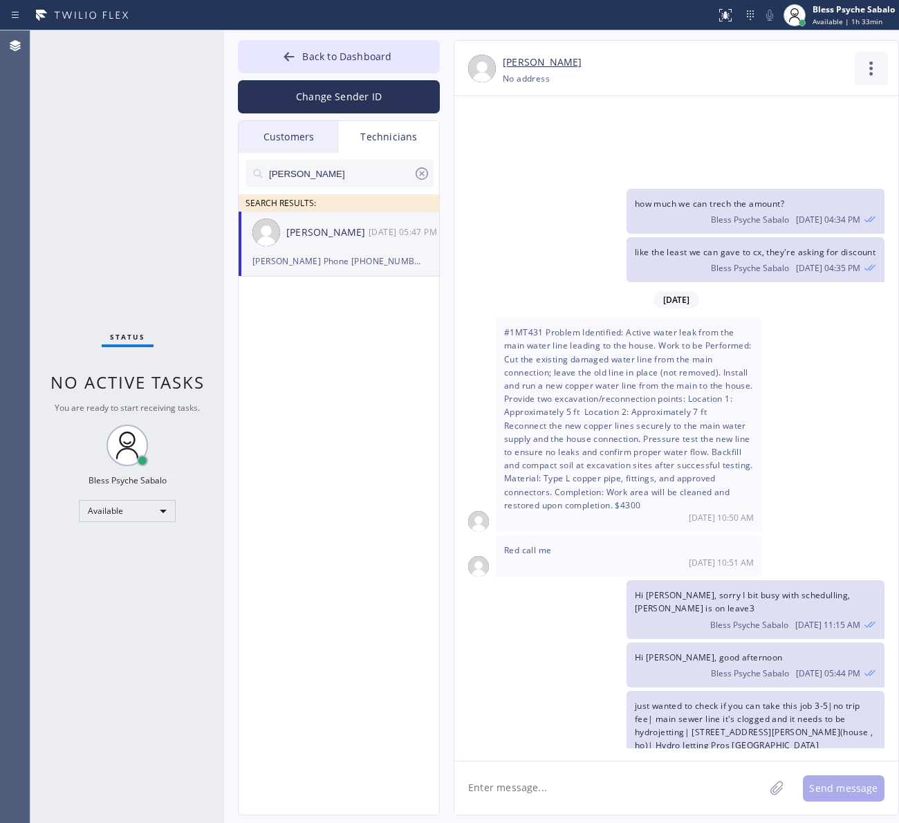
click at [875, 59] on icon at bounding box center [871, 68] width 33 height 33
click at [781, 136] on li "Call to Technician" at bounding box center [787, 142] width 201 height 36
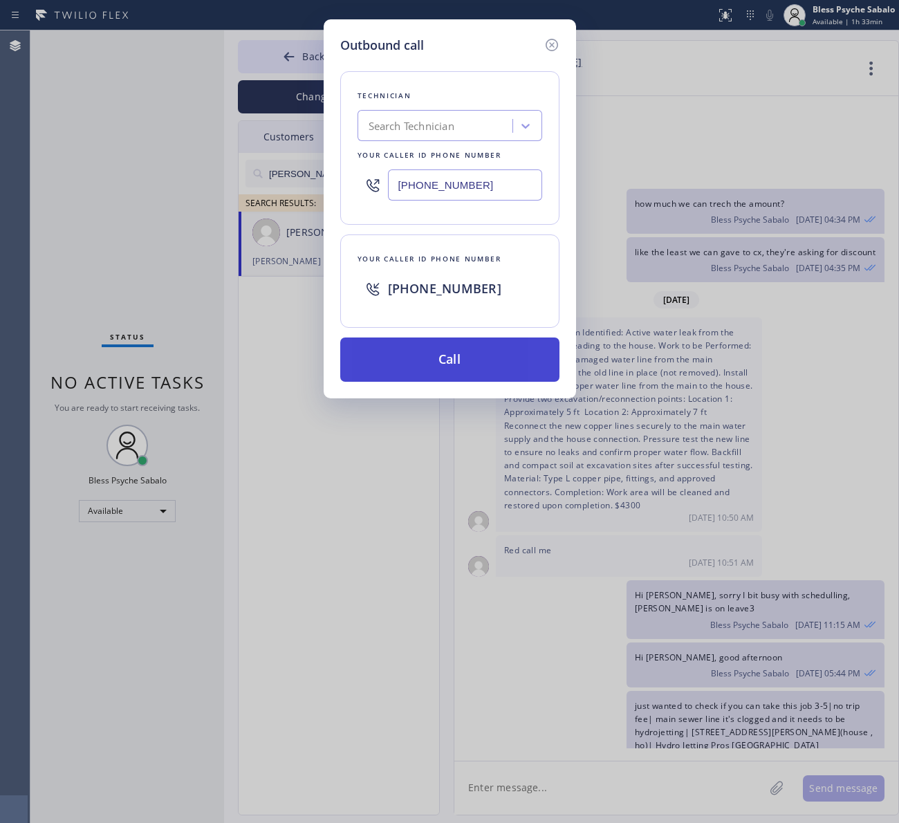
click at [445, 351] on button "Call" at bounding box center [449, 359] width 219 height 44
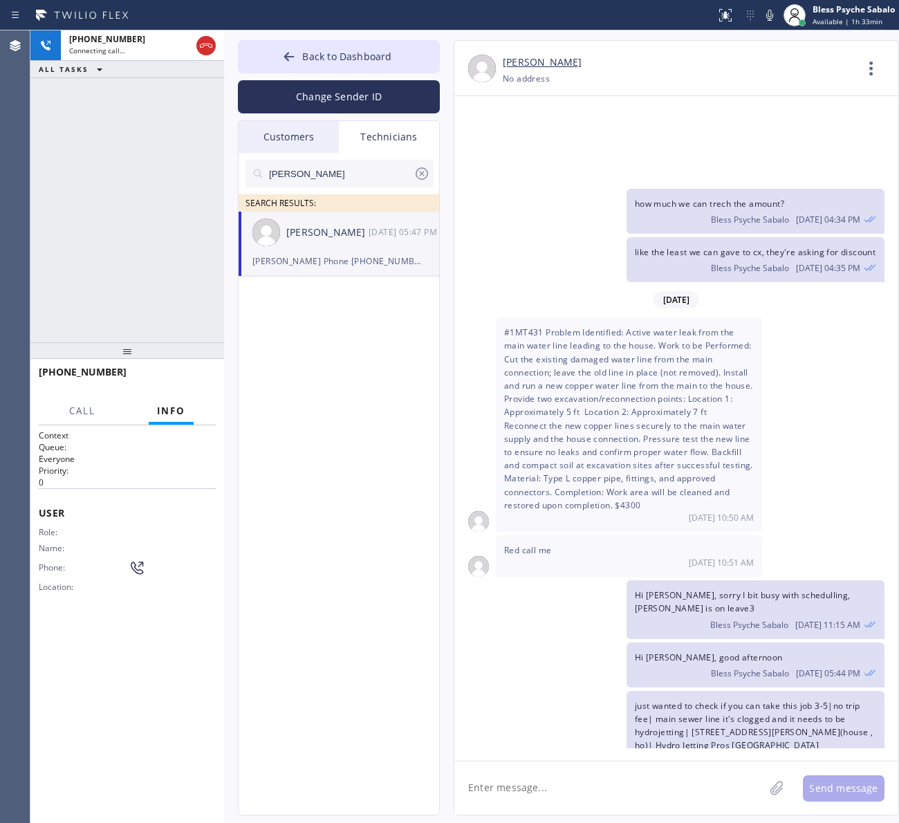
click at [617, 771] on textarea at bounding box center [609, 787] width 310 height 53
drag, startPoint x: 507, startPoint y: 787, endPoint x: 744, endPoint y: 799, distance: 237.5
click at [744, 799] on textarea "Hi [PERSON_NAME] is asking if you need dthe contract n" at bounding box center [621, 787] width 335 height 53
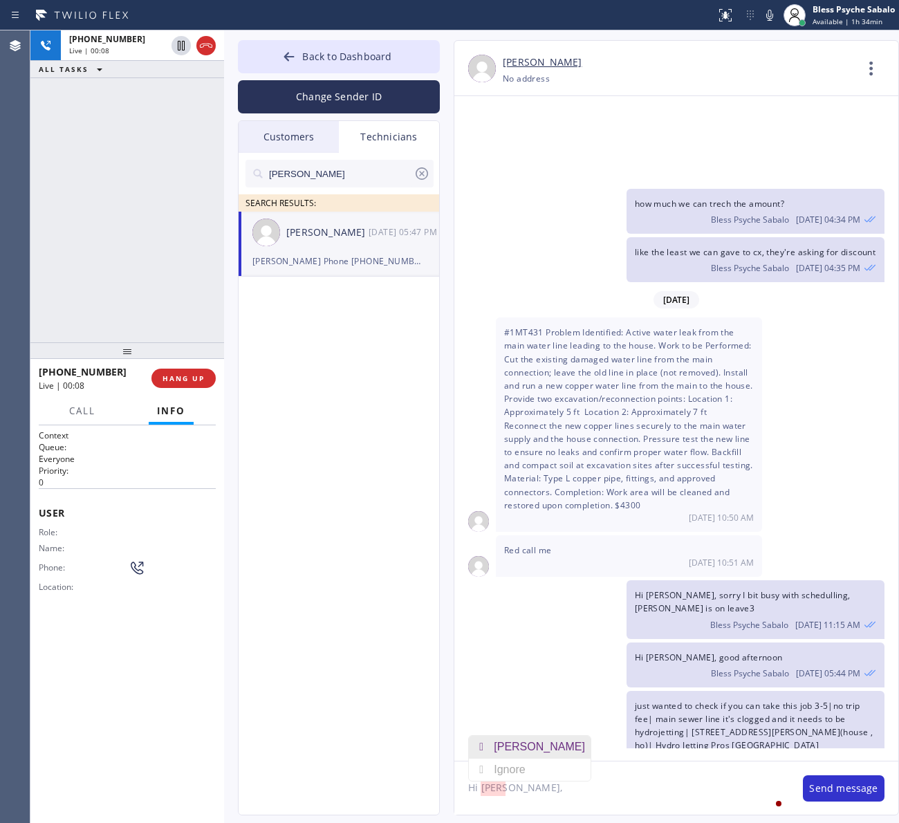
click at [510, 741] on div "[PERSON_NAME]" at bounding box center [542, 747] width 97 height 22
click at [530, 783] on textarea "Hi [PERSON_NAME]," at bounding box center [621, 787] width 335 height 53
type textarea "Hi [PERSON_NAME],"
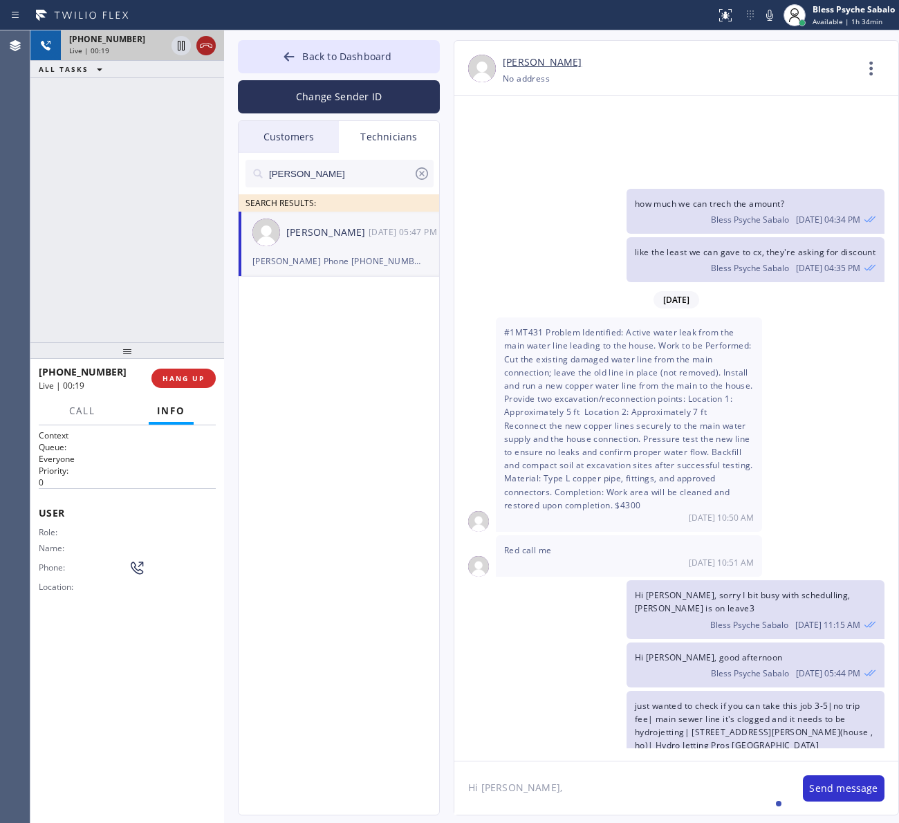
click at [214, 53] on div at bounding box center [205, 45] width 19 height 17
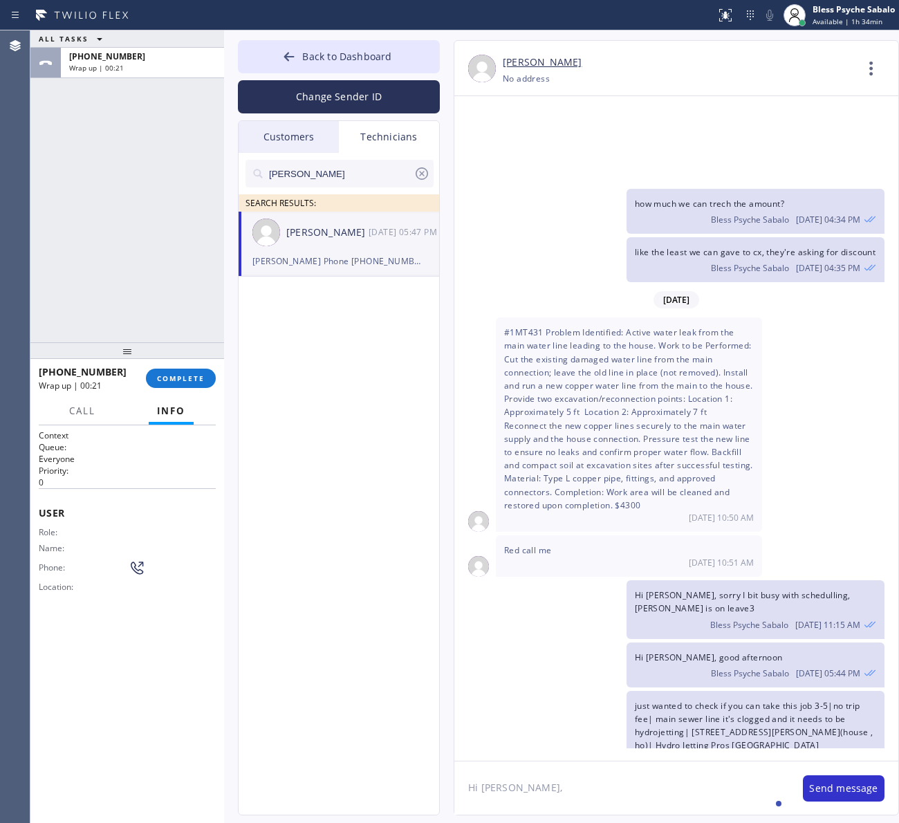
click at [272, 591] on div "[PERSON_NAME] SEARCH RESULTS: [PERSON_NAME] [DATE] 05:47 PM [PERSON_NAME] Phone…" at bounding box center [340, 500] width 202 height 694
drag, startPoint x: 544, startPoint y: 792, endPoint x: 543, endPoint y: 783, distance: 9.8
click at [544, 792] on textarea "Hi [PERSON_NAME]," at bounding box center [621, 787] width 335 height 53
drag, startPoint x: 483, startPoint y: 785, endPoint x: 589, endPoint y: 775, distance: 107.0
click at [391, 785] on div "Back to Dashboard Change Sender ID Customers Technicians AM [PERSON_NAME] [DATE…" at bounding box center [561, 426] width 675 height 792
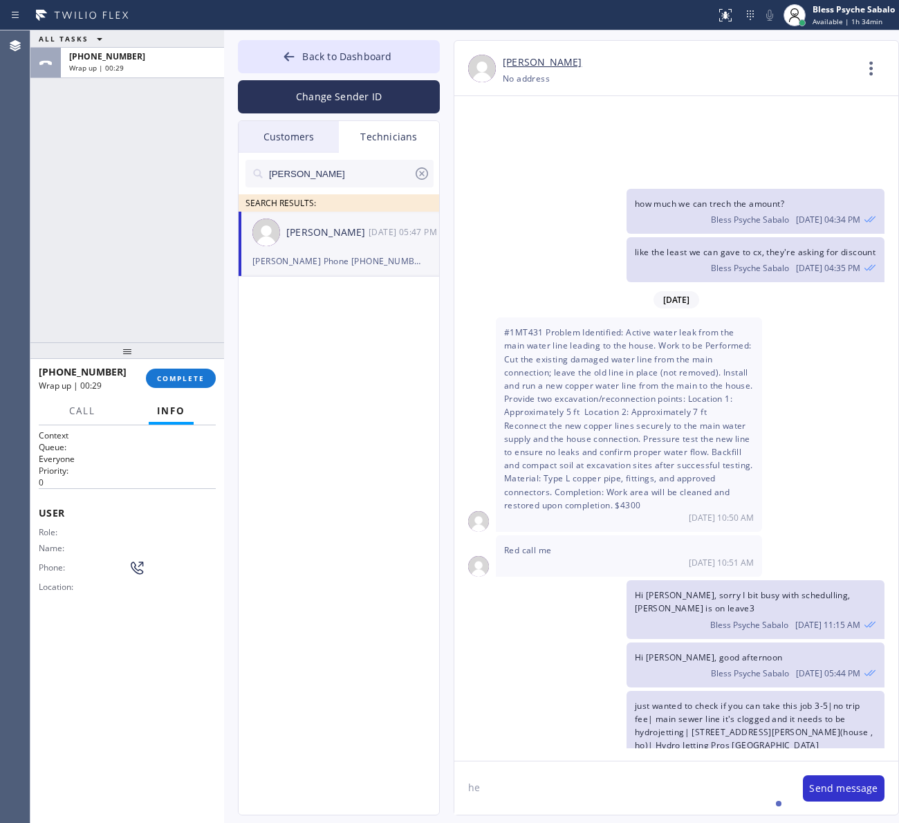
type textarea "h"
type textarea "Hey [PERSON_NAME] ask if we sold the Water heater replacement?"
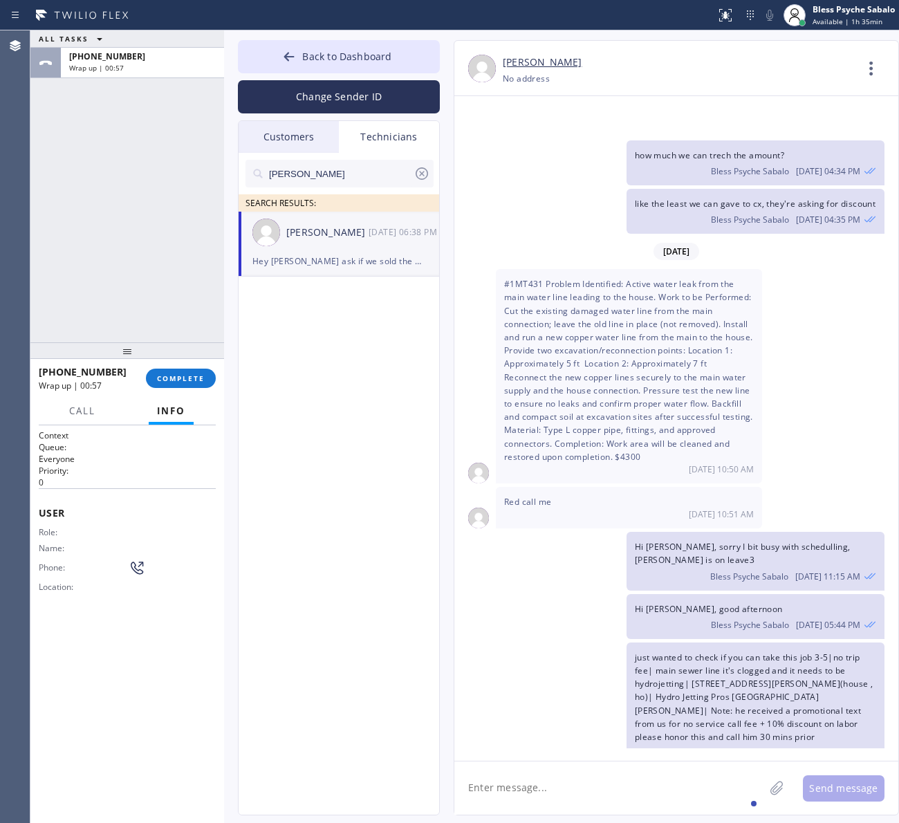
click at [278, 420] on div "[PERSON_NAME] SEARCH RESULTS: [PERSON_NAME] [DATE] 06:38 PM Hey [PERSON_NAME] a…" at bounding box center [340, 500] width 202 height 694
click at [201, 392] on div "[PHONE_NUMBER] Wrap up | 00:57 COMPLETE" at bounding box center [127, 378] width 177 height 36
click at [198, 377] on span "COMPLETE" at bounding box center [181, 378] width 48 height 10
click at [177, 308] on div "ALL TASKS ALL TASKS ACTIVE TASKS TASKS IN WRAP UP [PHONE_NUMBER] Wrap up | 00:58" at bounding box center [127, 186] width 194 height 312
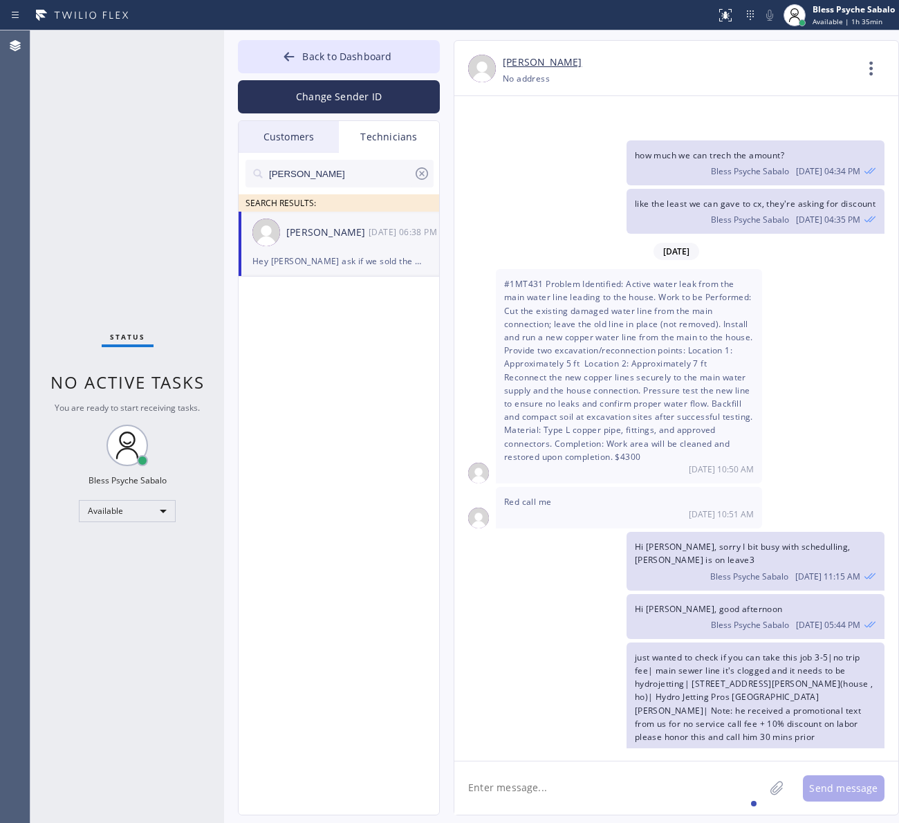
click at [541, 278] on span "#1MT431 Problem Identified: Active water leak from the main water line leading …" at bounding box center [628, 370] width 249 height 185
drag, startPoint x: 622, startPoint y: 757, endPoint x: 622, endPoint y: 741, distance: 16.6
click at [622, 755] on div "[DATE] Hi [PERSON_NAME], My name is Red, and I’m with your new dispatch team. W…" at bounding box center [676, 428] width 444 height 664
click at [589, 532] on div "Hi [PERSON_NAME], sorry I bit busy with schedulling, [PERSON_NAME] is on leave3…" at bounding box center [669, 561] width 430 height 58
click at [366, 225] on div "[PERSON_NAME]" at bounding box center [327, 233] width 82 height 16
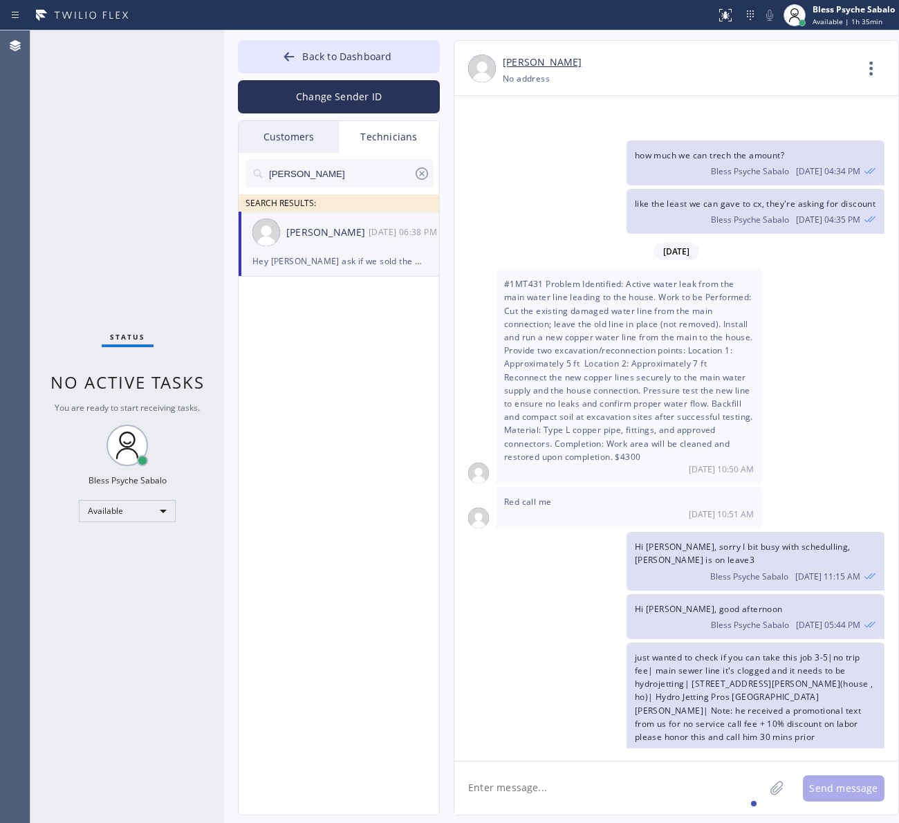
click at [425, 161] on div "[PERSON_NAME]" at bounding box center [339, 174] width 188 height 28
click at [423, 171] on div "[PERSON_NAME]" at bounding box center [339, 174] width 188 height 28
click at [423, 171] on icon at bounding box center [421, 173] width 17 height 17
click at [423, 171] on input "text" at bounding box center [351, 174] width 166 height 28
click at [333, 136] on div "Customers" at bounding box center [289, 137] width 100 height 32
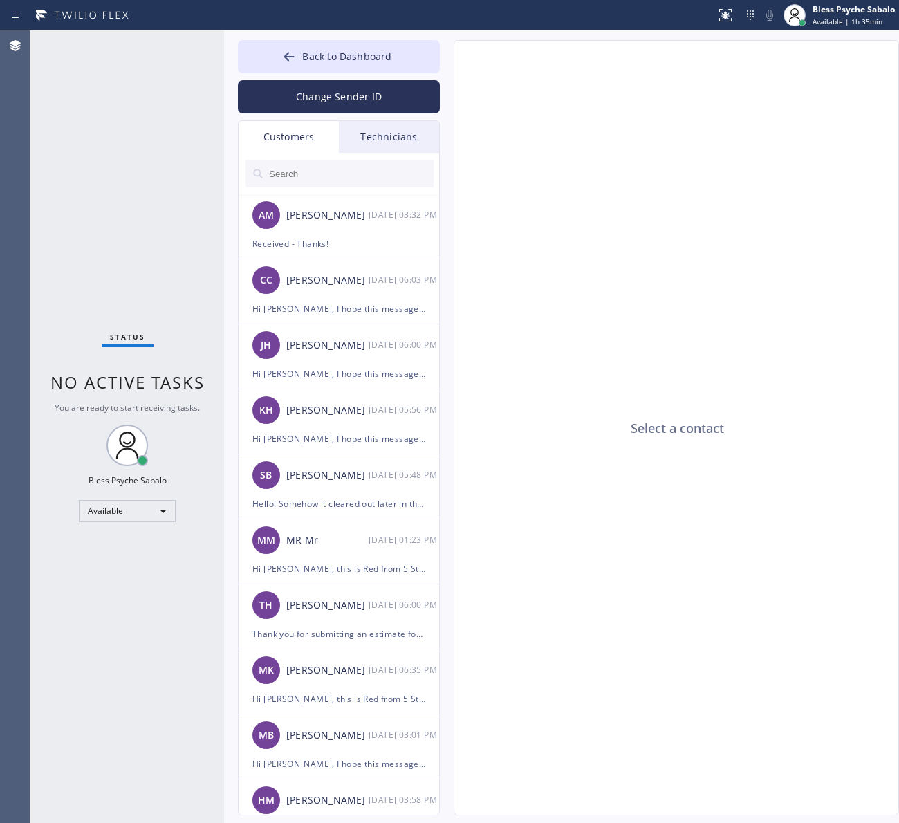
click at [379, 131] on div "Technicians" at bounding box center [389, 137] width 100 height 32
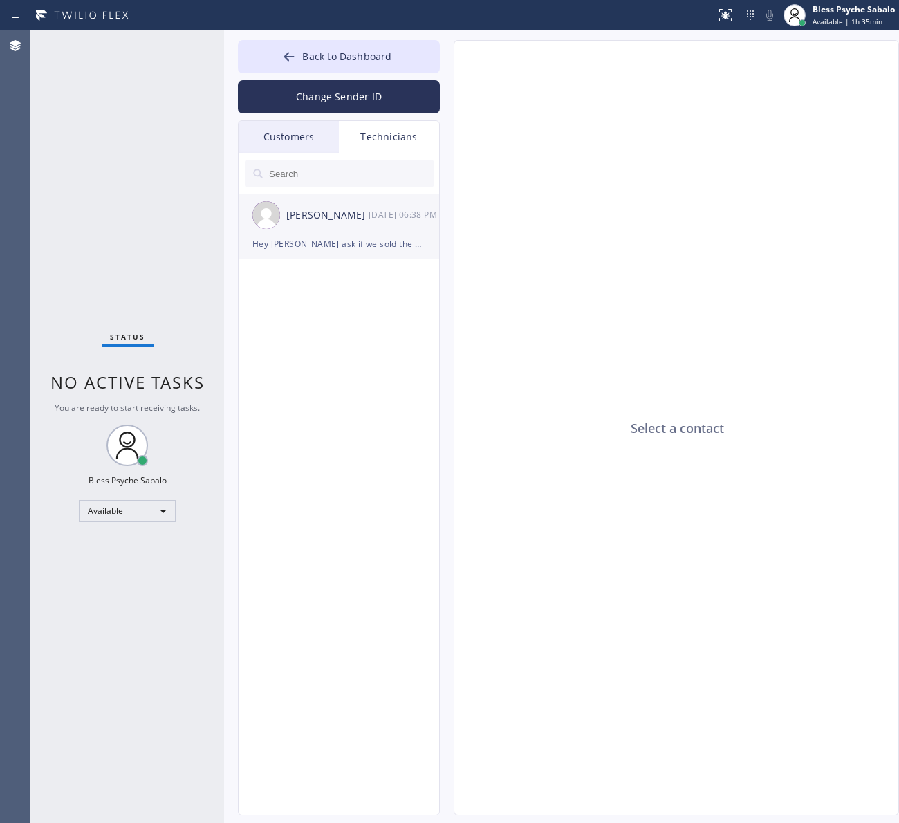
click at [355, 236] on div "Hey [PERSON_NAME] ask if we sold the Water heater replacement?" at bounding box center [338, 244] width 173 height 16
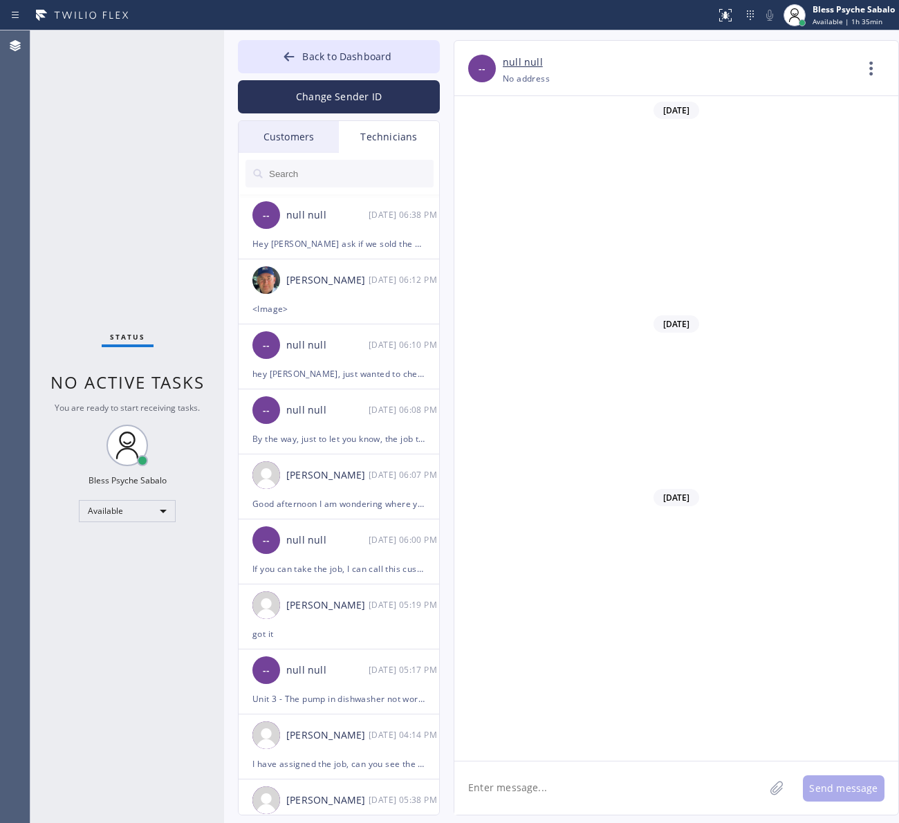
scroll to position [15051, 0]
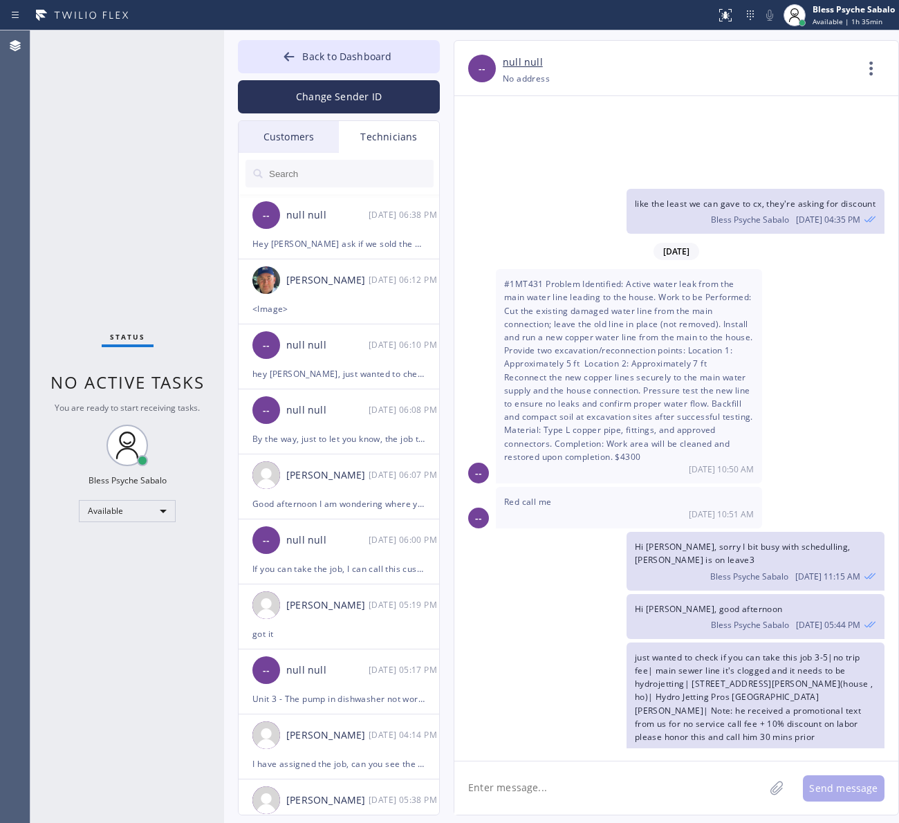
click at [547, 792] on textarea at bounding box center [609, 787] width 310 height 53
click at [857, 73] on icon at bounding box center [871, 68] width 33 height 33
click at [745, 142] on li "Call to Technician" at bounding box center [787, 142] width 201 height 36
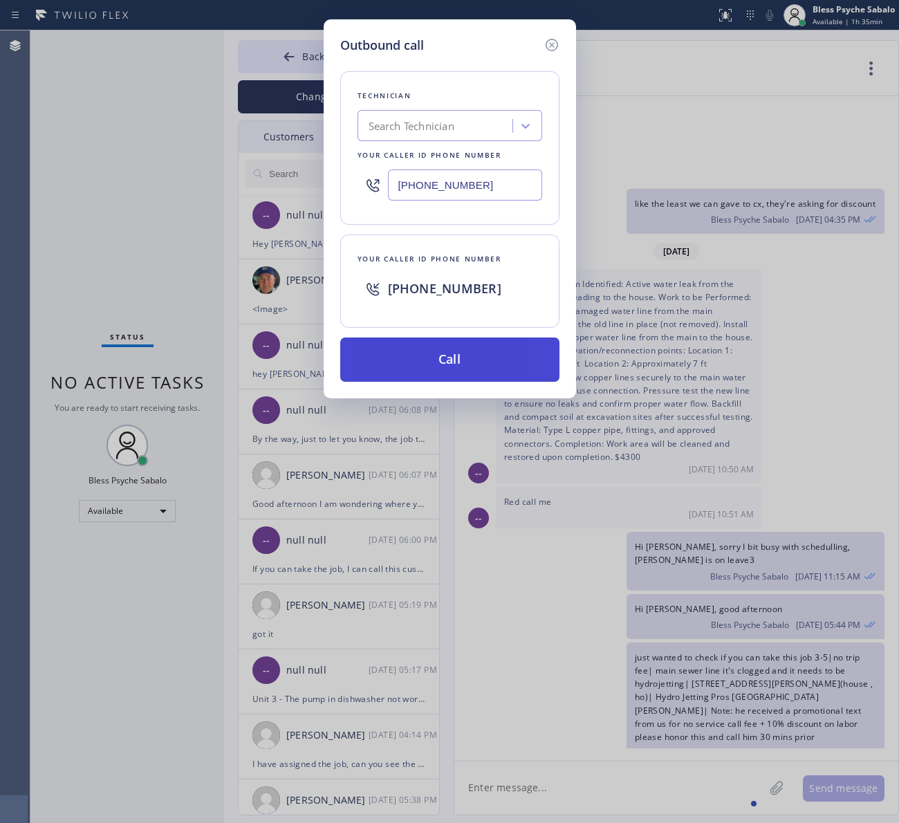
click at [494, 360] on button "Call" at bounding box center [449, 359] width 219 height 44
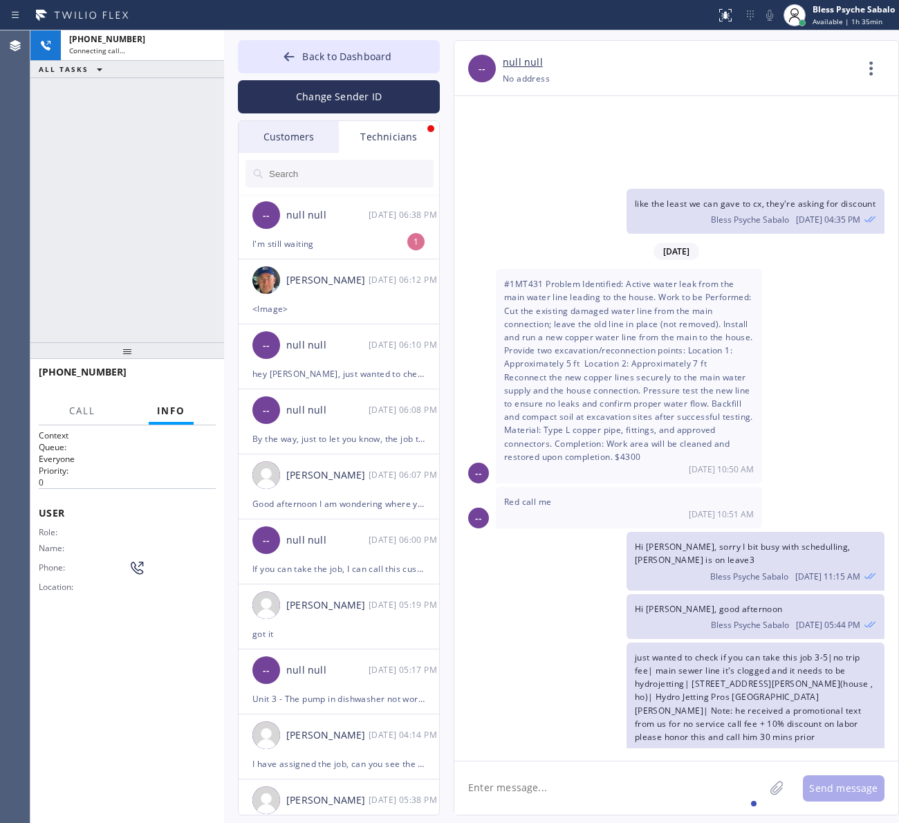
scroll to position [15096, 0]
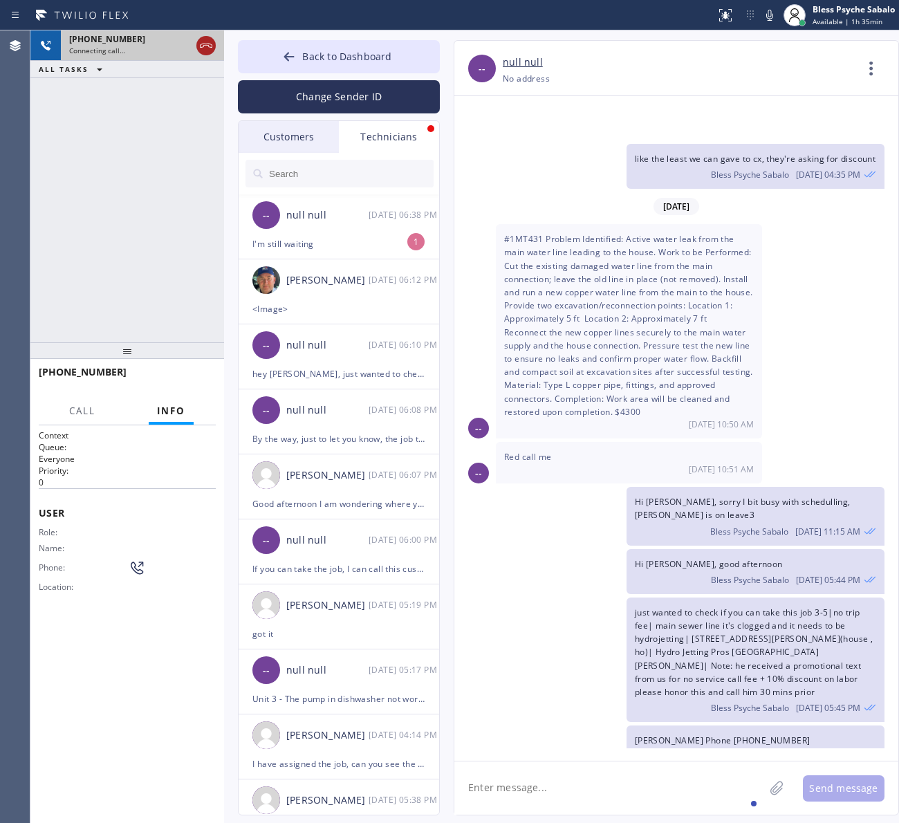
click at [210, 46] on icon at bounding box center [206, 45] width 17 height 17
click at [210, 46] on div "Connecting call…" at bounding box center [142, 51] width 147 height 10
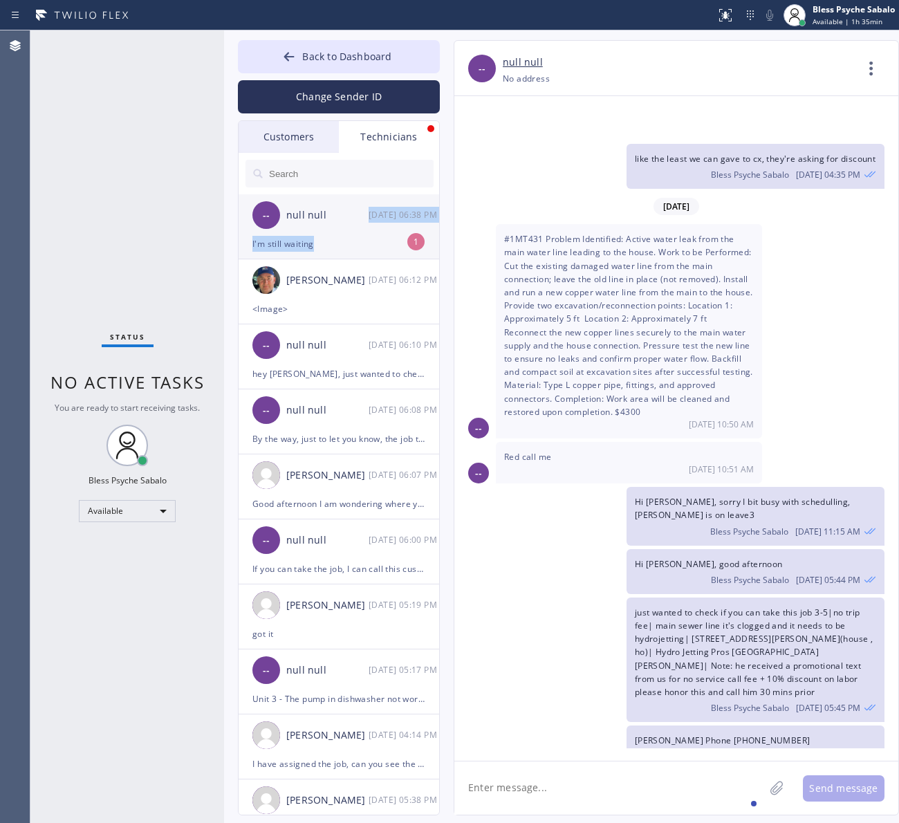
click at [333, 259] on li "-- null null [DATE] 06:38 PM I'm still waiting 1" at bounding box center [340, 291] width 202 height 65
click at [557, 800] on textarea at bounding box center [609, 787] width 310 height 53
click at [554, 790] on textarea at bounding box center [609, 787] width 310 height 53
click at [528, 785] on textarea "got it" at bounding box center [621, 787] width 335 height 53
click at [548, 787] on textarea "got it, thanks [PERSON_NAME]" at bounding box center [621, 787] width 335 height 53
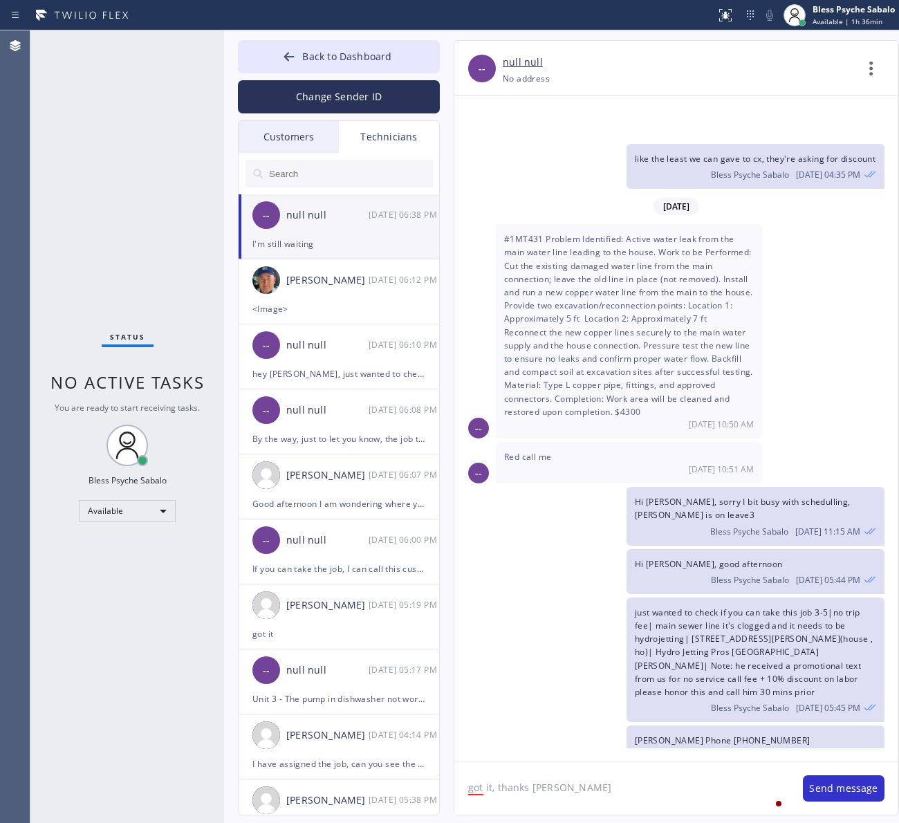
drag, startPoint x: 548, startPoint y: 787, endPoint x: 558, endPoint y: 796, distance: 13.2
click at [559, 796] on textarea "got it, thanks [PERSON_NAME]" at bounding box center [621, 787] width 335 height 53
click at [541, 786] on textarea "got it, thanks [PERSON_NAME]" at bounding box center [621, 787] width 335 height 53
click at [494, 750] on div "Got" at bounding box center [493, 747] width 24 height 22
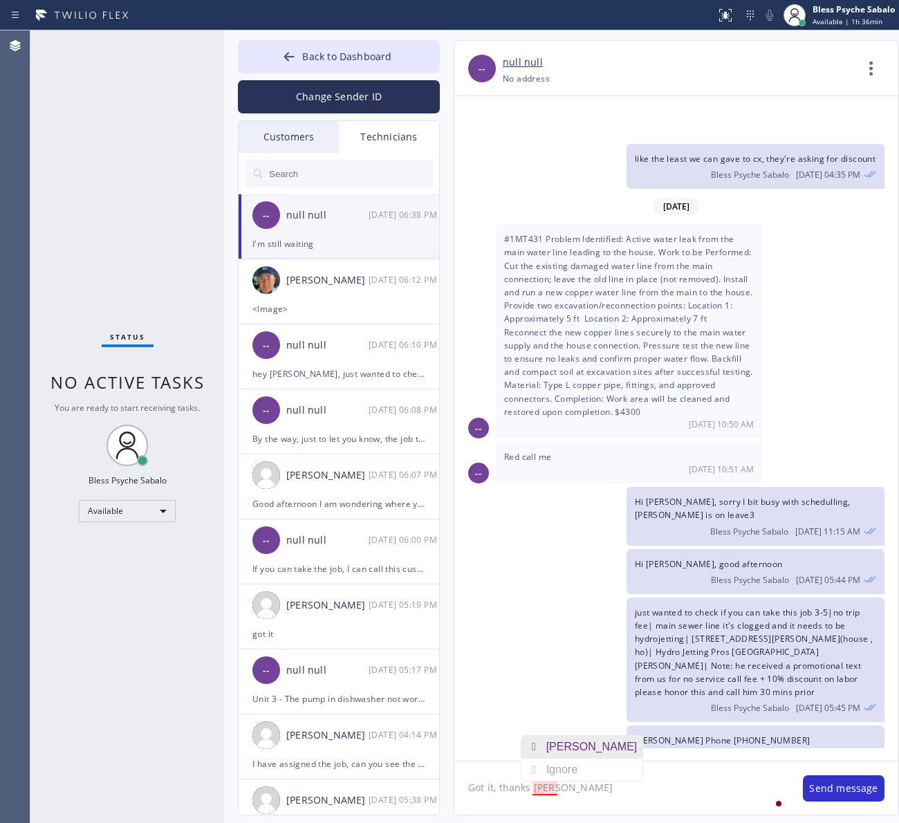
click at [557, 754] on div "[PERSON_NAME]" at bounding box center [594, 747] width 97 height 22
click at [576, 792] on textarea "Got it, thanks [PERSON_NAME]" at bounding box center [621, 787] width 335 height 53
type textarea "Got it, thanks [PERSON_NAME] talk to you on"
click at [667, 788] on textarea "Got it, thanks [PERSON_NAME] talk to you on" at bounding box center [621, 787] width 335 height 53
click at [652, 787] on textarea "Got it, thanks [PERSON_NAME] talk to you on" at bounding box center [621, 787] width 335 height 53
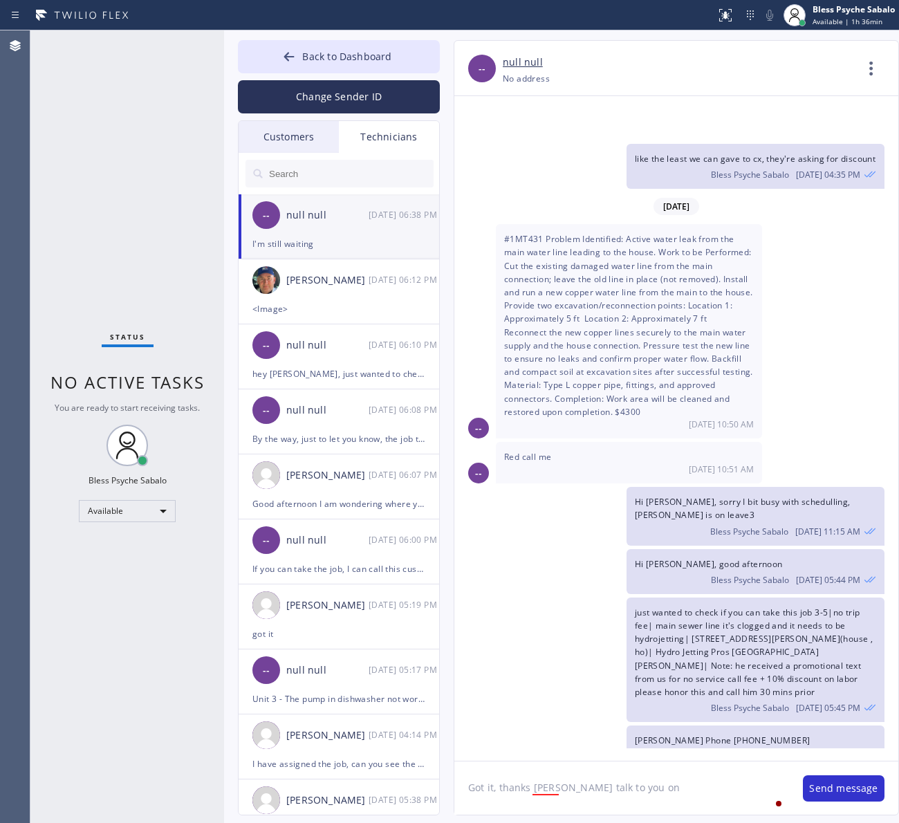
click at [448, 768] on div "-- null null [PHONE_NUMBER] Choose phone number [PHONE_NUMBER] No address Conta…" at bounding box center [662, 427] width 445 height 775
click at [592, 747] on div "send" at bounding box center [597, 747] width 30 height 22
click at [736, 785] on textarea "Would you like me to send the estimate to costumer" at bounding box center [621, 787] width 335 height 53
type textarea "Would you like me to send the estimate to costumer now?"
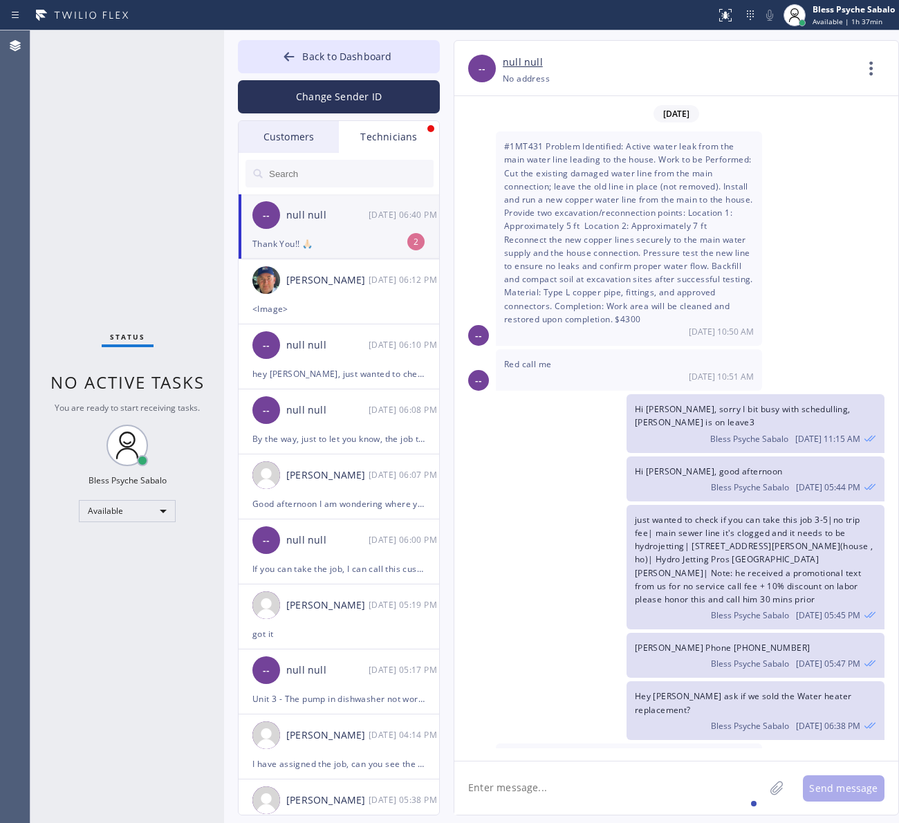
scroll to position [15234, 0]
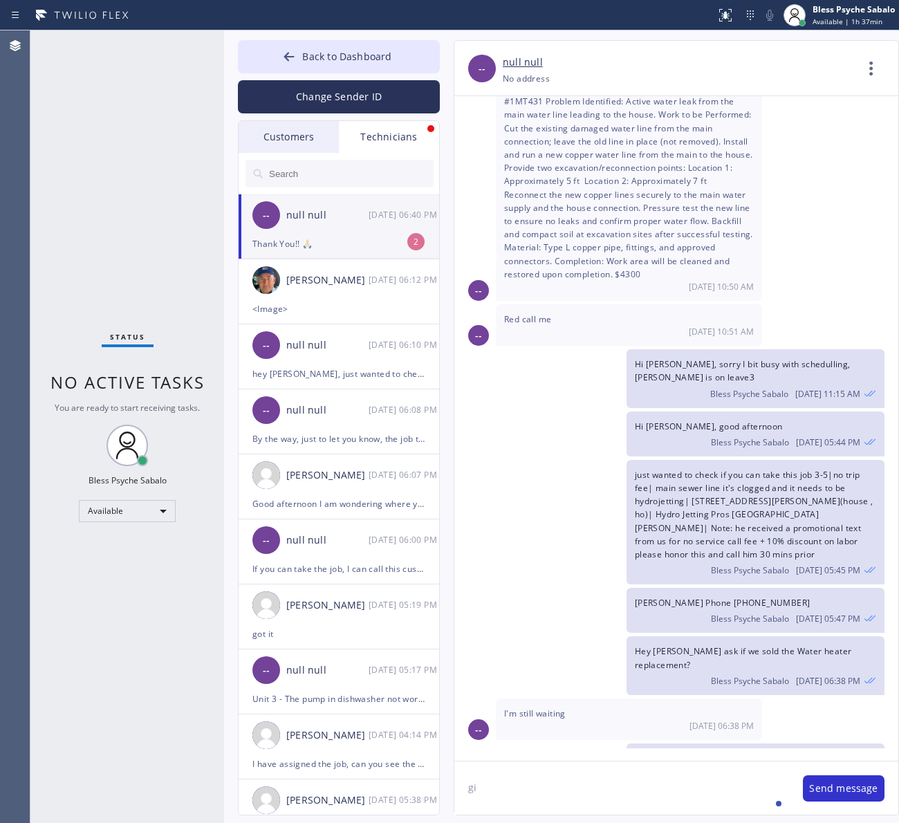
type textarea "g"
type textarea "got it"
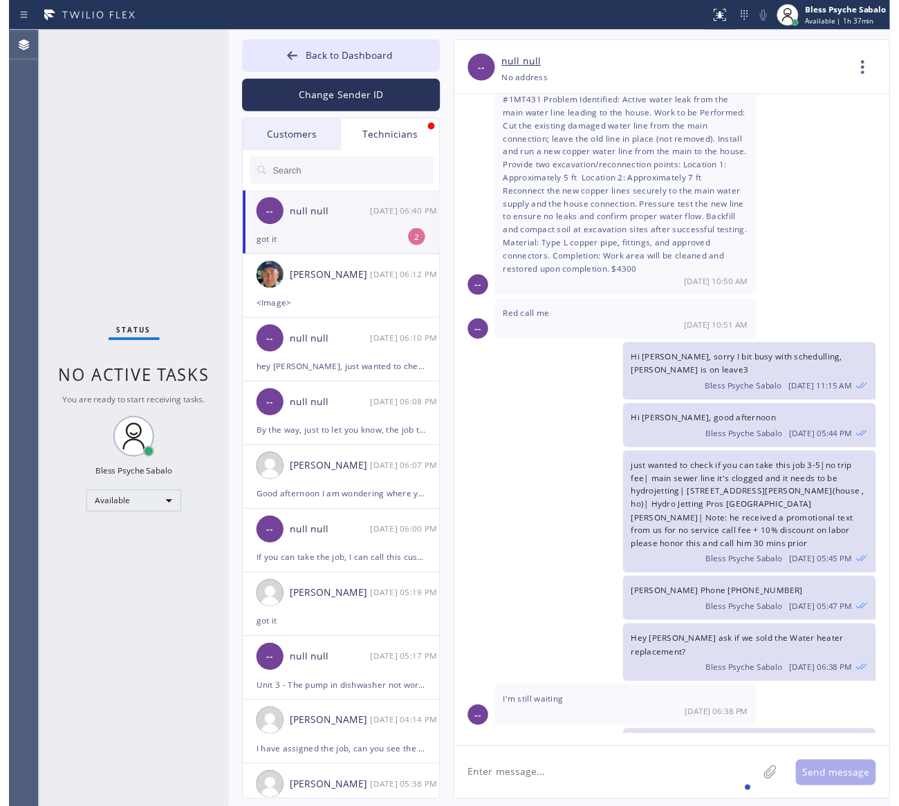
scroll to position [15282, 0]
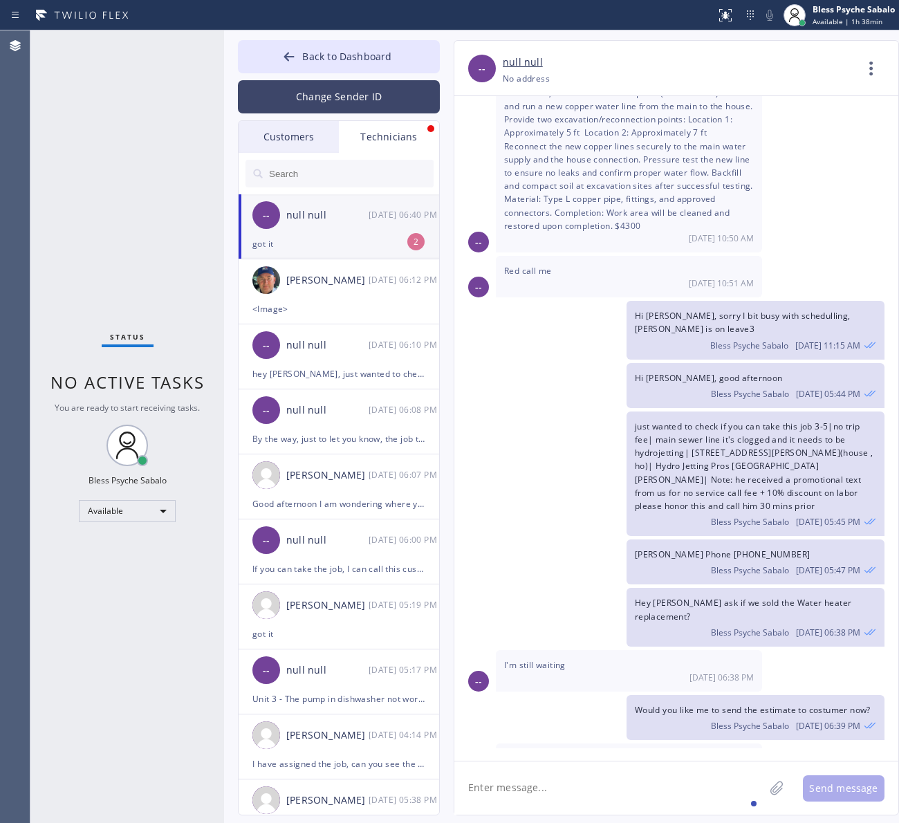
click at [405, 111] on button "Change Sender ID" at bounding box center [339, 96] width 202 height 33
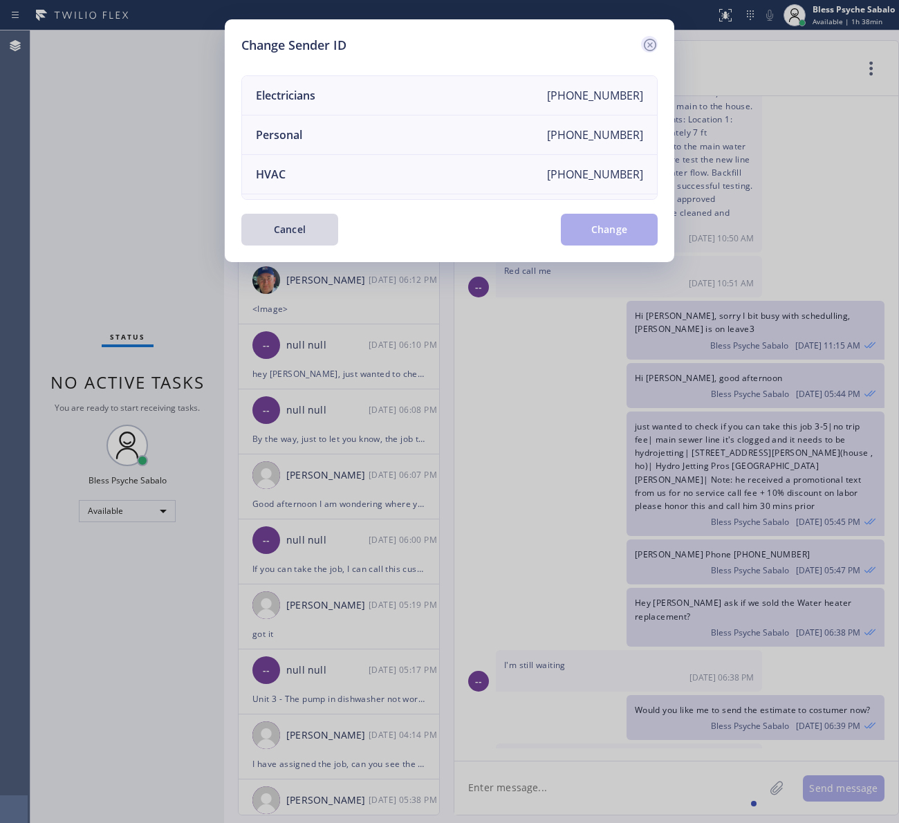
click at [651, 36] on div at bounding box center [649, 45] width 17 height 19
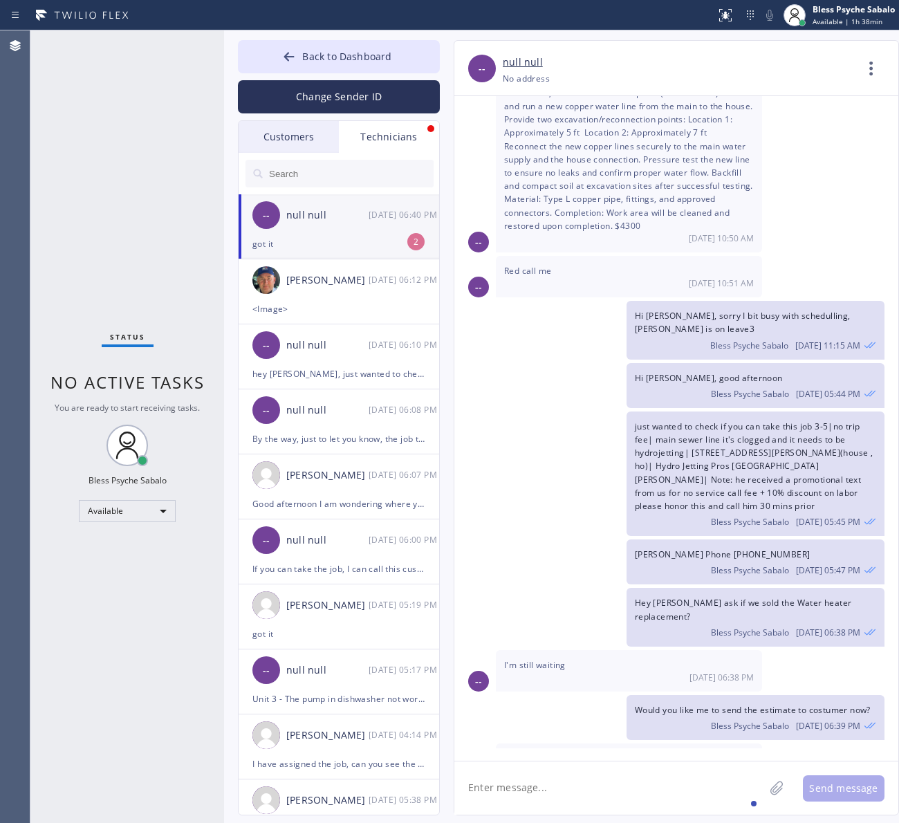
click at [363, 246] on div "got it" at bounding box center [338, 244] width 173 height 16
drag, startPoint x: 363, startPoint y: 246, endPoint x: 363, endPoint y: 232, distance: 14.5
click at [362, 246] on div "got it" at bounding box center [338, 244] width 173 height 16
click at [305, 139] on div "Customers" at bounding box center [289, 137] width 100 height 32
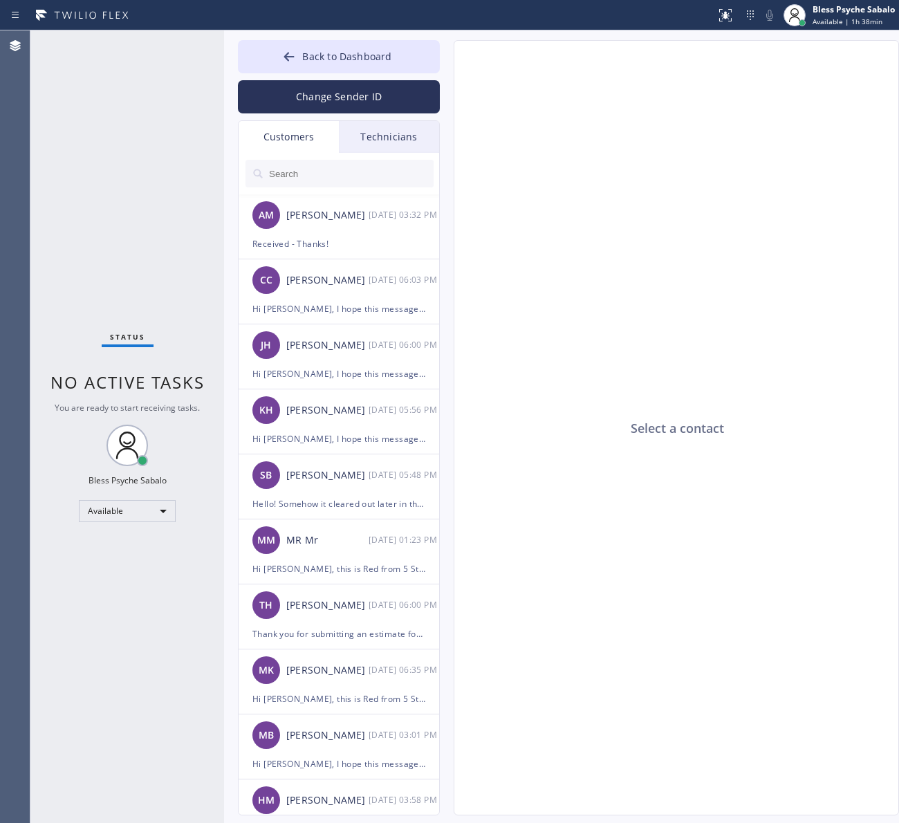
click at [386, 131] on div "Technicians" at bounding box center [389, 137] width 100 height 32
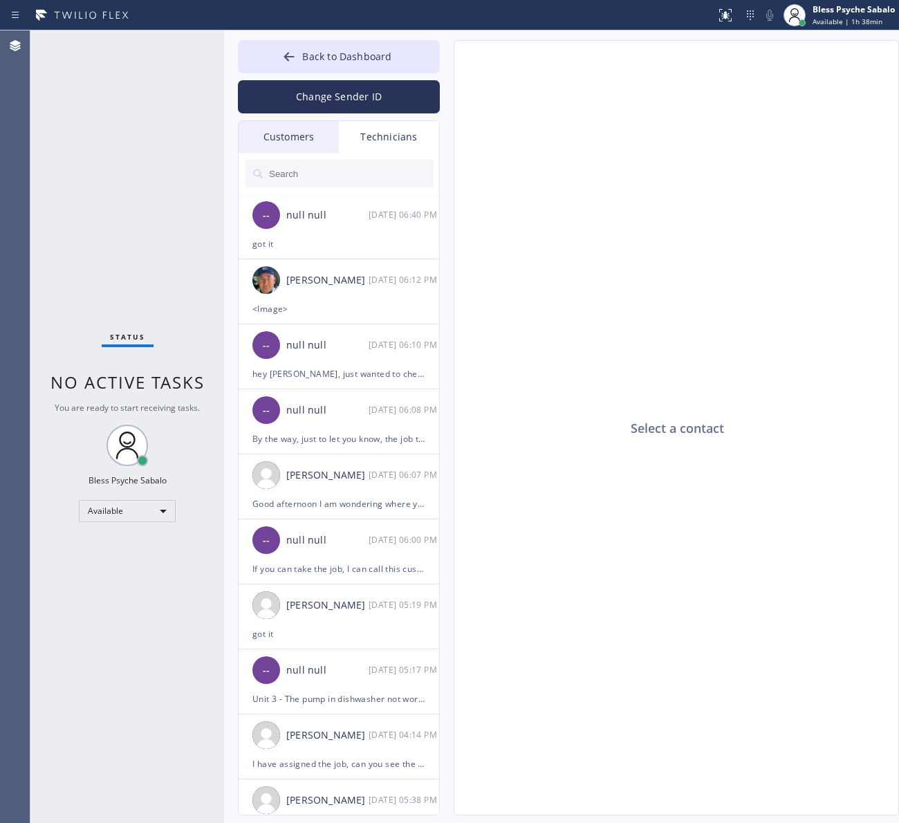
click at [365, 78] on div "Change Sender ID" at bounding box center [339, 93] width 202 height 40
click at [378, 54] on span "Back to Dashboard" at bounding box center [346, 56] width 89 height 13
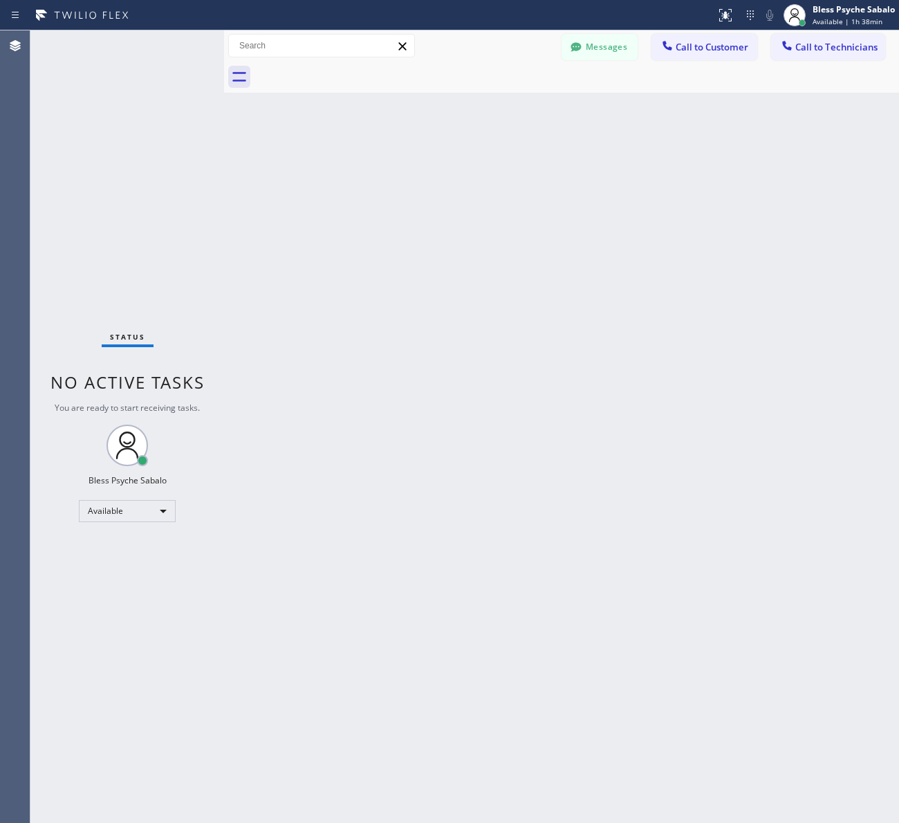
click at [224, 104] on div at bounding box center [224, 426] width 0 height 792
drag, startPoint x: 330, startPoint y: 167, endPoint x: 340, endPoint y: 156, distance: 14.2
click at [337, 164] on div "Back to Dashboard Change Sender ID Customers Technicians AM [PERSON_NAME] [DATE…" at bounding box center [561, 426] width 675 height 792
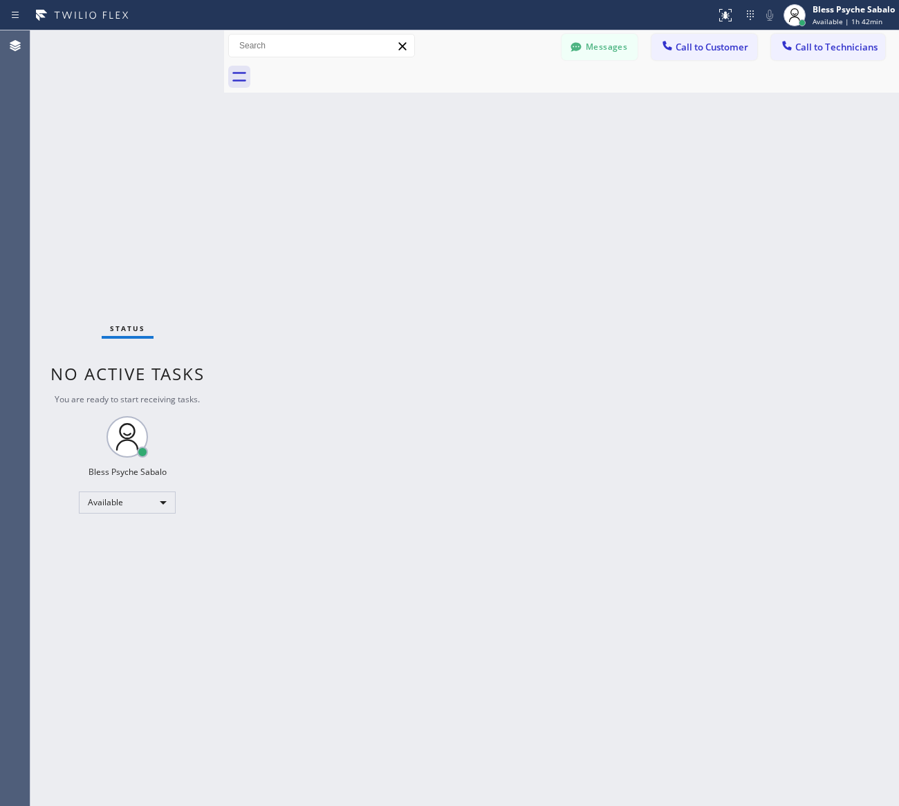
drag, startPoint x: 620, startPoint y: 204, endPoint x: 651, endPoint y: 168, distance: 47.5
click at [621, 201] on div "Back to Dashboard Change Sender ID Customers Technicians AM [PERSON_NAME] [DATE…" at bounding box center [561, 418] width 675 height 776
click at [579, 35] on button "Messages" at bounding box center [599, 47] width 76 height 26
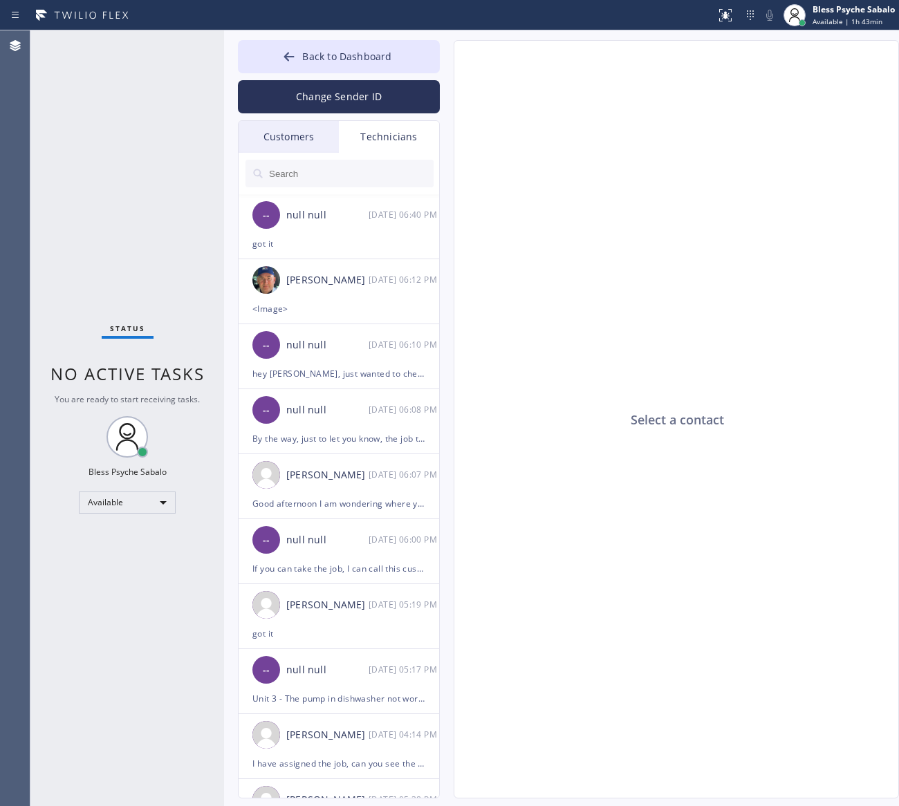
click at [396, 133] on div "Technicians" at bounding box center [389, 137] width 100 height 32
click at [379, 160] on input "text" at bounding box center [351, 174] width 166 height 28
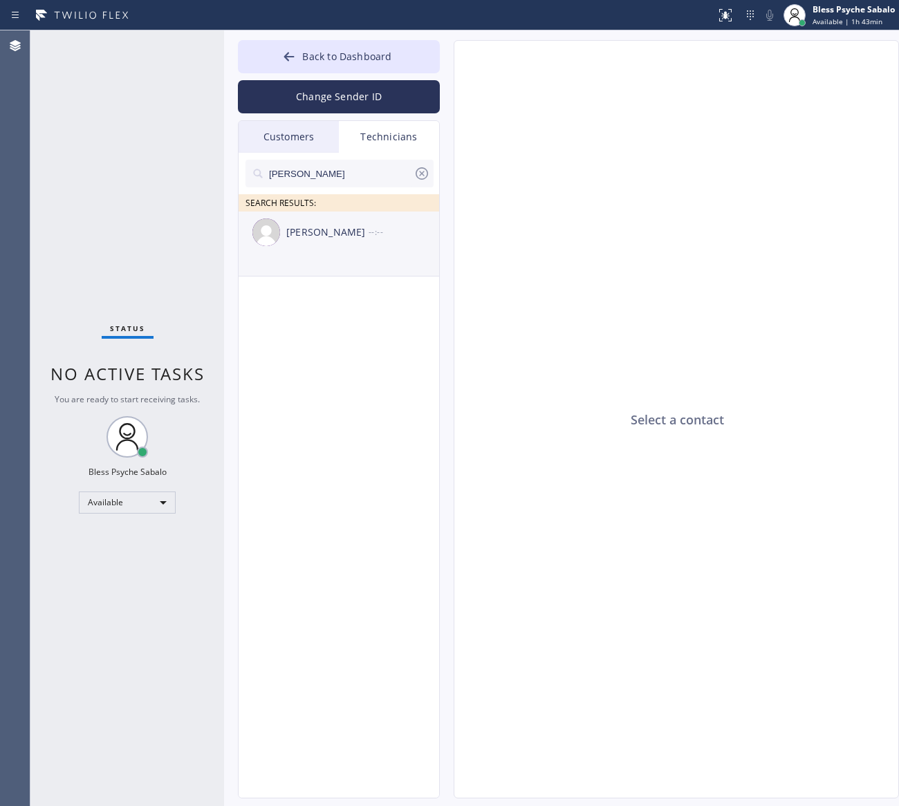
type input "[PERSON_NAME]"
click at [308, 232] on div "[PERSON_NAME]" at bounding box center [327, 233] width 82 height 16
click at [333, 171] on input "[PERSON_NAME]" at bounding box center [341, 174] width 146 height 28
drag, startPoint x: 333, startPoint y: 171, endPoint x: 250, endPoint y: 170, distance: 83.0
click at [250, 170] on div "[PERSON_NAME]" at bounding box center [339, 174] width 188 height 28
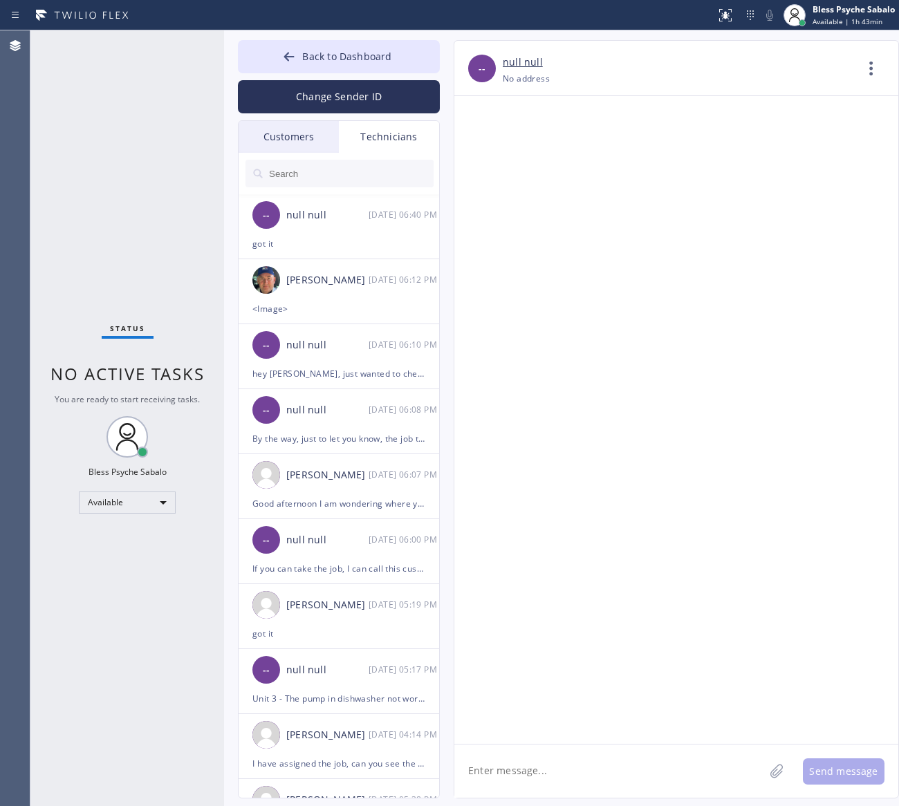
click at [353, 178] on input "text" at bounding box center [351, 174] width 166 height 28
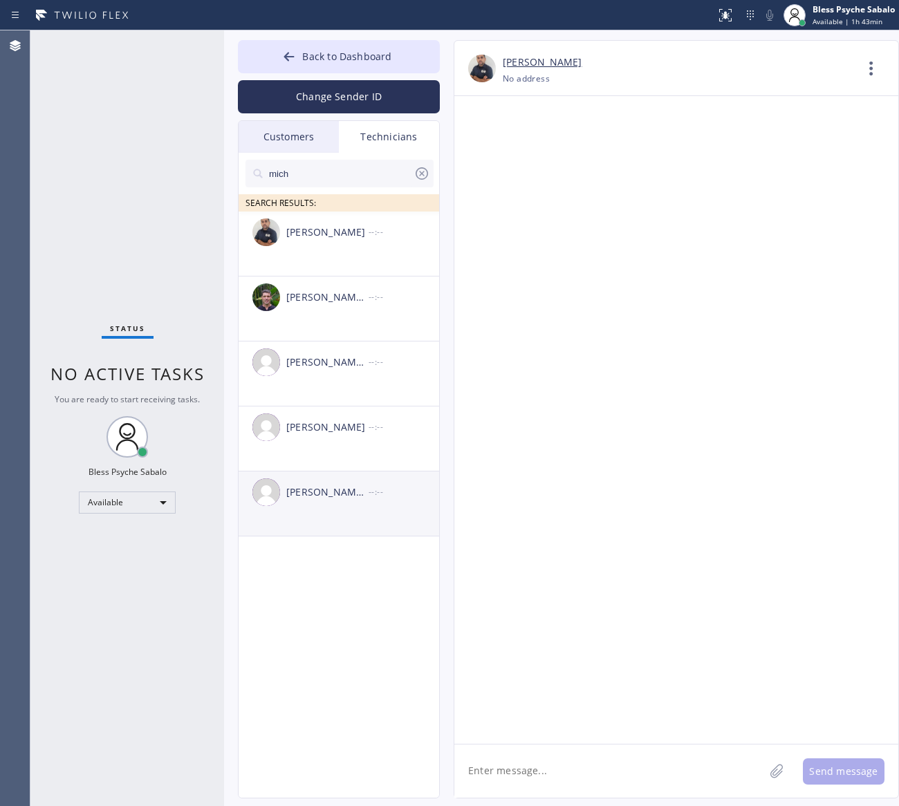
type input "mich"
click at [351, 488] on div "[PERSON_NAME] [PERSON_NAME]" at bounding box center [327, 493] width 82 height 16
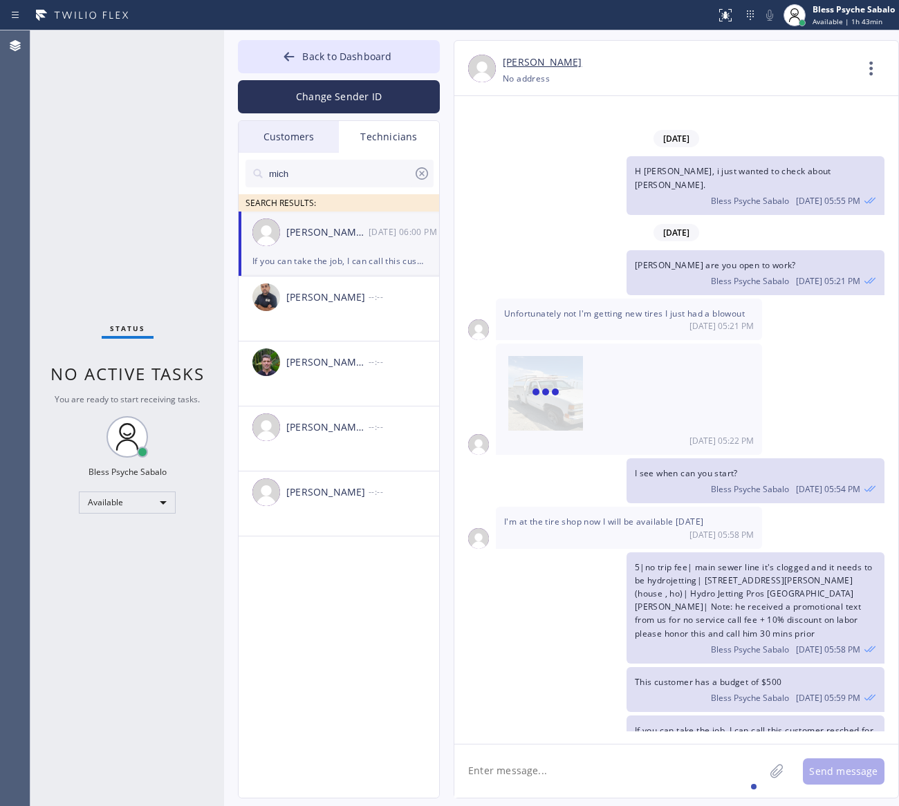
drag, startPoint x: 668, startPoint y: 766, endPoint x: 658, endPoint y: 768, distance: 10.5
click at [666, 766] on textarea at bounding box center [609, 771] width 310 height 53
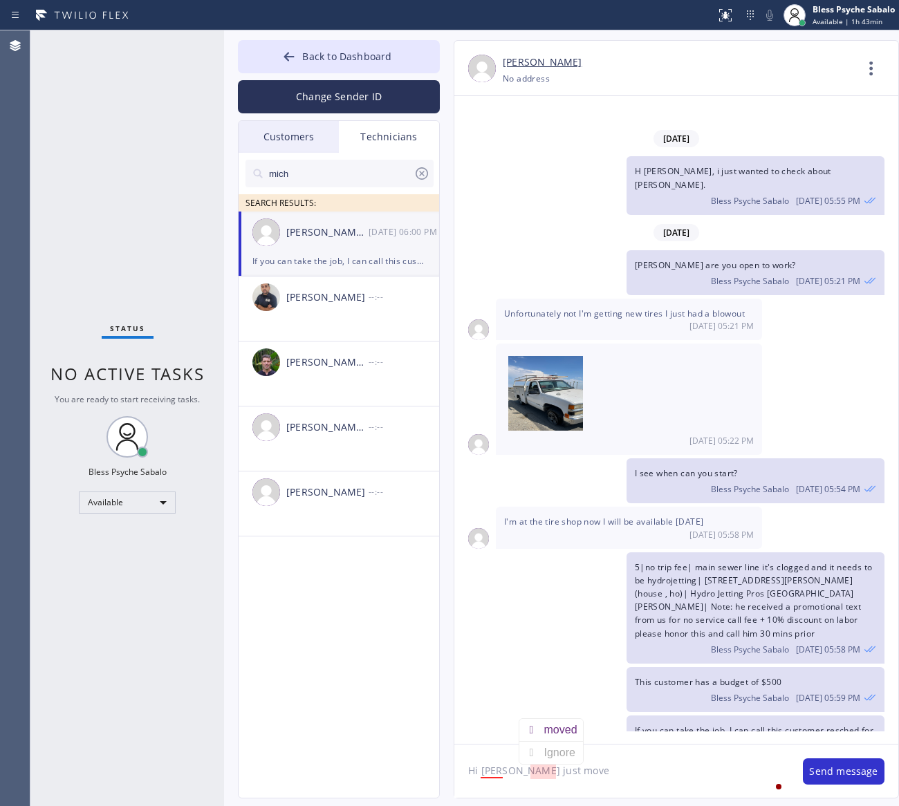
drag, startPoint x: 568, startPoint y: 727, endPoint x: 579, endPoint y: 755, distance: 29.8
click at [568, 727] on div "moved" at bounding box center [563, 730] width 39 height 22
click at [590, 785] on textarea "Hi [PERSON_NAME] just moved" at bounding box center [621, 771] width 335 height 53
paste textarea "[PERSON_NAME]"
type textarea "Hi [PERSON_NAME] just moved [PERSON_NAME] [PERSON_NAME] 8-10am"
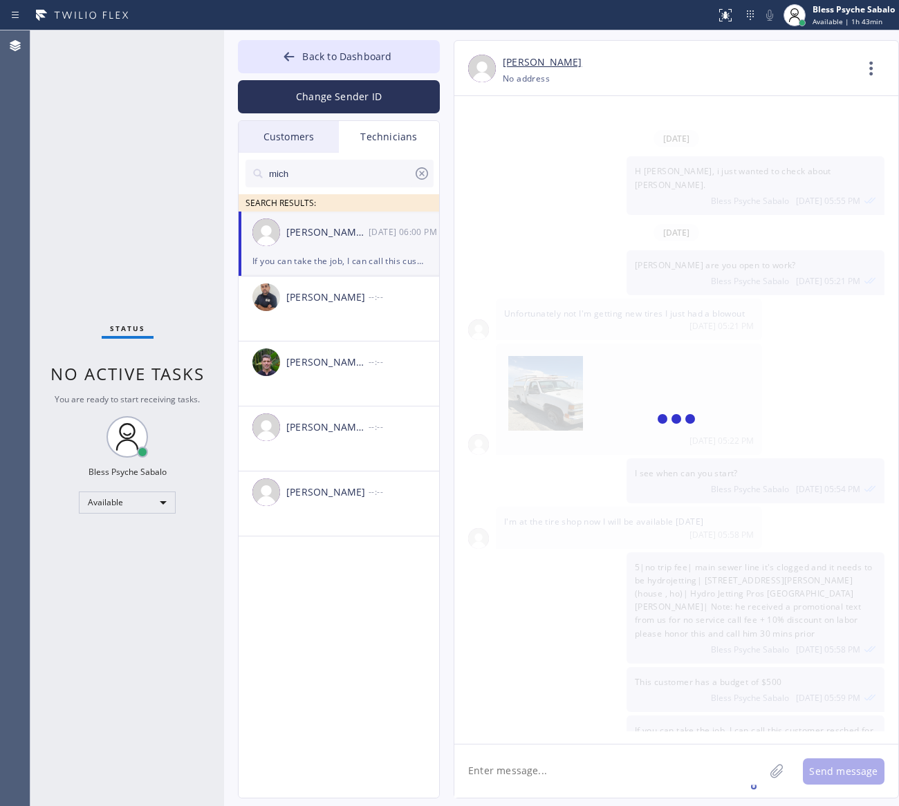
scroll to position [3412, 0]
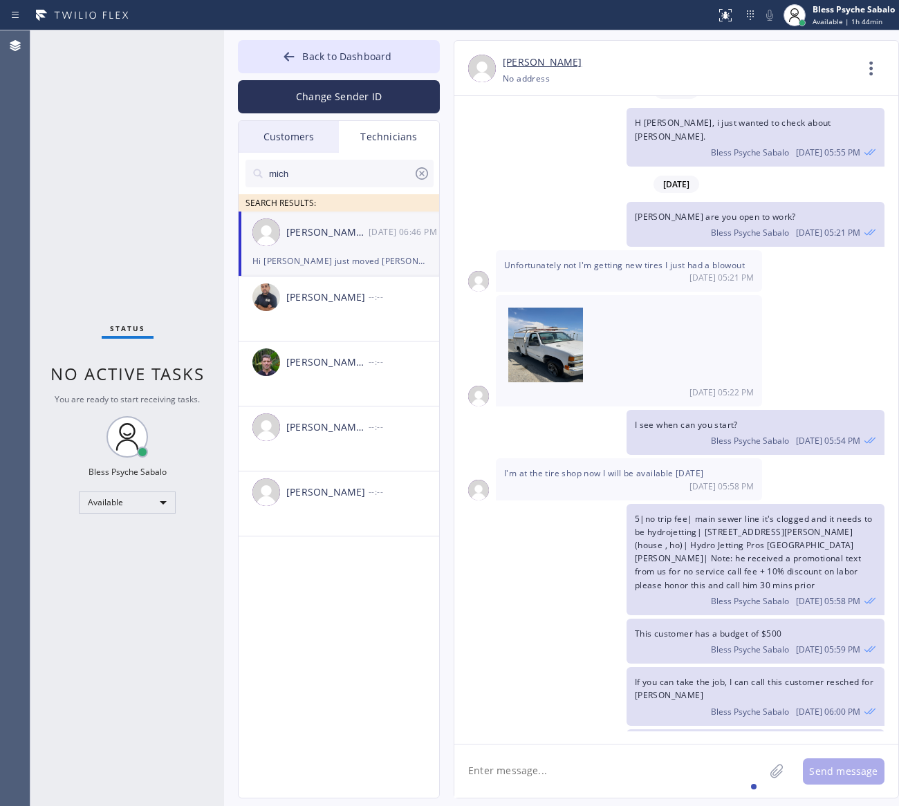
click at [624, 745] on textarea at bounding box center [609, 771] width 310 height 53
type textarea "a"
type textarea "A"
click at [627, 768] on textarea "And" at bounding box center [621, 771] width 335 height 53
click at [499, 735] on div "You" at bounding box center [493, 730] width 24 height 22
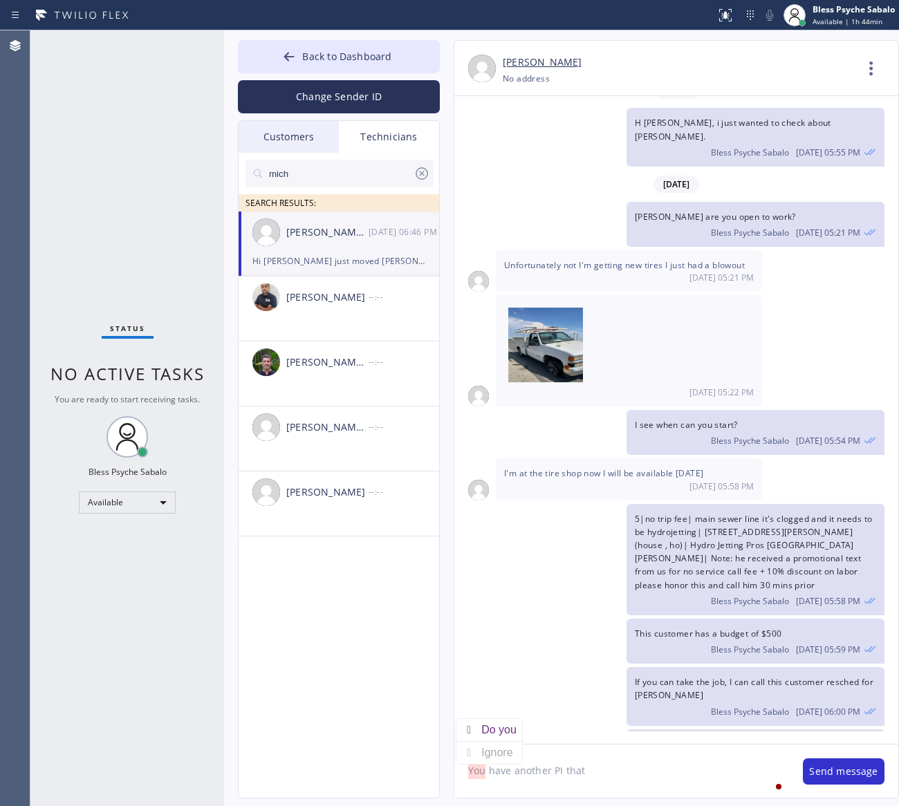
click at [634, 774] on textarea "You have another PI that" at bounding box center [621, 771] width 335 height 53
click at [621, 774] on textarea "You have another PI for" at bounding box center [621, 771] width 335 height 53
paste textarea "[PERSON_NAME]"
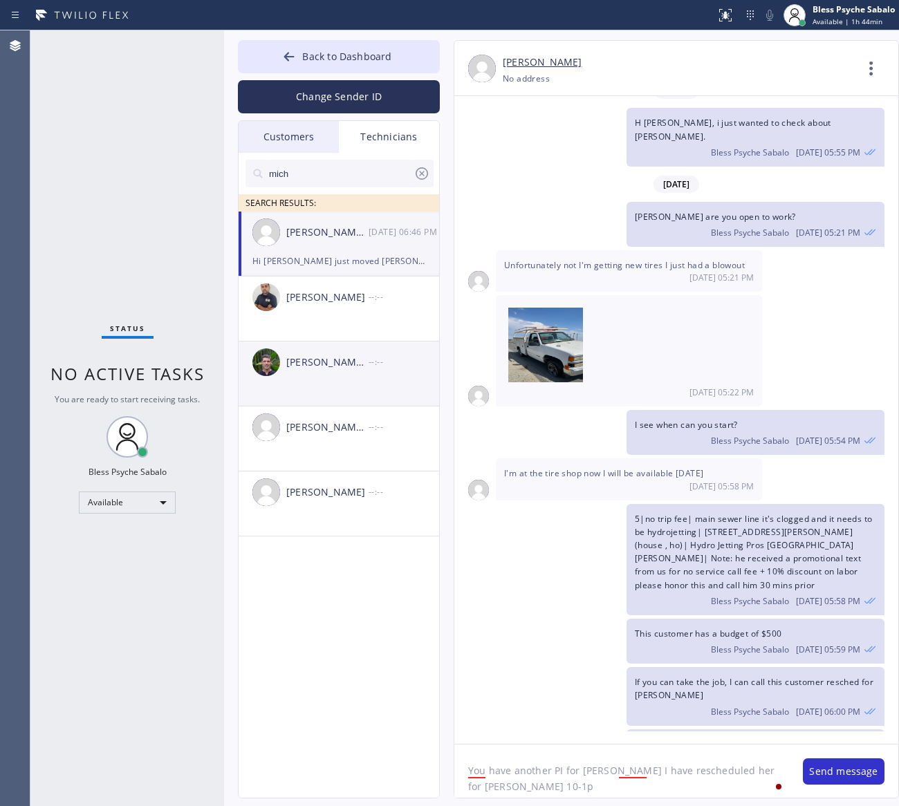
type textarea "You have another PI for [PERSON_NAME] I have rescheduled her for [PERSON_NAME] …"
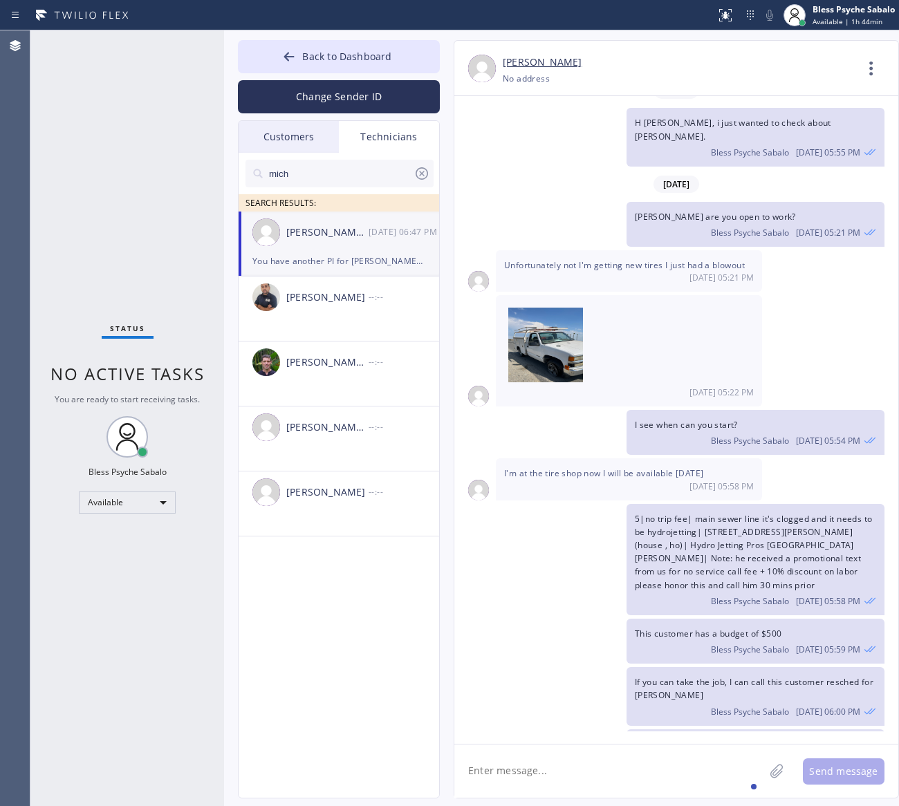
scroll to position [3473, 0]
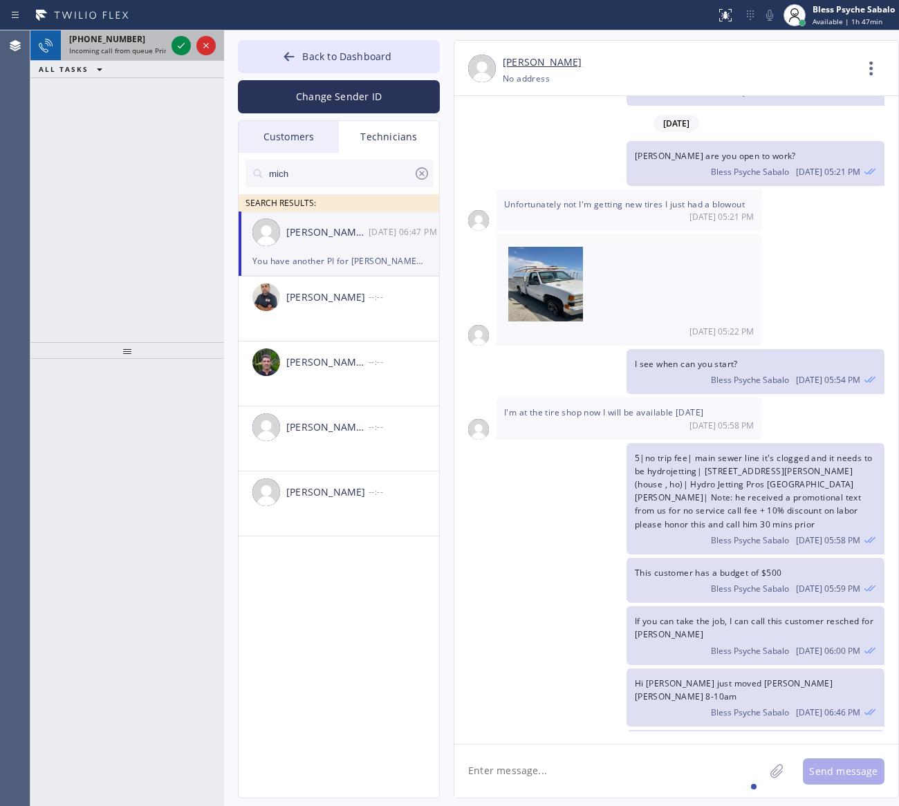
click at [135, 40] on div "[PHONE_NUMBER]" at bounding box center [117, 39] width 97 height 12
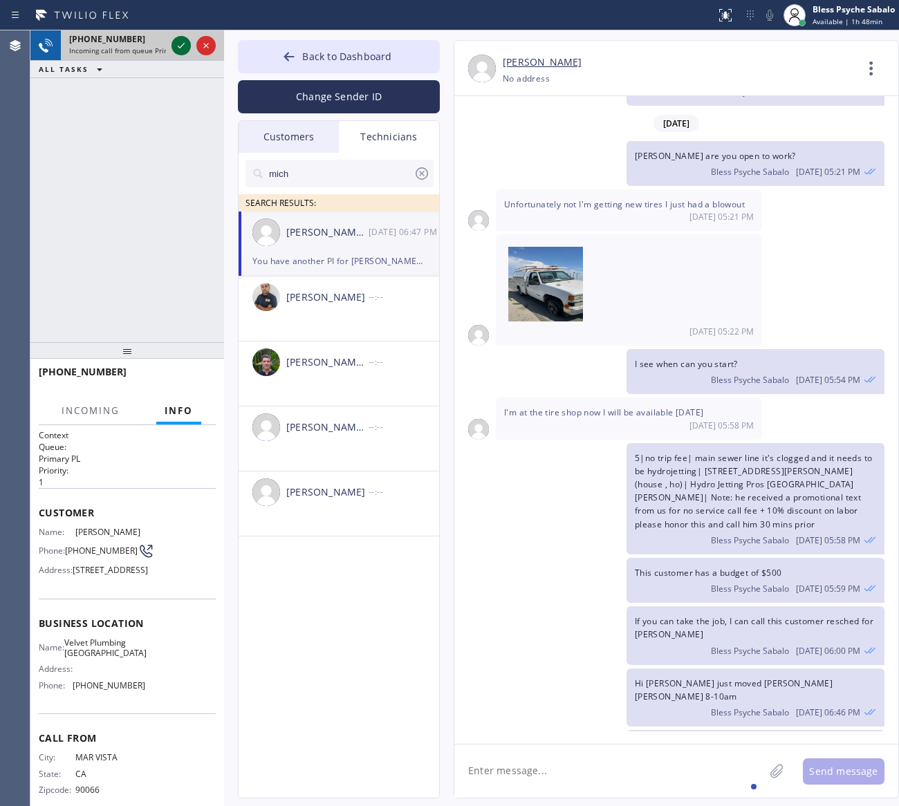
click at [178, 48] on icon at bounding box center [181, 45] width 17 height 17
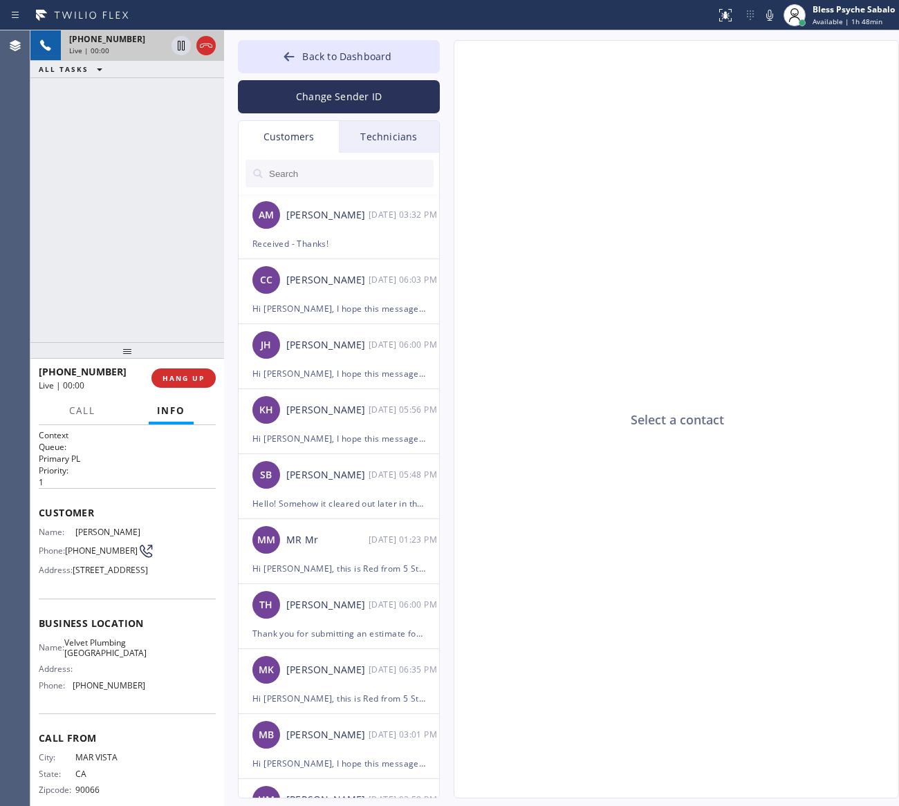
type input "[PHONE_NUMBER]"
drag, startPoint x: 485, startPoint y: 118, endPoint x: 450, endPoint y: 115, distance: 35.3
click at [450, 115] on div "Select a contact Outbound call Location Search location Your caller id phone nu…" at bounding box center [662, 419] width 445 height 759
click at [83, 537] on span "[PERSON_NAME]" at bounding box center [109, 532] width 69 height 10
click at [91, 530] on span "[PERSON_NAME]" at bounding box center [109, 532] width 69 height 10
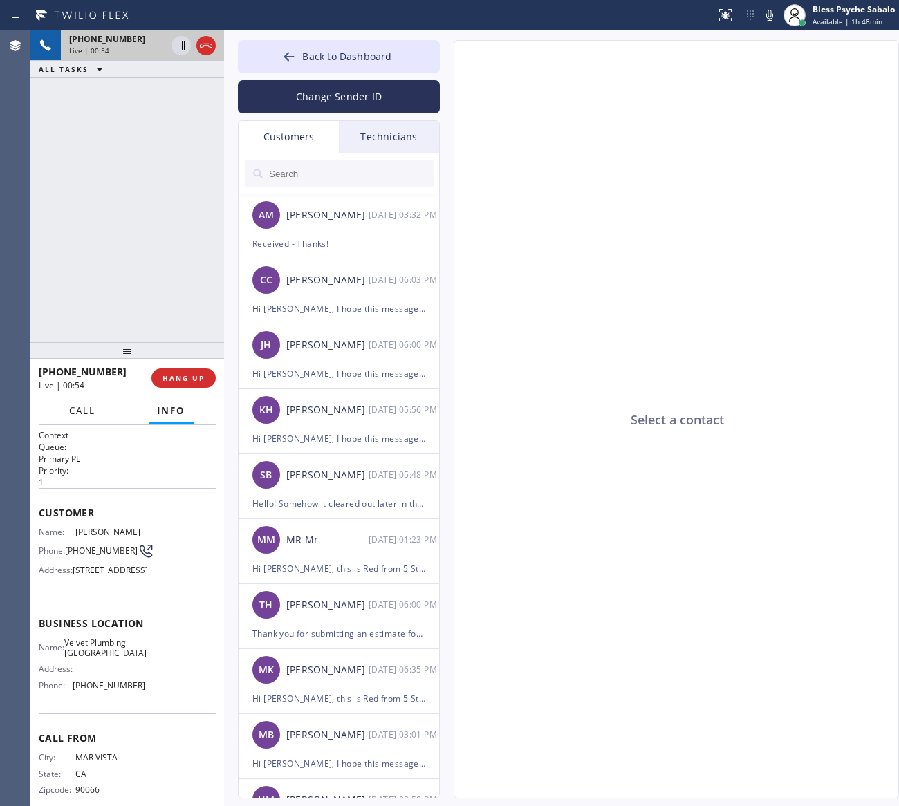
click at [94, 402] on button "Call" at bounding box center [82, 411] width 43 height 27
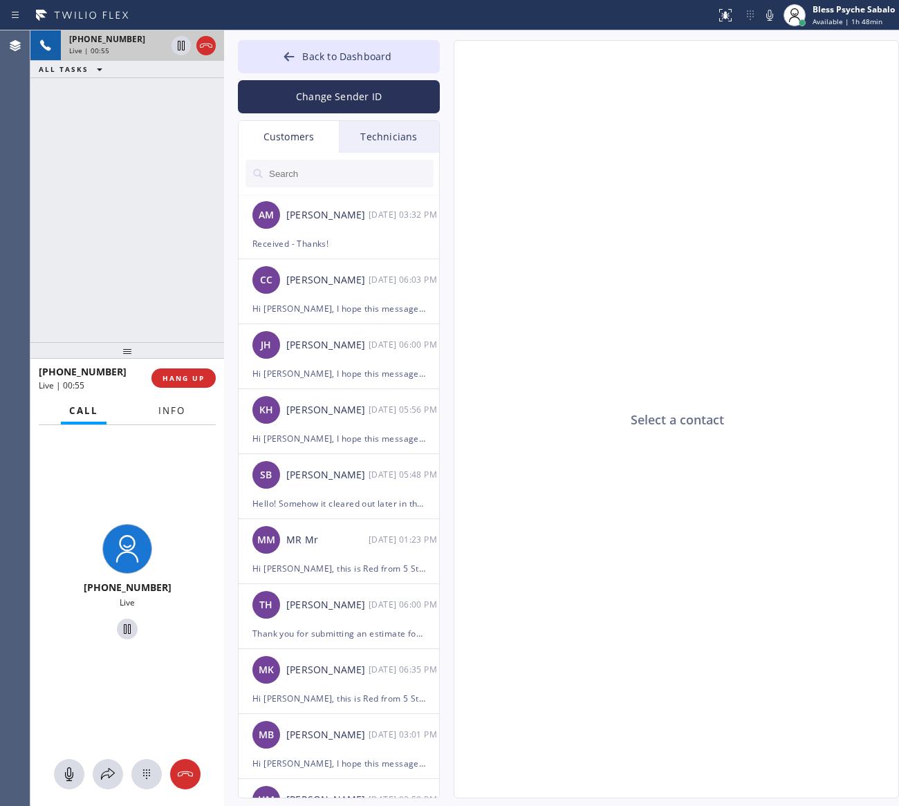
click at [190, 407] on button "Info" at bounding box center [172, 411] width 44 height 27
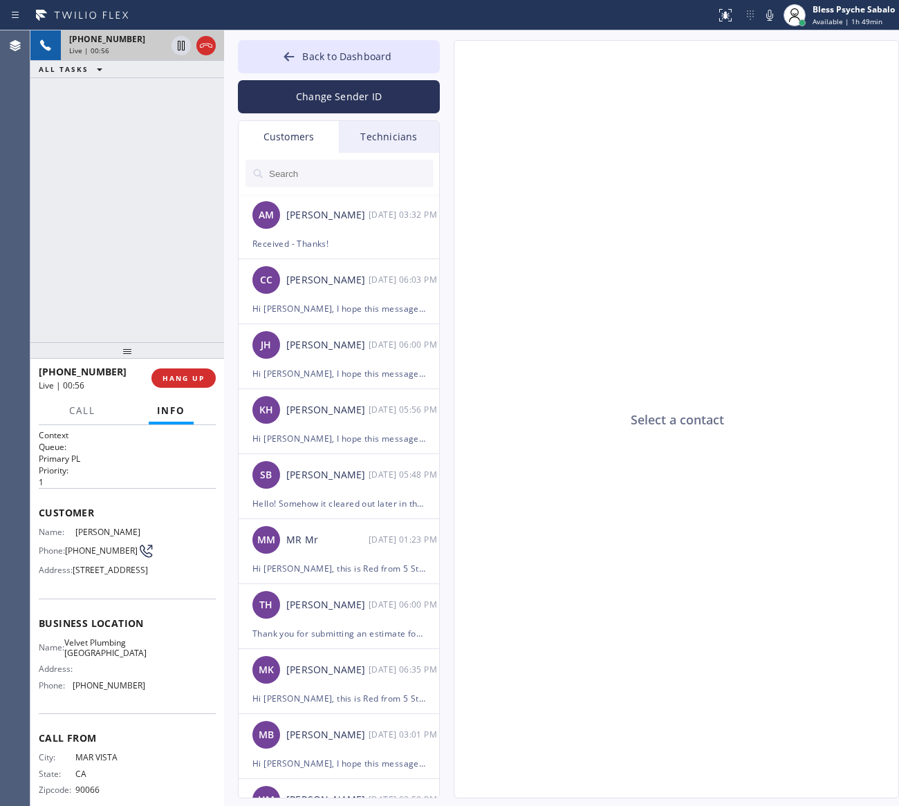
scroll to position [61, 0]
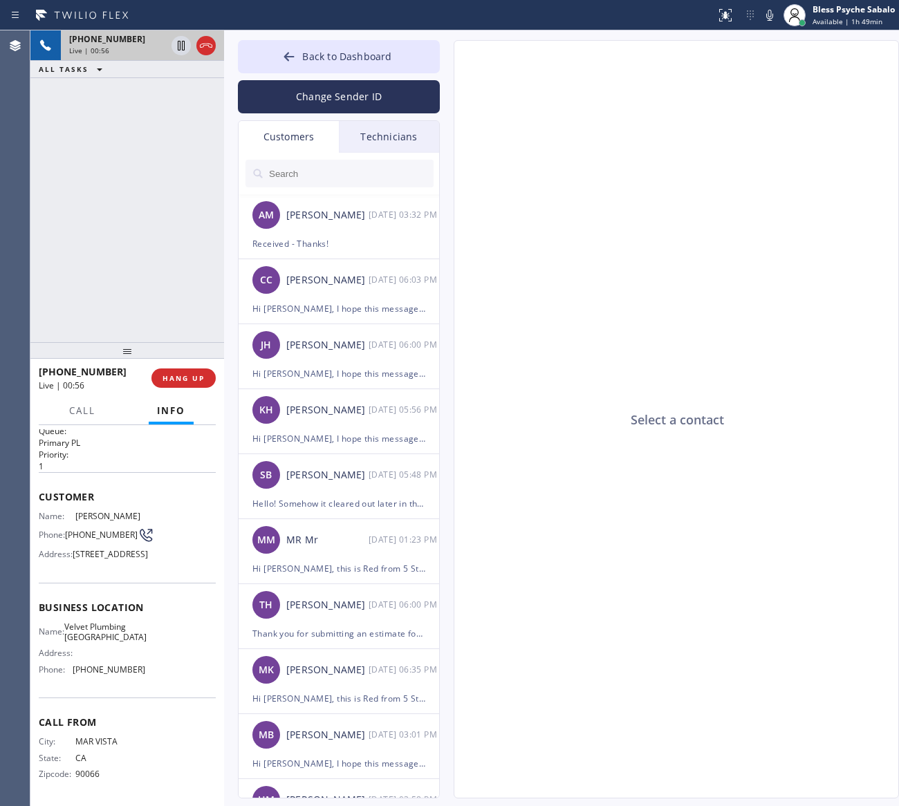
click at [97, 558] on span "[STREET_ADDRESS]" at bounding box center [110, 554] width 75 height 10
click at [101, 644] on div "Name: Velvet Plumbing [GEOGRAPHIC_DATA] Address: Phone: [PHONE_NUMBER]" at bounding box center [92, 651] width 106 height 59
click at [104, 418] on button "Call" at bounding box center [82, 411] width 43 height 27
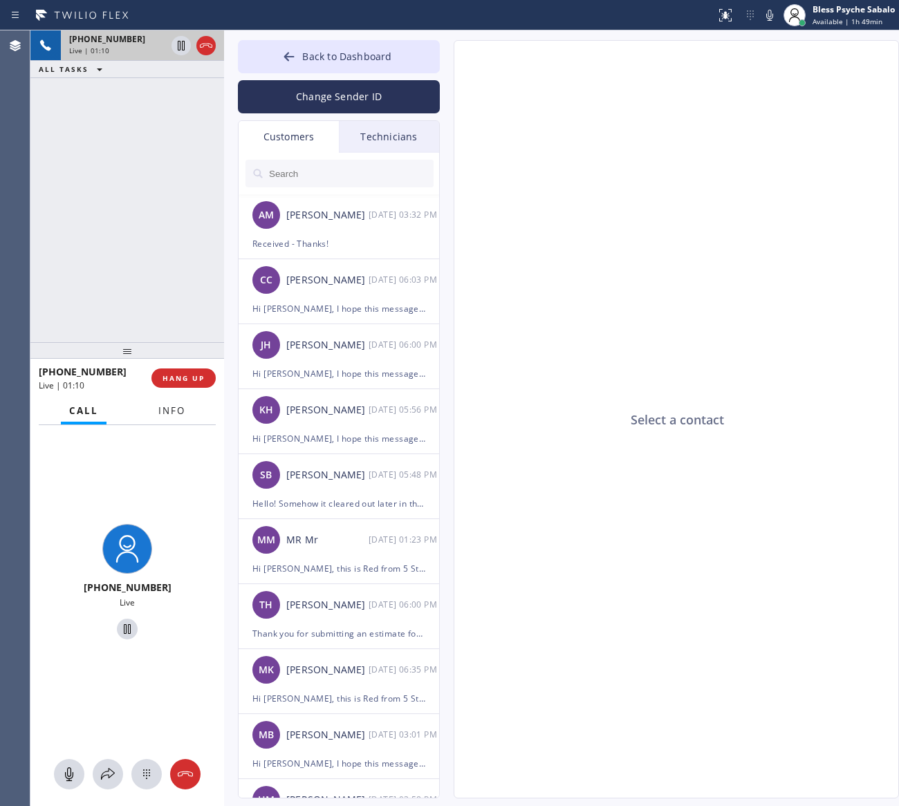
click at [173, 420] on button "Info" at bounding box center [172, 411] width 44 height 27
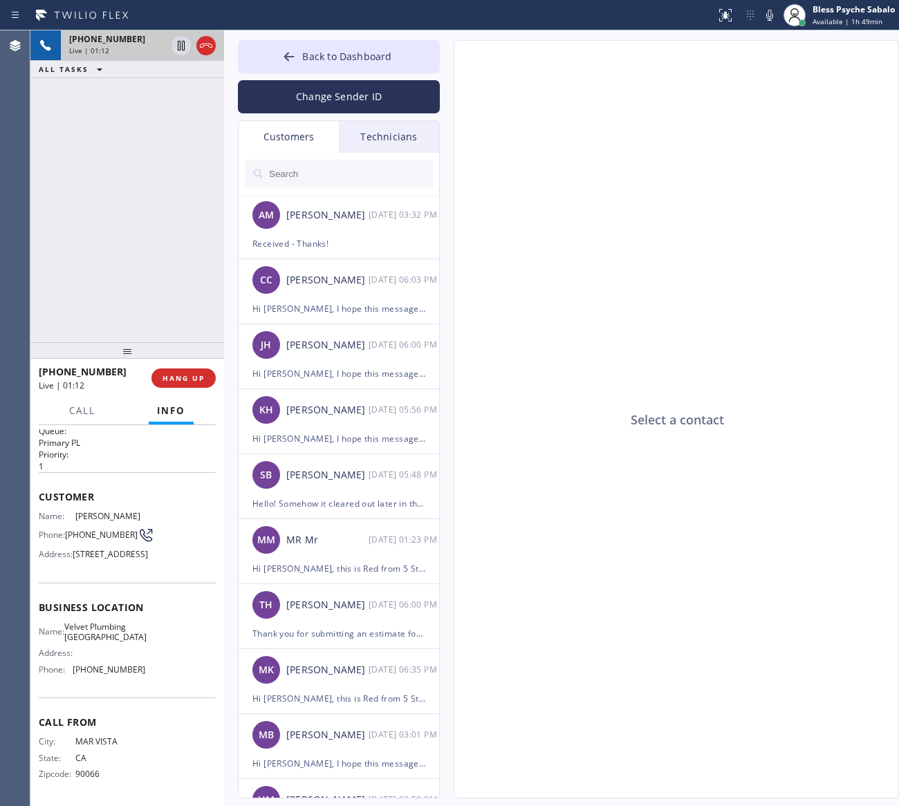
click at [95, 747] on div "City: [GEOGRAPHIC_DATA]: [US_STATE] Zipcode: 90066" at bounding box center [92, 760] width 106 height 48
click at [111, 678] on div "Name: Velvet Plumbing [GEOGRAPHIC_DATA] Address: Phone: [PHONE_NUMBER]" at bounding box center [92, 651] width 106 height 59
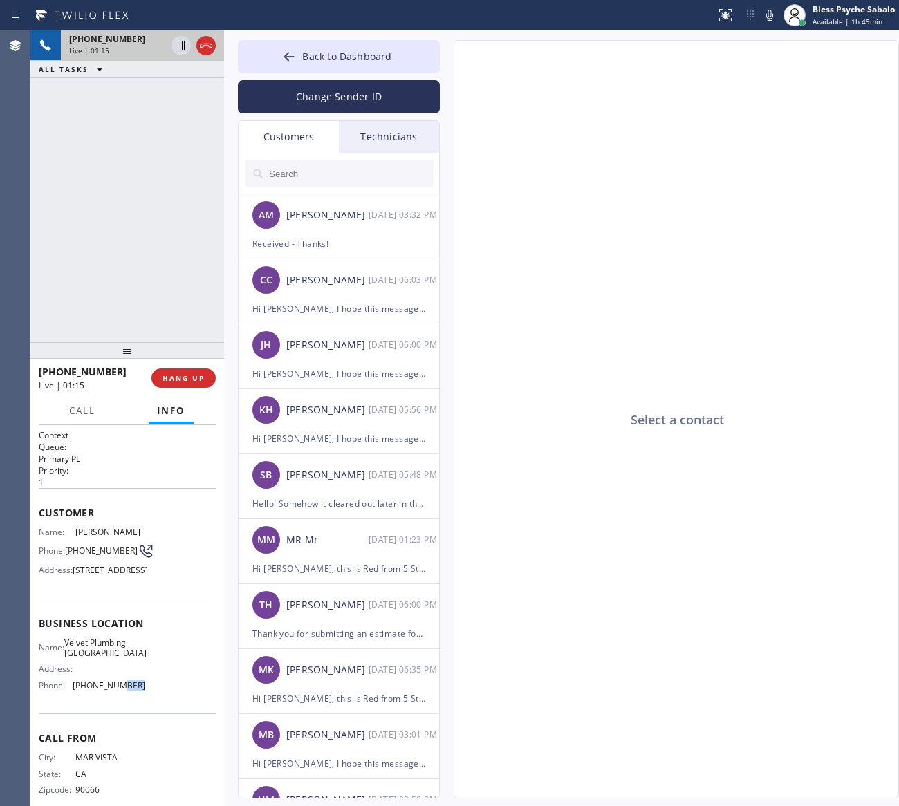
click at [109, 33] on span "[PHONE_NUMBER]" at bounding box center [107, 39] width 76 height 12
click at [71, 370] on span "[PHONE_NUMBER]" at bounding box center [83, 371] width 88 height 13
click at [71, 371] on span "[PHONE_NUMBER]" at bounding box center [83, 371] width 88 height 13
click at [70, 371] on span "[PHONE_NUMBER]" at bounding box center [83, 371] width 88 height 13
click at [80, 420] on button "Call" at bounding box center [82, 411] width 43 height 27
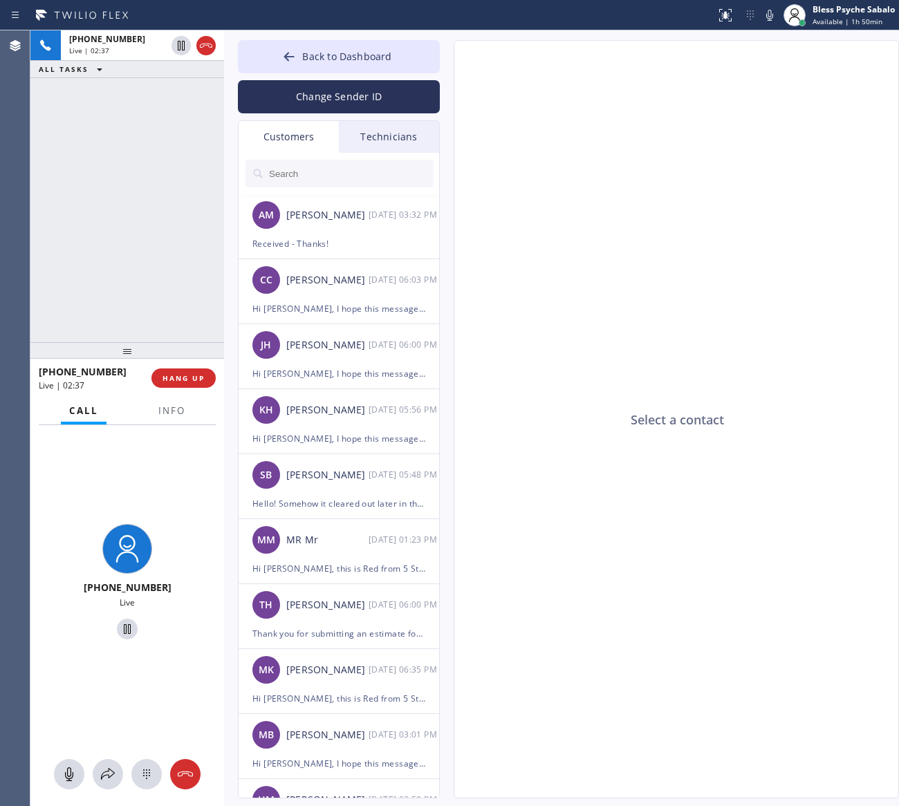
click at [561, 93] on div "Select a contact" at bounding box center [676, 420] width 445 height 759
click at [181, 372] on button "HANG UP" at bounding box center [183, 378] width 64 height 19
click at [182, 371] on button "HANG UP" at bounding box center [183, 378] width 64 height 19
click at [185, 243] on div "[PHONE_NUMBER] Live | 02:39 ALL TASKS ALL TASKS ACTIVE TASKS TASKS IN WRAP UP" at bounding box center [127, 186] width 194 height 312
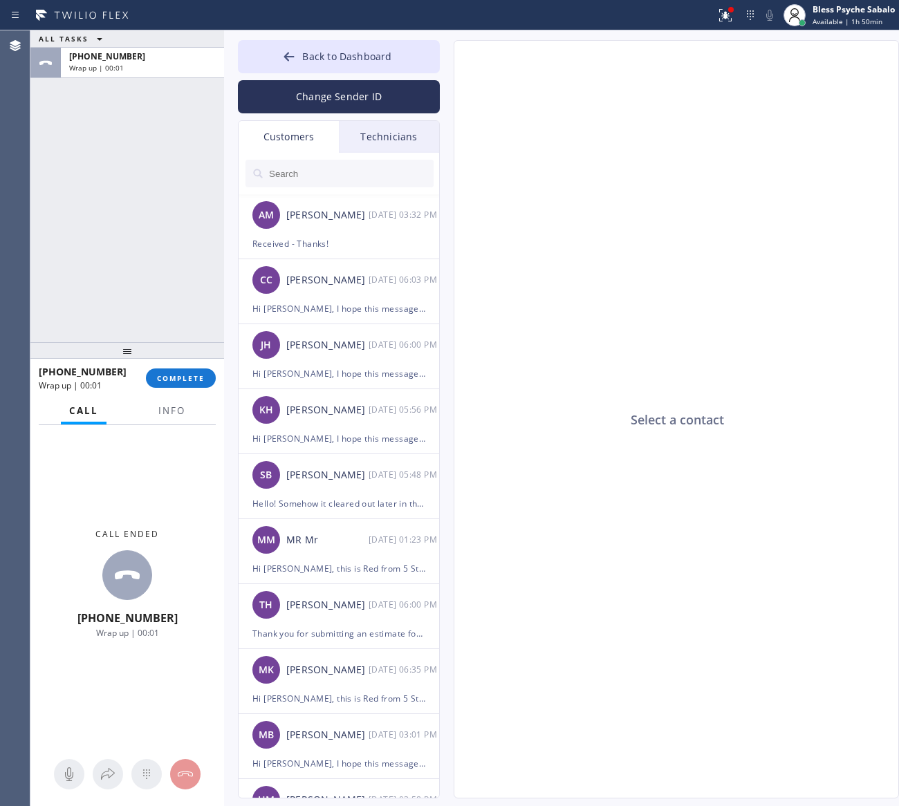
click at [595, 70] on div "Select a contact" at bounding box center [676, 420] width 445 height 759
drag, startPoint x: 550, startPoint y: 236, endPoint x: 529, endPoint y: 218, distance: 27.4
click at [550, 236] on div "Select a contact" at bounding box center [676, 420] width 445 height 759
click at [178, 380] on span "COMPLETE" at bounding box center [181, 378] width 48 height 10
click at [126, 229] on div "ALL TASKS ALL TASKS ACTIVE TASKS TASKS IN WRAP UP [PHONE_NUMBER] Wrap up | 01:18" at bounding box center [127, 186] width 194 height 312
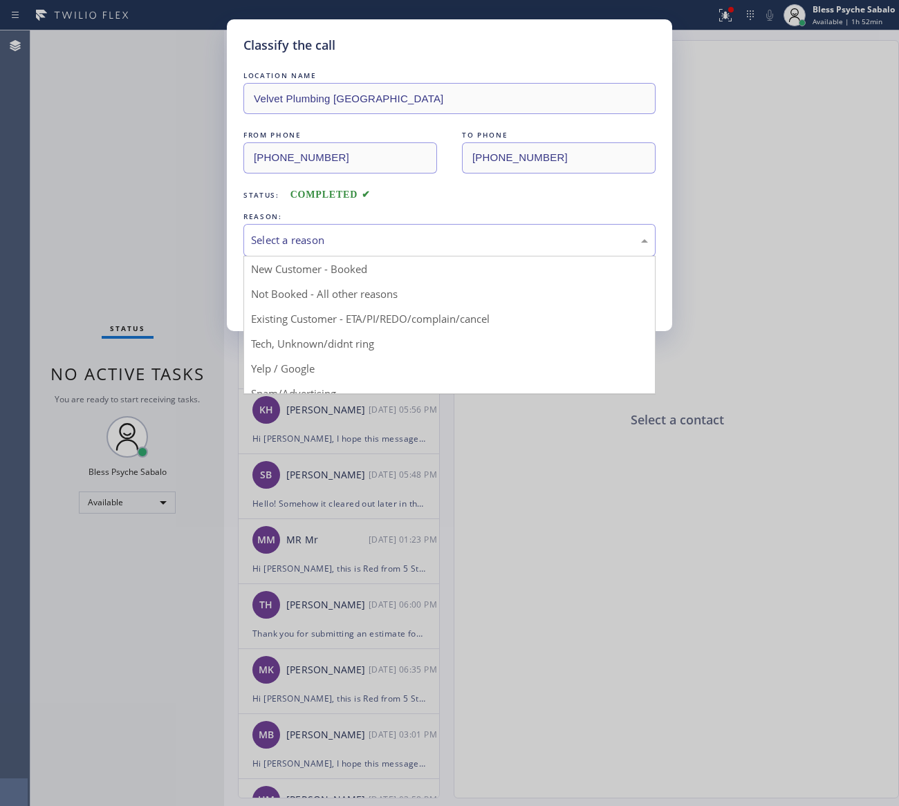
click at [454, 242] on div "Select a reason" at bounding box center [449, 240] width 397 height 16
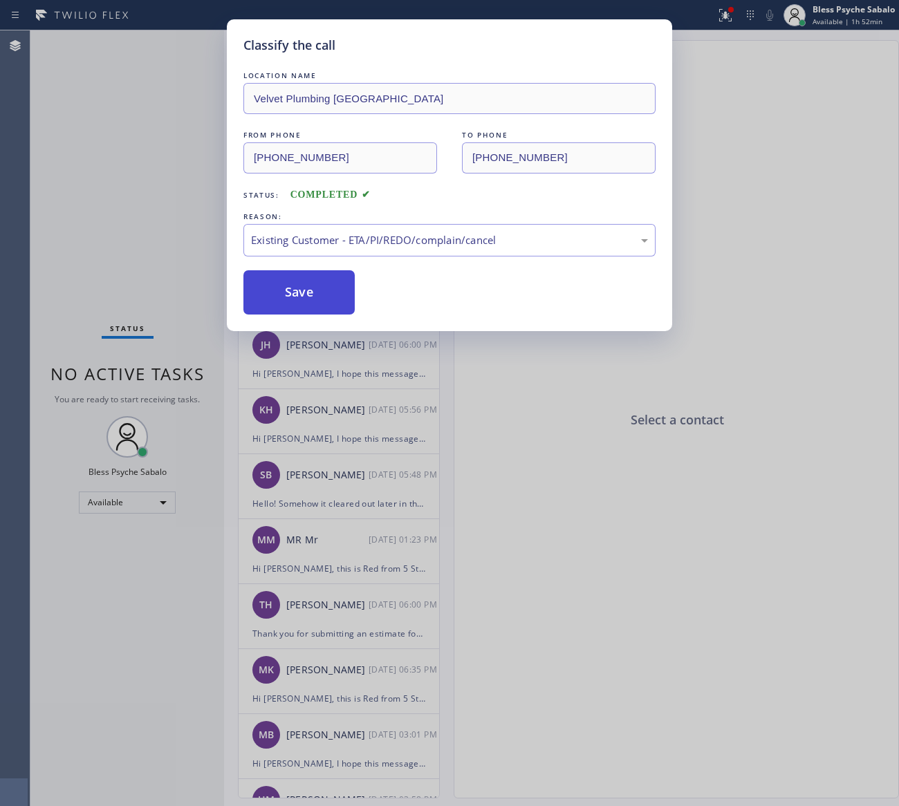
click at [299, 288] on button "Save" at bounding box center [298, 292] width 111 height 44
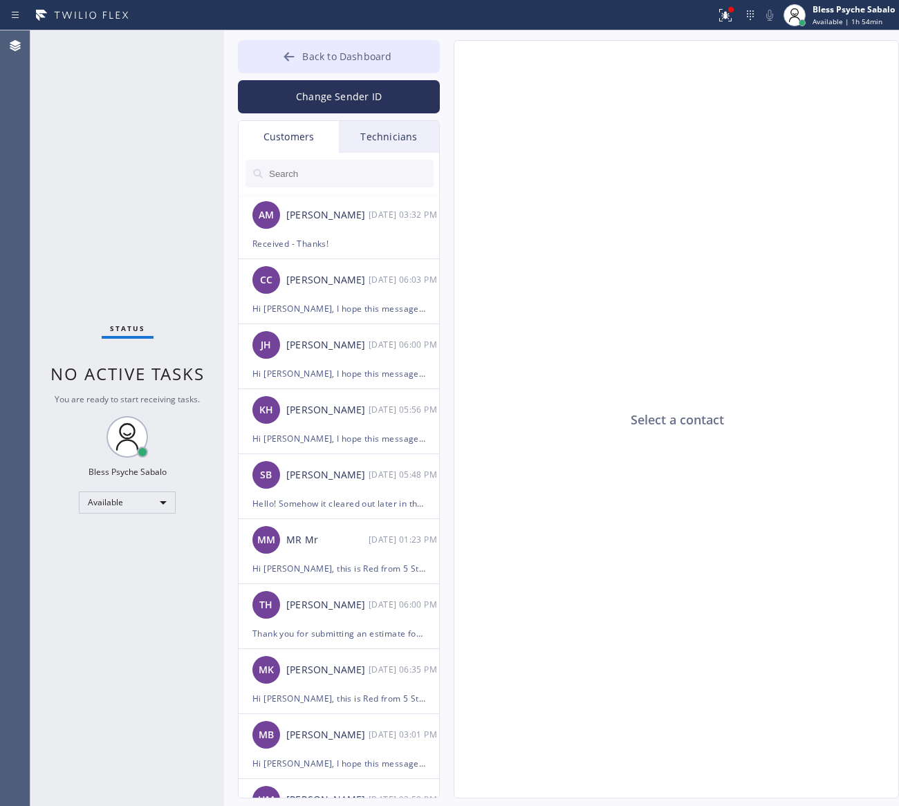
click at [394, 48] on button "Back to Dashboard" at bounding box center [339, 56] width 202 height 33
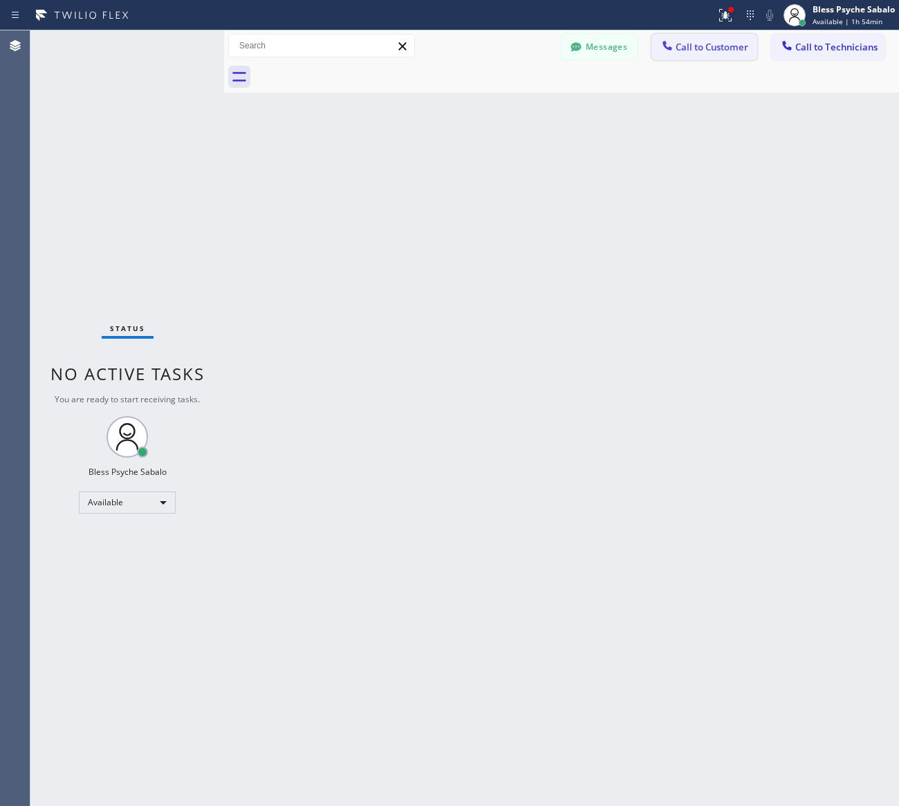
click at [698, 36] on button "Call to Customer" at bounding box center [704, 47] width 106 height 26
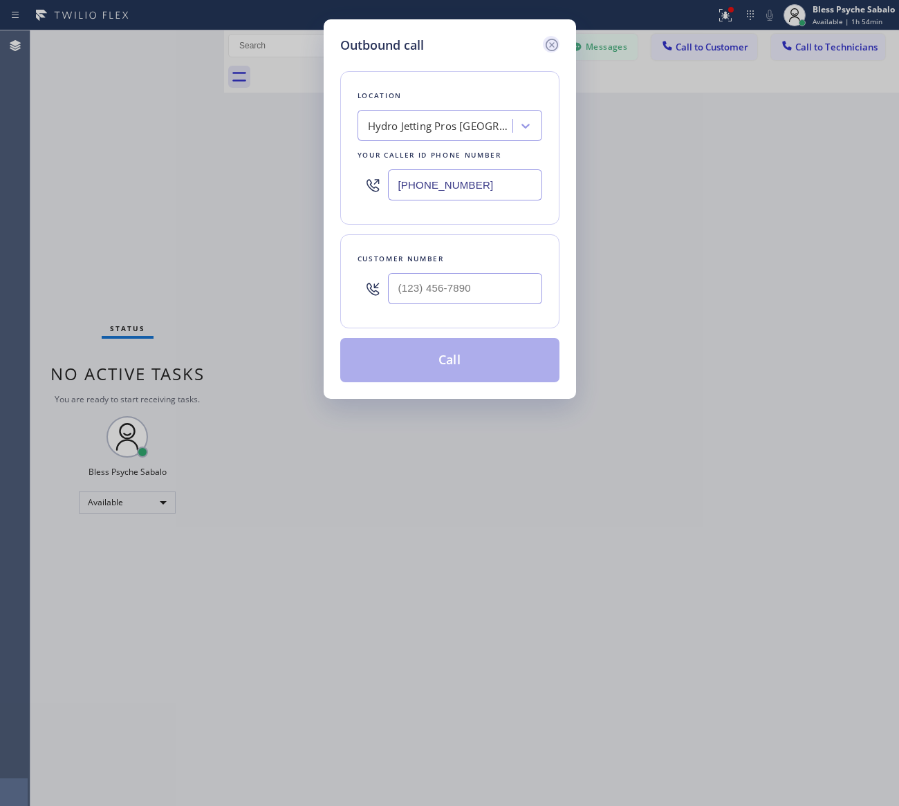
click at [548, 40] on icon at bounding box center [551, 45] width 17 height 17
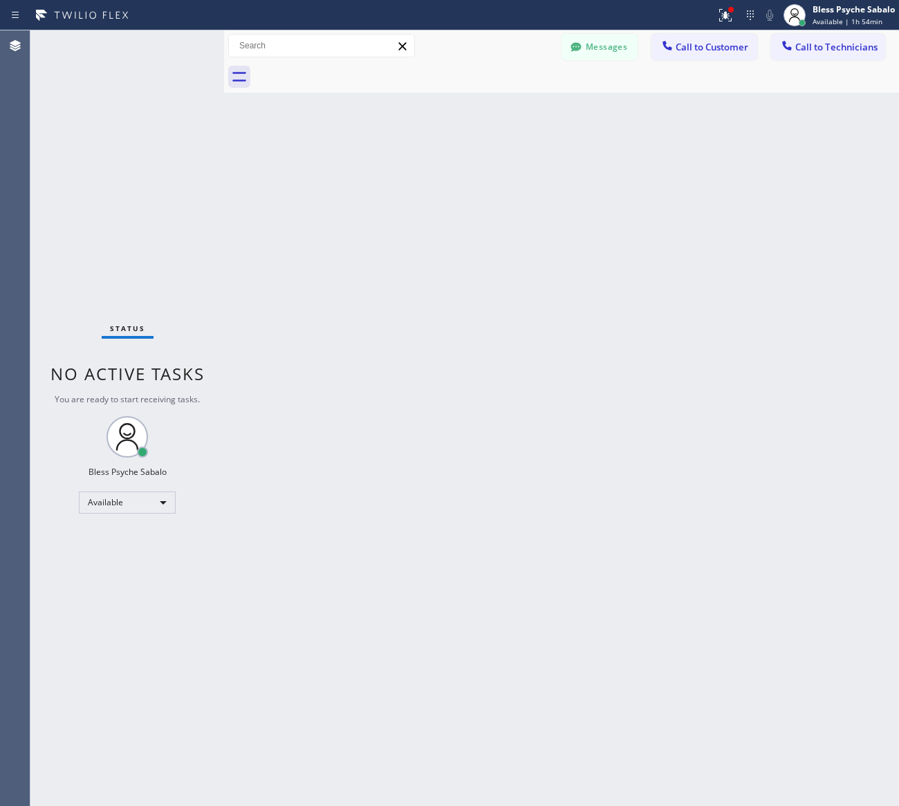
drag, startPoint x: 617, startPoint y: 130, endPoint x: 782, endPoint y: 78, distance: 172.5
click at [630, 129] on div "Back to Dashboard Change Sender ID Customers Technicians AM [PERSON_NAME] [DATE…" at bounding box center [561, 418] width 675 height 776
click at [811, 39] on button "Call to Technicians" at bounding box center [828, 47] width 114 height 26
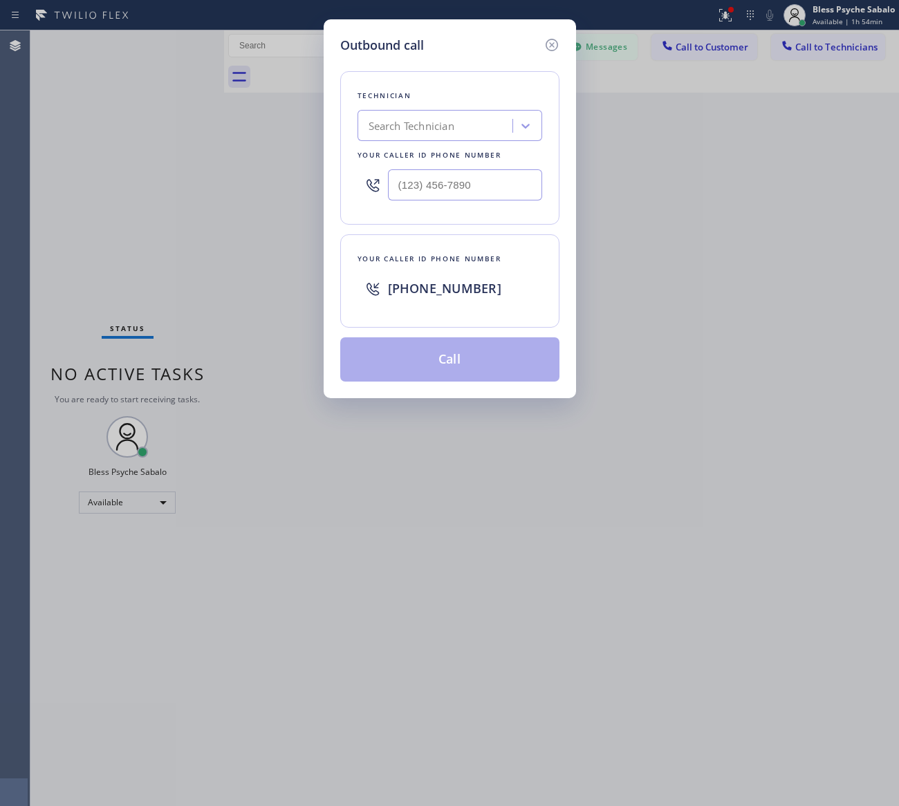
click at [463, 116] on div "Search Technician" at bounding box center [437, 126] width 151 height 24
type input "[PERSON_NAME]"
click at [413, 160] on div "[PERSON_NAME]" at bounding box center [449, 154] width 185 height 25
type input "[PHONE_NUMBER]"
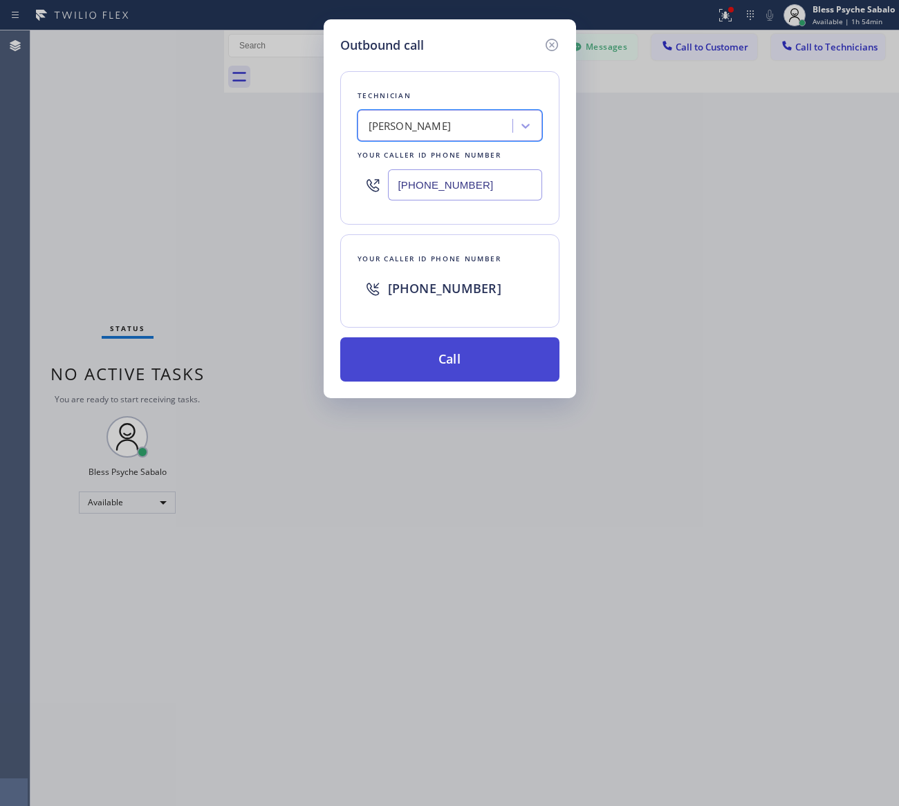
click at [464, 366] on button "Call" at bounding box center [449, 359] width 219 height 44
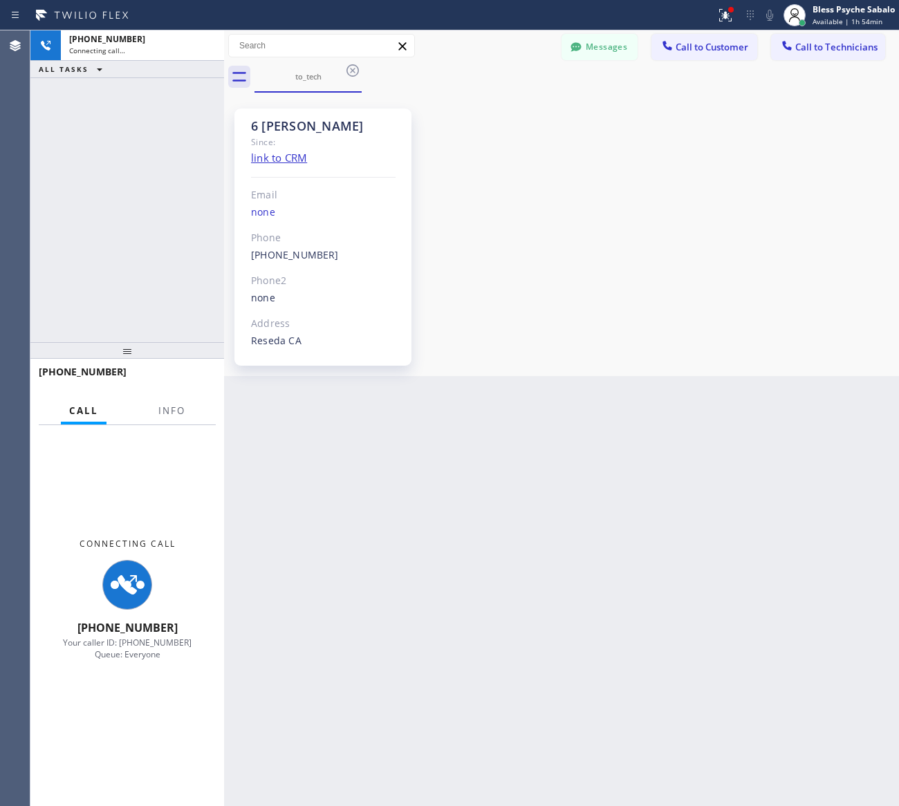
click at [409, 515] on div "Back to Dashboard Change Sender ID Customers Technicians AM [PERSON_NAME] [DATE…" at bounding box center [561, 418] width 675 height 776
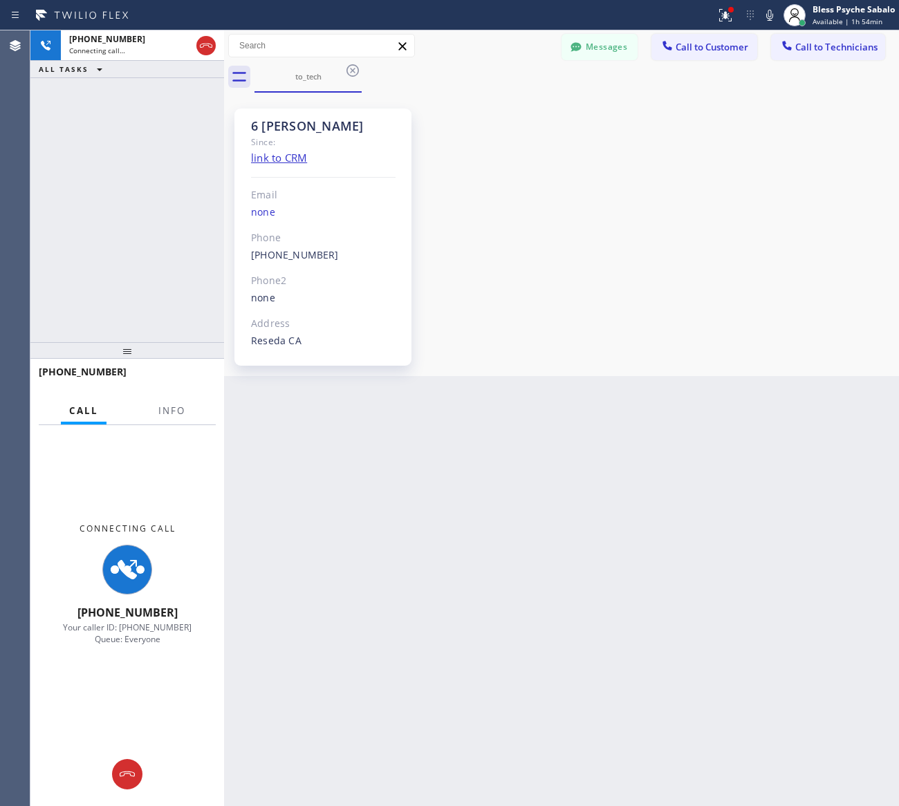
drag, startPoint x: 488, startPoint y: 239, endPoint x: 463, endPoint y: 235, distance: 25.1
click at [488, 237] on div "6 [PERSON_NAME] Since: link to CRM Email none Phone [PHONE_NUMBER] Outbound cal…" at bounding box center [561, 234] width 668 height 277
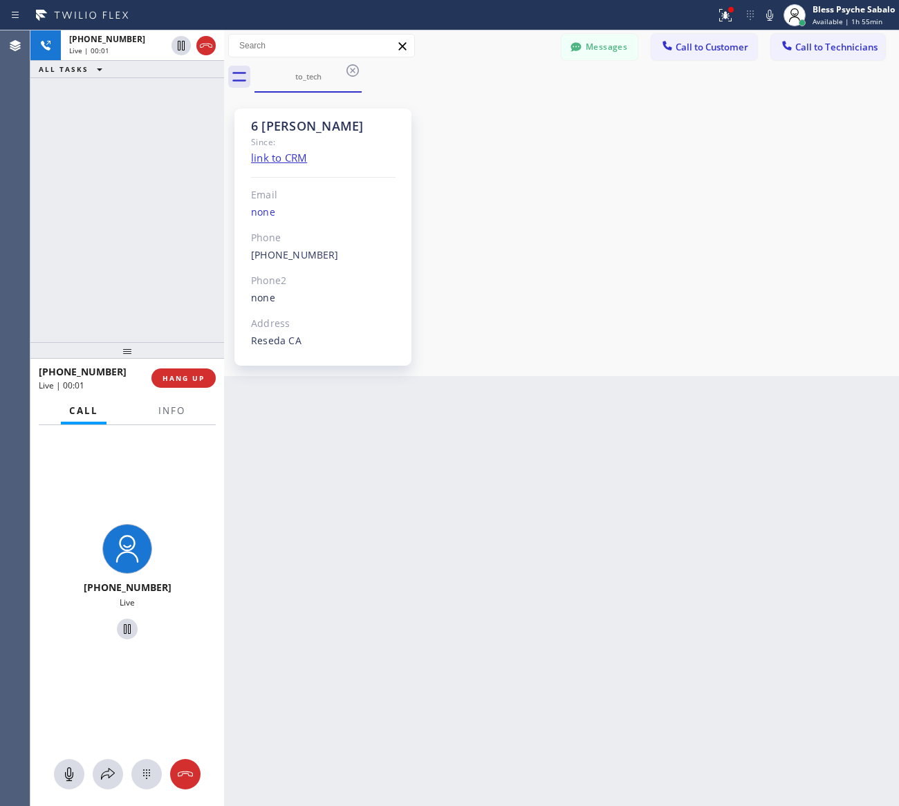
click at [492, 317] on div "6 [PERSON_NAME] Since: link to CRM Email none Phone [PHONE_NUMBER] Outbound cal…" at bounding box center [561, 234] width 668 height 277
click at [730, 16] on icon at bounding box center [725, 15] width 17 height 17
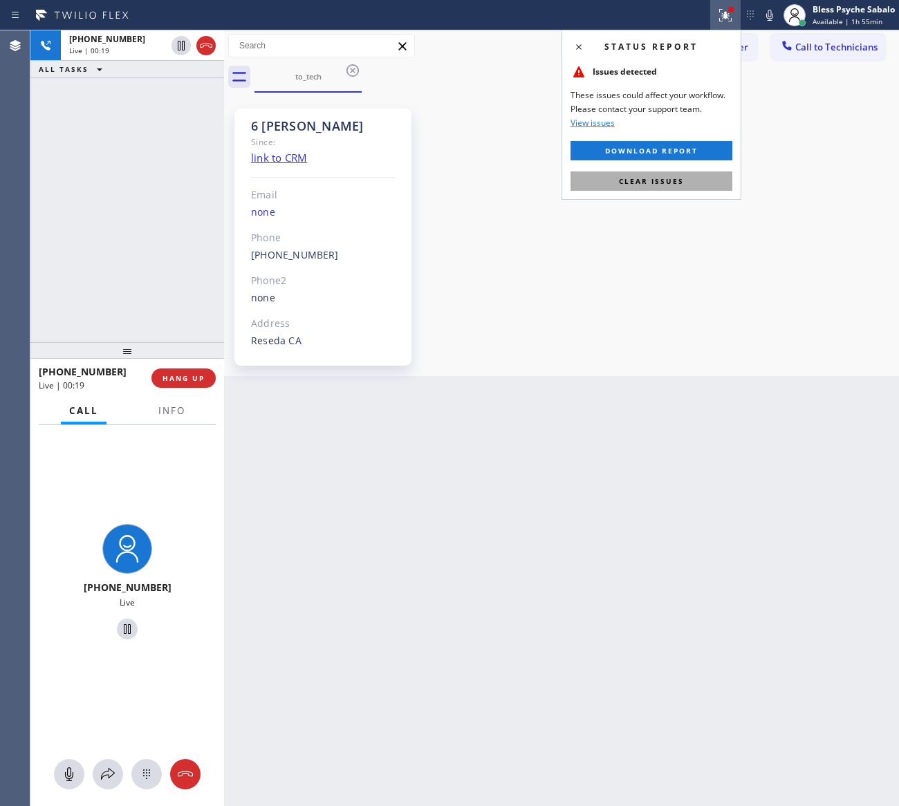
click at [691, 181] on button "Clear issues" at bounding box center [651, 180] width 162 height 19
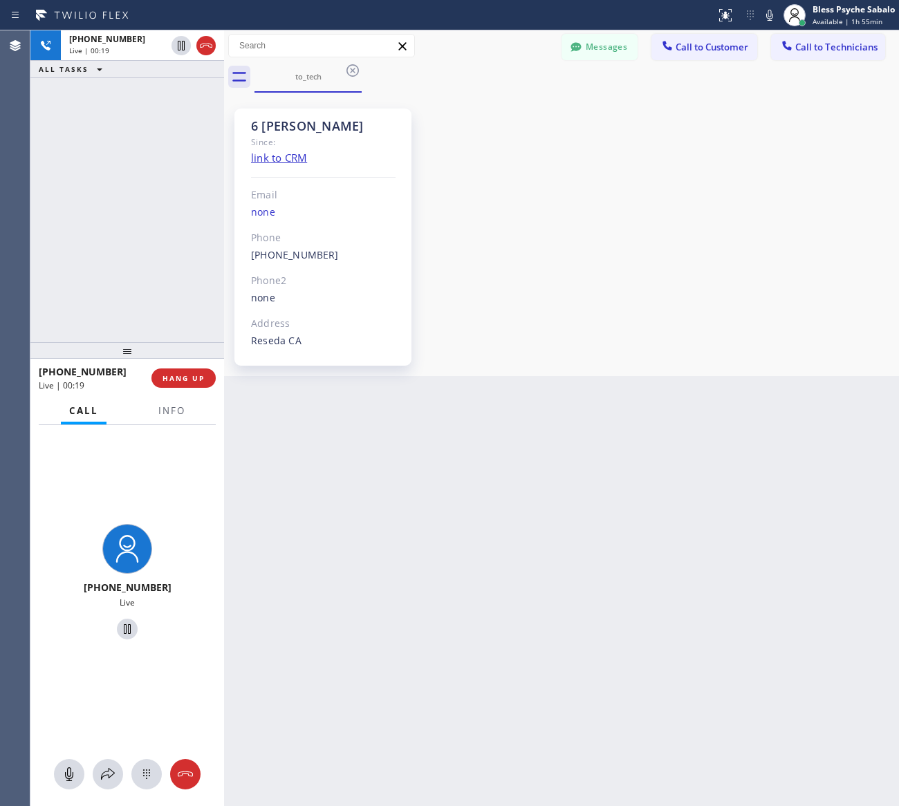
drag, startPoint x: 704, startPoint y: 203, endPoint x: 614, endPoint y: 113, distance: 127.1
click at [704, 202] on div "6 [PERSON_NAME] Since: link to CRM Email none Phone [PHONE_NUMBER] Outbound cal…" at bounding box center [561, 234] width 668 height 277
click at [322, 471] on div "Back to Dashboard Change Sender ID Customers Technicians AM [PERSON_NAME] [DATE…" at bounding box center [561, 418] width 675 height 776
click at [389, 450] on div "Back to Dashboard Change Sender ID Customers Technicians AM [PERSON_NAME] [DATE…" at bounding box center [561, 418] width 675 height 776
click at [584, 281] on div "6 [PERSON_NAME] Since: link to CRM Email none Phone [PHONE_NUMBER] Outbound cal…" at bounding box center [561, 234] width 668 height 277
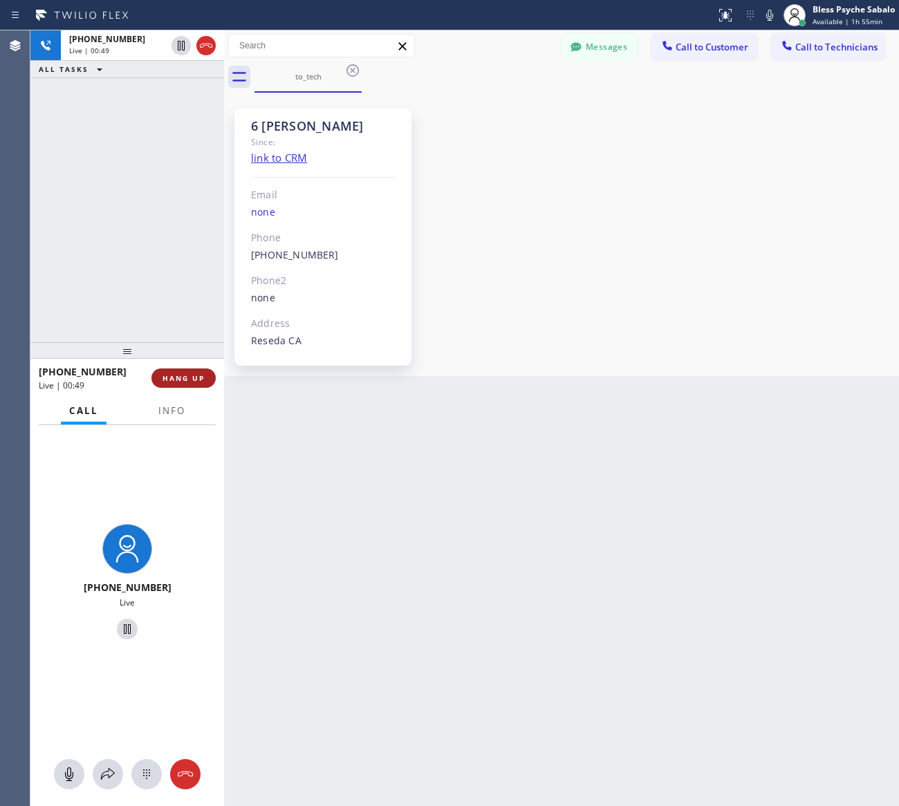
click at [190, 375] on span "HANG UP" at bounding box center [183, 378] width 42 height 10
click at [158, 288] on div "[PHONE_NUMBER] Live | 00:50 ALL TASKS ALL TASKS ACTIVE TASKS TASKS IN WRAP UP" at bounding box center [127, 186] width 194 height 312
click at [514, 356] on div "6 [PERSON_NAME] Since: link to CRM Email none Phone [PHONE_NUMBER] Outbound cal…" at bounding box center [561, 234] width 668 height 277
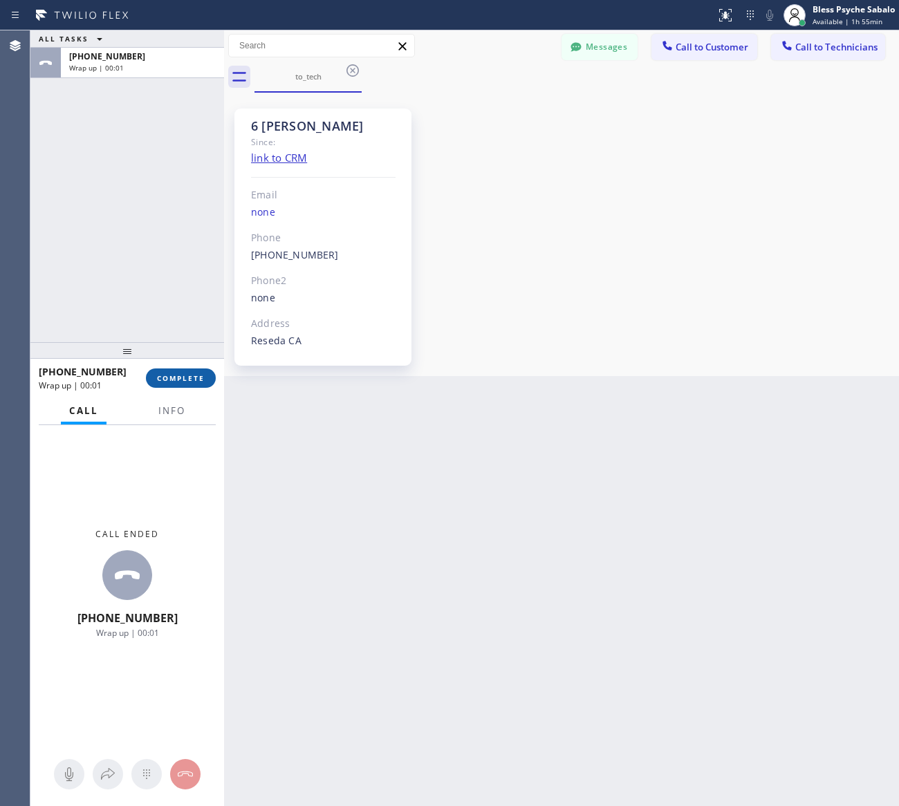
click at [191, 371] on button "COMPLETE" at bounding box center [181, 378] width 70 height 19
click at [510, 372] on div "6 [PERSON_NAME] Since: link to CRM Email none Phone [PHONE_NUMBER] Outbound cal…" at bounding box center [561, 234] width 675 height 283
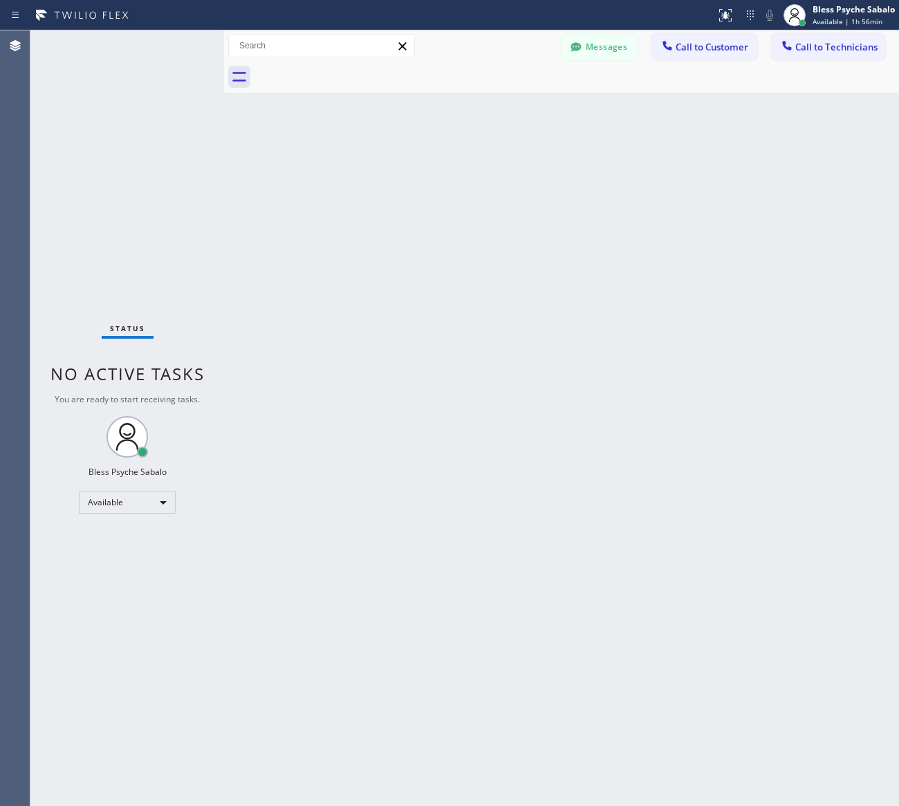
click at [398, 274] on div "Back to Dashboard Change Sender ID Customers Technicians AM [PERSON_NAME] [DATE…" at bounding box center [561, 418] width 675 height 776
drag, startPoint x: 566, startPoint y: 174, endPoint x: 735, endPoint y: 95, distance: 186.8
click at [568, 176] on div "Back to Dashboard Change Sender ID Customers Technicians AM [PERSON_NAME] [DATE…" at bounding box center [561, 418] width 675 height 776
click at [440, 236] on div "Back to Dashboard Change Sender ID Customers Technicians AM [PERSON_NAME] [DATE…" at bounding box center [561, 418] width 675 height 776
click at [730, 35] on button "Call to Customer" at bounding box center [704, 47] width 106 height 26
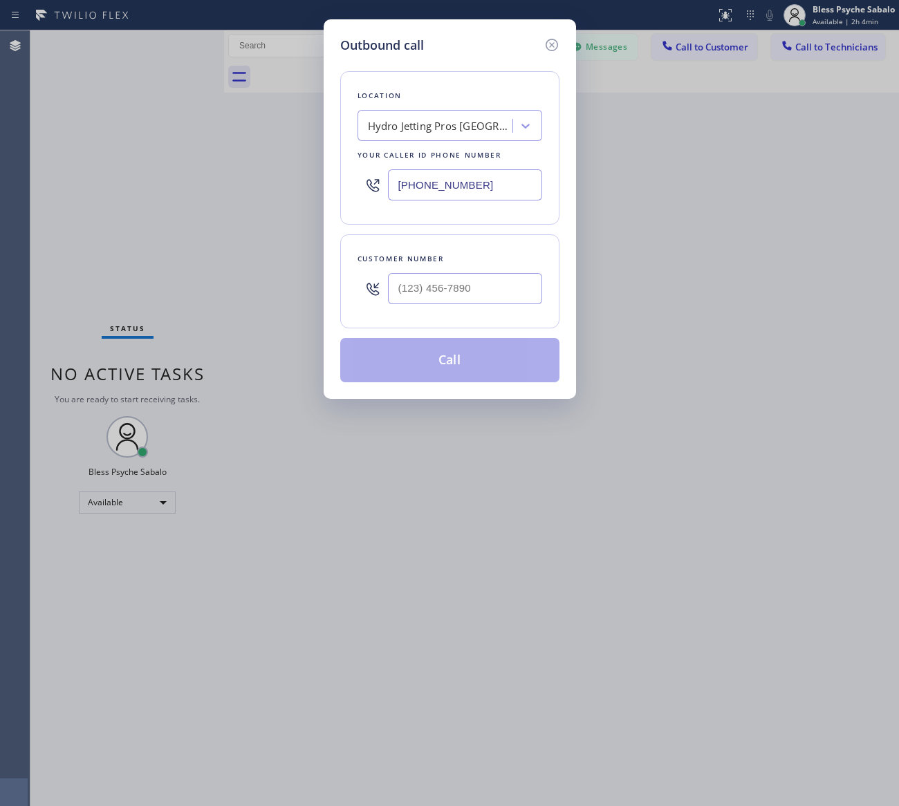
click at [541, 38] on div "Outbound call" at bounding box center [449, 45] width 219 height 19
click at [548, 39] on icon at bounding box center [551, 45] width 12 height 12
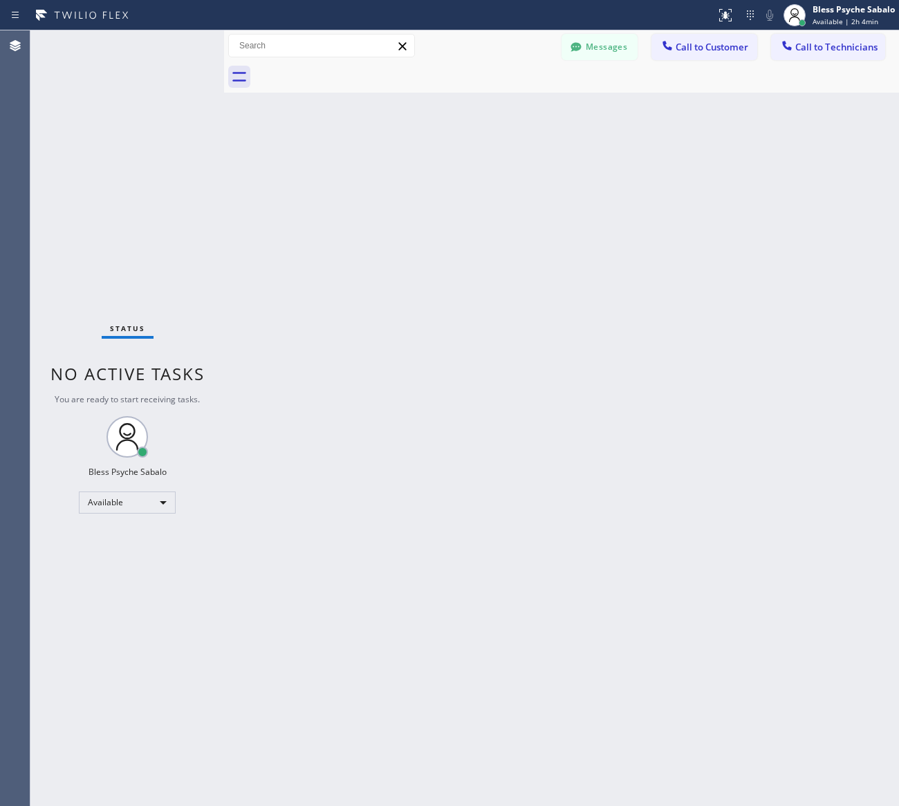
click at [586, 120] on div "Back to Dashboard Change Sender ID Customers Technicians AM [PERSON_NAME] [DATE…" at bounding box center [561, 418] width 675 height 776
drag, startPoint x: 613, startPoint y: 39, endPoint x: 606, endPoint y: 50, distance: 13.0
click at [613, 40] on button "Messages" at bounding box center [599, 47] width 76 height 26
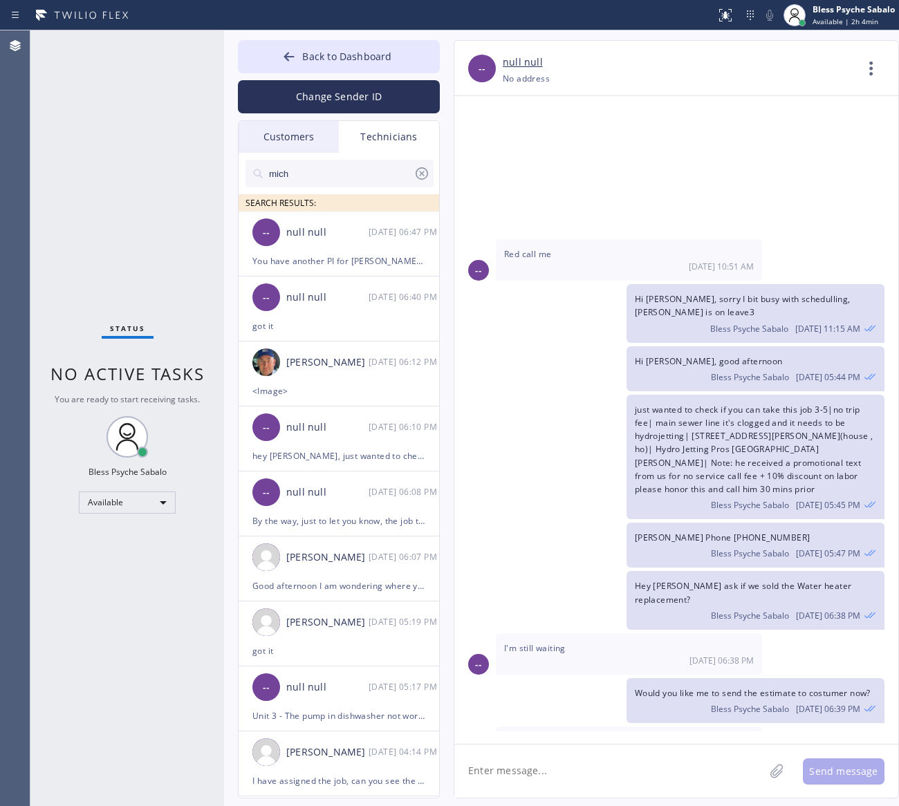
click at [368, 133] on div "Technicians" at bounding box center [389, 137] width 100 height 32
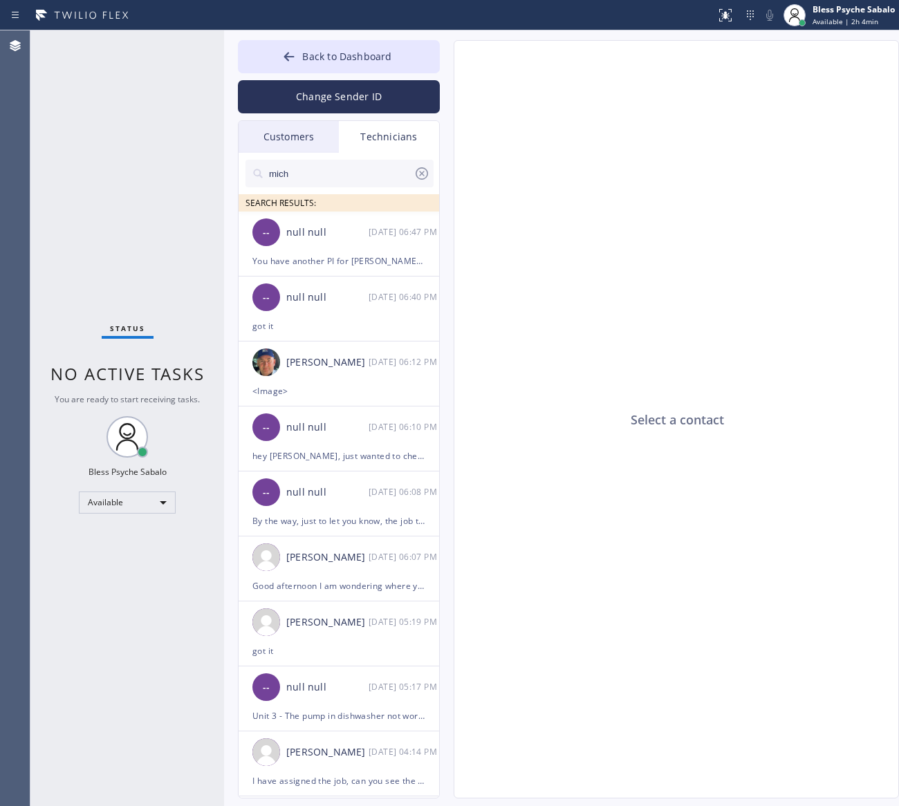
click at [332, 185] on input "mich" at bounding box center [341, 174] width 146 height 28
drag, startPoint x: 303, startPoint y: 177, endPoint x: 216, endPoint y: 178, distance: 87.1
click at [206, 177] on div "Status No active tasks You are ready to start receiving tasks. Bless Psyche Sab…" at bounding box center [464, 418] width 868 height 776
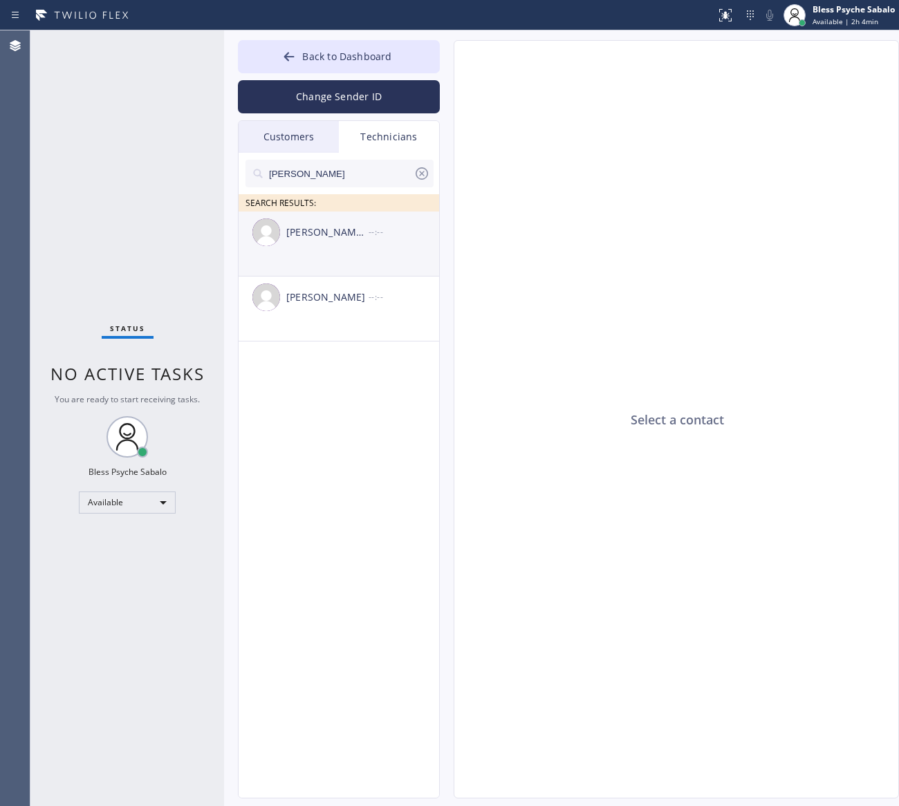
type input "[PERSON_NAME]"
click at [316, 243] on div "[PERSON_NAME] [PERSON_NAME] --:--" at bounding box center [340, 232] width 202 height 41
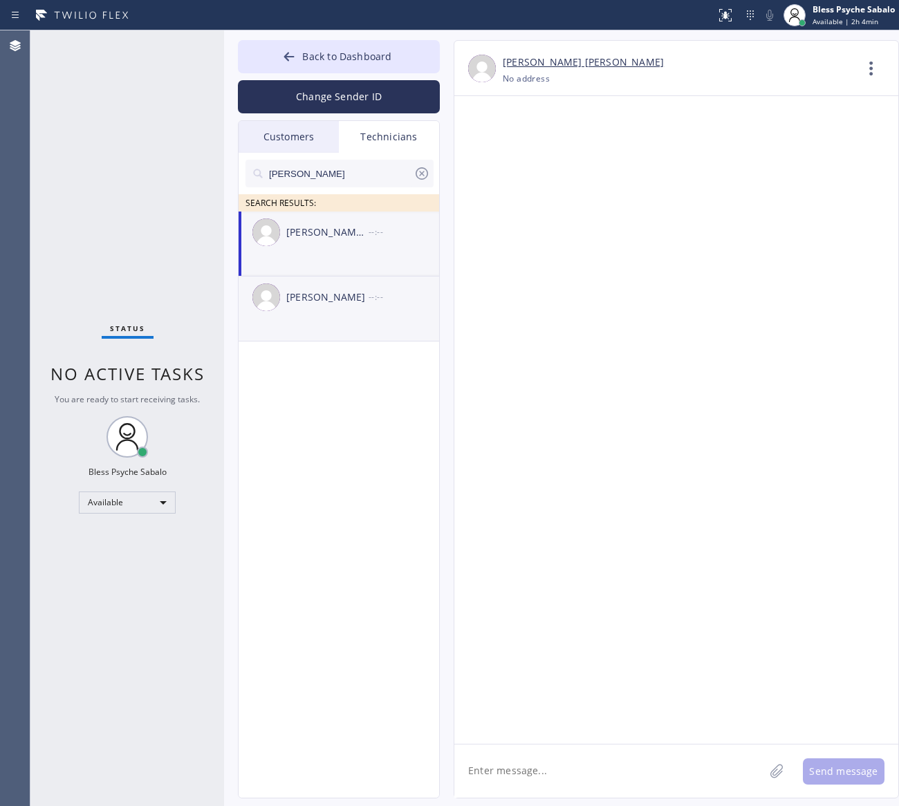
click at [331, 301] on div "[PERSON_NAME]" at bounding box center [327, 298] width 82 height 16
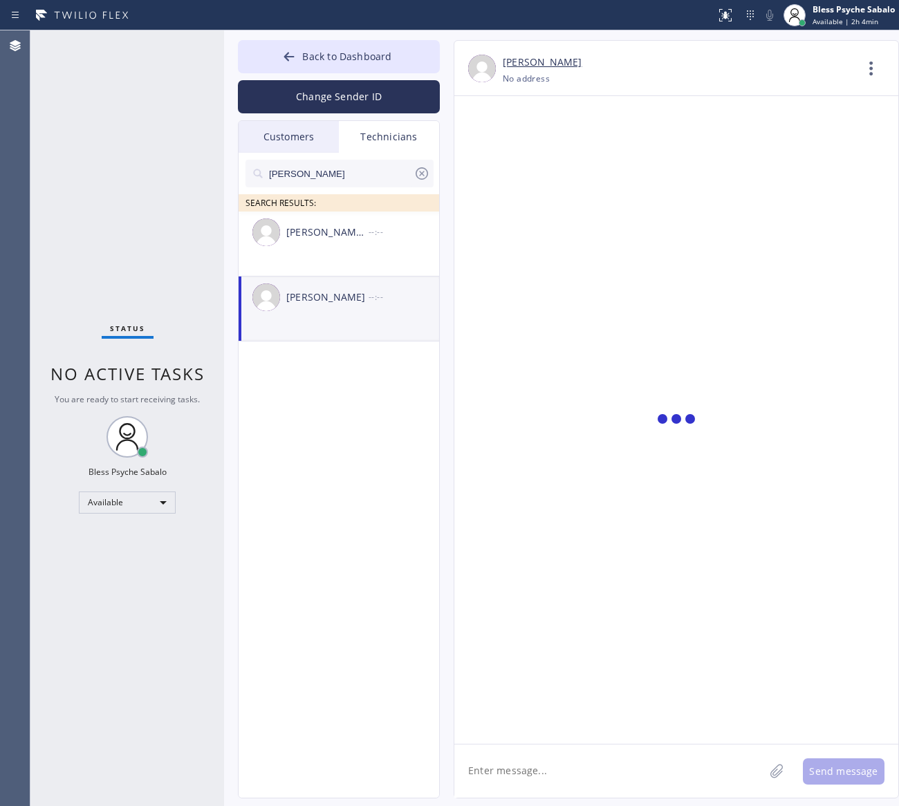
scroll to position [7458, 0]
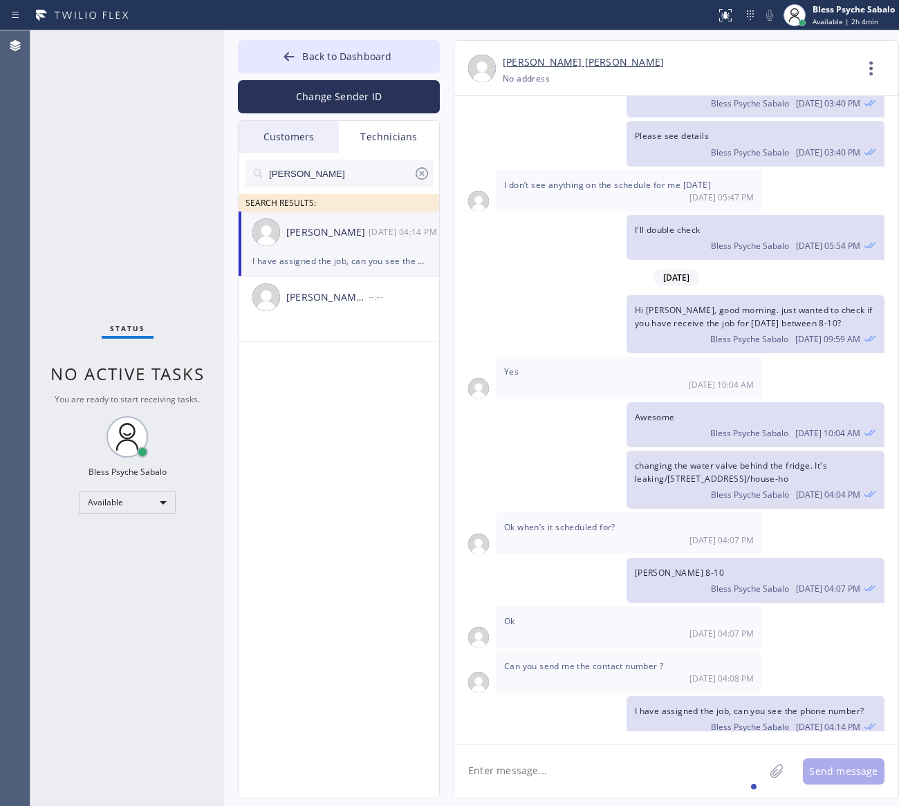
click at [609, 783] on textarea at bounding box center [609, 771] width 310 height 53
type textarea "Hi [PERSON_NAME] good afternoon."
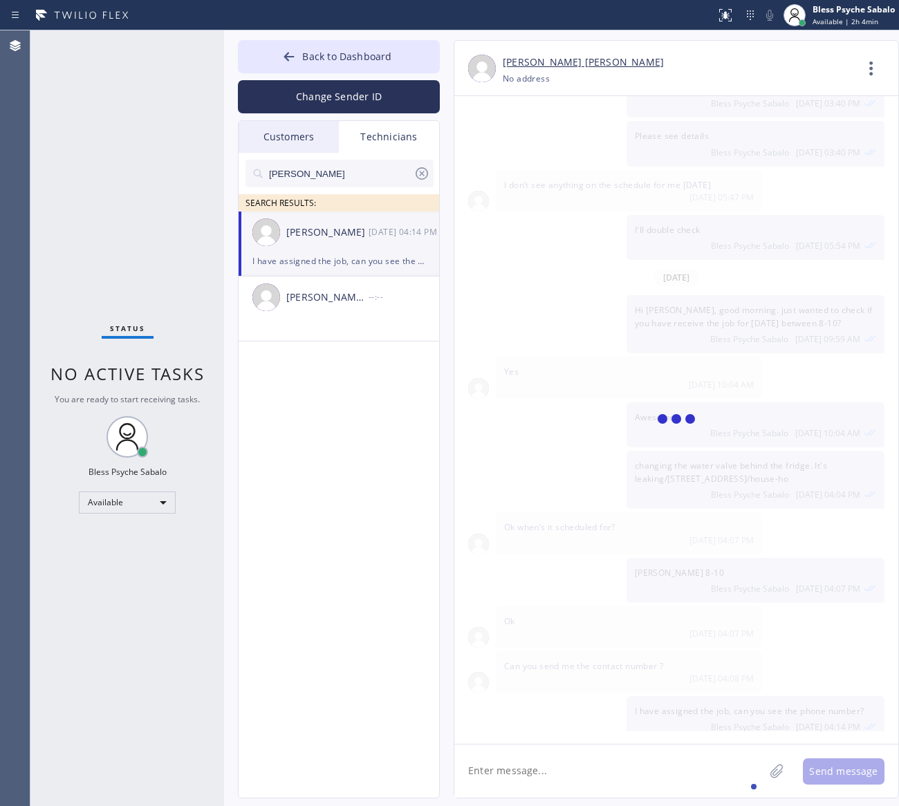
scroll to position [7537, 0]
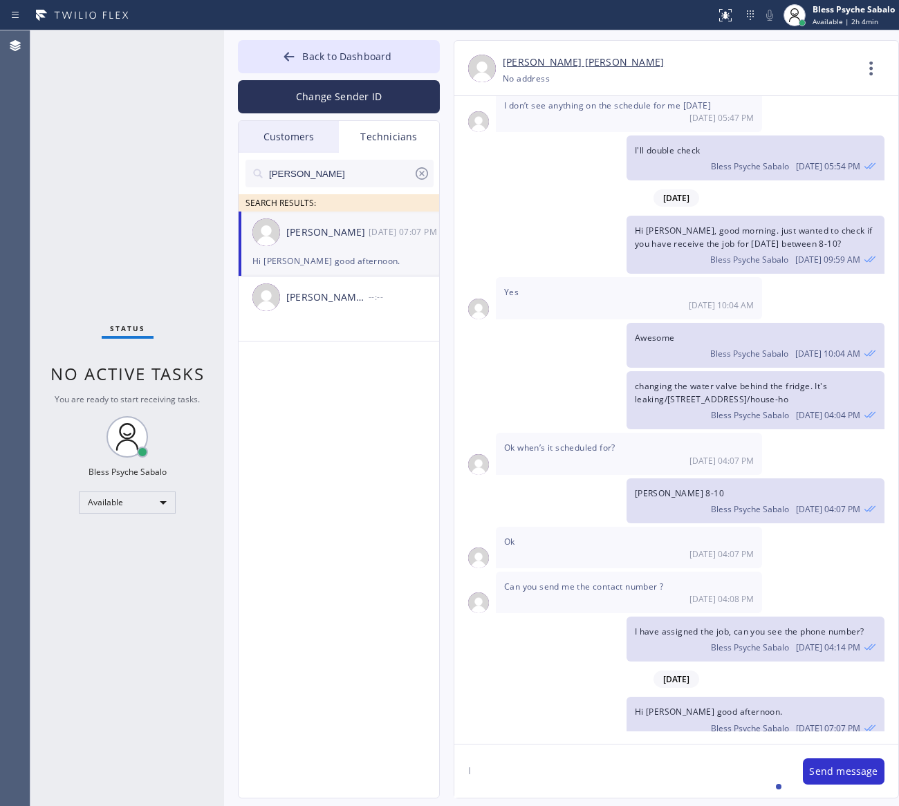
type textarea "I"
paste textarea "[STREET_ADDRESS]"
click at [671, 792] on textarea "I got you a job [PERSON_NAME]: [STREET_ADDRESS]" at bounding box center [621, 771] width 335 height 53
drag, startPoint x: 666, startPoint y: 785, endPoint x: 347, endPoint y: 788, distance: 318.8
click at [347, 788] on div "Back to Dashboard Change Sender ID Customers Technicians AM [PERSON_NAME] [DATE…" at bounding box center [561, 418] width 675 height 776
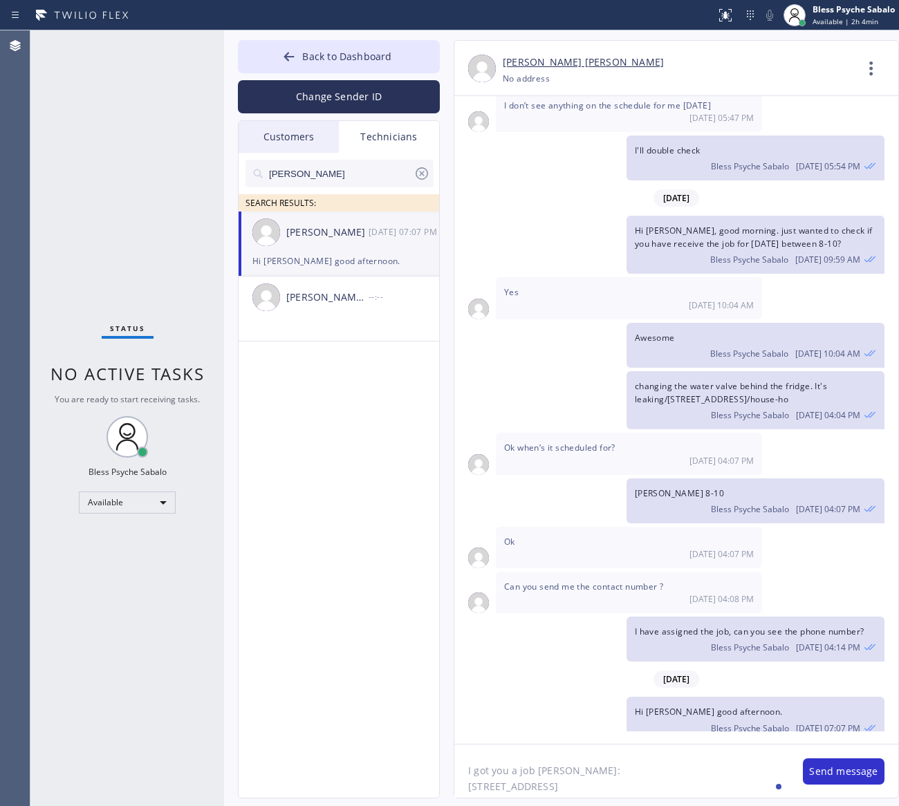
paste textarea "8-10/ NO SCF/ She thinks their building is clogged/ Non Profit Org-Representati…"
click at [467, 774] on textarea "I got you a job [PERSON_NAME]: 8-10/ NO SCF/ She thinks their building is clogg…" at bounding box center [621, 771] width 335 height 53
click at [561, 771] on textarea "I got you a job [PERSON_NAME]: 8-10/ NO SCF/ She thinks their building is clogg…" at bounding box center [621, 771] width 335 height 53
type textarea "I got you a job [PERSON_NAME], please check 8-10/ NO SCF/ She thinks their buil…"
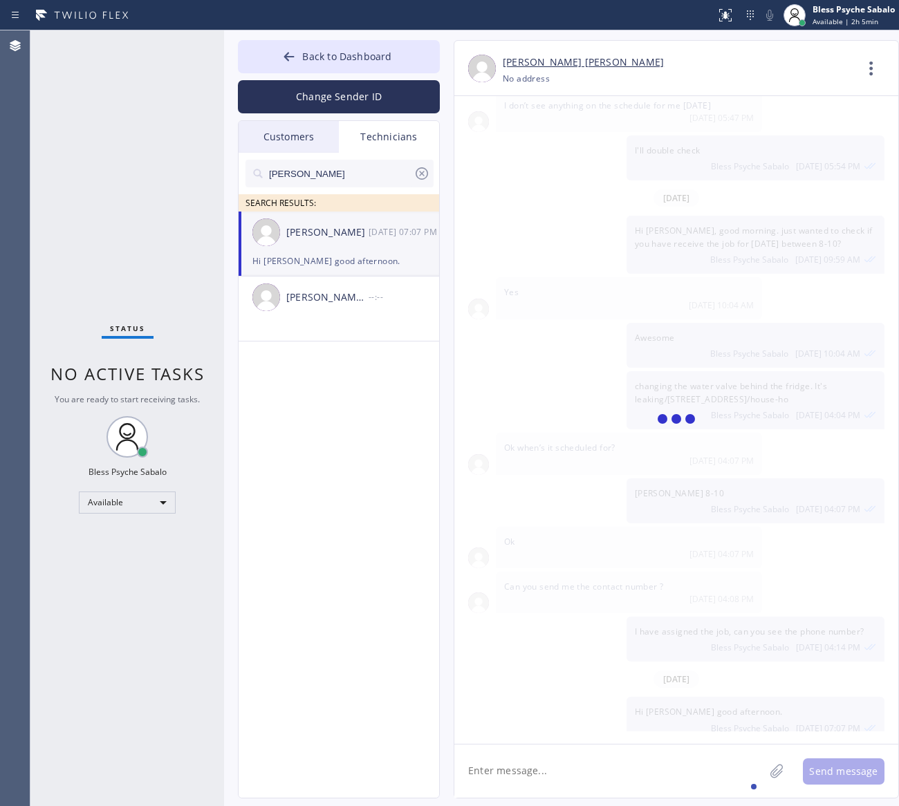
scroll to position [7625, 0]
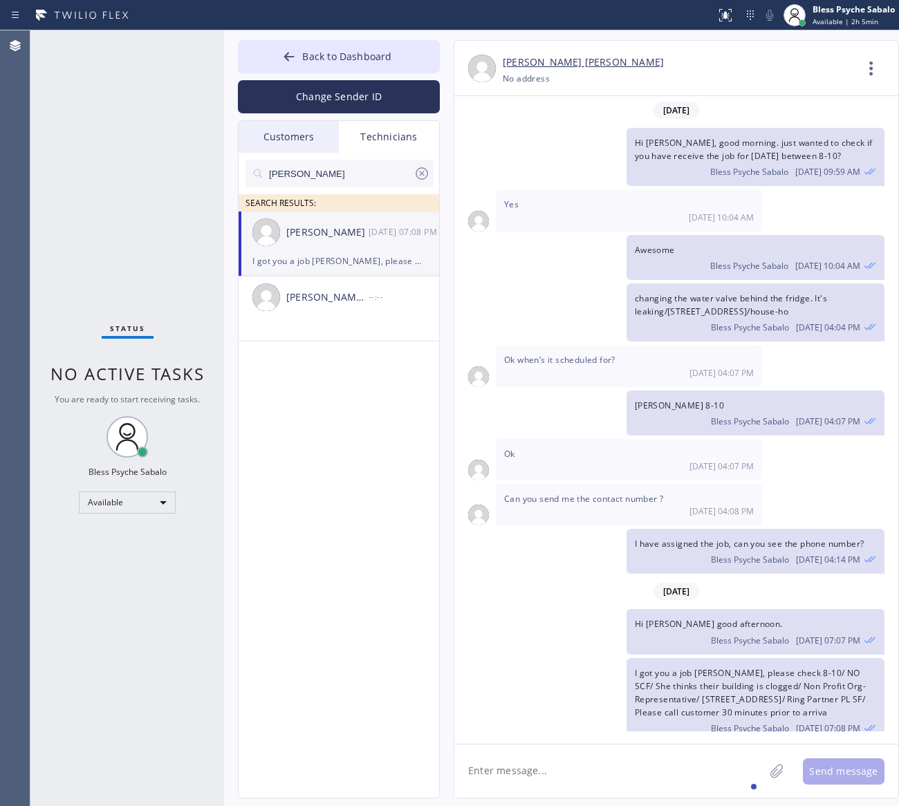
click at [643, 680] on span "I got you a job [PERSON_NAME], please check 8-10/ NO SCF/ She thinks their buil…" at bounding box center [750, 693] width 231 height 52
drag, startPoint x: 621, startPoint y: 781, endPoint x: 0, endPoint y: 704, distance: 625.7
click at [620, 781] on textarea at bounding box center [609, 771] width 310 height 53
click at [305, 422] on div "jacob SEARCH RESULTS: [PERSON_NAME] [DATE] 07:08 PM I got you a job [PERSON_NAM…" at bounding box center [340, 491] width 202 height 677
click at [790, 137] on span "Hi [PERSON_NAME], good morning. just wanted to check if you have receive the jo…" at bounding box center [754, 149] width 238 height 25
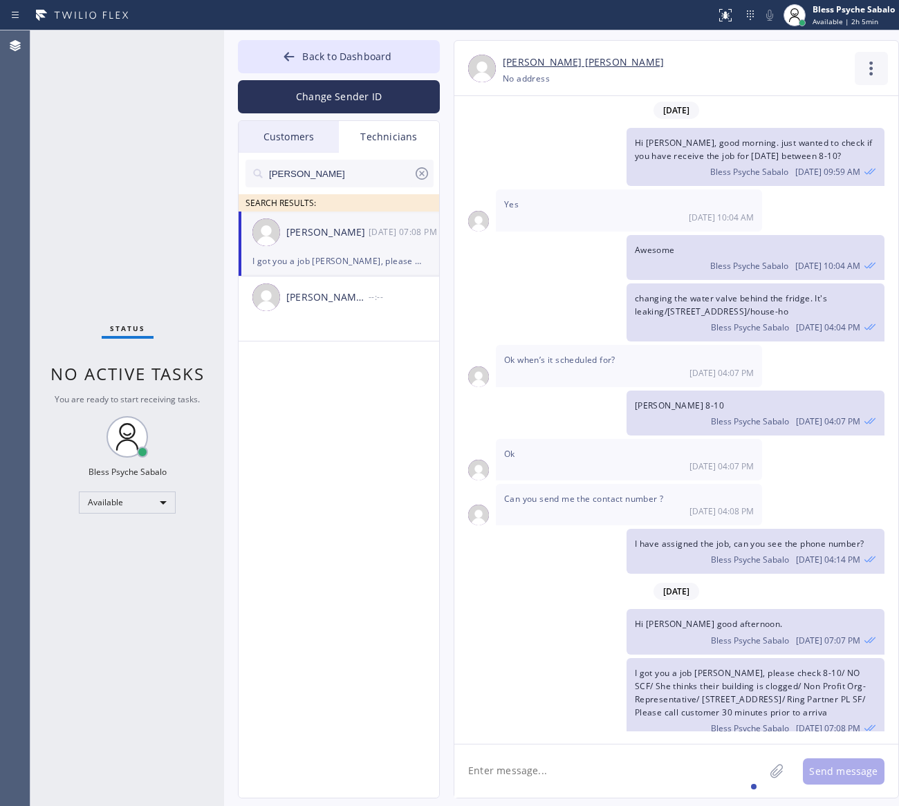
click at [859, 68] on icon at bounding box center [871, 68] width 33 height 33
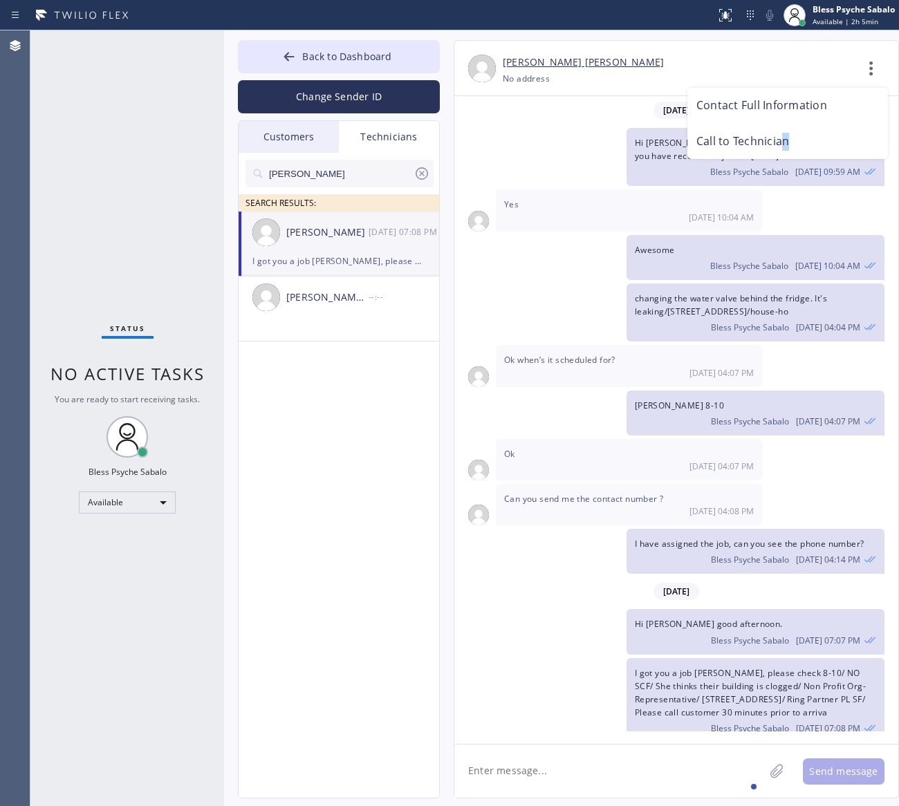
click at [785, 149] on li "Call to Technician" at bounding box center [787, 142] width 201 height 36
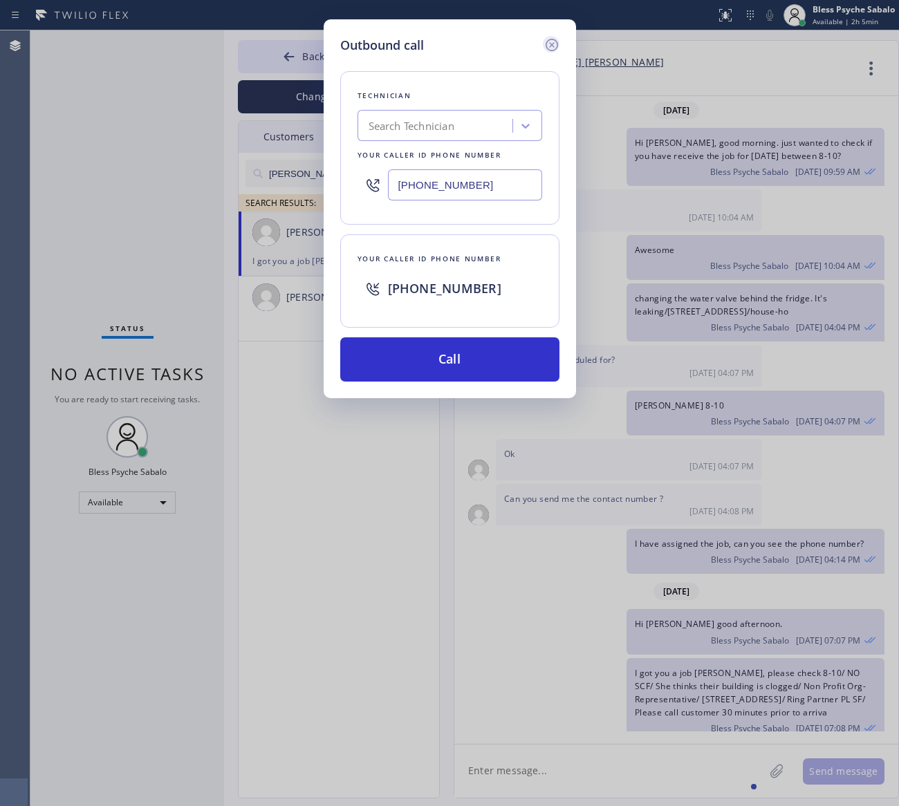
drag, startPoint x: 557, startPoint y: 26, endPoint x: 552, endPoint y: 38, distance: 13.4
click at [552, 38] on div "Outbound call Technician Search Technician Your caller id phone number [PHONE_N…" at bounding box center [450, 208] width 252 height 379
click at [552, 43] on icon at bounding box center [551, 45] width 17 height 17
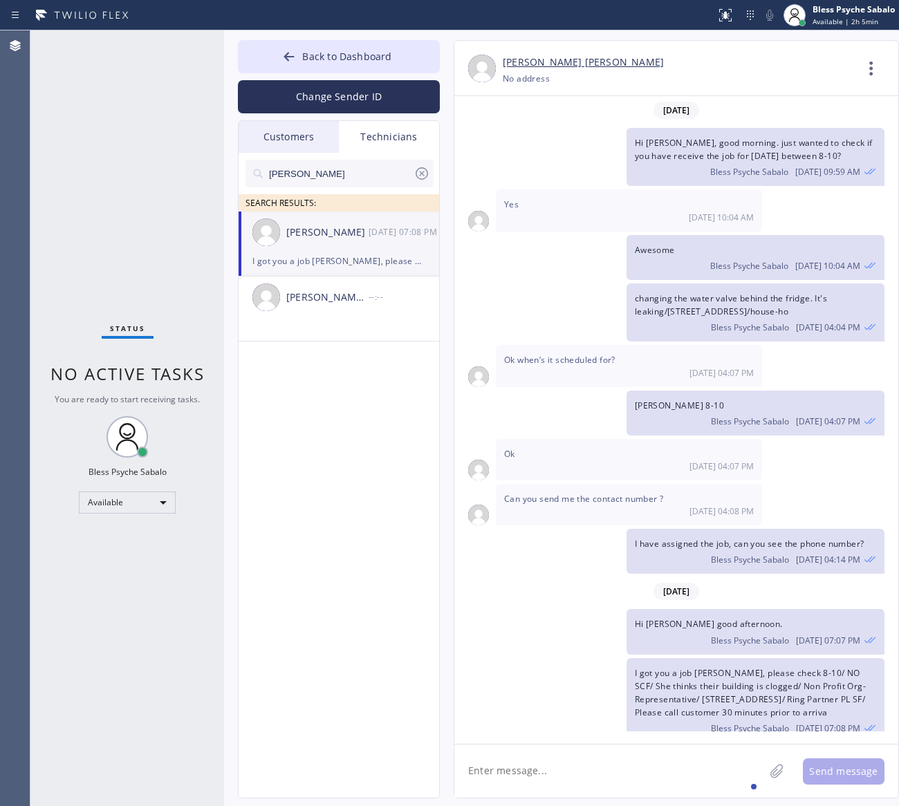
click at [624, 163] on div "[DATE] Hi [PERSON_NAME], my name is RED one of the dispatcher of 5 Star Best Pl…" at bounding box center [676, 413] width 444 height 635
click at [355, 239] on div "[PERSON_NAME]" at bounding box center [327, 233] width 82 height 16
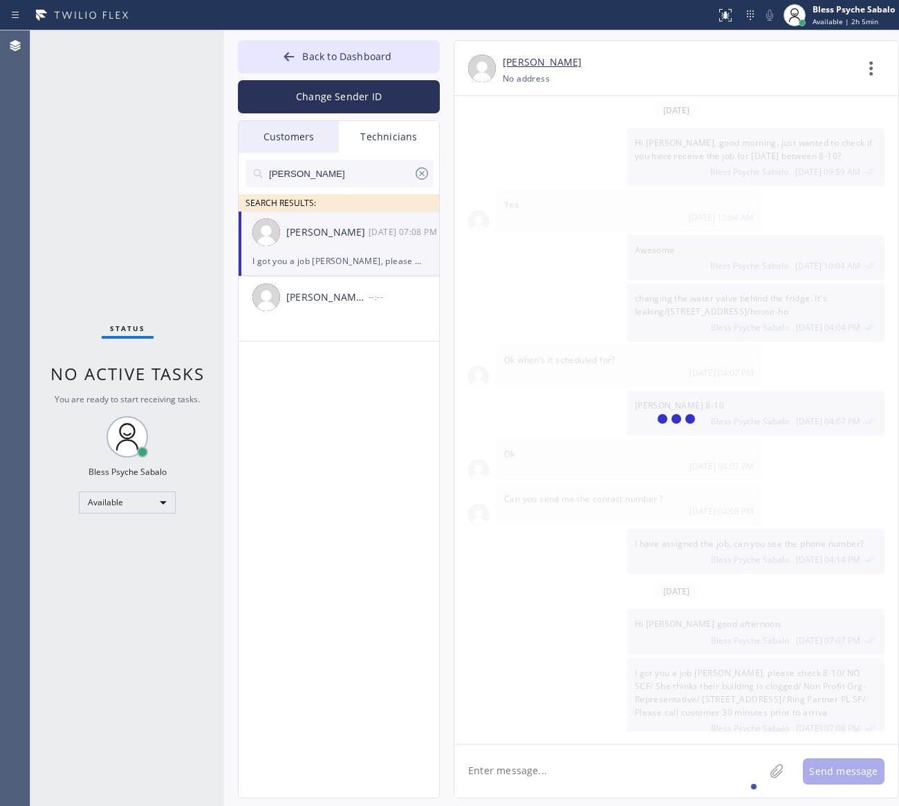
click at [355, 239] on div "[PERSON_NAME]" at bounding box center [327, 233] width 82 height 16
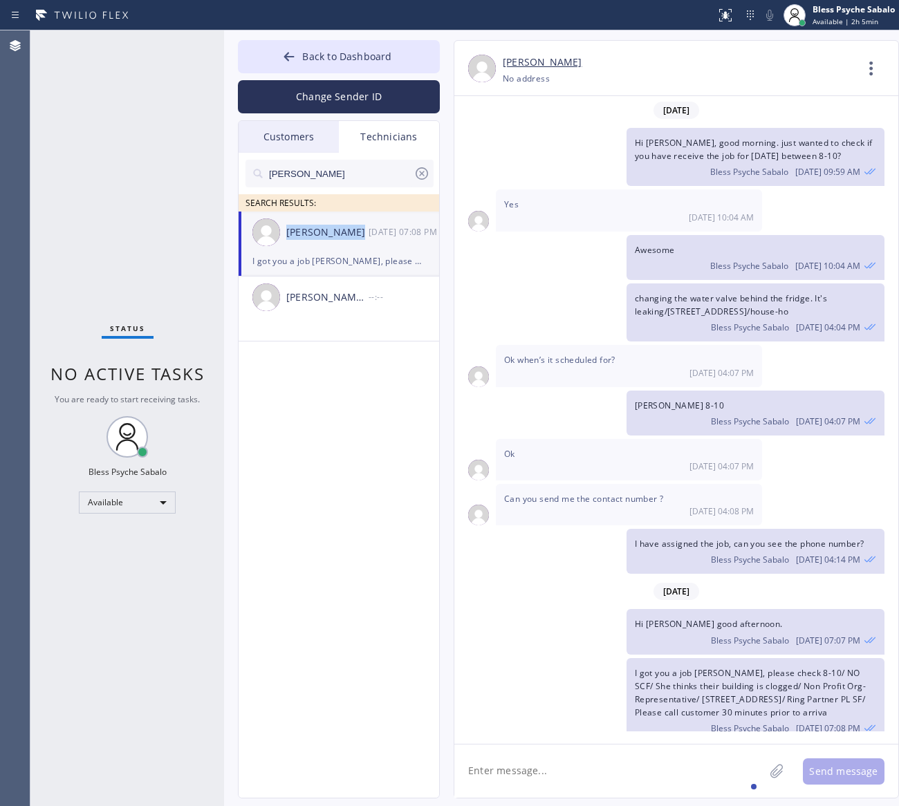
click at [355, 239] on div "[PERSON_NAME]" at bounding box center [327, 233] width 82 height 16
type input "[PHONE_NUMBER]"
click at [675, 292] on span "changing the water valve behind the fridge. It's leaking/[STREET_ADDRESS]/house…" at bounding box center [731, 304] width 192 height 25
click at [858, 82] on icon at bounding box center [871, 68] width 33 height 33
click at [800, 137] on li "Call to Technician" at bounding box center [787, 142] width 201 height 36
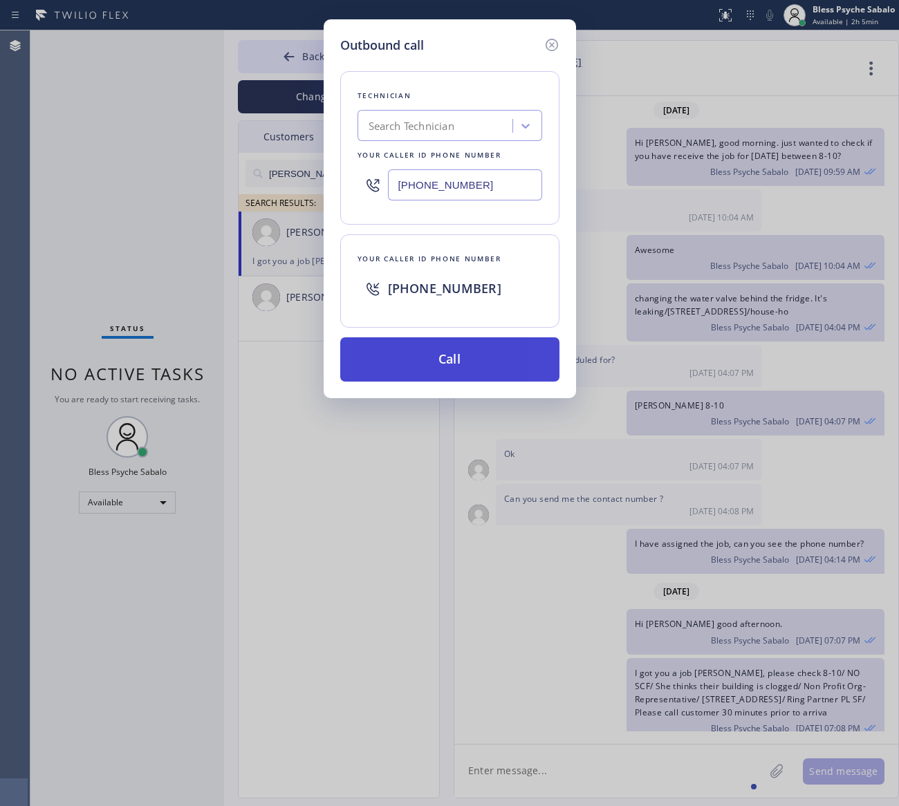
click at [474, 358] on button "Call" at bounding box center [449, 359] width 219 height 44
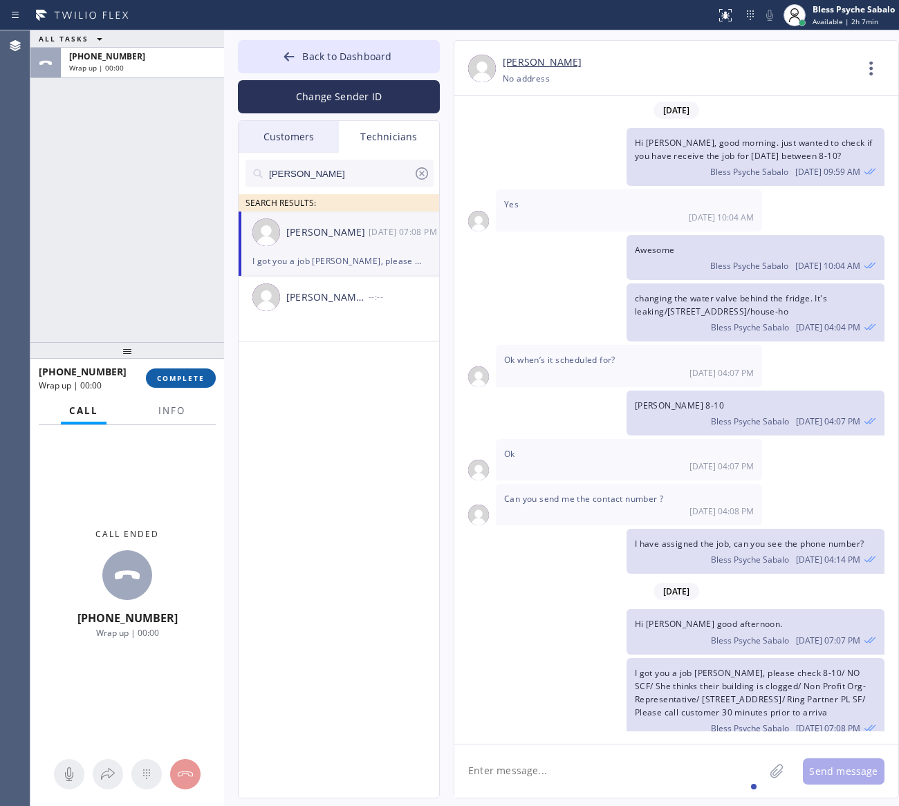
click at [211, 375] on button "COMPLETE" at bounding box center [181, 378] width 70 height 19
click at [175, 342] on div at bounding box center [127, 350] width 194 height 17
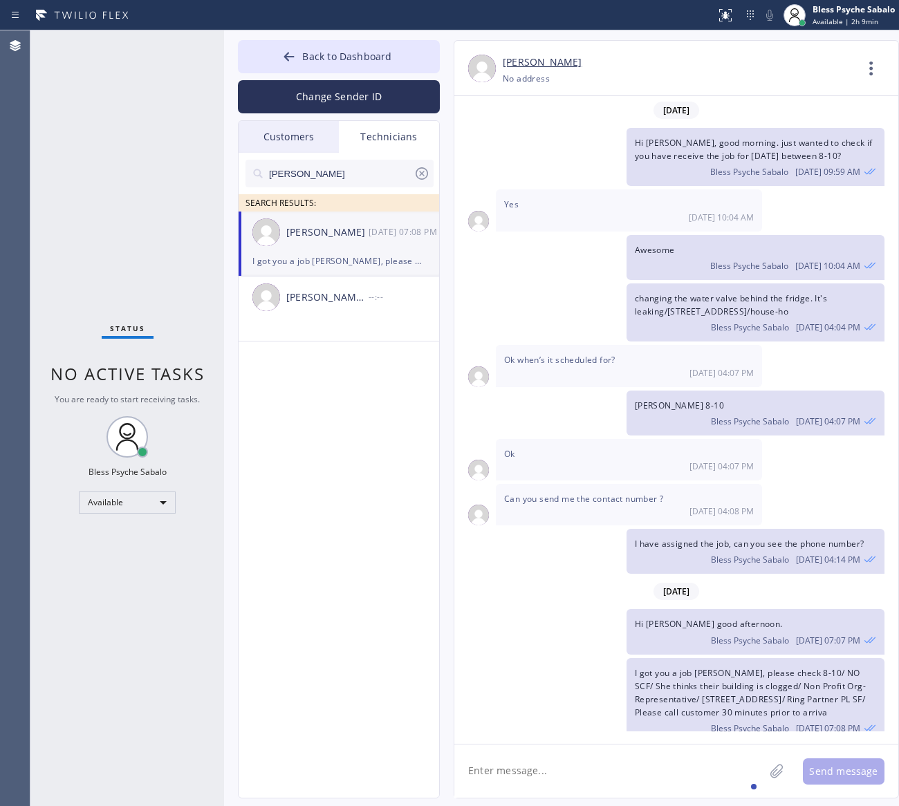
drag, startPoint x: 357, startPoint y: 470, endPoint x: 367, endPoint y: 456, distance: 16.9
click at [360, 468] on div "jacob SEARCH RESULTS: [PERSON_NAME] [DATE] 07:08 PM I got you a job [PERSON_NAM…" at bounding box center [340, 491] width 202 height 677
click at [657, 766] on textarea at bounding box center [609, 771] width 310 height 53
click at [290, 455] on div "jacob SEARCH RESULTS: [PERSON_NAME] [DATE] 07:08 PM I got you a job [PERSON_NAM…" at bounding box center [340, 491] width 202 height 677
click at [391, 139] on div "Technicians" at bounding box center [389, 137] width 100 height 32
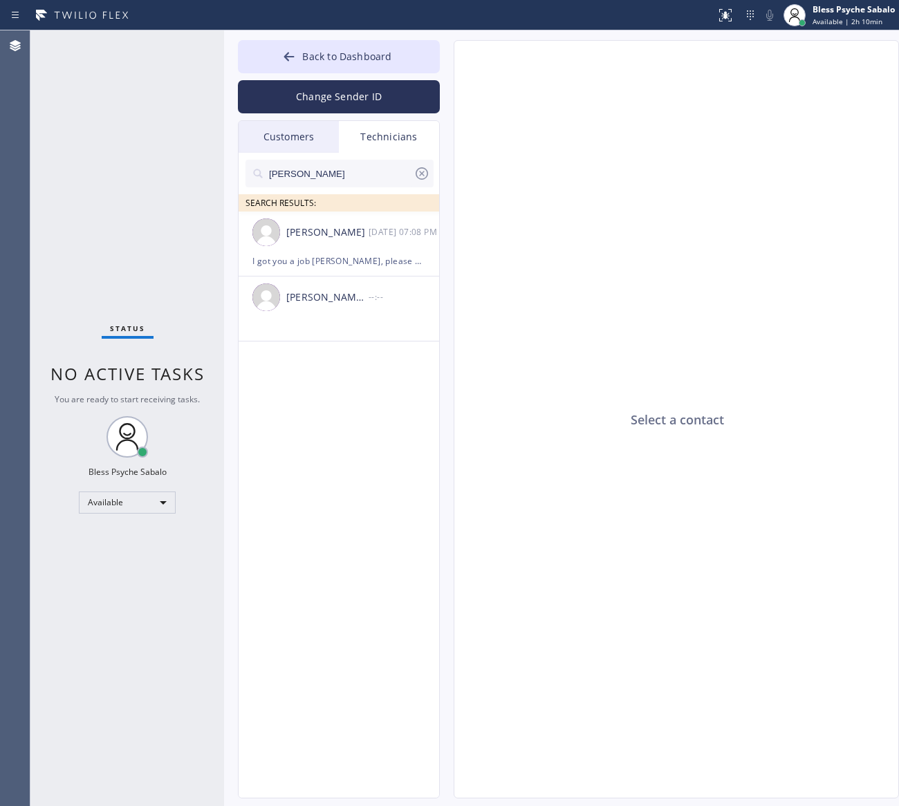
click at [270, 124] on div "Customers" at bounding box center [289, 137] width 100 height 32
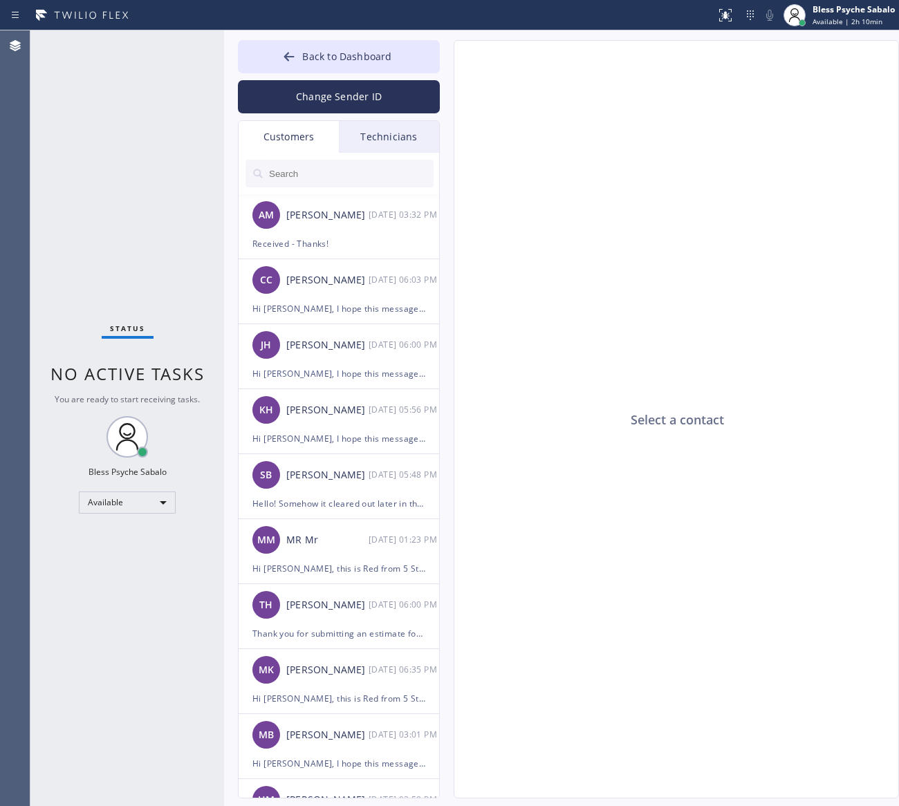
click at [388, 163] on input "text" at bounding box center [351, 174] width 166 height 28
click at [388, 142] on div "Technicians" at bounding box center [389, 137] width 100 height 32
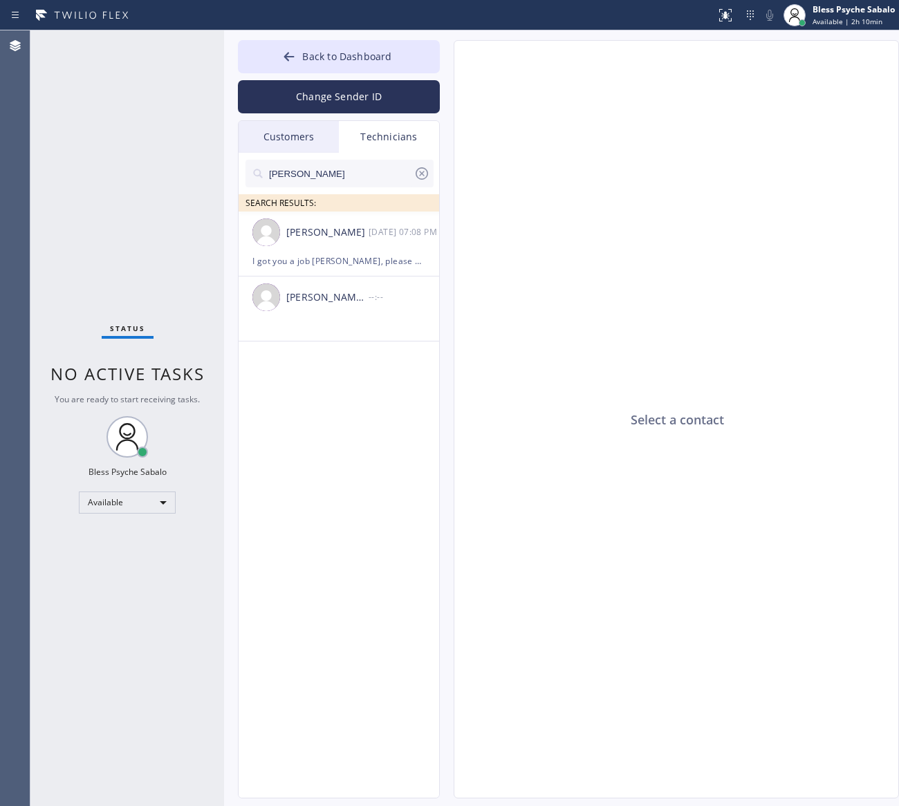
click at [375, 169] on input "[PERSON_NAME]" at bounding box center [341, 174] width 146 height 28
drag, startPoint x: 337, startPoint y: 178, endPoint x: 263, endPoint y: 166, distance: 74.9
click at [235, 183] on div "Back to Dashboard Change Sender ID Customers Technicians AM [PERSON_NAME] [DATE…" at bounding box center [561, 418] width 675 height 776
type input "[PERSON_NAME]"
drag, startPoint x: 346, startPoint y: 256, endPoint x: 364, endPoint y: 267, distance: 21.7
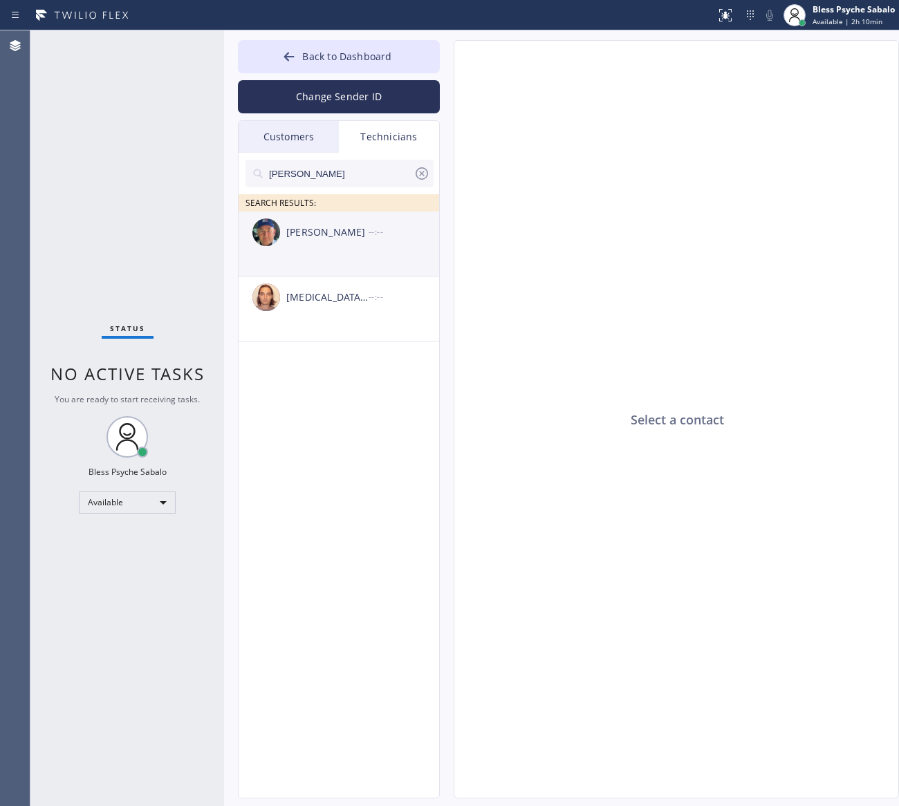
click at [346, 277] on li "[PERSON_NAME] --:--" at bounding box center [340, 309] width 202 height 65
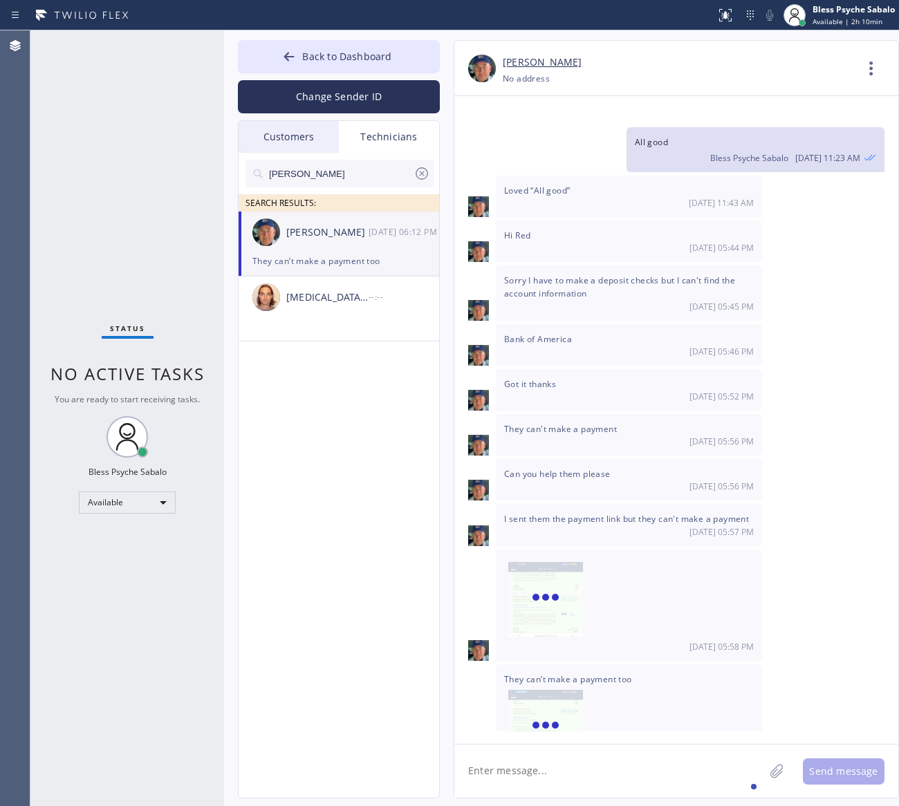
click at [608, 773] on textarea at bounding box center [609, 771] width 310 height 53
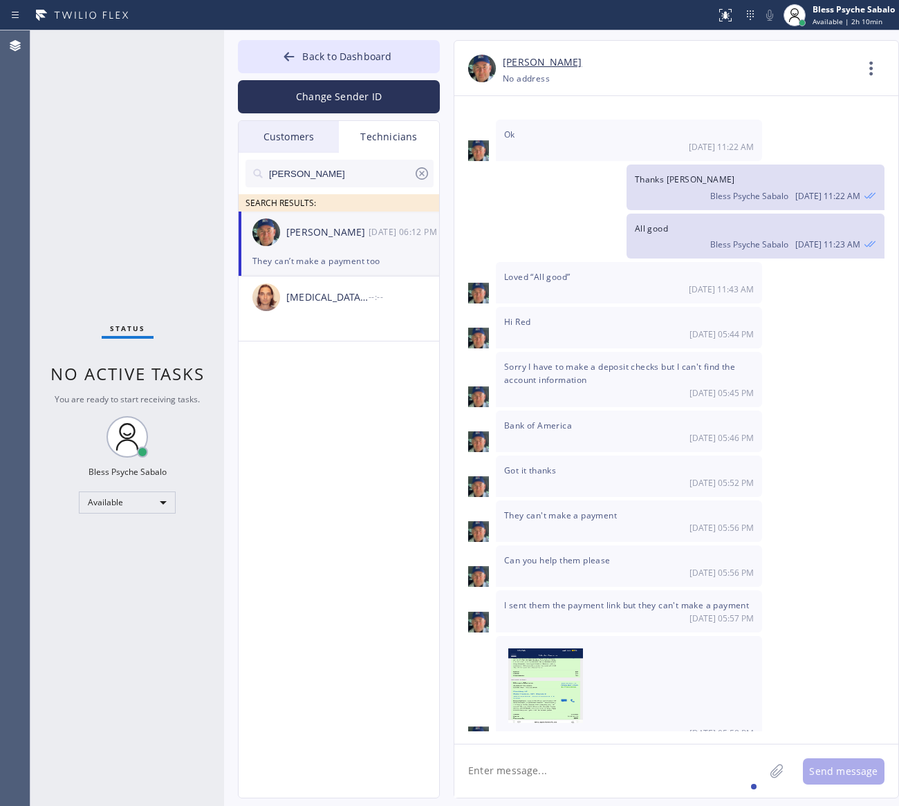
click at [828, 456] on div "Got it thanks [DATE] 05:52 PM" at bounding box center [676, 476] width 444 height 41
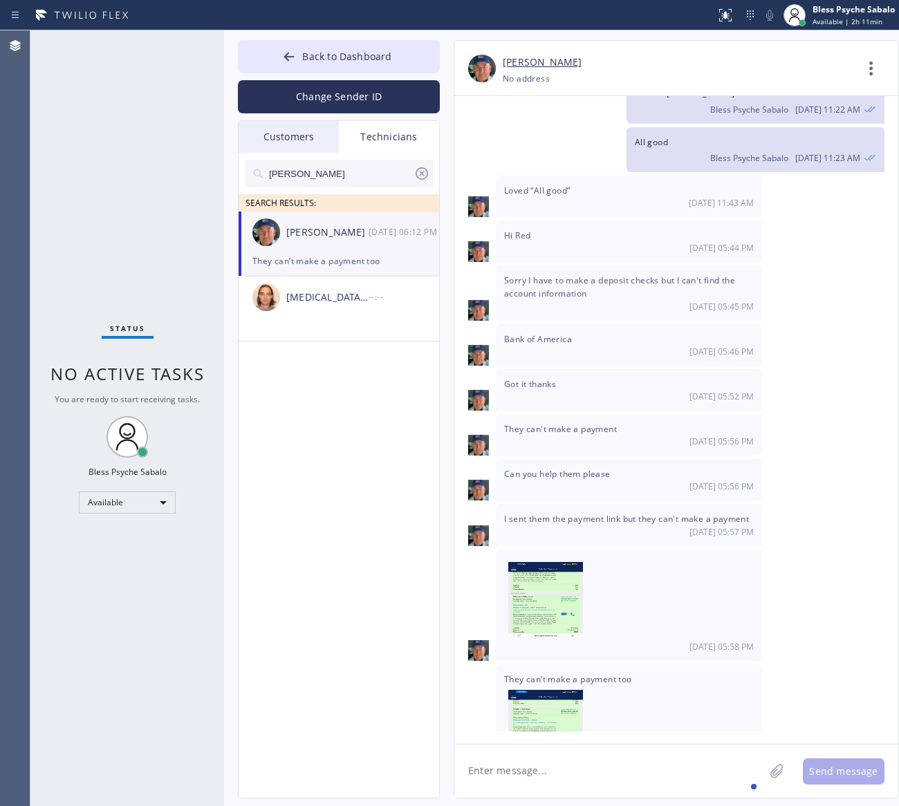
click at [726, 481] on span "[DATE] 05:56 PM" at bounding box center [721, 487] width 64 height 12
click at [783, 441] on div "[DATE] Hi Nik, Just a quick reminder that our training sessions are held every …" at bounding box center [676, 413] width 444 height 635
click at [537, 468] on span "Can you help them please" at bounding box center [557, 474] width 106 height 12
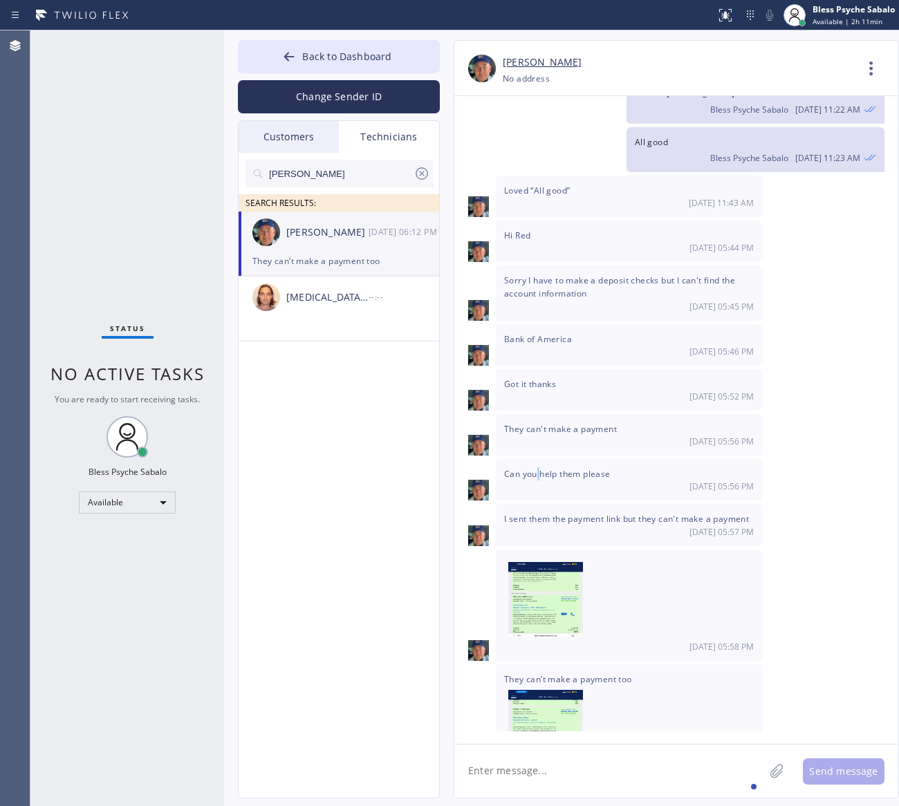
click at [537, 468] on span "Can you help them please" at bounding box center [557, 474] width 106 height 12
click at [555, 504] on div "I sent them the payment link but they can't make a payment [DATE] 05:57 PM" at bounding box center [629, 524] width 266 height 41
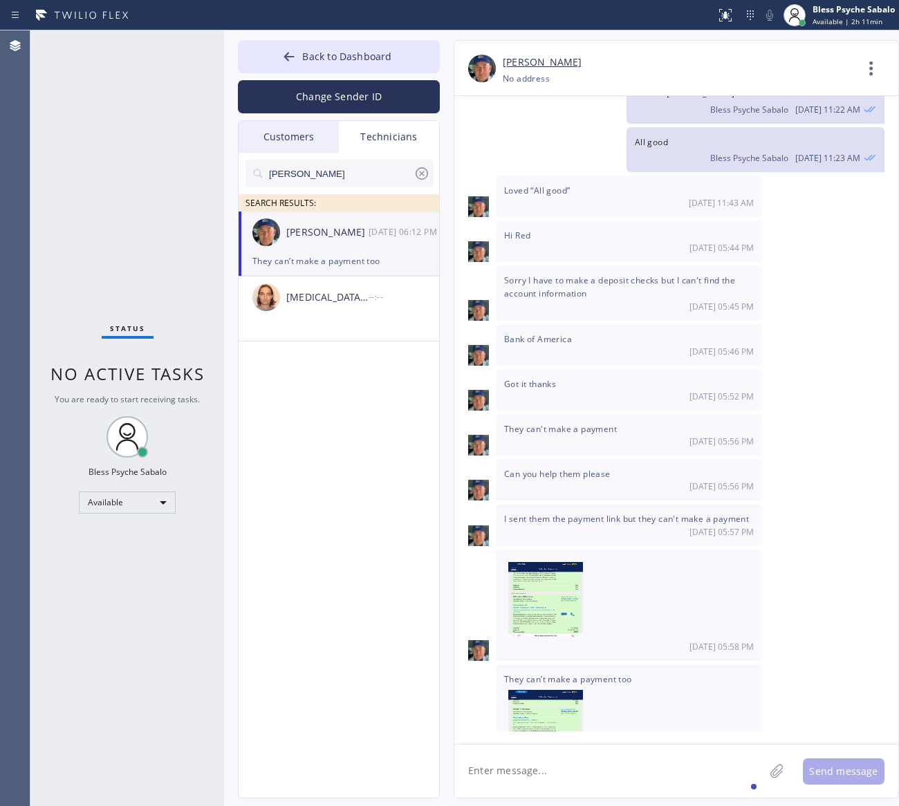
click at [662, 558] on span at bounding box center [629, 599] width 250 height 83
click at [538, 562] on img at bounding box center [545, 603] width 75 height 83
click at [873, 70] on icon at bounding box center [871, 68] width 33 height 33
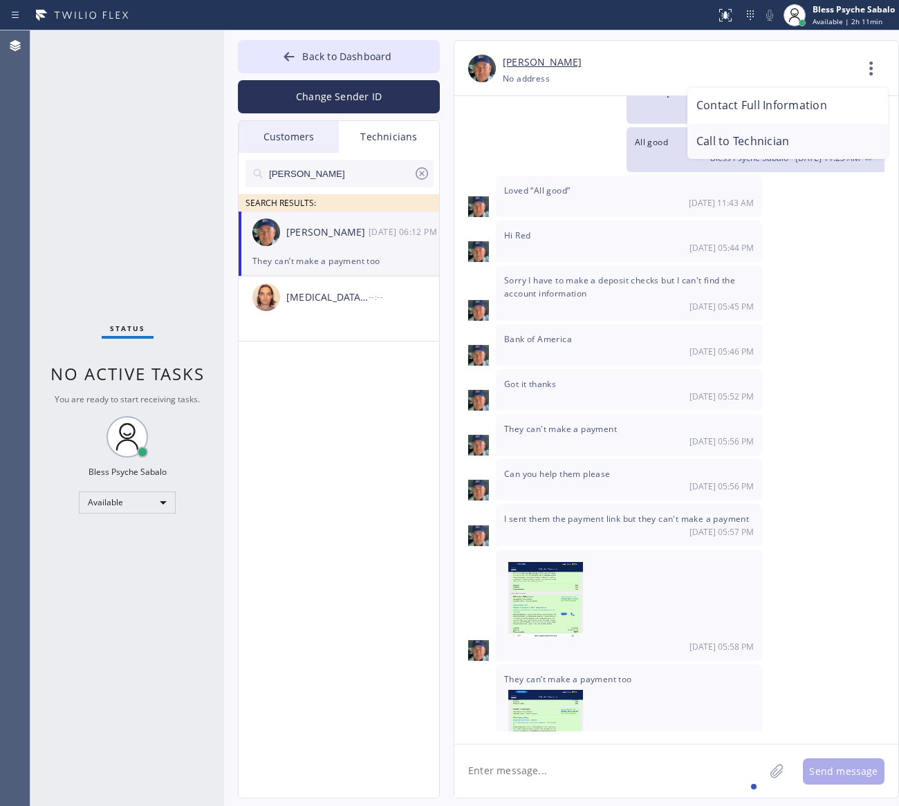
click at [783, 140] on li "Call to Technician" at bounding box center [787, 142] width 201 height 36
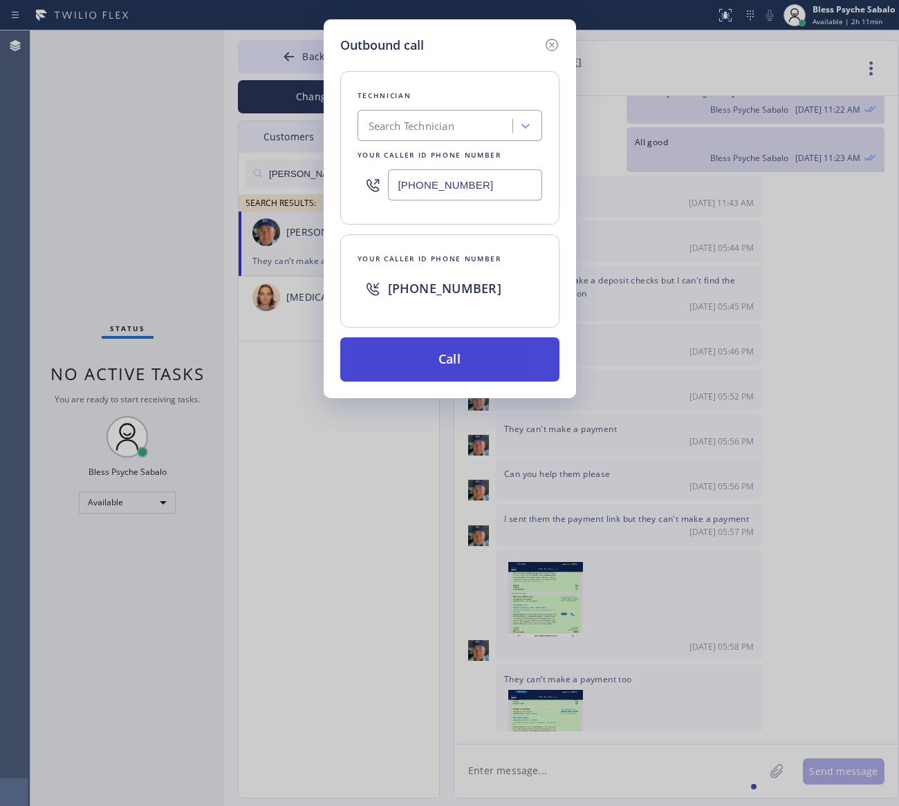
click at [454, 375] on button "Call" at bounding box center [449, 359] width 219 height 44
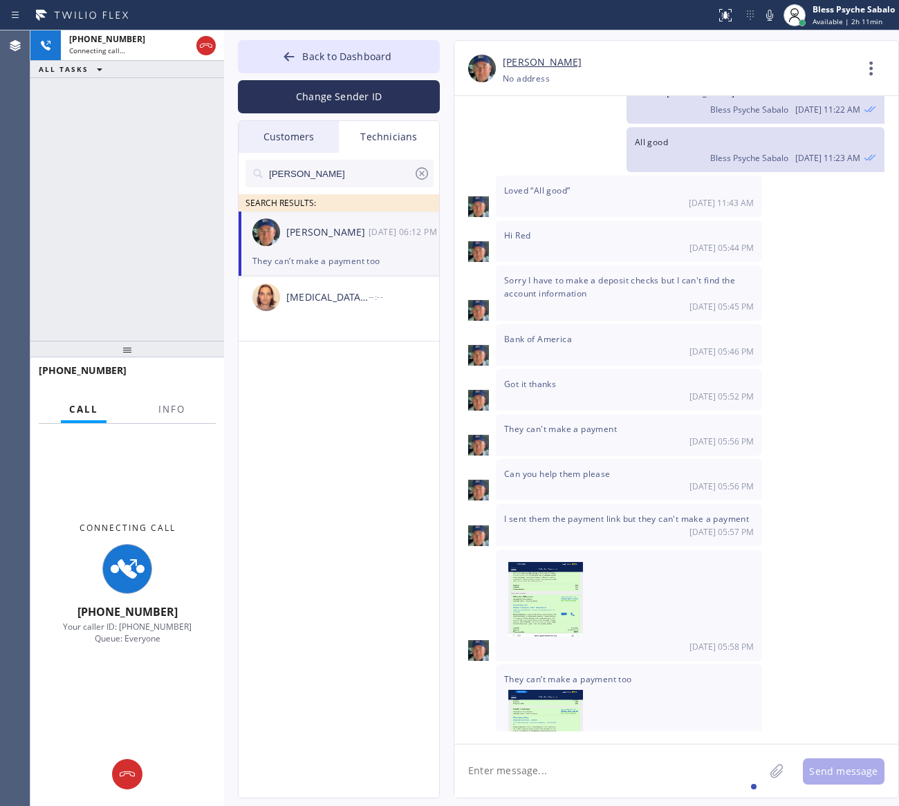
click at [730, 725] on div "They can’t make a payment too [DATE] 06:12 PM" at bounding box center [629, 726] width 266 height 124
click at [725, 769] on span "[DATE] 06:12 PM" at bounding box center [721, 775] width 64 height 12
click at [723, 769] on span "[DATE] 06:12 PM" at bounding box center [721, 775] width 64 height 12
click at [787, 705] on div "They can’t make a payment too [DATE] 06:12 PM" at bounding box center [676, 726] width 444 height 124
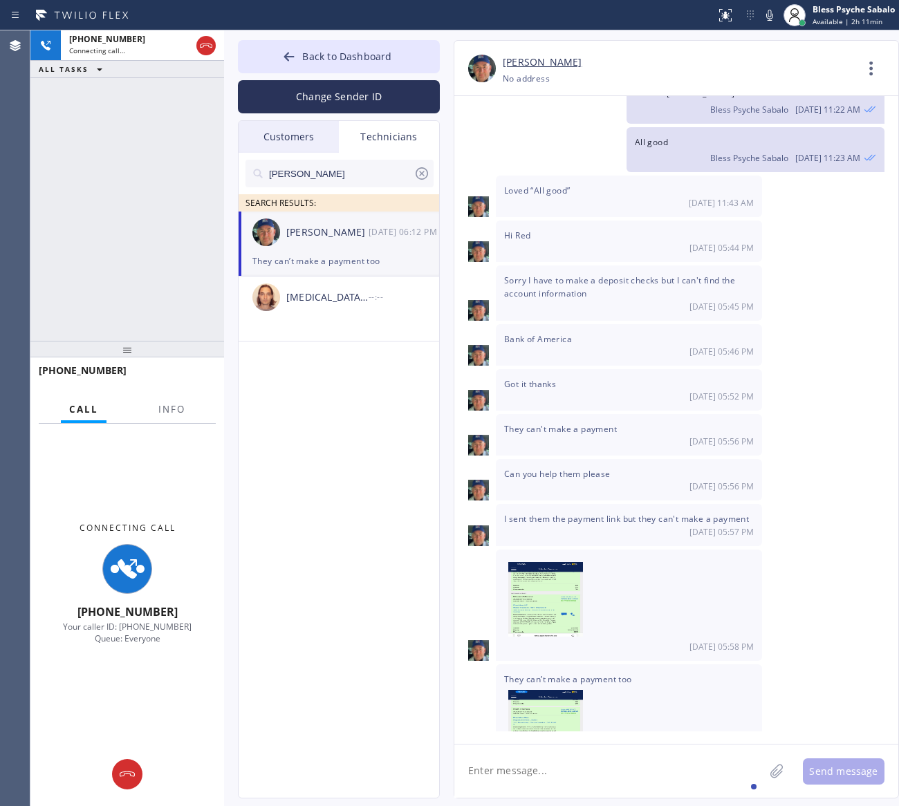
click at [719, 641] on span "[DATE] 05:58 PM" at bounding box center [721, 647] width 64 height 12
click at [720, 641] on span "[DATE] 05:58 PM" at bounding box center [721, 647] width 64 height 12
click at [530, 690] on img at bounding box center [545, 731] width 75 height 83
click at [631, 513] on span "I sent them the payment link but they can't make a payment" at bounding box center [626, 519] width 245 height 12
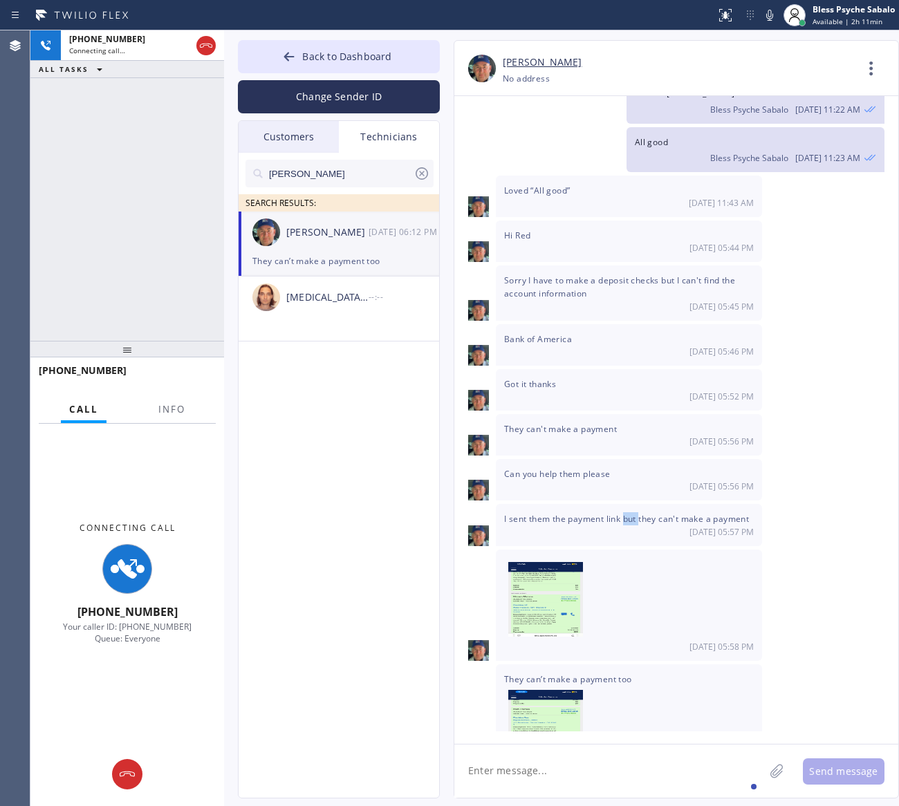
click at [631, 513] on span "I sent them the payment link but they can't make a payment" at bounding box center [626, 519] width 245 height 12
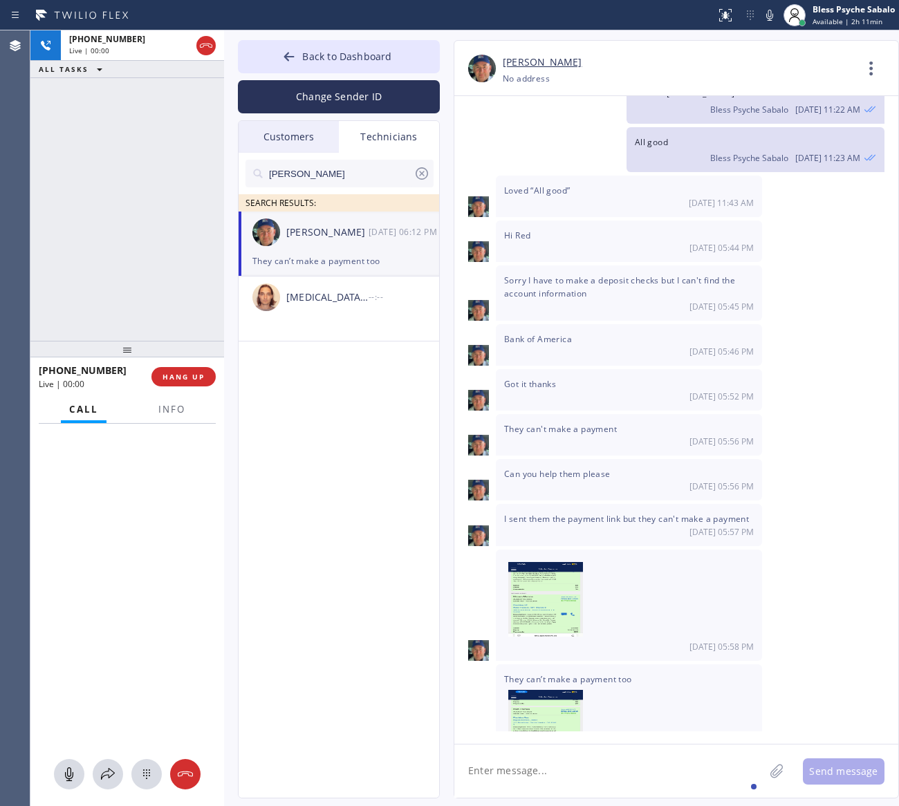
click at [645, 558] on span at bounding box center [629, 599] width 250 height 83
click at [534, 423] on span "They can't make a payment" at bounding box center [560, 429] width 113 height 12
click at [537, 423] on span "They can't make a payment" at bounding box center [560, 429] width 113 height 12
click at [557, 562] on img at bounding box center [545, 603] width 75 height 83
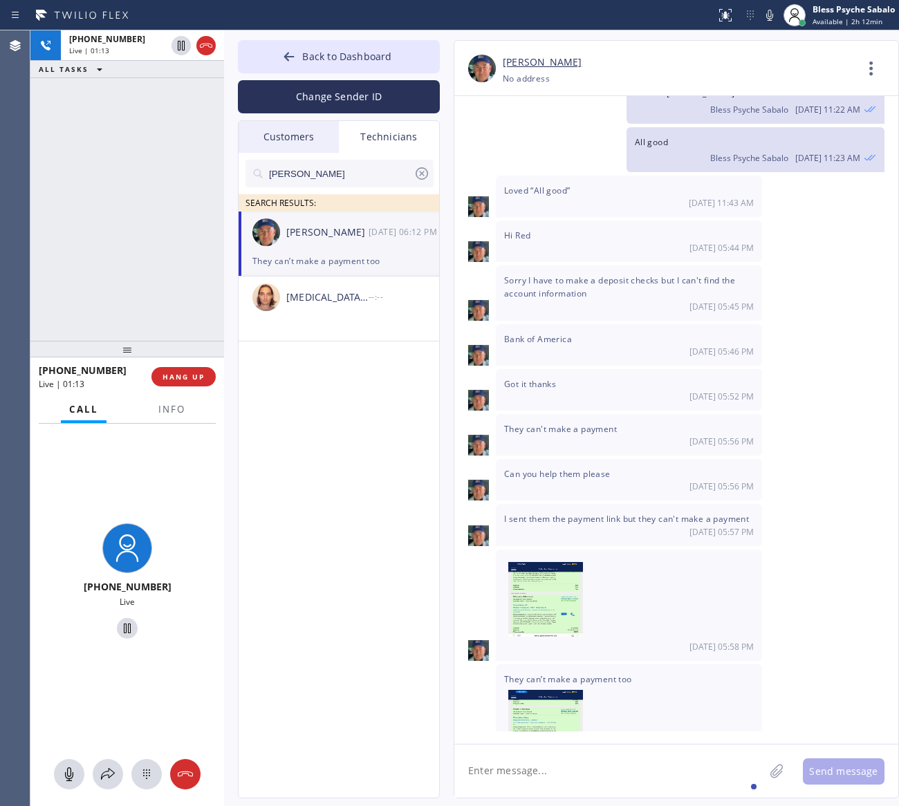
click at [612, 772] on textarea at bounding box center [609, 771] width 310 height 53
paste textarea "10-1| No Trip Fee Replace a tank water heater. The water is leaking/[STREET_ADD…"
type textarea "10-1| No Trip Fee Replace a tank water heater. The water is leaking/[STREET_ADD…"
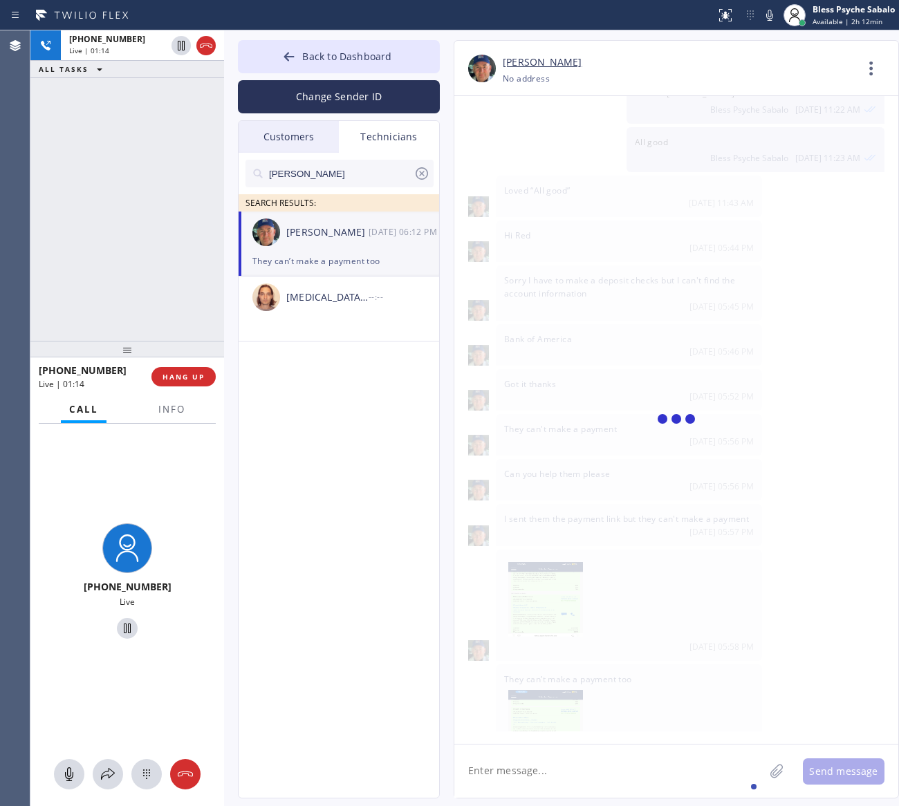
scroll to position [14384, 0]
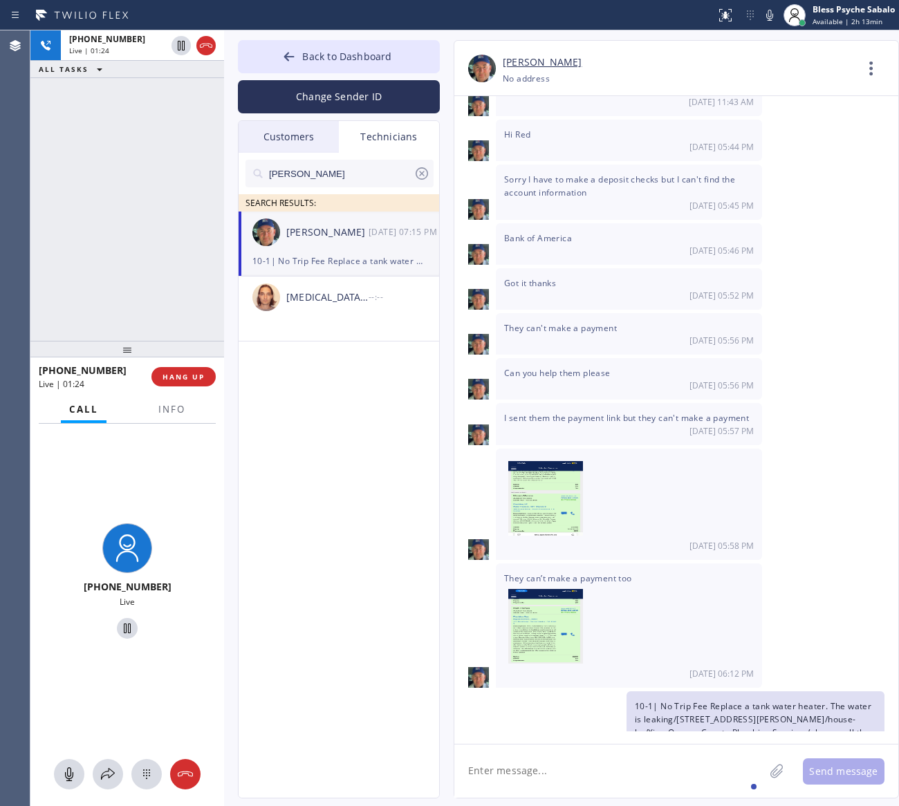
click at [328, 596] on div "nick SEARCH RESULTS: [PERSON_NAME] [DATE] 07:15 PM 10-1| No Trip Fee Replace a …" at bounding box center [340, 491] width 202 height 677
click at [182, 378] on span "HANG UP" at bounding box center [183, 377] width 42 height 10
click at [178, 346] on div at bounding box center [127, 349] width 194 height 17
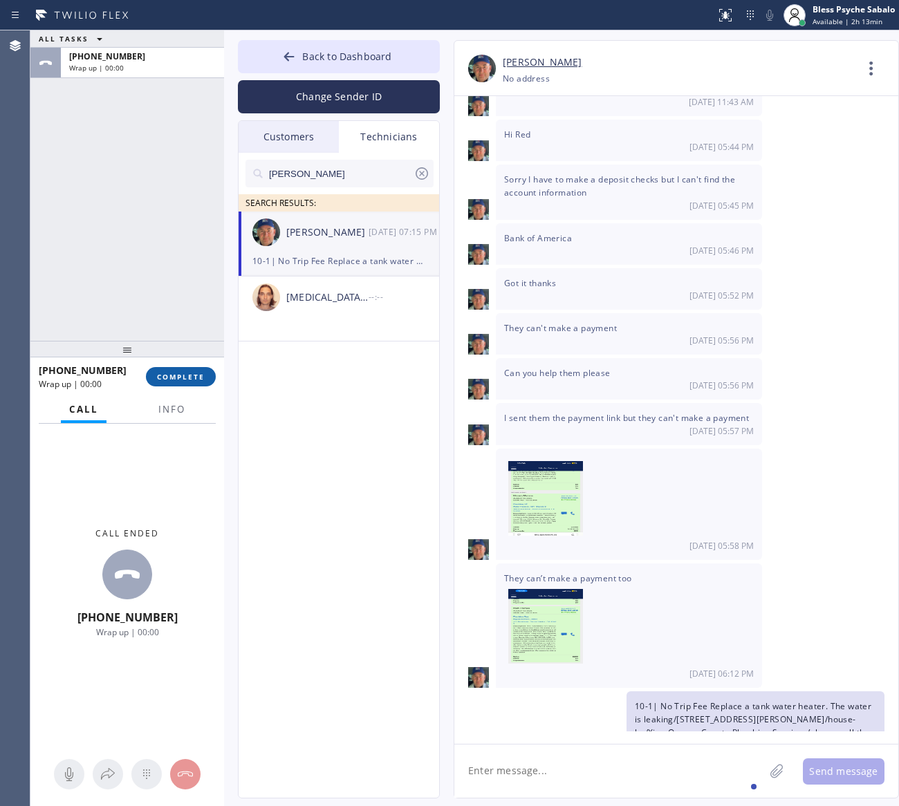
click at [181, 377] on span "COMPLETE" at bounding box center [181, 377] width 48 height 10
click at [182, 341] on div at bounding box center [127, 349] width 194 height 17
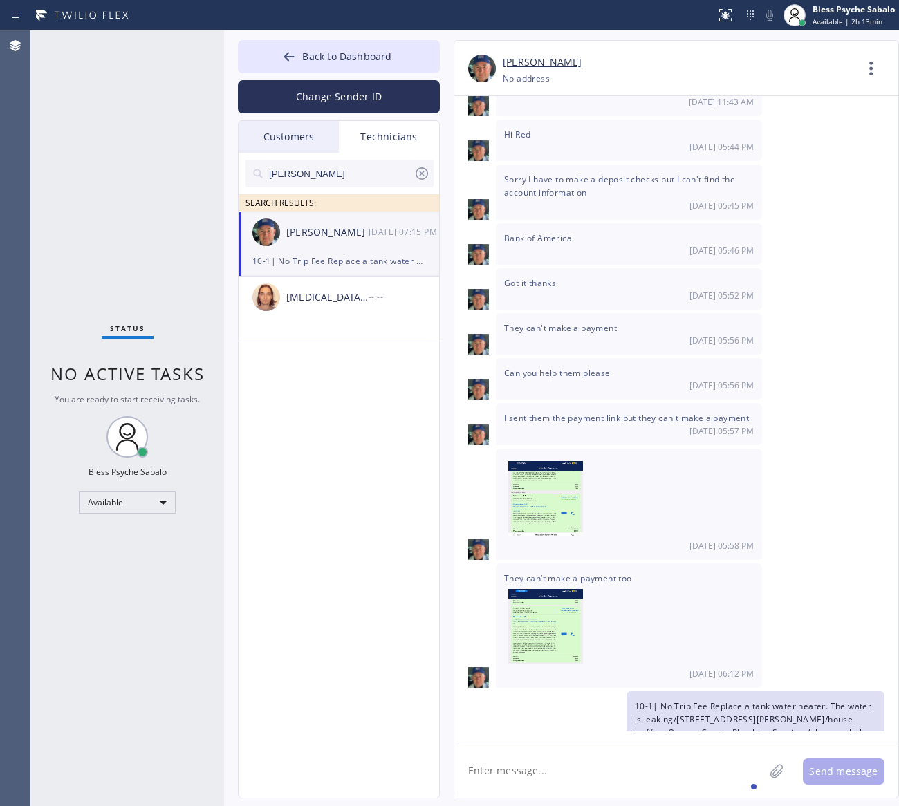
click at [598, 761] on textarea at bounding box center [609, 771] width 310 height 53
drag, startPoint x: 396, startPoint y: 35, endPoint x: 392, endPoint y: 46, distance: 11.6
click at [393, 45] on div "Back to Dashboard Change Sender ID Customers Technicians AM [PERSON_NAME] [DATE…" at bounding box center [561, 418] width 675 height 776
click at [392, 47] on button "Back to Dashboard" at bounding box center [339, 56] width 202 height 33
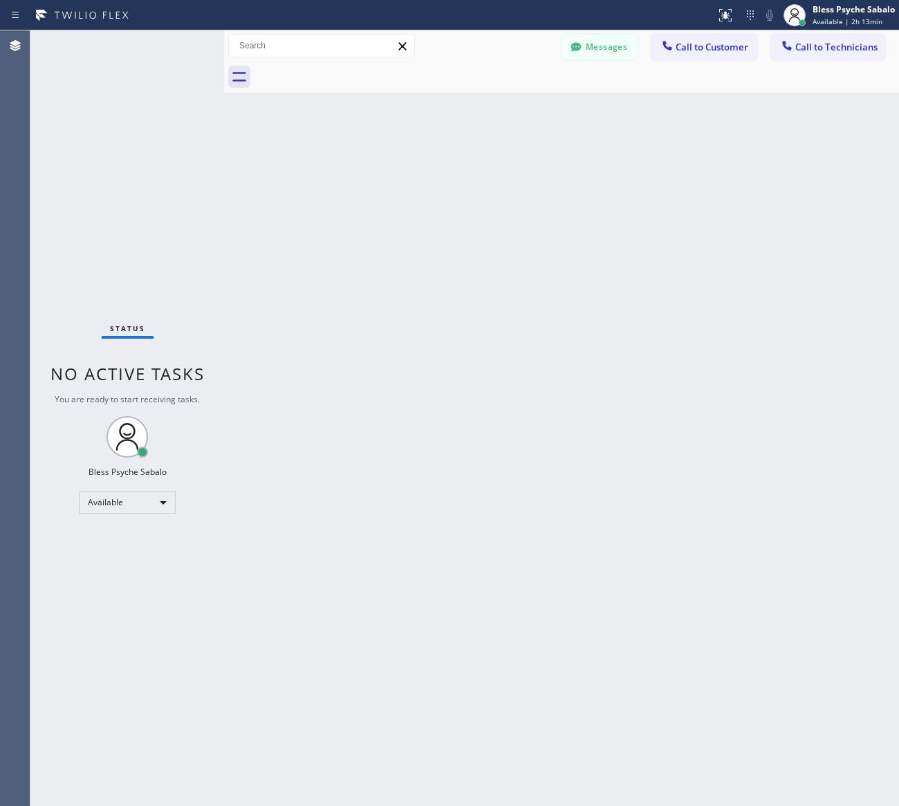
click at [570, 104] on div "Back to Dashboard Change Sender ID Customers Technicians AM [PERSON_NAME] [DATE…" at bounding box center [561, 418] width 675 height 776
click at [599, 57] on button "Messages" at bounding box center [599, 47] width 76 height 26
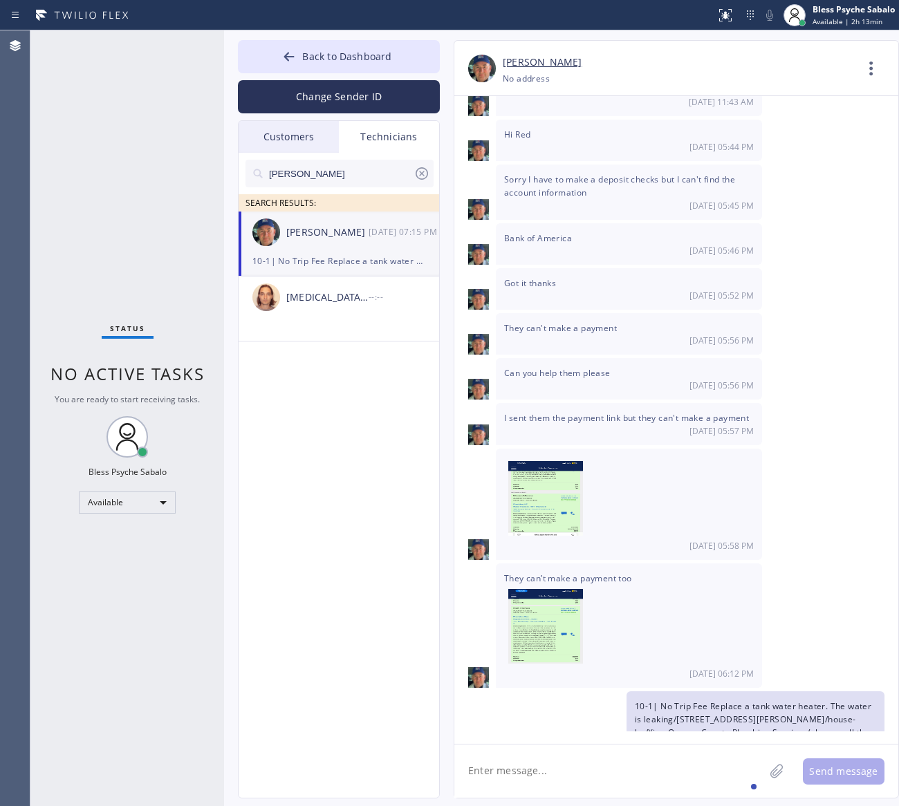
click at [600, 46] on div "[PERSON_NAME] [PHONE_NUMBER] Choose phone number No address Contact Full Inform…" at bounding box center [676, 68] width 444 height 55
click at [536, 589] on img at bounding box center [545, 630] width 75 height 83
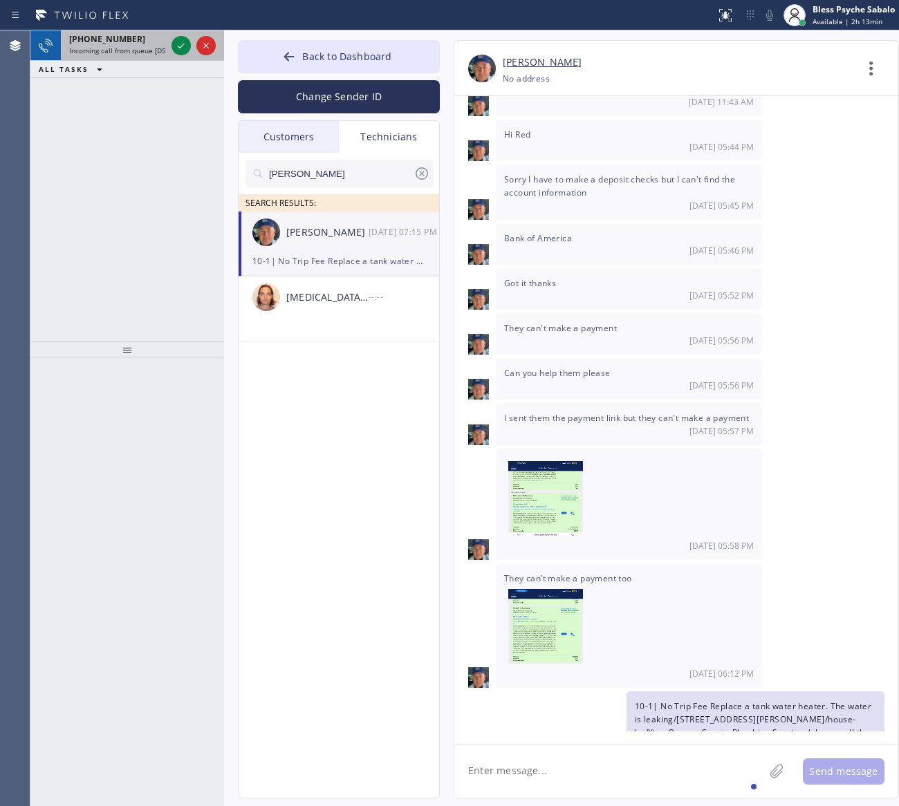
click at [107, 53] on div "[PHONE_NUMBER] Incoming call from queue [DSRs]" at bounding box center [115, 45] width 108 height 30
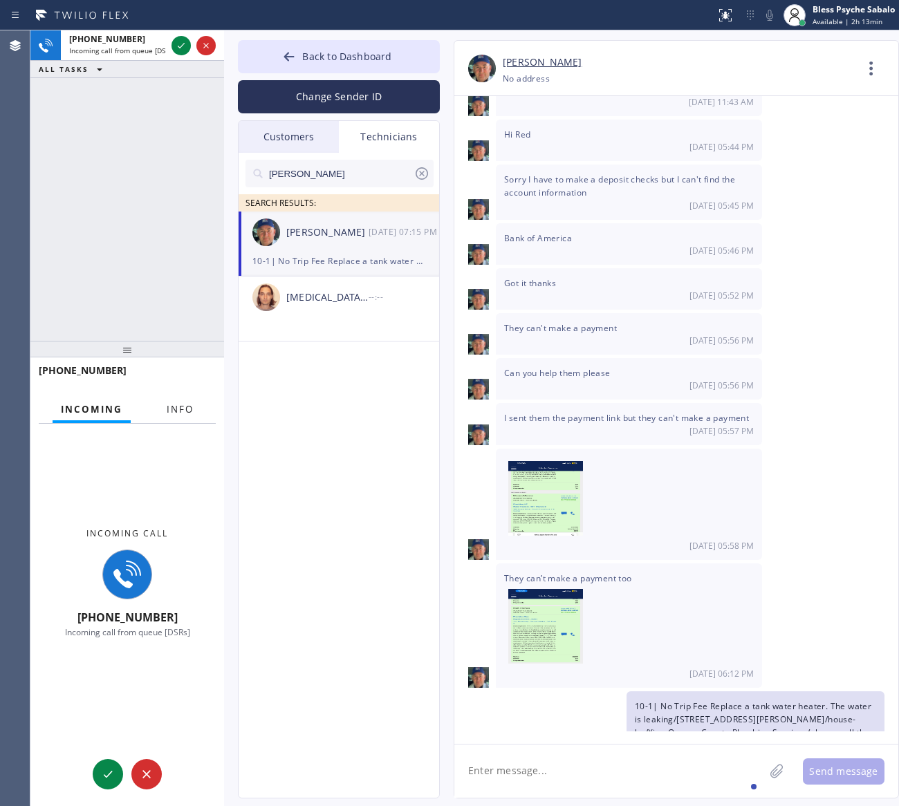
click at [169, 403] on span "Info" at bounding box center [180, 409] width 27 height 12
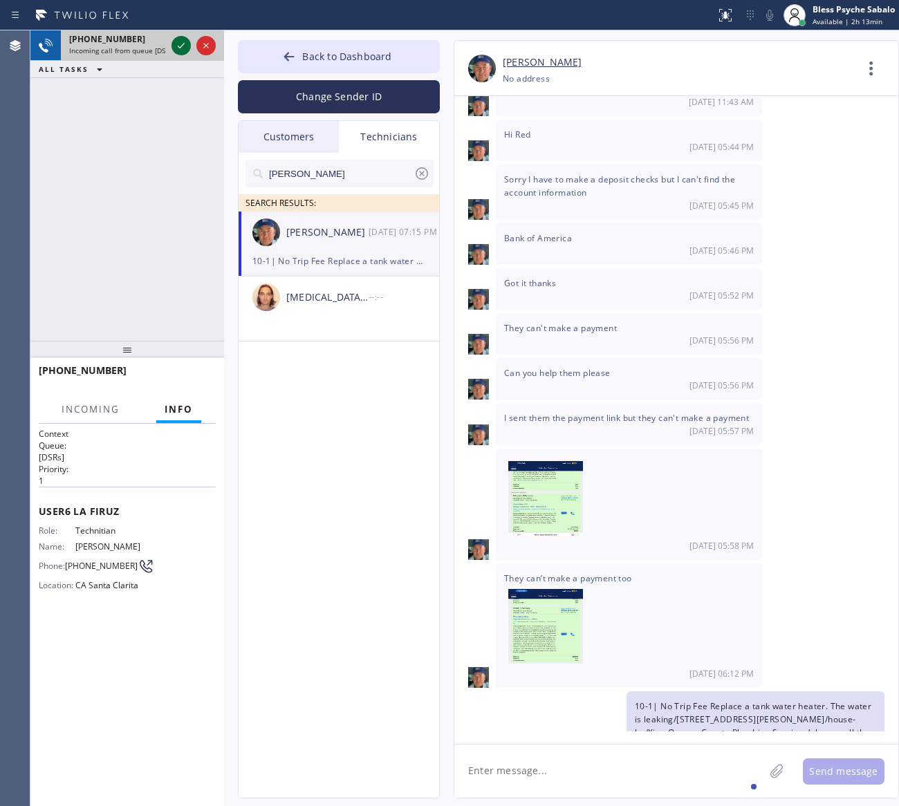
click at [185, 43] on icon at bounding box center [181, 45] width 17 height 17
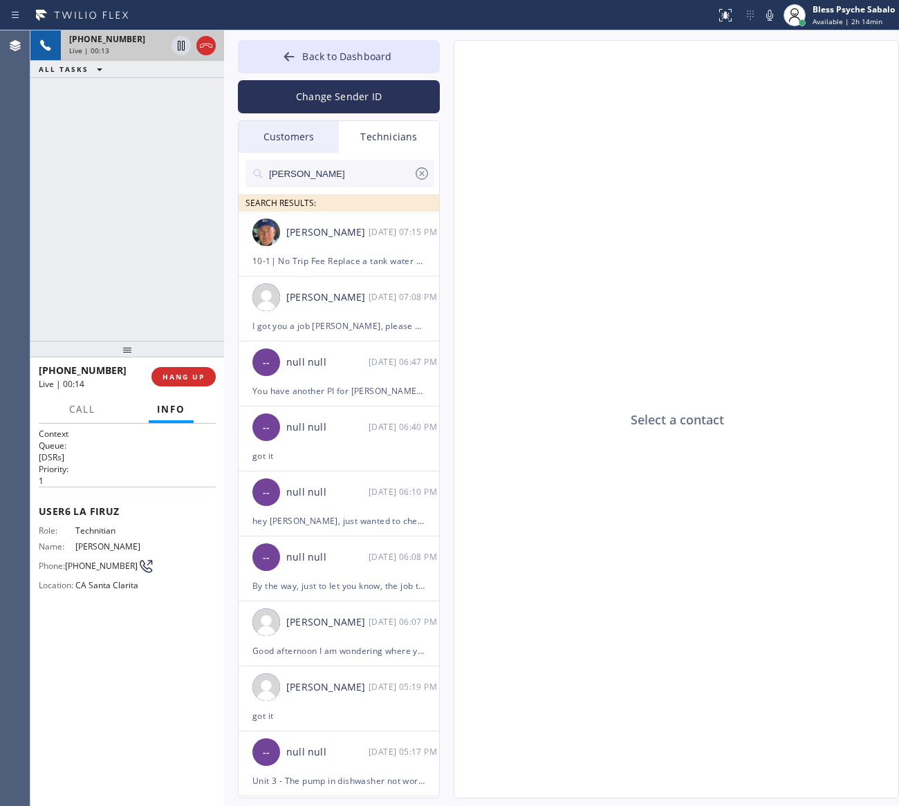
click at [118, 205] on div "[PHONE_NUMBER] Live | 00:13 ALL TASKS ALL TASKS ACTIVE TASKS TASKS IN WRAP UP" at bounding box center [127, 185] width 194 height 310
click at [108, 197] on div "[PHONE_NUMBER] Live | 00:18 ALL TASKS ALL TASKS ACTIVE TASKS TASKS IN WRAP UP" at bounding box center [127, 185] width 194 height 310
click at [640, 347] on div "Select a contact" at bounding box center [676, 420] width 445 height 759
drag, startPoint x: 674, startPoint y: 417, endPoint x: 745, endPoint y: 436, distance: 73.6
click at [745, 436] on div "Select a contact" at bounding box center [676, 420] width 445 height 759
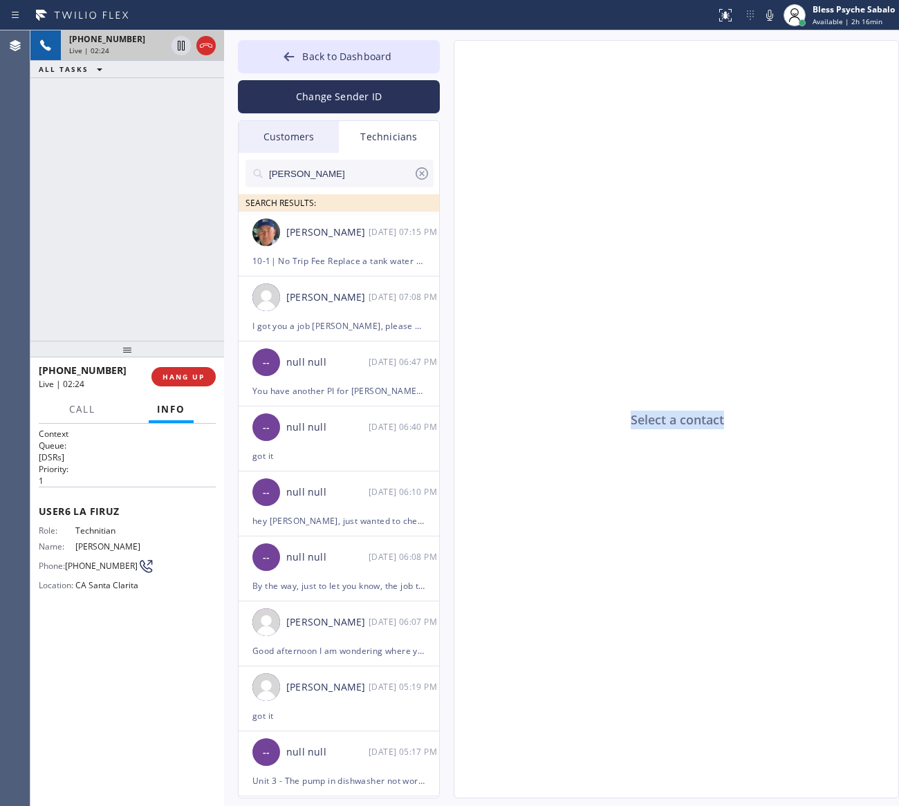
click at [696, 423] on div "Select a contact" at bounding box center [676, 420] width 445 height 759
click at [174, 378] on span "HANG UP" at bounding box center [183, 377] width 42 height 10
click at [165, 285] on div "[PHONE_NUMBER] Live | 02:30 ALL TASKS ALL TASKS ACTIVE TASKS TASKS IN WRAP UP" at bounding box center [127, 185] width 194 height 310
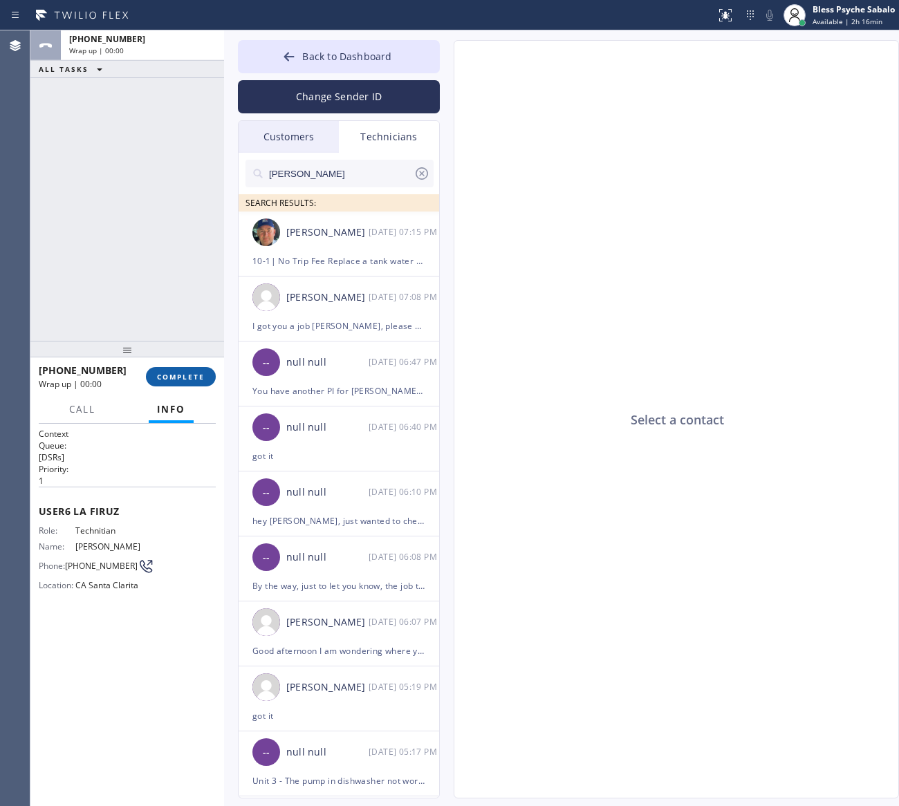
click at [189, 381] on span "COMPLETE" at bounding box center [181, 377] width 48 height 10
click at [182, 277] on div "ALL TASKS ALL TASKS ACTIVE TASKS TASKS IN WRAP UP [PHONE_NUMBER] Wrap up | 00:00" at bounding box center [127, 185] width 194 height 310
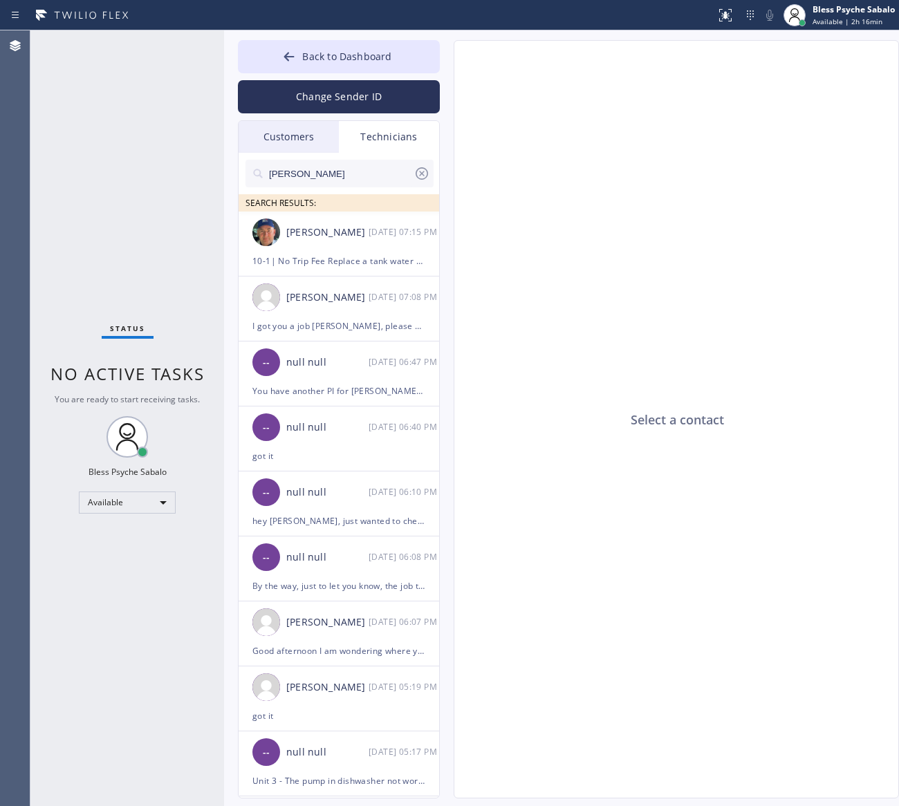
click at [648, 505] on div "Select a contact" at bounding box center [676, 420] width 445 height 759
drag, startPoint x: 585, startPoint y: 95, endPoint x: 626, endPoint y: 0, distance: 103.1
click at [588, 93] on div "Select a contact" at bounding box center [676, 420] width 445 height 759
click at [614, 453] on div "Select a contact" at bounding box center [676, 420] width 445 height 759
click at [583, 160] on div "Select a contact" at bounding box center [676, 420] width 445 height 759
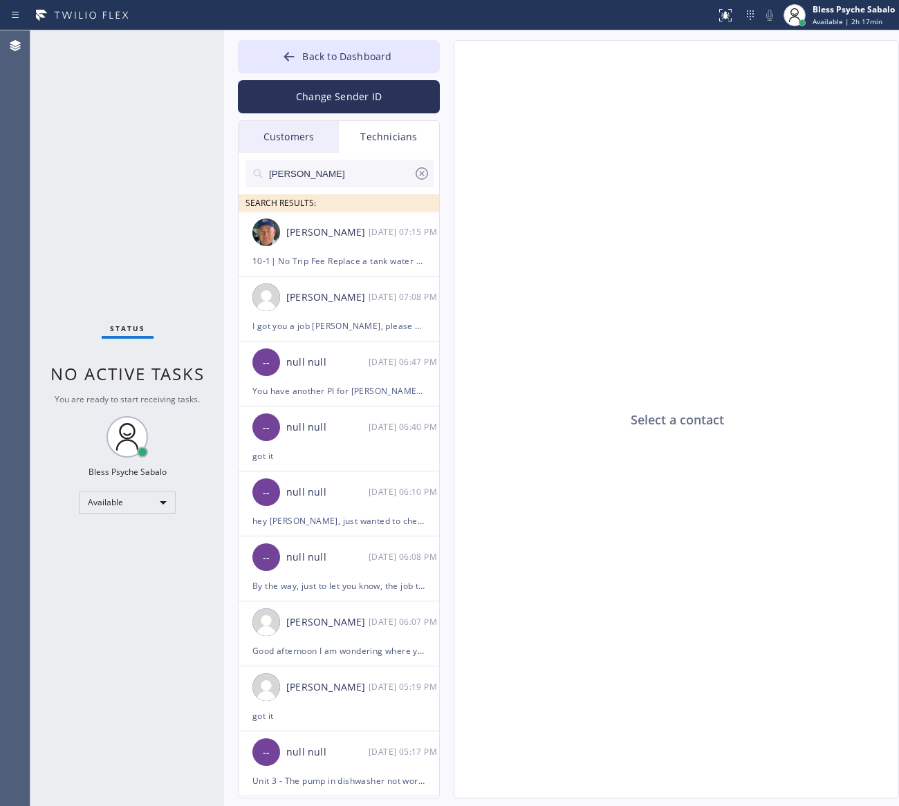
click at [127, 67] on div "Status No active tasks You are ready to start receiving tasks. Bless Psyche Sab…" at bounding box center [127, 418] width 194 height 776
click at [638, 335] on div "Select a contact" at bounding box center [676, 420] width 445 height 759
click at [351, 315] on div "[PERSON_NAME] [DATE] 07:08 PM" at bounding box center [340, 297] width 202 height 41
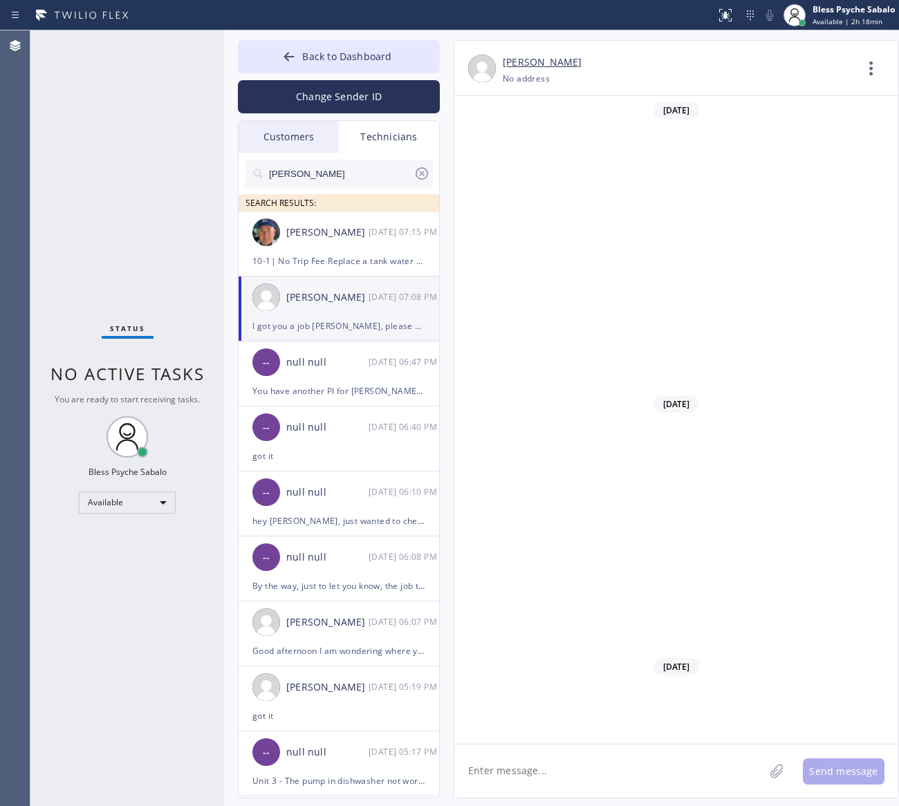
scroll to position [7625, 0]
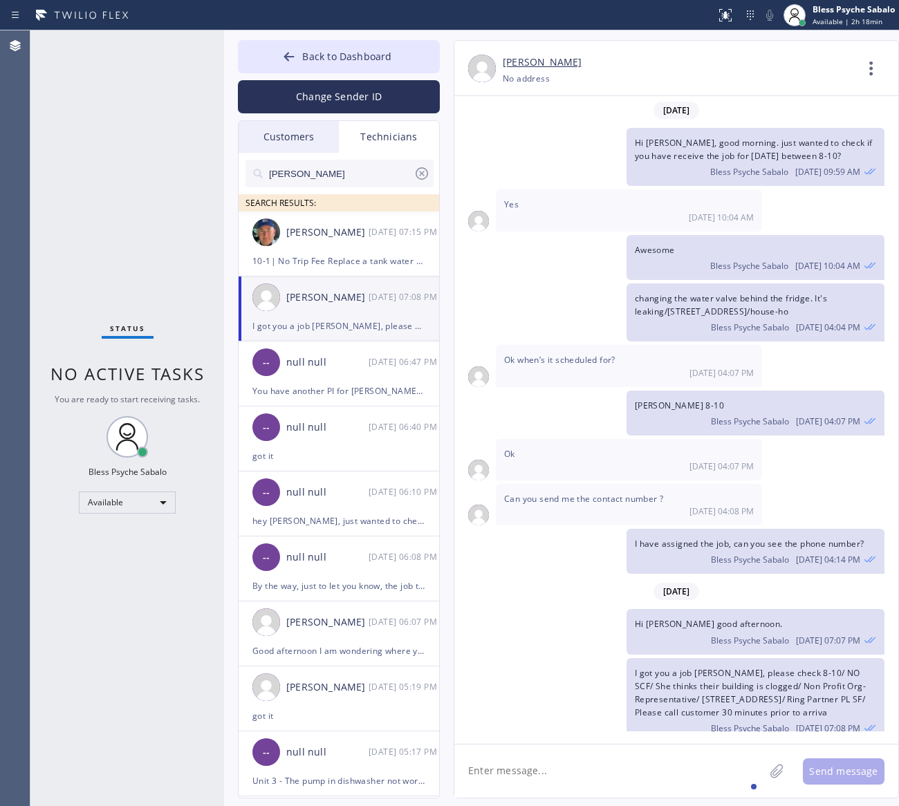
click at [609, 762] on textarea at bounding box center [609, 771] width 310 height 53
type textarea "H"
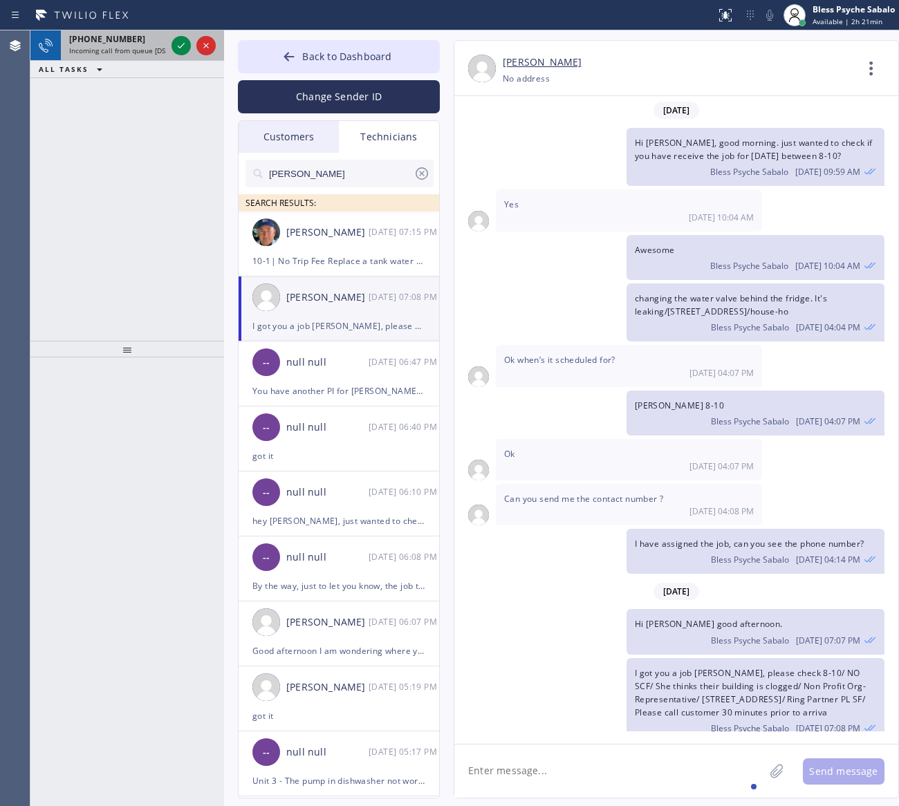
click at [142, 40] on div "[PHONE_NUMBER]" at bounding box center [117, 39] width 97 height 12
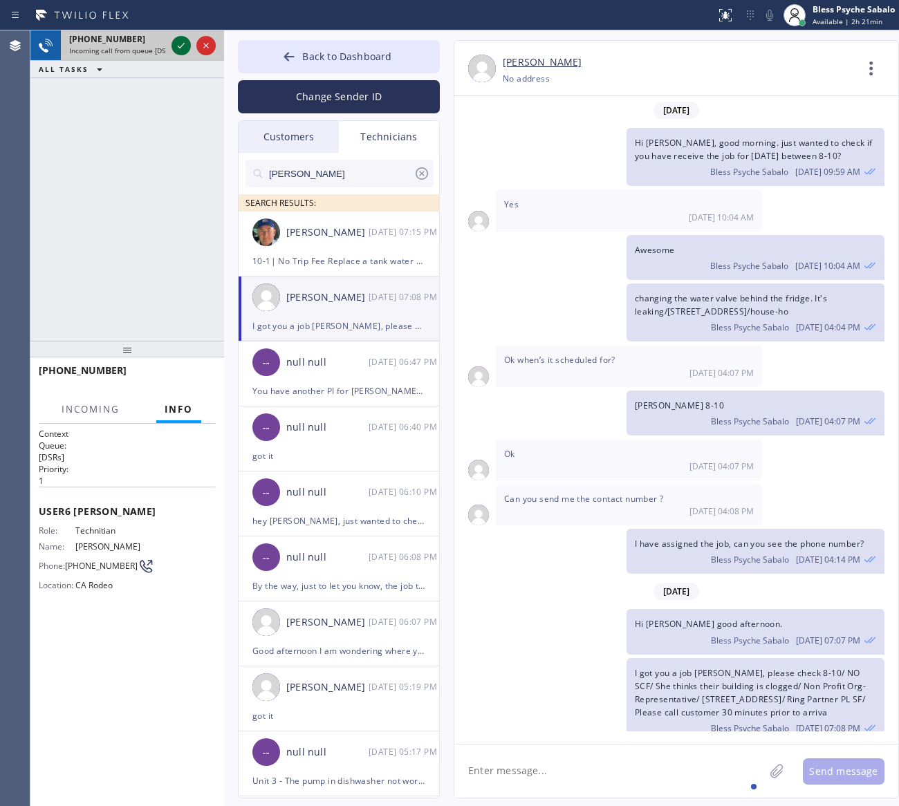
click at [177, 50] on icon at bounding box center [181, 45] width 17 height 17
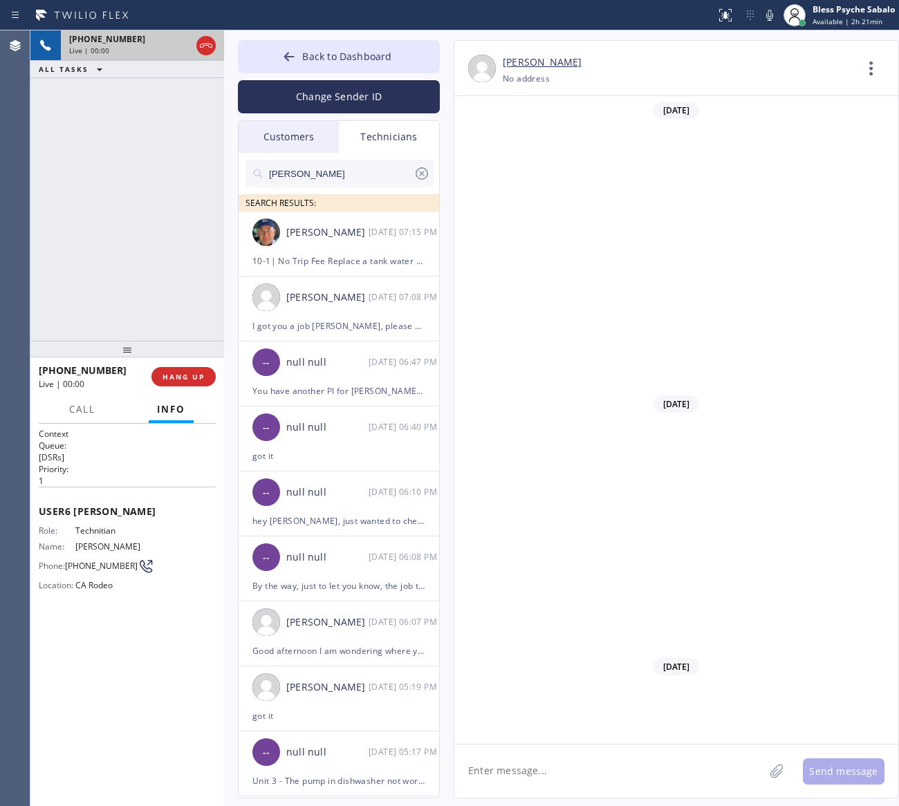
scroll to position [7625, 0]
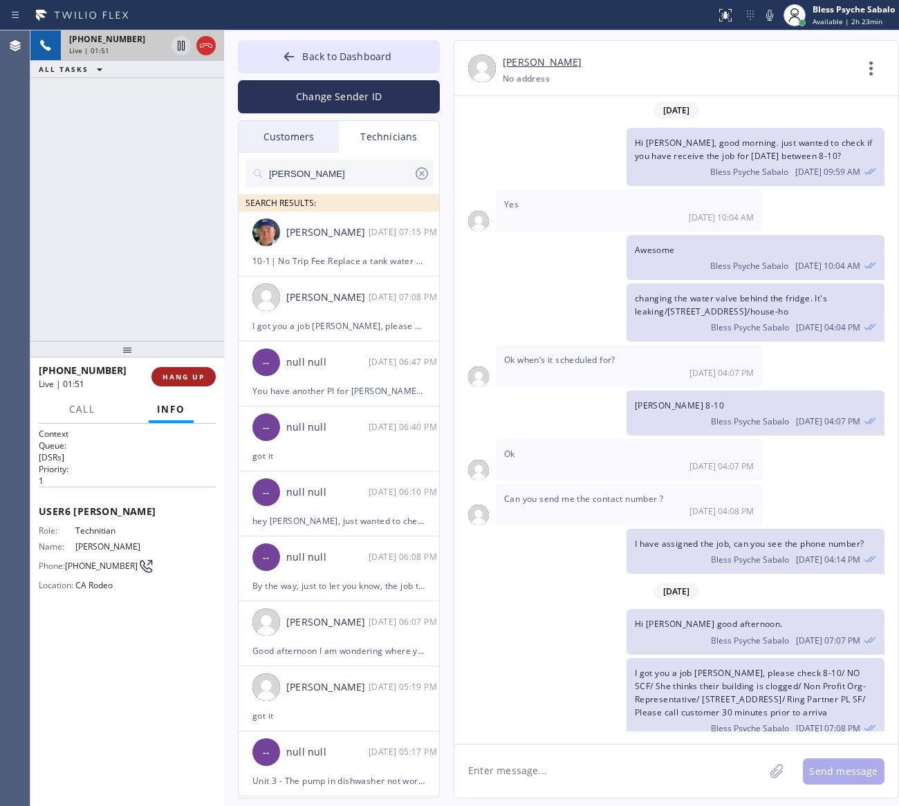
click at [180, 382] on button "HANG UP" at bounding box center [183, 376] width 64 height 19
click at [173, 336] on div "[PHONE_NUMBER] Live | 01:51 ALL TASKS ALL TASKS ACTIVE TASKS TASKS IN WRAP UP" at bounding box center [127, 185] width 194 height 310
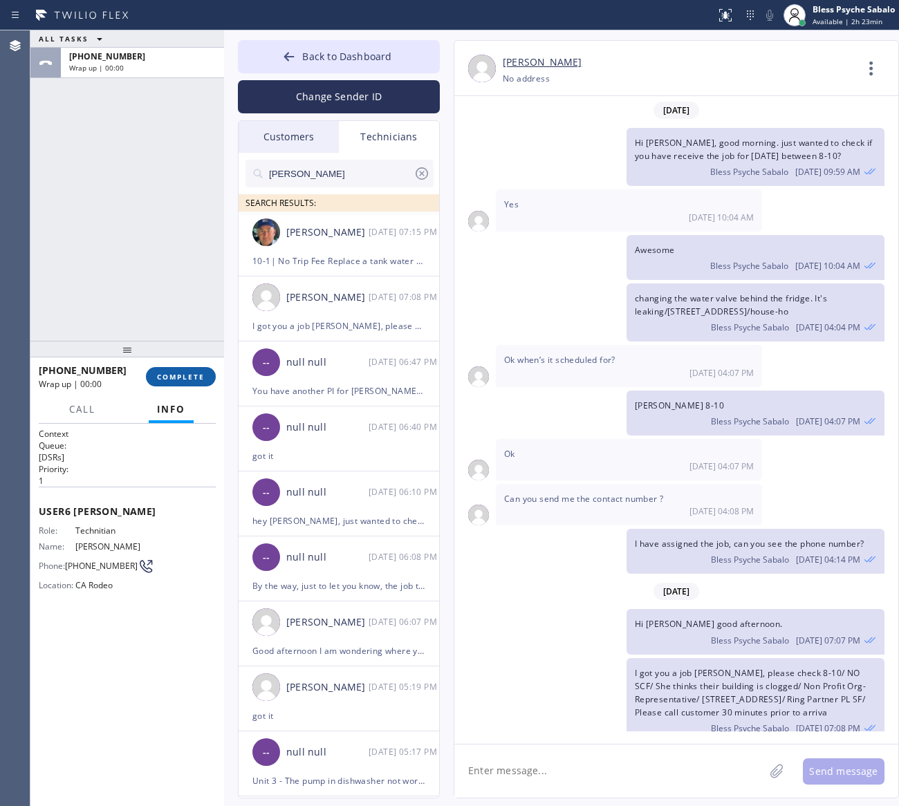
click at [180, 377] on span "COMPLETE" at bounding box center [181, 377] width 48 height 10
click at [180, 342] on div at bounding box center [127, 349] width 194 height 17
click at [552, 538] on div "I have assigned the job, can you see the phone number? Bless Psyche Sabalo [DAT…" at bounding box center [669, 551] width 430 height 45
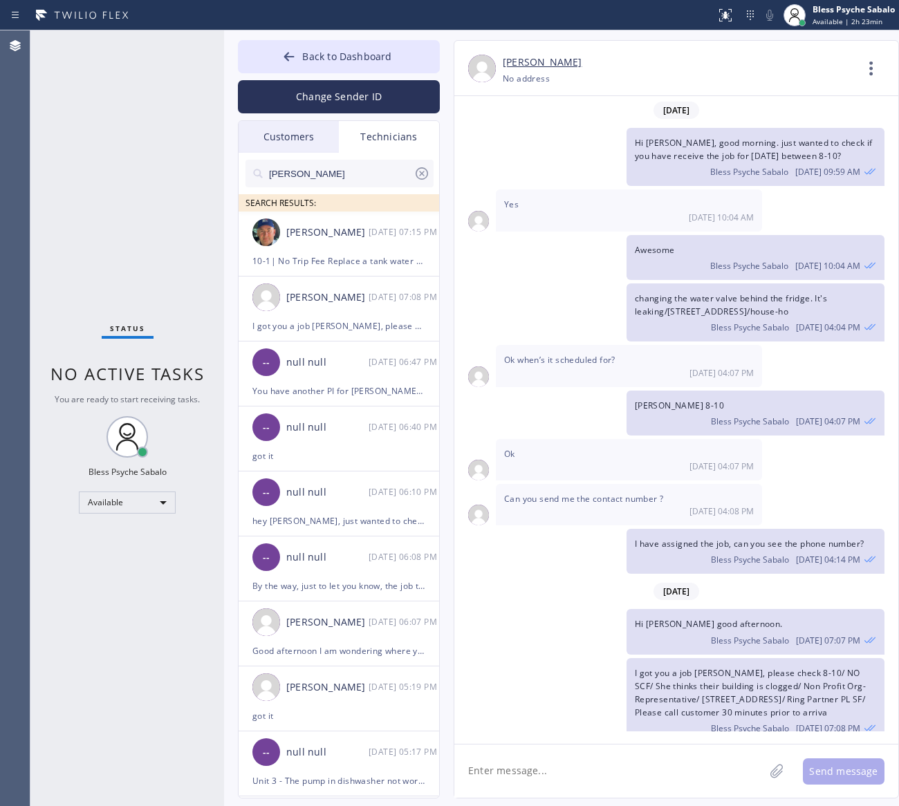
click at [537, 159] on div "Hi [PERSON_NAME], good morning. just wanted to check if you have receive the jo…" at bounding box center [669, 157] width 430 height 58
click at [369, 149] on div "Technicians" at bounding box center [389, 137] width 100 height 32
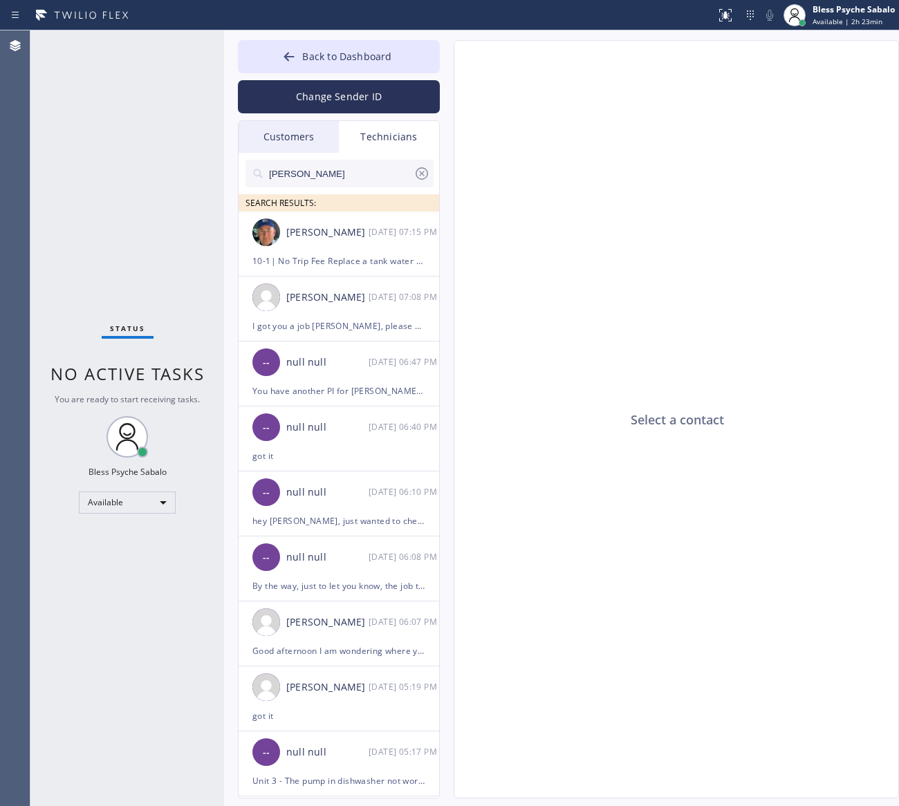
click at [357, 170] on input "[PERSON_NAME]" at bounding box center [341, 174] width 146 height 28
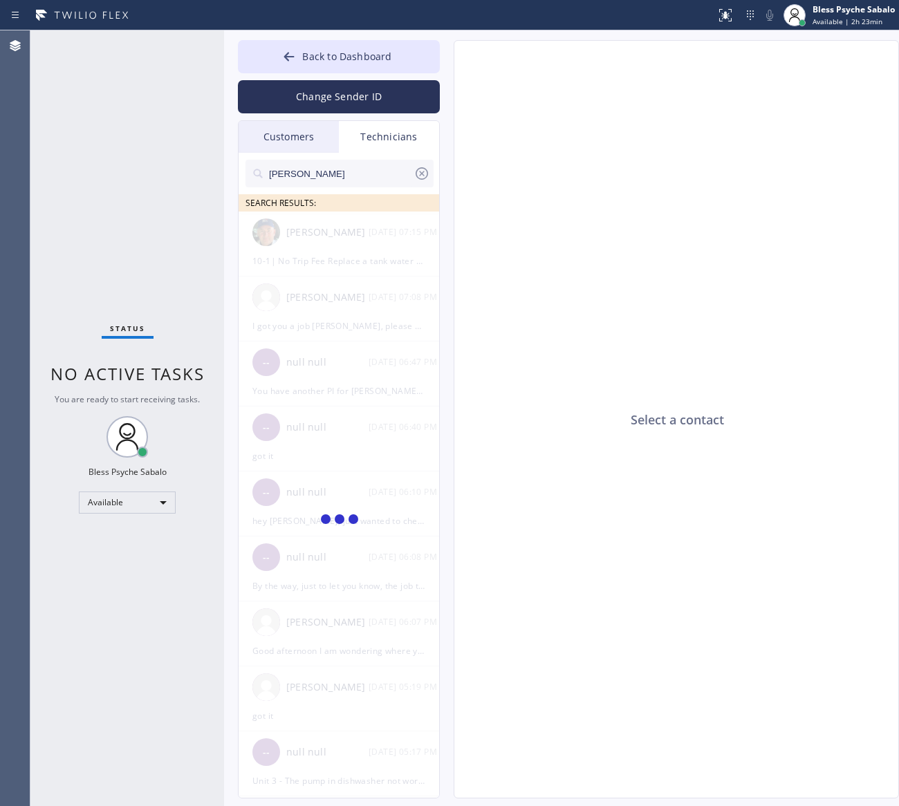
type input "[PERSON_NAME]"
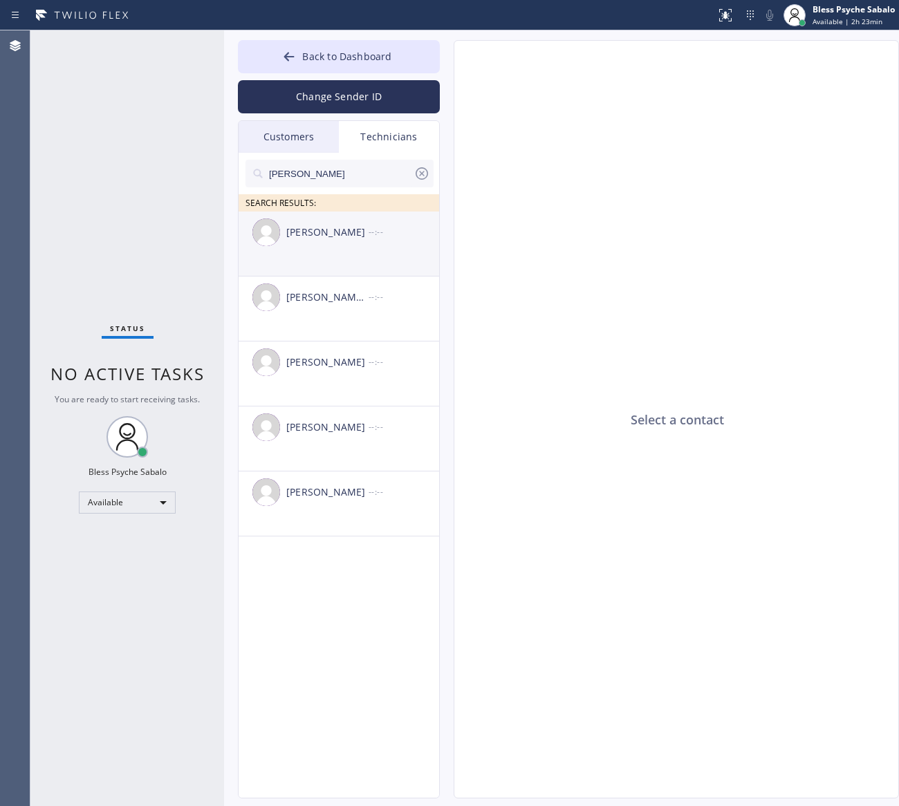
click at [351, 239] on div "[PERSON_NAME]" at bounding box center [327, 233] width 82 height 16
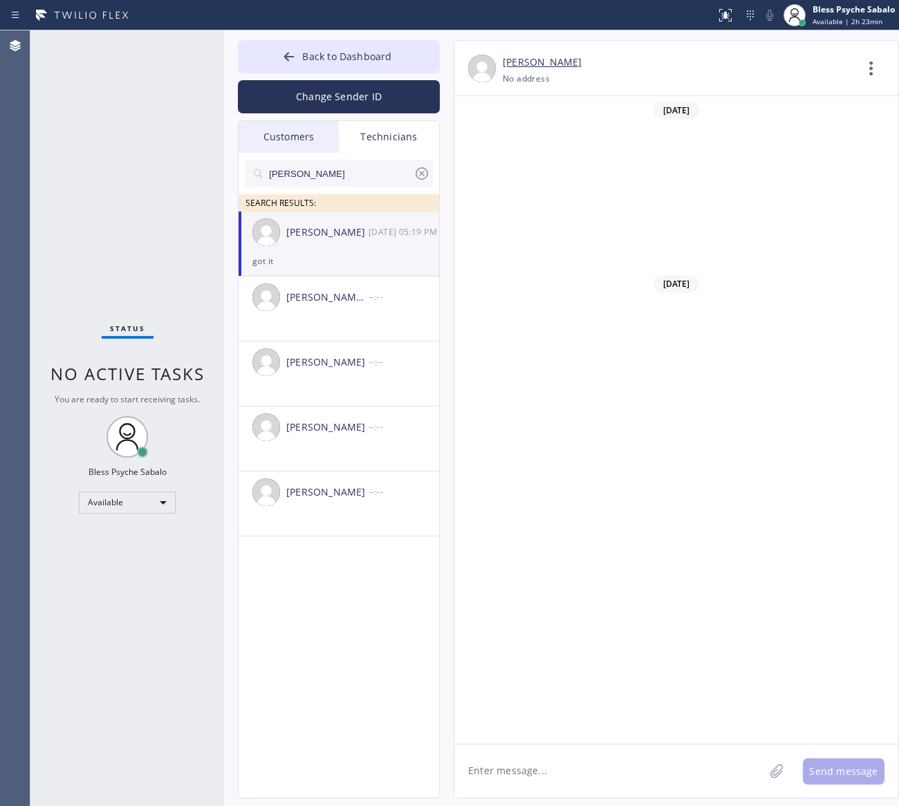
scroll to position [18146, 0]
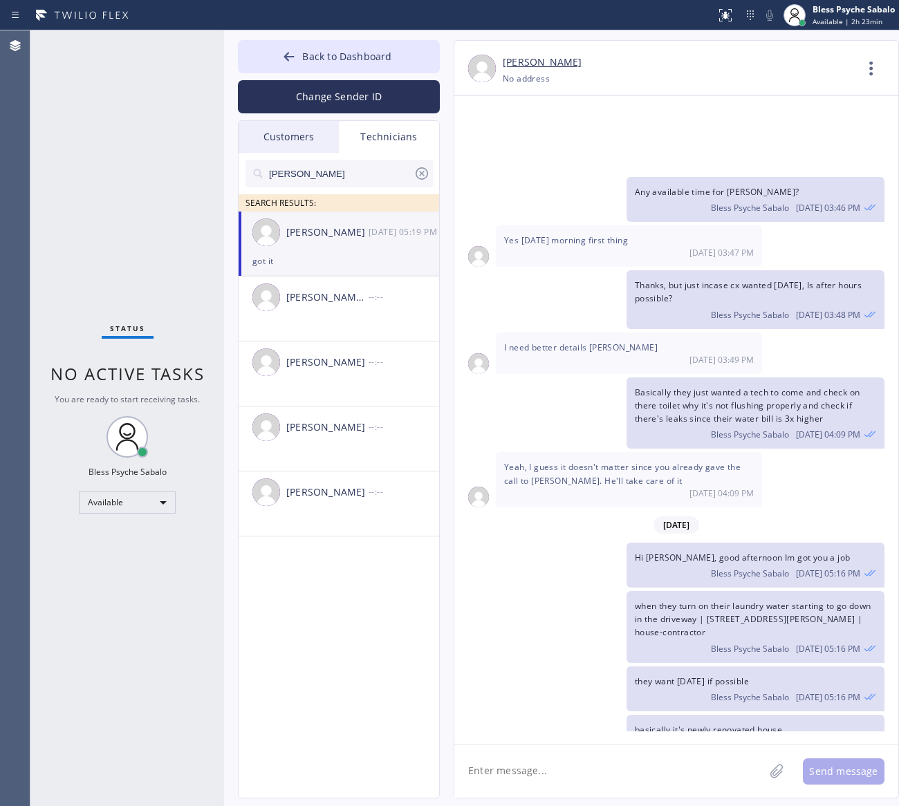
click at [581, 790] on textarea at bounding box center [609, 771] width 310 height 53
click at [519, 785] on div "[DATE] 05:19 PM" at bounding box center [629, 791] width 250 height 12
click at [526, 772] on span "Afternoon I am not available [DATE]" at bounding box center [577, 778] width 147 height 12
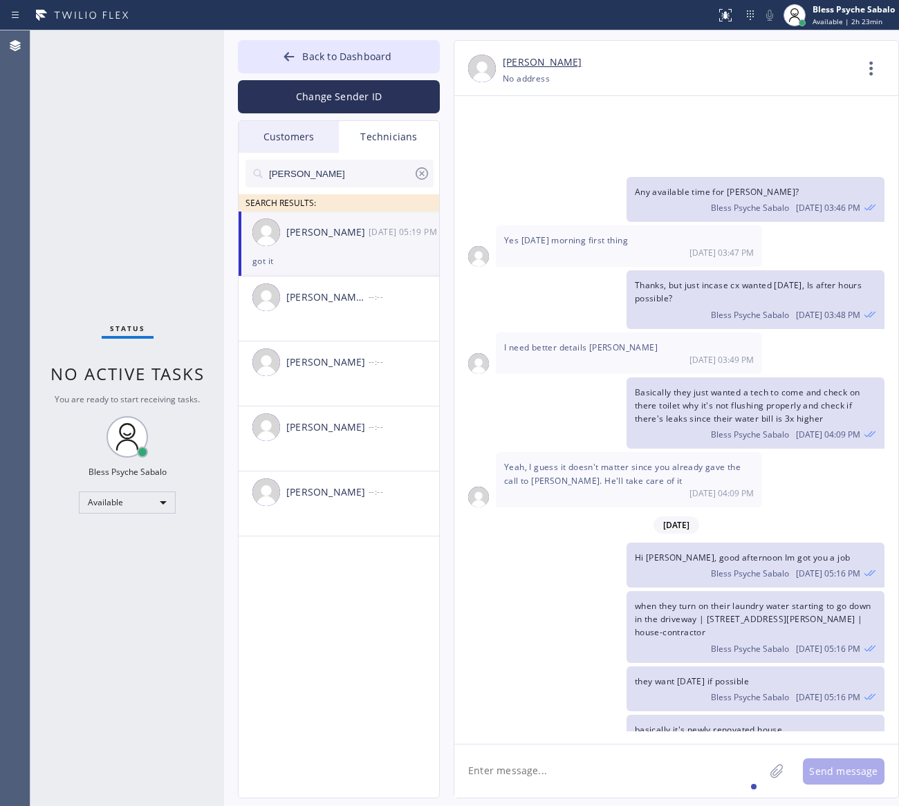
click at [526, 772] on span "Afternoon I am not available [DATE]" at bounding box center [577, 778] width 147 height 12
click at [608, 781] on textarea at bounding box center [609, 771] width 310 height 53
click at [617, 776] on textarea at bounding box center [609, 771] width 310 height 53
type textarea "H"
click at [599, 770] on textarea at bounding box center [609, 771] width 310 height 53
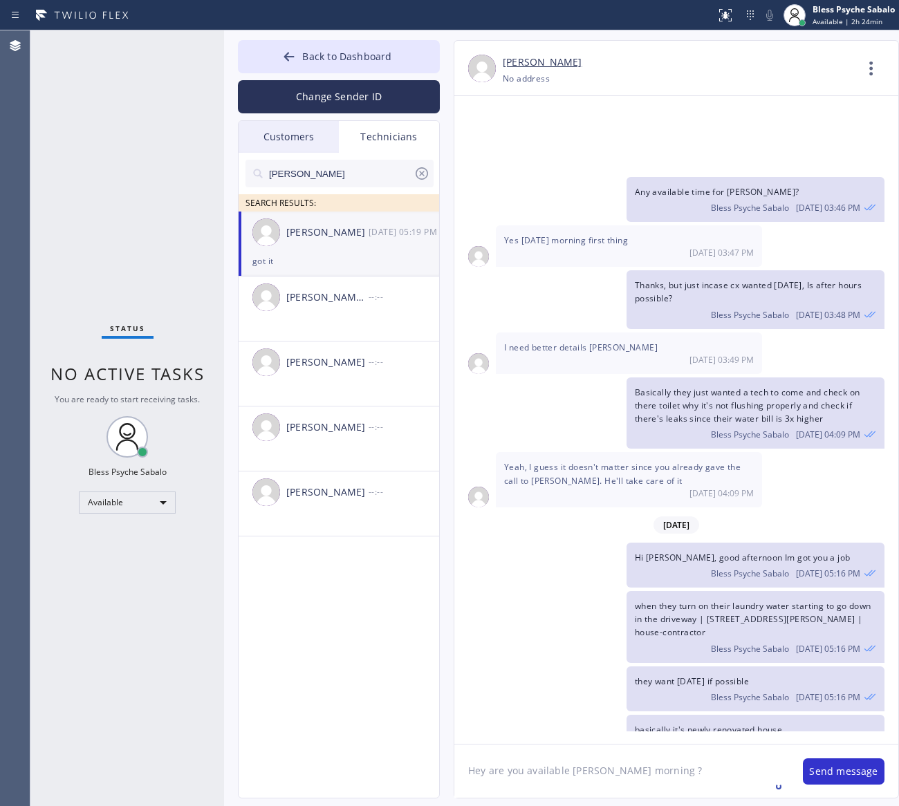
paste textarea "8-10 | no scf | small leak in a ceiling | house-ho | [STREET_ADDRESS][PERSON_NA…"
click at [488, 772] on textarea "Hey are you available [PERSON_NAME] morning ? 8-10 | no scf | small leak in a c…" at bounding box center [621, 771] width 335 height 53
type textarea "Hey [PERSON_NAME], are you available [PERSON_NAME] morning ? 8-10 | no scf | sm…"
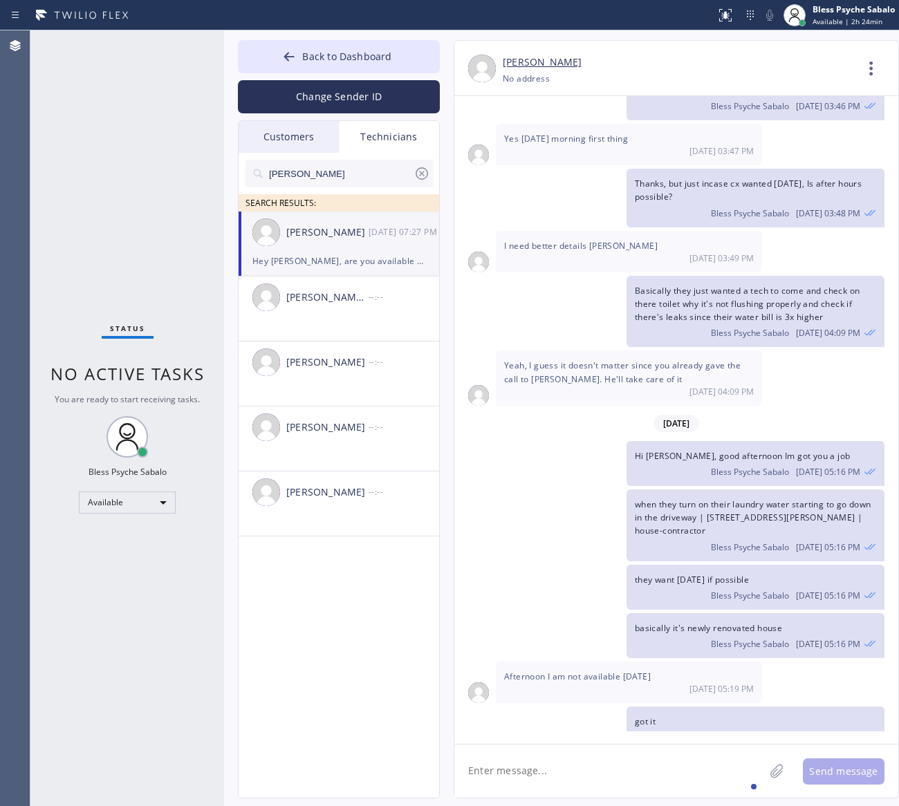
click at [712, 764] on span "Hey [PERSON_NAME], are you available [PERSON_NAME] morning ? 8-10 | no scf | sm…" at bounding box center [755, 803] width 241 height 78
click at [873, 80] on icon at bounding box center [871, 68] width 33 height 33
click at [859, 62] on div at bounding box center [449, 403] width 899 height 806
click at [862, 64] on icon at bounding box center [871, 68] width 33 height 33
click at [762, 125] on li "Call to Technician" at bounding box center [787, 142] width 201 height 36
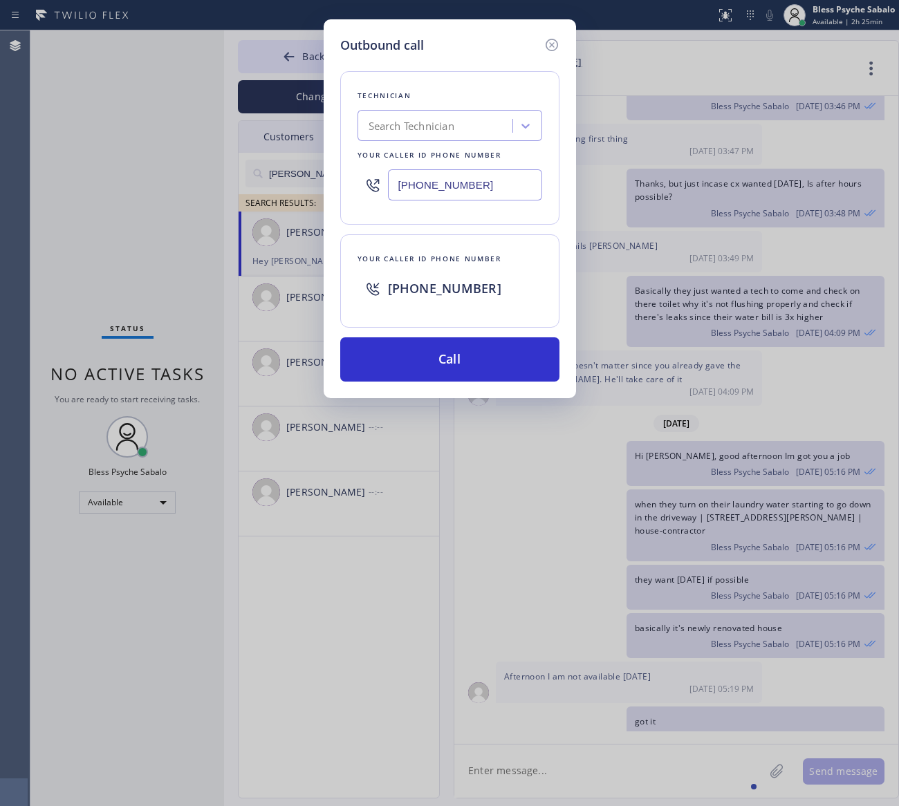
click at [520, 336] on div "Technician Search Technician Your caller id phone number [PHONE_NUMBER] Your ca…" at bounding box center [449, 218] width 219 height 327
click at [519, 356] on button "Call" at bounding box center [449, 359] width 219 height 44
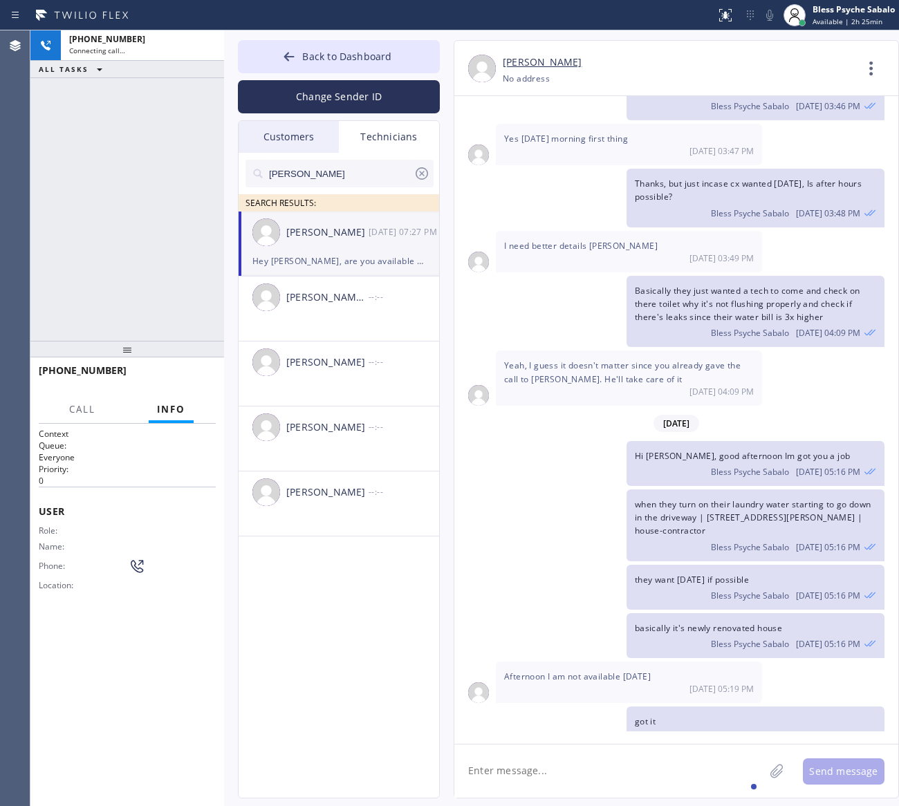
click at [641, 463] on div "Bless Psyche Sabalo [DATE] 05:16 PM" at bounding box center [755, 470] width 241 height 15
click at [189, 374] on span "HANG UP" at bounding box center [183, 377] width 42 height 10
click at [178, 331] on div "[PHONE_NUMBER] Live | 00:06 ALL TASKS ALL TASKS ACTIVE TASKS TASKS IN WRAP UP" at bounding box center [127, 185] width 194 height 310
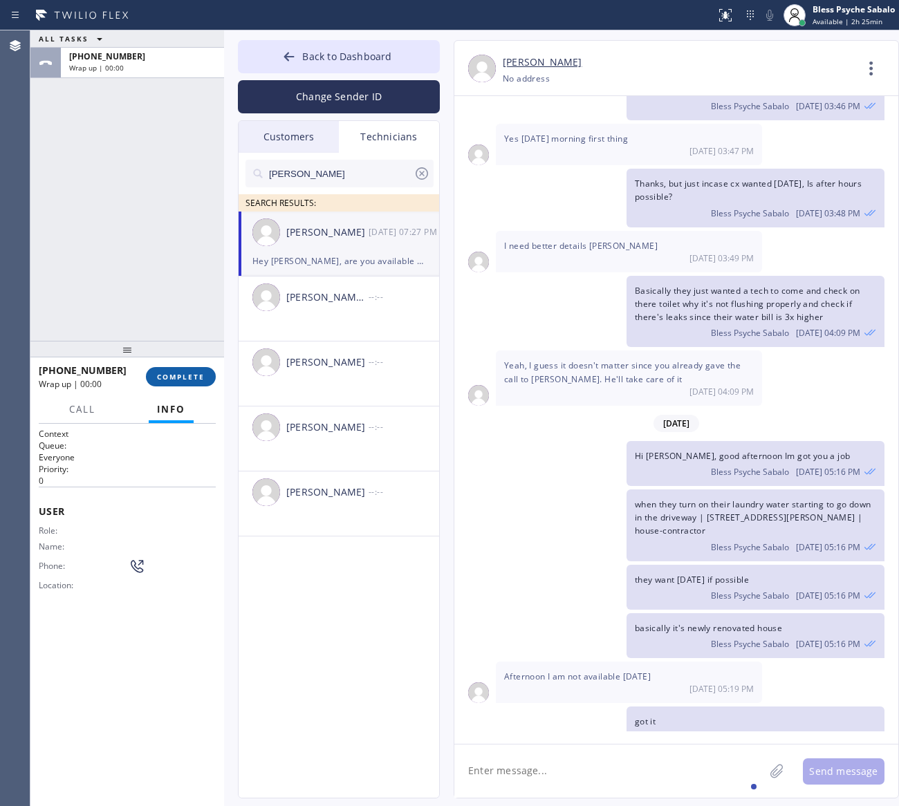
click at [195, 370] on button "COMPLETE" at bounding box center [181, 376] width 70 height 19
click at [185, 328] on div "ALL TASKS ALL TASKS ACTIVE TASKS TASKS IN WRAP UP [PHONE_NUMBER] Wrap up | 00:01" at bounding box center [127, 185] width 194 height 310
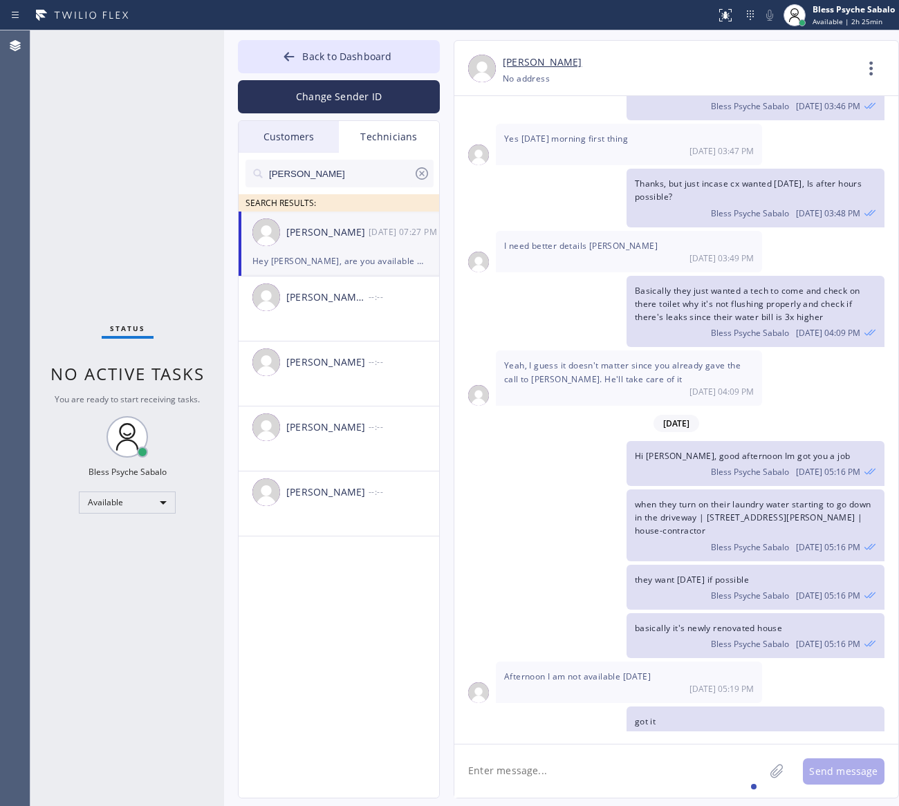
click at [544, 755] on div "Hey [PERSON_NAME], are you available [PERSON_NAME] morning ? 8-10 | no scf | sm…" at bounding box center [669, 810] width 430 height 111
click at [598, 773] on textarea at bounding box center [609, 771] width 310 height 53
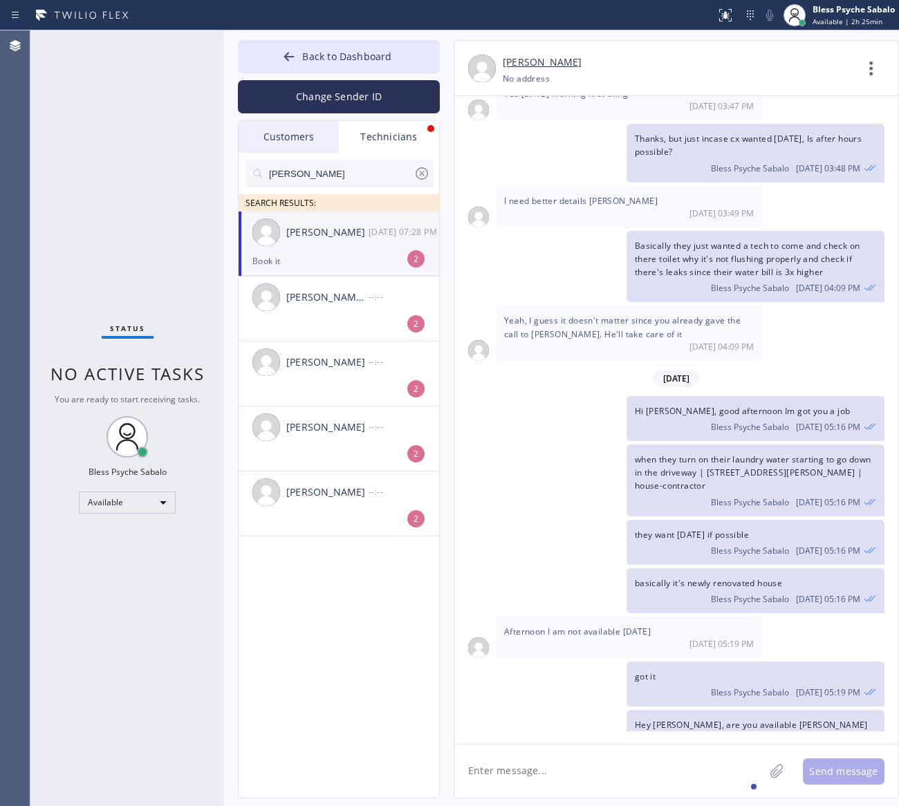
scroll to position [18336, 0]
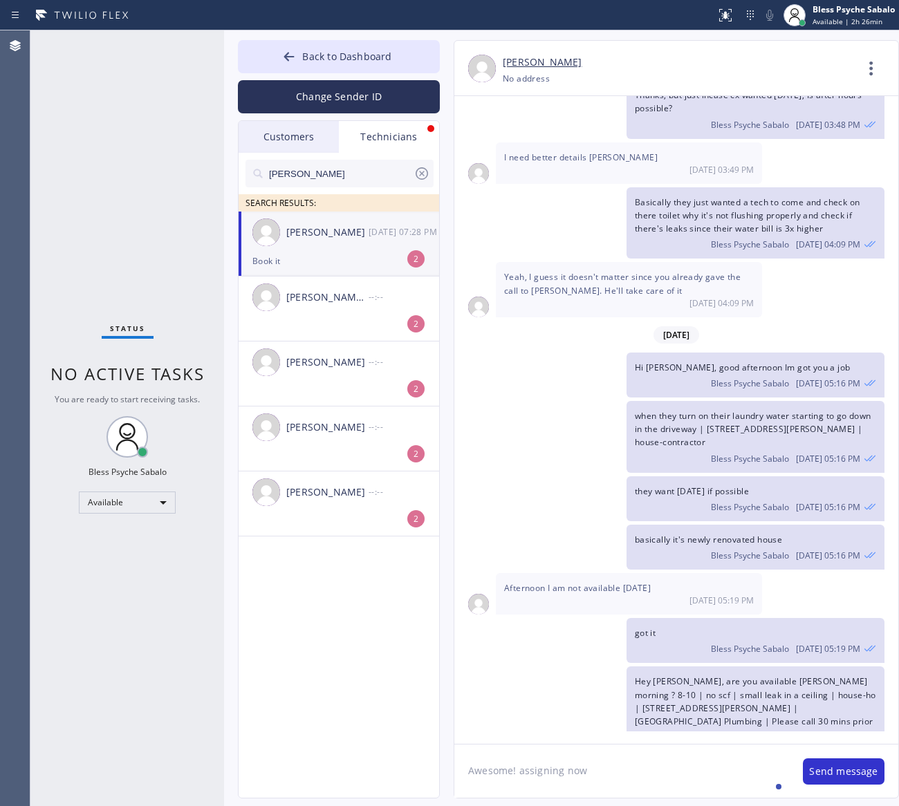
drag, startPoint x: 638, startPoint y: 770, endPoint x: 629, endPoint y: 776, distance: 10.9
click at [640, 770] on textarea "Awesome! assigning now" at bounding box center [621, 771] width 335 height 53
click at [604, 772] on textarea "Awesome! assigning now" at bounding box center [621, 771] width 335 height 53
type textarea "Awesome! assigning now."
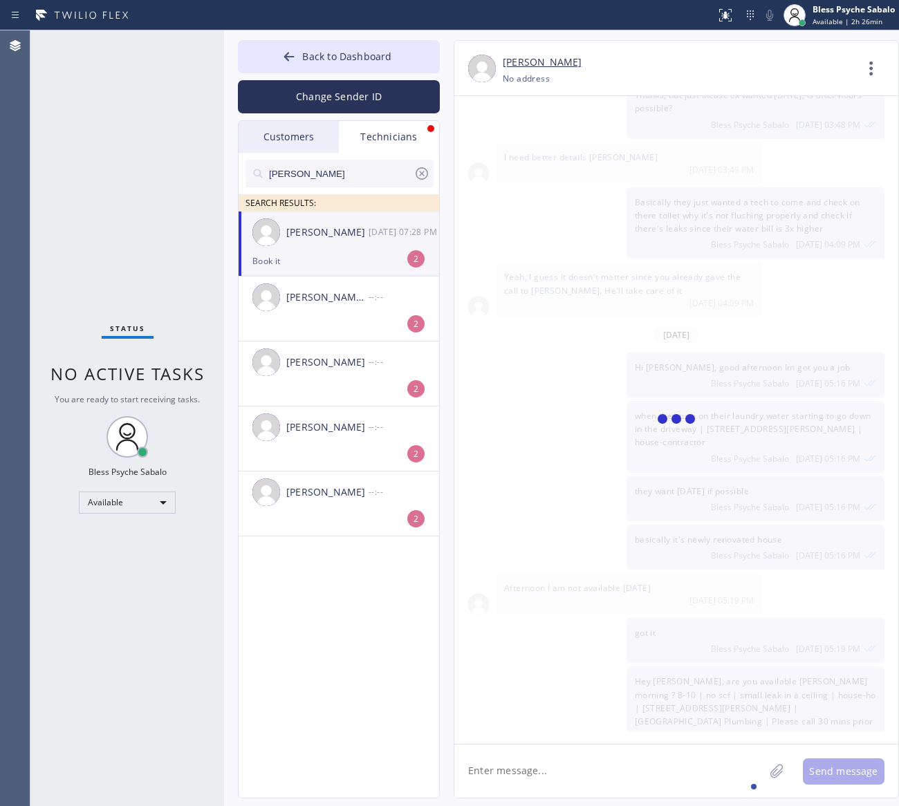
scroll to position [18384, 0]
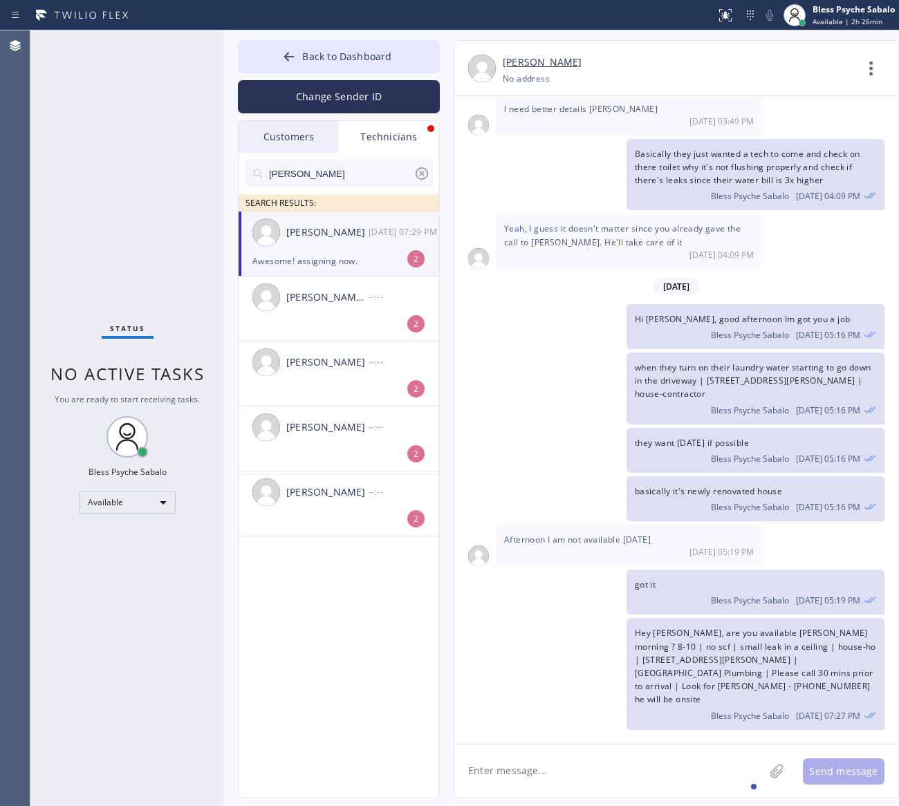
click at [528, 776] on textarea at bounding box center [609, 771] width 310 height 53
type textarea "All good"
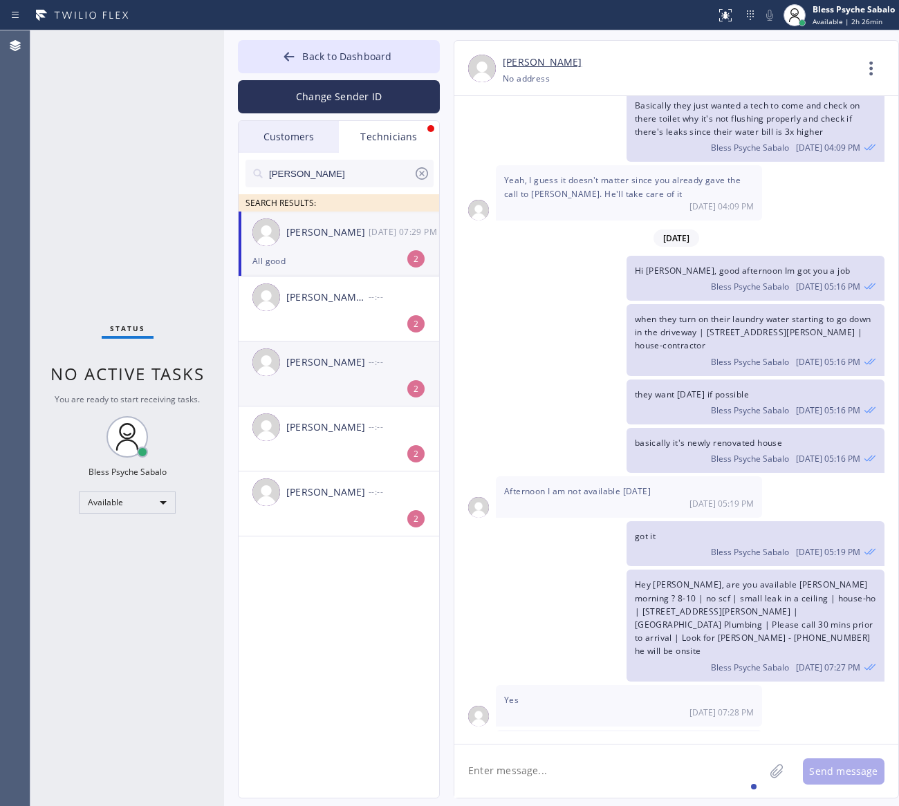
click at [333, 349] on div "[PERSON_NAME] --:--" at bounding box center [340, 362] width 202 height 41
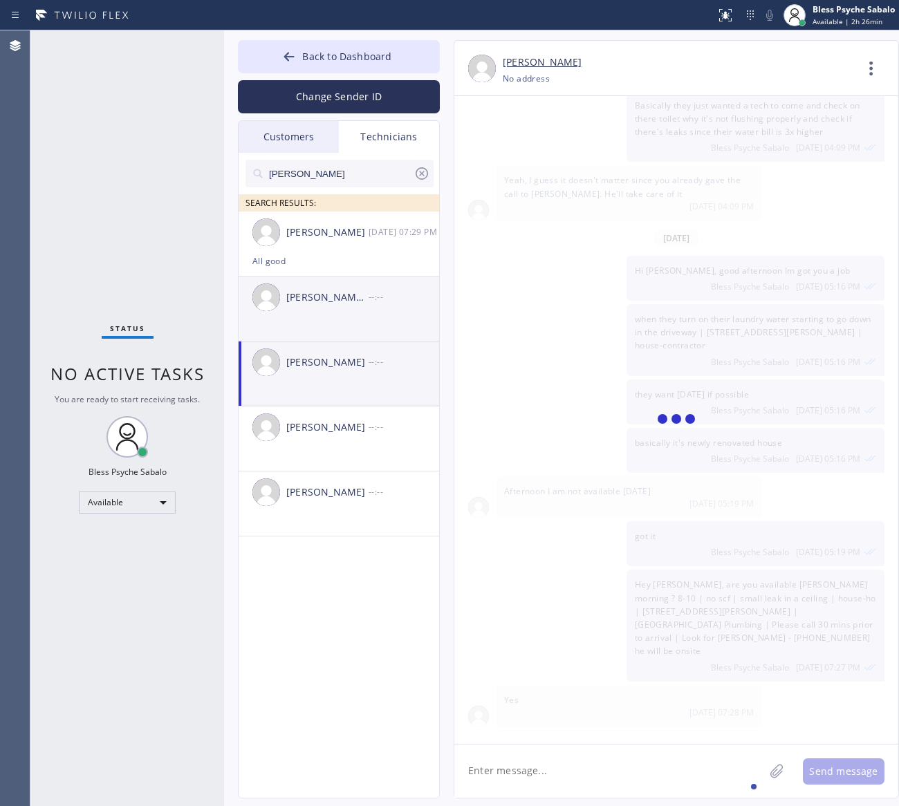
click at [336, 305] on div "[PERSON_NAME] [PERSON_NAME]" at bounding box center [327, 298] width 82 height 16
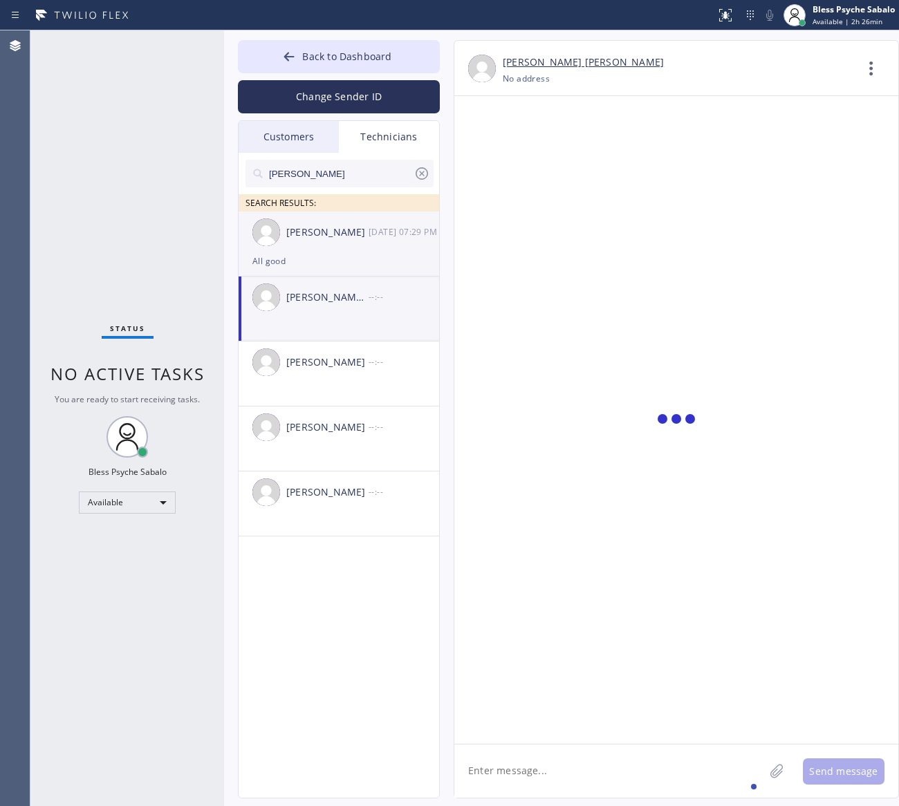
scroll to position [0, 0]
click at [322, 218] on div "[PERSON_NAME] [DATE] 07:29 PM" at bounding box center [340, 232] width 202 height 41
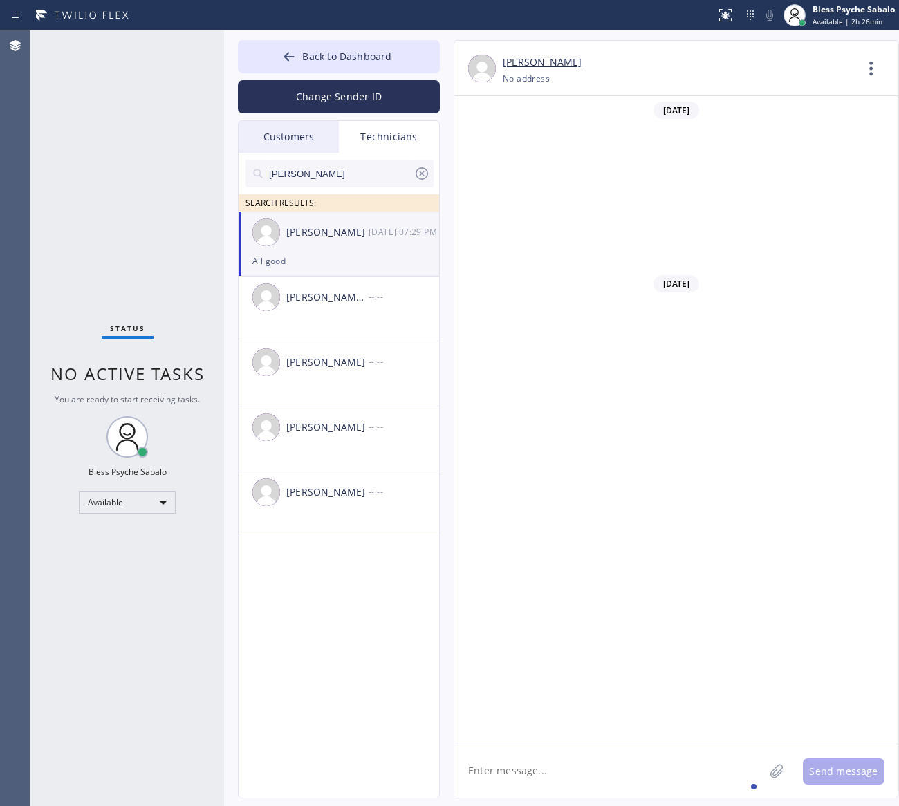
scroll to position [18433, 0]
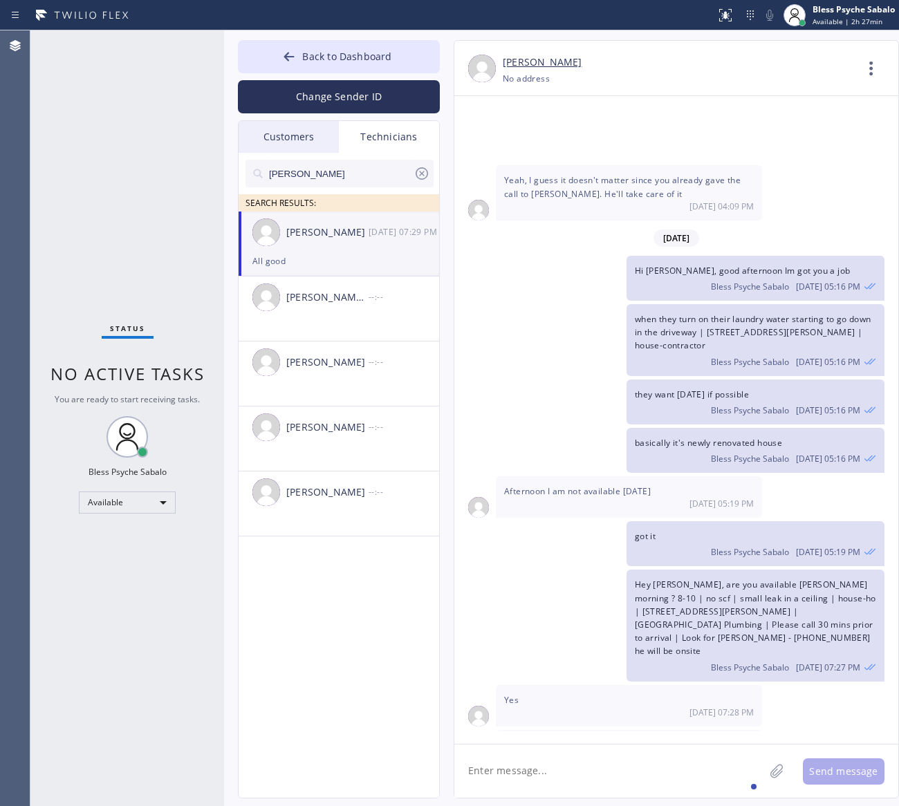
click at [624, 782] on textarea at bounding box center [609, 771] width 310 height 53
click at [626, 754] on textarea at bounding box center [609, 771] width 310 height 53
click at [736, 570] on div "Hey [PERSON_NAME], are you available [PERSON_NAME] morning ? 8-10 | no scf | sm…" at bounding box center [755, 625] width 258 height 111
click at [602, 775] on textarea at bounding box center [609, 771] width 310 height 53
click at [617, 763] on textarea at bounding box center [609, 771] width 310 height 53
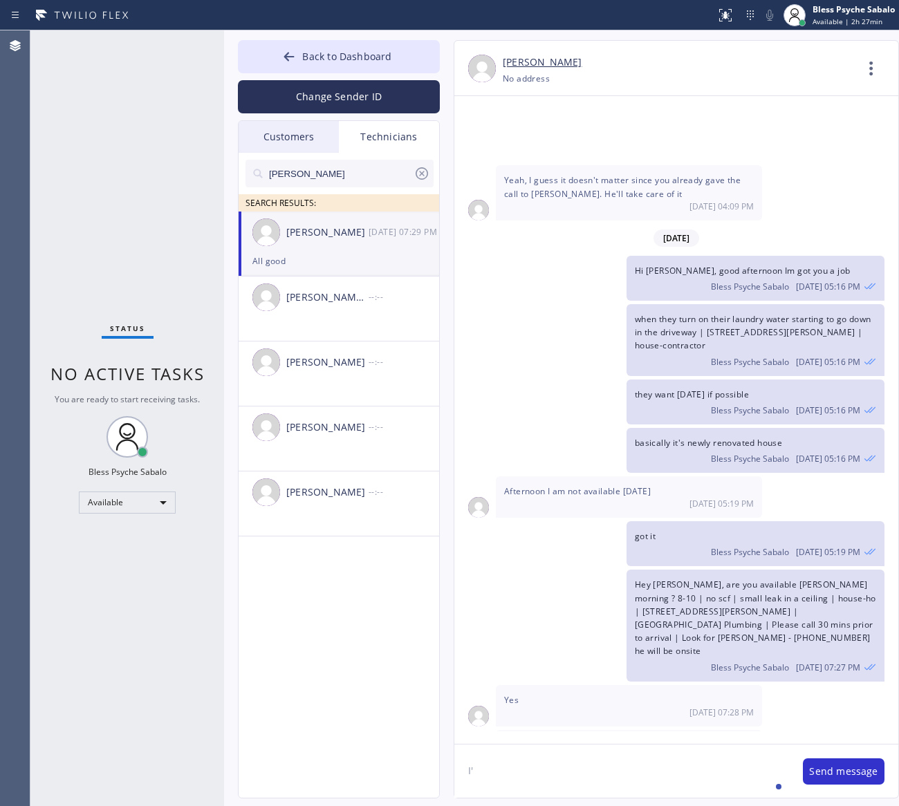
type textarea "I"
type textarea "My mistake, this is for [DATE]"
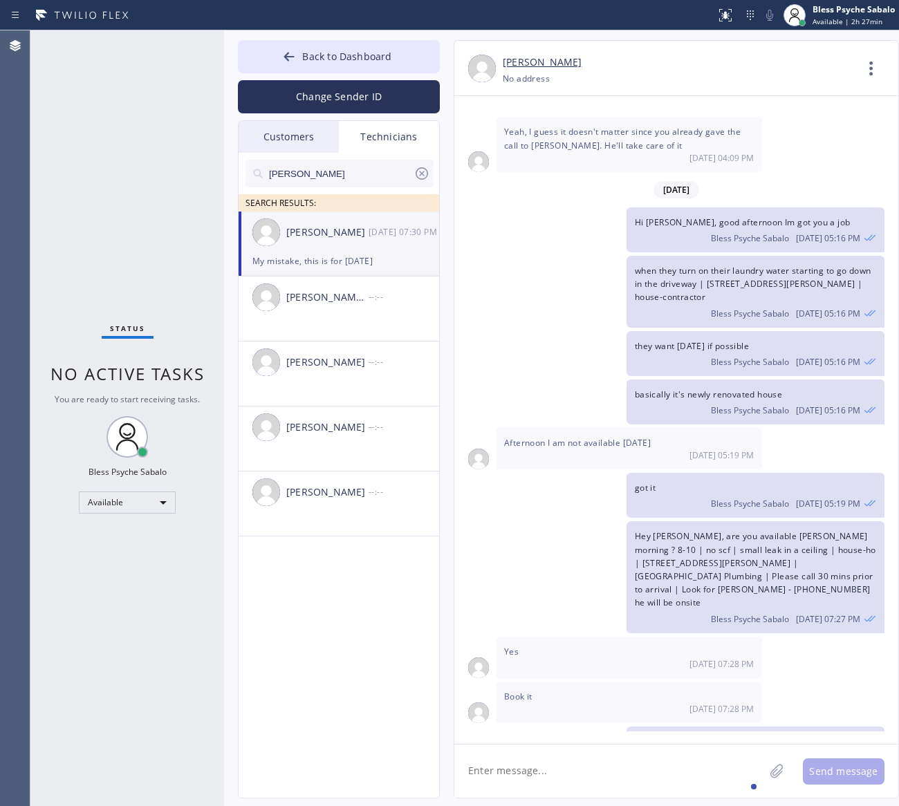
click at [612, 768] on textarea at bounding box center [609, 771] width 310 height 53
click at [619, 768] on textarea at bounding box center [609, 771] width 310 height 53
click at [337, 679] on div "[PERSON_NAME] SEARCH RESULTS: [PERSON_NAME] [DATE] 07:30 PM My mistake, this is…" at bounding box center [340, 491] width 202 height 677
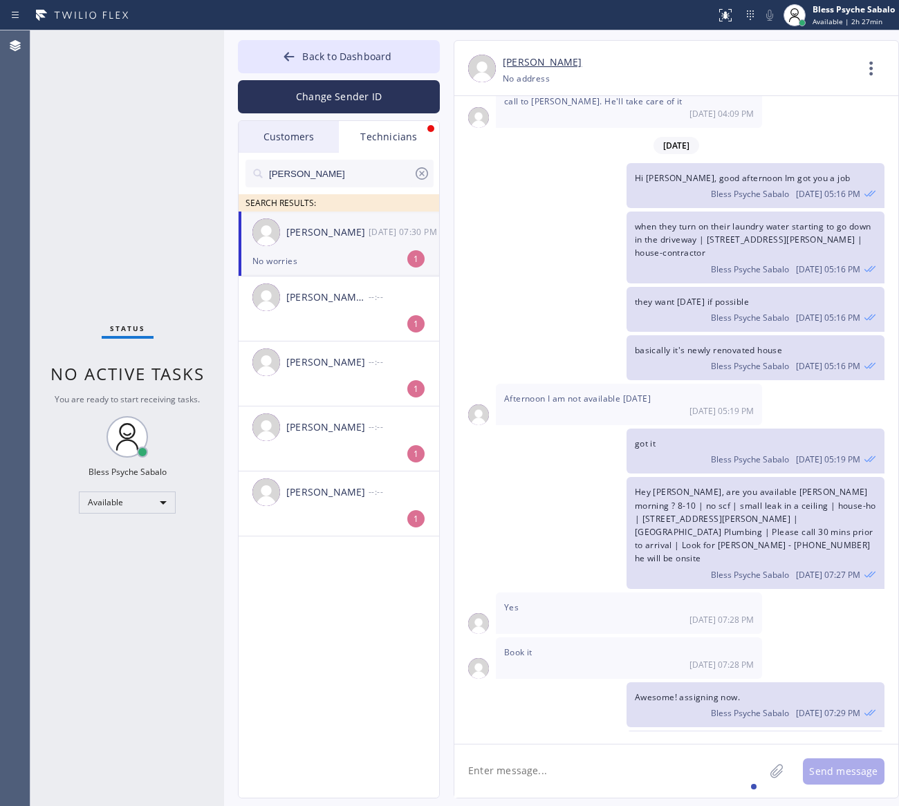
click at [326, 245] on div "[PERSON_NAME] [DATE] 07:30 PM" at bounding box center [340, 232] width 202 height 41
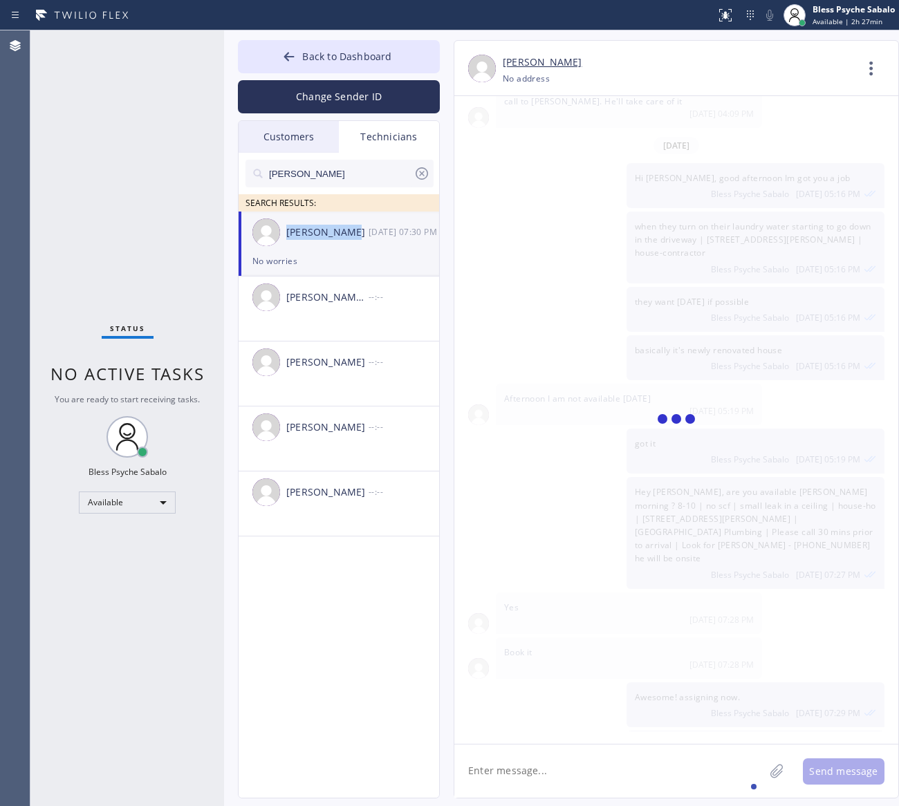
click at [326, 245] on div "[PERSON_NAME] [DATE] 07:30 PM" at bounding box center [340, 232] width 202 height 41
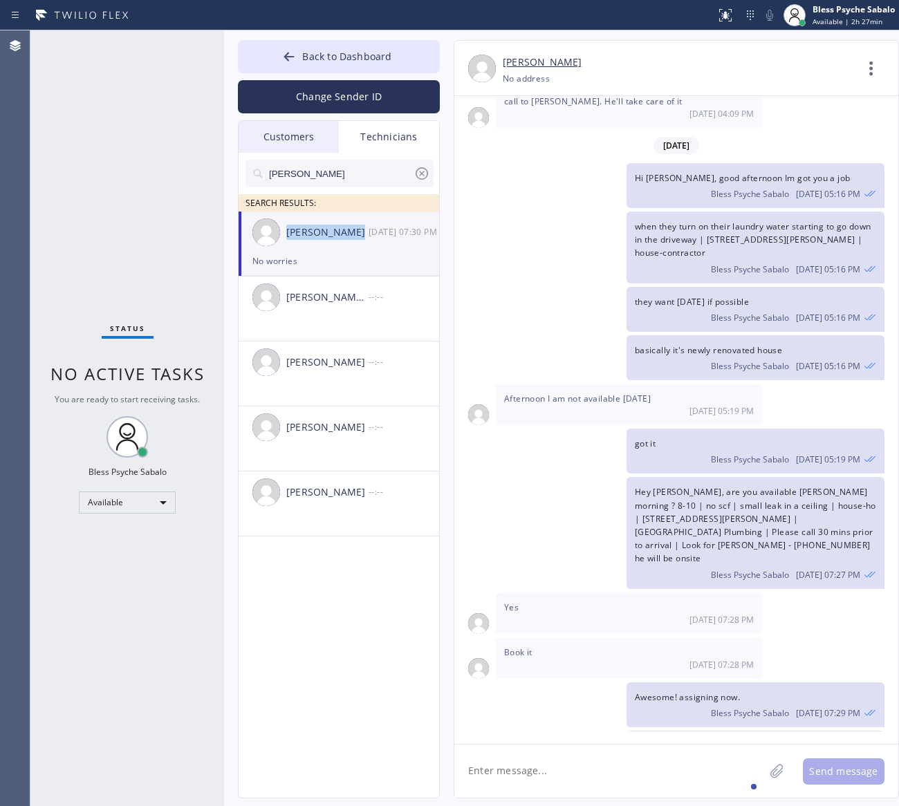
click at [326, 245] on div "[PERSON_NAME] [DATE] 07:30 PM" at bounding box center [340, 232] width 202 height 41
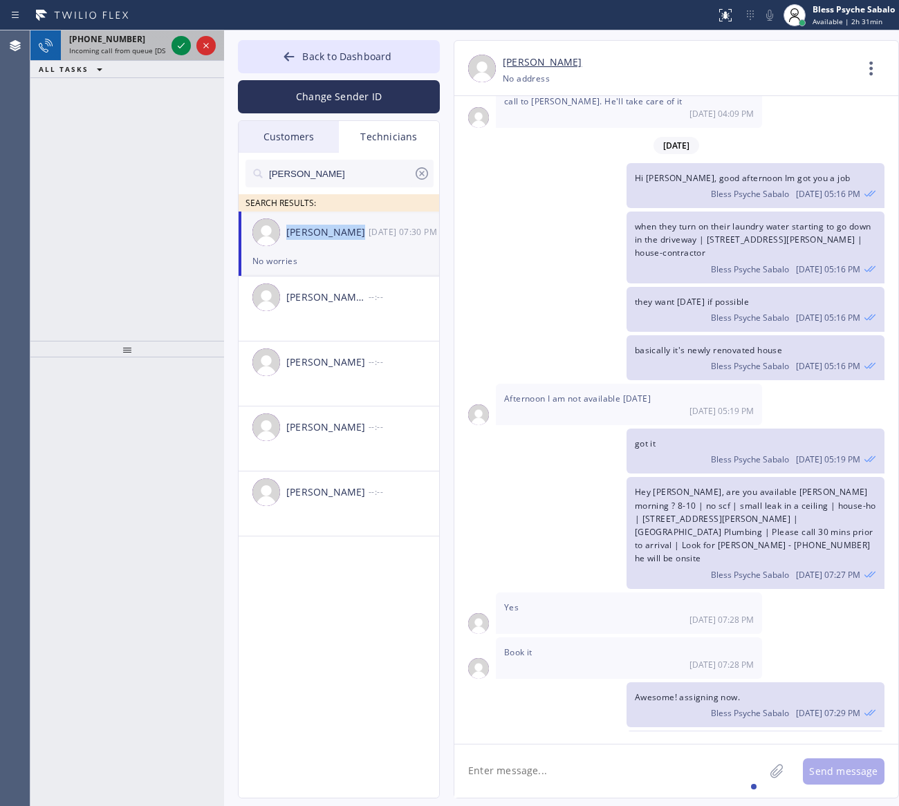
click at [131, 35] on div "[PHONE_NUMBER]" at bounding box center [117, 39] width 97 height 12
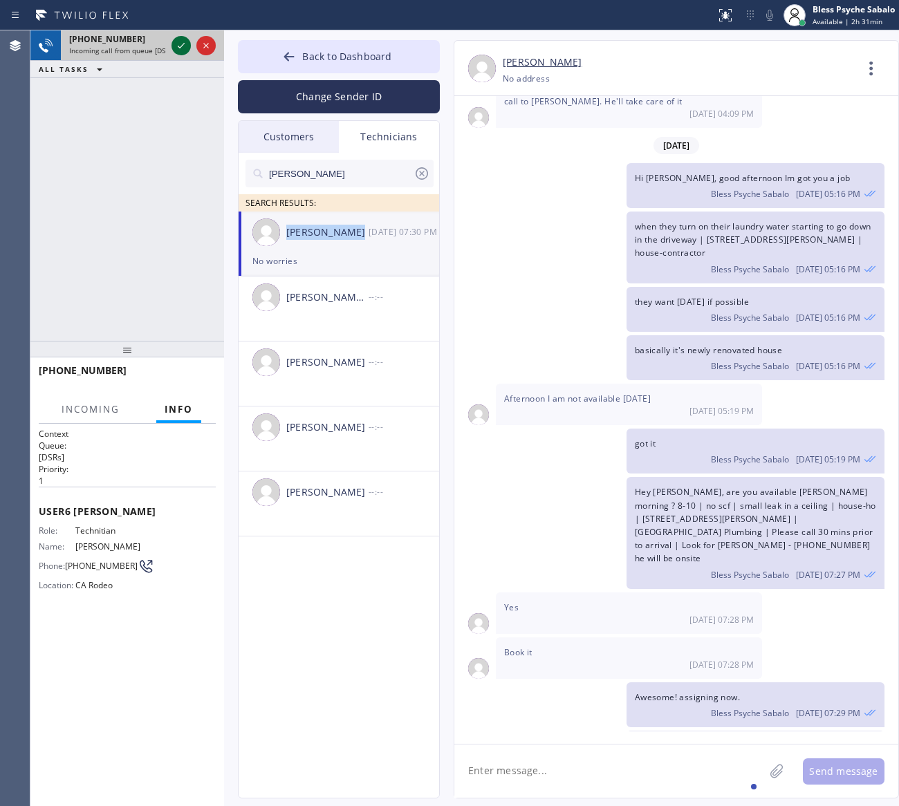
click at [177, 47] on icon at bounding box center [181, 45] width 17 height 17
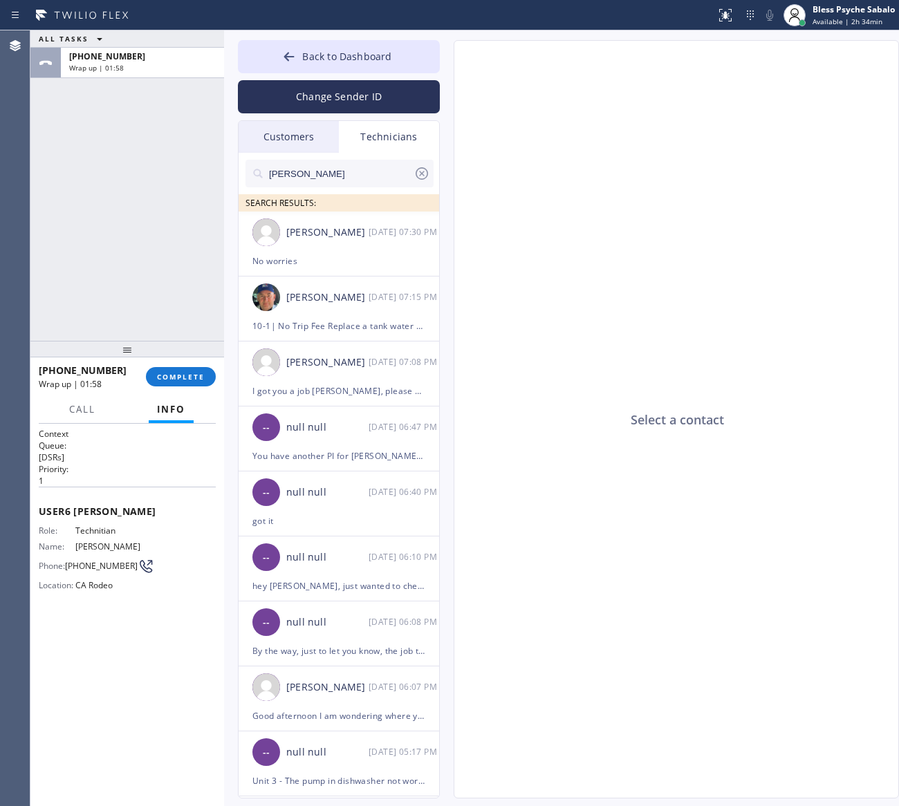
drag, startPoint x: 631, startPoint y: 735, endPoint x: 602, endPoint y: 717, distance: 34.2
click at [629, 731] on div "Select a contact" at bounding box center [676, 420] width 445 height 759
click at [177, 371] on button "COMPLETE" at bounding box center [181, 376] width 70 height 19
click at [171, 264] on div "ALL TASKS ALL TASKS ACTIVE TASKS TASKS IN WRAP UP [PHONE_NUMBER] Wrap up | 01:59" at bounding box center [127, 185] width 194 height 310
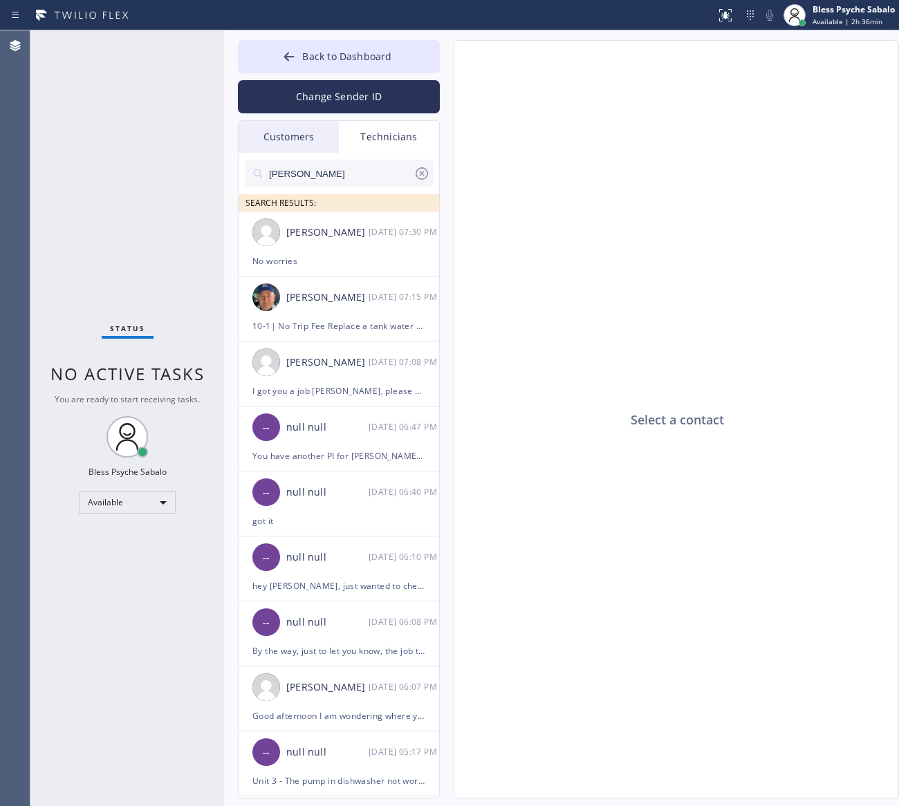
click at [420, 175] on icon at bounding box center [421, 173] width 17 height 17
click at [413, 175] on input "text" at bounding box center [341, 174] width 146 height 28
click at [391, 128] on div "Technicians" at bounding box center [389, 137] width 100 height 32
click at [361, 170] on input "text" at bounding box center [351, 174] width 166 height 28
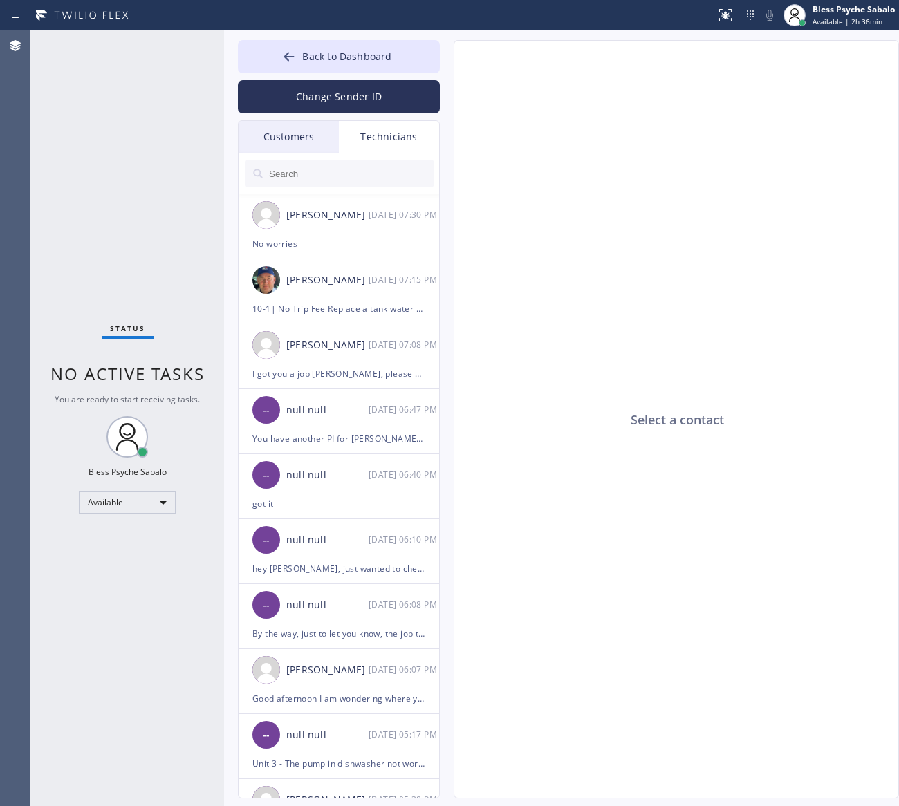
type input "s"
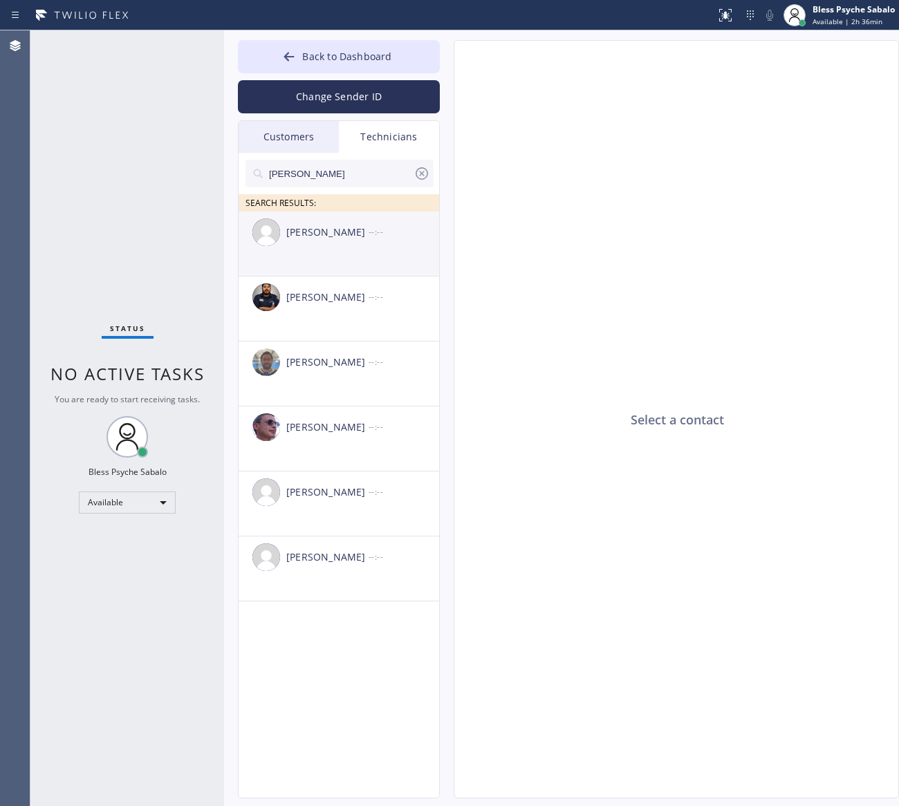
type input "[PERSON_NAME]"
click at [368, 243] on div "[PERSON_NAME] --:--" at bounding box center [340, 232] width 202 height 41
click at [530, 291] on div at bounding box center [676, 420] width 444 height 648
click at [350, 53] on span "Back to Dashboard" at bounding box center [346, 56] width 89 height 13
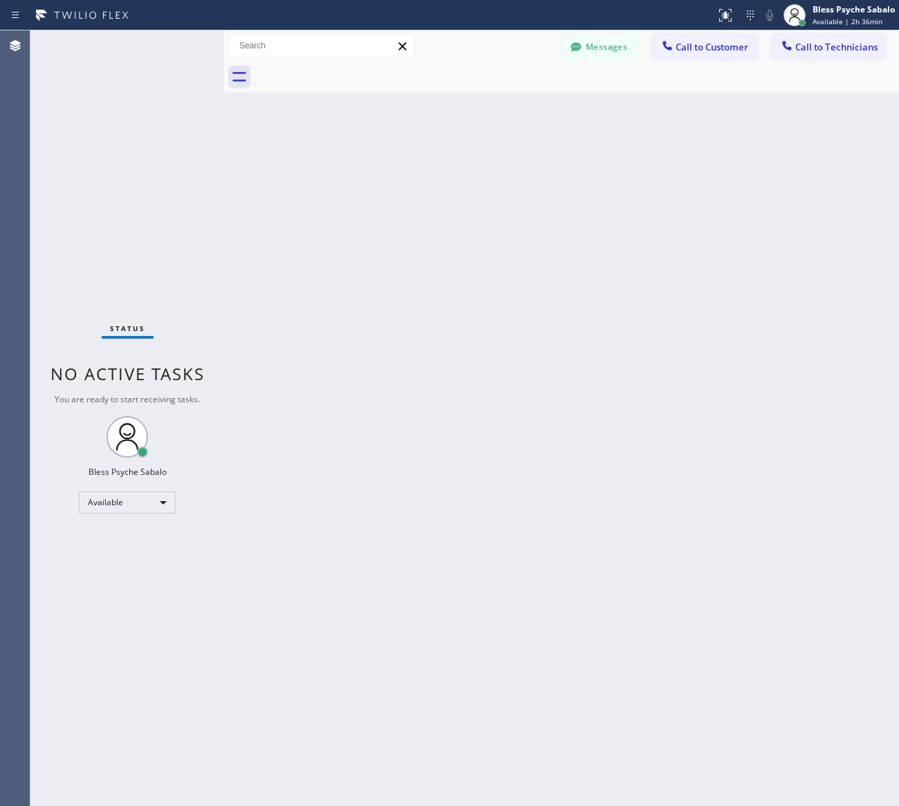
click at [810, 66] on div at bounding box center [576, 77] width 644 height 31
click at [810, 54] on button "Call to Technicians" at bounding box center [828, 47] width 114 height 26
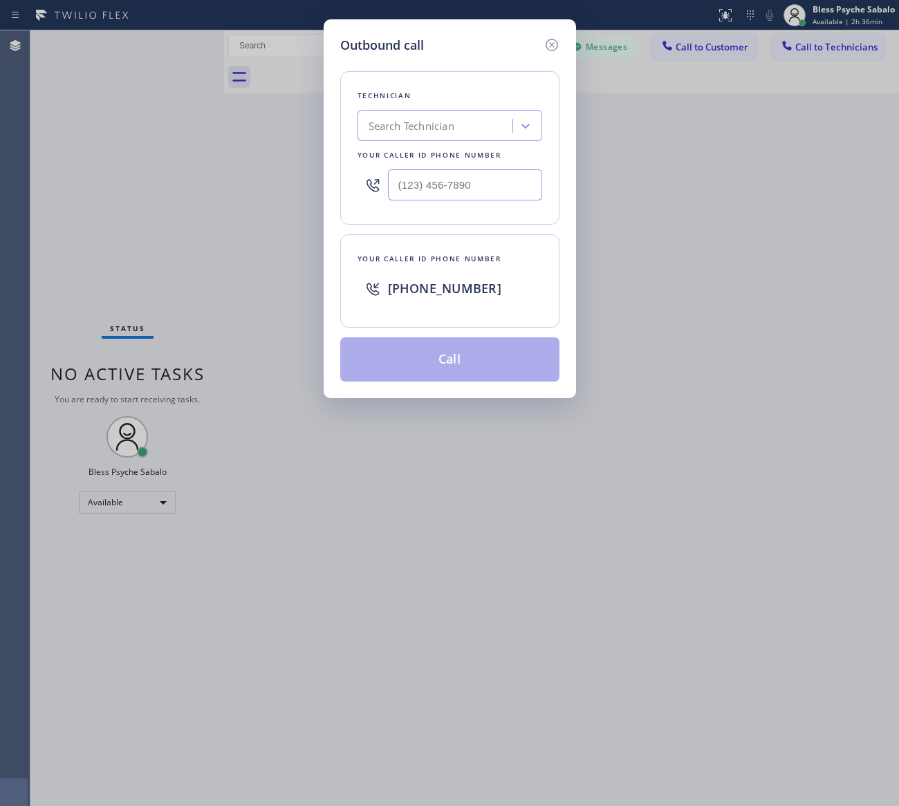
click at [474, 122] on div "Search Technician" at bounding box center [437, 126] width 151 height 24
click at [548, 41] on icon at bounding box center [551, 45] width 17 height 17
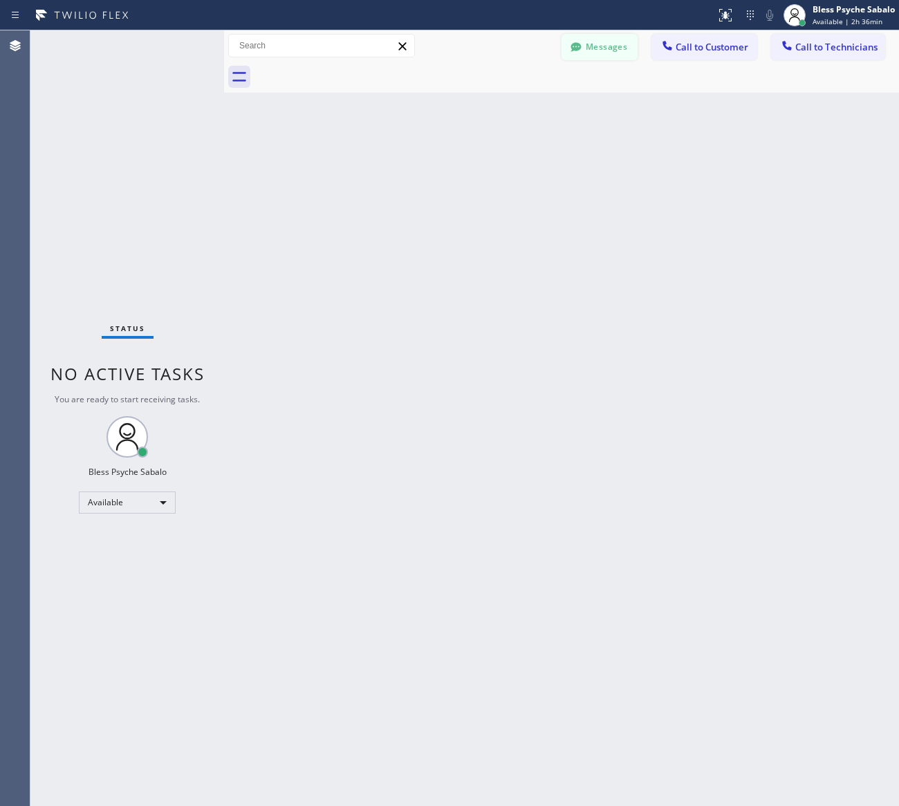
drag, startPoint x: 584, startPoint y: 113, endPoint x: 611, endPoint y: 49, distance: 68.8
click at [589, 108] on div "Back to Dashboard Change Sender ID Customers Technicians AM [PERSON_NAME] [DATE…" at bounding box center [561, 418] width 675 height 776
click at [613, 46] on button "Messages" at bounding box center [599, 47] width 76 height 26
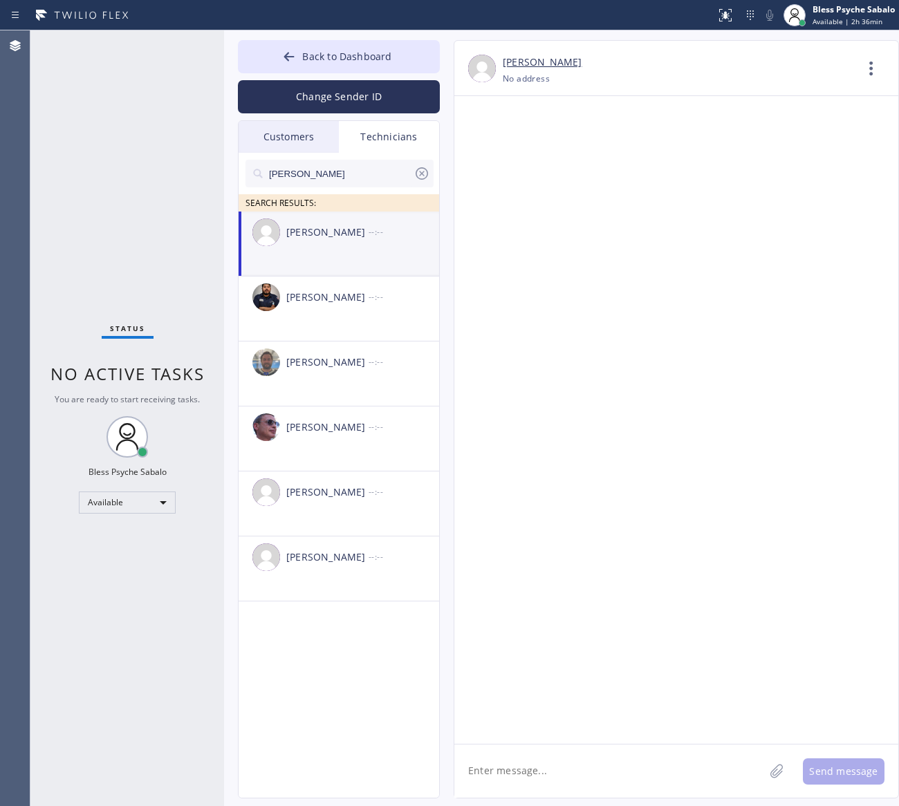
click at [398, 139] on div "Technicians" at bounding box center [389, 137] width 100 height 32
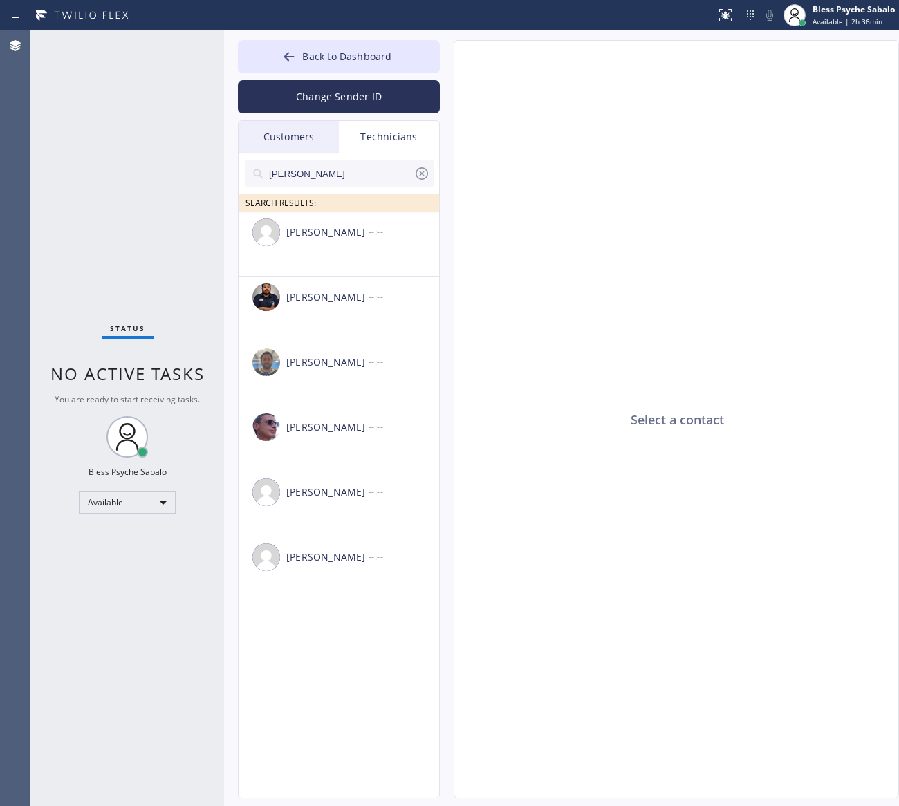
click at [351, 167] on input "[PERSON_NAME]" at bounding box center [341, 174] width 146 height 28
drag, startPoint x: 351, startPoint y: 167, endPoint x: 216, endPoint y: 167, distance: 134.1
click at [216, 167] on div "Status No active tasks You are ready to start receiving tasks. Bless Psyche Sab…" at bounding box center [464, 418] width 868 height 776
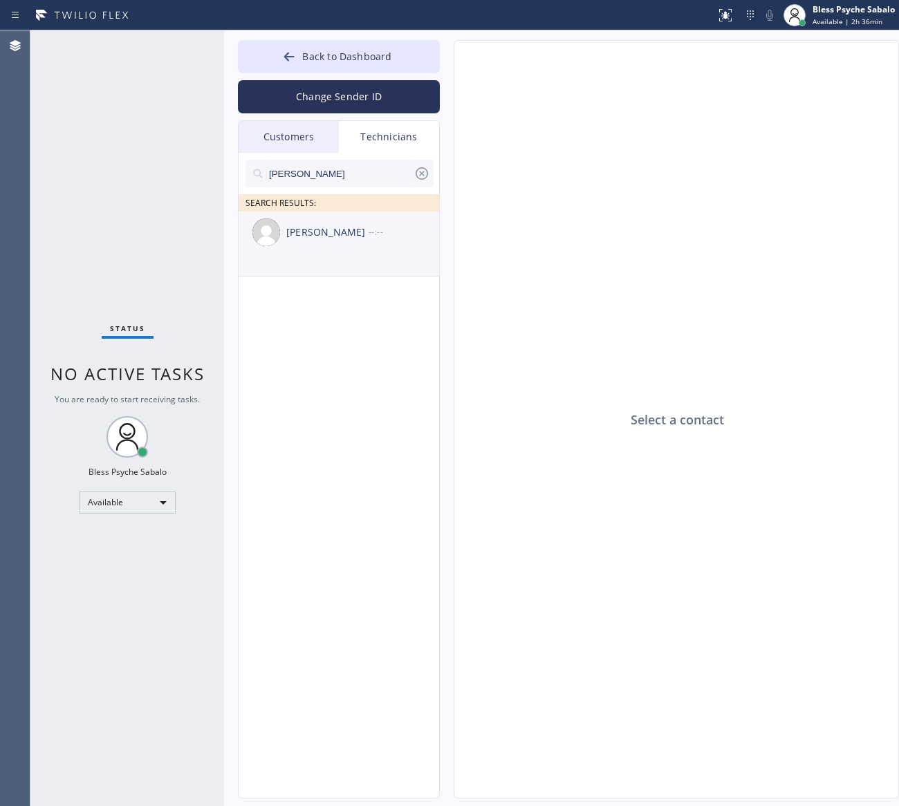
type input "[PERSON_NAME]"
click at [344, 239] on div "[PERSON_NAME]" at bounding box center [327, 233] width 82 height 16
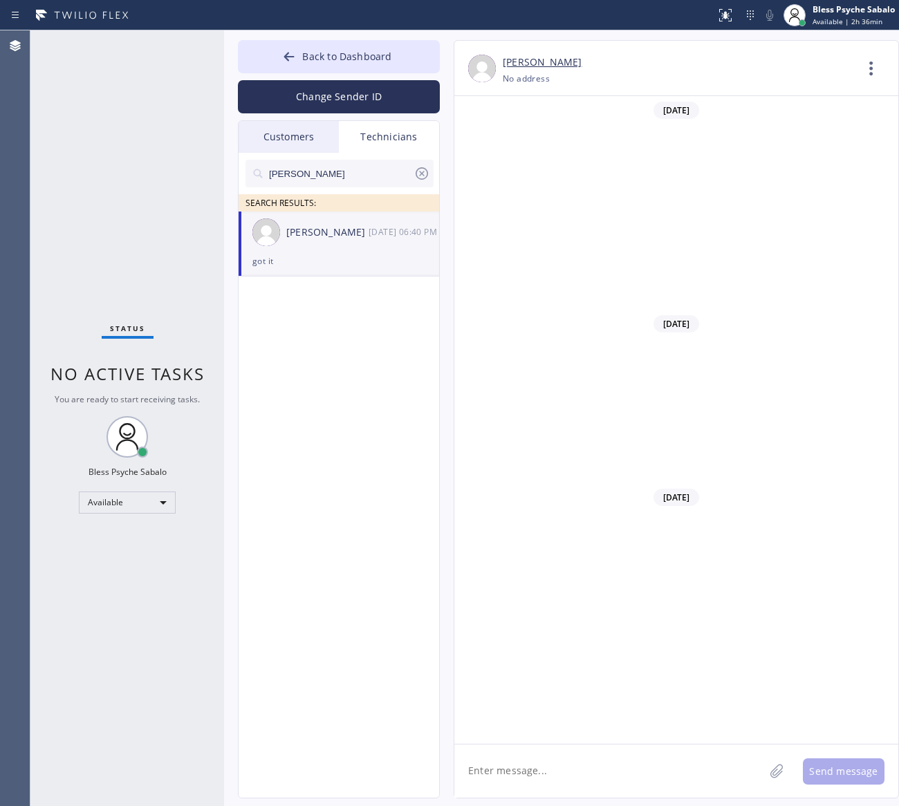
scroll to position [15299, 0]
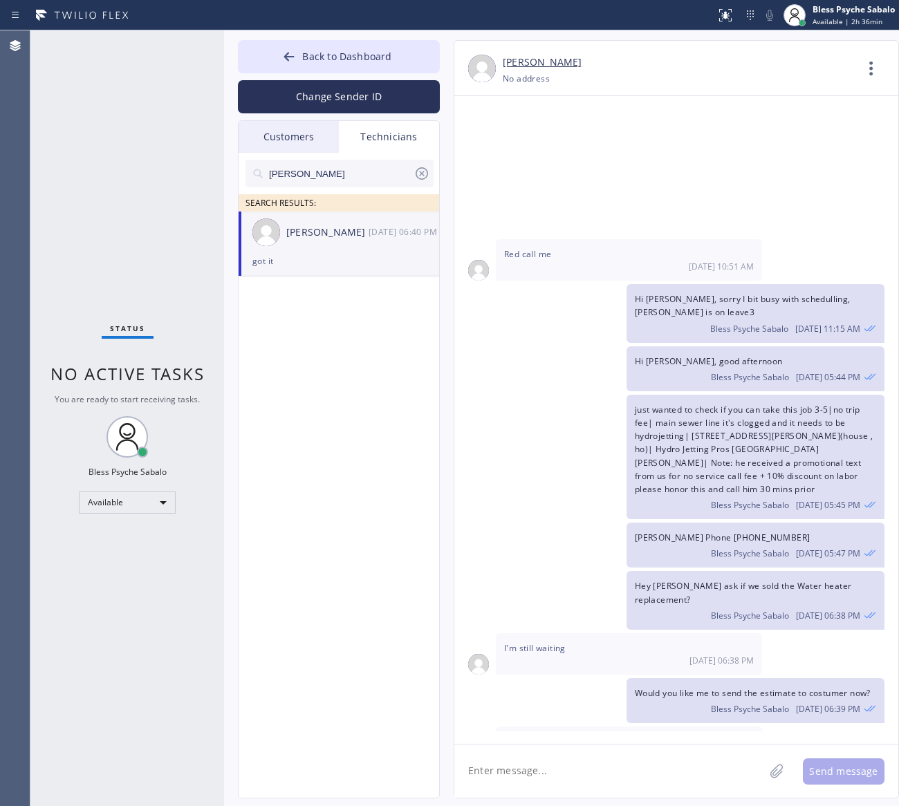
click at [566, 763] on textarea at bounding box center [609, 771] width 310 height 53
click at [662, 769] on textarea "Hi [PERSON_NAME], want to grab this job for [DATE]?" at bounding box center [621, 771] width 335 height 53
click at [716, 769] on textarea "Hi [PERSON_NAME], want to grab this job for [DATE] morning?" at bounding box center [621, 771] width 335 height 53
paste textarea "9-12 | no scf Unit 3 - The pump in dishwasher not working / as per cx the pipe …"
type textarea "Hi [PERSON_NAME], want to grab this job for [DATE] morning? 9-12 | no scf Unit …"
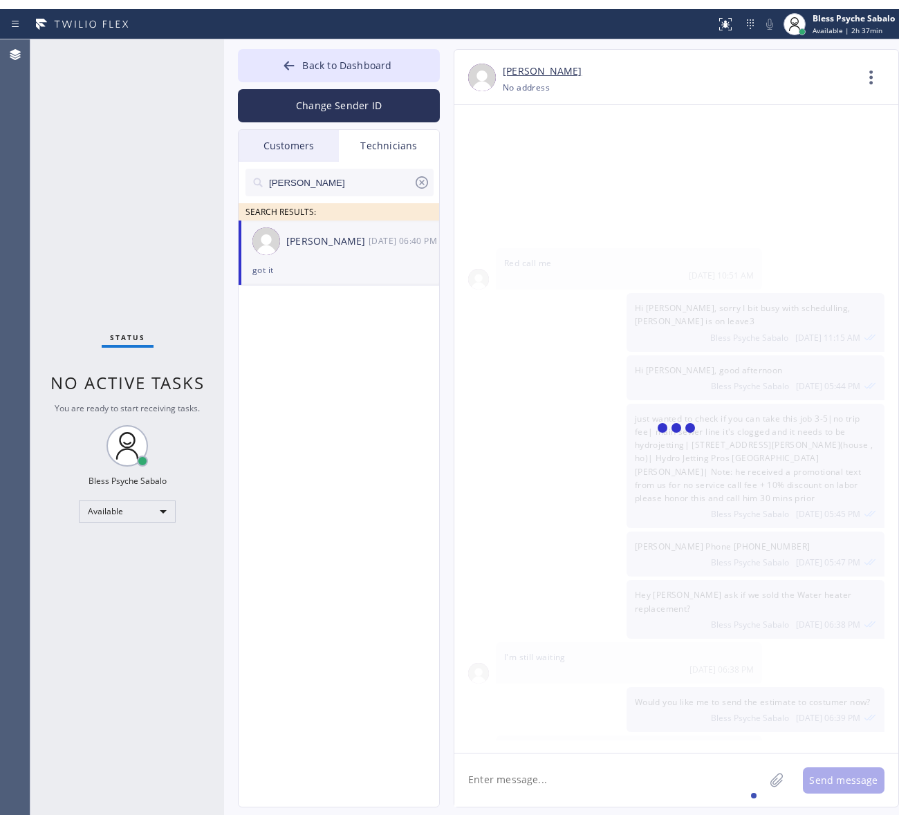
scroll to position [15440, 0]
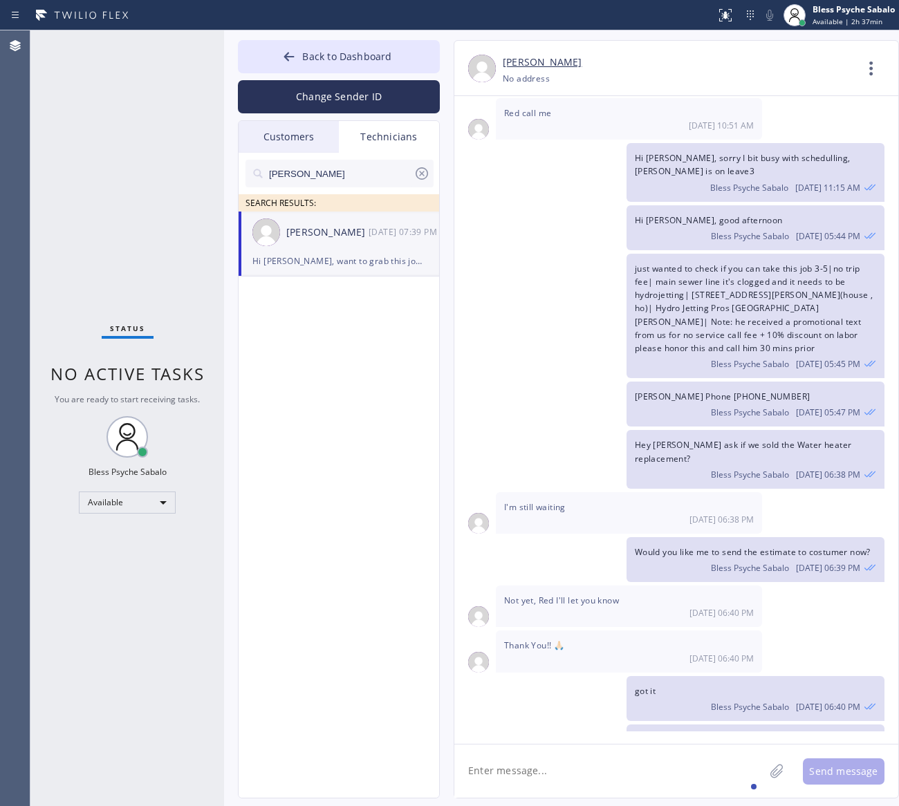
drag, startPoint x: 728, startPoint y: 662, endPoint x: 812, endPoint y: 714, distance: 99.0
click at [810, 725] on div "Hi [PERSON_NAME], want to grab this job for [DATE] morning? 9-12 | no scf Unit …" at bounding box center [755, 794] width 258 height 138
drag, startPoint x: 813, startPoint y: 714, endPoint x: 669, endPoint y: 595, distance: 186.2
click at [669, 725] on div "Hi [PERSON_NAME], want to grab this job for [DATE] morning? 9-12 | no scf Unit …" at bounding box center [755, 794] width 258 height 138
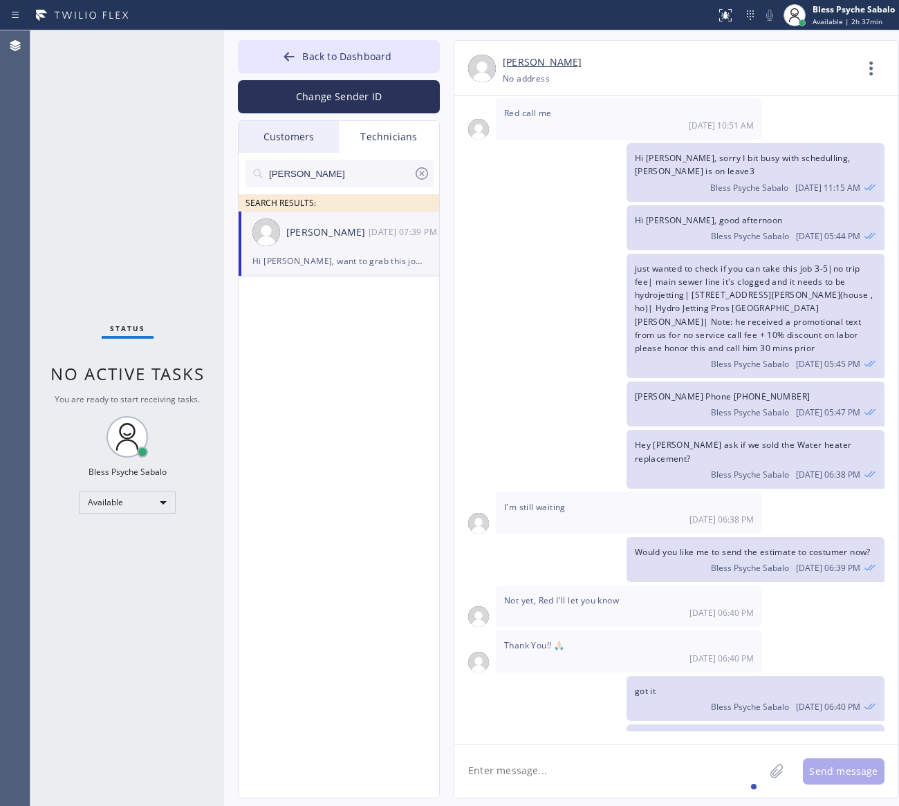
click at [638, 734] on span "Hi [PERSON_NAME], want to grab this job for [DATE] morning? 9-12 | no scf Unit …" at bounding box center [753, 786] width 236 height 104
drag, startPoint x: 634, startPoint y: 600, endPoint x: 754, endPoint y: 702, distance: 157.5
click at [745, 734] on span "Hi [PERSON_NAME], want to grab this job for [DATE] morning? 9-12 | no scf Unit …" at bounding box center [753, 786] width 236 height 104
click at [875, 70] on icon at bounding box center [871, 68] width 33 height 33
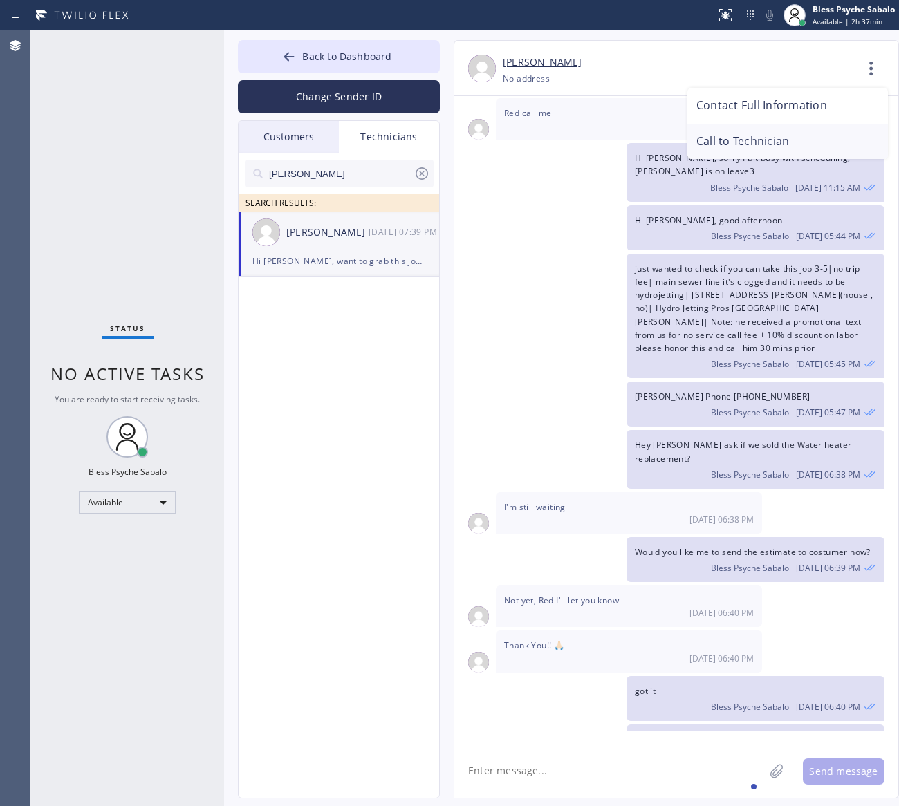
click at [720, 129] on li "Call to Technician" at bounding box center [787, 142] width 201 height 36
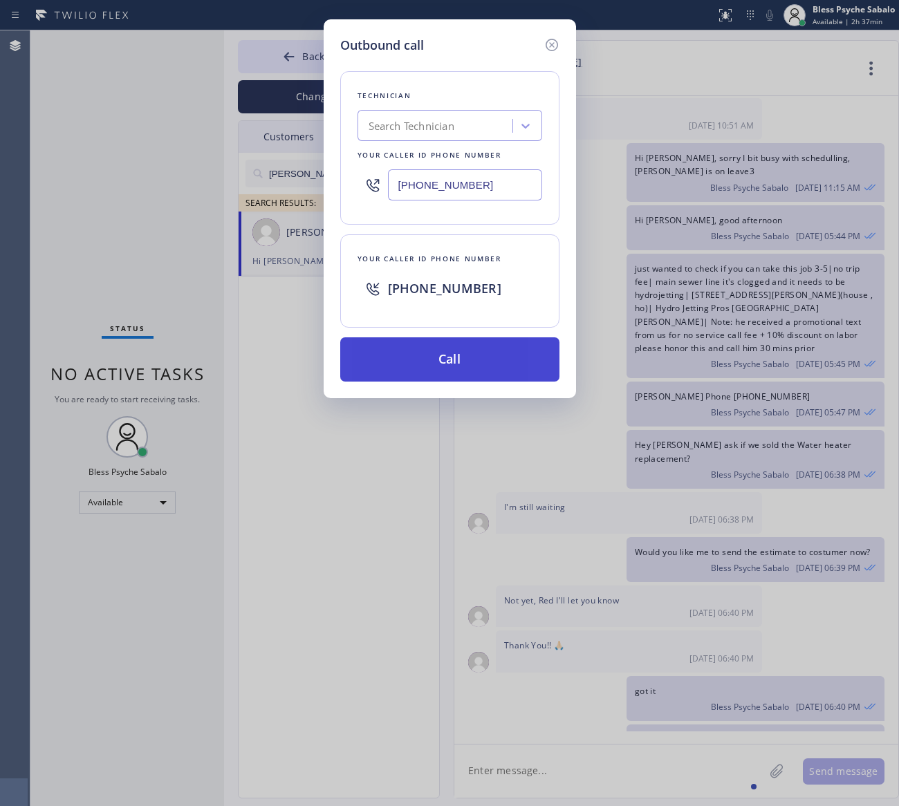
click at [418, 362] on button "Call" at bounding box center [449, 359] width 219 height 44
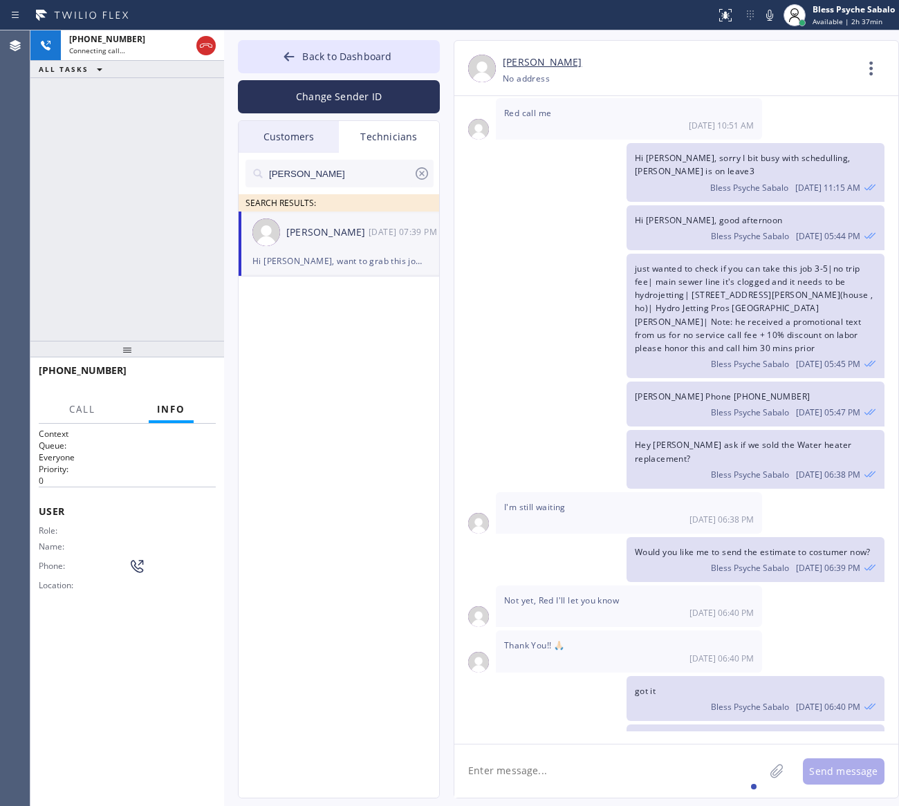
click at [109, 409] on div "Call Info" at bounding box center [127, 410] width 177 height 28
click at [174, 409] on span "Info" at bounding box center [171, 409] width 28 height 12
click at [84, 415] on button "Call" at bounding box center [82, 409] width 43 height 27
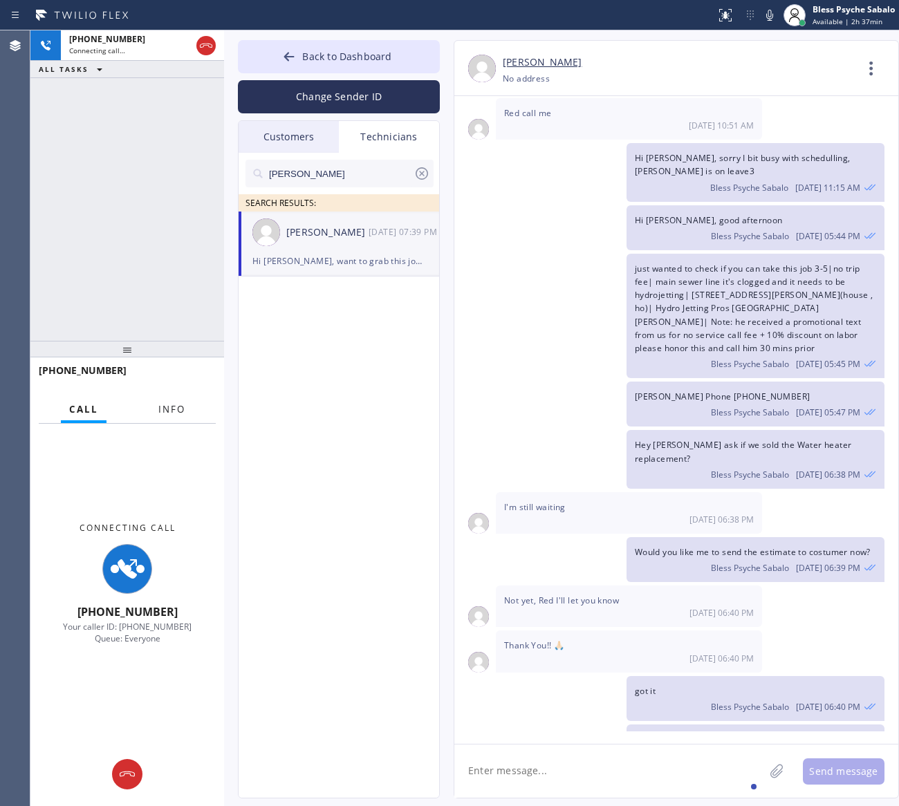
click at [173, 417] on button "Info" at bounding box center [172, 409] width 44 height 27
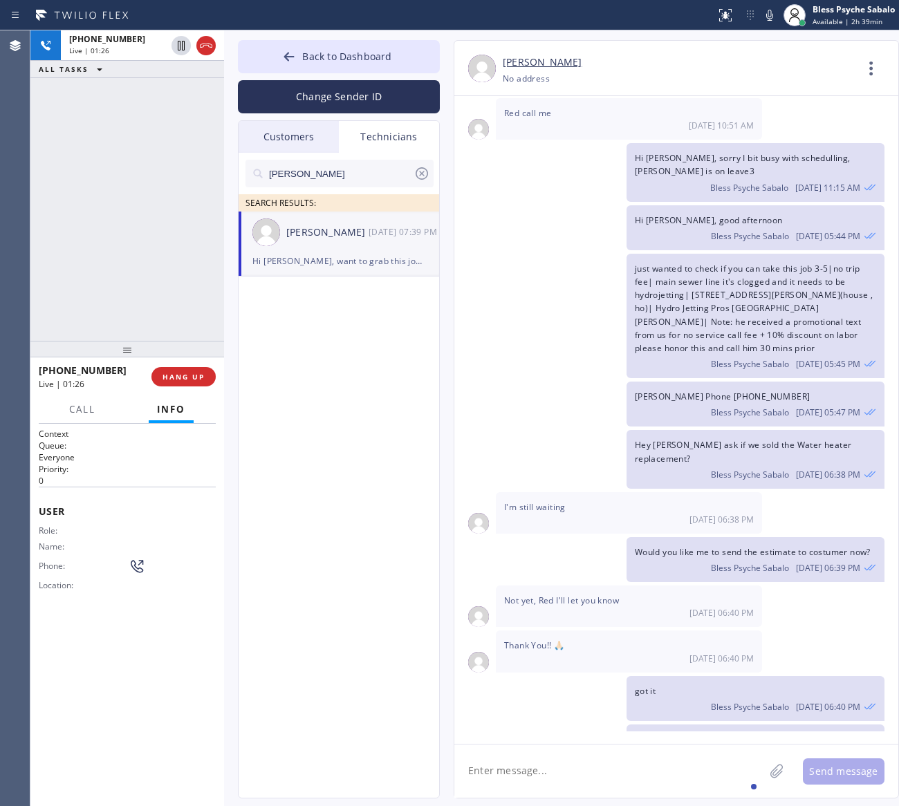
drag, startPoint x: 751, startPoint y: 707, endPoint x: 619, endPoint y: 603, distance: 167.9
click at [619, 725] on div "Hi [PERSON_NAME], want to grab this job for [DATE] morning? 9-12 | no scf Unit …" at bounding box center [669, 794] width 430 height 138
click at [733, 734] on span "Hi [PERSON_NAME], want to grab this job for [DATE] morning? 9-12 | no scf Unit …" at bounding box center [753, 786] width 236 height 104
click at [751, 725] on div "Hi [PERSON_NAME], want to grab this job for [DATE] morning? 9-12 | no scf Unit …" at bounding box center [755, 794] width 258 height 138
click at [752, 725] on div "Hi [PERSON_NAME], want to grab this job for [DATE] morning? 9-12 | no scf Unit …" at bounding box center [755, 794] width 258 height 138
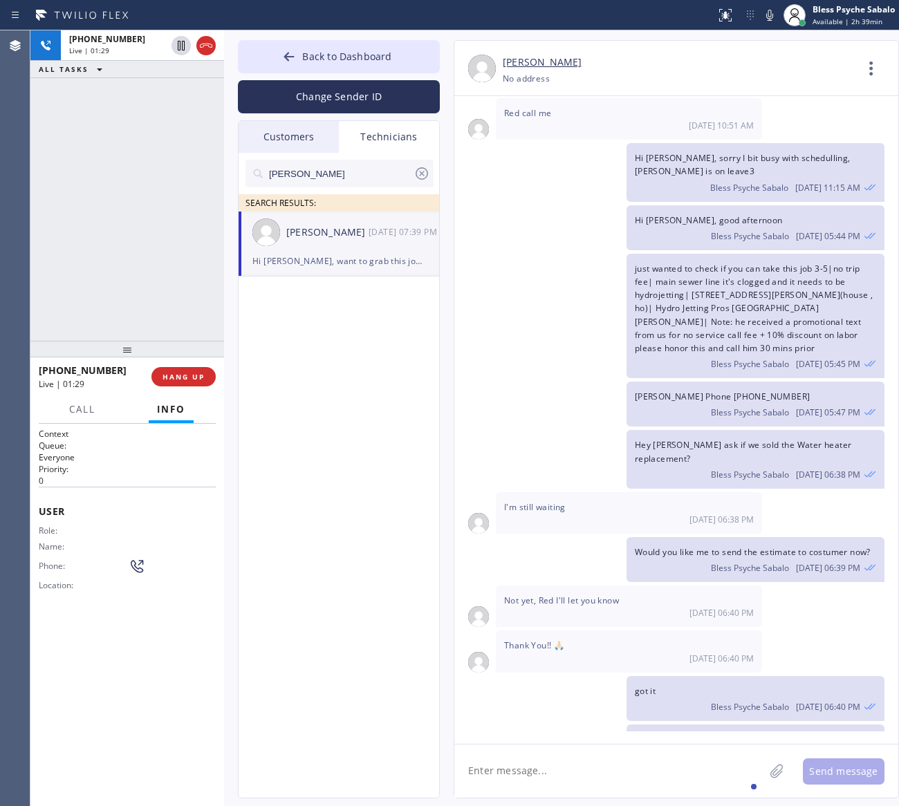
drag, startPoint x: 710, startPoint y: 673, endPoint x: 624, endPoint y: 605, distance: 109.8
click at [624, 725] on div "Hi [PERSON_NAME], want to grab this job for [DATE] morning? 9-12 | no scf Unit …" at bounding box center [669, 794] width 430 height 138
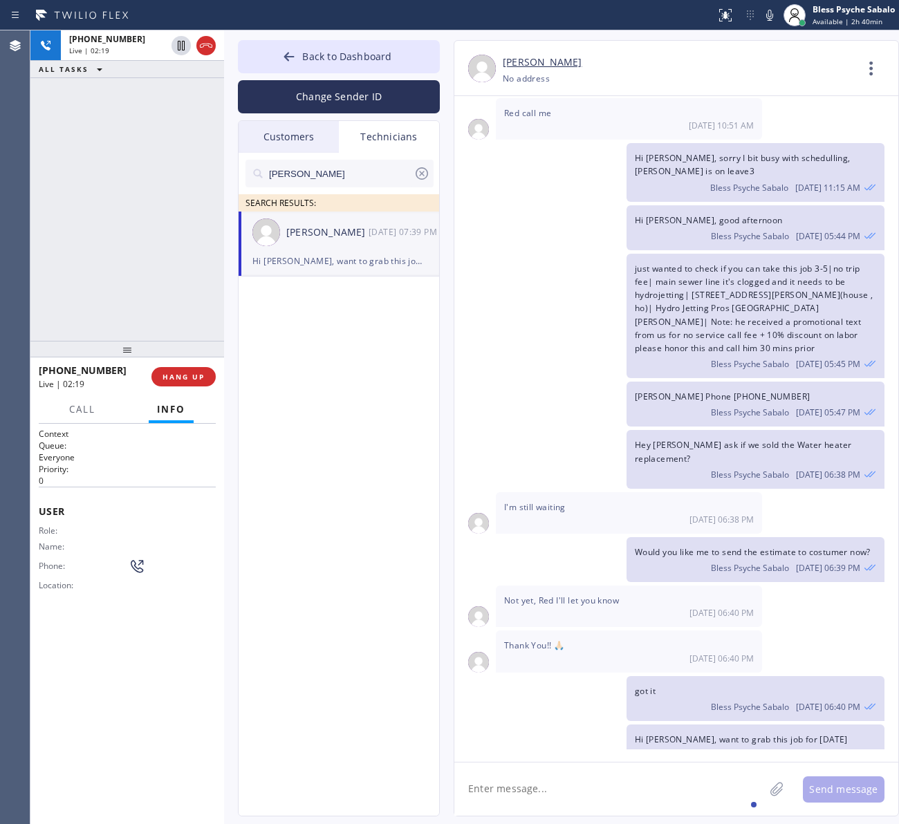
scroll to position [15421, 0]
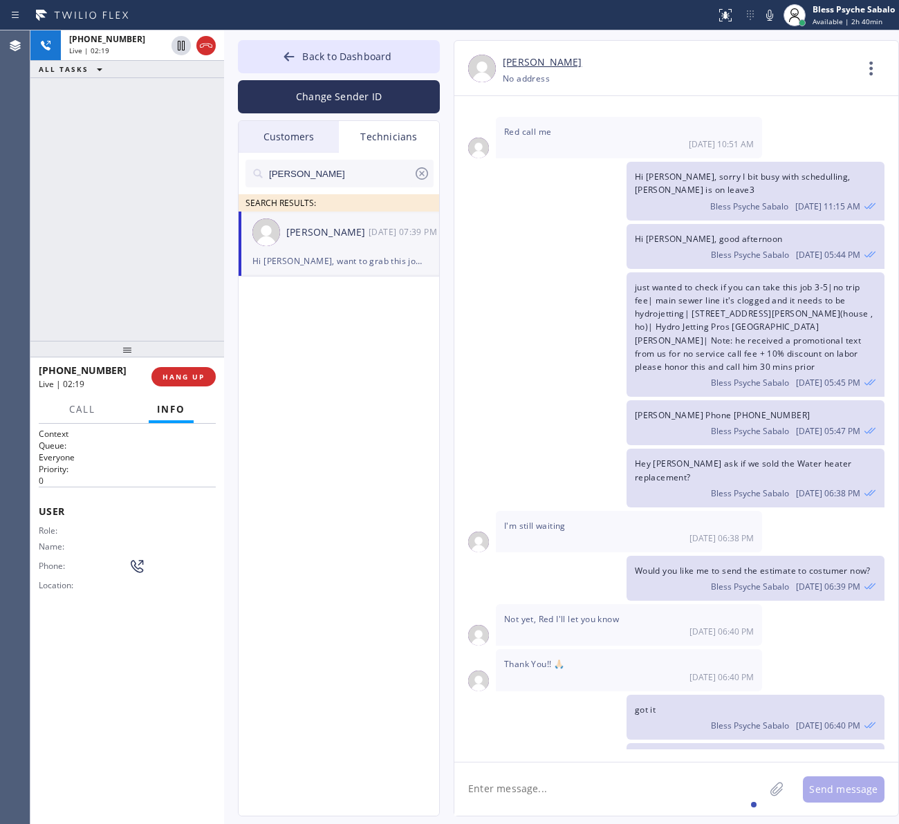
click at [743, 752] on span "Hi [PERSON_NAME], want to grab this job for [DATE] morning? 9-12 | no scf Unit …" at bounding box center [753, 804] width 236 height 104
drag, startPoint x: 751, startPoint y: 717, endPoint x: 640, endPoint y: 615, distance: 150.7
click at [637, 743] on div "Hi [PERSON_NAME], want to grab this job for [DATE] morning? 9-12 | no scf Unit …" at bounding box center [755, 812] width 258 height 138
click at [640, 743] on div "Hi [PERSON_NAME], want to grab this job for [DATE] morning? 9-12 | no scf Unit …" at bounding box center [755, 812] width 258 height 138
drag, startPoint x: 633, startPoint y: 616, endPoint x: 755, endPoint y: 720, distance: 159.9
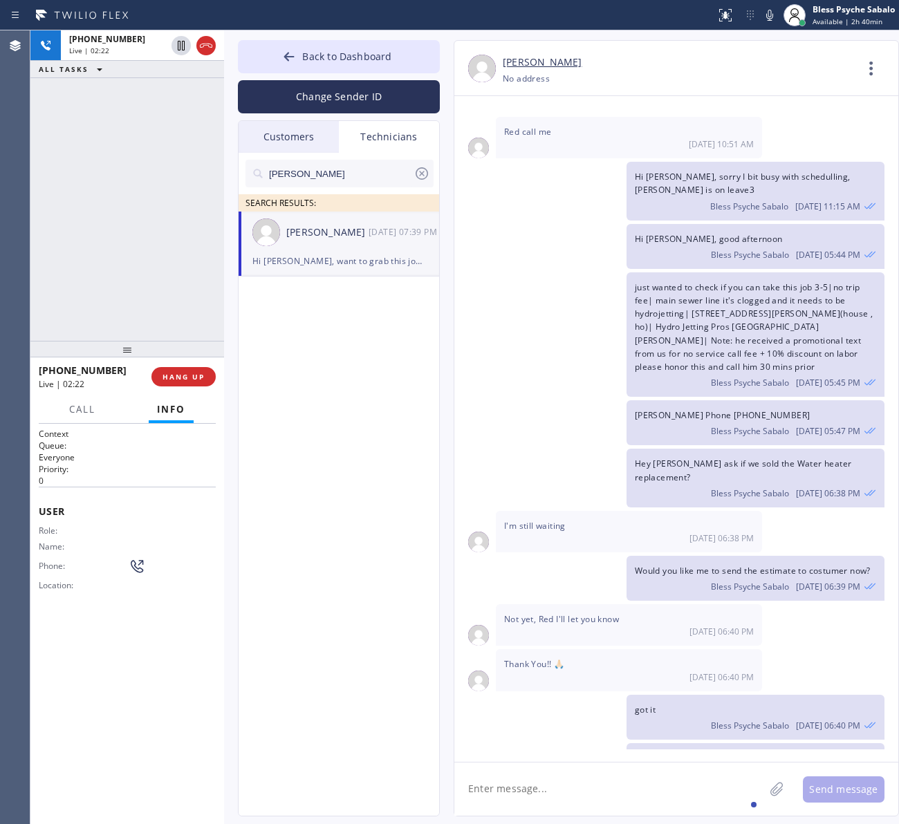
click at [755, 743] on div "Hi [PERSON_NAME], want to grab this job for [DATE] morning? 9-12 | no scf Unit …" at bounding box center [755, 812] width 258 height 138
drag, startPoint x: 712, startPoint y: 691, endPoint x: 622, endPoint y: 614, distance: 118.6
click at [622, 743] on div "Hi [PERSON_NAME], want to grab this job for [DATE] morning? 9-12 | no scf Unit …" at bounding box center [669, 812] width 430 height 138
click at [644, 752] on span "Hi [PERSON_NAME], want to grab this job for [DATE] morning? 9-12 | no scf Unit …" at bounding box center [753, 804] width 236 height 104
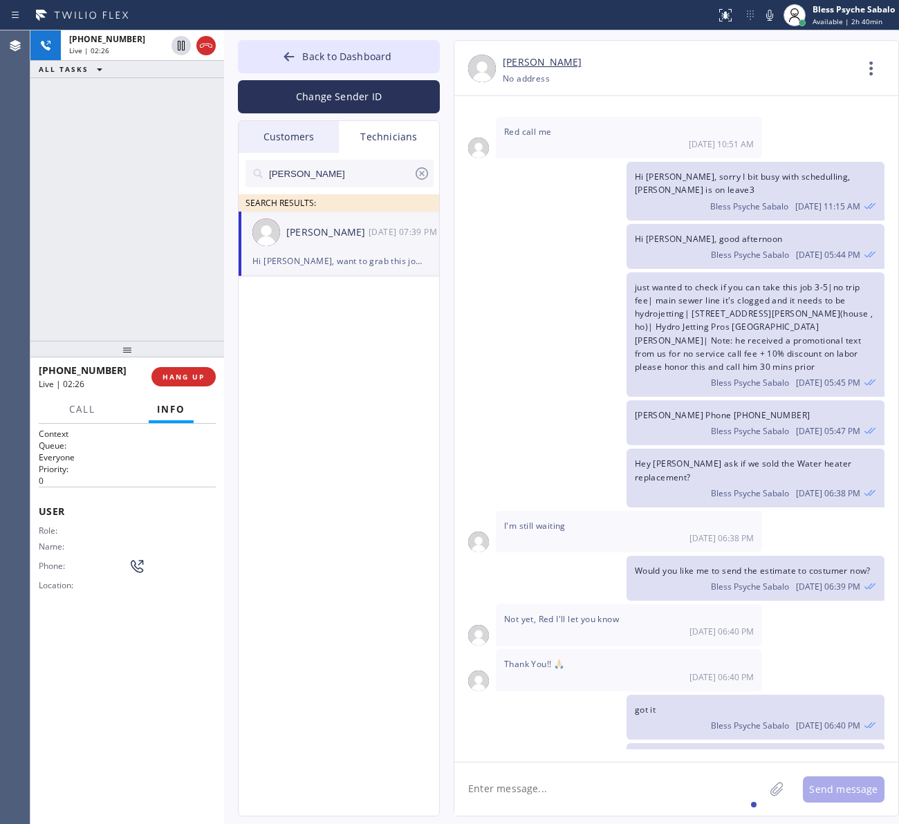
drag, startPoint x: 633, startPoint y: 620, endPoint x: 754, endPoint y: 719, distance: 156.3
click at [754, 743] on div "Hi [PERSON_NAME], want to grab this job for [DATE] morning? 9-12 | no scf Unit …" at bounding box center [755, 812] width 258 height 138
click at [224, 404] on div at bounding box center [224, 427] width 0 height 794
click at [201, 380] on span "HANG UP" at bounding box center [183, 377] width 42 height 10
click at [326, 368] on div "[PERSON_NAME] SEARCH RESULTS: [PERSON_NAME] [DATE] 07:39 PM Hi [PERSON_NAME], w…" at bounding box center [340, 500] width 202 height 695
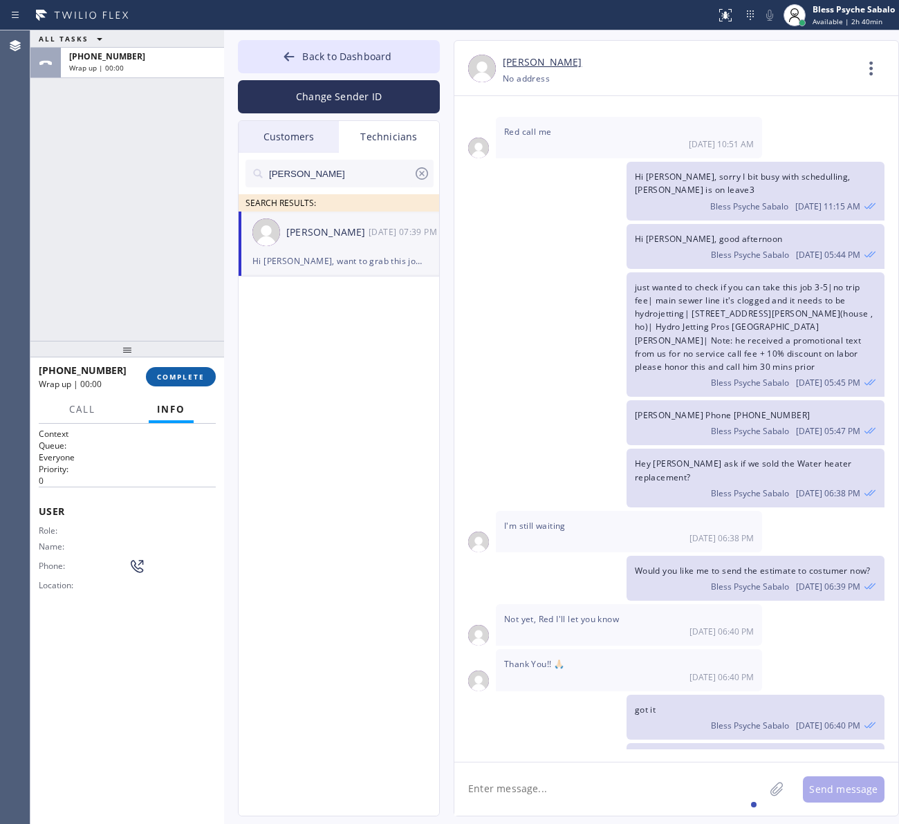
click at [210, 368] on button "COMPLETE" at bounding box center [181, 376] width 70 height 19
click at [256, 363] on div "[PERSON_NAME] SEARCH RESULTS: [PERSON_NAME] [DATE] 07:39 PM Hi [PERSON_NAME], w…" at bounding box center [340, 500] width 202 height 695
click at [356, 57] on span "Back to Dashboard" at bounding box center [346, 56] width 89 height 13
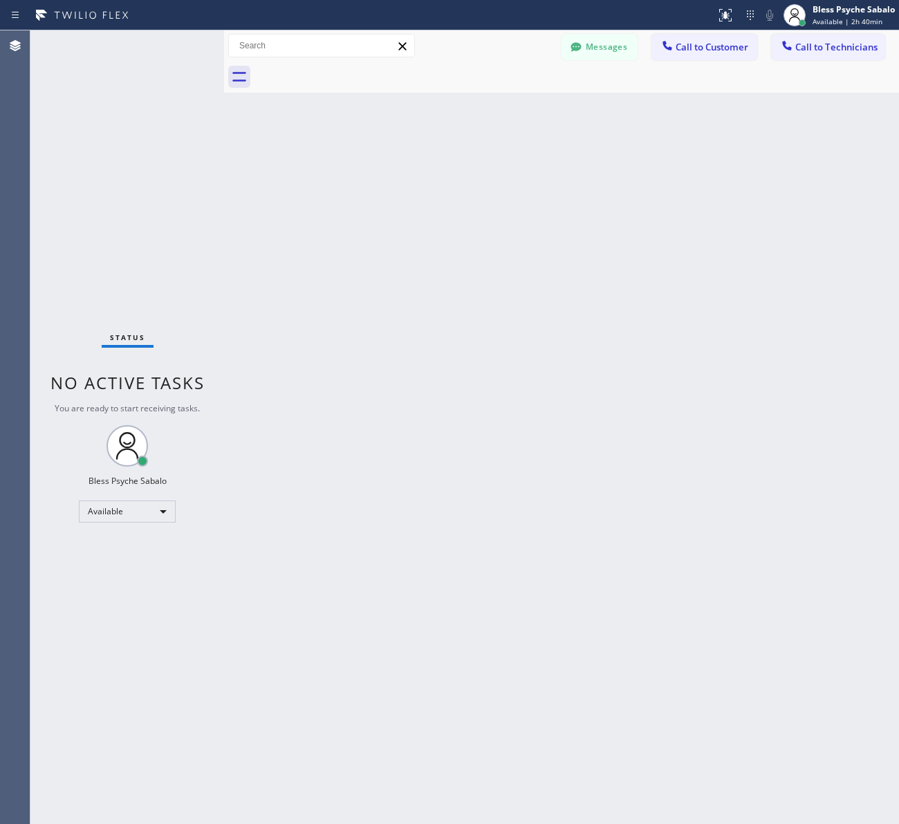
click at [382, 188] on div "Back to Dashboard Change Sender ID Customers Technicians AM [PERSON_NAME] [DATE…" at bounding box center [561, 427] width 675 height 794
click at [351, 225] on div "Back to Dashboard Change Sender ID Customers Technicians AM [PERSON_NAME] [DATE…" at bounding box center [561, 427] width 675 height 794
click at [597, 46] on button "Messages" at bounding box center [599, 47] width 76 height 26
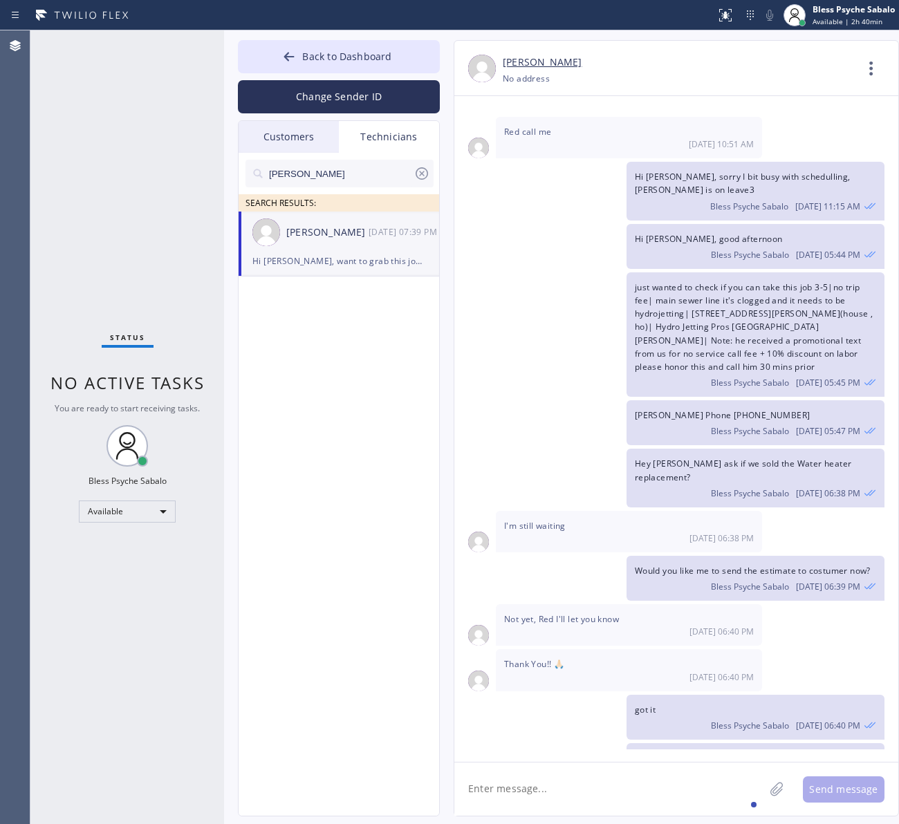
click at [353, 137] on div "Technicians" at bounding box center [389, 137] width 100 height 32
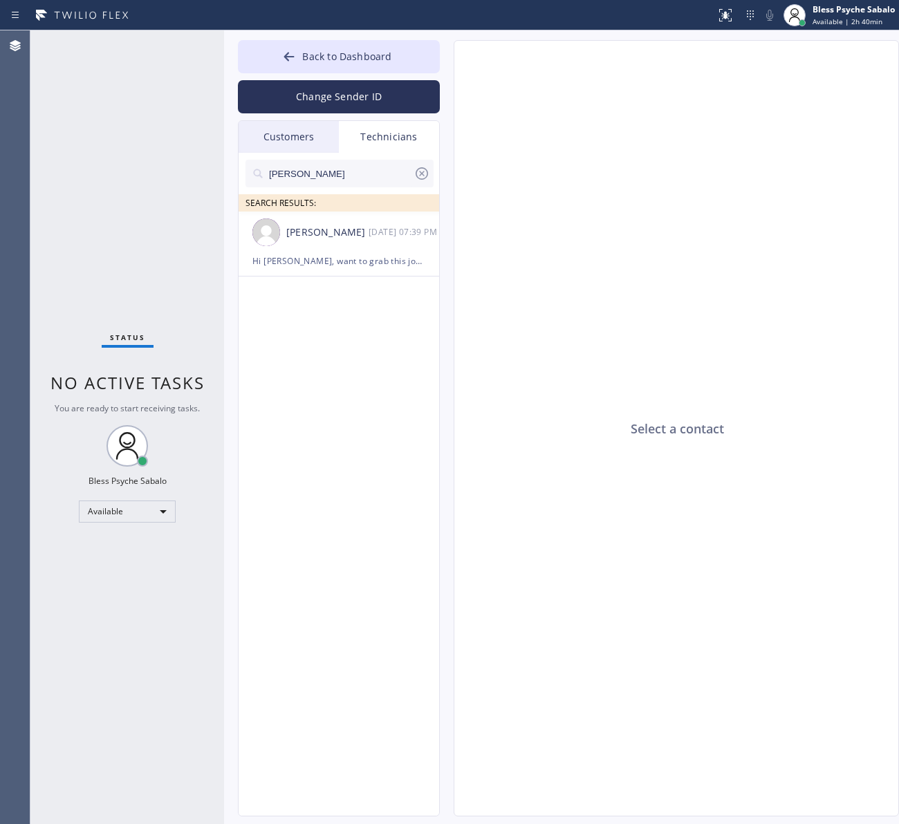
click at [364, 169] on input "[PERSON_NAME]" at bounding box center [341, 174] width 146 height 28
click at [197, 166] on div "Status No active tasks You are ready to start receiving tasks. Bless Psyche Sab…" at bounding box center [464, 427] width 868 height 794
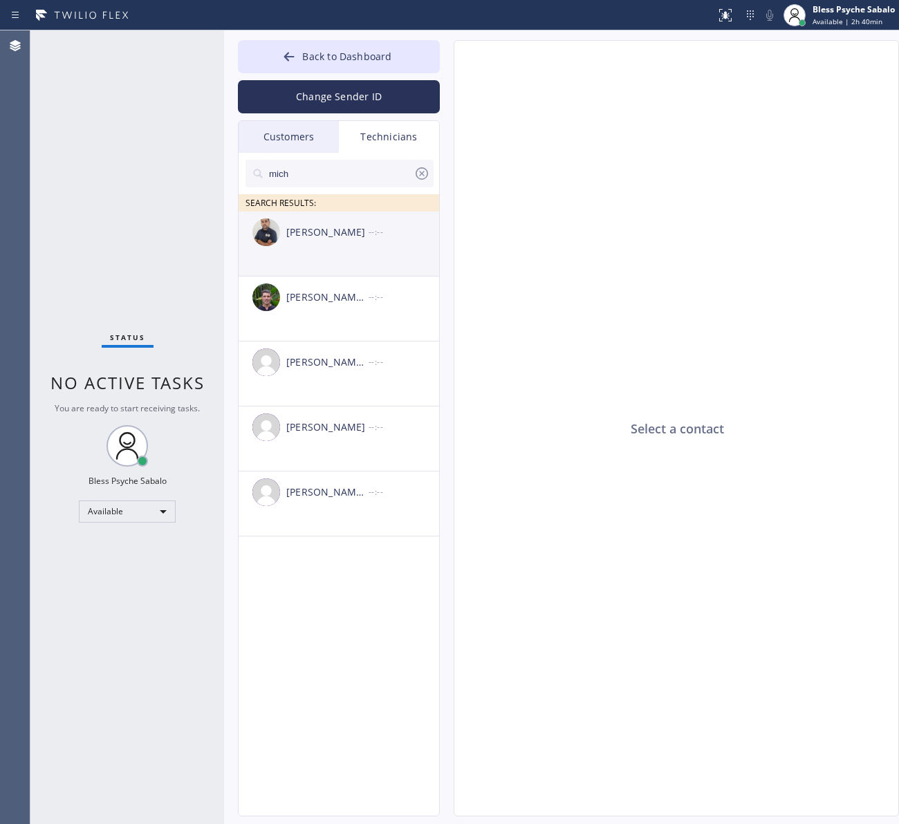
type input "mich"
click at [360, 233] on div "[PERSON_NAME]" at bounding box center [327, 233] width 82 height 16
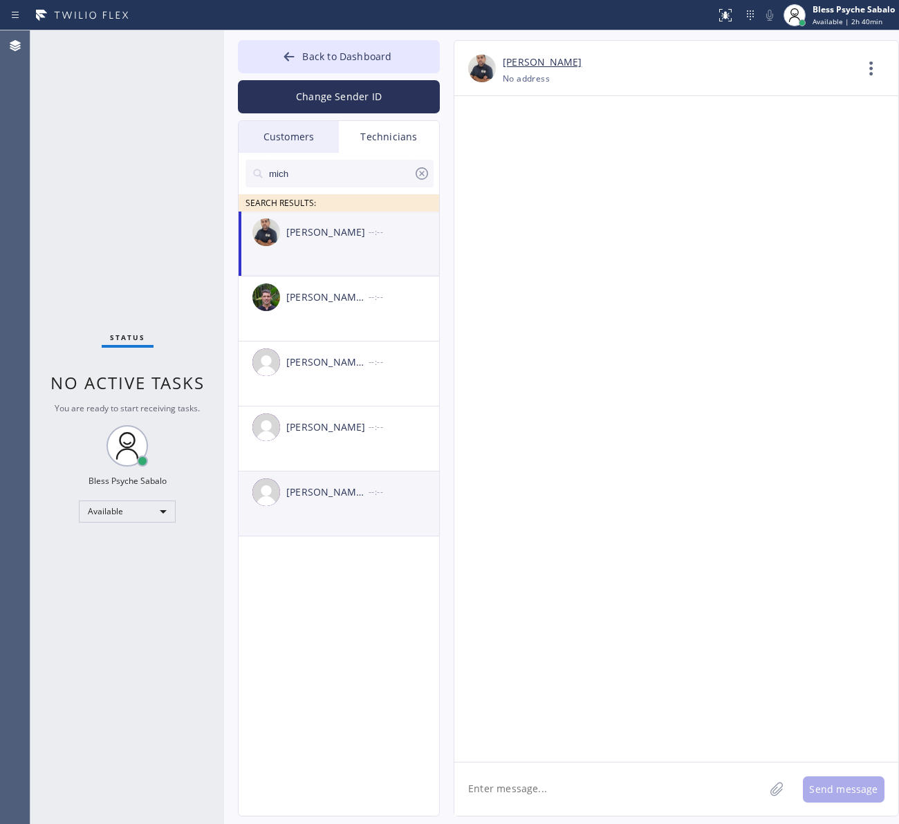
click at [357, 479] on div "[PERSON_NAME] [PERSON_NAME] --:--" at bounding box center [340, 492] width 202 height 41
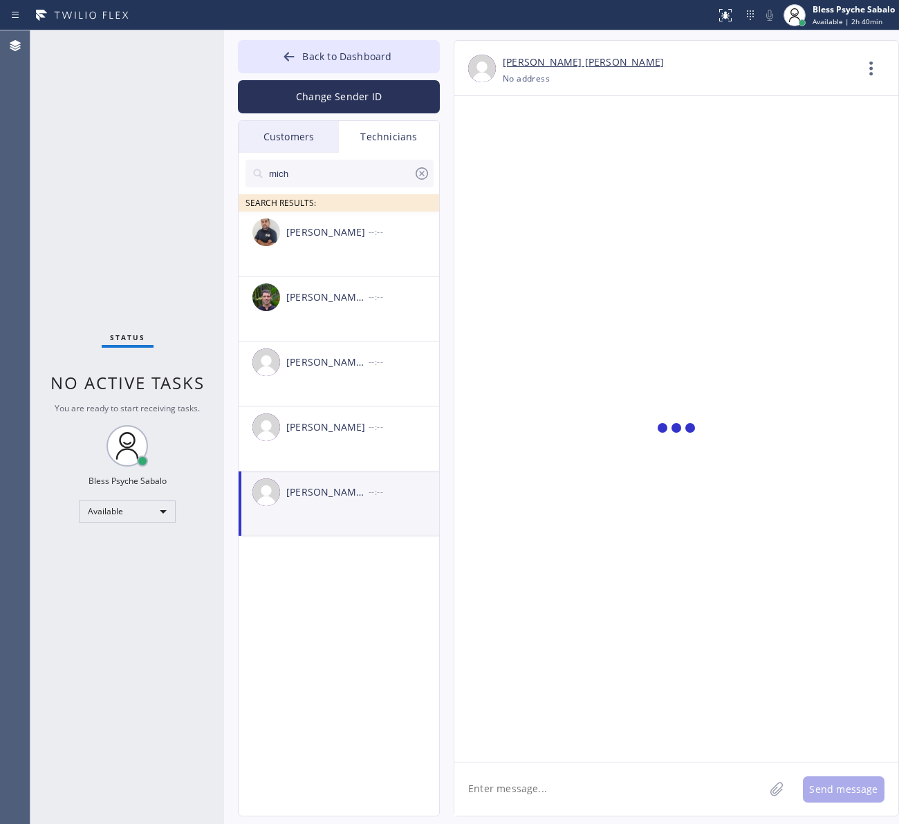
scroll to position [3455, 0]
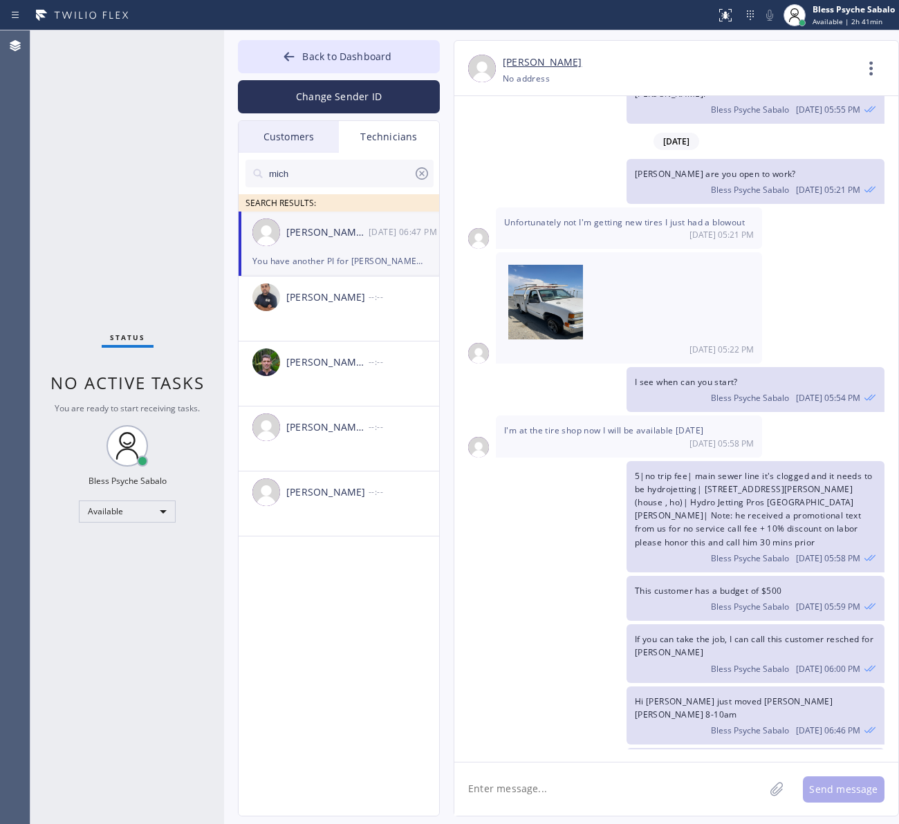
click at [568, 576] on div "This customer has a budget of $500 Bless Psyche Sabalo [DATE] 05:59 PM" at bounding box center [669, 598] width 430 height 45
click at [681, 806] on textarea at bounding box center [609, 789] width 310 height 53
paste textarea "9-12 | no scf Unit 3 - The pump in dishwasher not working / as per cx the pipe …"
type textarea "Hey I got you this [DATE] 9-12 | no scf Unit 3 - The pump in dishwasher not wor…"
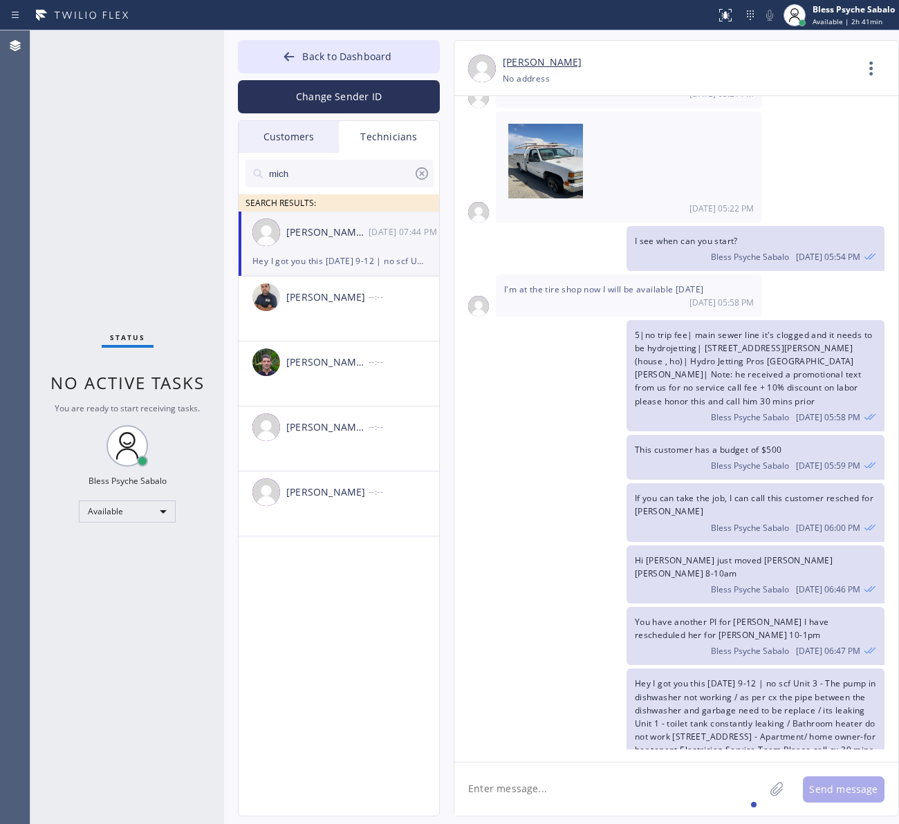
click at [720, 350] on div "5|no trip fee| main sewer line it's clogged and it needs to be hydrojetting| [S…" at bounding box center [755, 375] width 258 height 111
click at [862, 67] on icon at bounding box center [871, 68] width 33 height 33
drag, startPoint x: 577, startPoint y: 384, endPoint x: 546, endPoint y: 353, distance: 44.0
click at [578, 384] on div at bounding box center [449, 412] width 899 height 824
click at [351, 247] on div "[PERSON_NAME] [PERSON_NAME] [DATE] 07:44 PM" at bounding box center [340, 232] width 202 height 41
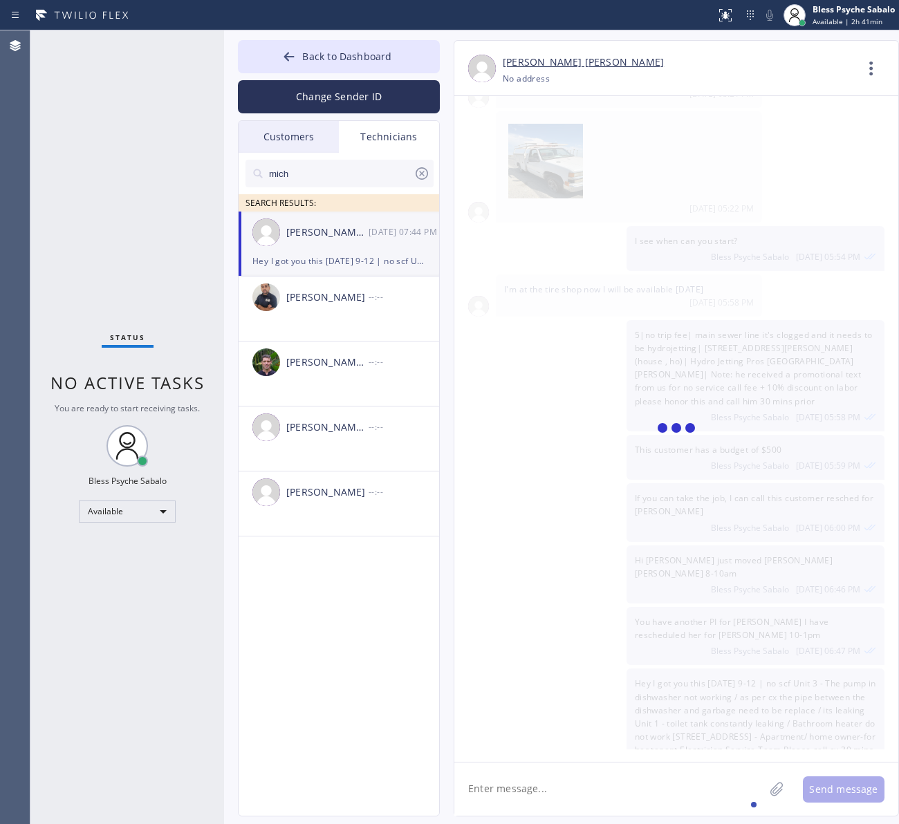
click at [351, 247] on div "[PERSON_NAME] [PERSON_NAME] [DATE] 07:44 PM" at bounding box center [340, 232] width 202 height 41
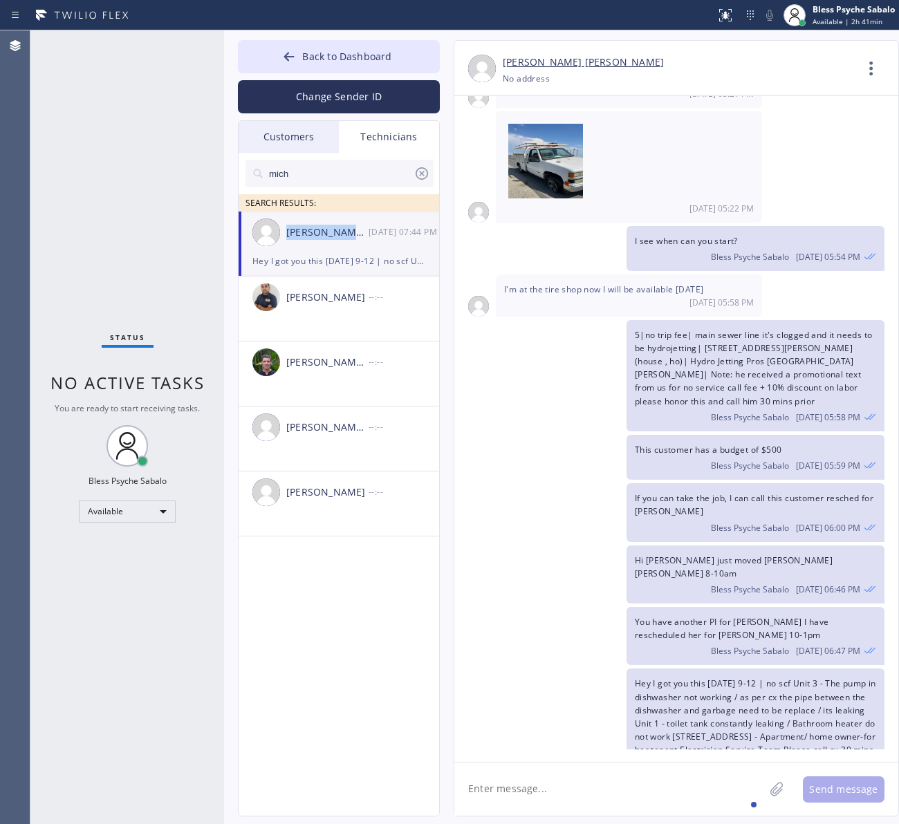
click at [351, 247] on div "[PERSON_NAME] [PERSON_NAME] [DATE] 07:44 PM" at bounding box center [340, 232] width 202 height 41
type input "[PHONE_NUMBER]"
click at [676, 332] on span "5|no trip fee| main sewer line it's clogged and it needs to be hydrojetting| [S…" at bounding box center [754, 368] width 238 height 78
click at [883, 57] on icon at bounding box center [871, 68] width 33 height 33
click at [773, 152] on li "Call to Technician" at bounding box center [787, 142] width 201 height 36
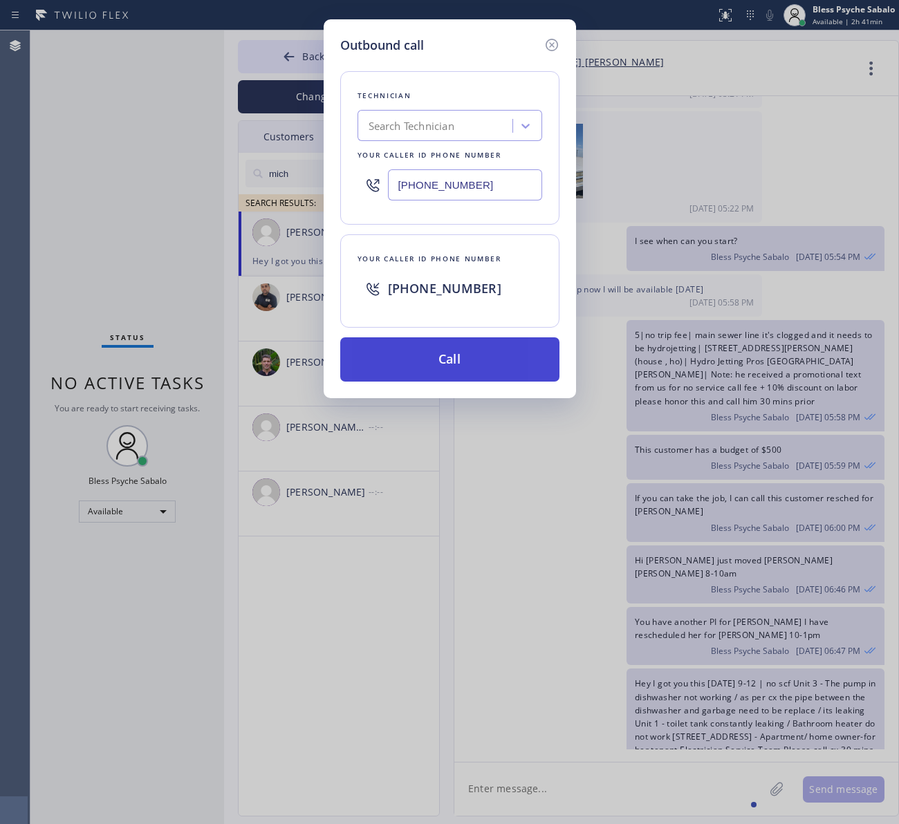
click at [516, 358] on button "Call" at bounding box center [449, 359] width 219 height 44
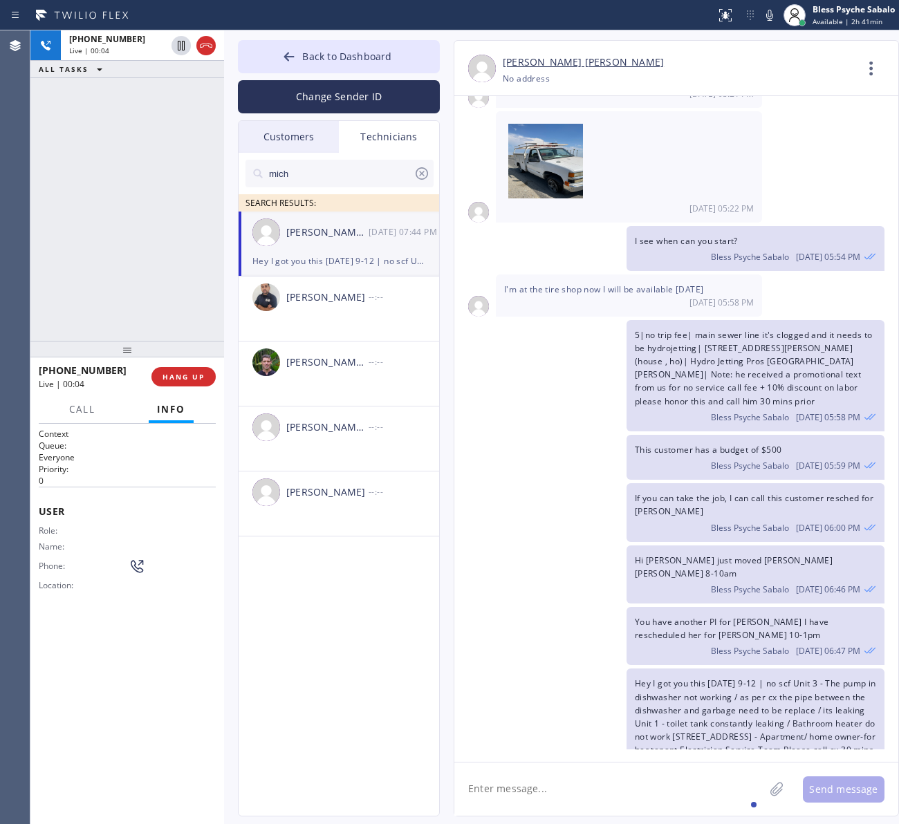
click at [153, 244] on div "[PHONE_NUMBER] Live | 00:04 ALL TASKS ALL TASKS ACTIVE TASKS TASKS IN WRAP UP" at bounding box center [127, 185] width 194 height 310
click at [534, 669] on div "Hey I got you this [DATE] 9-12 | no scf Unit 3 - The pump in dishwasher not wor…" at bounding box center [669, 731] width 430 height 124
click at [211, 45] on icon at bounding box center [206, 45] width 17 height 17
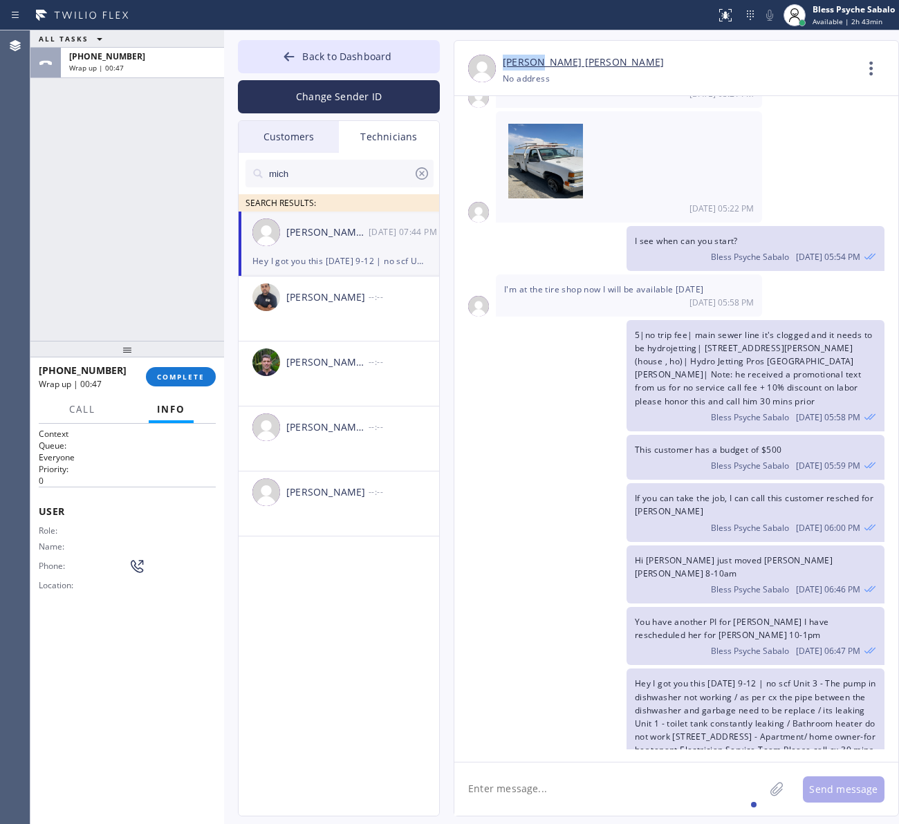
drag, startPoint x: 503, startPoint y: 39, endPoint x: 539, endPoint y: 64, distance: 43.9
click at [539, 64] on div "[PERSON_NAME] [PERSON_NAME] [PHONE_NUMBER] Choose phone number No address Conta…" at bounding box center [676, 428] width 445 height 776
copy link "[PERSON_NAME]"
click at [369, 602] on div "mich SEARCH RESULTS: [PERSON_NAME] [PERSON_NAME] [DATE] 07:44 PM Hey I got you …" at bounding box center [340, 500] width 202 height 695
click at [198, 357] on div at bounding box center [127, 349] width 194 height 17
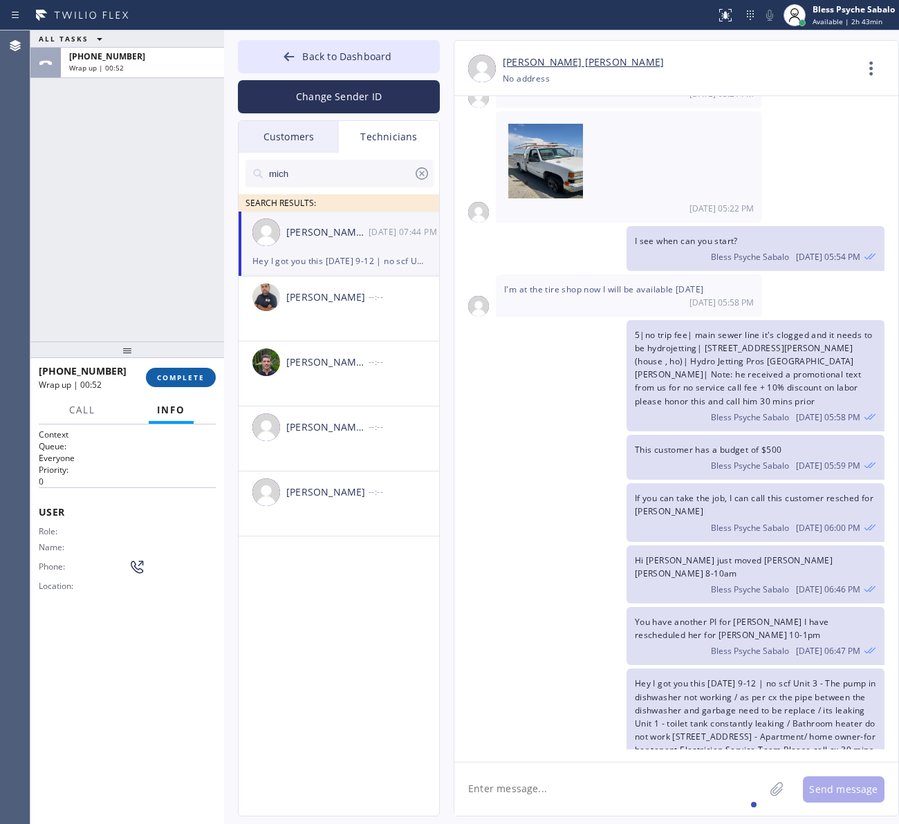
click at [187, 381] on span "COMPLETE" at bounding box center [181, 378] width 48 height 10
click at [133, 295] on div "ALL TASKS ALL TASKS ACTIVE TASKS TASKS IN WRAP UP [PHONE_NUMBER] Wrap up | 00:53" at bounding box center [127, 185] width 194 height 311
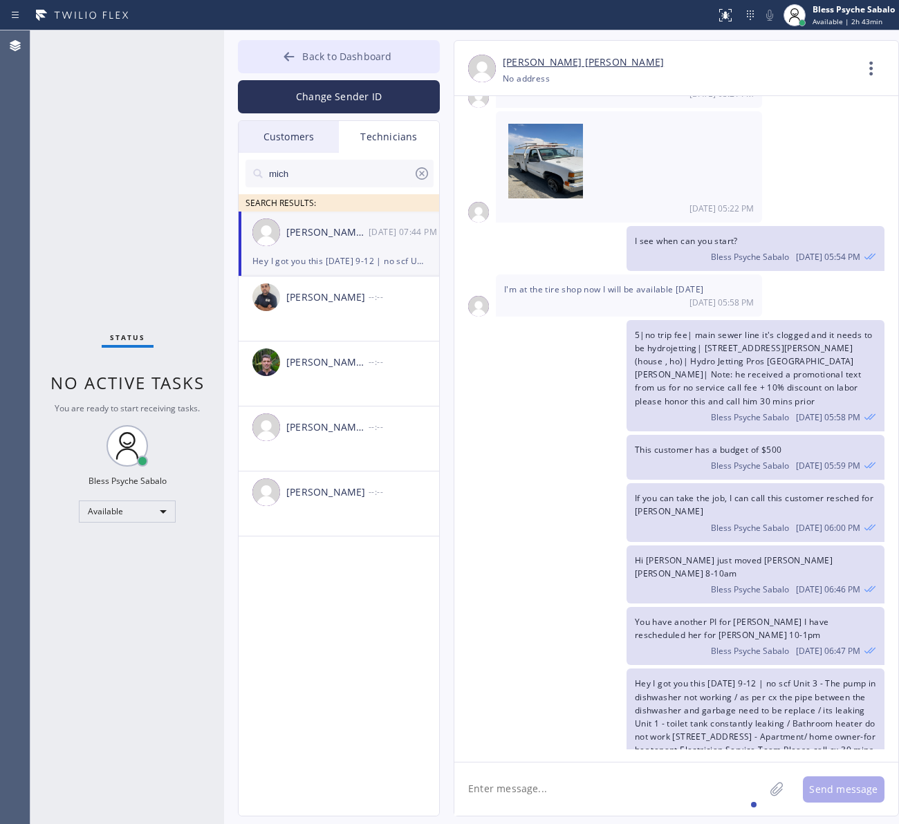
click at [334, 61] on span "Back to Dashboard" at bounding box center [346, 56] width 89 height 13
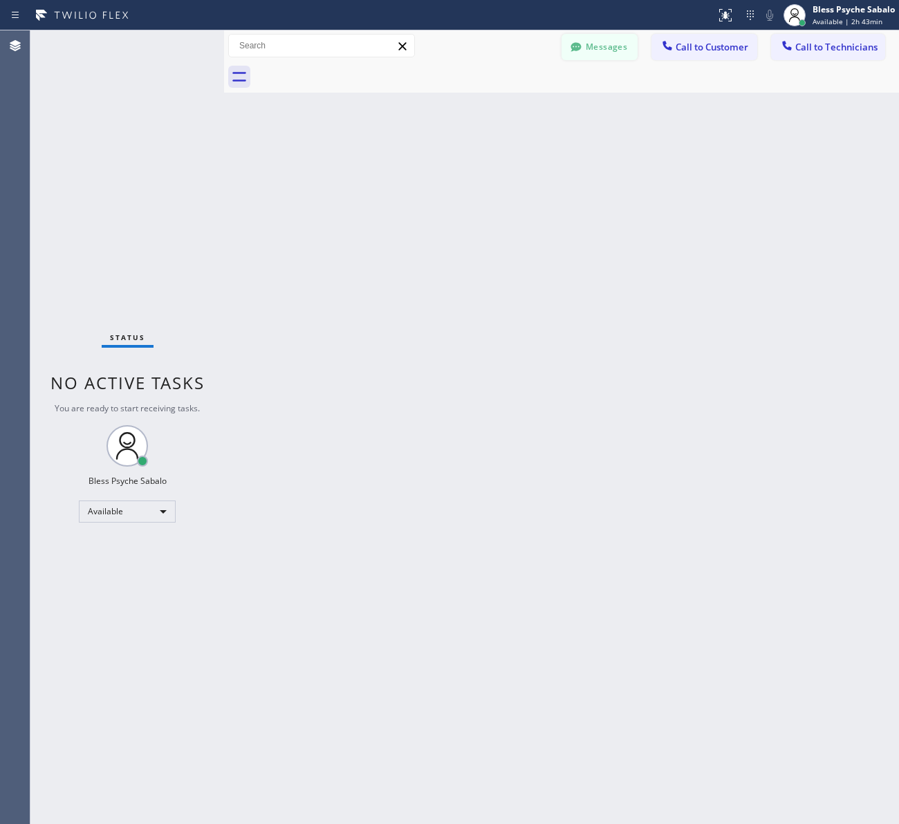
click at [598, 50] on button "Messages" at bounding box center [599, 47] width 76 height 26
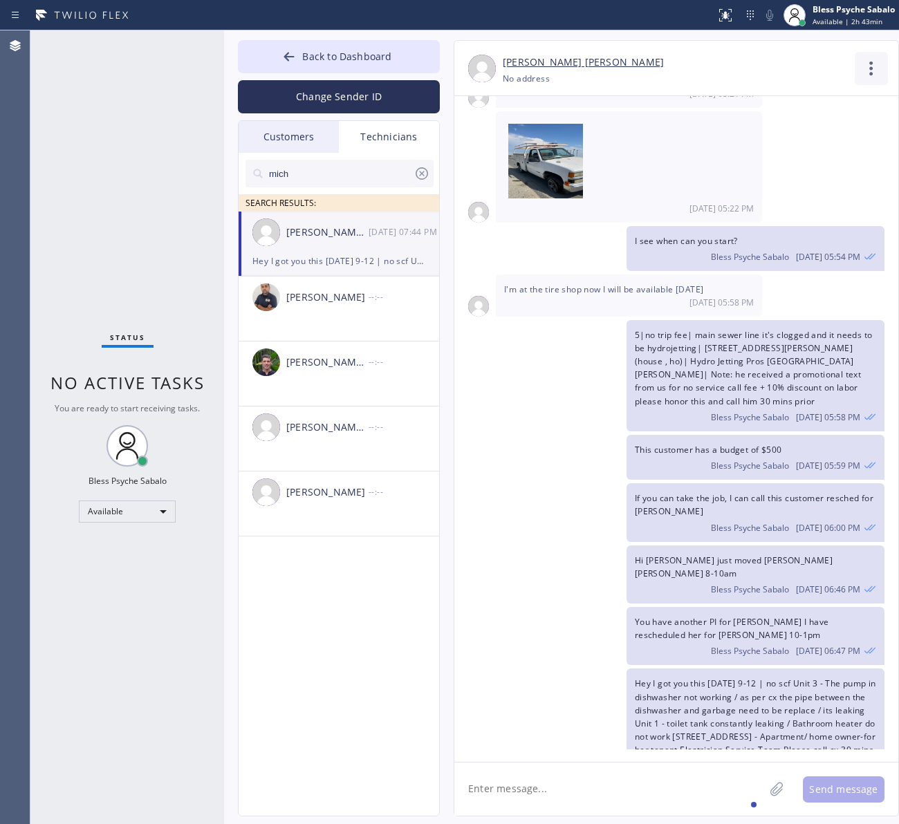
click at [873, 69] on icon at bounding box center [871, 68] width 33 height 33
click at [662, 71] on div at bounding box center [449, 412] width 899 height 824
click at [364, 59] on span "Back to Dashboard" at bounding box center [346, 56] width 89 height 13
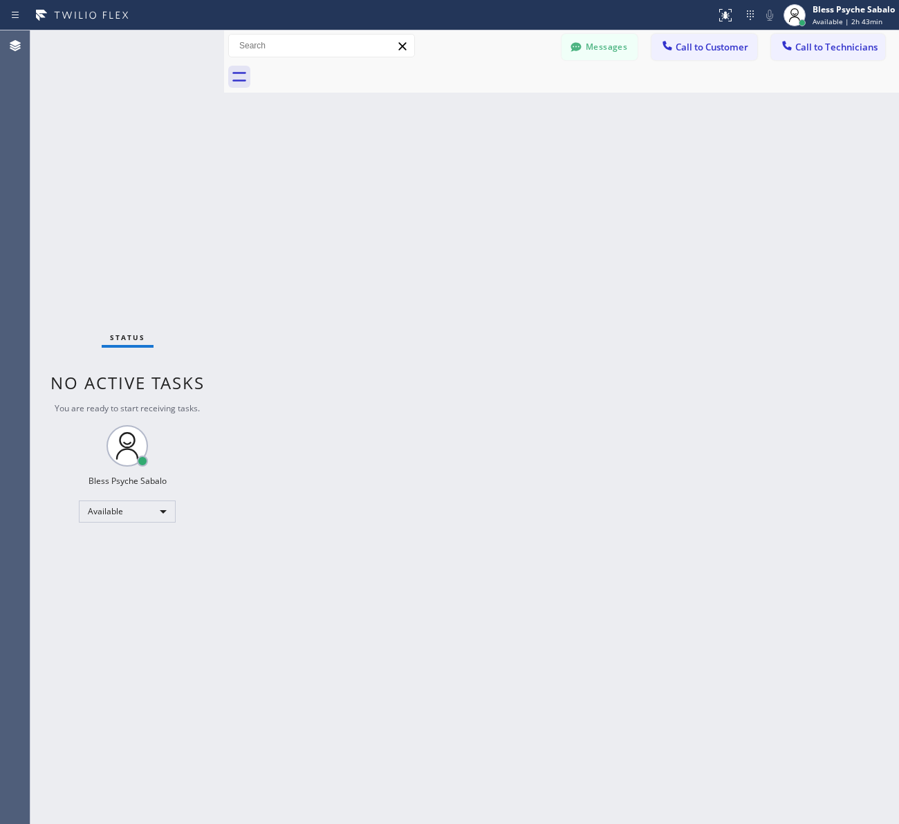
click at [496, 67] on div at bounding box center [576, 77] width 644 height 31
click at [617, 48] on button "Messages" at bounding box center [599, 47] width 76 height 26
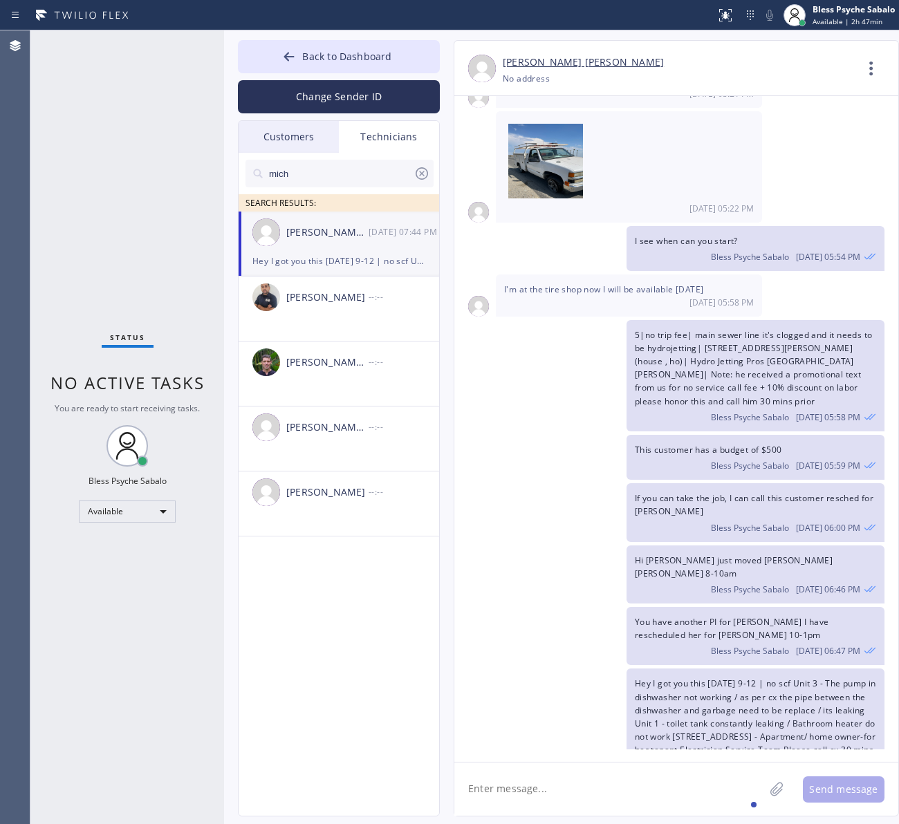
click at [415, 171] on icon at bounding box center [421, 173] width 17 height 17
click at [416, 173] on input "text" at bounding box center [351, 174] width 166 height 28
click at [389, 187] on div at bounding box center [339, 195] width 188 height 17
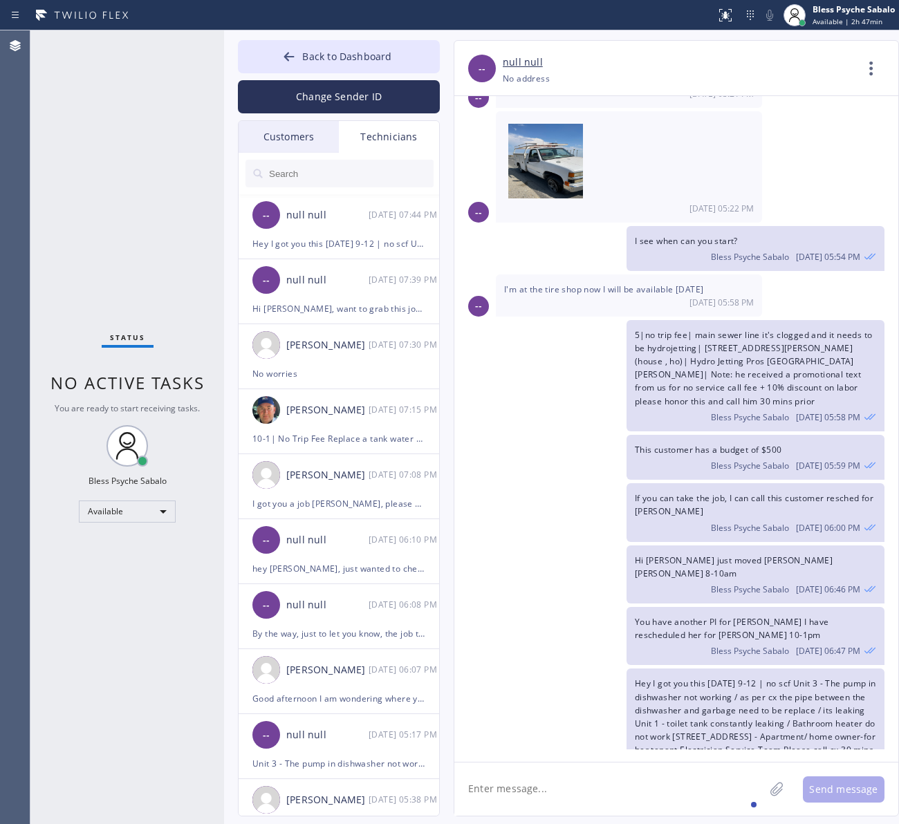
click at [384, 183] on input "text" at bounding box center [351, 174] width 166 height 28
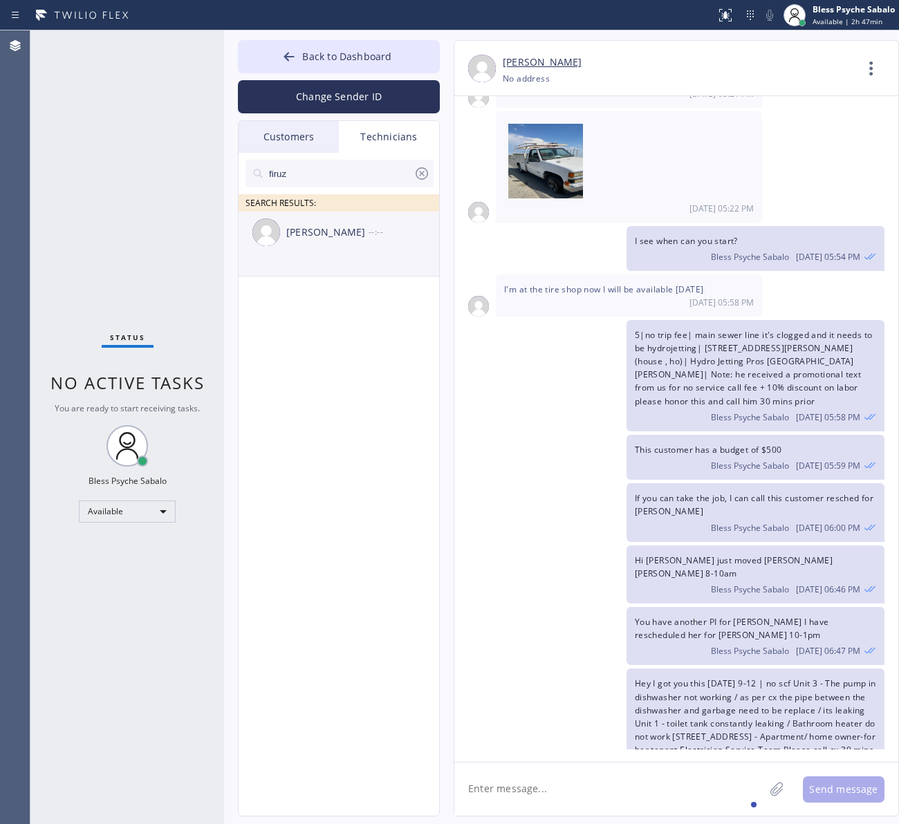
type input "firuz"
click at [348, 245] on div "[PERSON_NAME] --:--" at bounding box center [340, 232] width 202 height 41
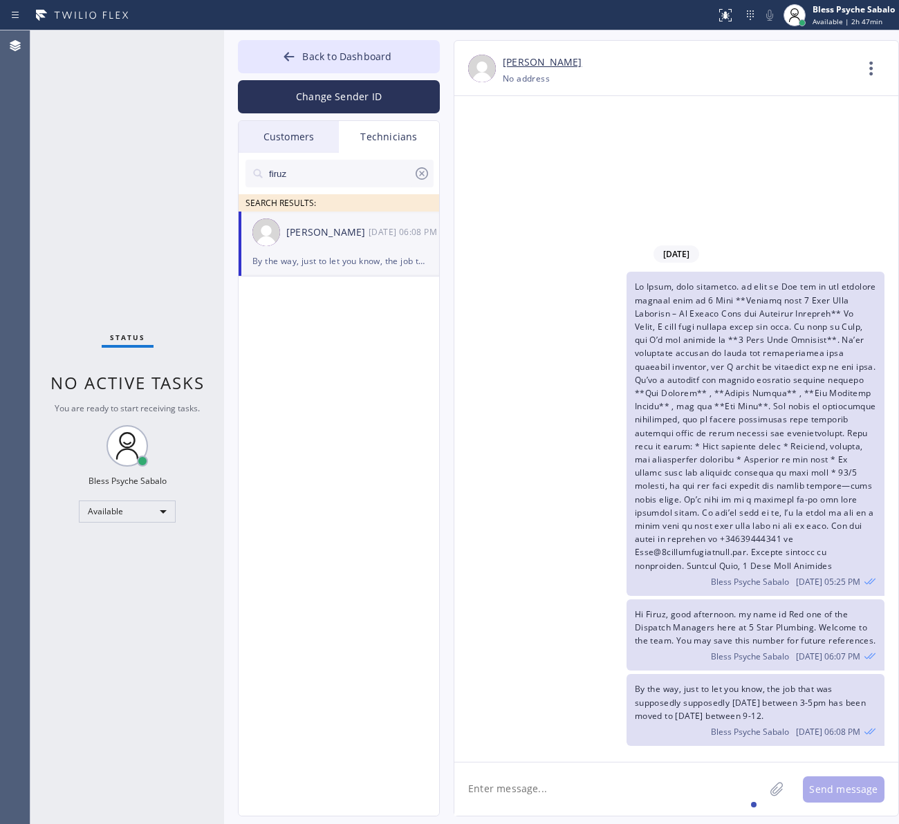
drag, startPoint x: 608, startPoint y: 795, endPoint x: 606, endPoint y: 785, distance: 9.9
click at [607, 795] on textarea at bounding box center [609, 789] width 310 height 53
drag, startPoint x: 641, startPoint y: 792, endPoint x: 662, endPoint y: 792, distance: 20.7
click at [661, 792] on textarea "Hey I got you job [DATE], please s" at bounding box center [621, 789] width 335 height 53
paste textarea "2-5 / $0 / bathtub leaking / Local plumbers Bel Air [STREET_ADDRESS] / Condo Un…"
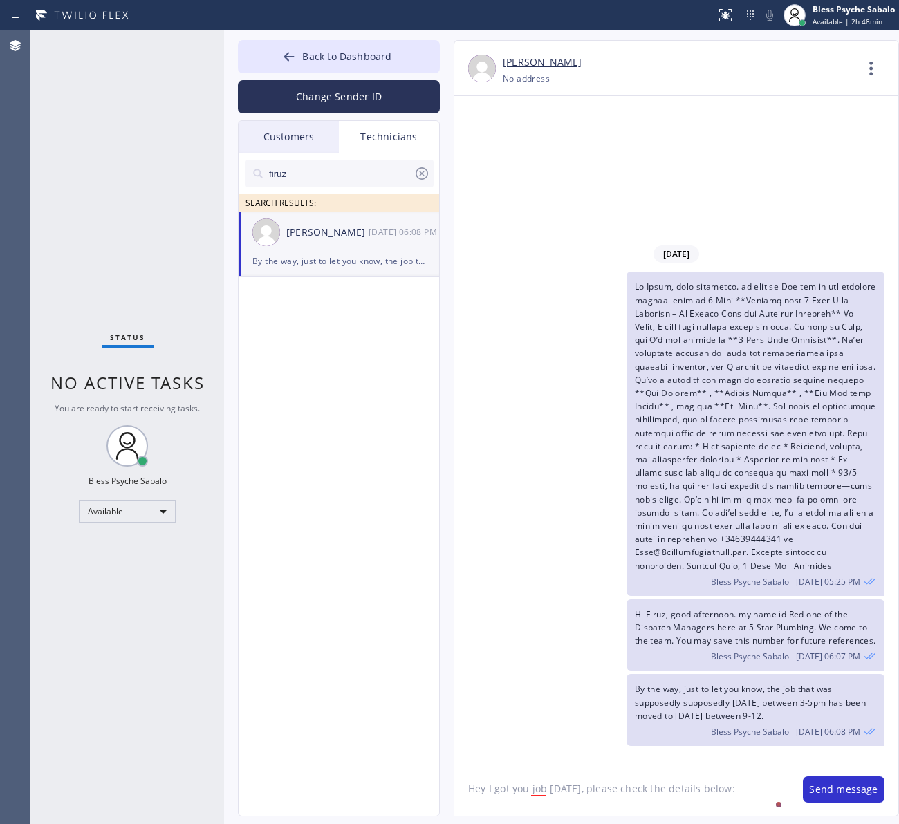
type textarea "Hey I got you job [DATE], please check the details below: 2-5 / $0 / bathtub le…"
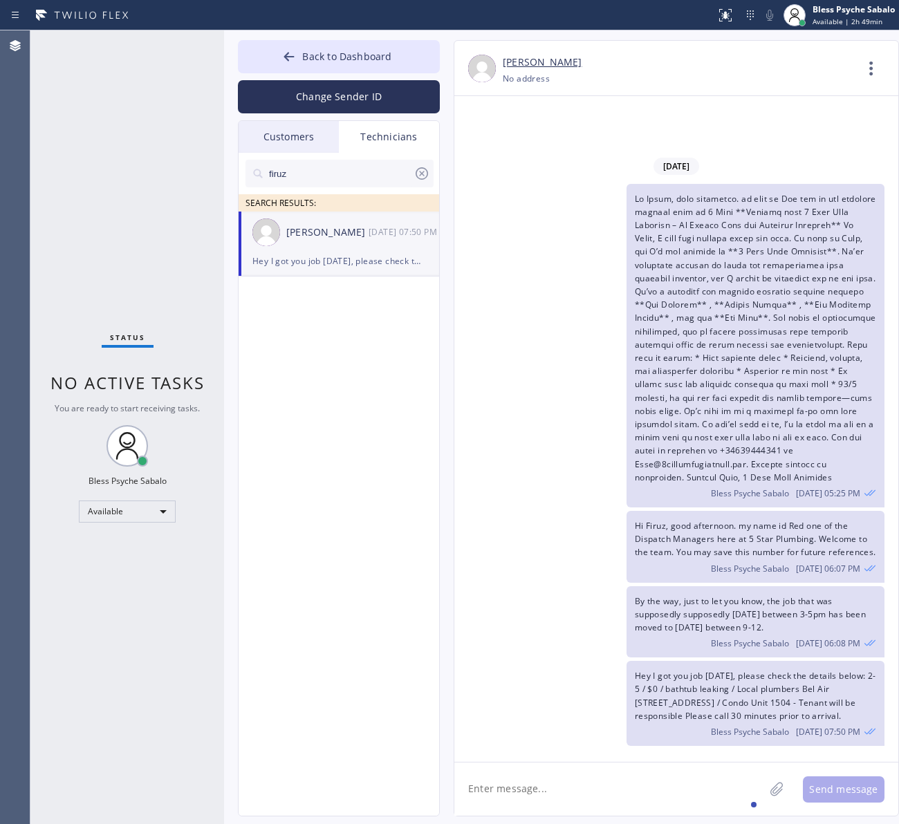
click at [317, 590] on div "firuz SEARCH RESULTS: [PERSON_NAME] [DATE] 07:50 PM Hey I got you job [DATE], p…" at bounding box center [340, 500] width 202 height 695
click at [256, 441] on div "firuz SEARCH RESULTS: [PERSON_NAME] [DATE] 07:50 PM Hey I got you job [DATE], p…" at bounding box center [340, 500] width 202 height 695
click at [292, 59] on icon at bounding box center [289, 57] width 14 height 14
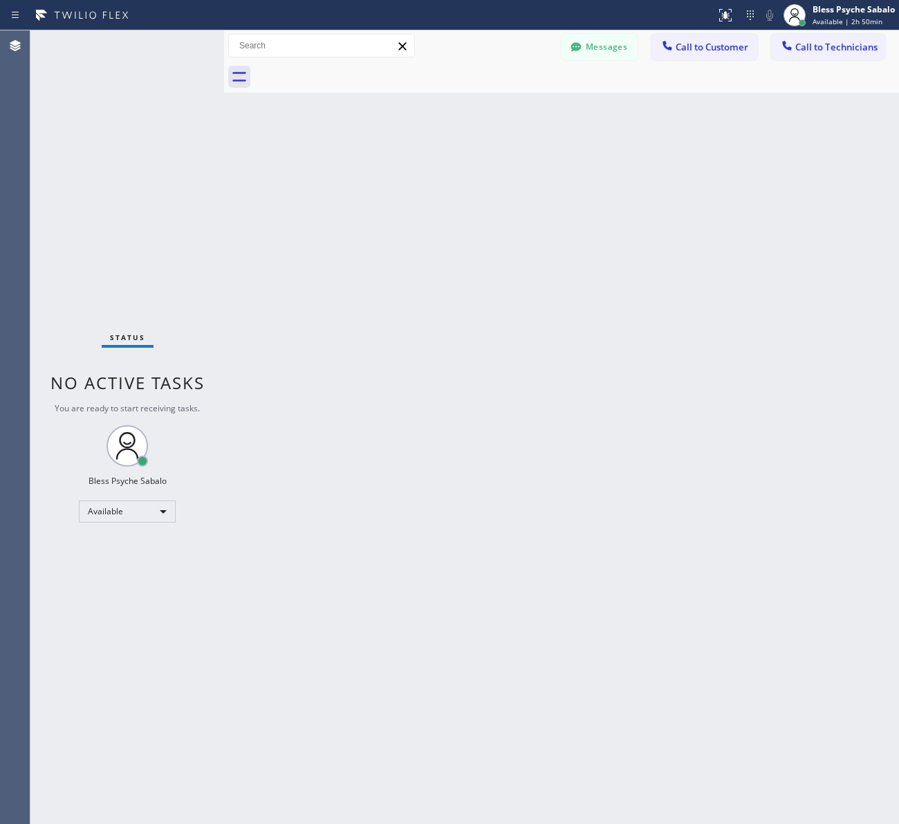
click at [310, 183] on div "Back to Dashboard Change Sender ID Customers Technicians AM [PERSON_NAME] [DATE…" at bounding box center [561, 427] width 675 height 794
drag, startPoint x: 389, startPoint y: 420, endPoint x: 189, endPoint y: 189, distance: 306.4
click at [391, 420] on div "Back to Dashboard Change Sender ID Customers Technicians AM [PERSON_NAME] [DATE…" at bounding box center [561, 427] width 675 height 794
